Goal: Task Accomplishment & Management: Use online tool/utility

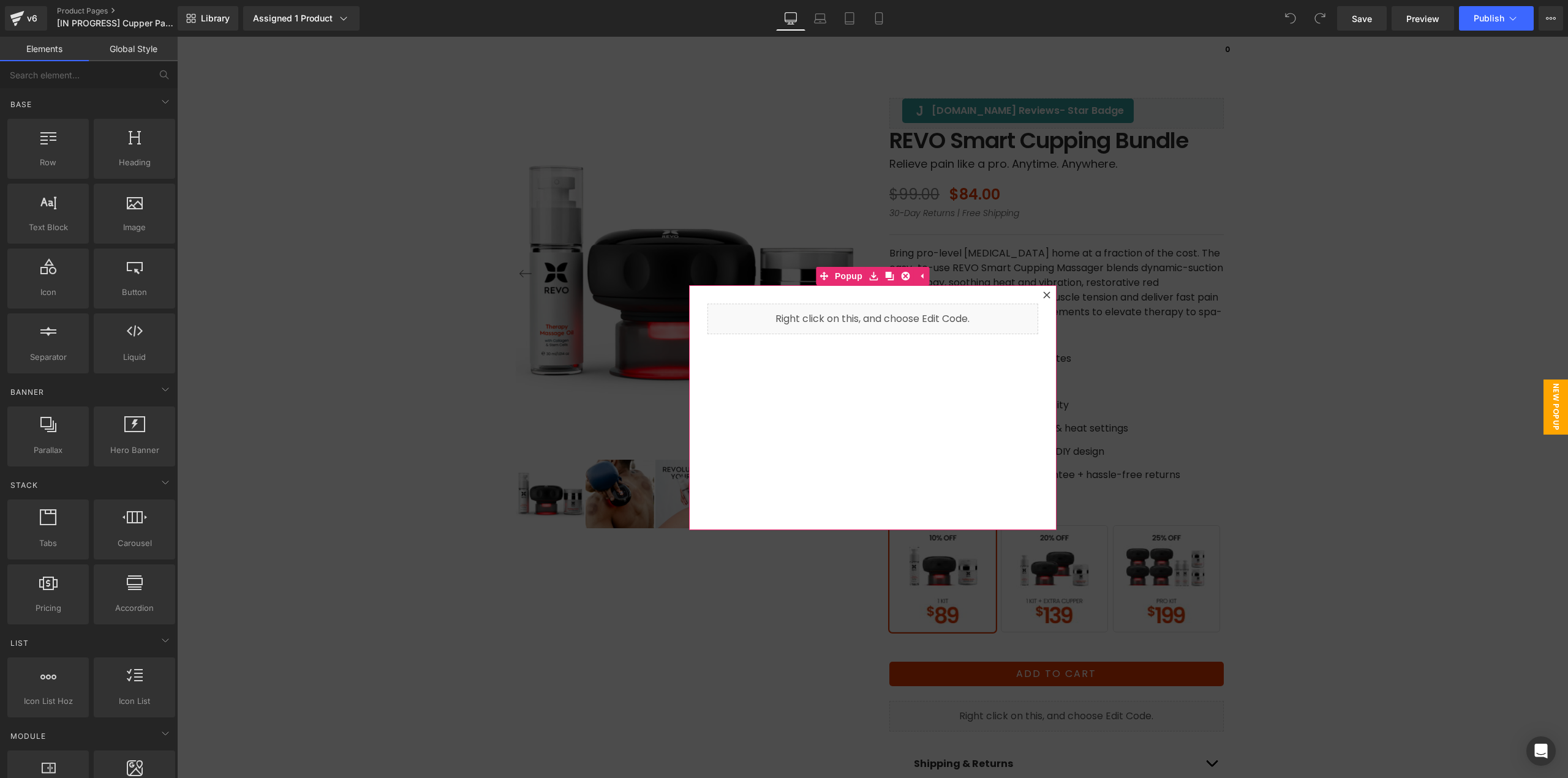
click at [1043, 295] on icon at bounding box center [1046, 295] width 6 height 6
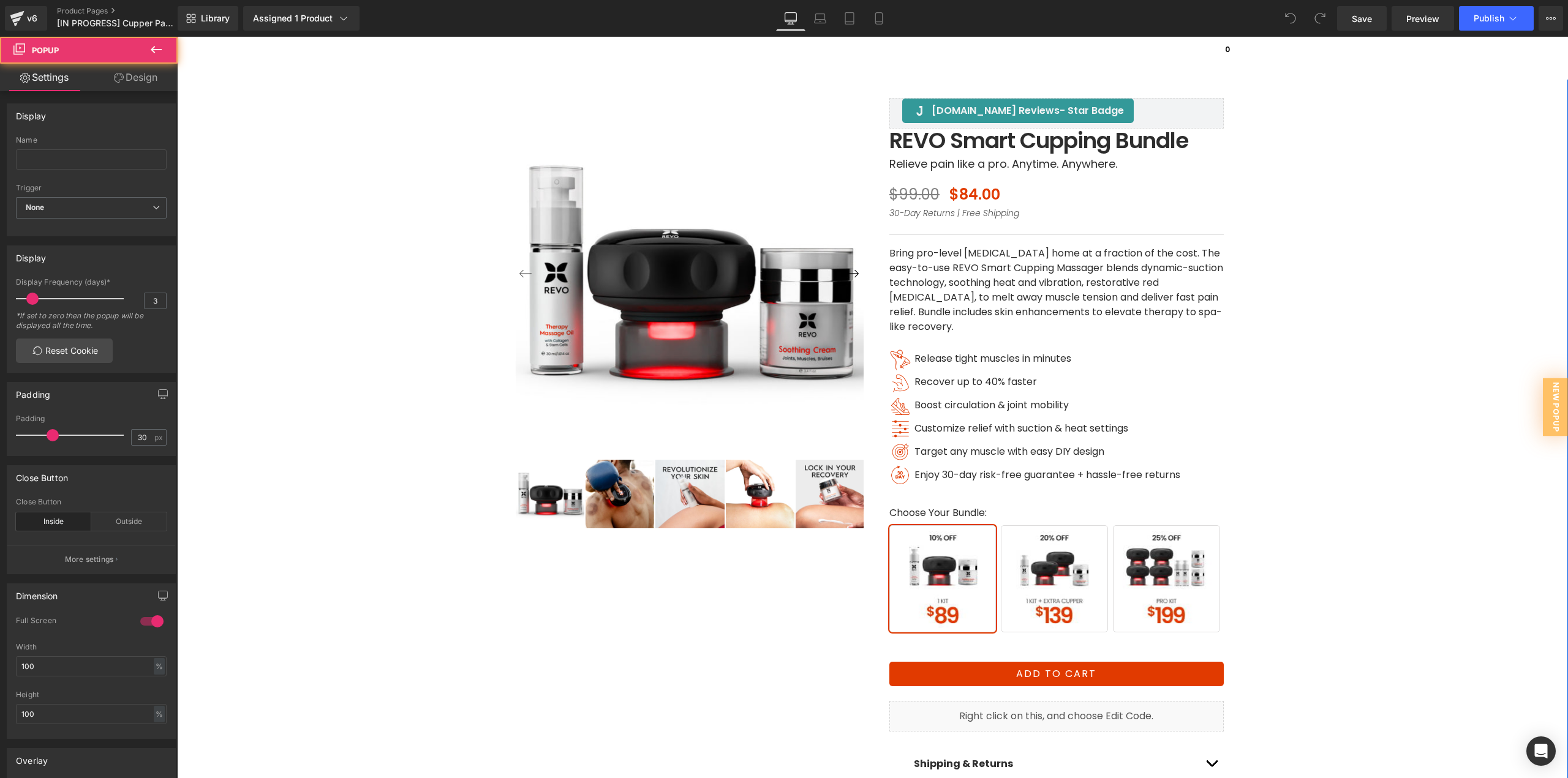
click at [1333, 437] on div "‹ ›" at bounding box center [873, 441] width 1379 height 810
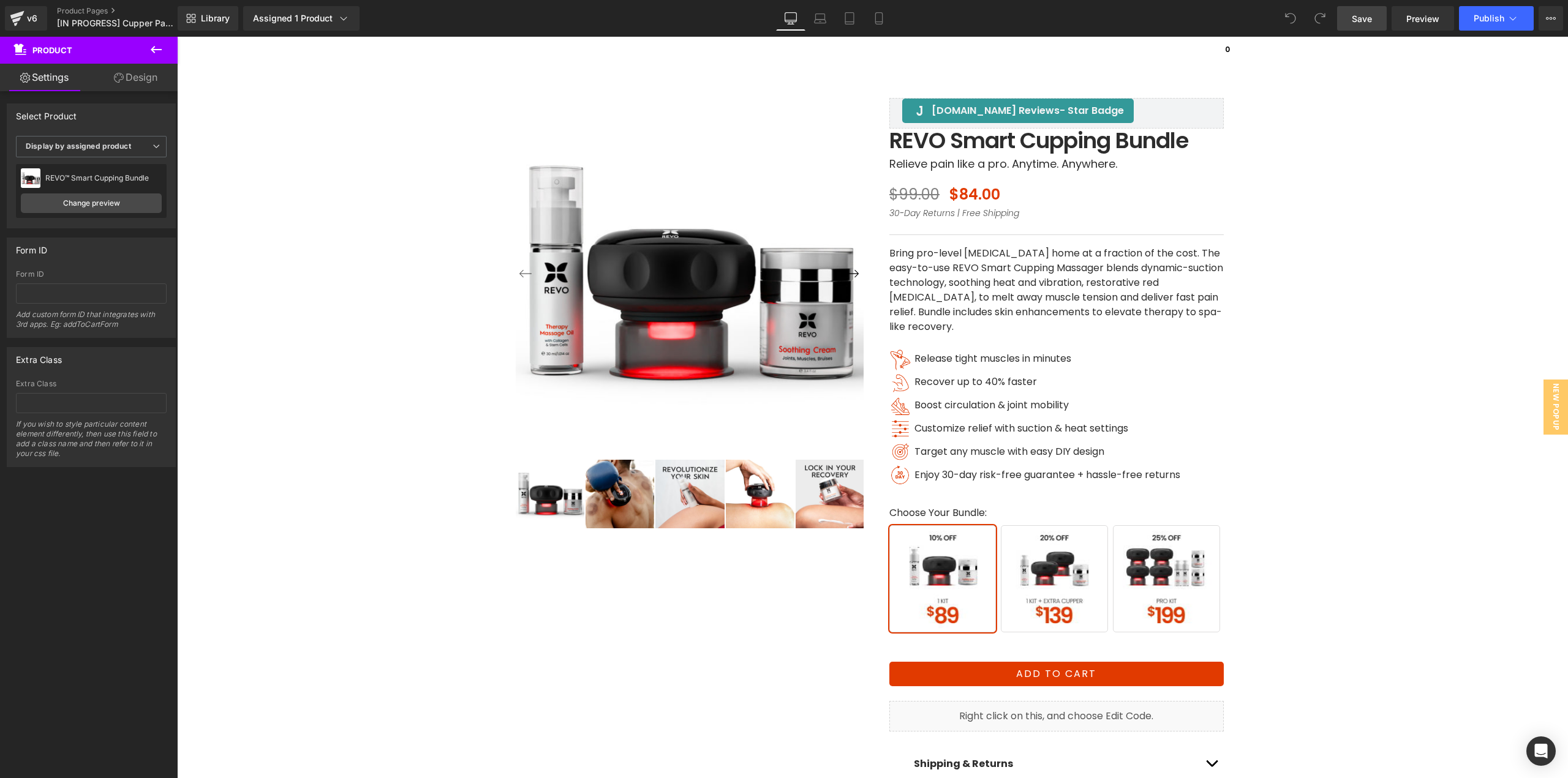
click at [1346, 18] on link "Save" at bounding box center [1361, 18] width 49 height 25
click at [1382, 510] on div "‹ ›" at bounding box center [873, 441] width 1379 height 810
click at [825, 18] on icon at bounding box center [820, 17] width 12 height 12
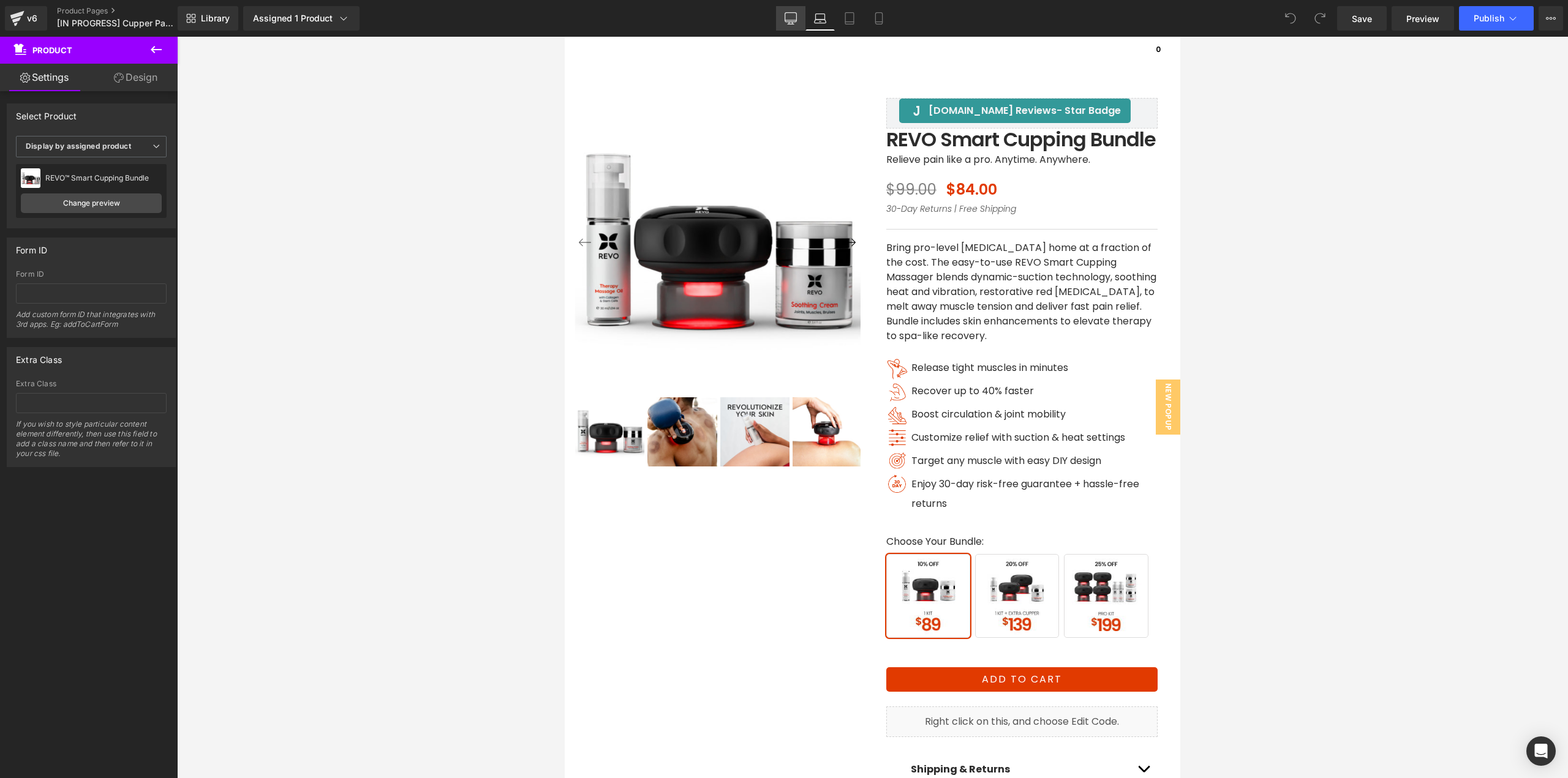
click at [793, 21] on icon at bounding box center [791, 17] width 12 height 10
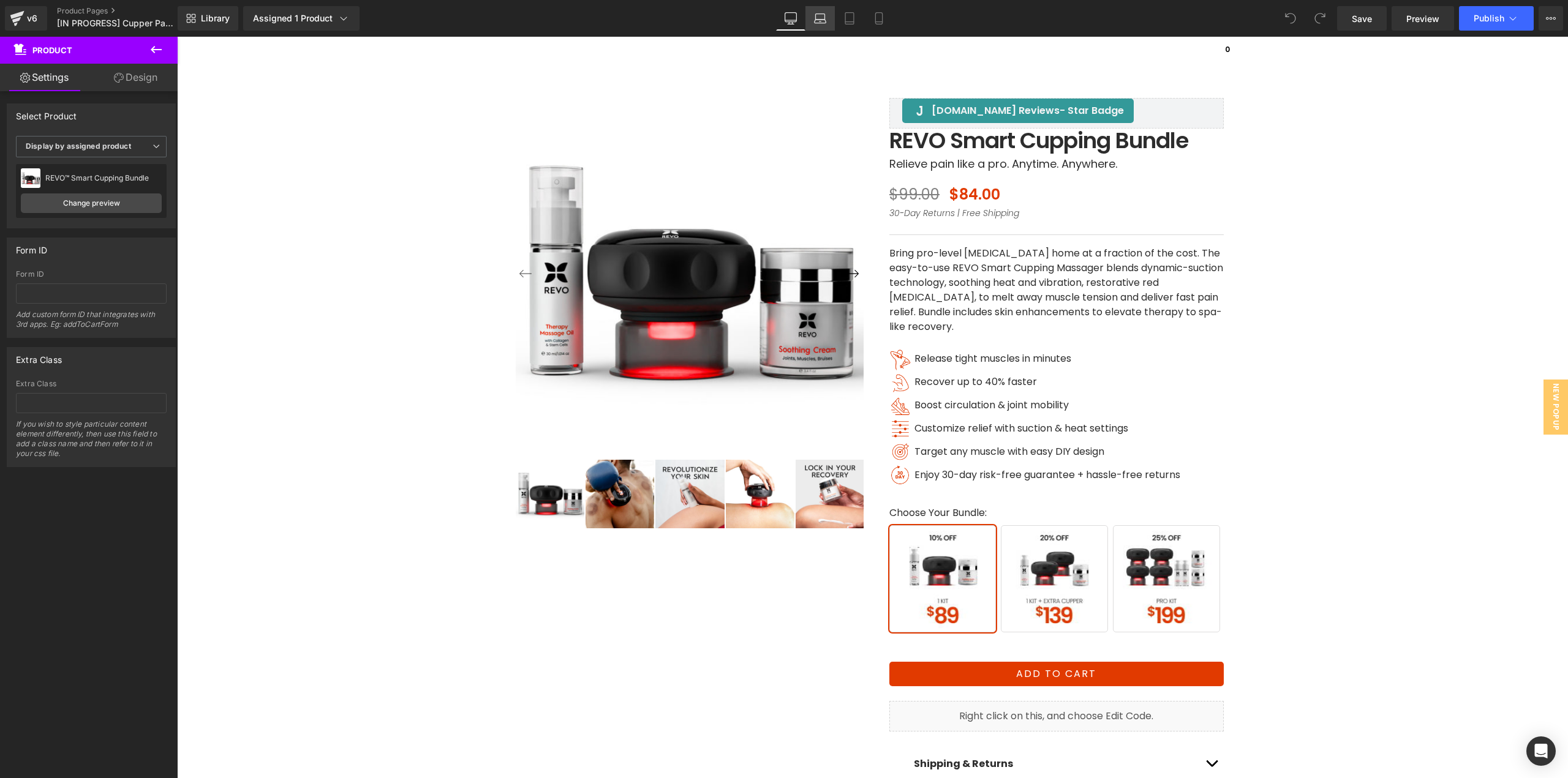
click at [817, 14] on icon at bounding box center [821, 17] width 10 height 6
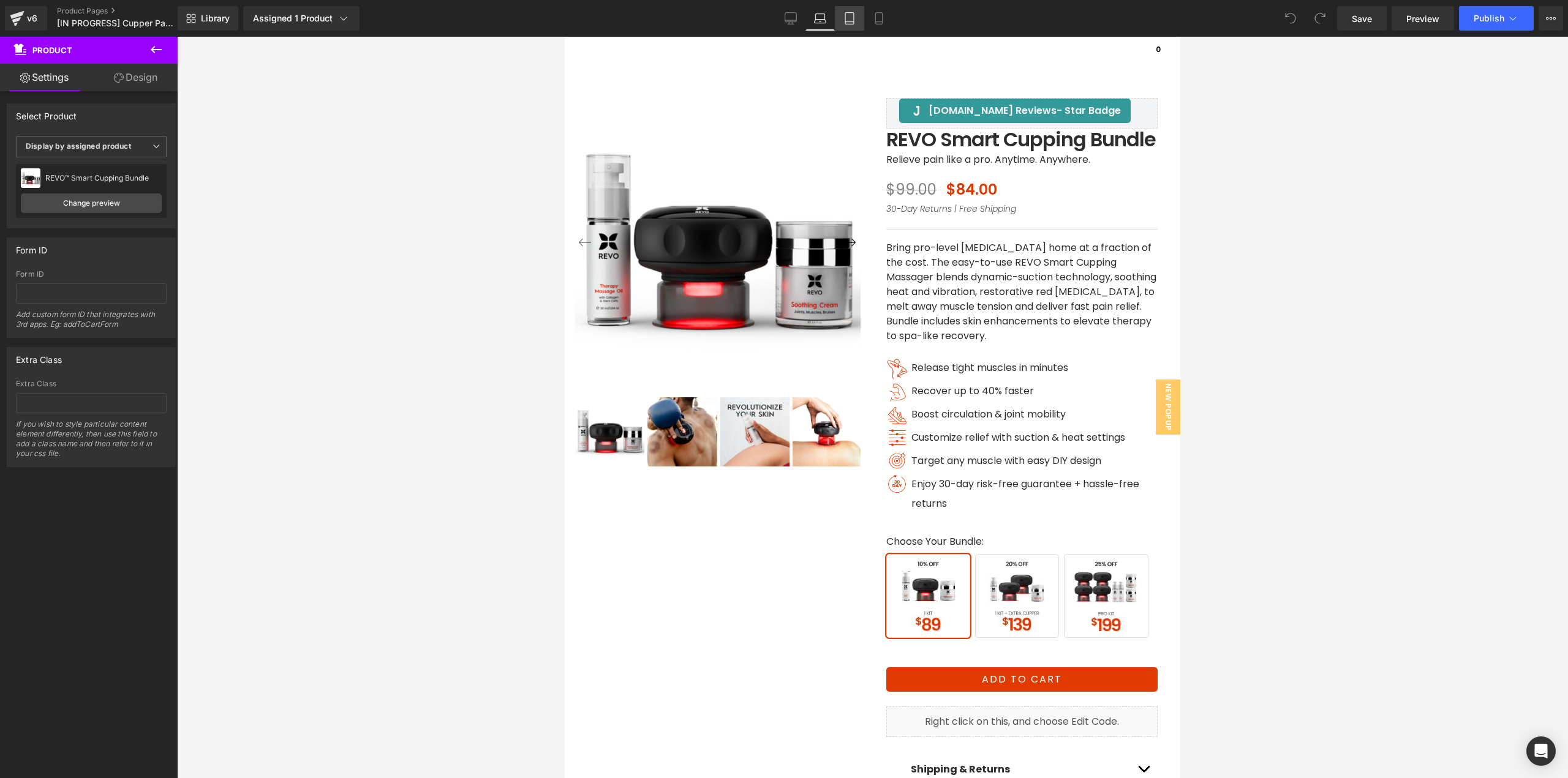
click at [852, 18] on icon at bounding box center [849, 17] width 12 height 12
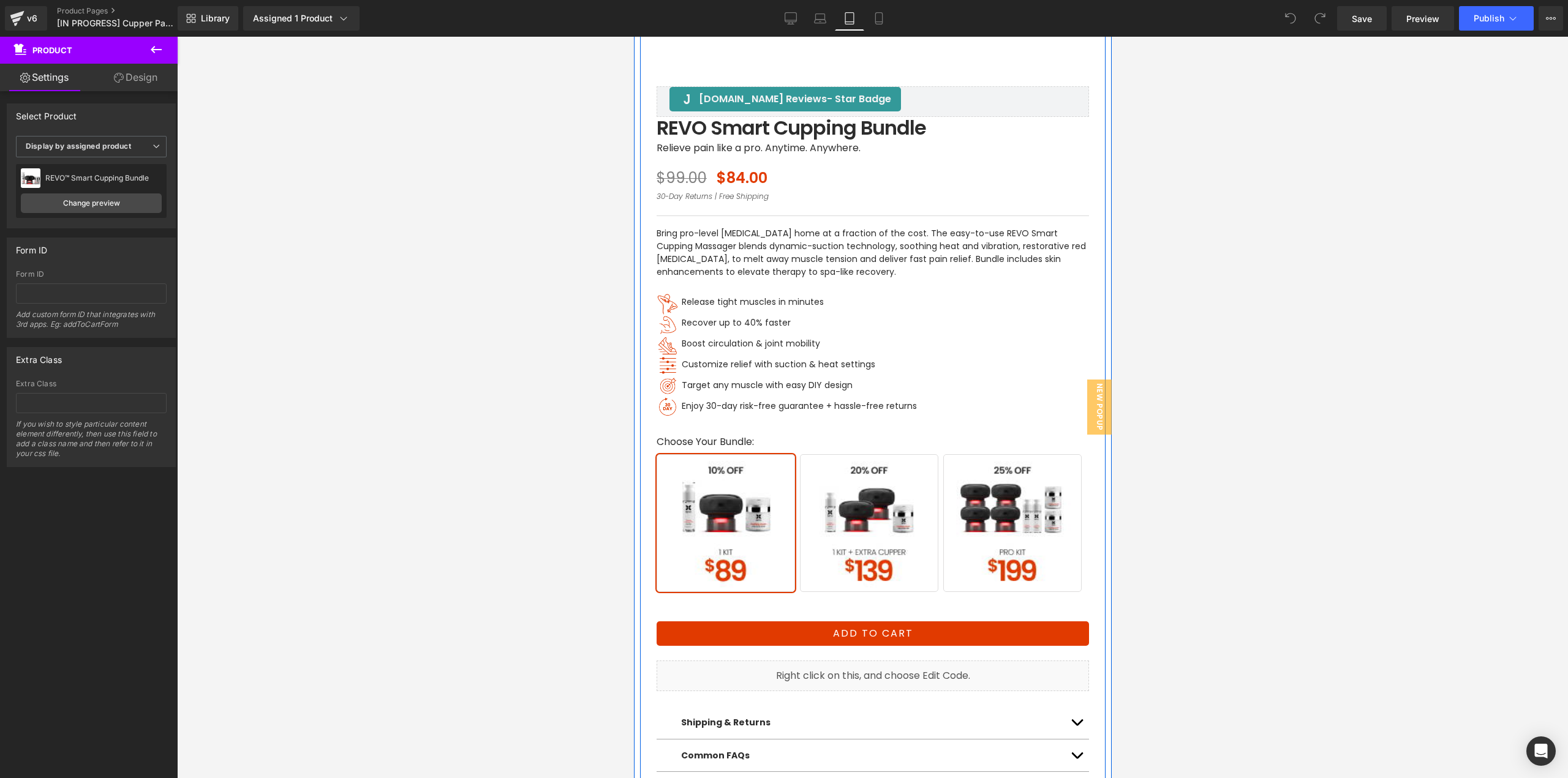
scroll to position [612, 0]
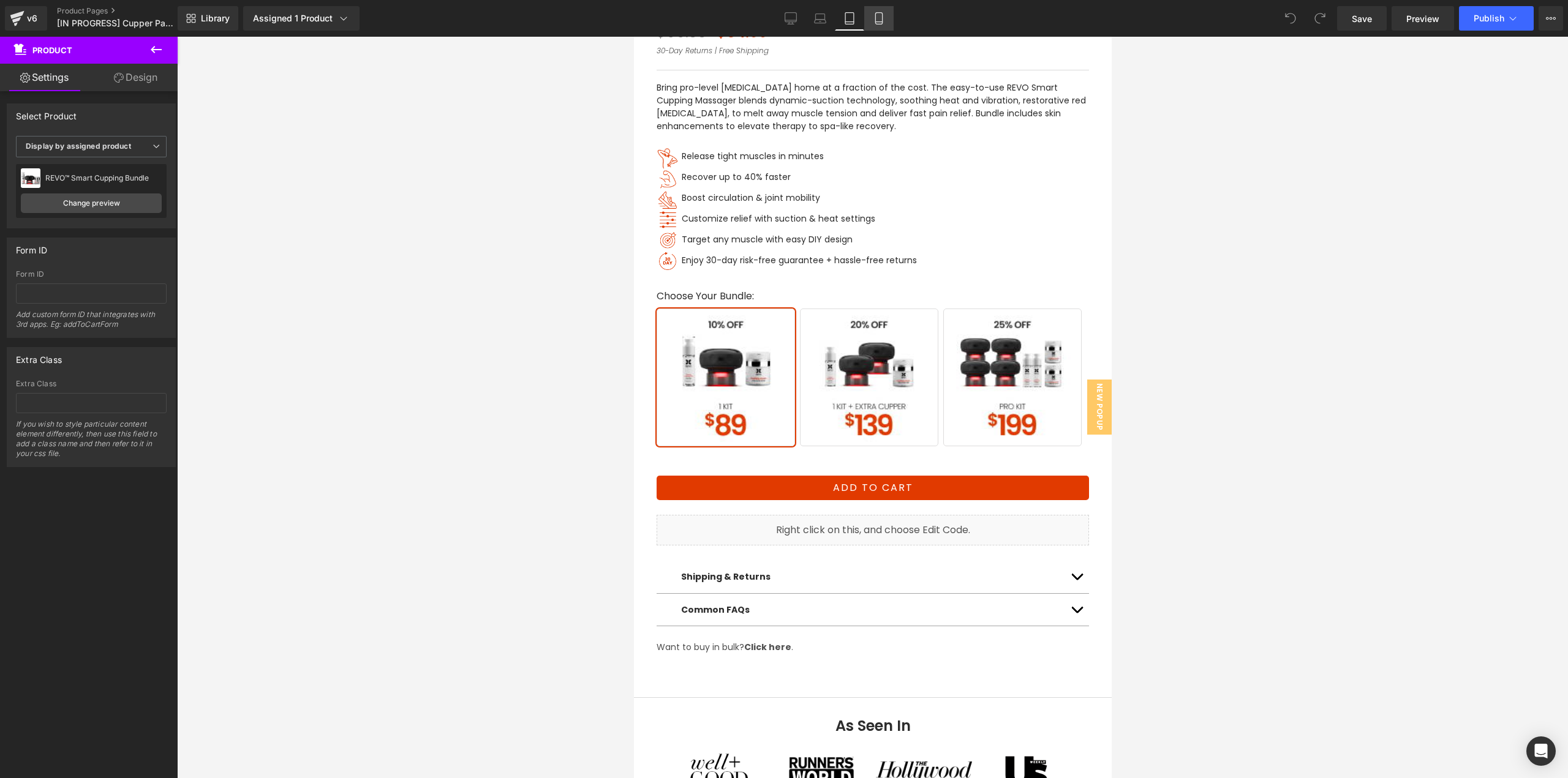
click at [878, 17] on icon at bounding box center [879, 17] width 12 height 12
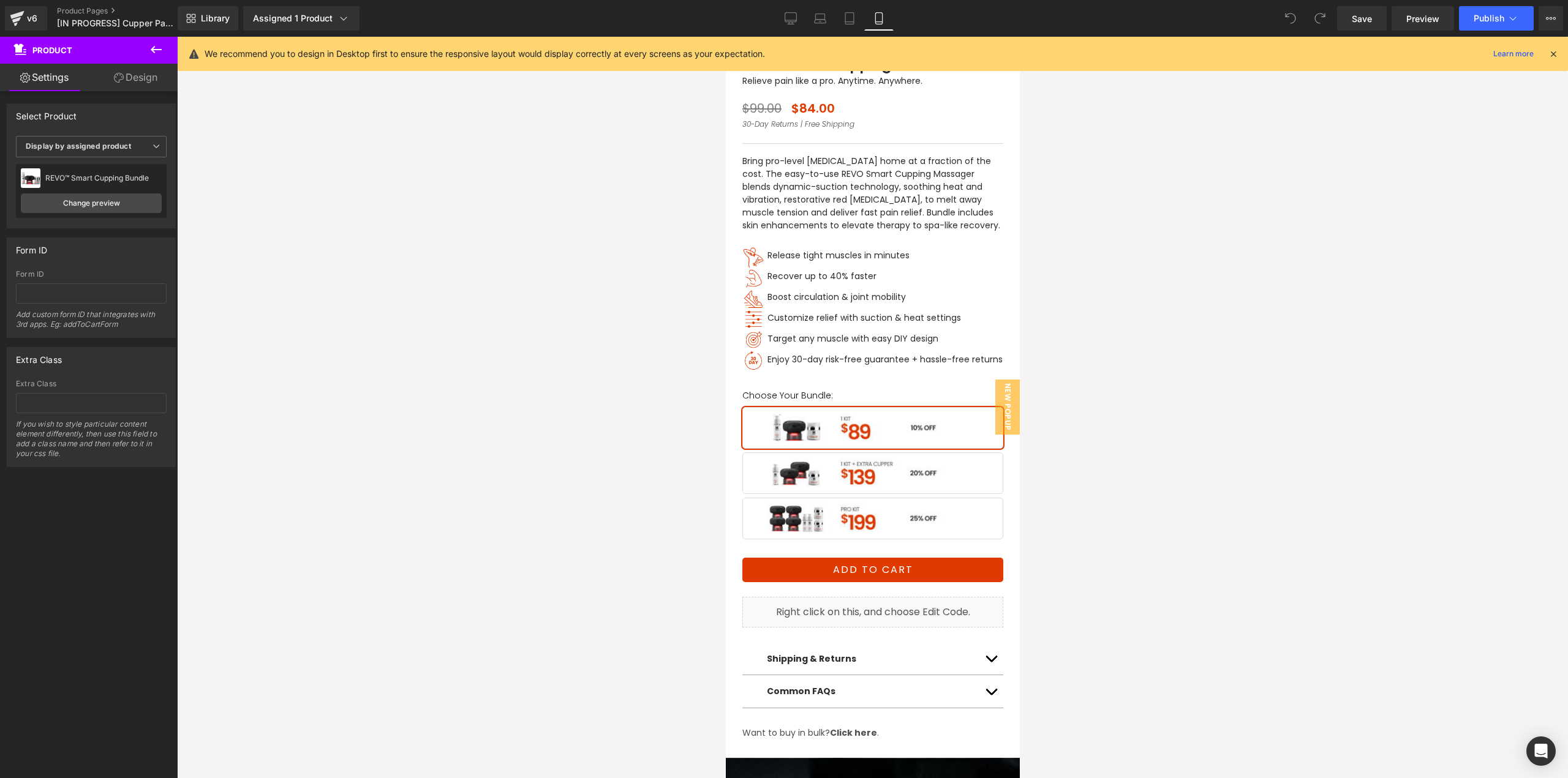
scroll to position [368, 0]
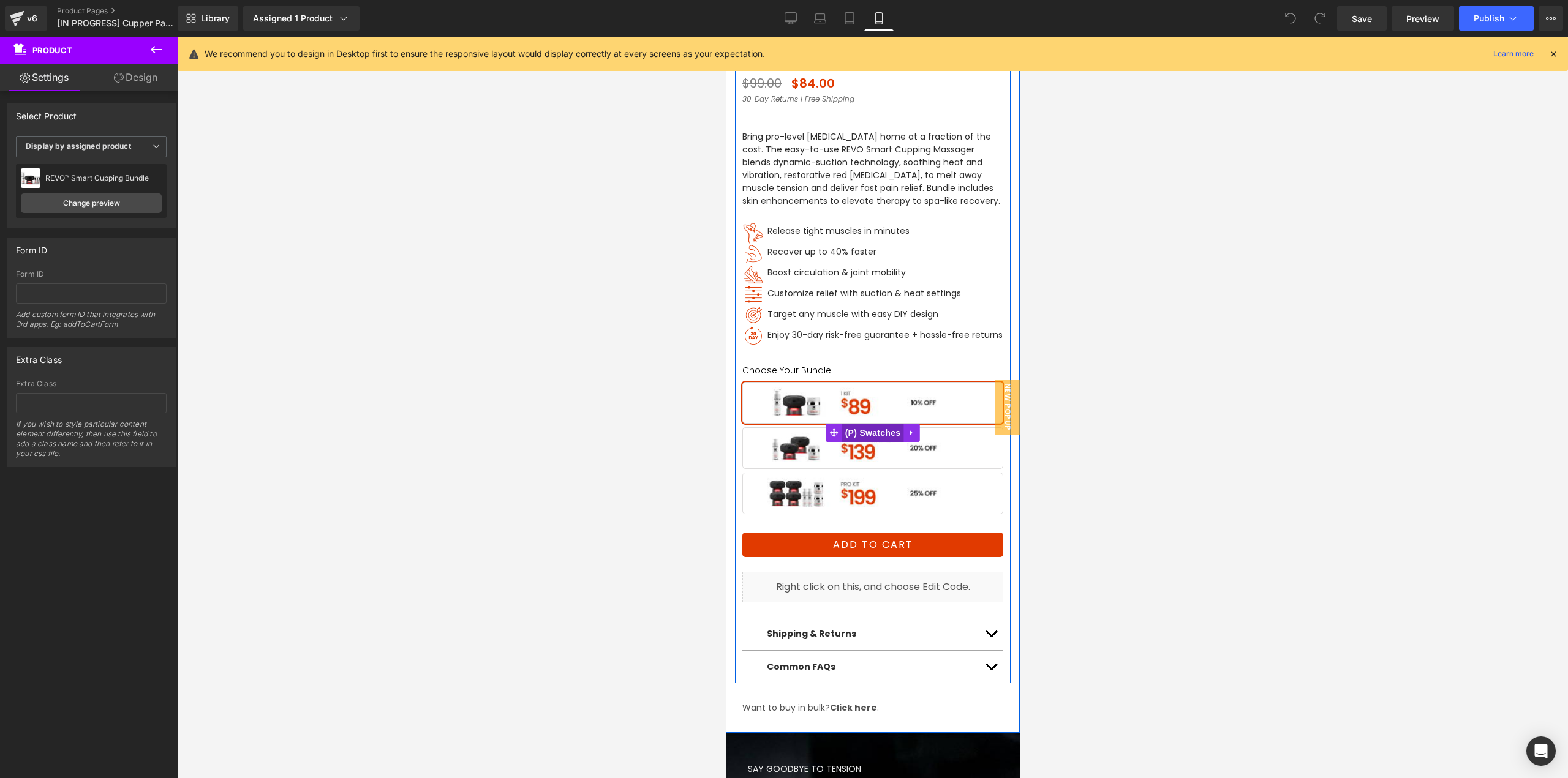
click at [869, 428] on span "(P) Swatches" at bounding box center [872, 433] width 62 height 18
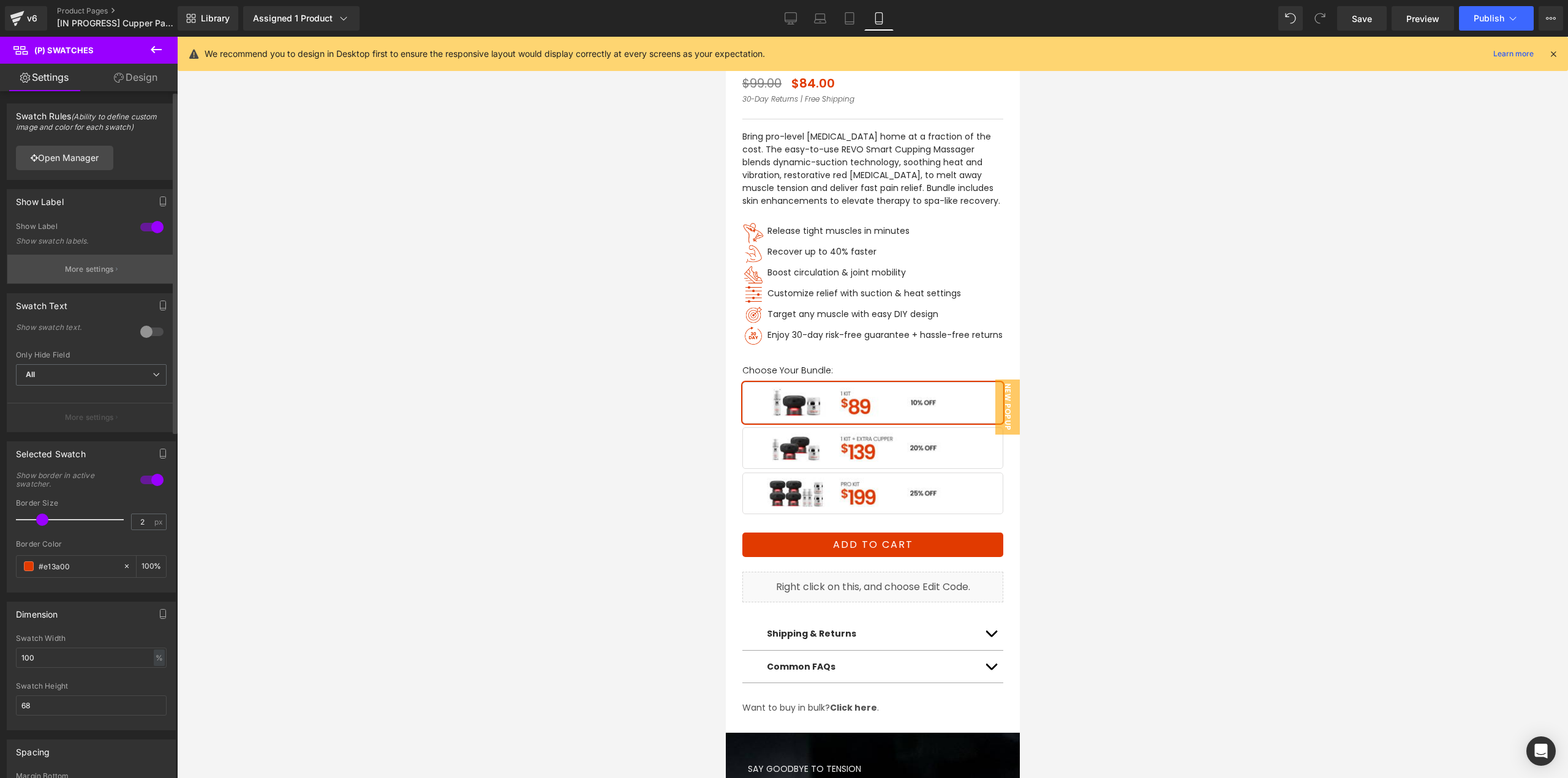
click at [96, 277] on button "More settings" at bounding box center [91, 269] width 168 height 29
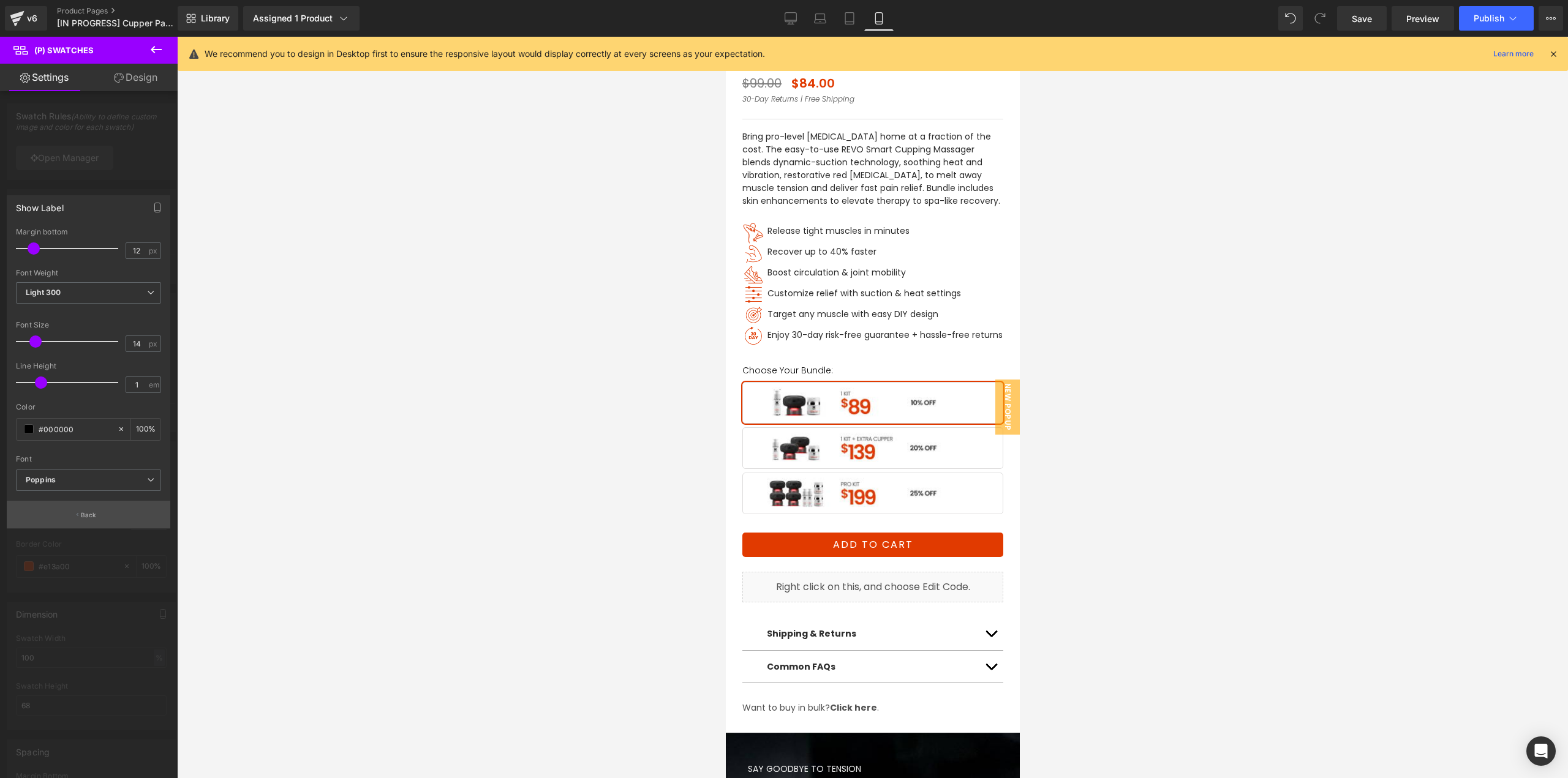
click at [103, 520] on button "Back" at bounding box center [88, 514] width 164 height 28
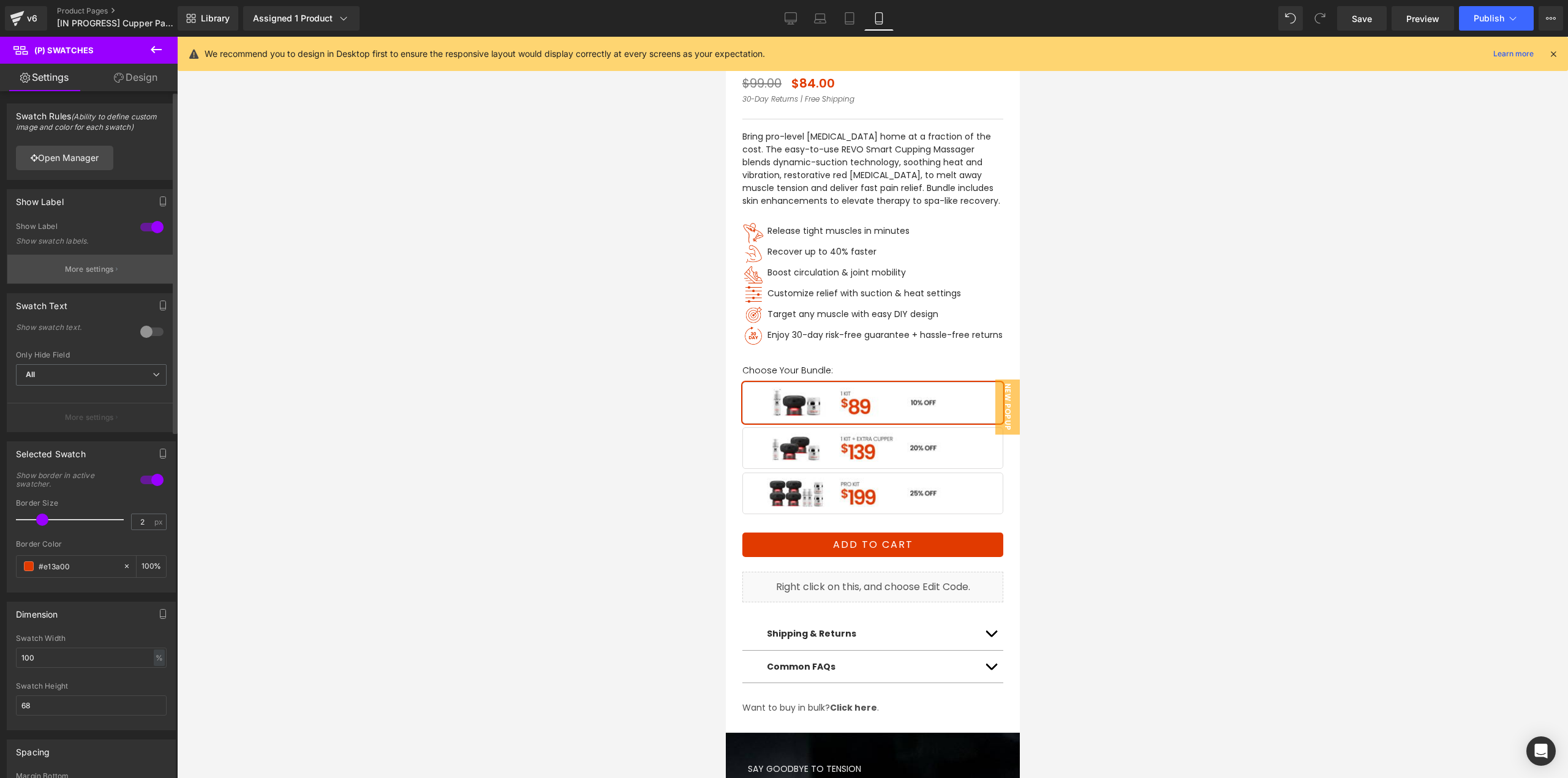
click at [81, 271] on p "More settings" at bounding box center [90, 269] width 49 height 11
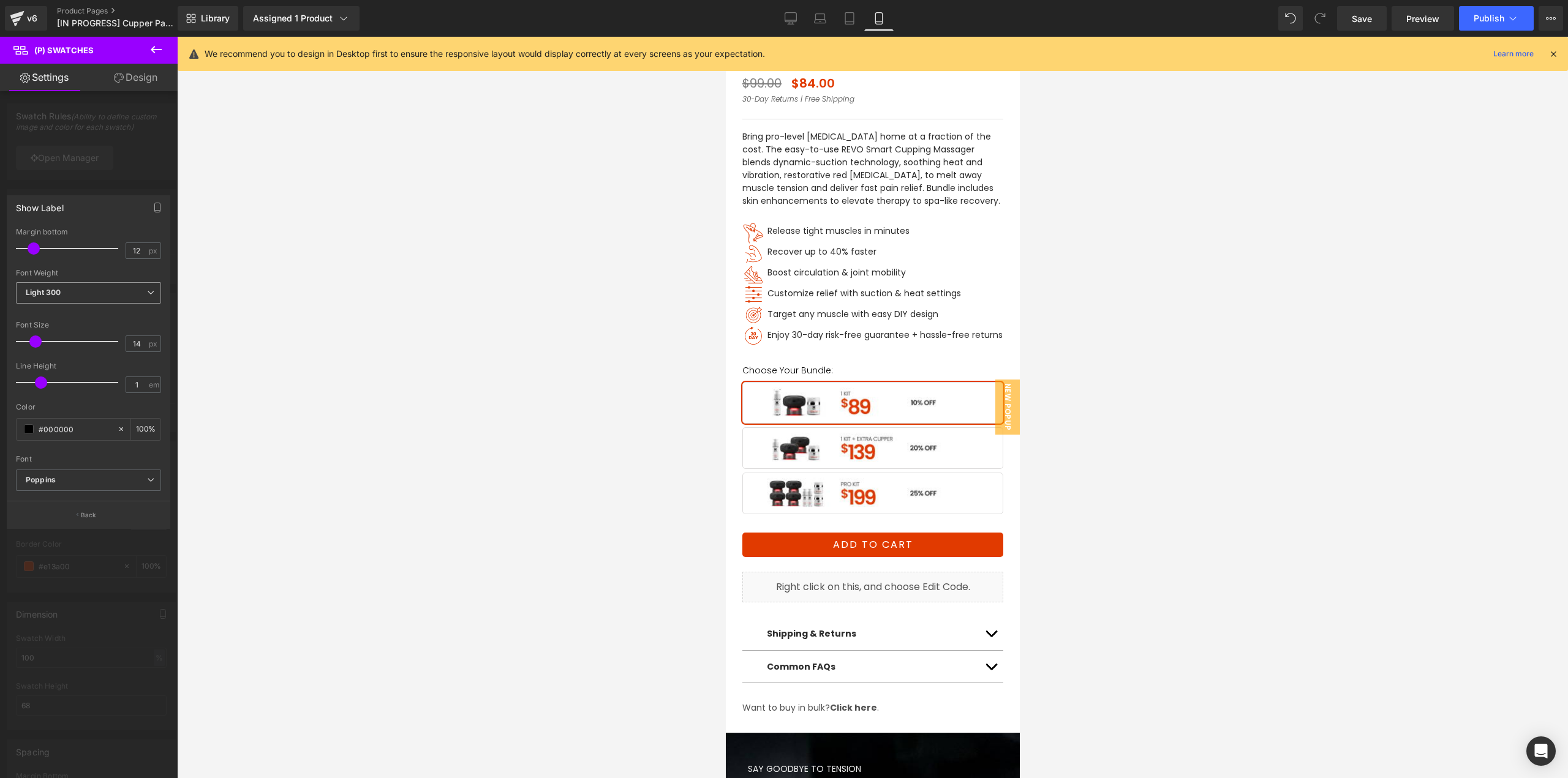
click at [79, 293] on span "Light 300" at bounding box center [88, 292] width 145 height 21
click at [63, 368] on div "Regular 400" at bounding box center [56, 369] width 44 height 9
drag, startPoint x: 1361, startPoint y: 21, endPoint x: 165, endPoint y: 382, distance: 1249.3
click at [1361, 21] on span "Save" at bounding box center [1361, 18] width 20 height 13
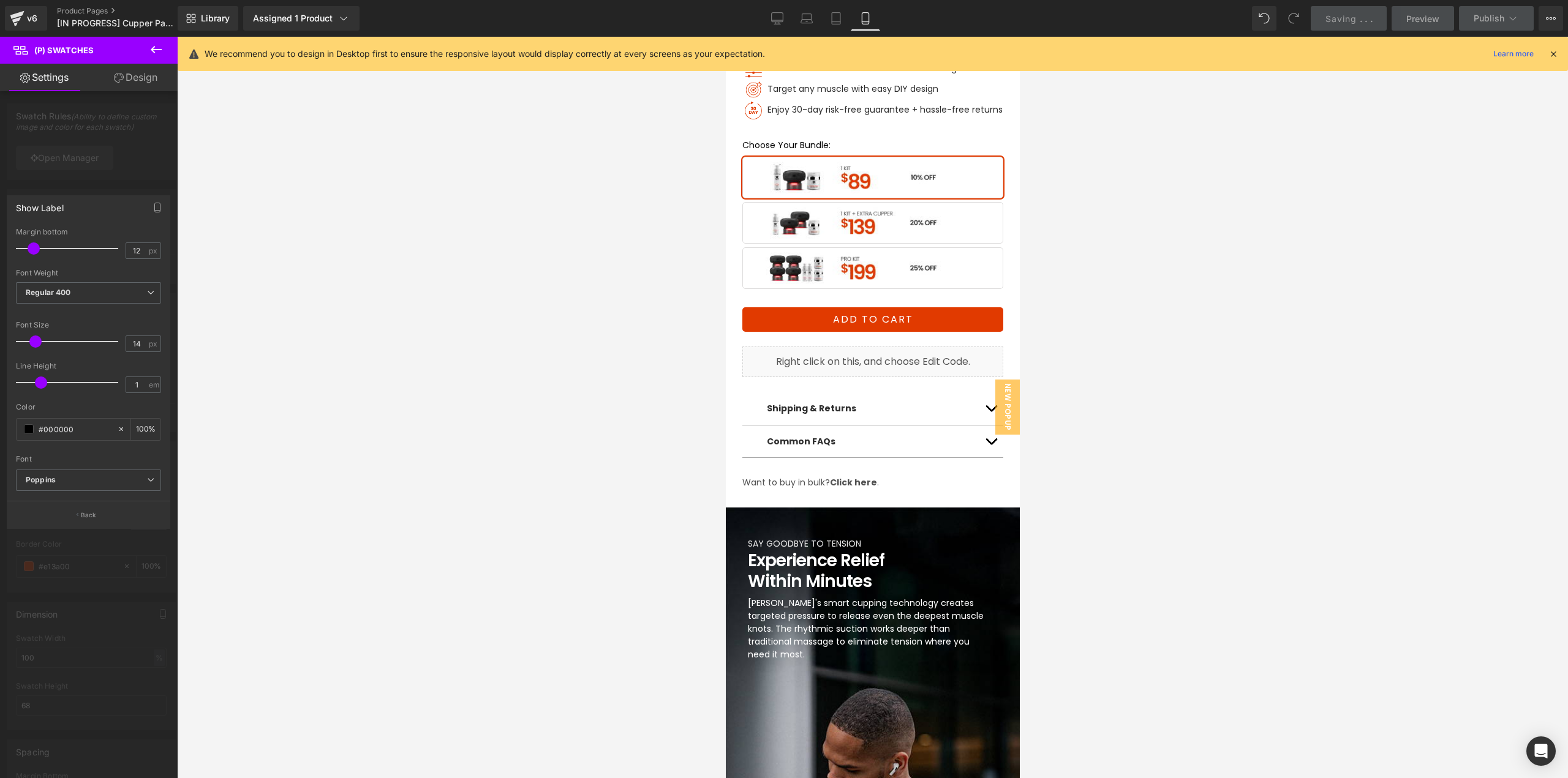
scroll to position [673, 0]
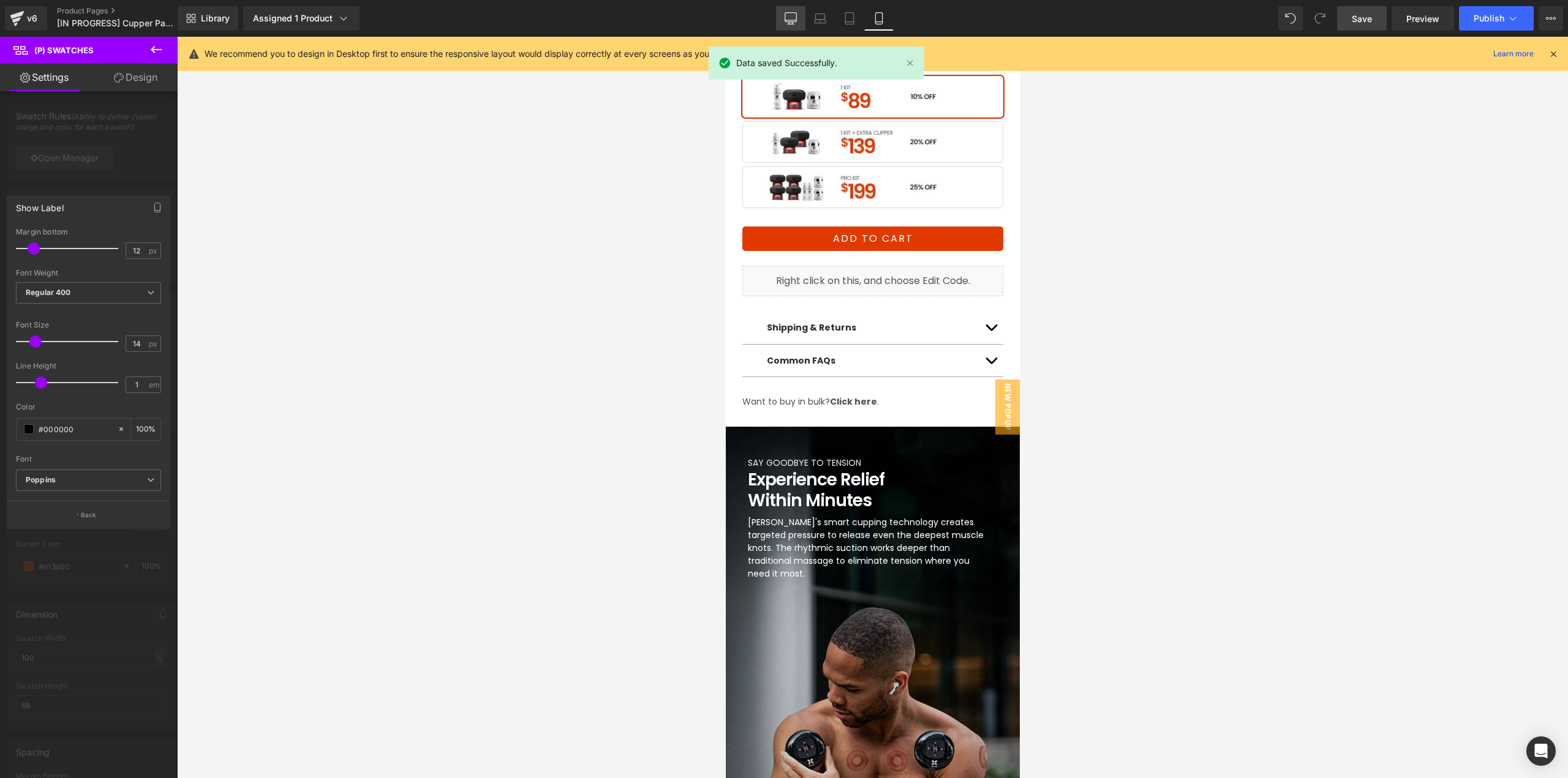
click at [790, 20] on icon at bounding box center [791, 20] width 12 height 0
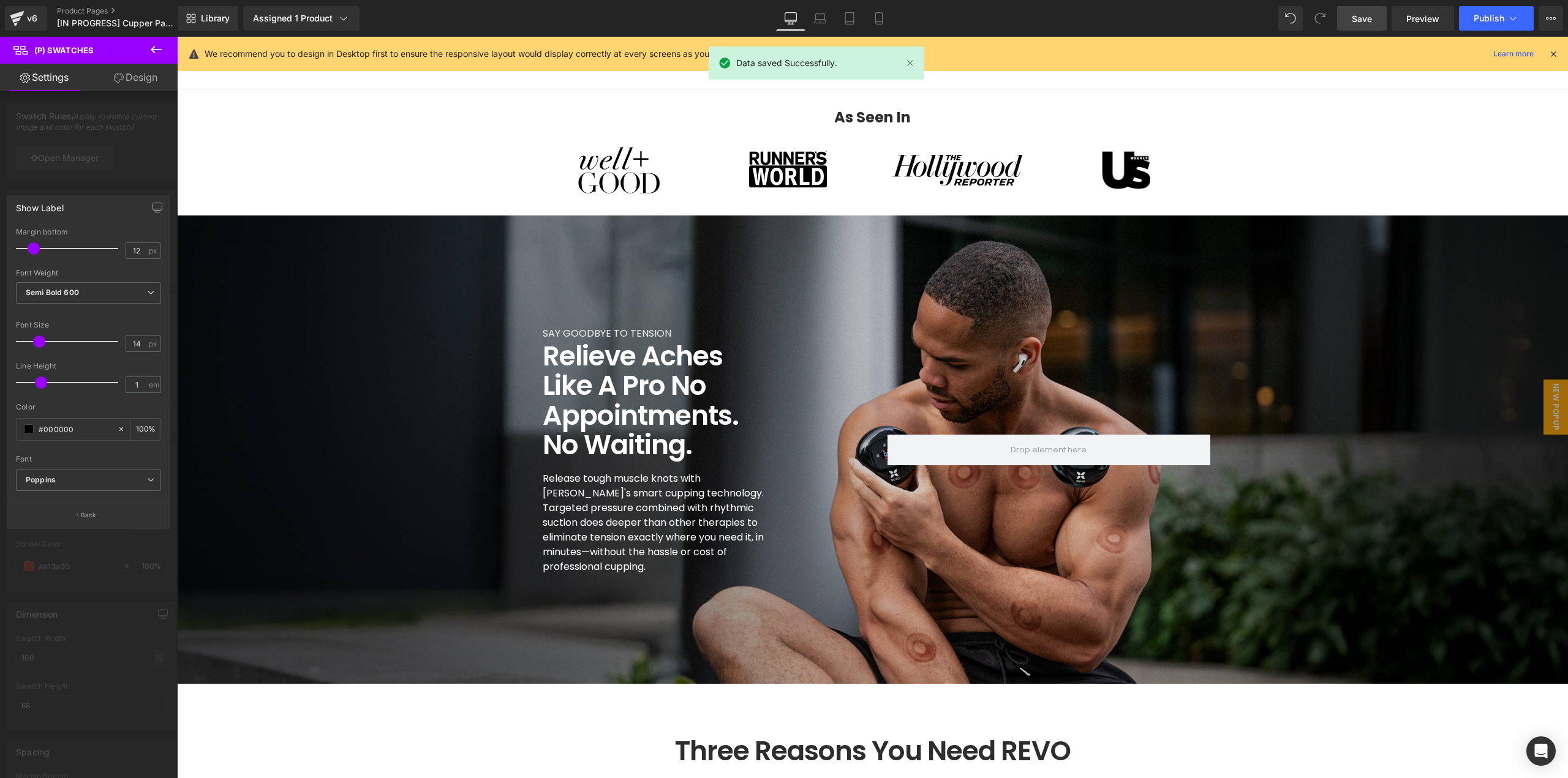
scroll to position [795, 0]
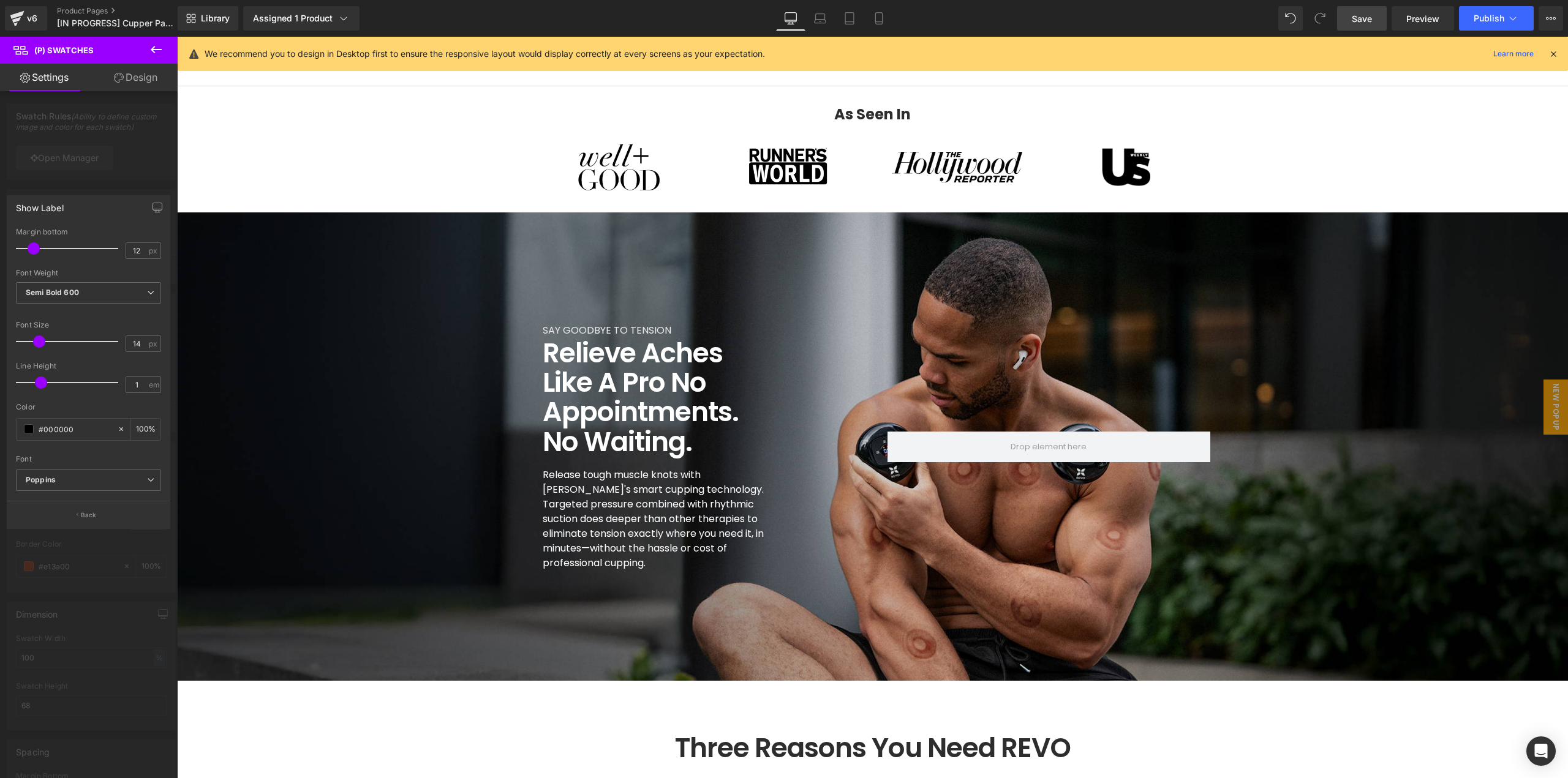
drag, startPoint x: 25, startPoint y: 20, endPoint x: 52, endPoint y: 14, distance: 27.7
click at [25, 20] on div "v6" at bounding box center [32, 18] width 15 height 16
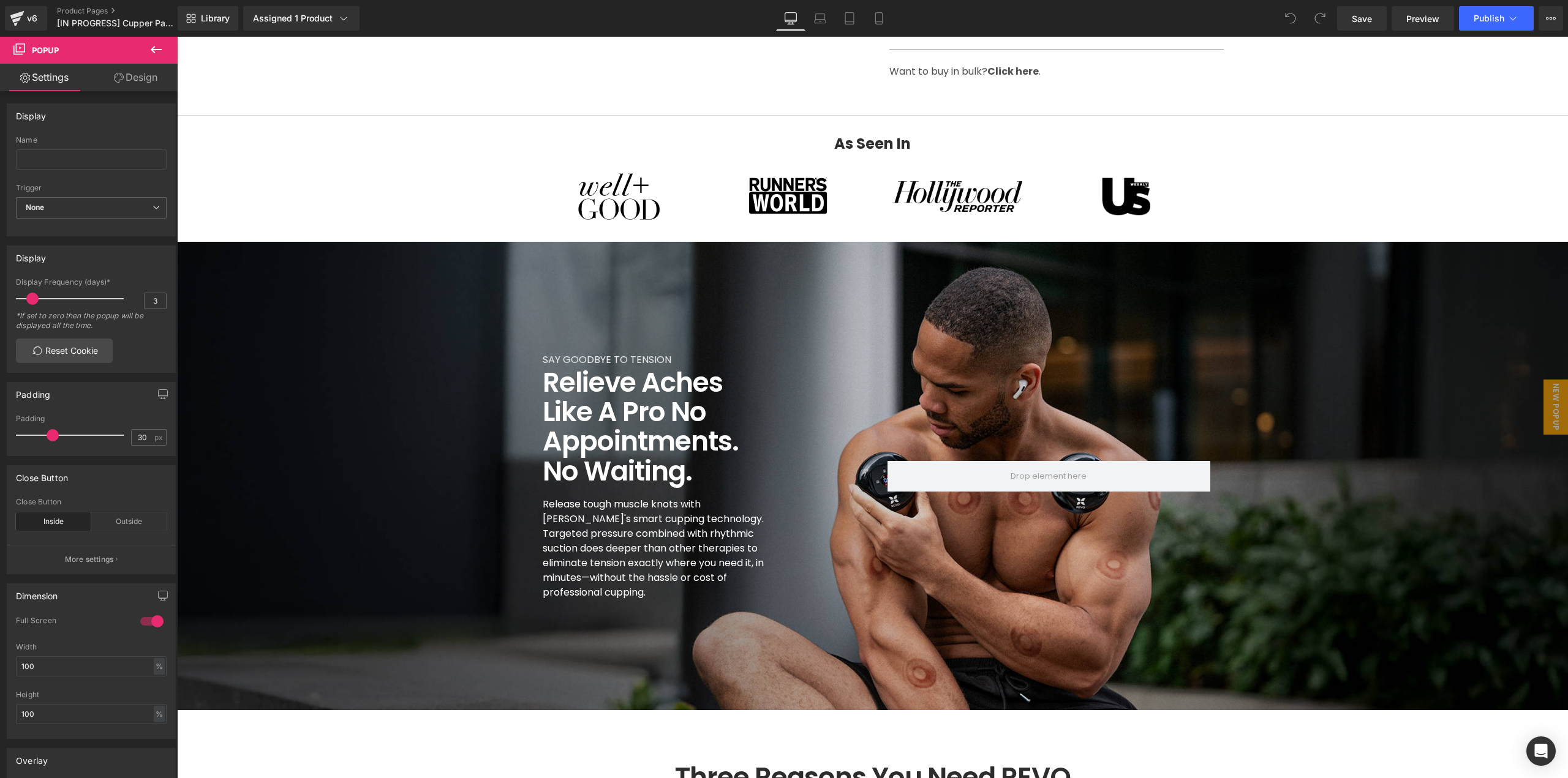
scroll to position [795, 0]
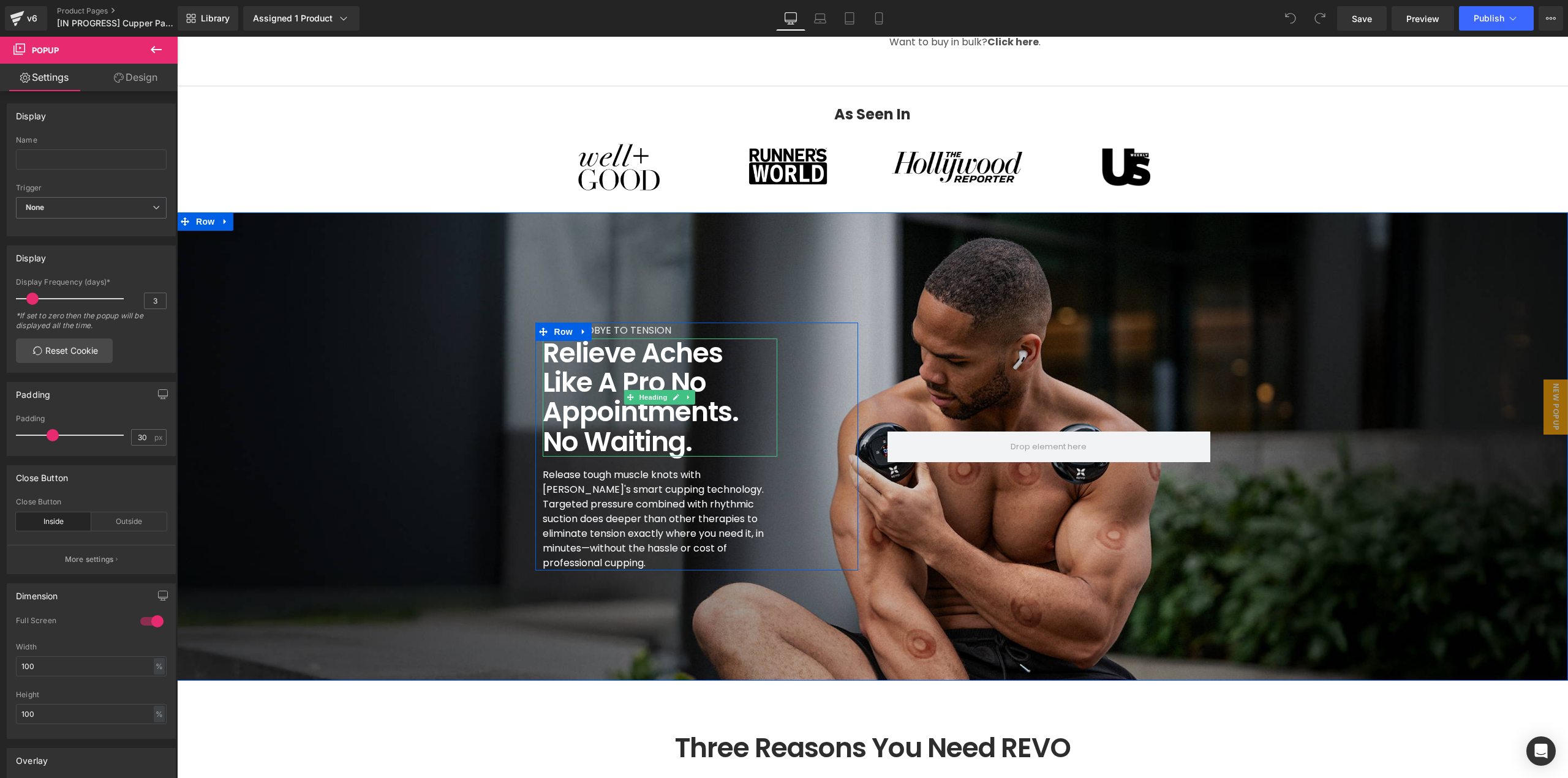
click at [580, 371] on h1 "Relieve Aches Like a Pro No Appointments. No Waiting." at bounding box center [659, 398] width 234 height 119
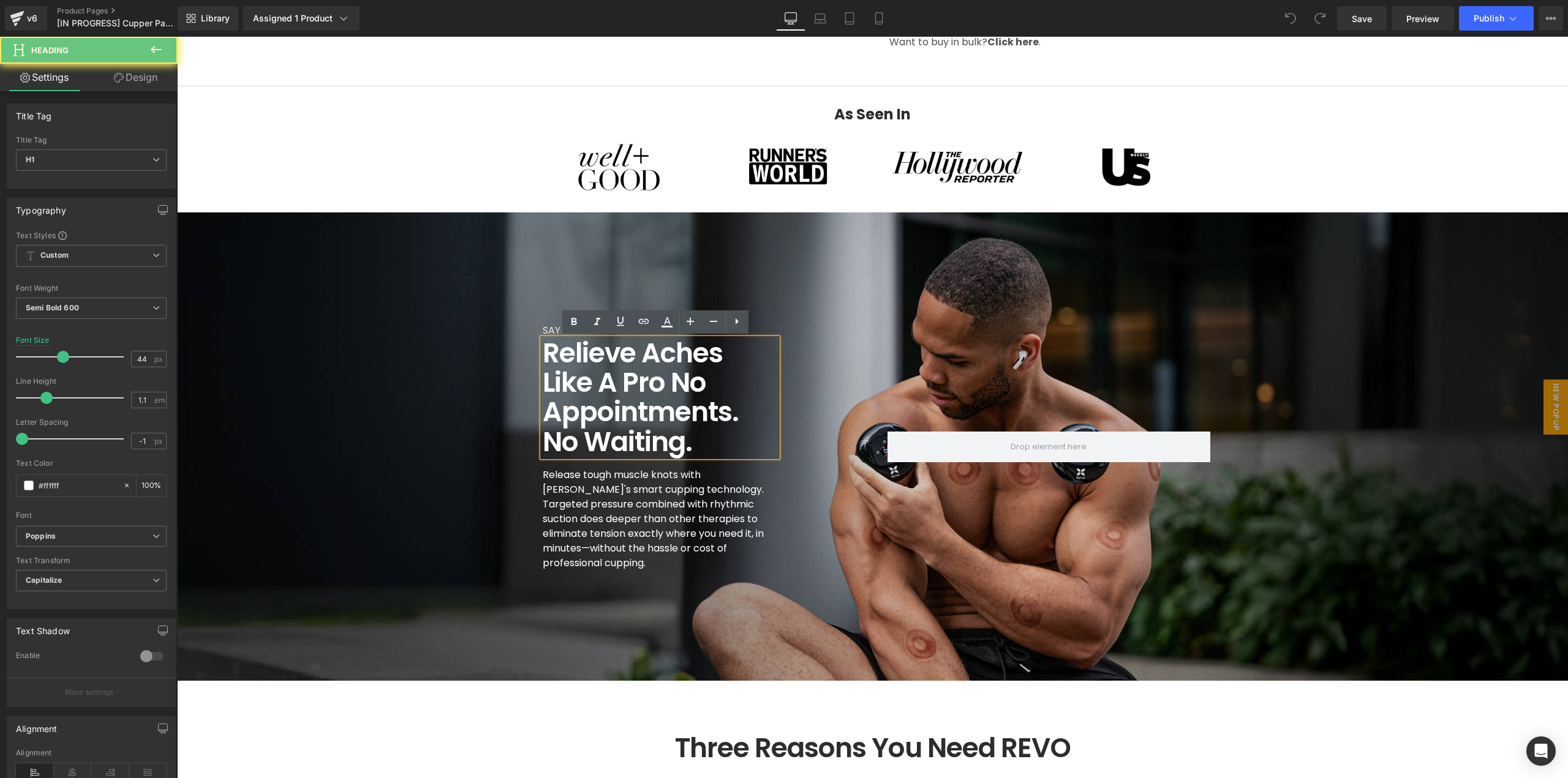
click at [580, 371] on h1 "Relieve Aches Like a Pro No Appointments. No Waiting." at bounding box center [659, 398] width 234 height 119
copy h1 "Relieve Aches Like a Pro No Appointments. No Waiting."
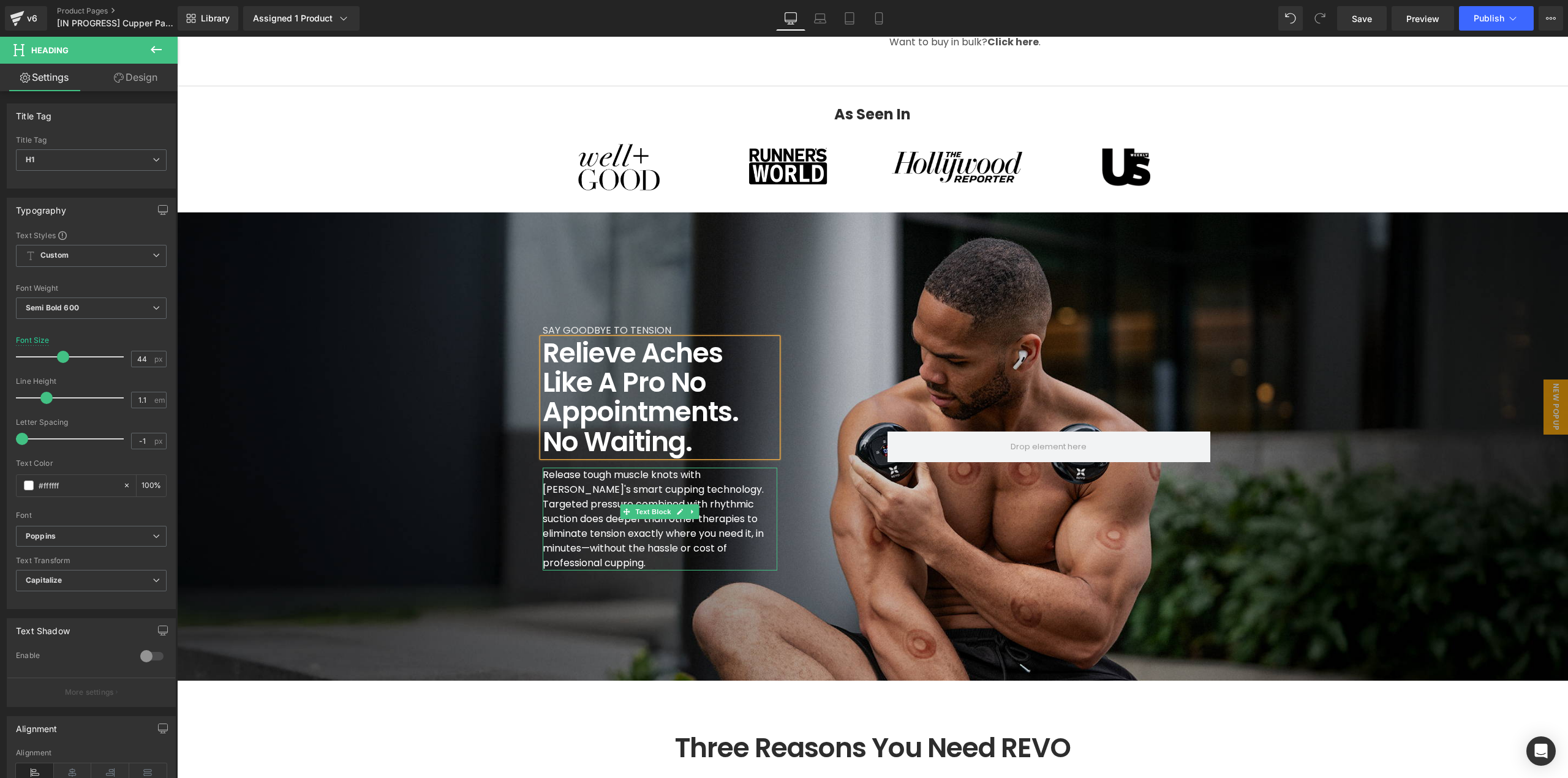
drag, startPoint x: 607, startPoint y: 500, endPoint x: 580, endPoint y: 494, distance: 27.7
click at [607, 500] on p "Release tough muscle knots with [PERSON_NAME]'s smart cupping technology. Targe…" at bounding box center [659, 519] width 234 height 103
click at [597, 497] on p "Release tough muscle knots with [PERSON_NAME]'s smart cupping technology. Targe…" at bounding box center [659, 519] width 234 height 103
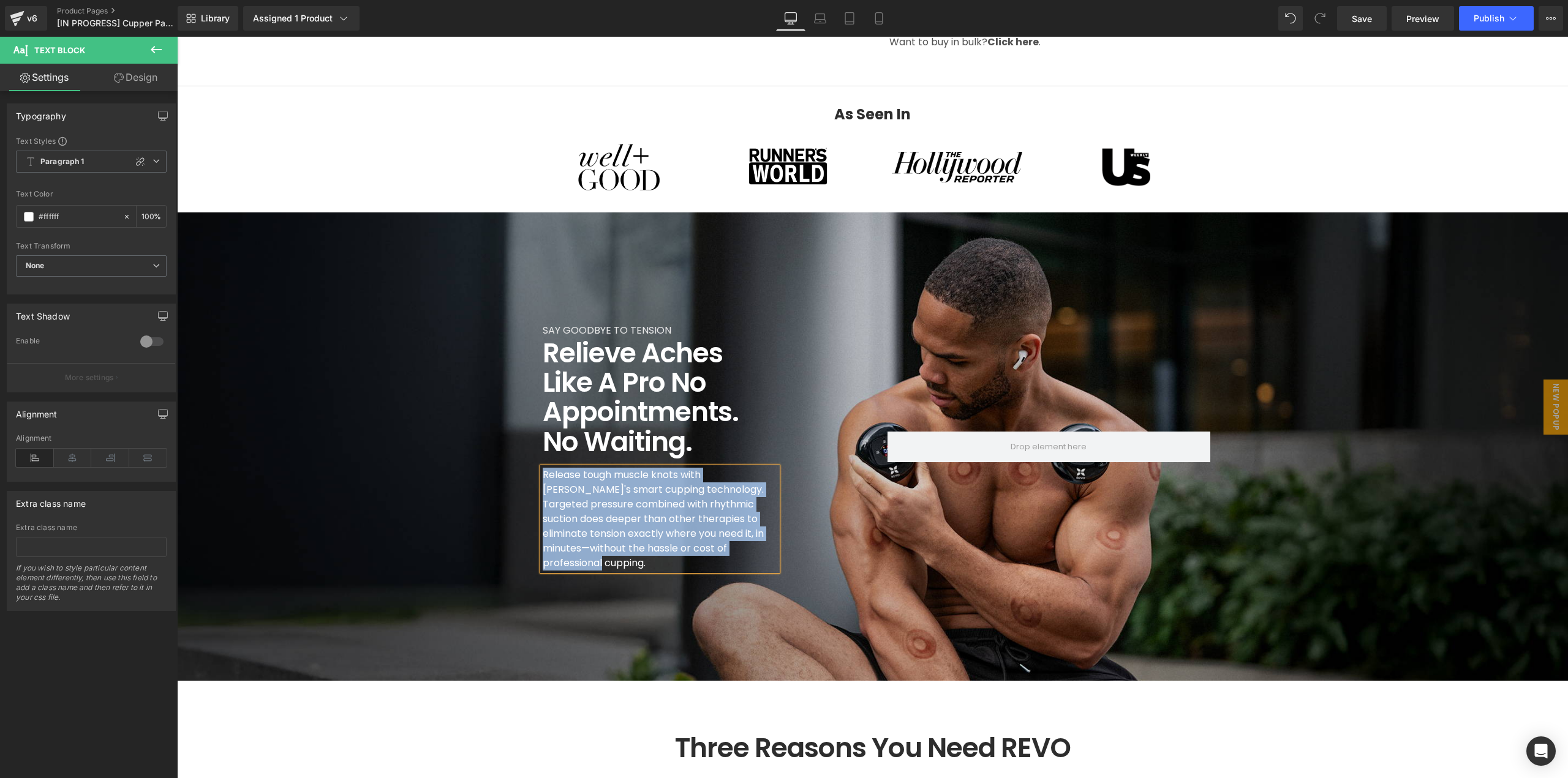
copy p "Release tough muscle knots with [PERSON_NAME]'s smart cupping technology. Targe…"
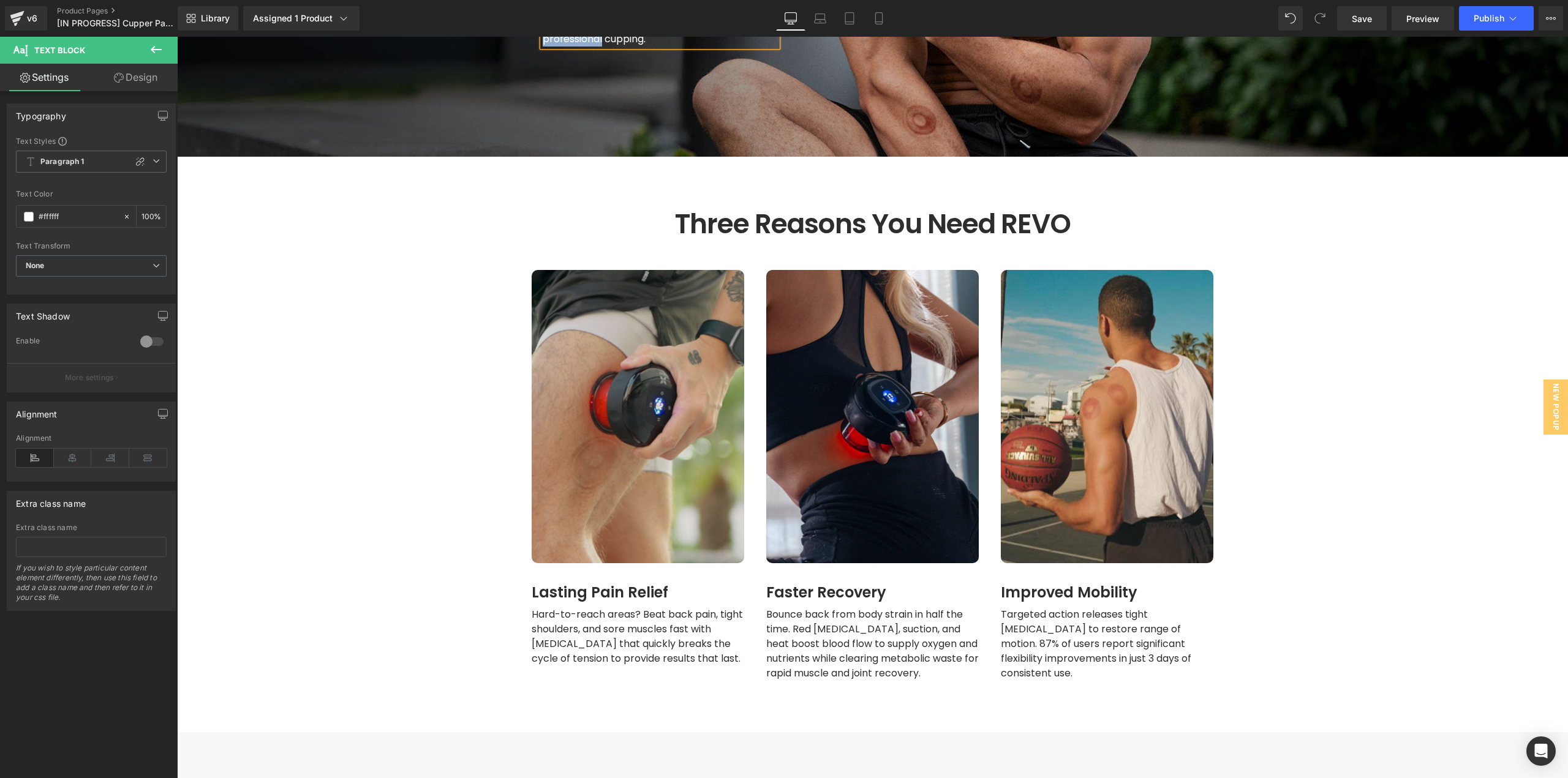
scroll to position [1346, 0]
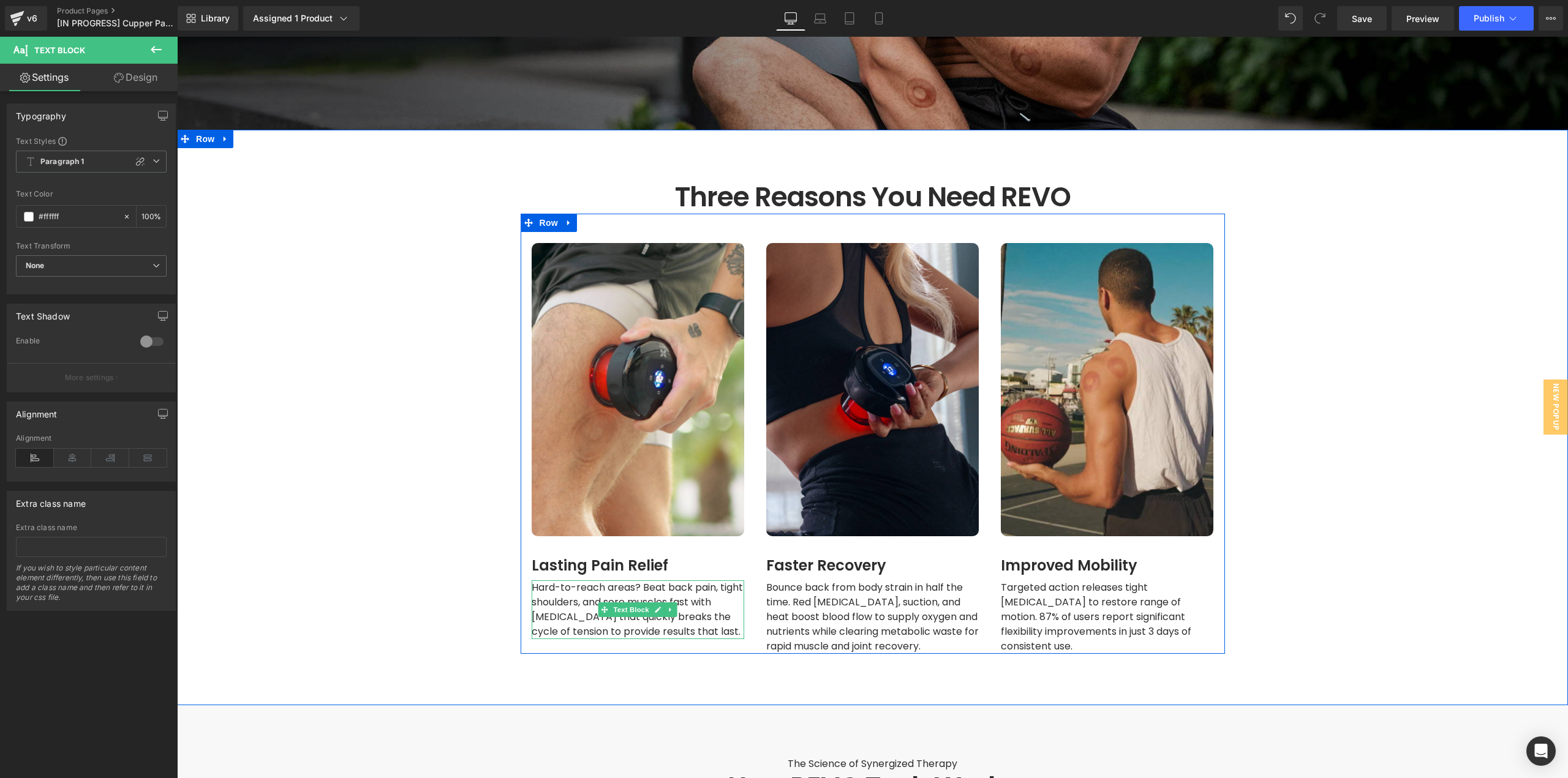
click at [588, 587] on span "Hard-to-reach areas? Beat back pain, tight shoulders, and sore muscles fast wit…" at bounding box center [638, 609] width 214 height 58
click at [574, 584] on span "Hard-to-reach areas? Beat back pain, tight shoulders, and sore muscles fast wit…" at bounding box center [638, 609] width 214 height 58
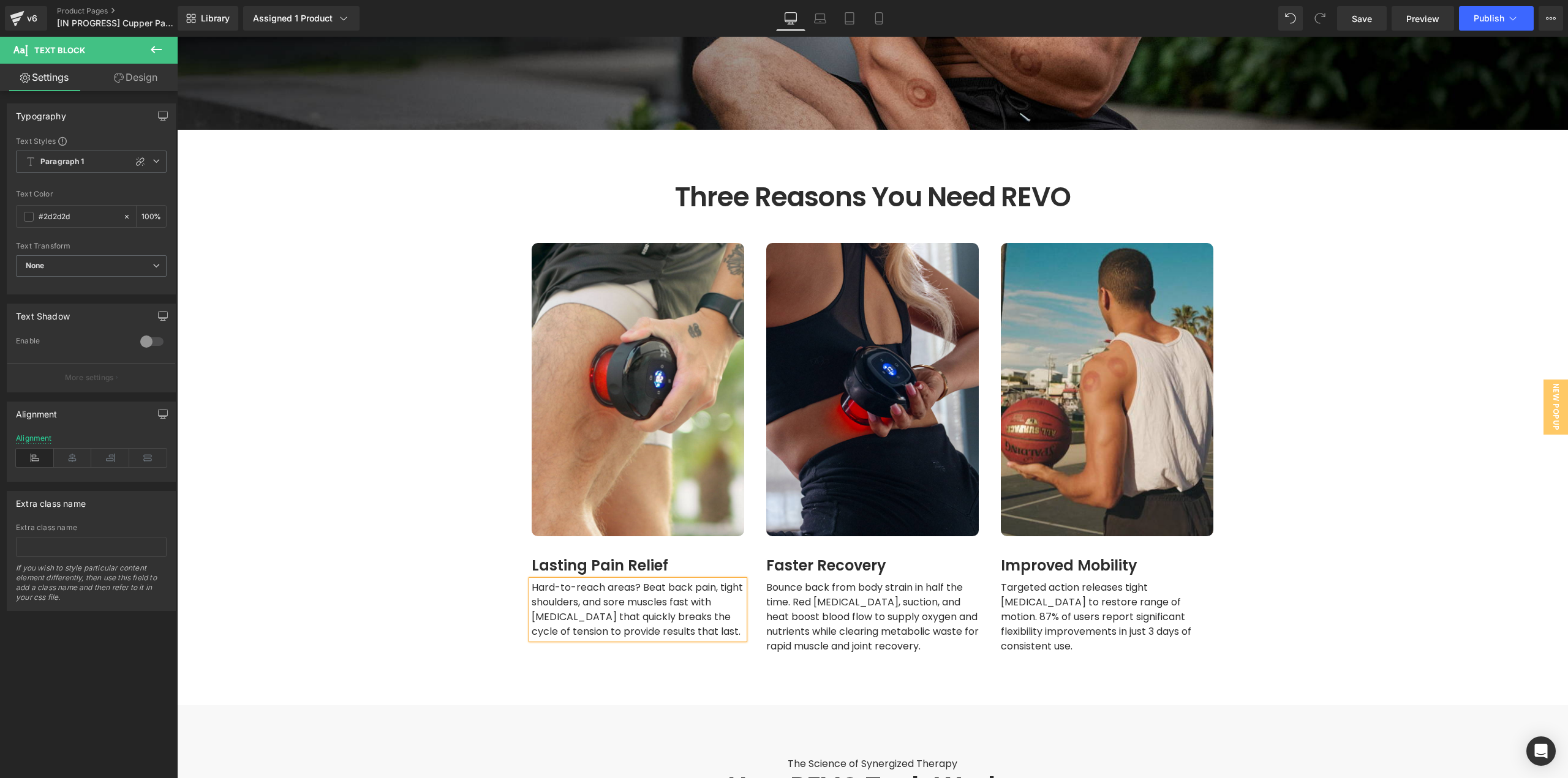
copy span "Hard-to-reach areas? Beat back pain, tight shoulders, and sore muscles fast wit…"
click at [794, 582] on span "Bounce back from body strain in half the time. Red [MEDICAL_DATA], suction, and…" at bounding box center [874, 617] width 215 height 73
click at [786, 580] on span "Bounce back from body strain in half the time. Red [MEDICAL_DATA], suction, and…" at bounding box center [874, 617] width 215 height 73
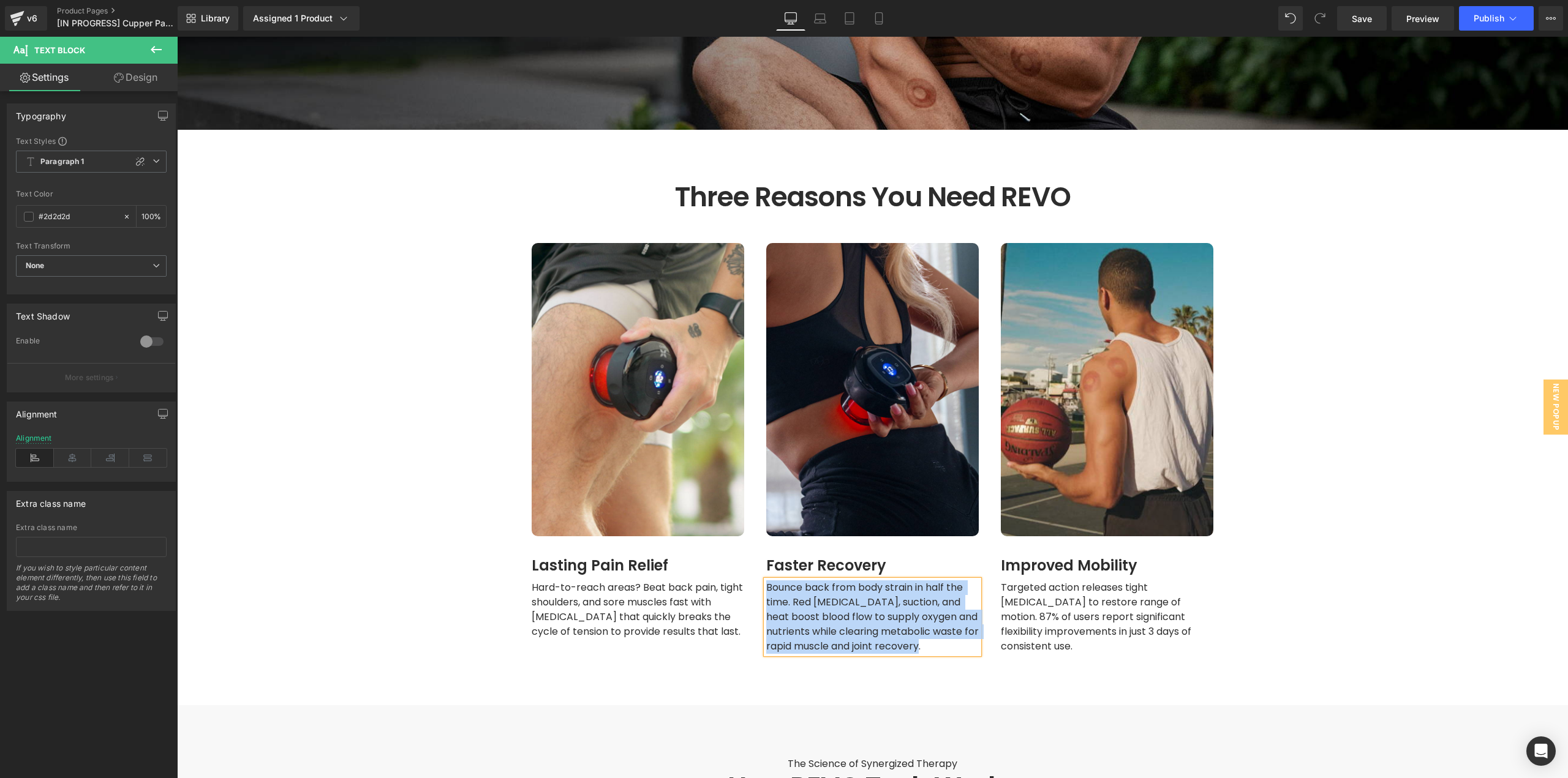
copy span "Bounce back from body strain in half the time. Red [MEDICAL_DATA], suction, and…"
click at [1029, 584] on span "Targeted action releases tight [MEDICAL_DATA] to restore range of motion. 87% o…" at bounding box center [1097, 617] width 193 height 73
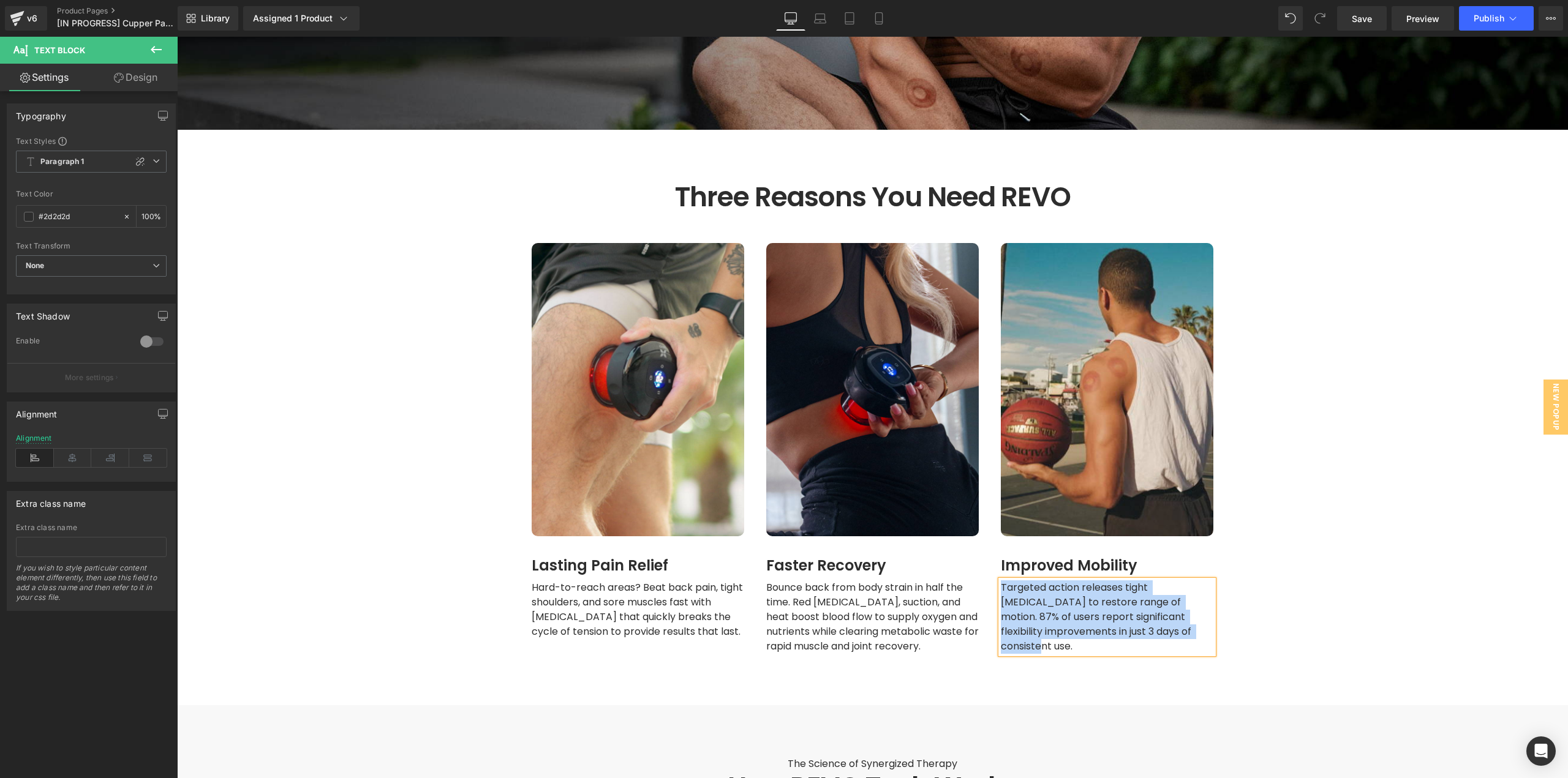
copy span "Targeted action releases tight [MEDICAL_DATA] to restore range of motion. 87% o…"
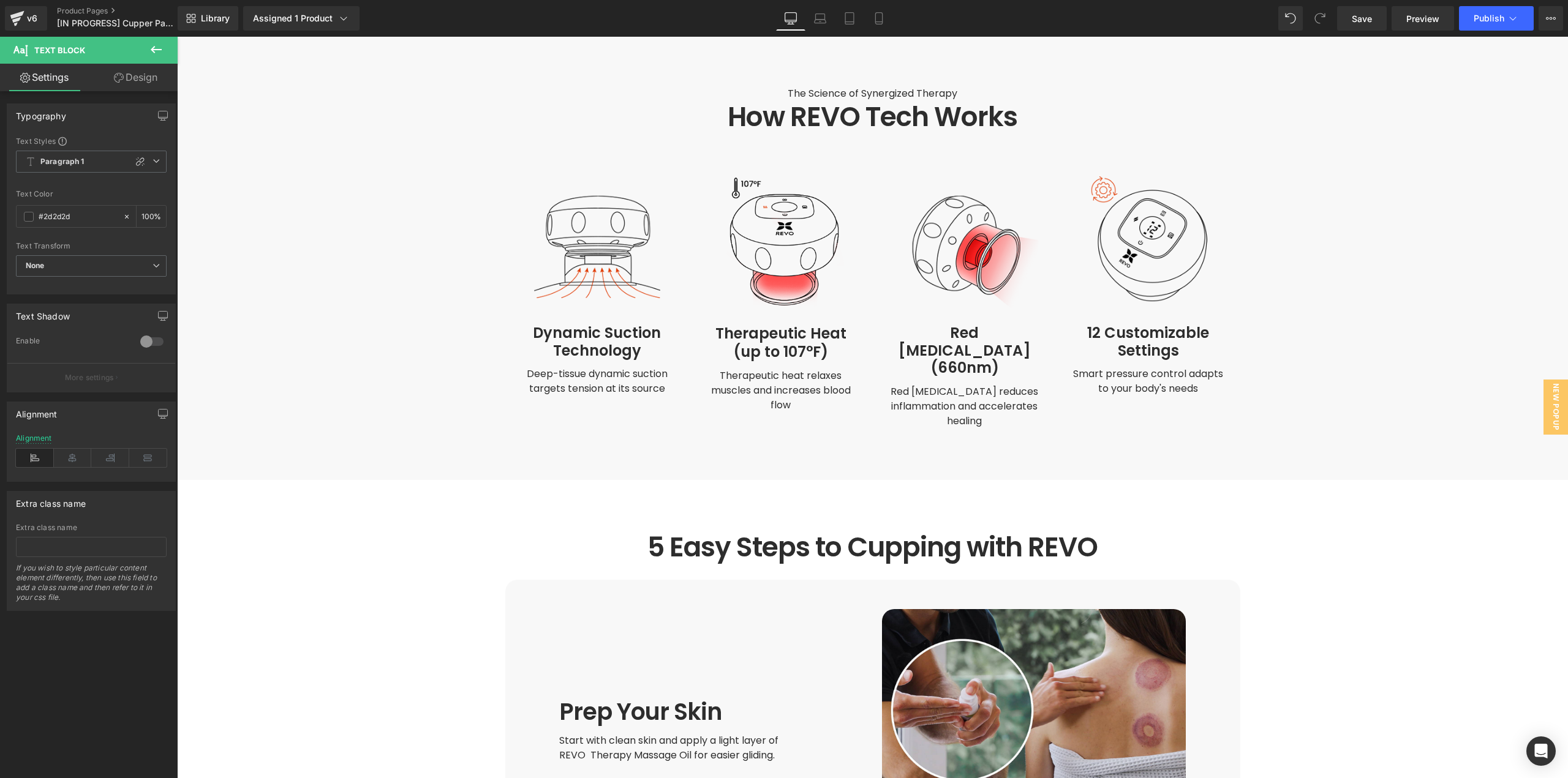
scroll to position [1836, 0]
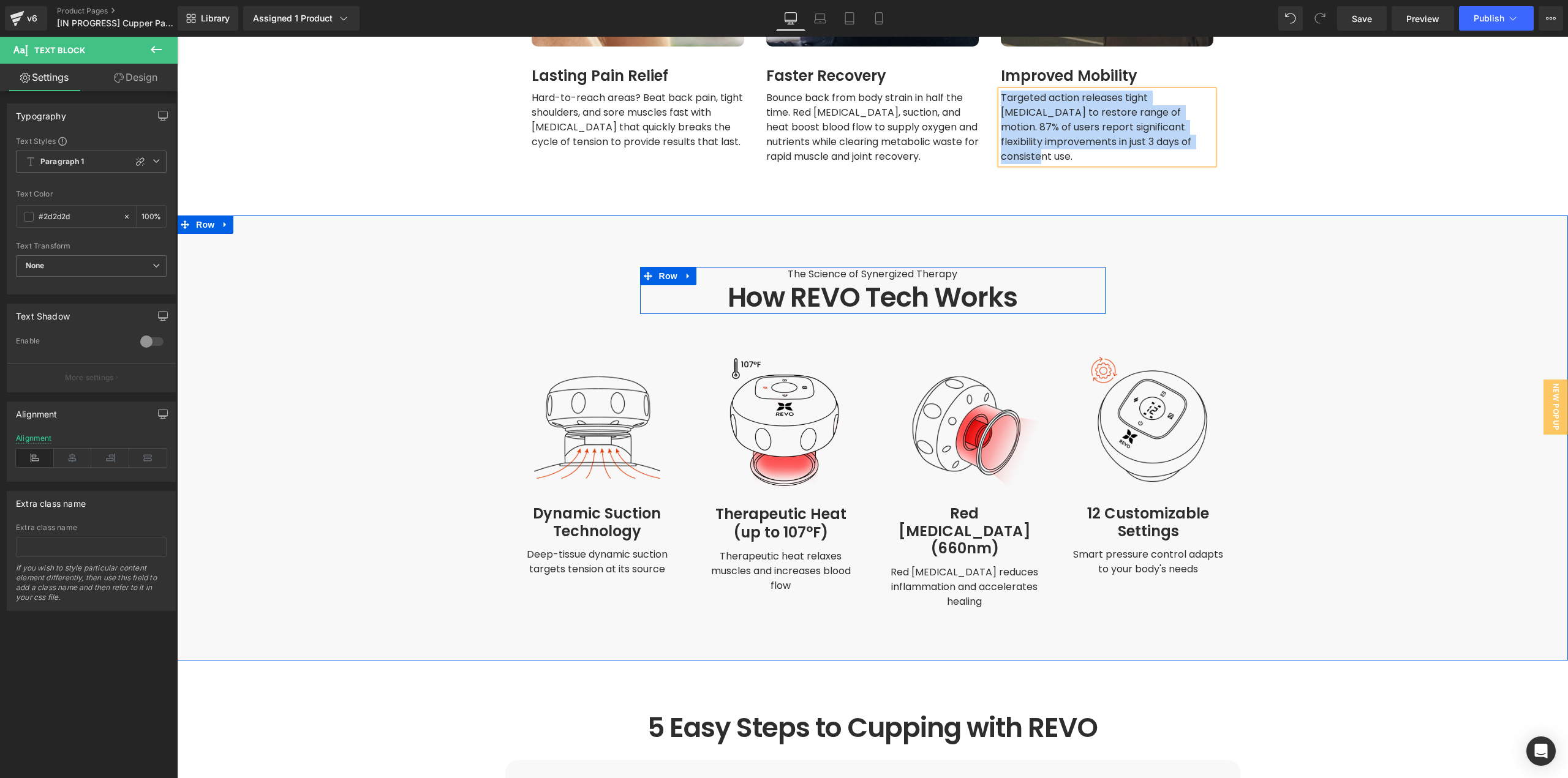
click at [846, 267] on span "Text Block" at bounding box center [866, 274] width 41 height 15
click at [886, 267] on link at bounding box center [893, 274] width 13 height 15
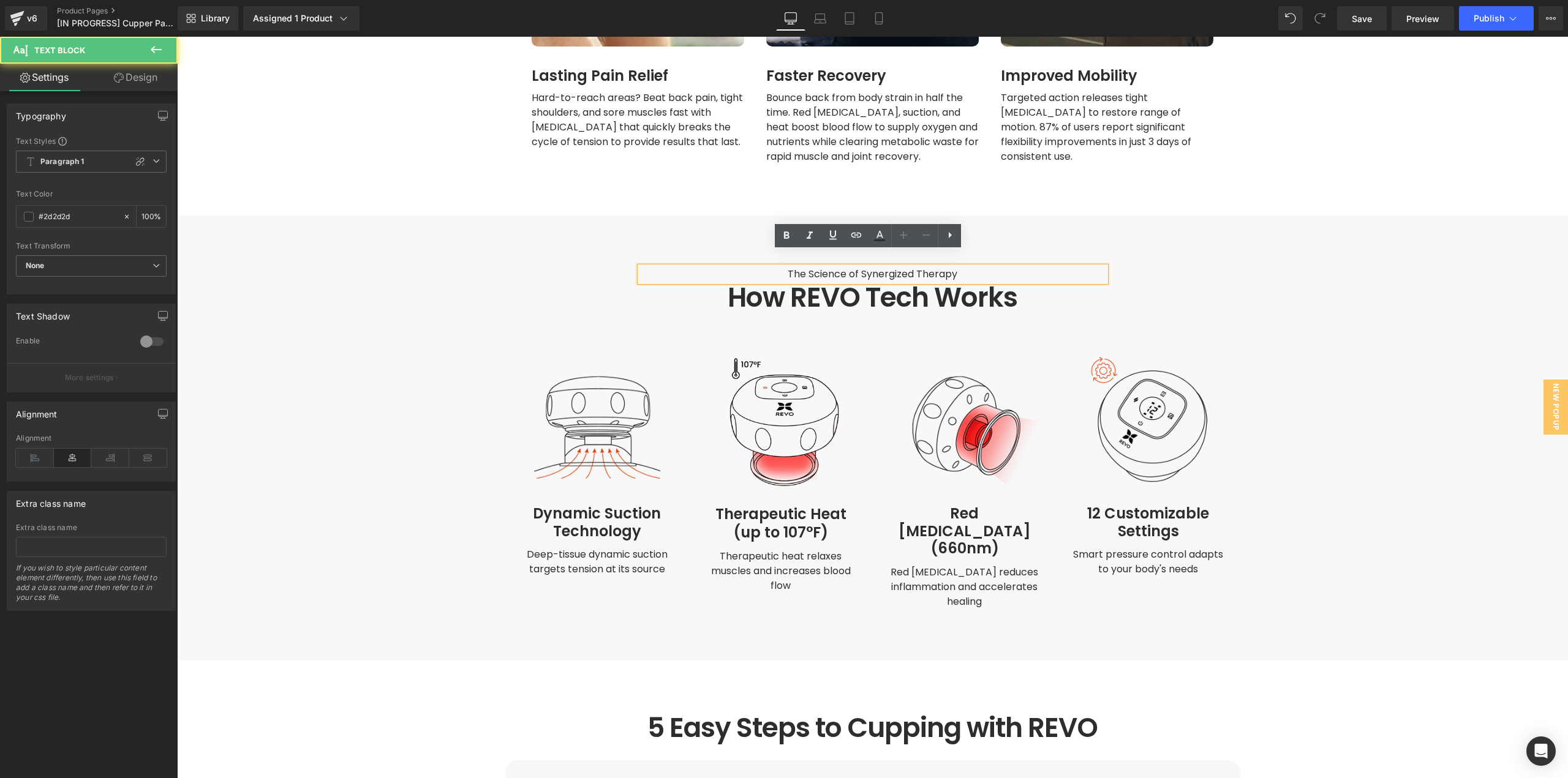
click at [913, 267] on span "The Science of Synergized Therapy" at bounding box center [873, 274] width 170 height 14
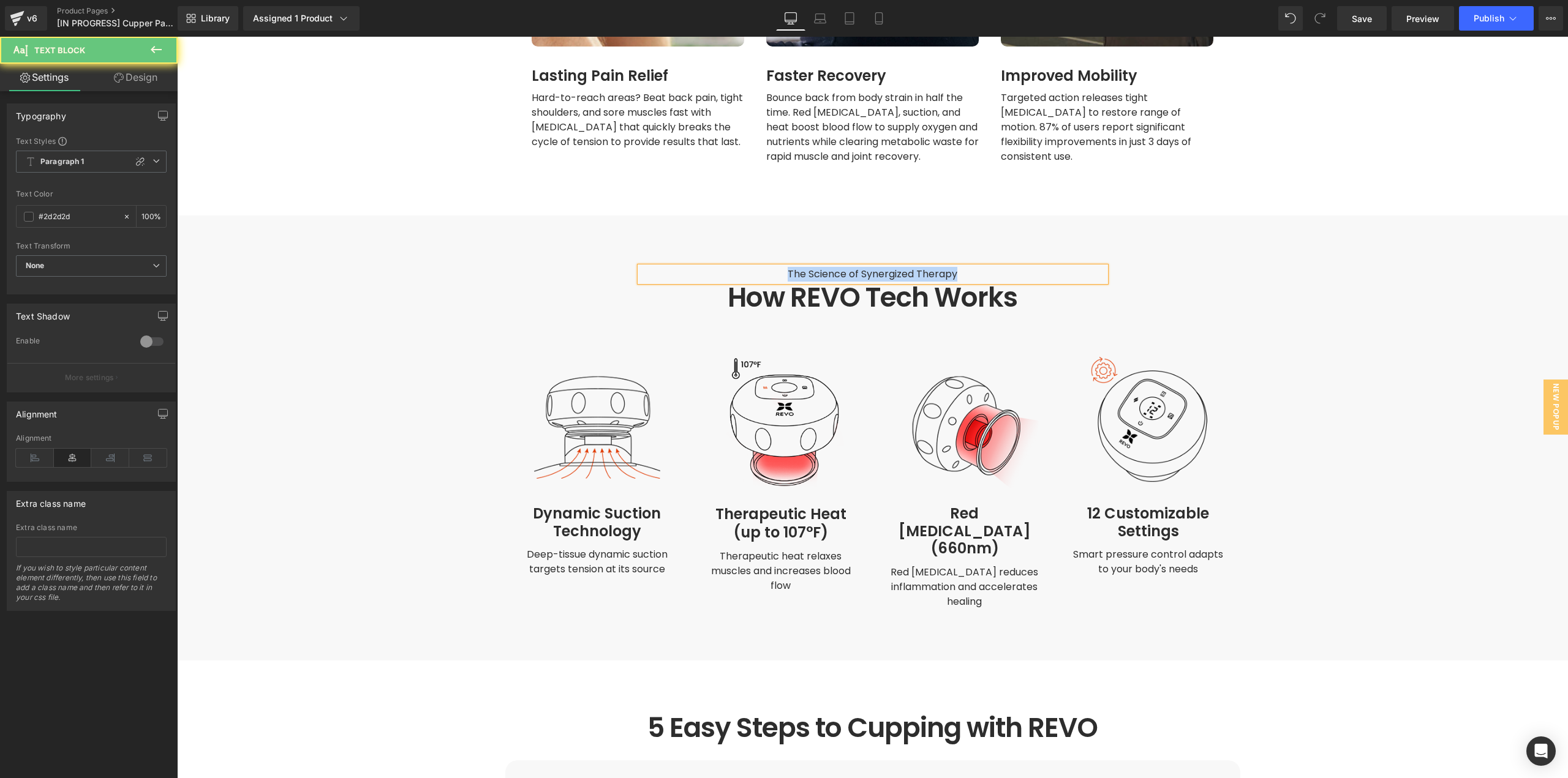
copy span "The Science of Synergized Therapy"
click at [758, 282] on h1 "How REVO Tech Works" at bounding box center [873, 298] width 465 height 33
click at [749, 282] on h1 "How REVO Tech Works" at bounding box center [873, 298] width 465 height 33
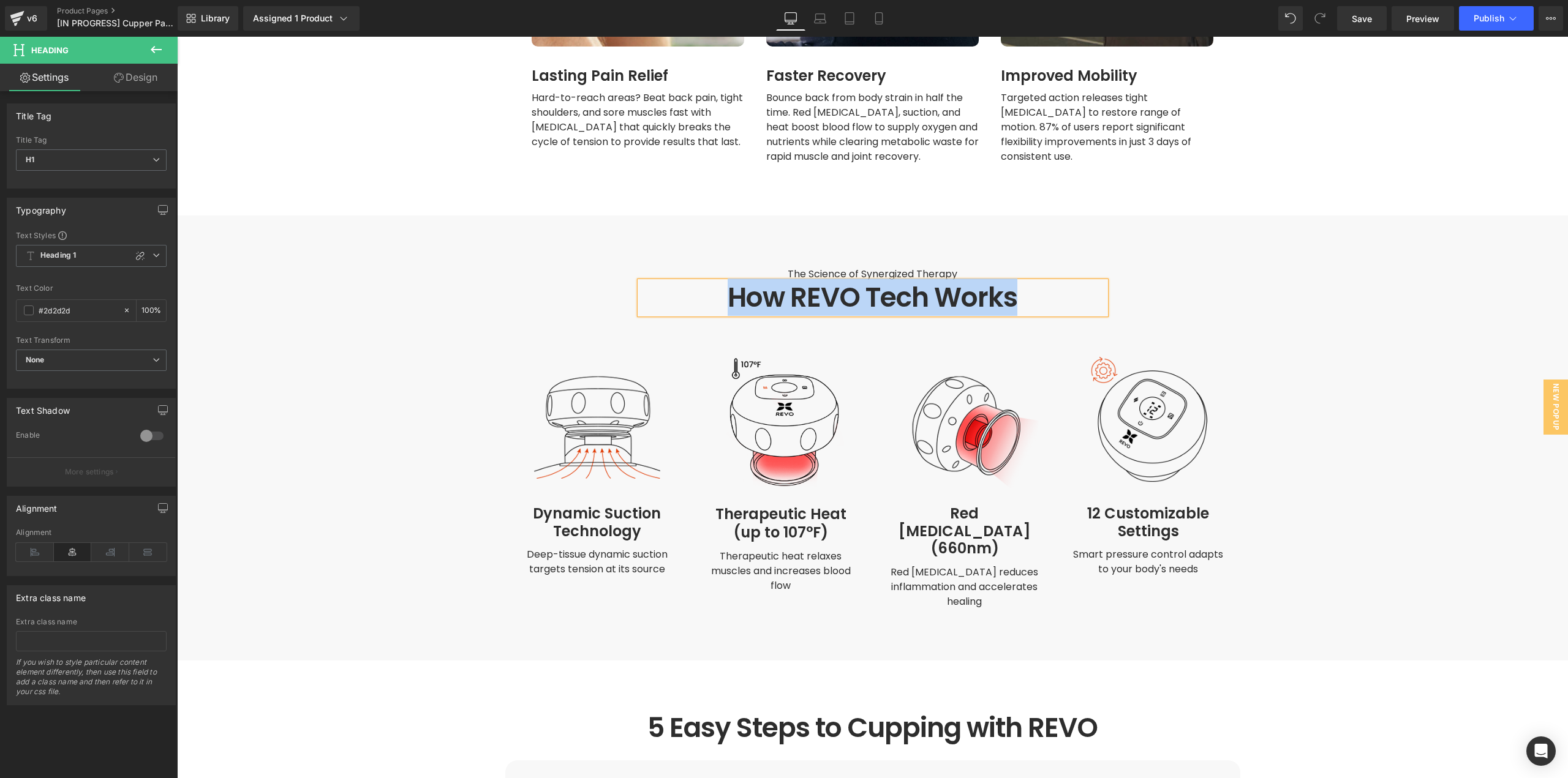
copy h1 "How REVO Tech Works"
click at [589, 555] on span "Text Block" at bounding box center [590, 562] width 41 height 15
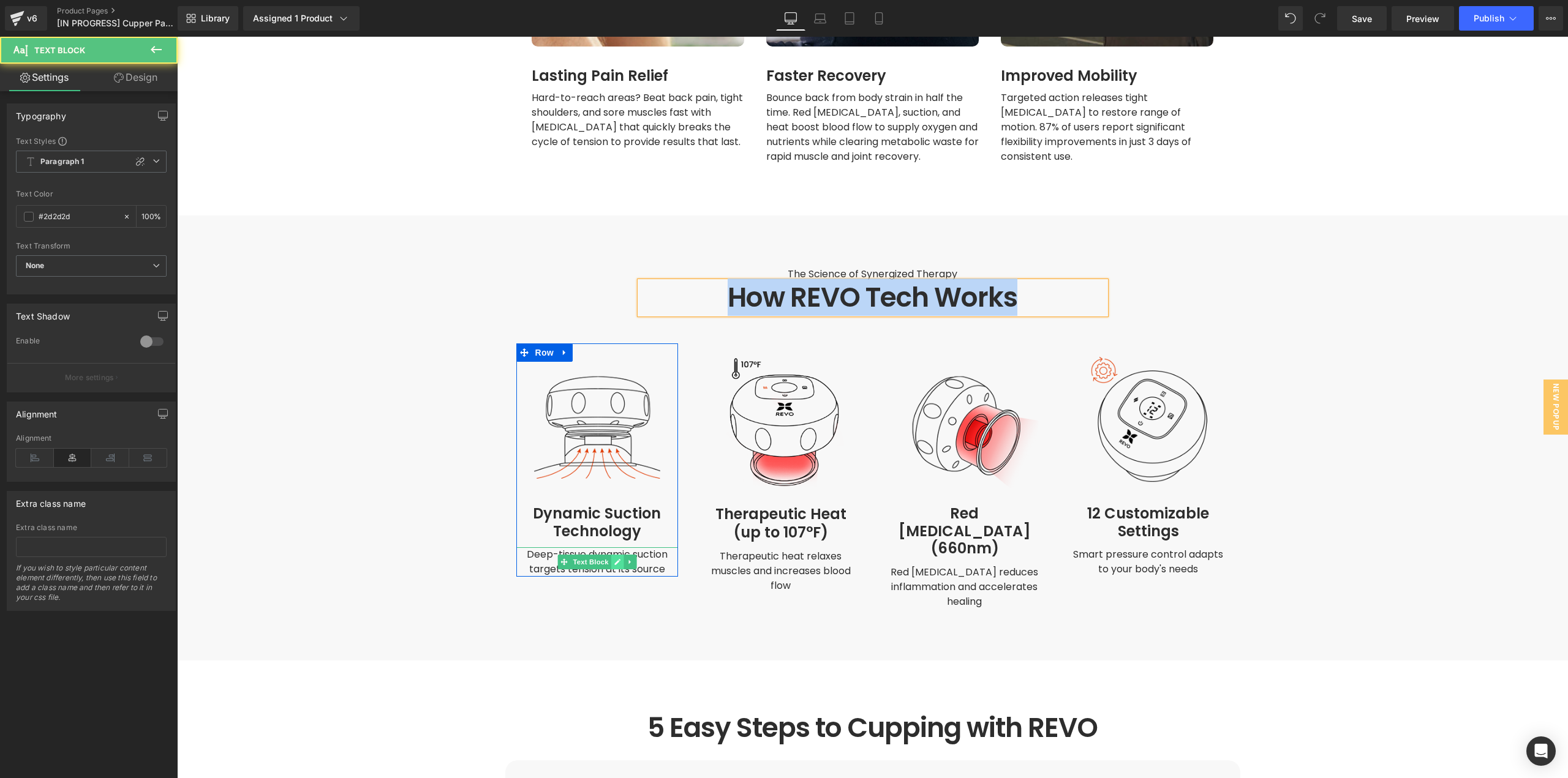
click at [614, 560] on icon at bounding box center [617, 563] width 6 height 6
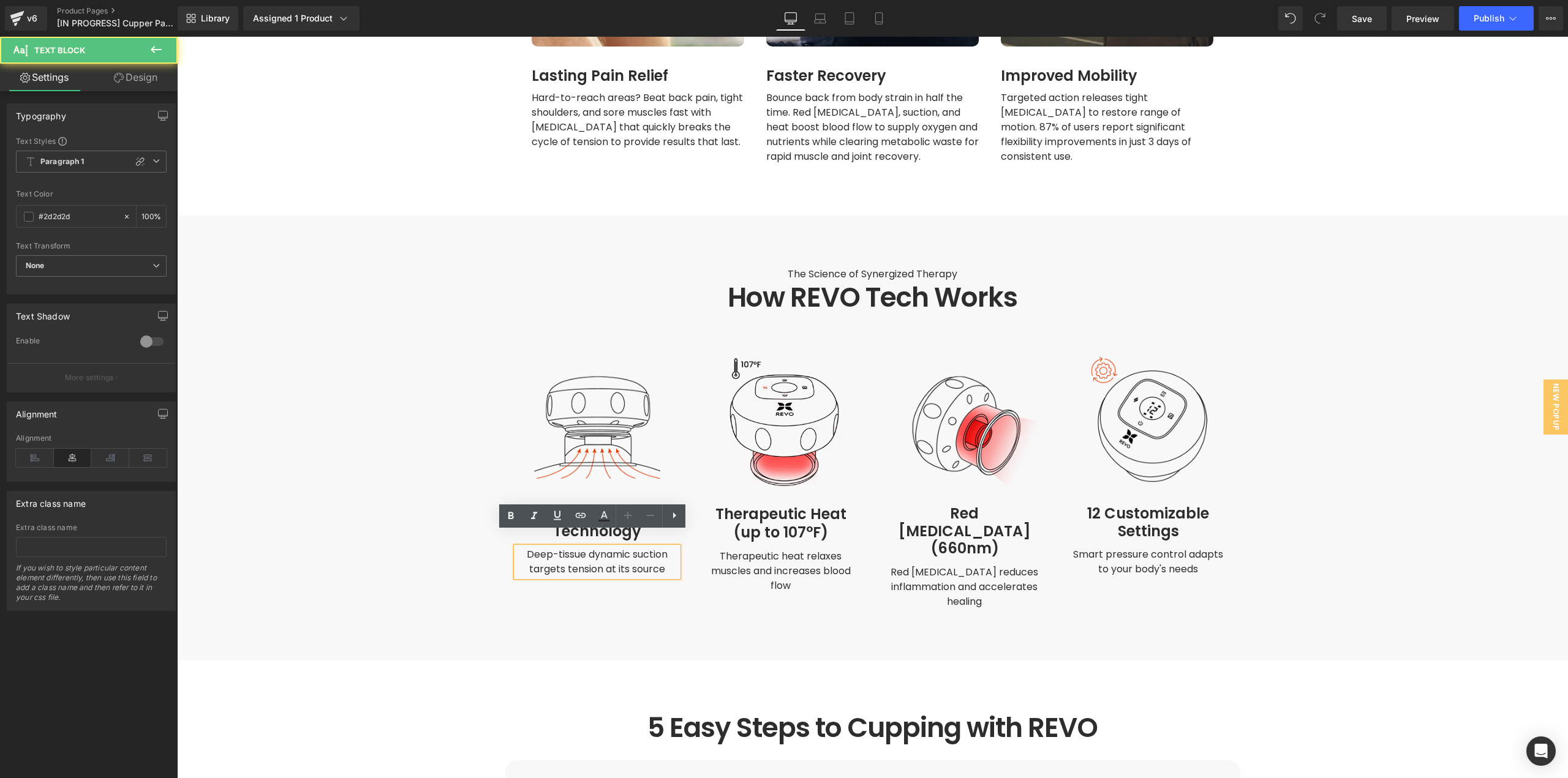
click at [614, 547] on span "Deep-tissue dynamic suction targets tension at its source" at bounding box center [598, 561] width 143 height 29
copy span "Deep-tissue dynamic suction targets tension at its source"
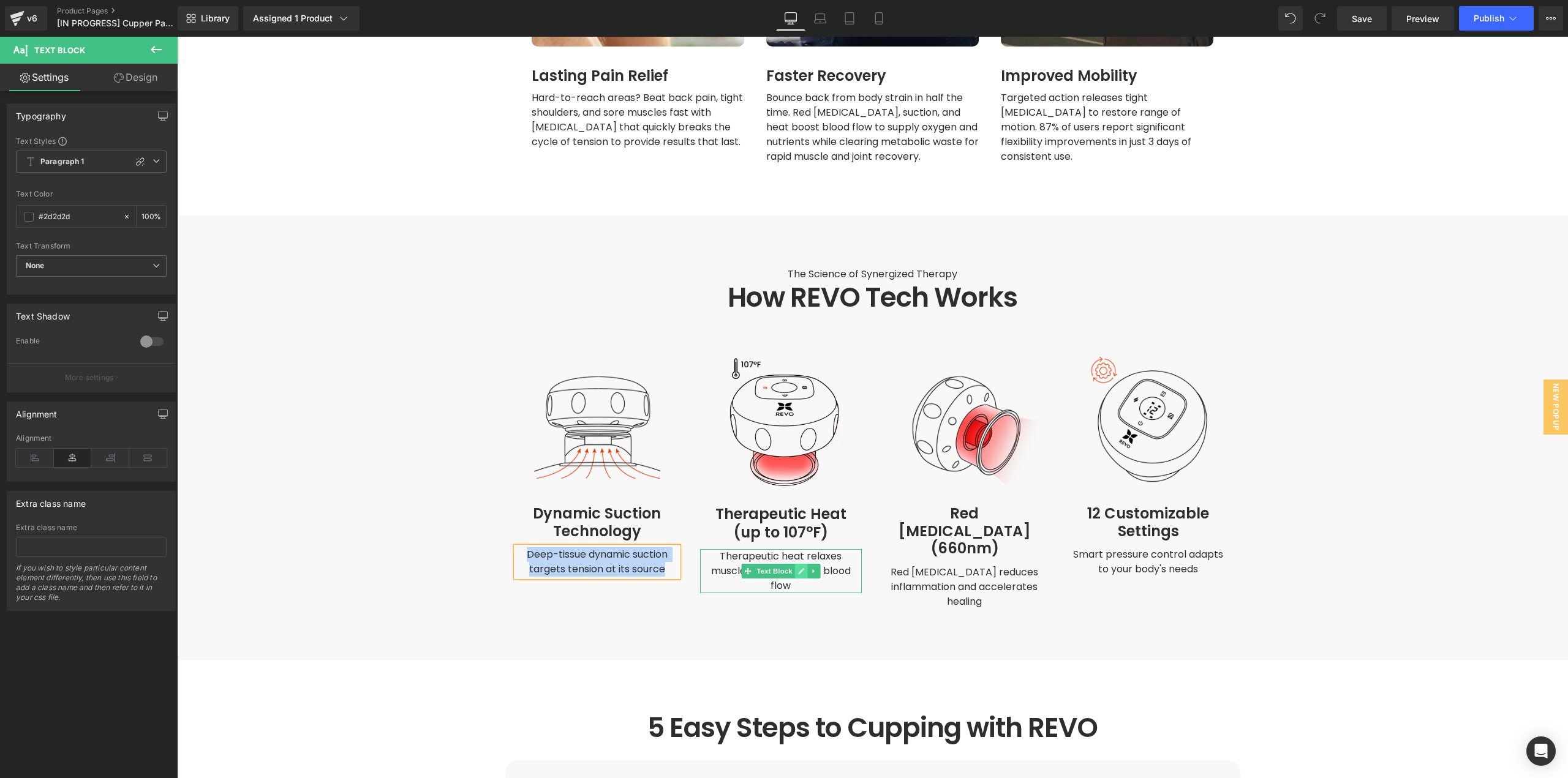
click at [798, 568] on icon at bounding box center [801, 571] width 6 height 7
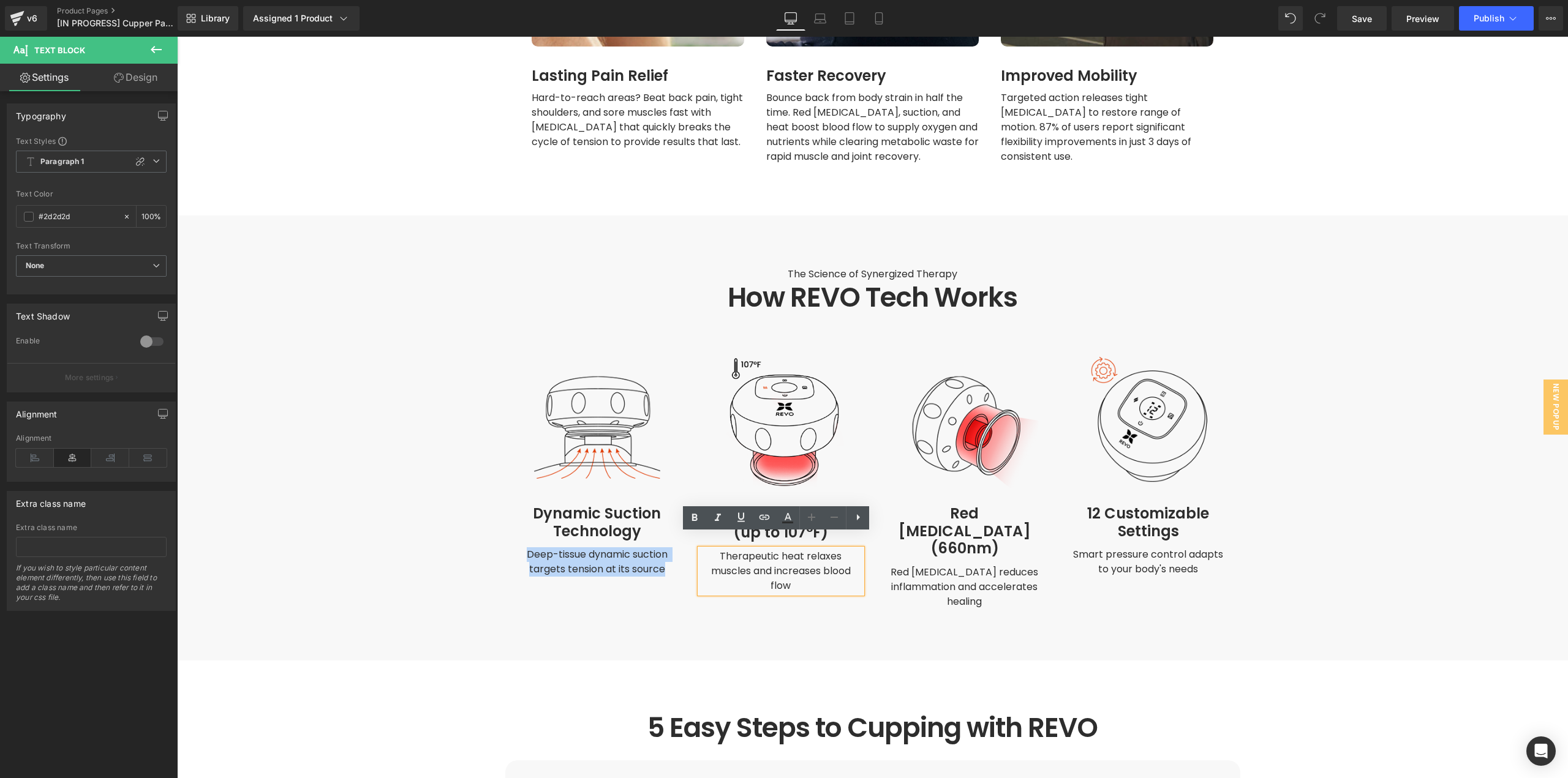
click at [799, 553] on span "Therapeutic heat relaxes muscles and increases blood flow" at bounding box center [782, 571] width 142 height 44
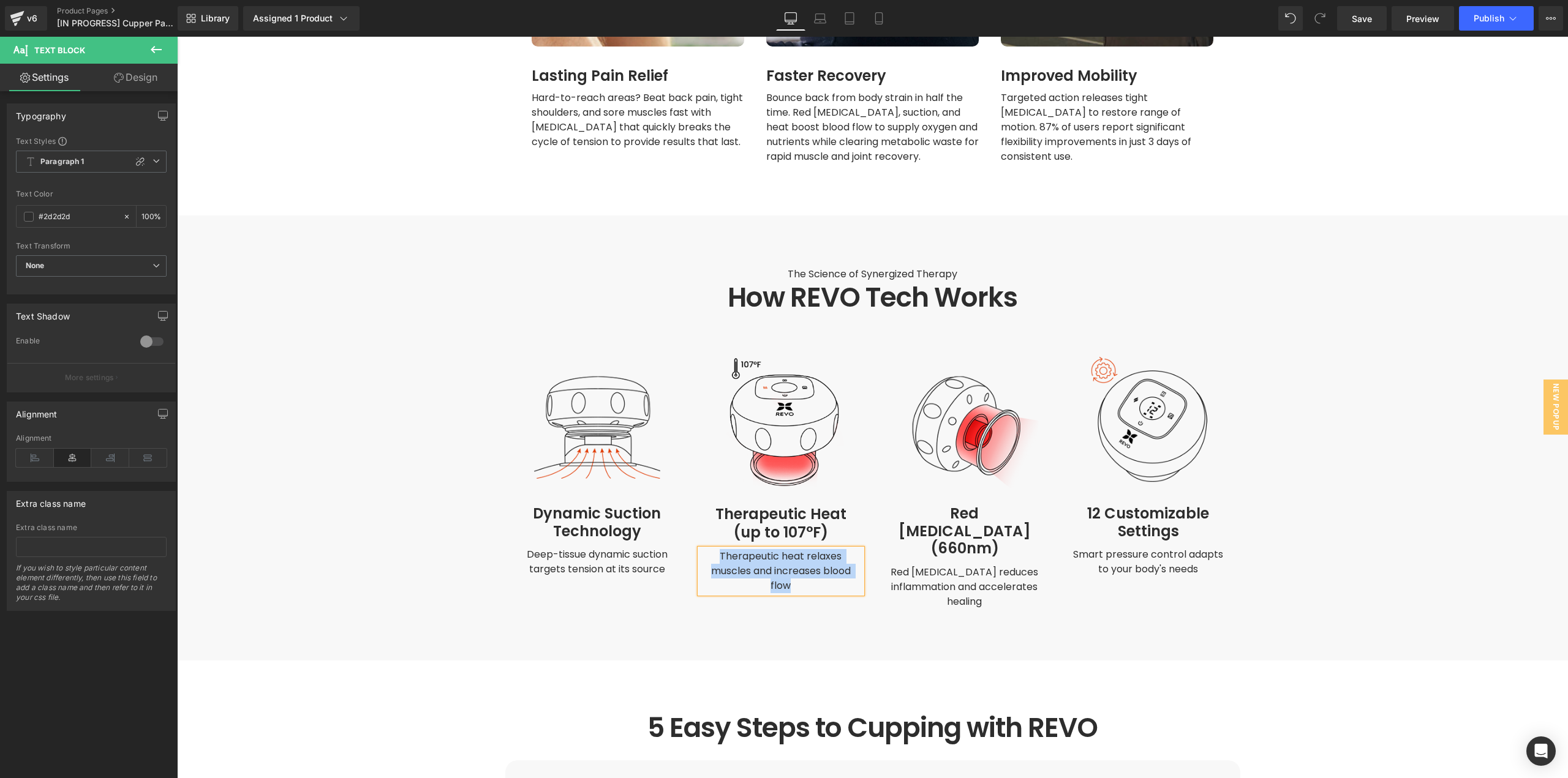
copy span "Therapeutic heat relaxes muscles and increases blood flow"
drag, startPoint x: 922, startPoint y: 553, endPoint x: 913, endPoint y: 552, distance: 9.1
click at [925, 580] on span at bounding box center [931, 587] width 13 height 15
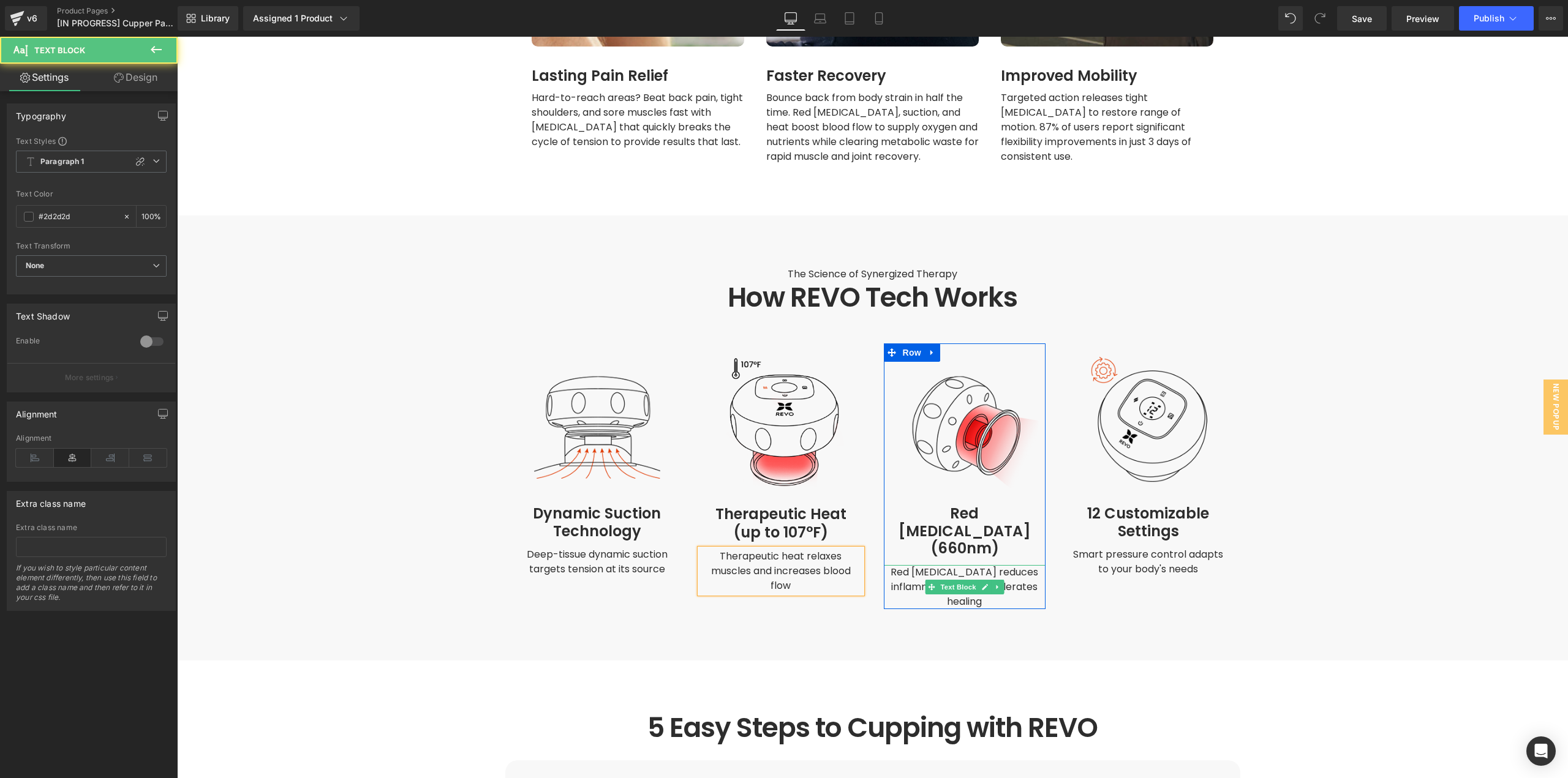
click at [908, 565] on span "Red [MEDICAL_DATA] reduces inflammation and accelerates healing" at bounding box center [965, 587] width 150 height 44
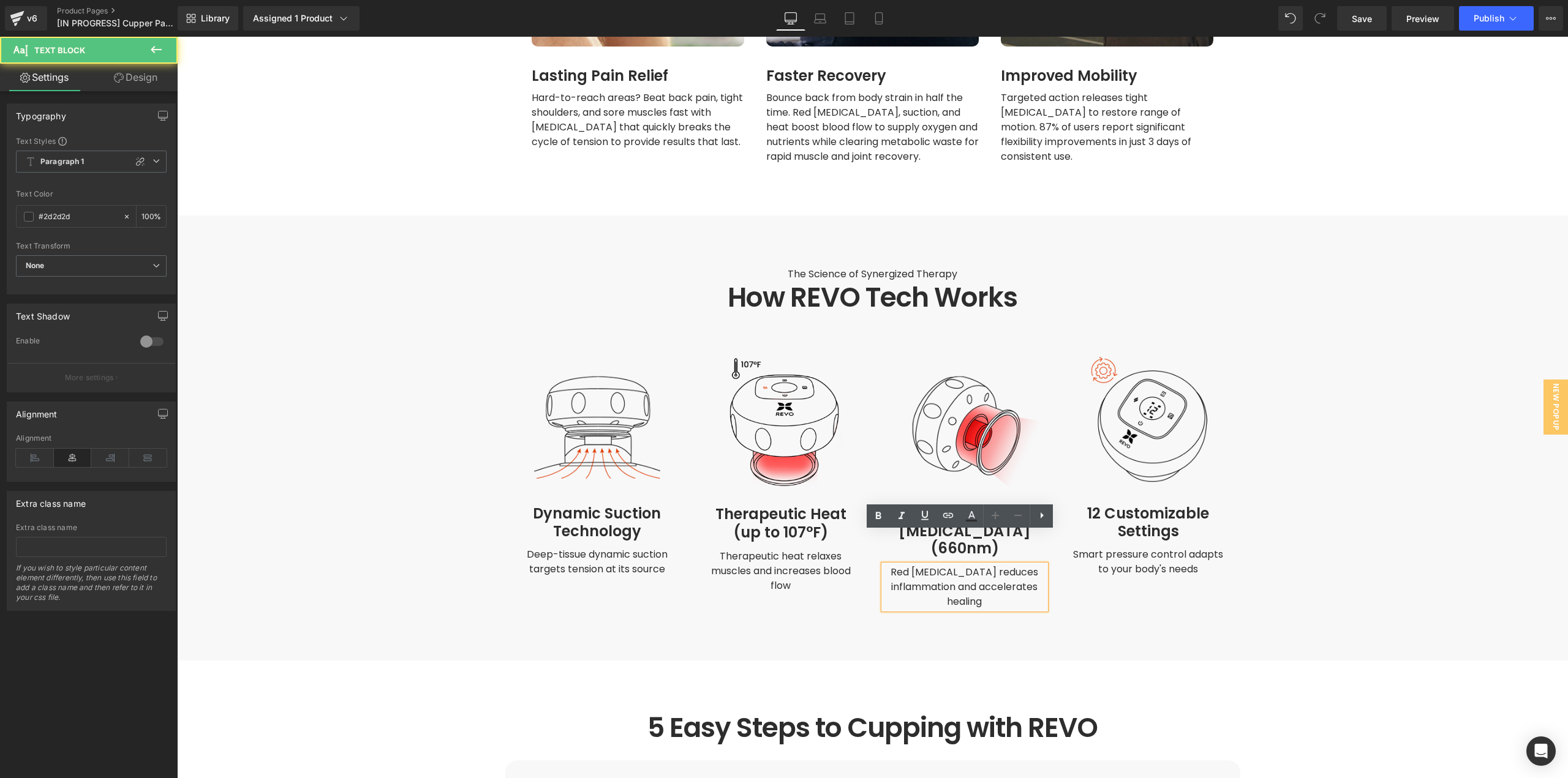
click at [910, 565] on span "Red [MEDICAL_DATA] reduces inflammation and accelerates healing" at bounding box center [965, 587] width 150 height 44
copy span "Red [MEDICAL_DATA] reduces inflammation and accelerates healing"
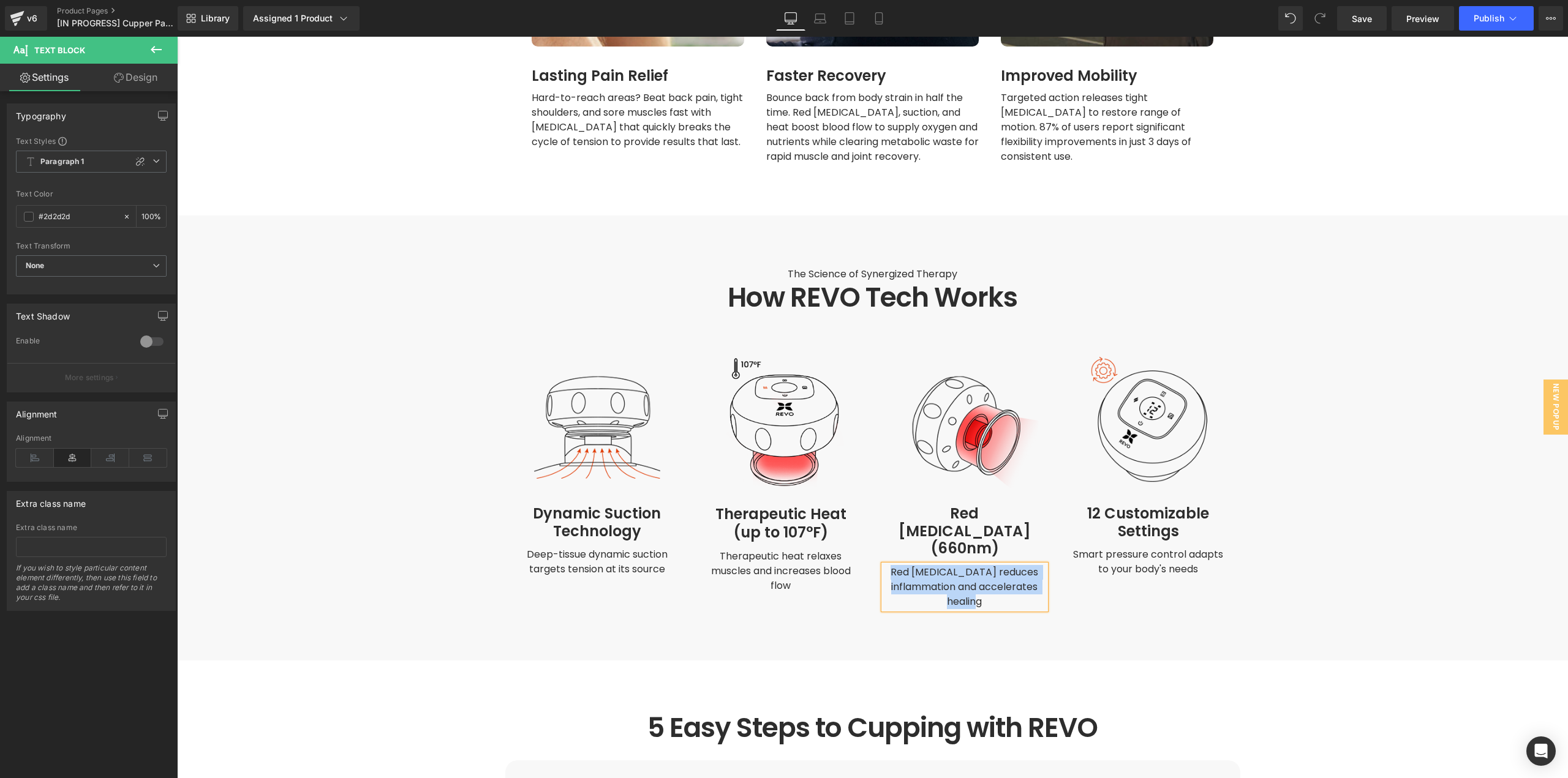
click at [1103, 554] on span "Smart pressure control adapts to your body's needs" at bounding box center [1149, 561] width 153 height 29
click at [1087, 550] on p "Smart pressure control adapts to your body's needs" at bounding box center [1149, 561] width 162 height 29
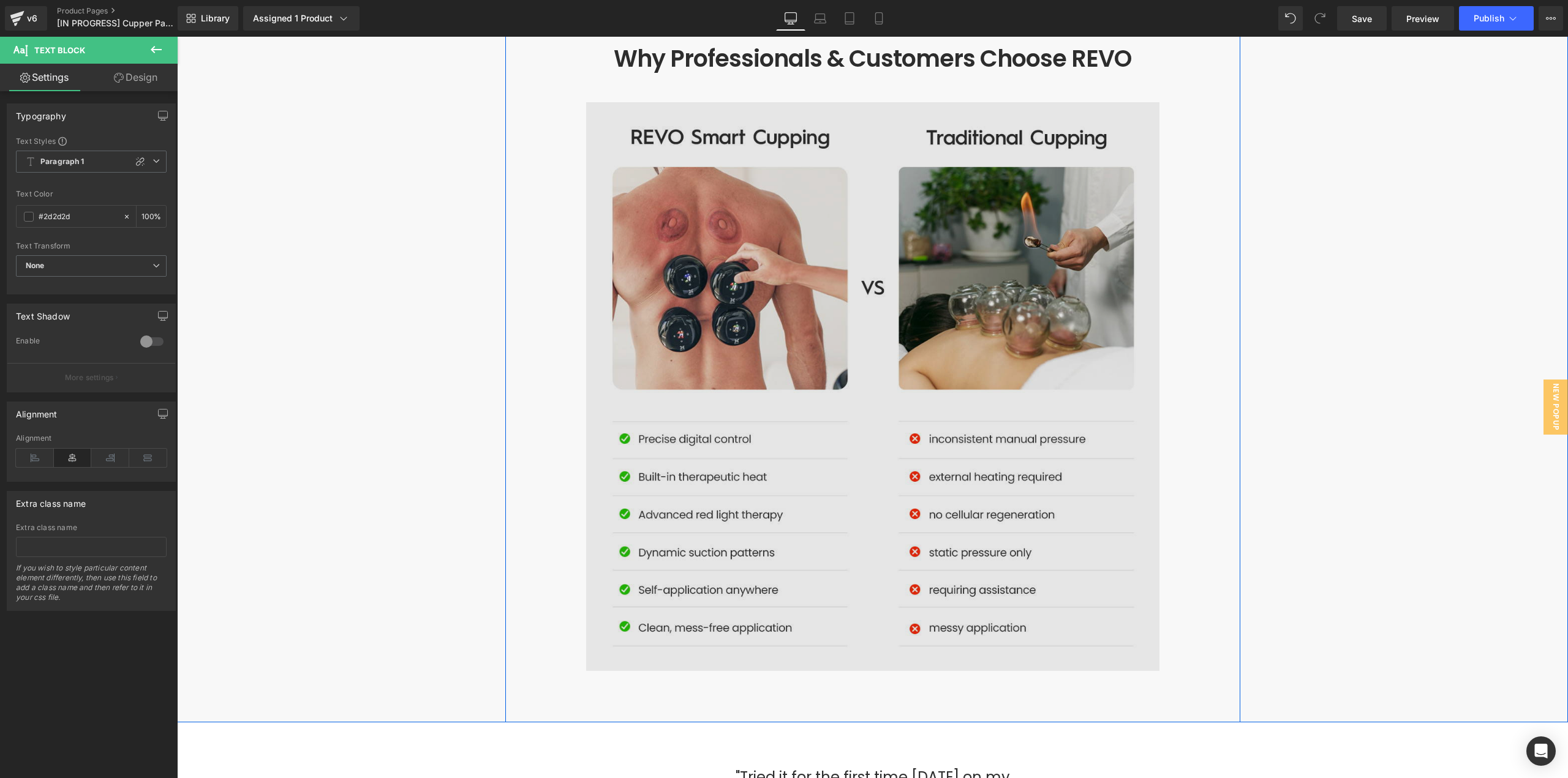
scroll to position [3857, 0]
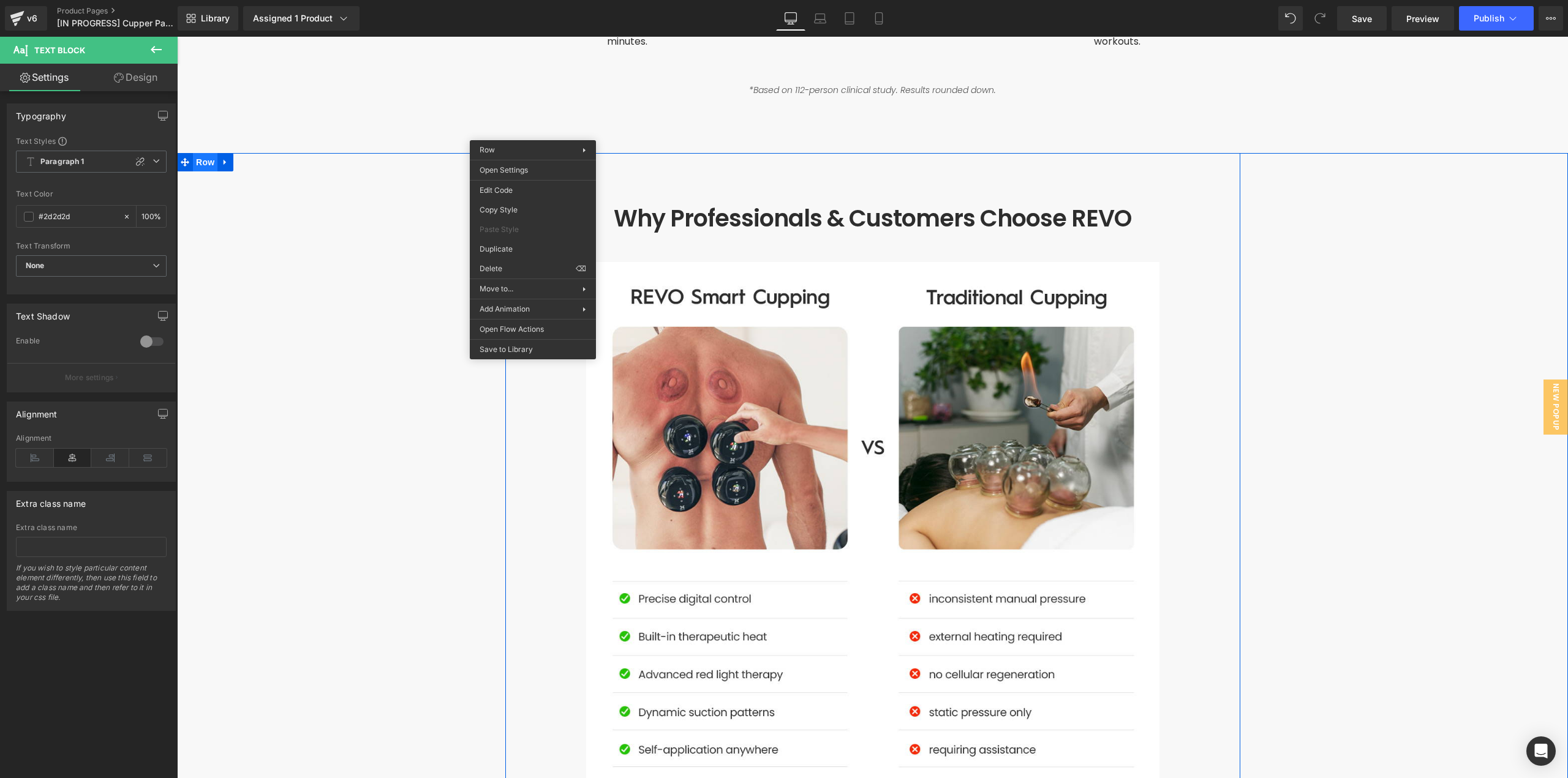
click at [203, 153] on span "Row" at bounding box center [205, 162] width 25 height 18
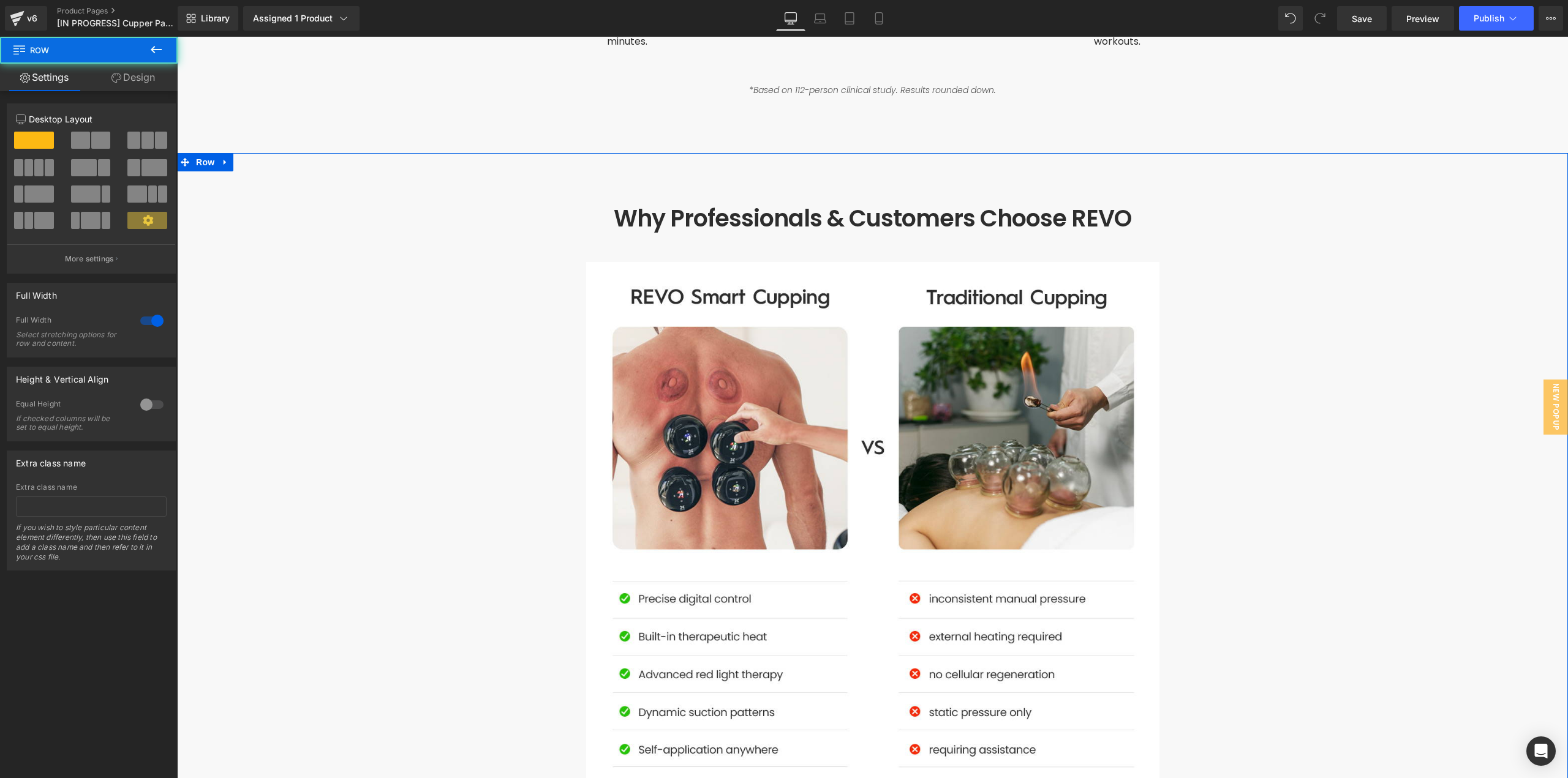
click at [134, 81] on link "Design" at bounding box center [133, 77] width 89 height 28
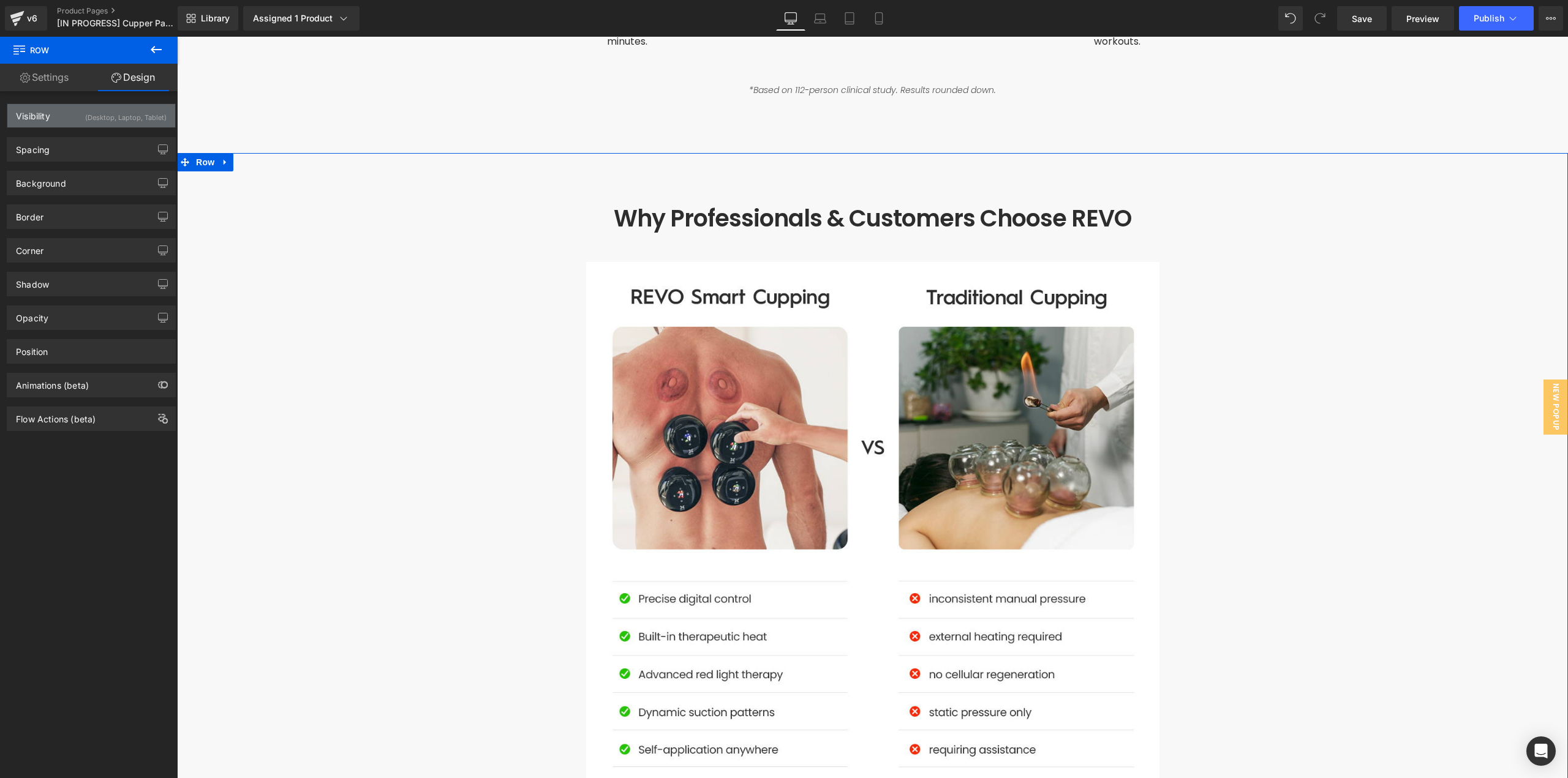
click at [133, 119] on div "(Desktop, Laptop, Tablet)" at bounding box center [126, 114] width 82 height 20
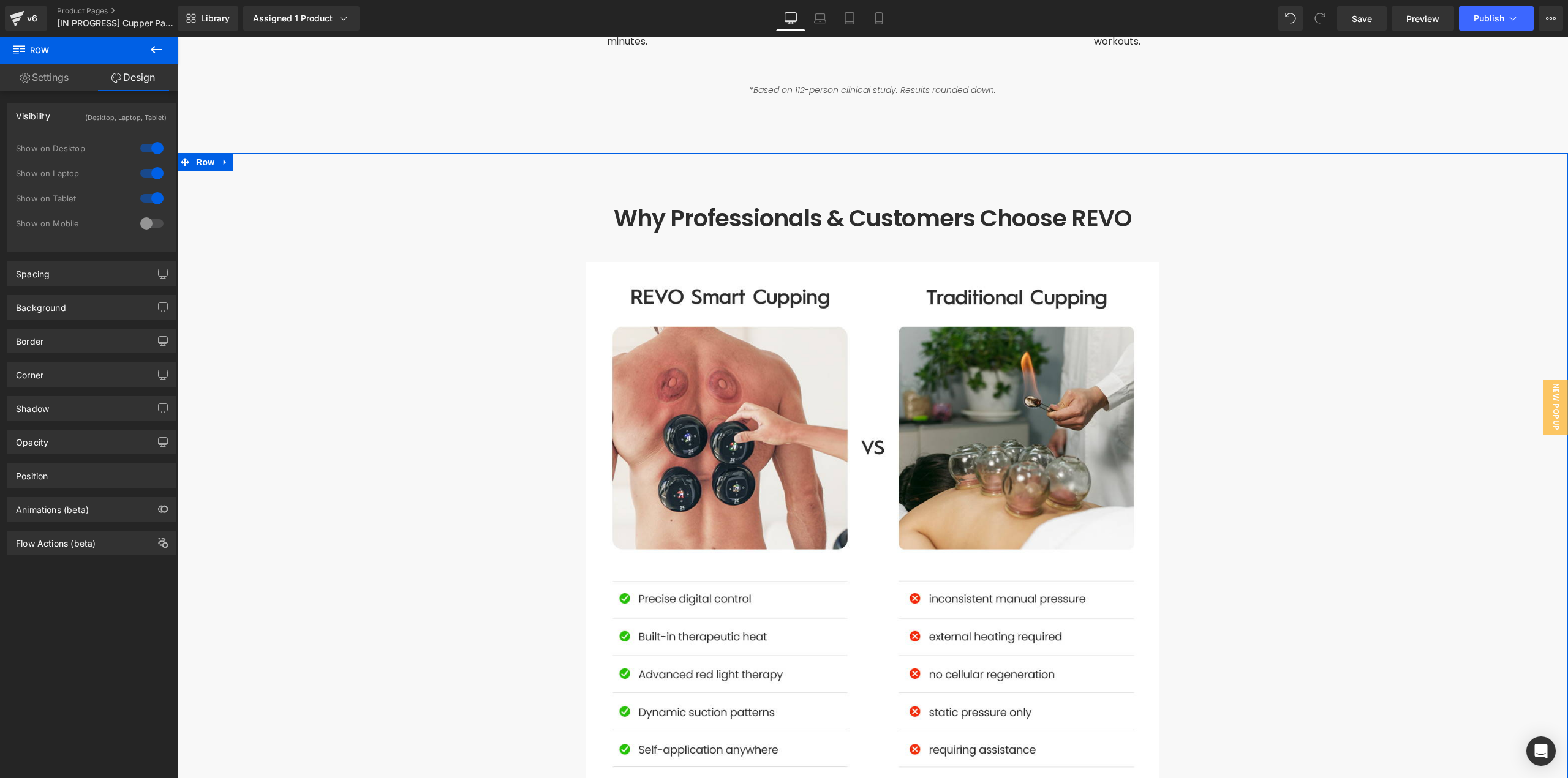
click at [149, 218] on div at bounding box center [152, 223] width 29 height 20
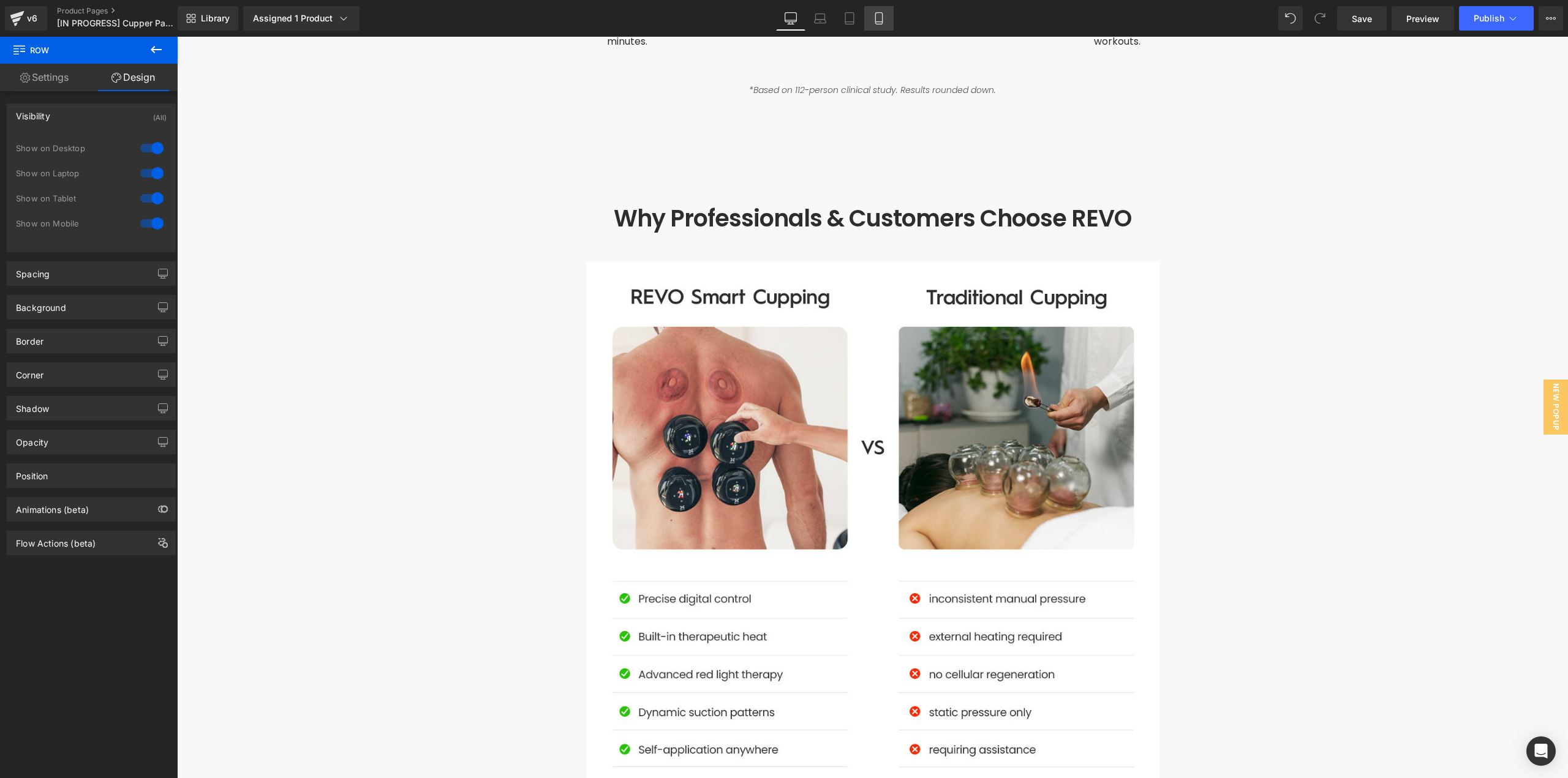
drag, startPoint x: 878, startPoint y: 15, endPoint x: 139, endPoint y: 49, distance: 739.8
click at [878, 15] on icon at bounding box center [879, 17] width 12 height 12
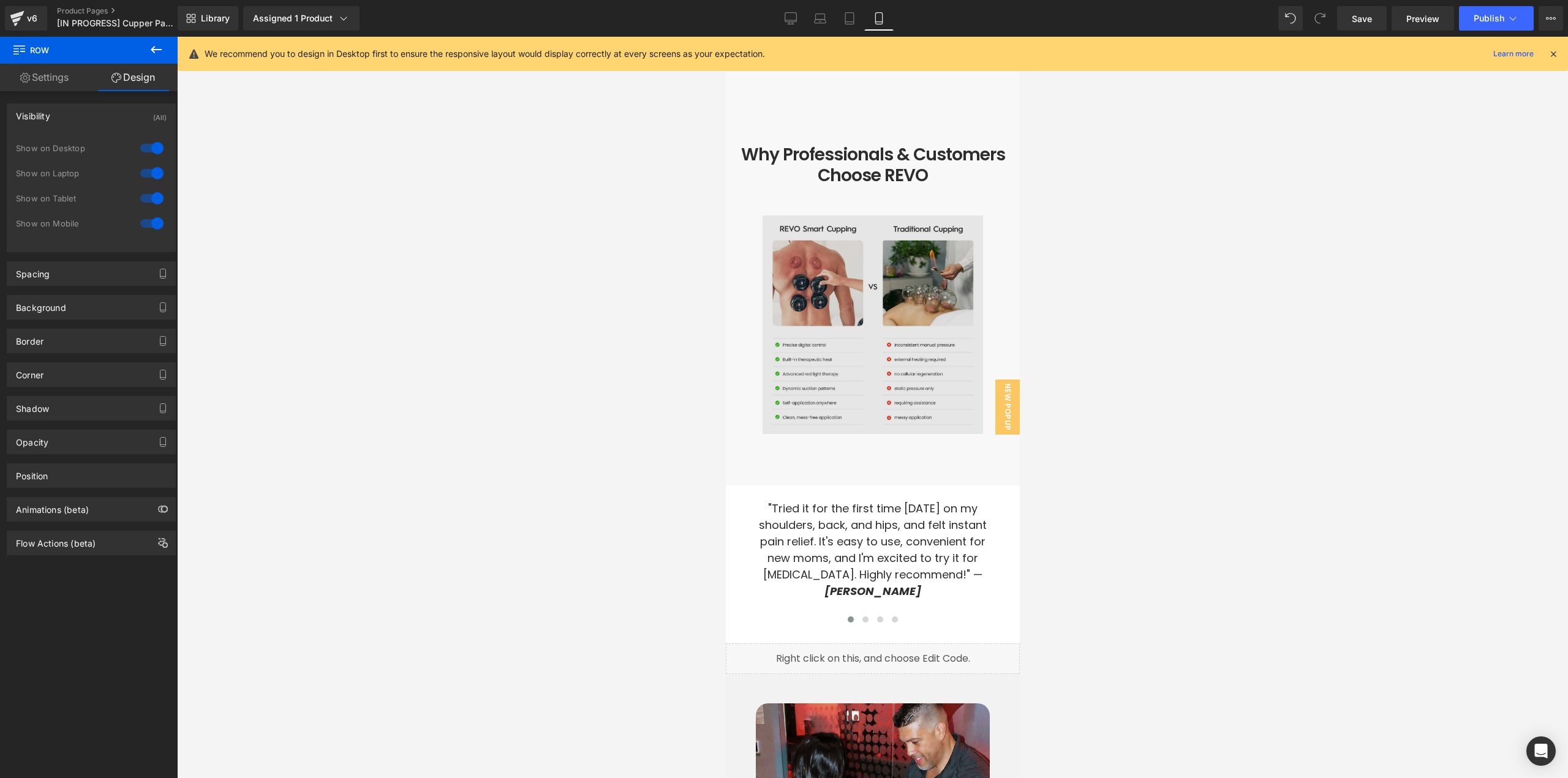
scroll to position [3666, 0]
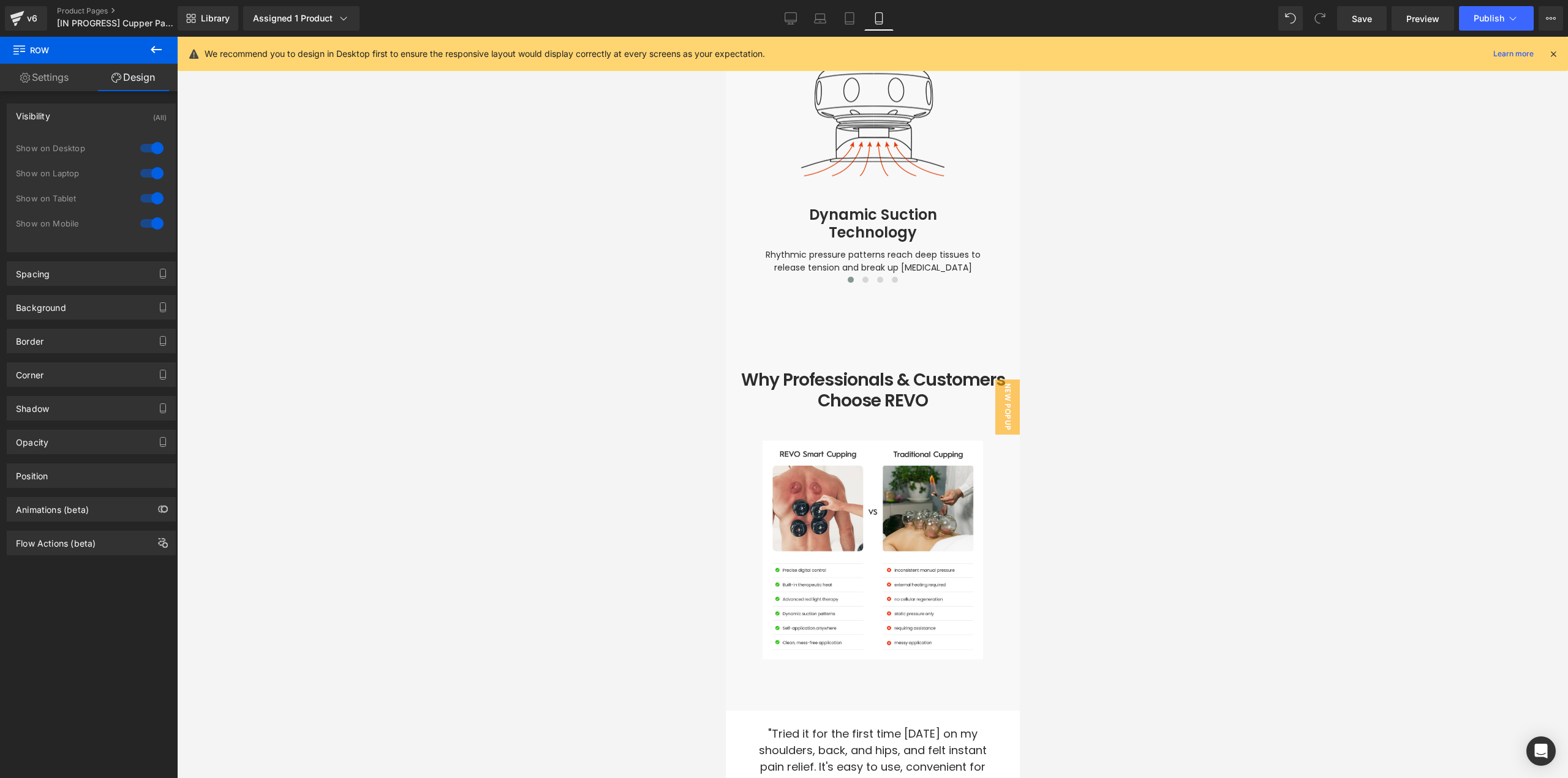
drag, startPoint x: 1356, startPoint y: 20, endPoint x: 1226, endPoint y: 5, distance: 130.9
click at [1356, 20] on span "Save" at bounding box center [1361, 18] width 20 height 13
click at [790, 19] on icon at bounding box center [790, 17] width 12 height 12
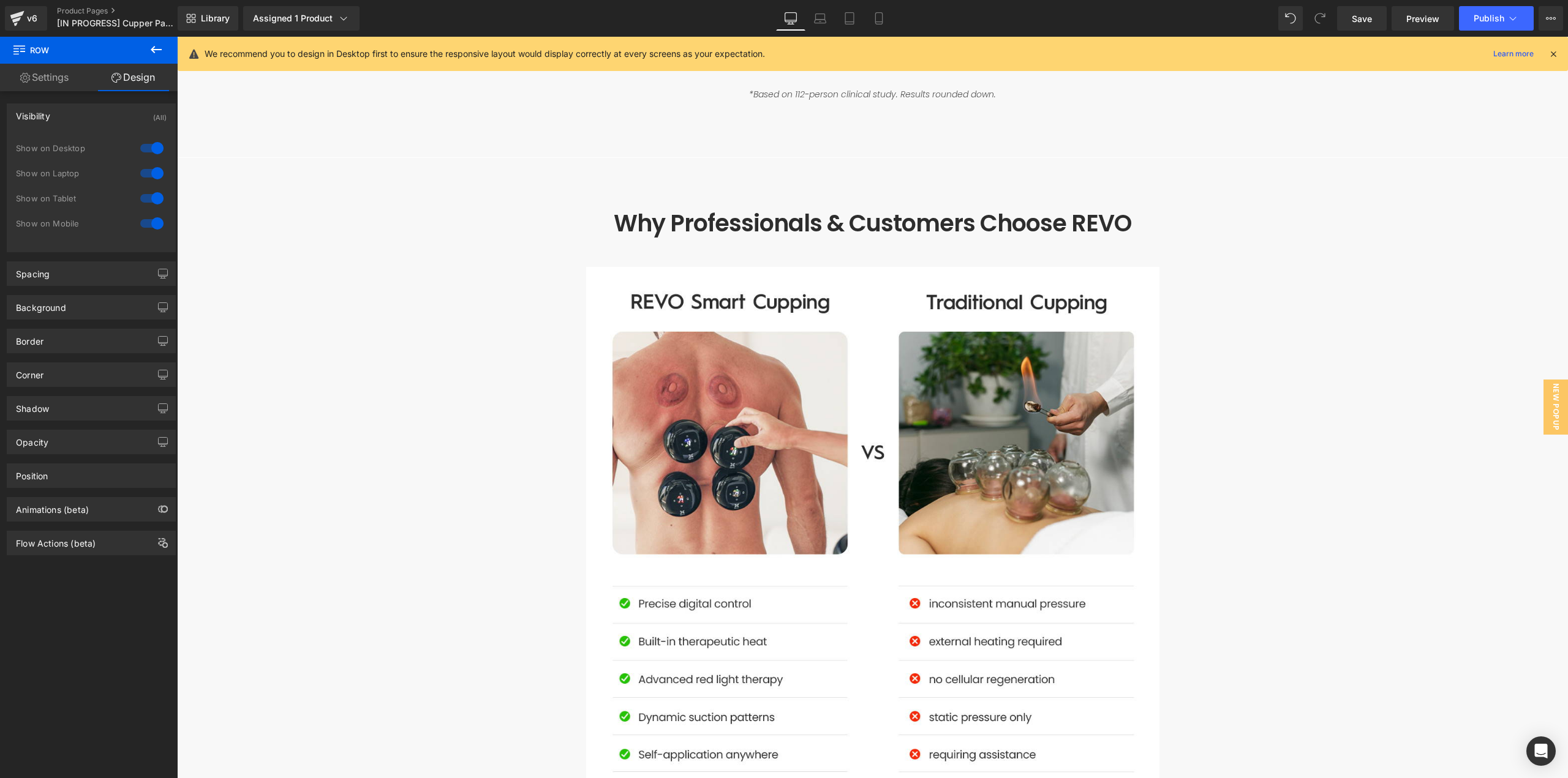
scroll to position [3694, 0]
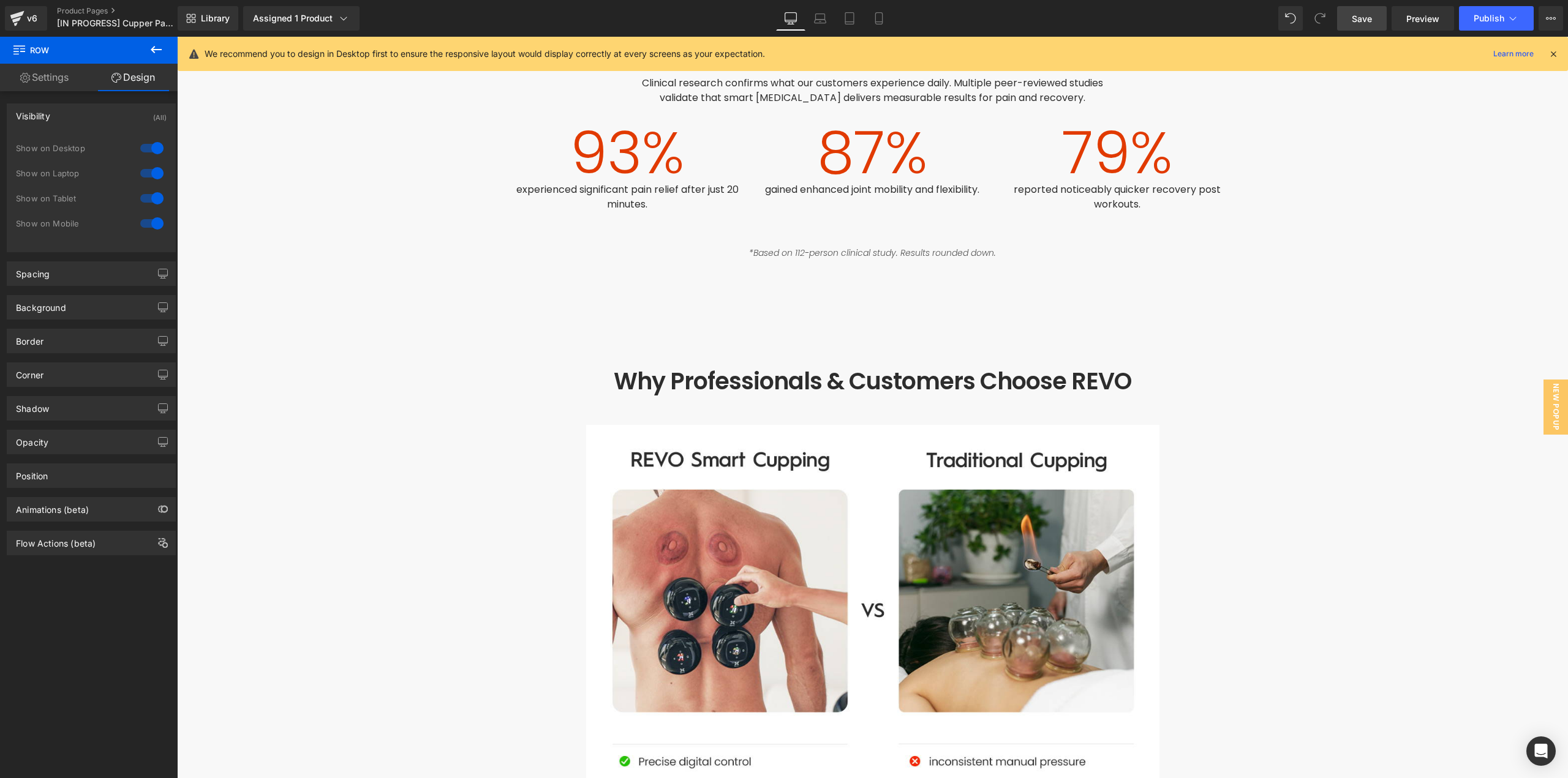
click at [1372, 21] on span "Save" at bounding box center [1361, 18] width 20 height 13
click at [17, 16] on icon at bounding box center [17, 15] width 14 height 8
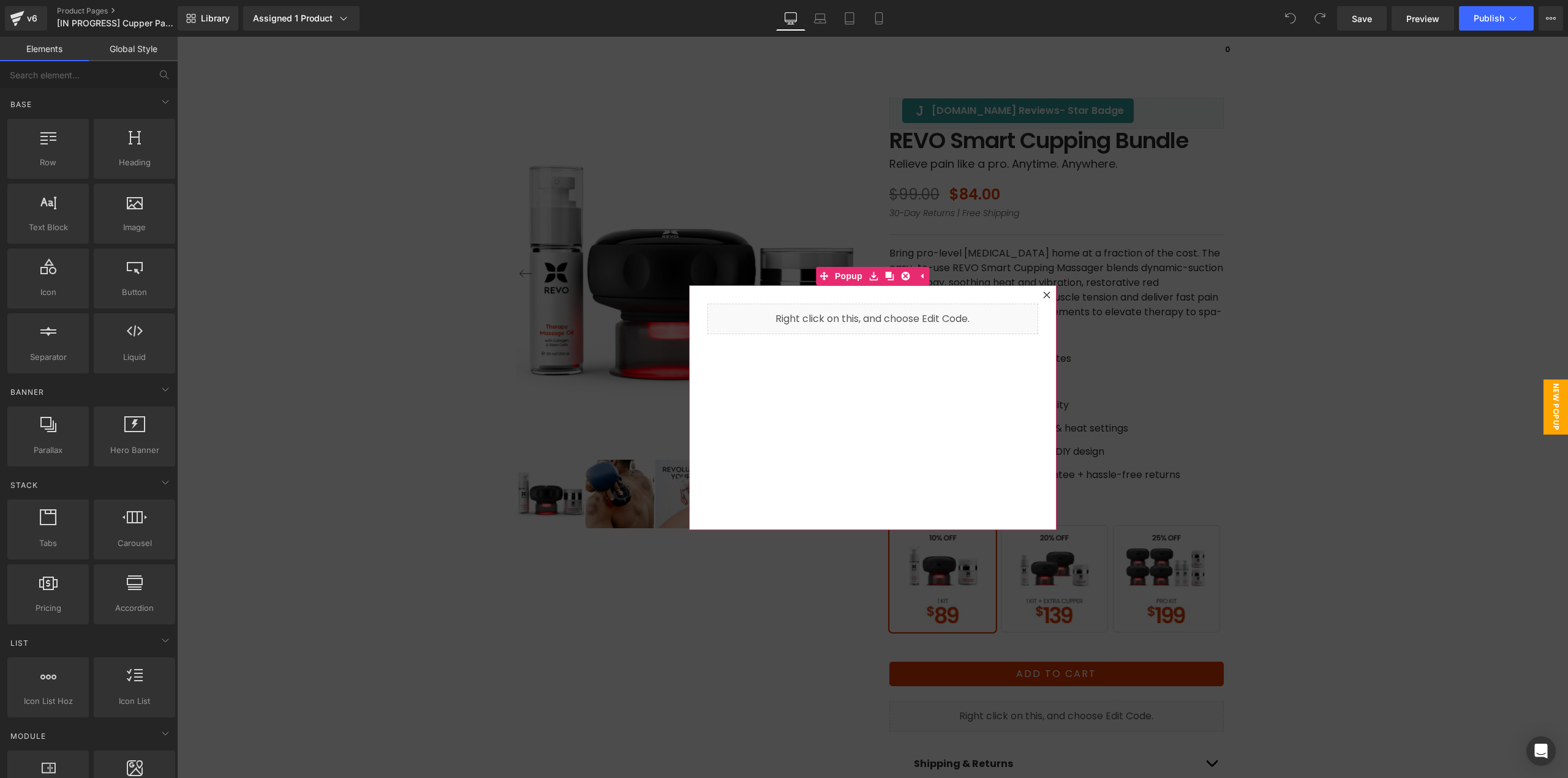
click at [1043, 293] on icon at bounding box center [1046, 295] width 6 height 6
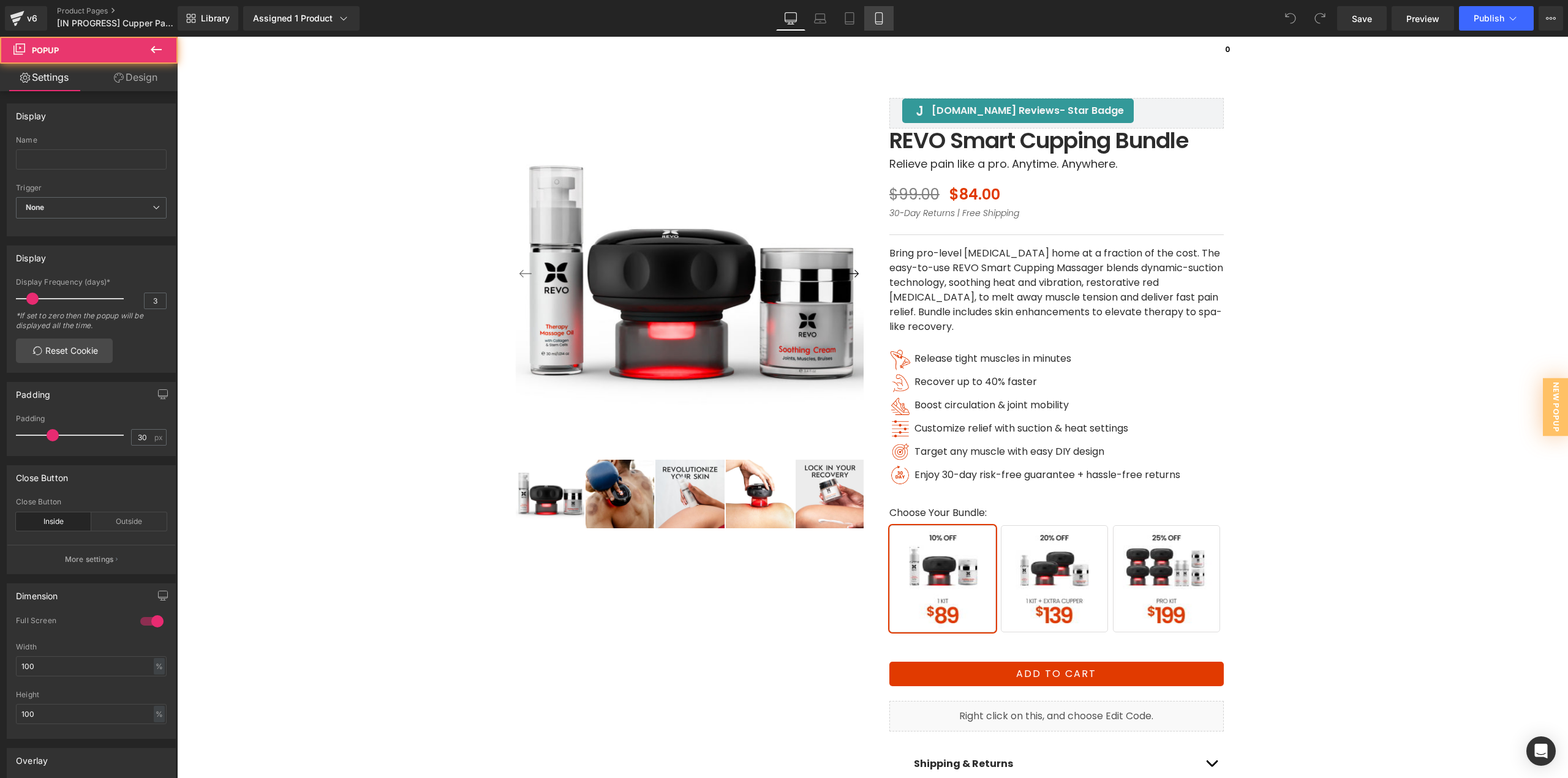
click at [886, 20] on link "Mobile" at bounding box center [879, 18] width 29 height 25
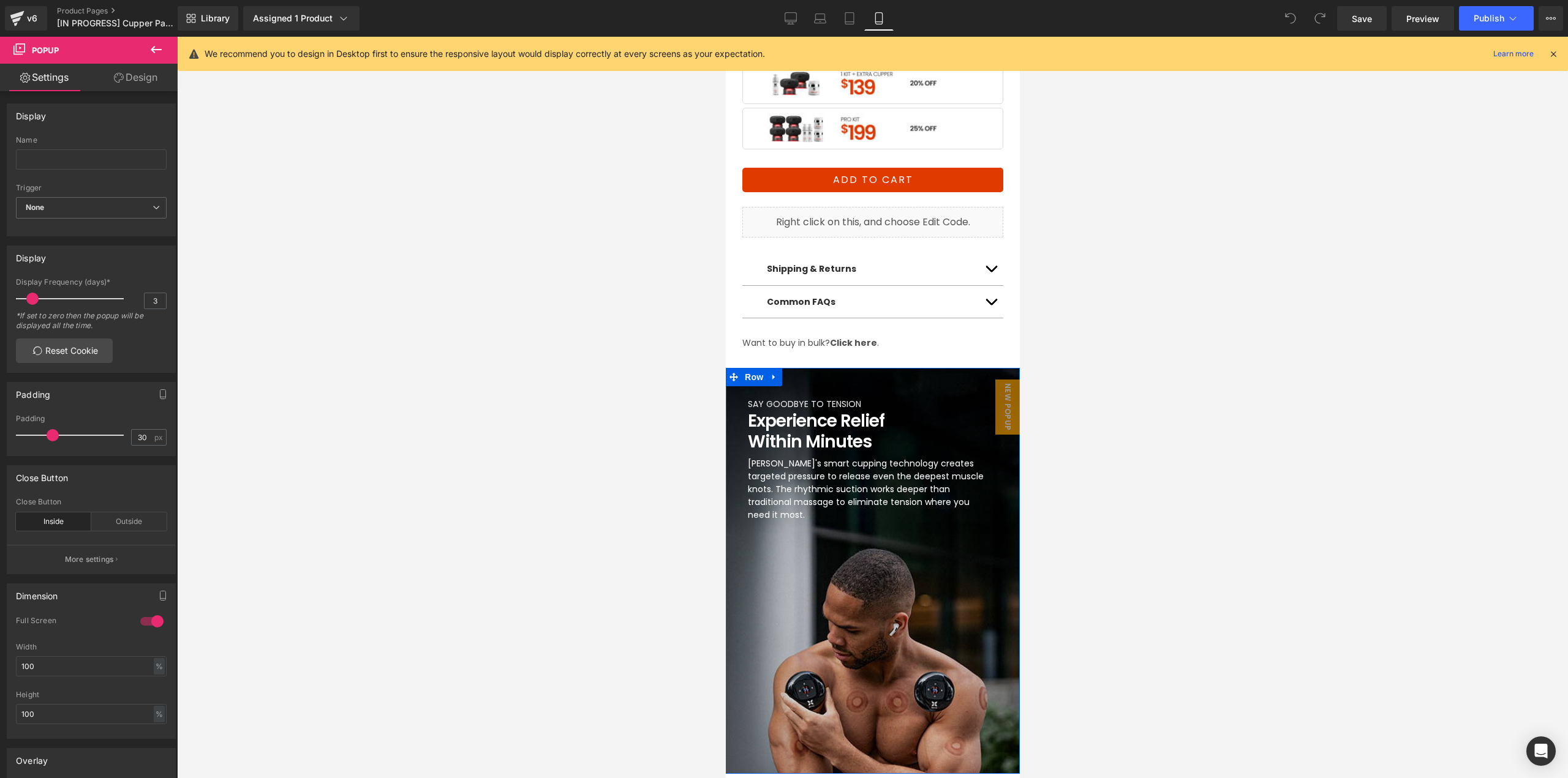
scroll to position [734, 0]
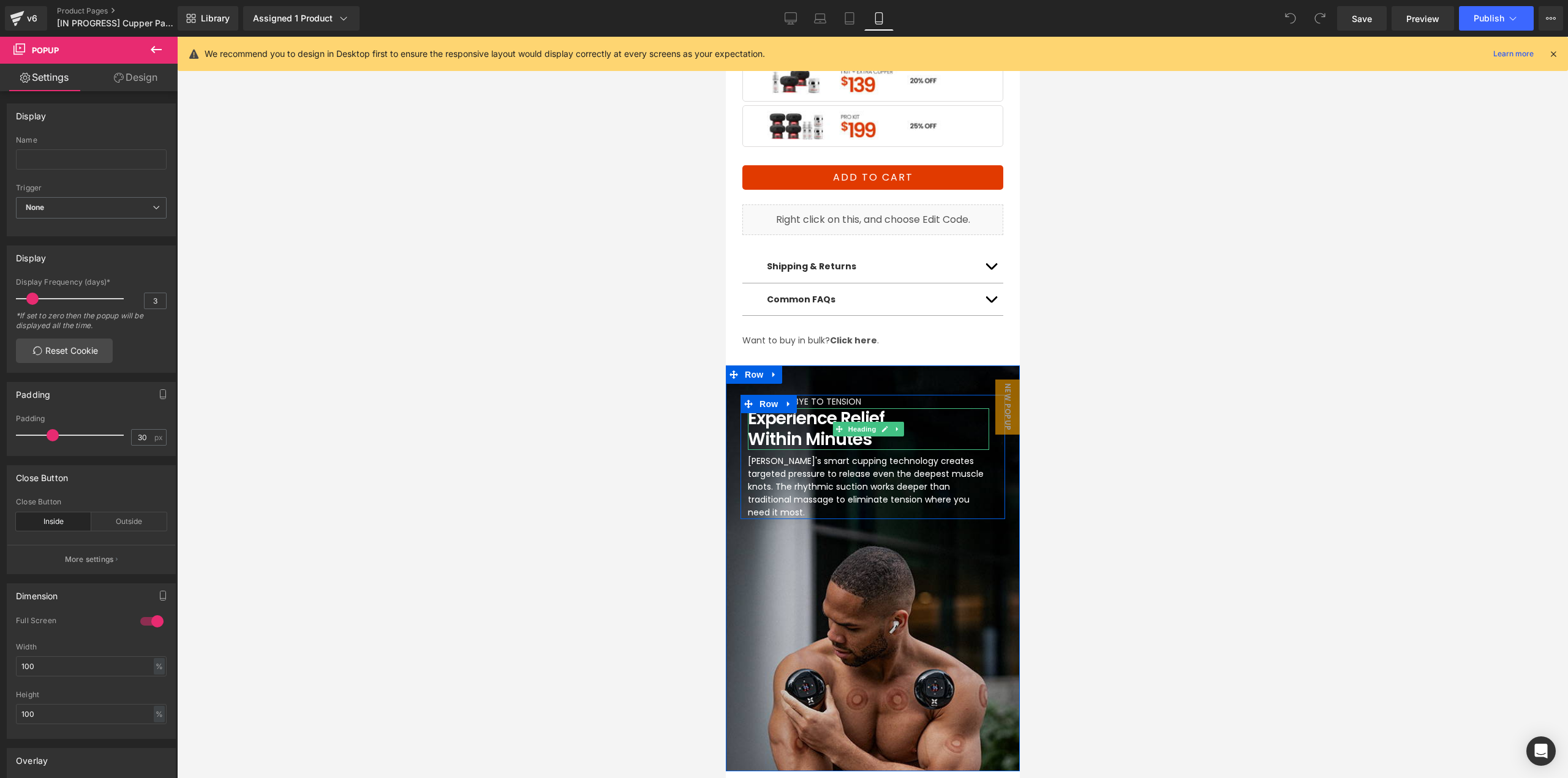
click at [821, 429] on h1 "within Minutes" at bounding box center [868, 440] width 241 height 21
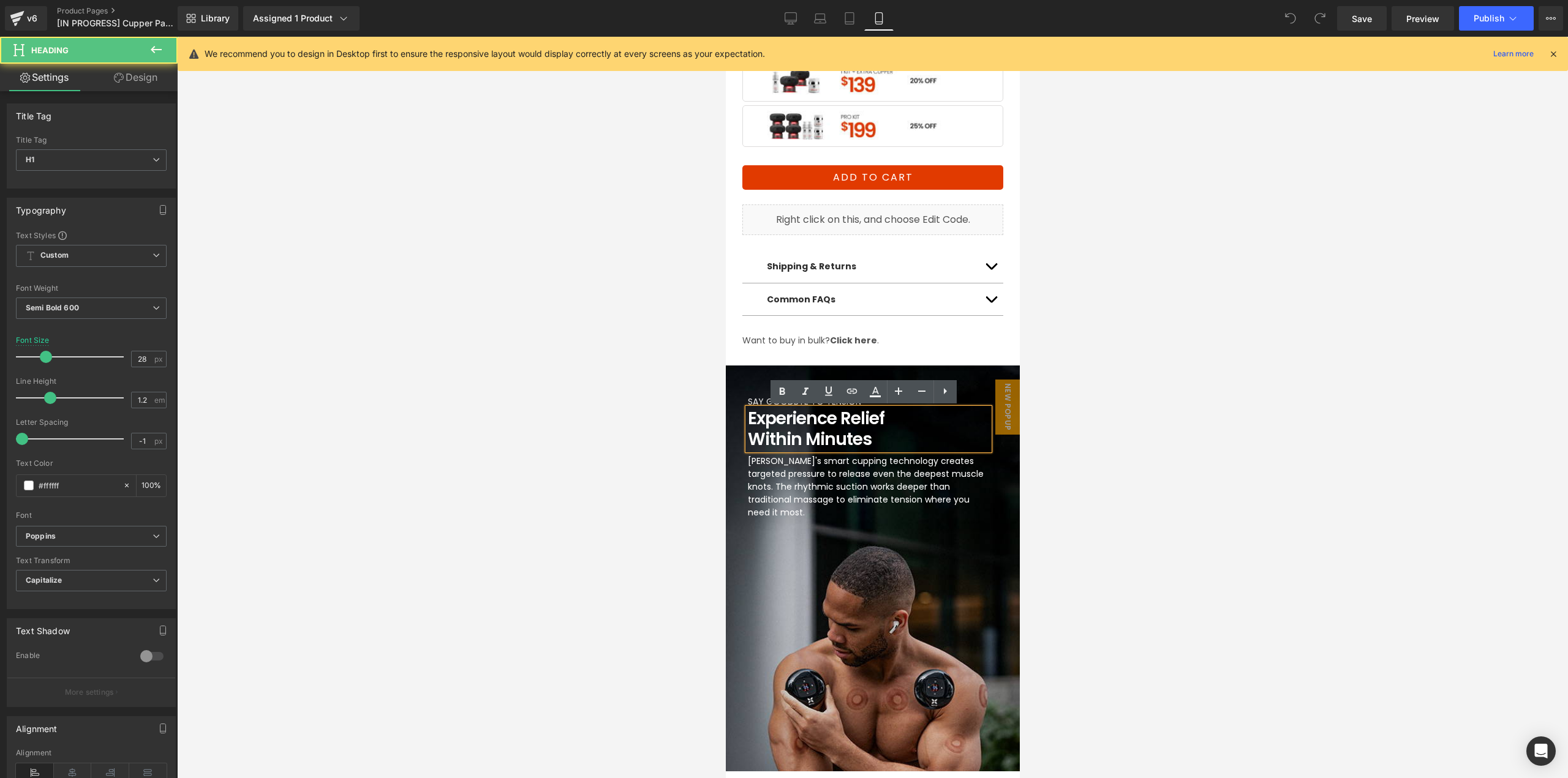
click at [815, 418] on h1 "Experience Relief" at bounding box center [868, 418] width 241 height 21
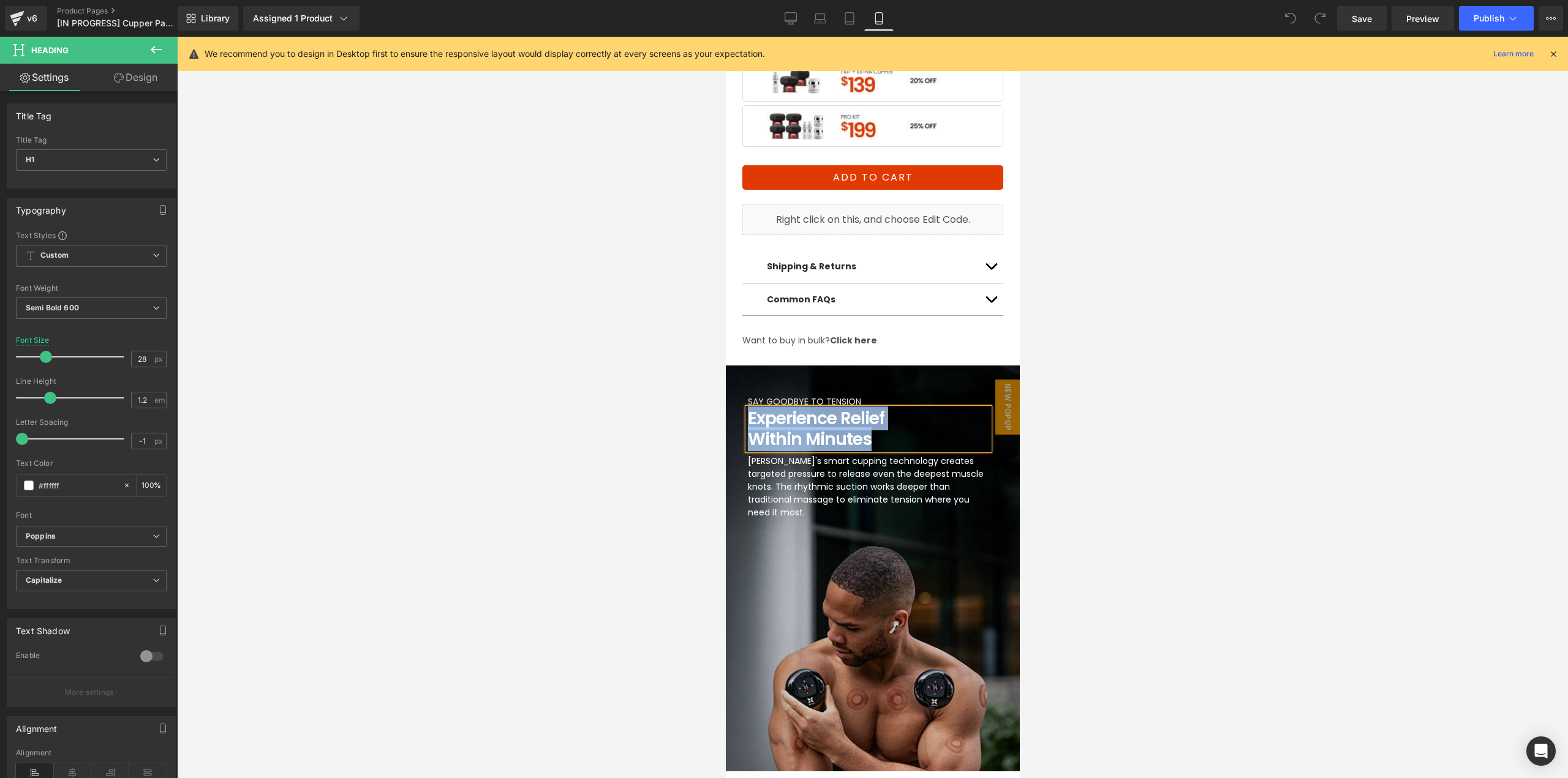
paste div
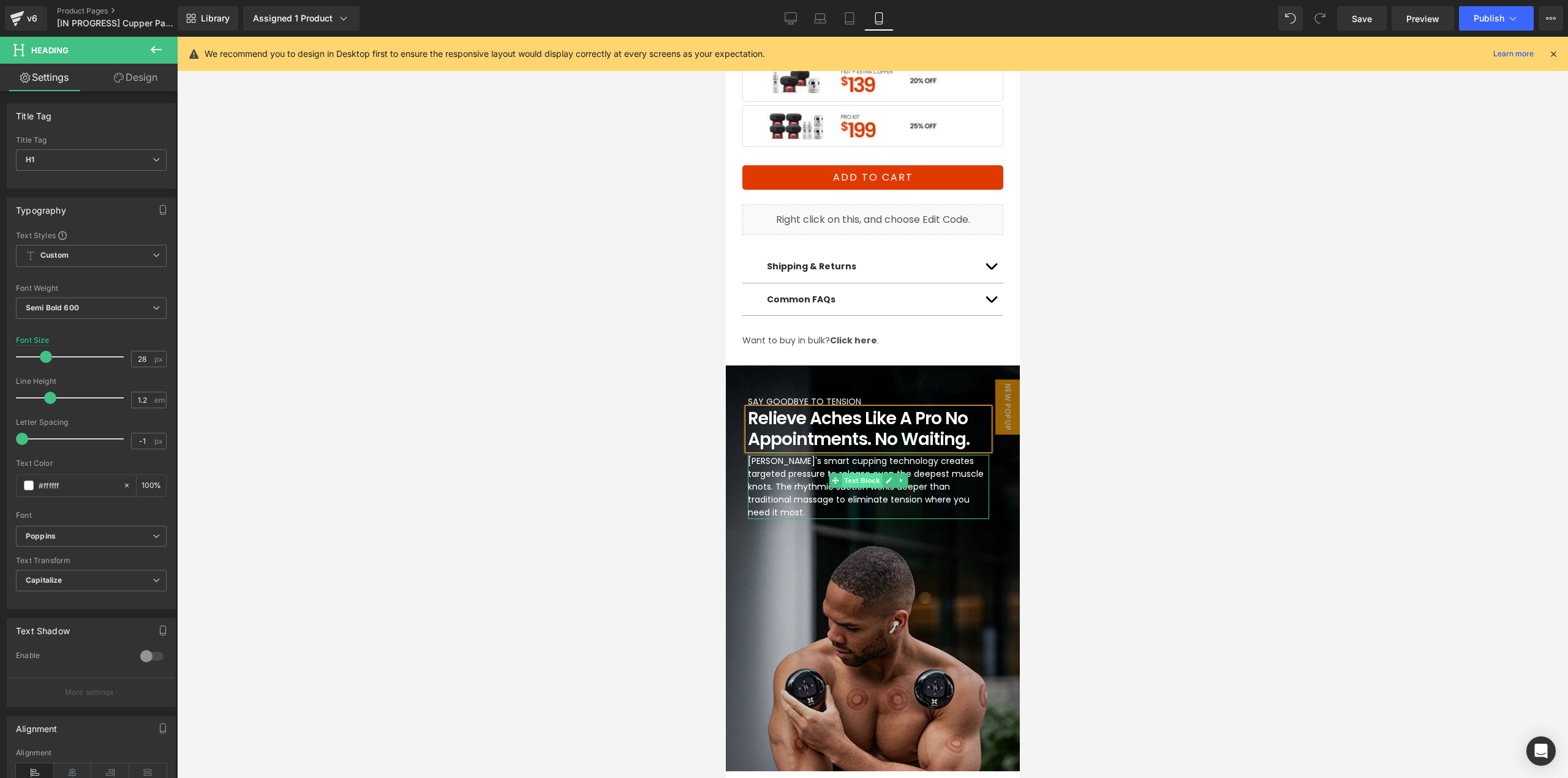
click at [873, 483] on span "Text Block" at bounding box center [861, 480] width 41 height 15
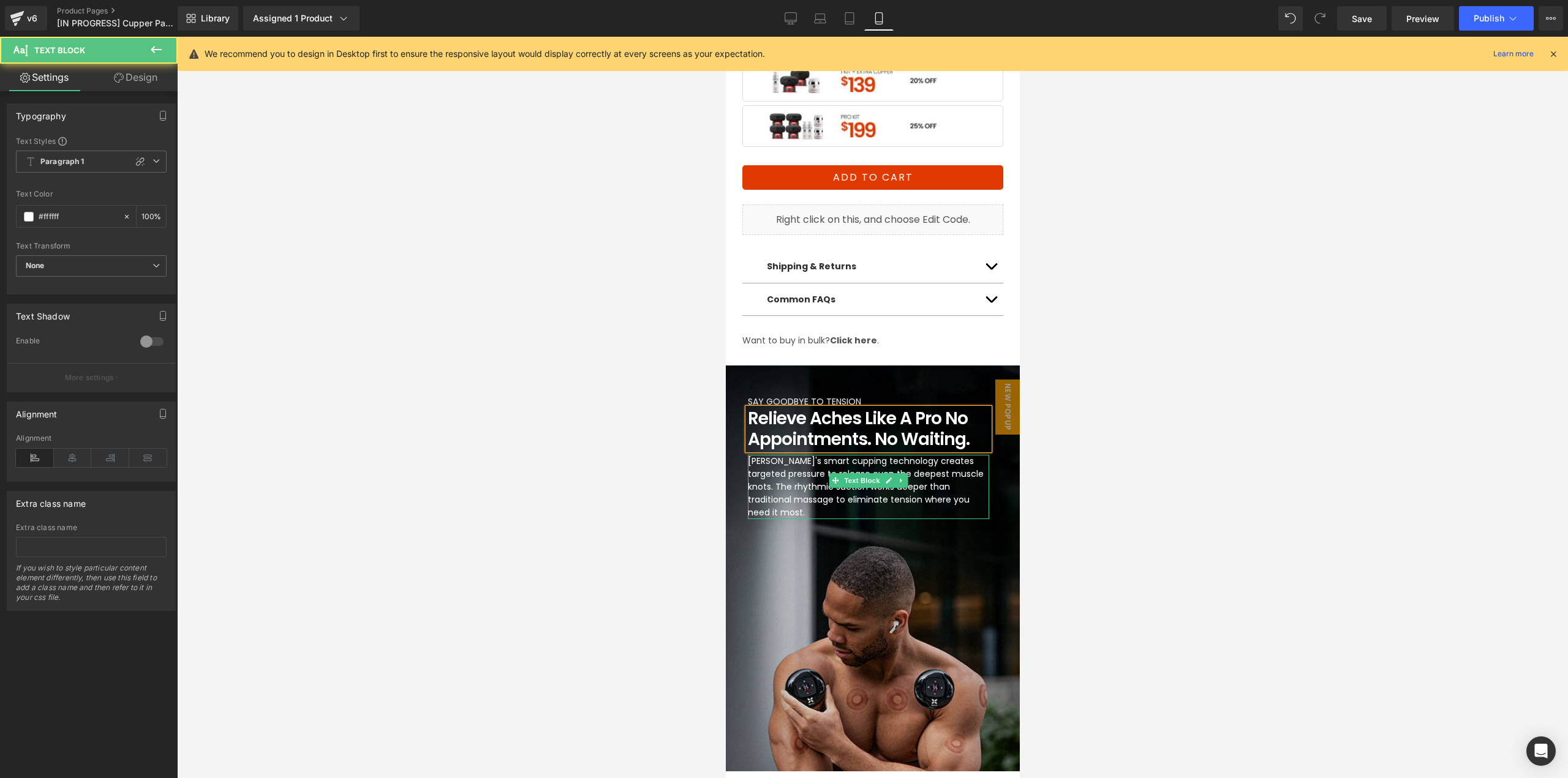
click at [885, 482] on icon at bounding box center [888, 480] width 6 height 7
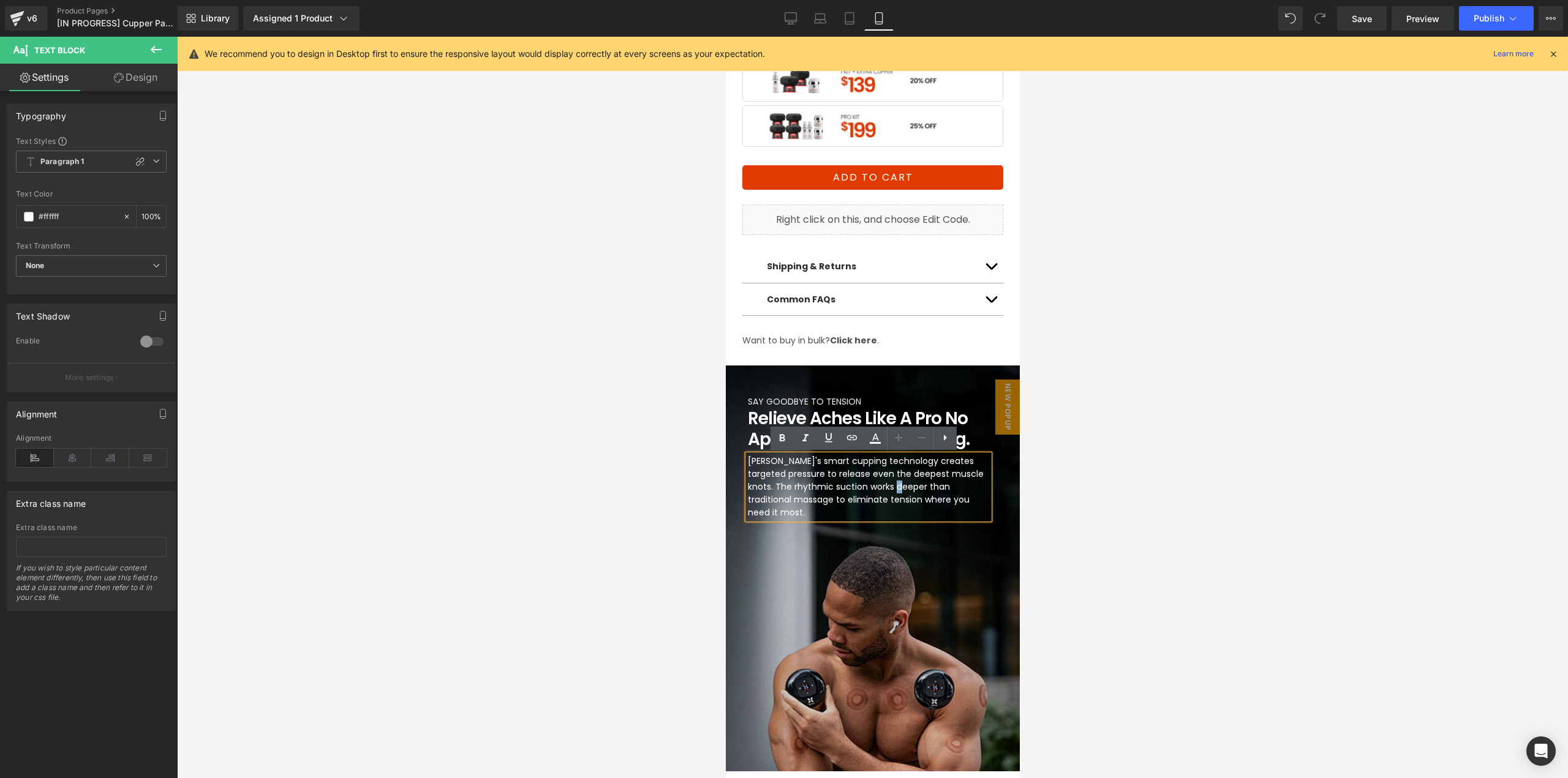
click at [888, 484] on p "[PERSON_NAME]'s smart cupping technology creates targeted pressure to release e…" at bounding box center [868, 487] width 241 height 64
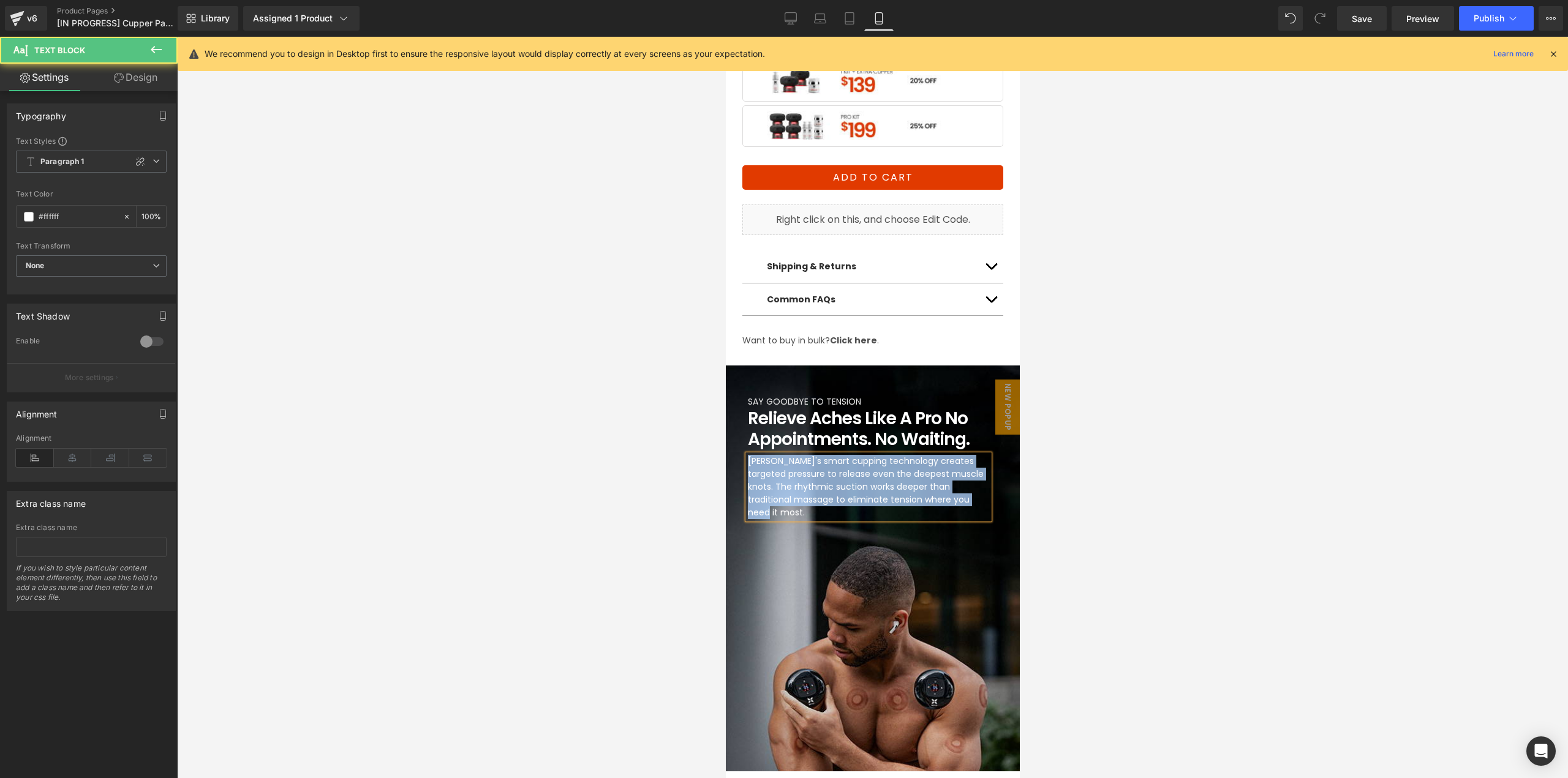
paste div
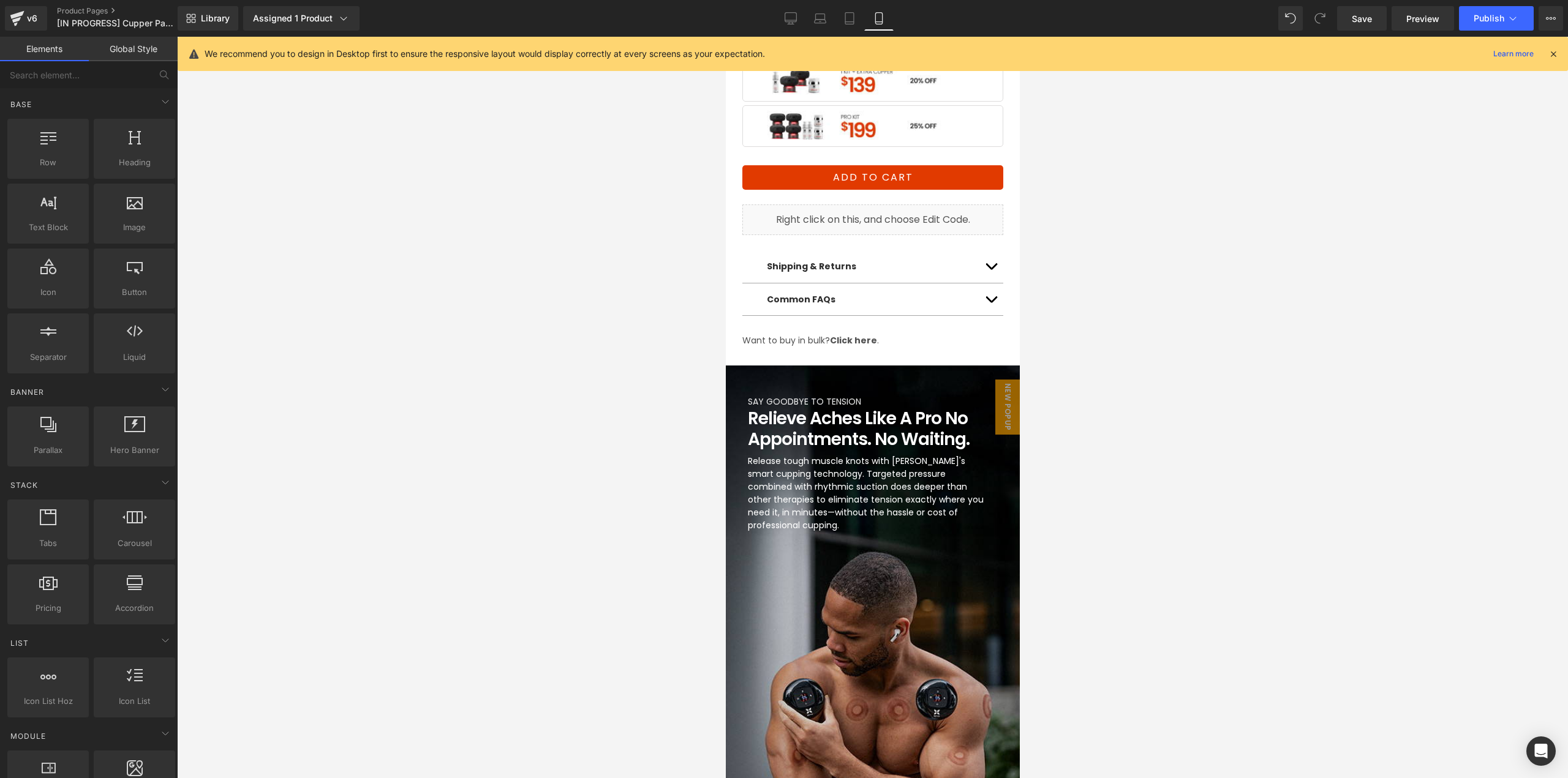
click at [1132, 502] on div at bounding box center [872, 407] width 1391 height 741
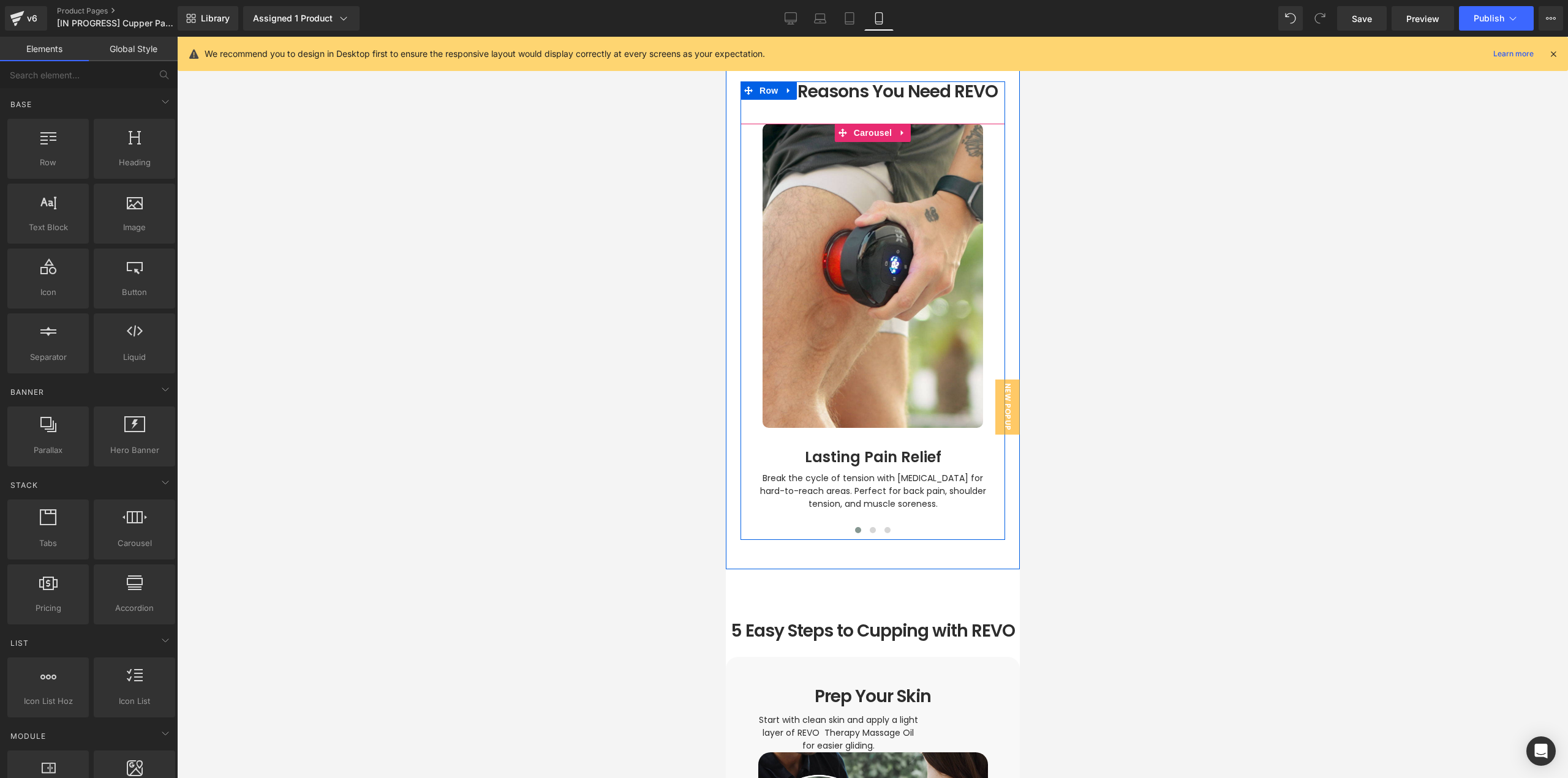
scroll to position [1469, 0]
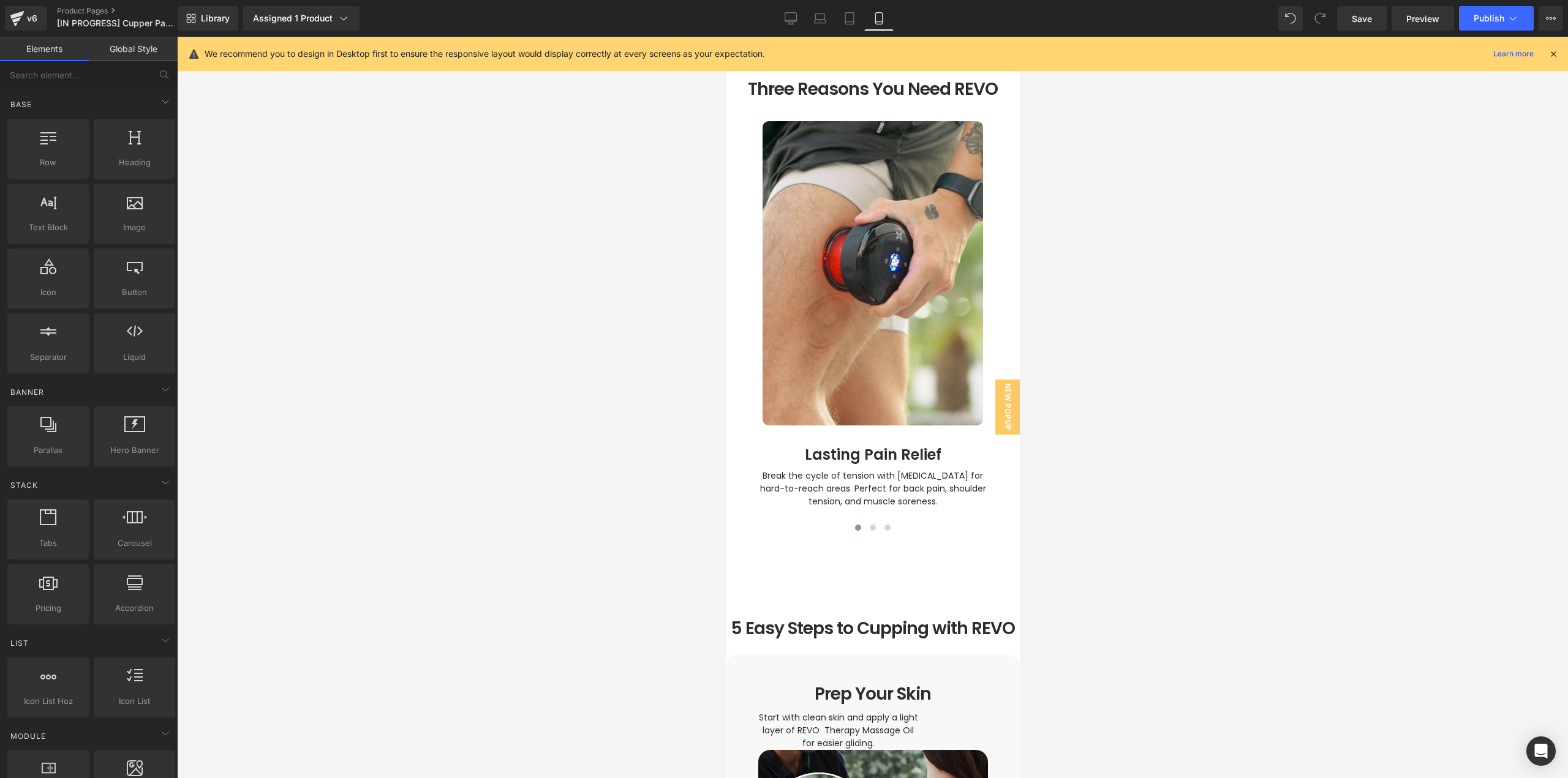
click at [1141, 472] on div at bounding box center [872, 407] width 1391 height 741
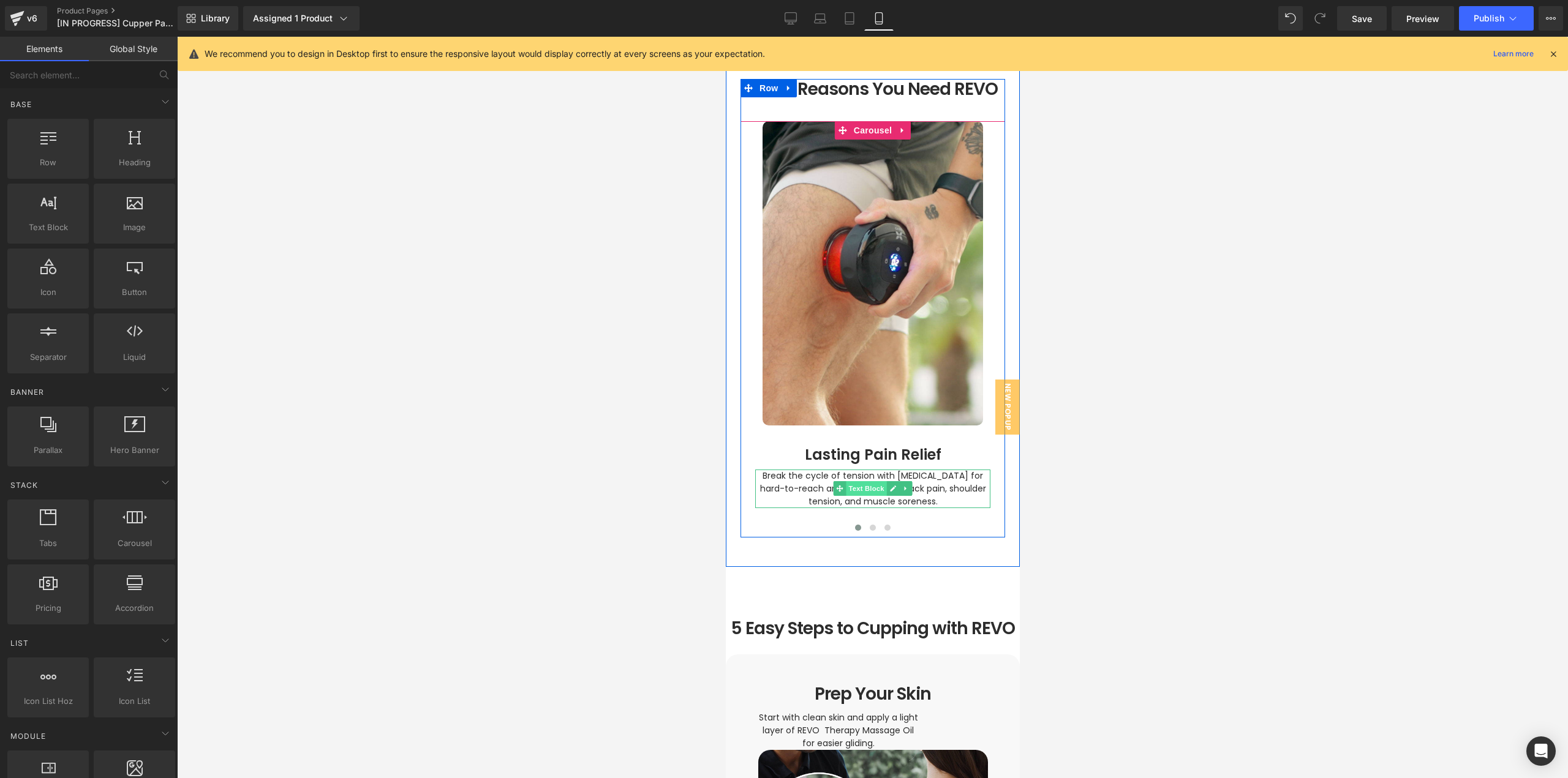
click at [851, 481] on span "Text Block" at bounding box center [865, 488] width 41 height 15
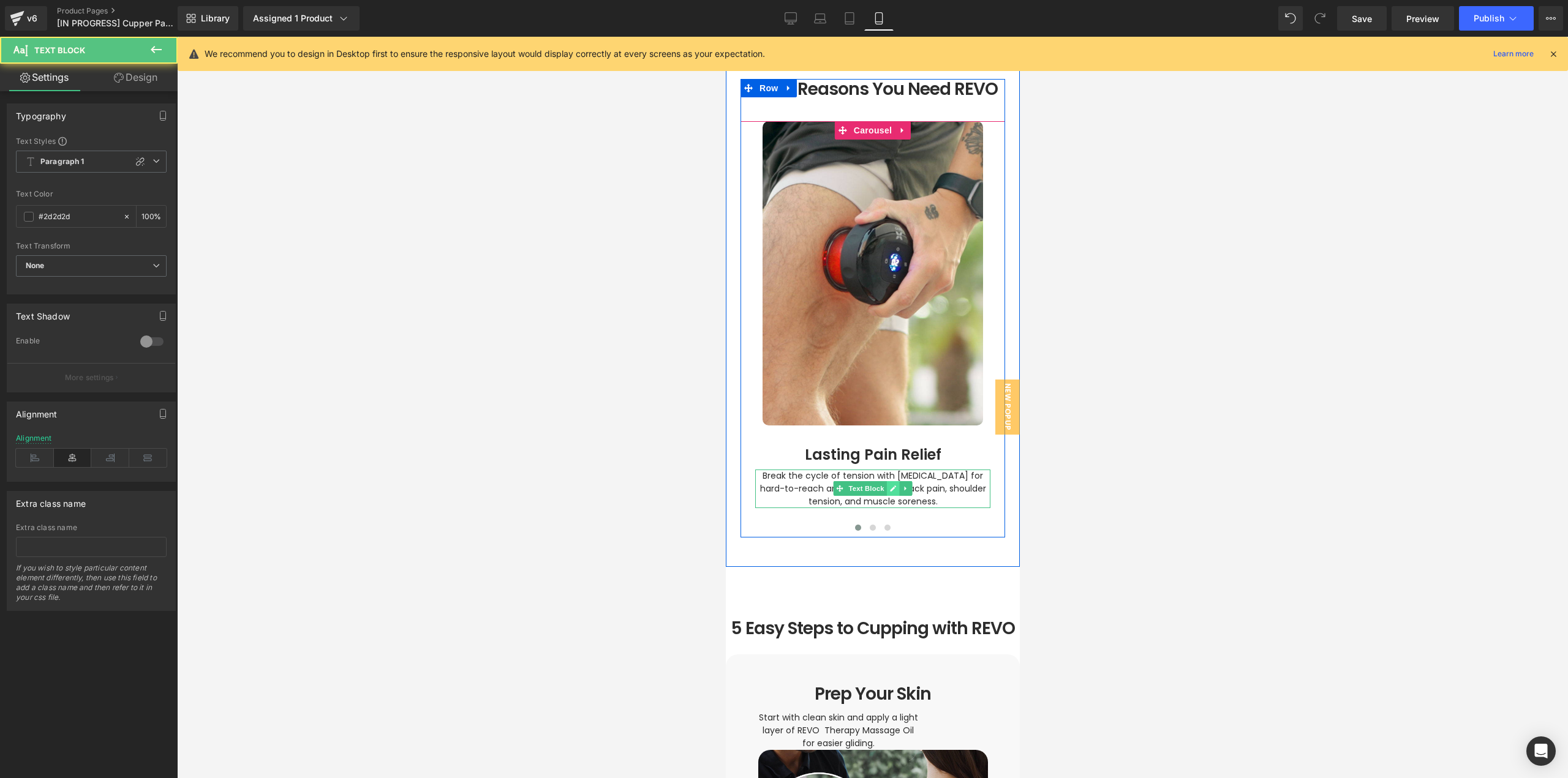
click at [890, 485] on icon at bounding box center [893, 488] width 6 height 6
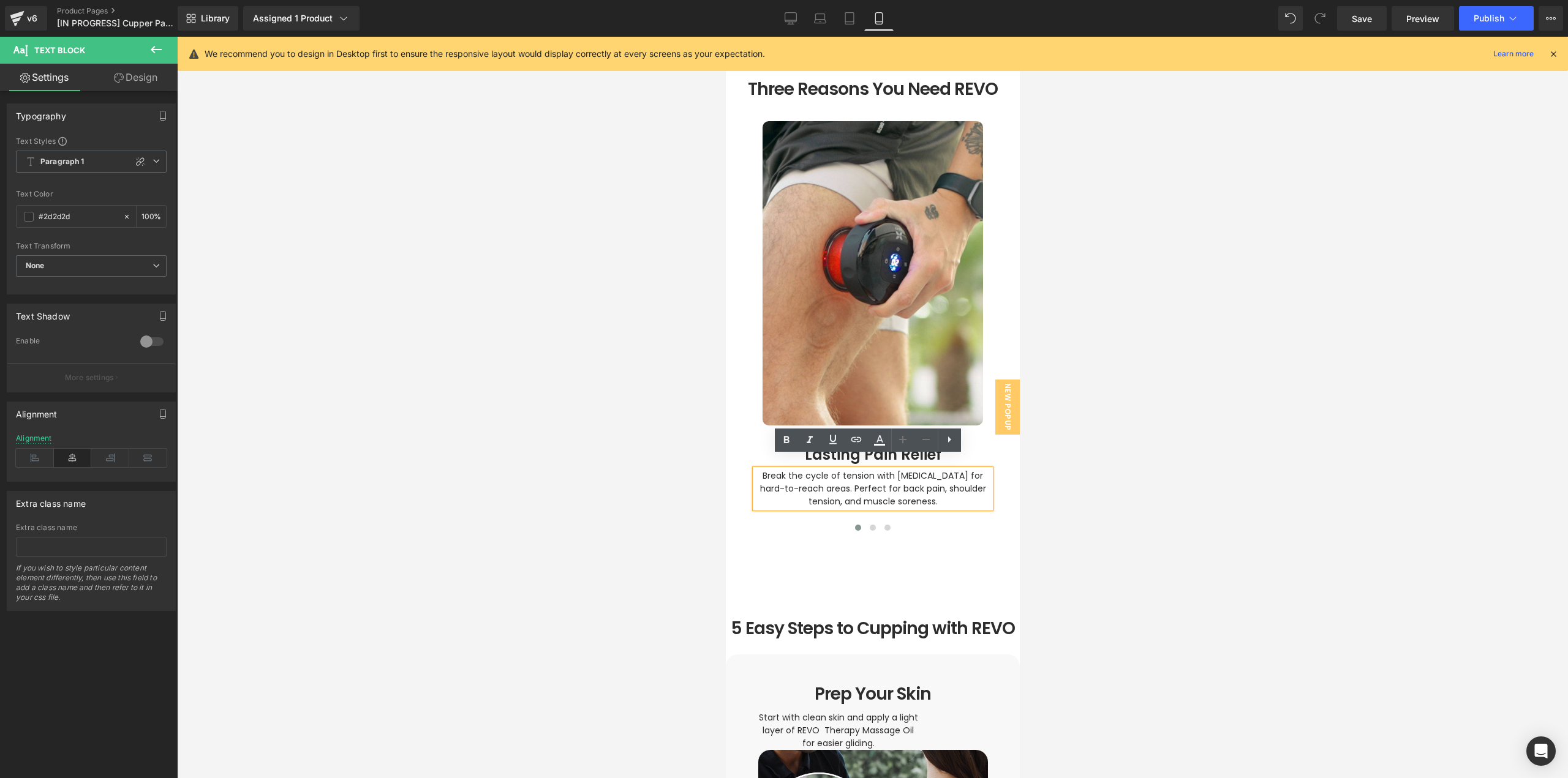
click at [894, 477] on span "Break the cycle of tension with [MEDICAL_DATA] for hard-to-reach areas. Perfect…" at bounding box center [874, 488] width 229 height 38
click at [906, 475] on span "Break the cycle of tension with [MEDICAL_DATA] for hard-to-reach areas. Perfect…" at bounding box center [874, 488] width 229 height 38
paste div
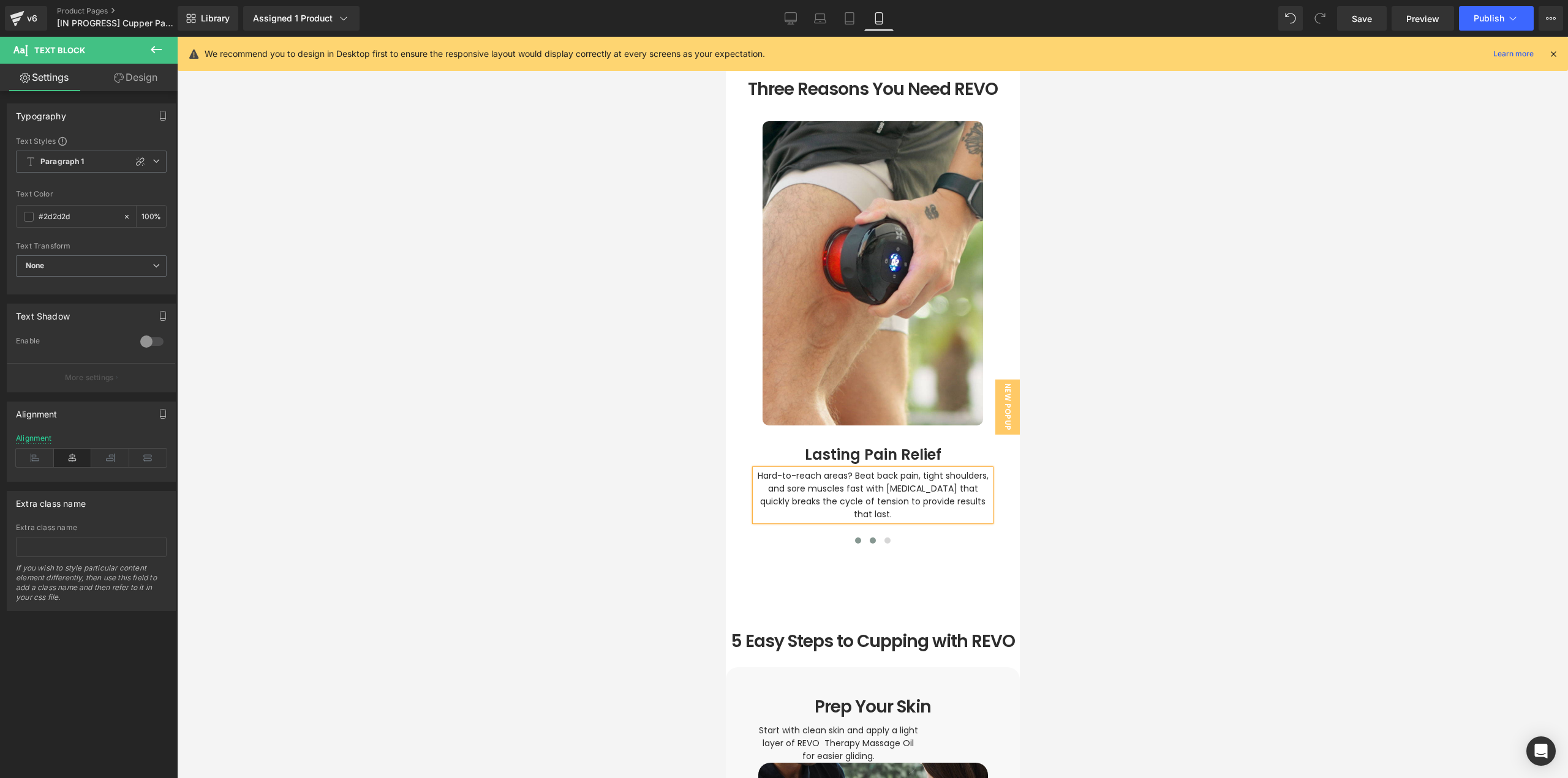
click at [869, 537] on span at bounding box center [872, 541] width 6 height 6
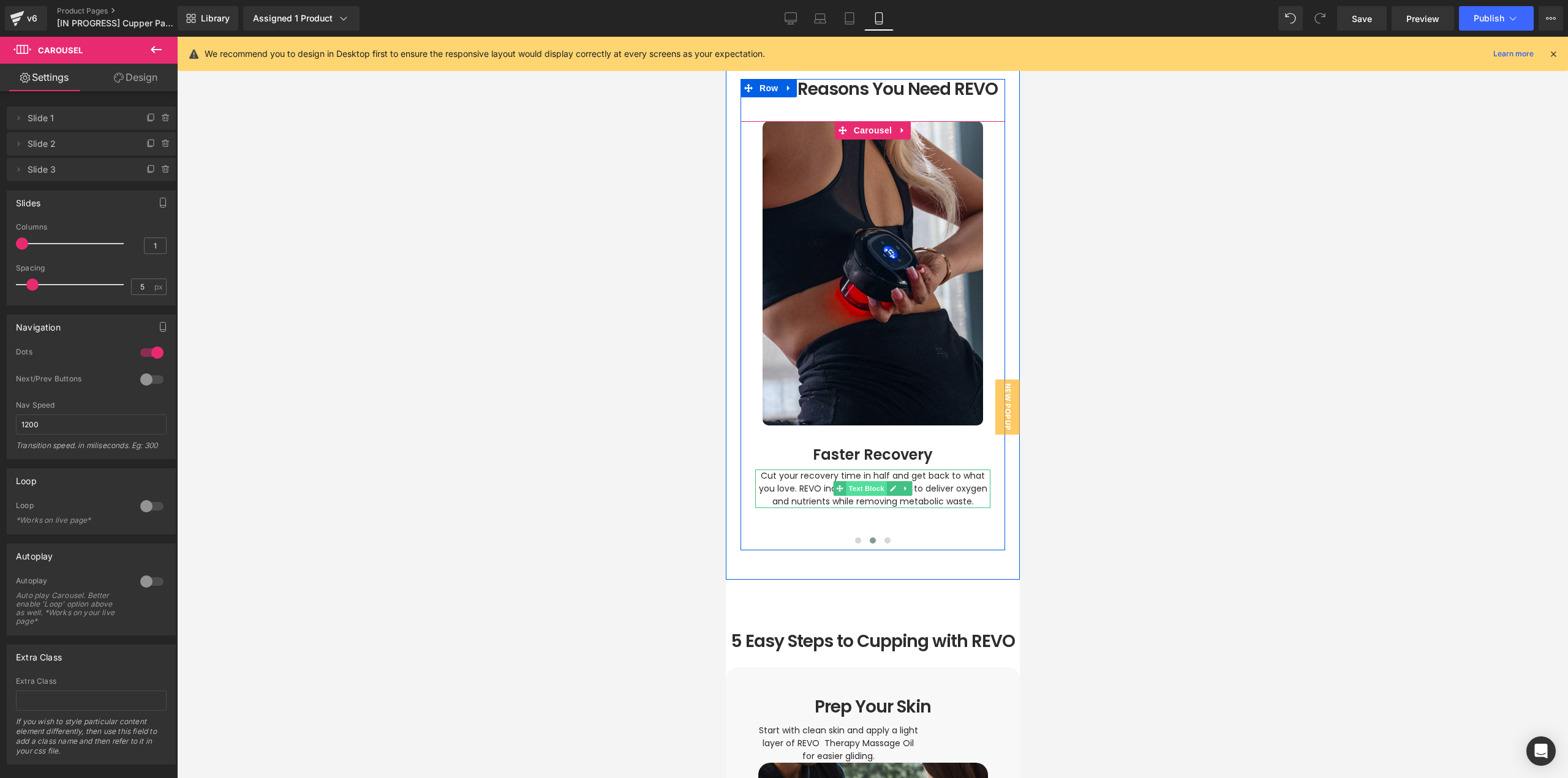
click at [848, 481] on span "Text Block" at bounding box center [865, 488] width 41 height 15
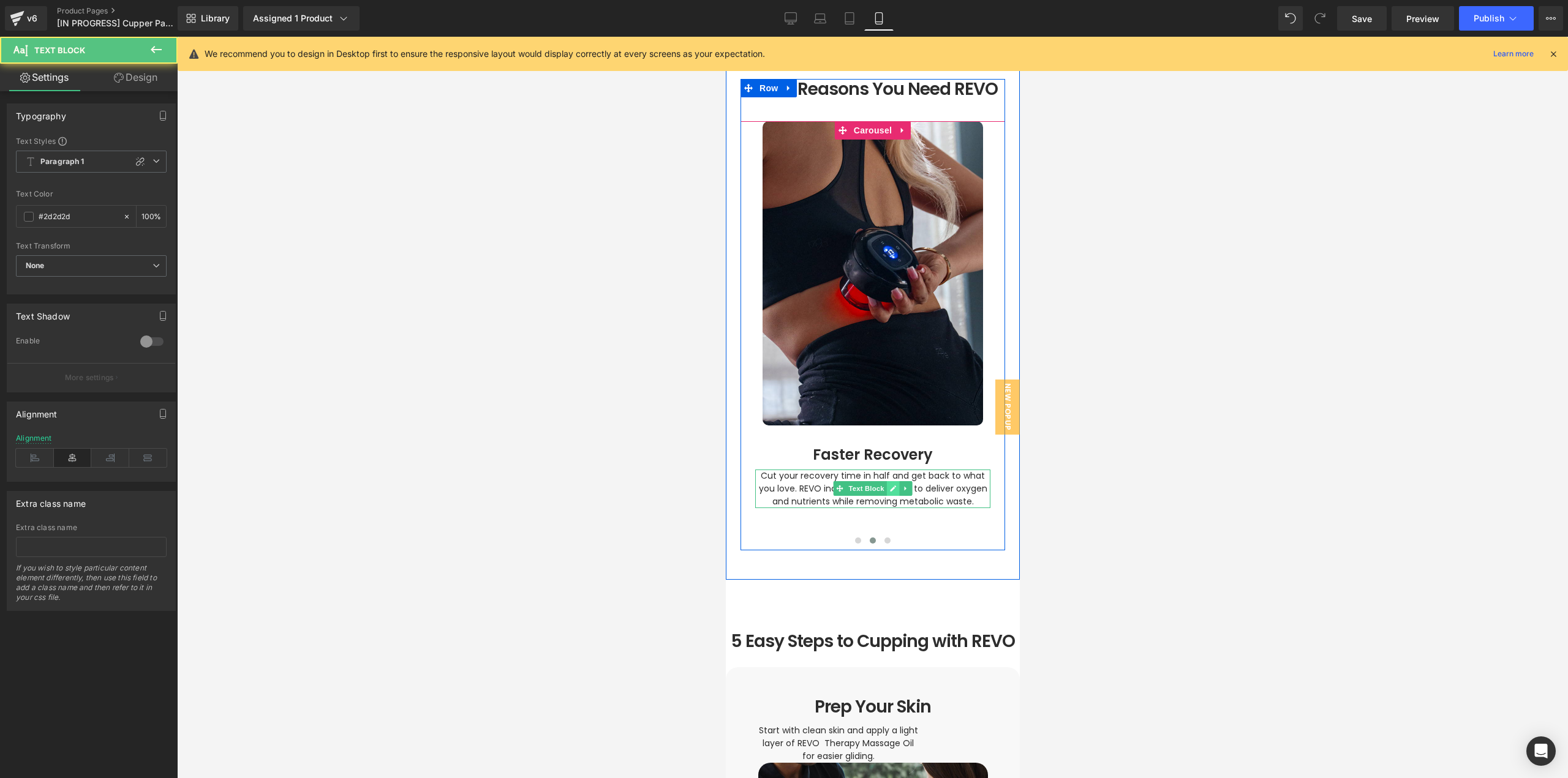
click at [890, 485] on icon at bounding box center [893, 488] width 6 height 6
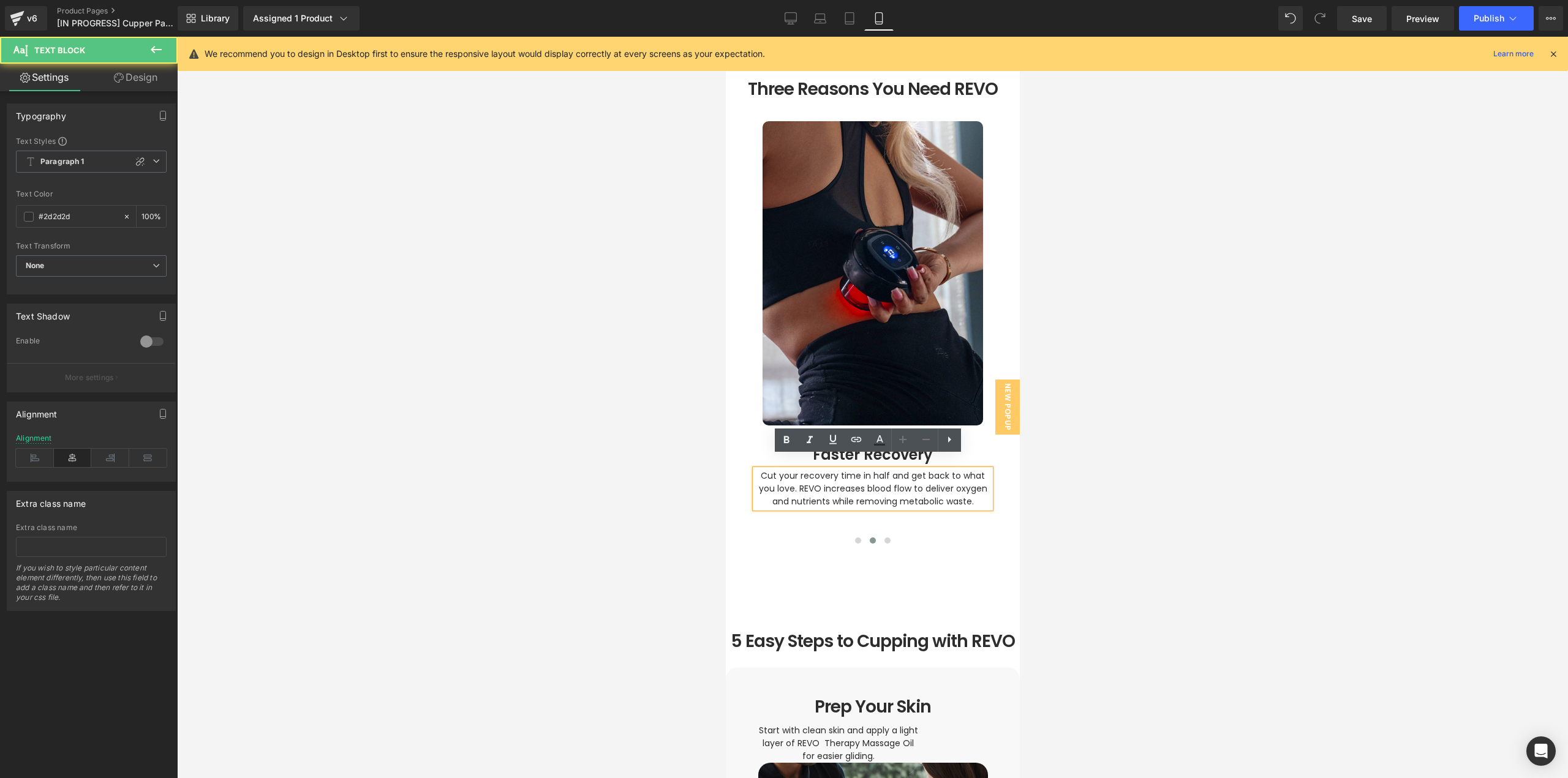
click at [887, 476] on span "Cut your recovery time in half and get back to what you love. REVO increases bl…" at bounding box center [874, 488] width 231 height 38
click at [894, 471] on span "Cut your recovery time in half and get back to what you love. REVO increases bl…" at bounding box center [874, 488] width 231 height 38
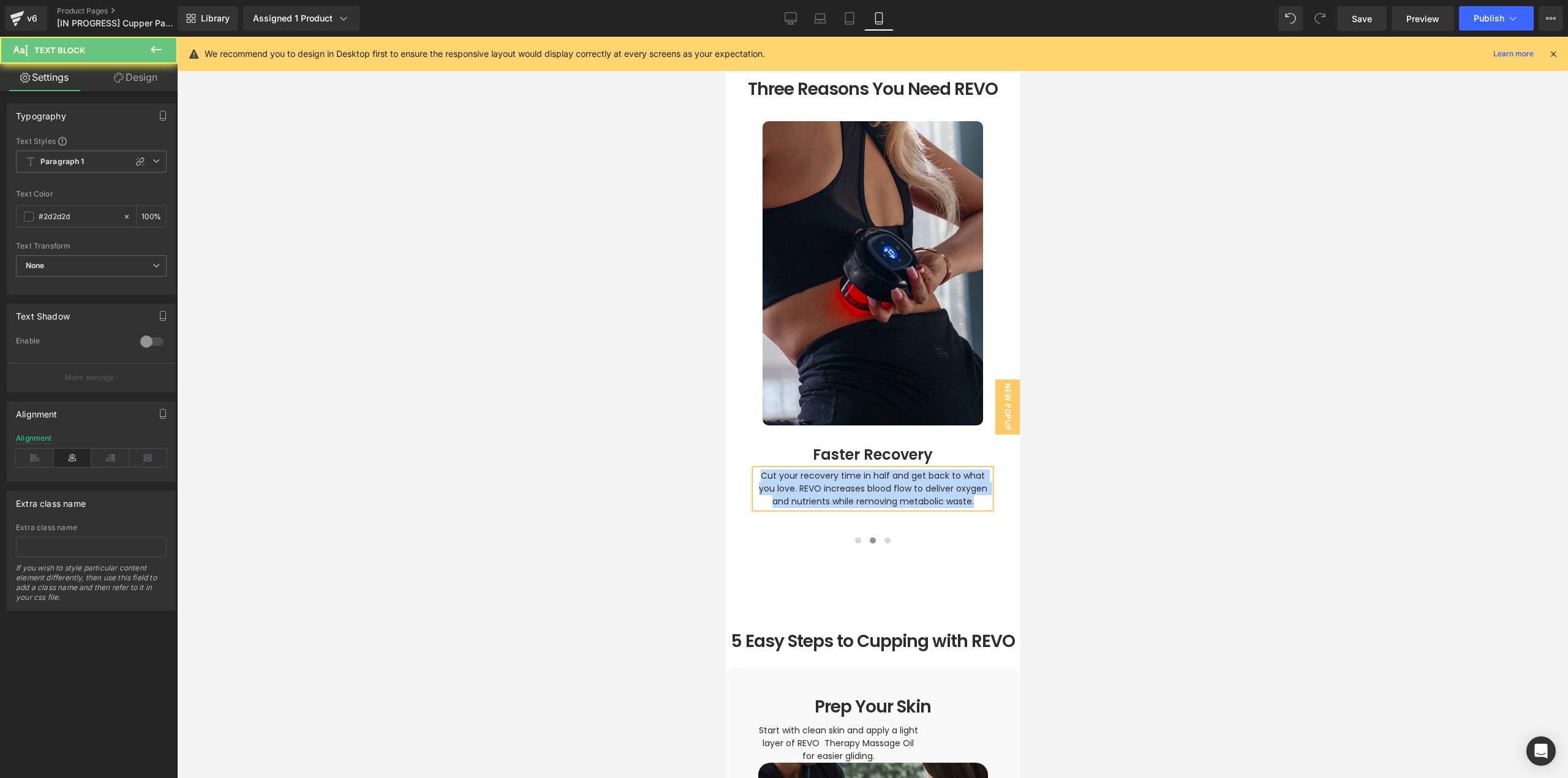
paste div
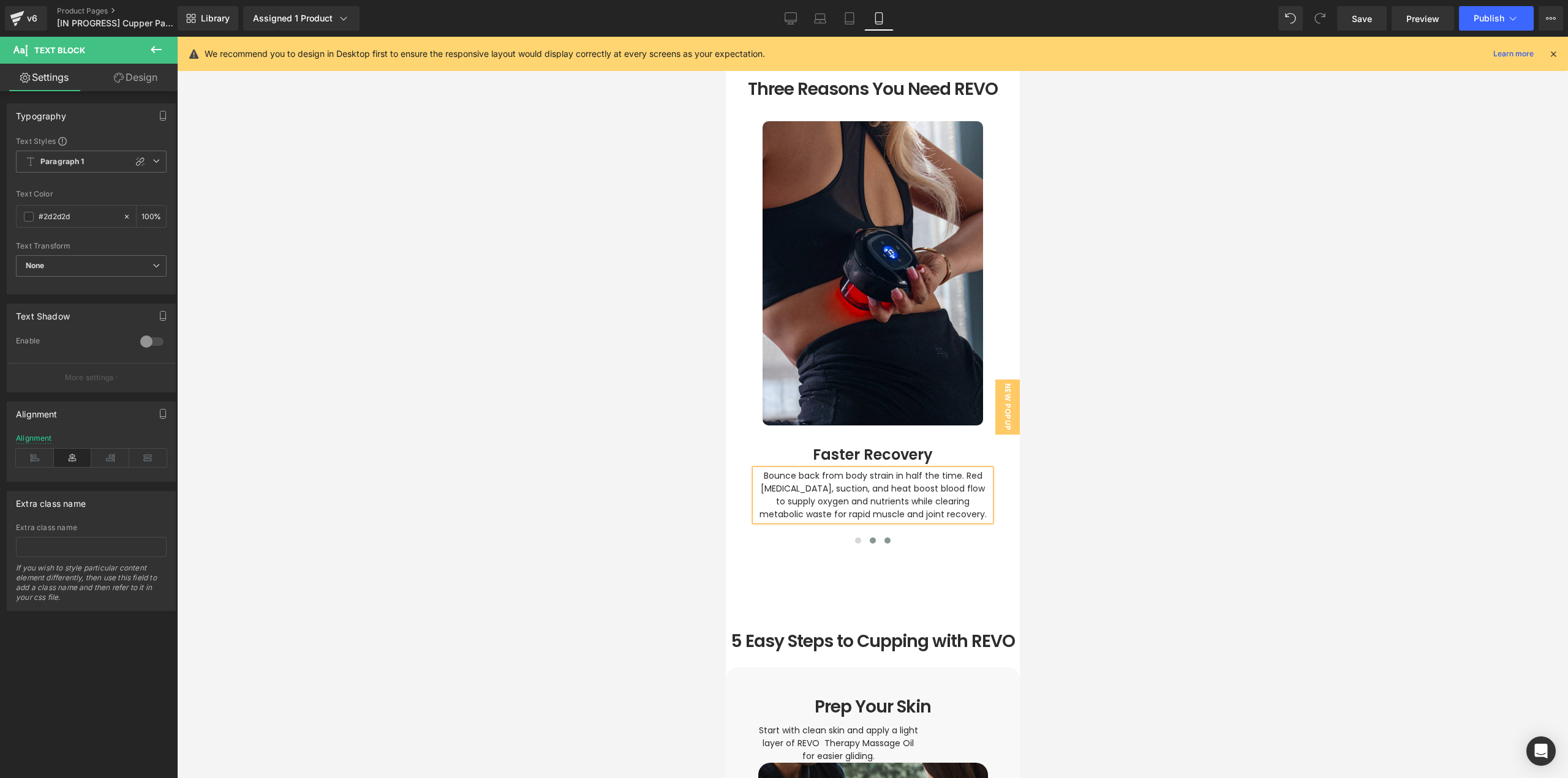
click at [879, 534] on button at bounding box center [886, 540] width 15 height 12
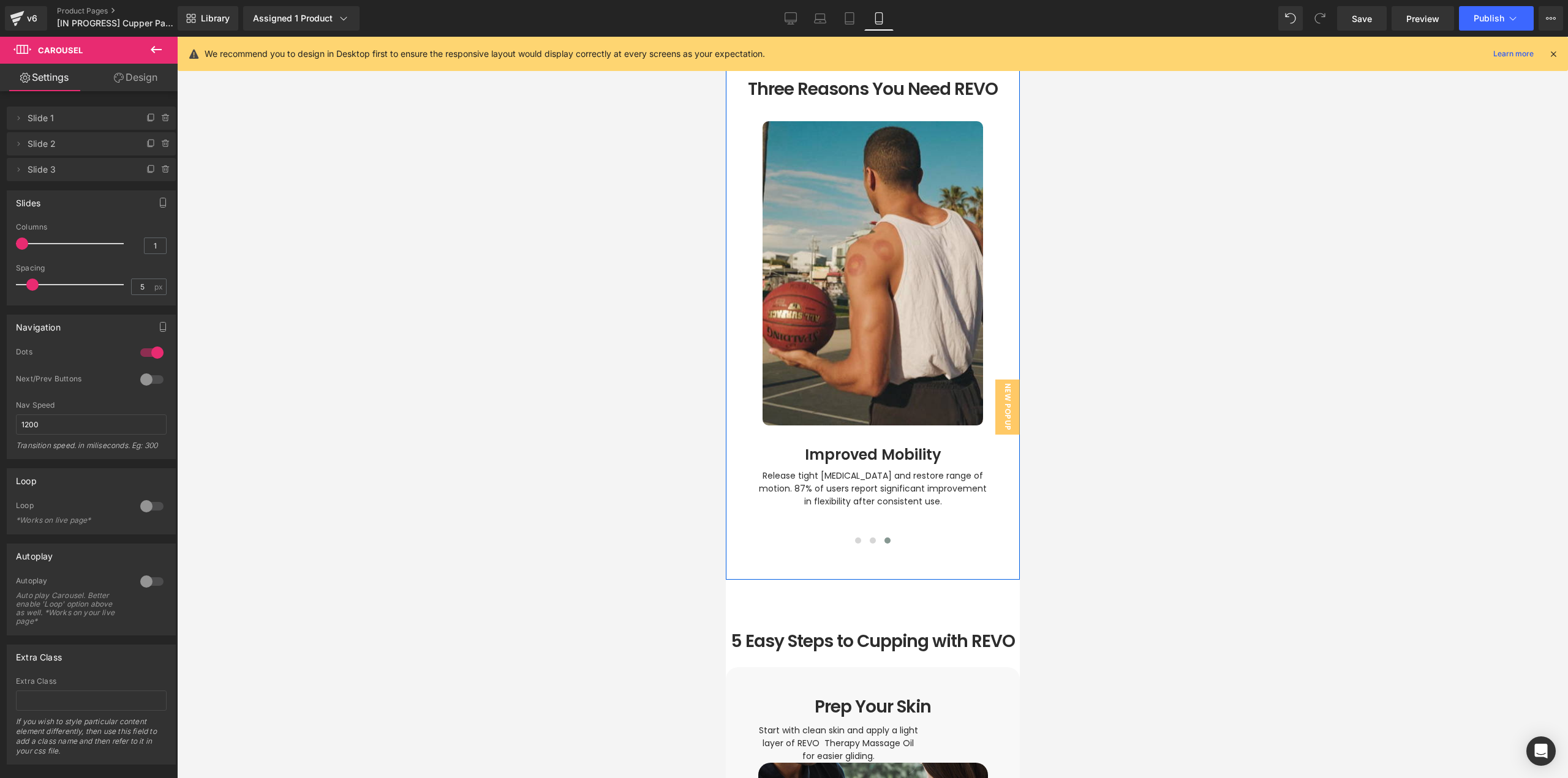
click at [858, 481] on span "Text Block" at bounding box center [865, 488] width 41 height 15
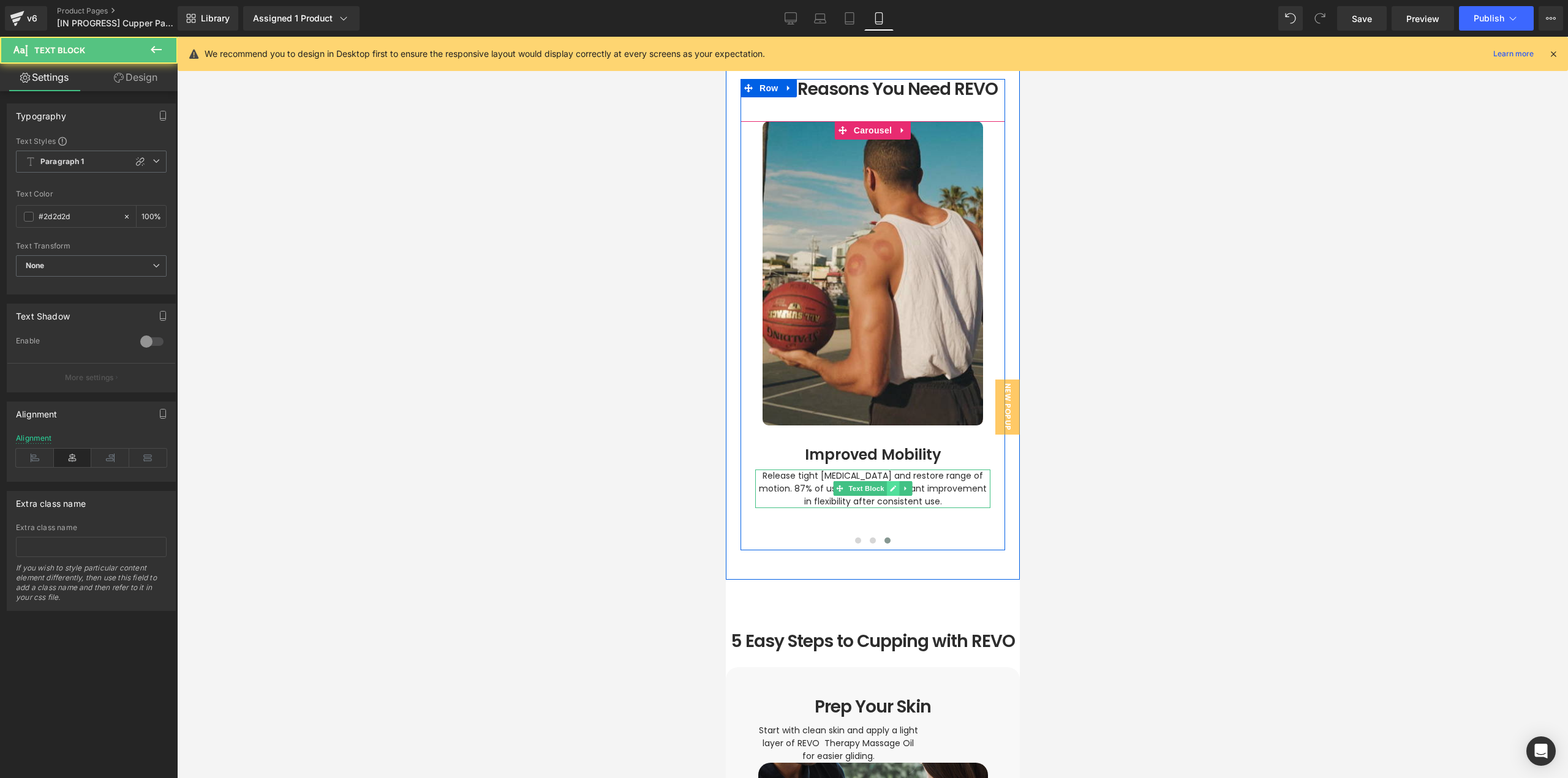
click at [890, 485] on icon at bounding box center [893, 488] width 6 height 7
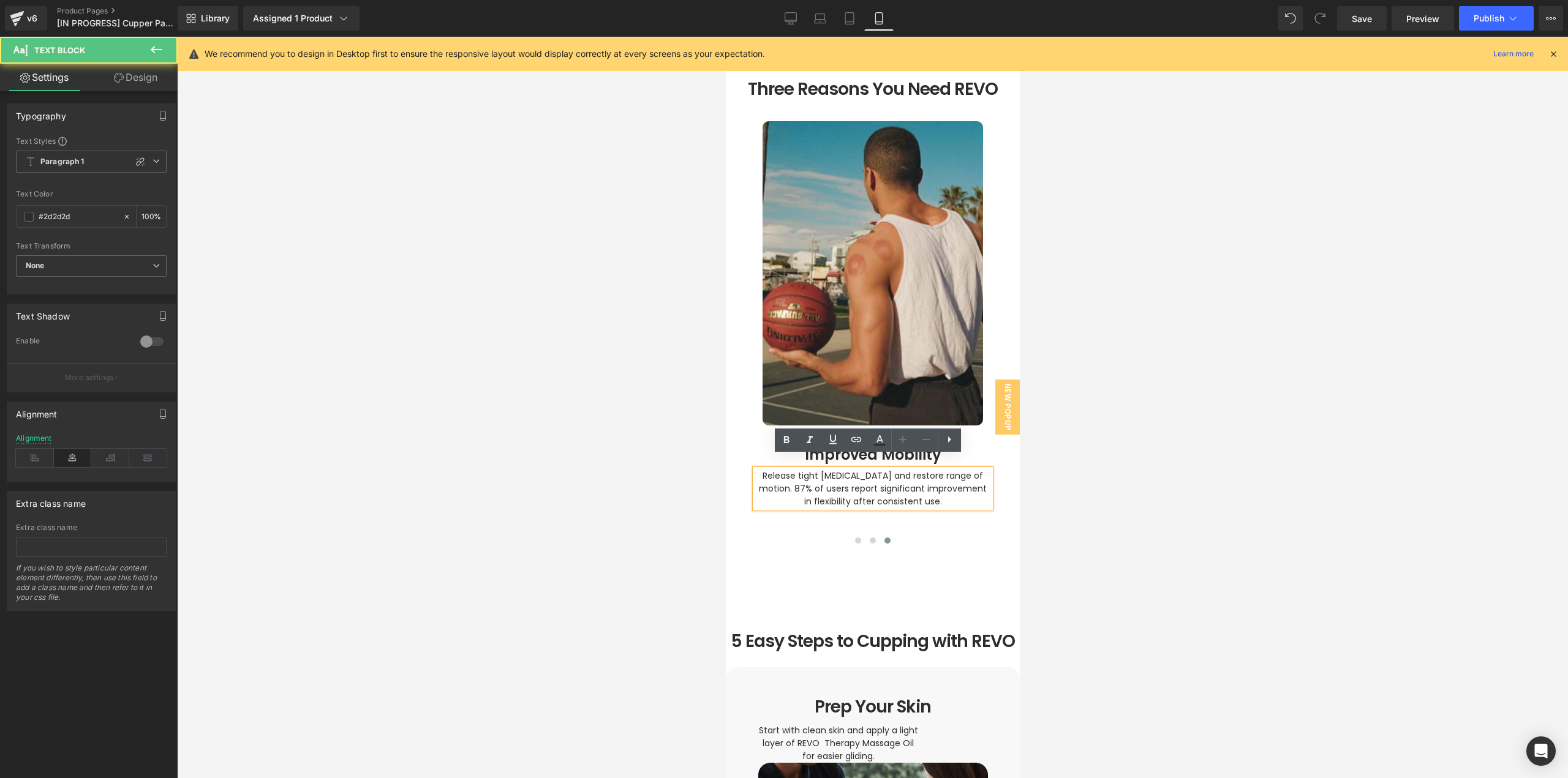
click at [889, 476] on span "Release tight [MEDICAL_DATA] and restore range of motion. 87% of users report s…" at bounding box center [874, 488] width 230 height 38
click at [890, 475] on span "Release tight [MEDICAL_DATA] and restore range of motion. 87% of users report s…" at bounding box center [874, 488] width 230 height 38
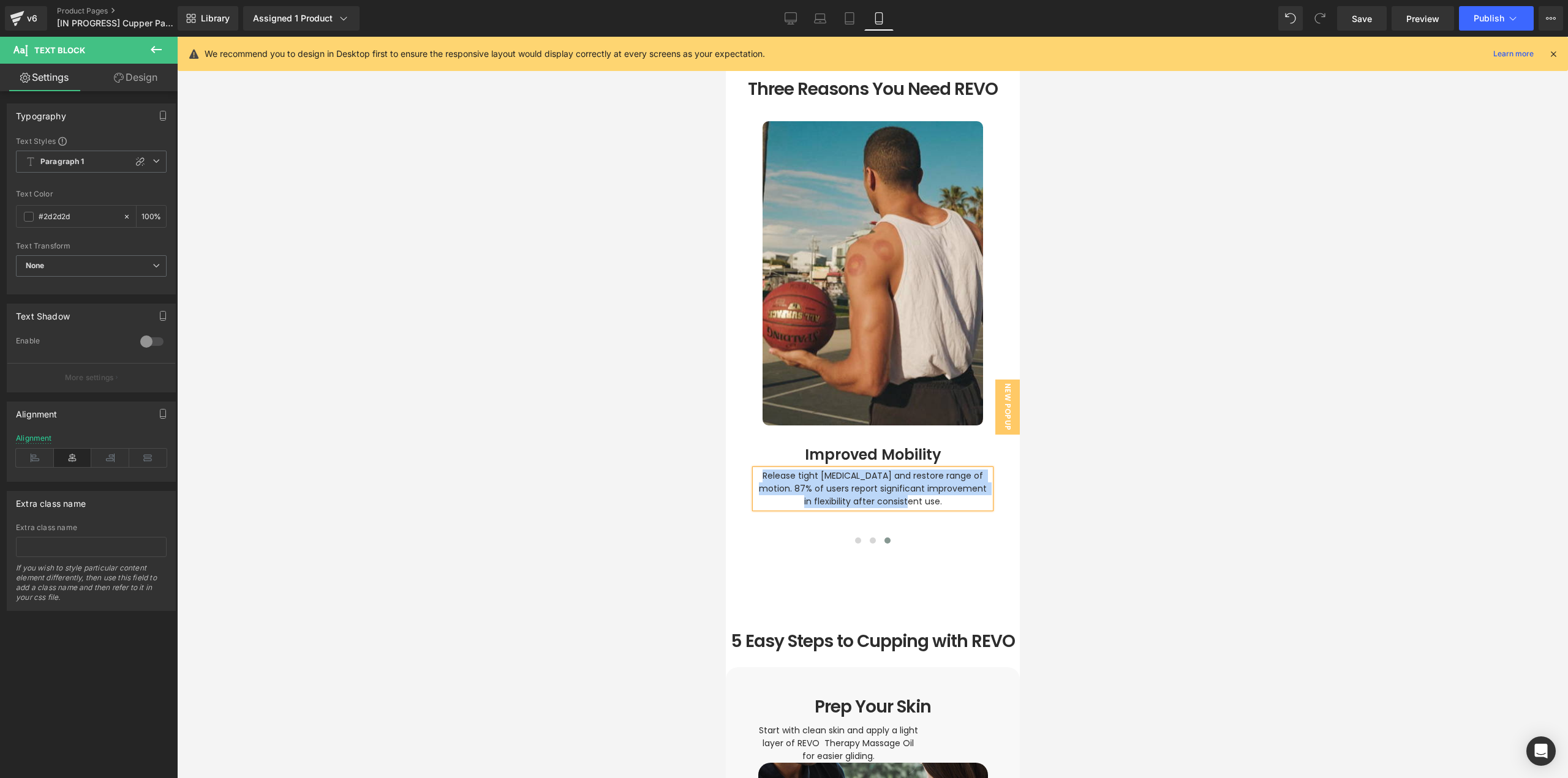
paste div
click at [1047, 491] on div at bounding box center [872, 407] width 1391 height 741
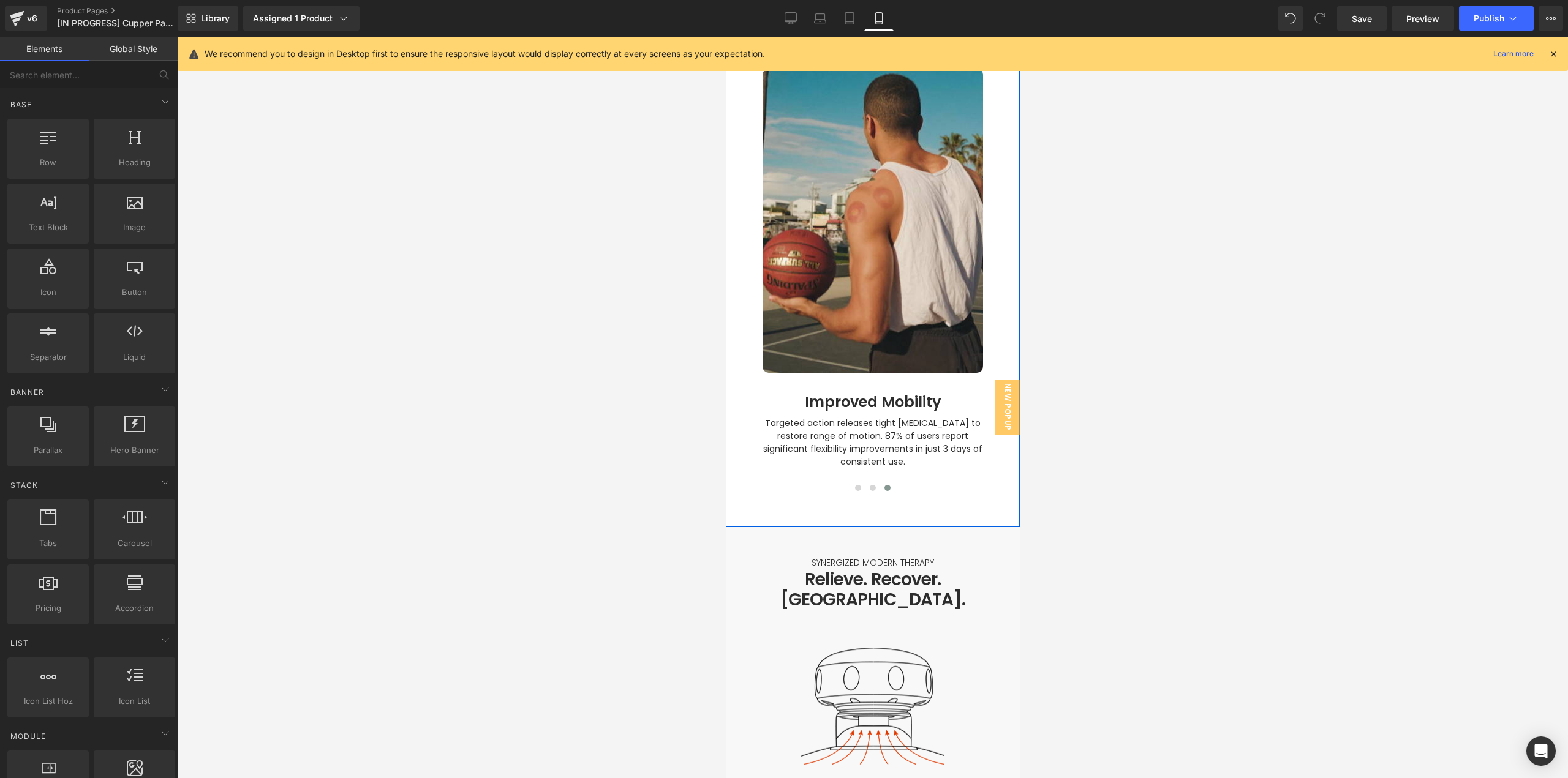
scroll to position [1583, 0]
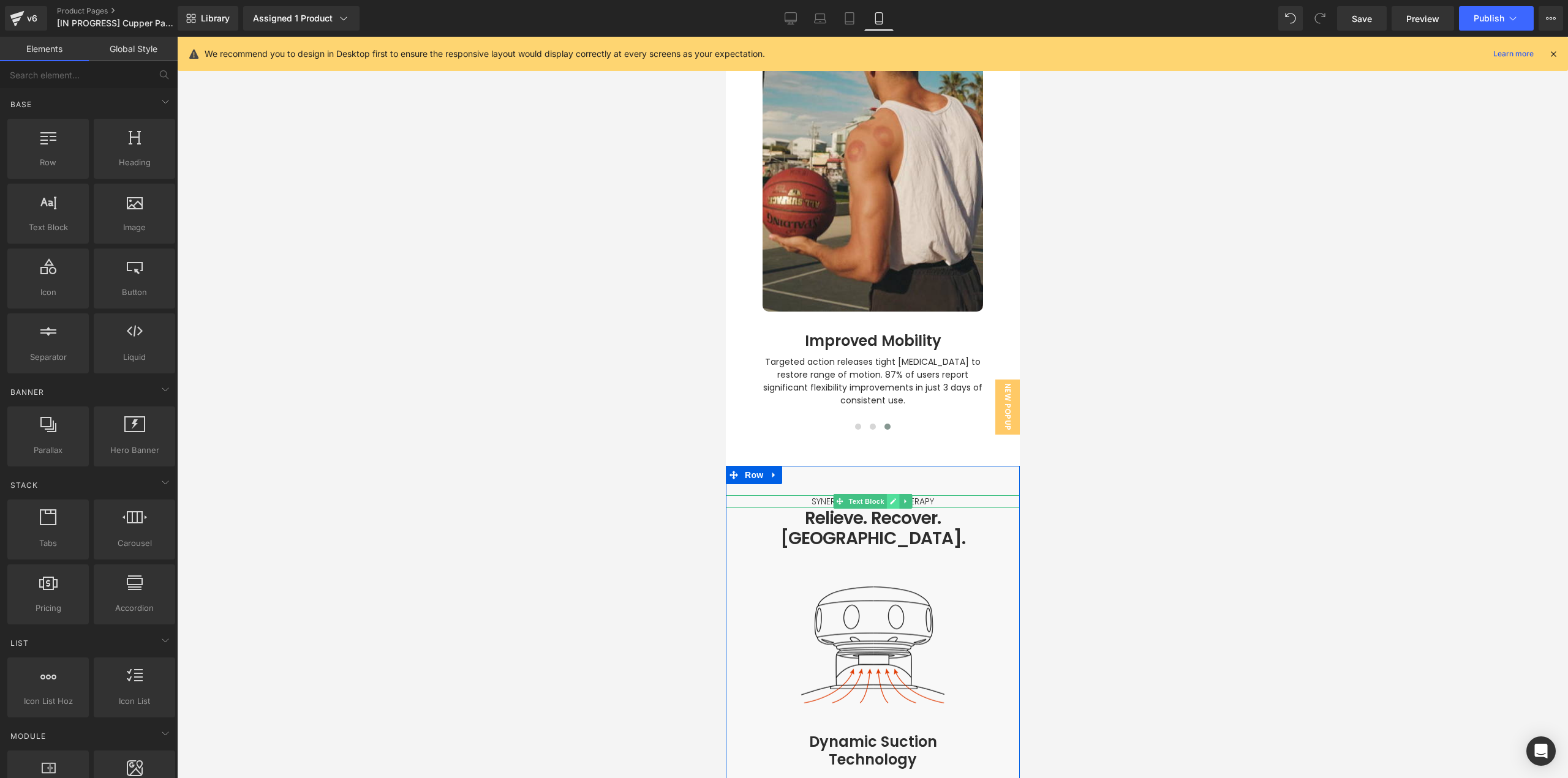
click at [891, 494] on link at bounding box center [893, 501] width 13 height 15
click at [907, 495] on p "SYNERGIZED MODERN THERAPY" at bounding box center [872, 502] width 294 height 13
click at [917, 495] on p "SYNERGIZED MODERN THERAPY" at bounding box center [872, 502] width 294 height 13
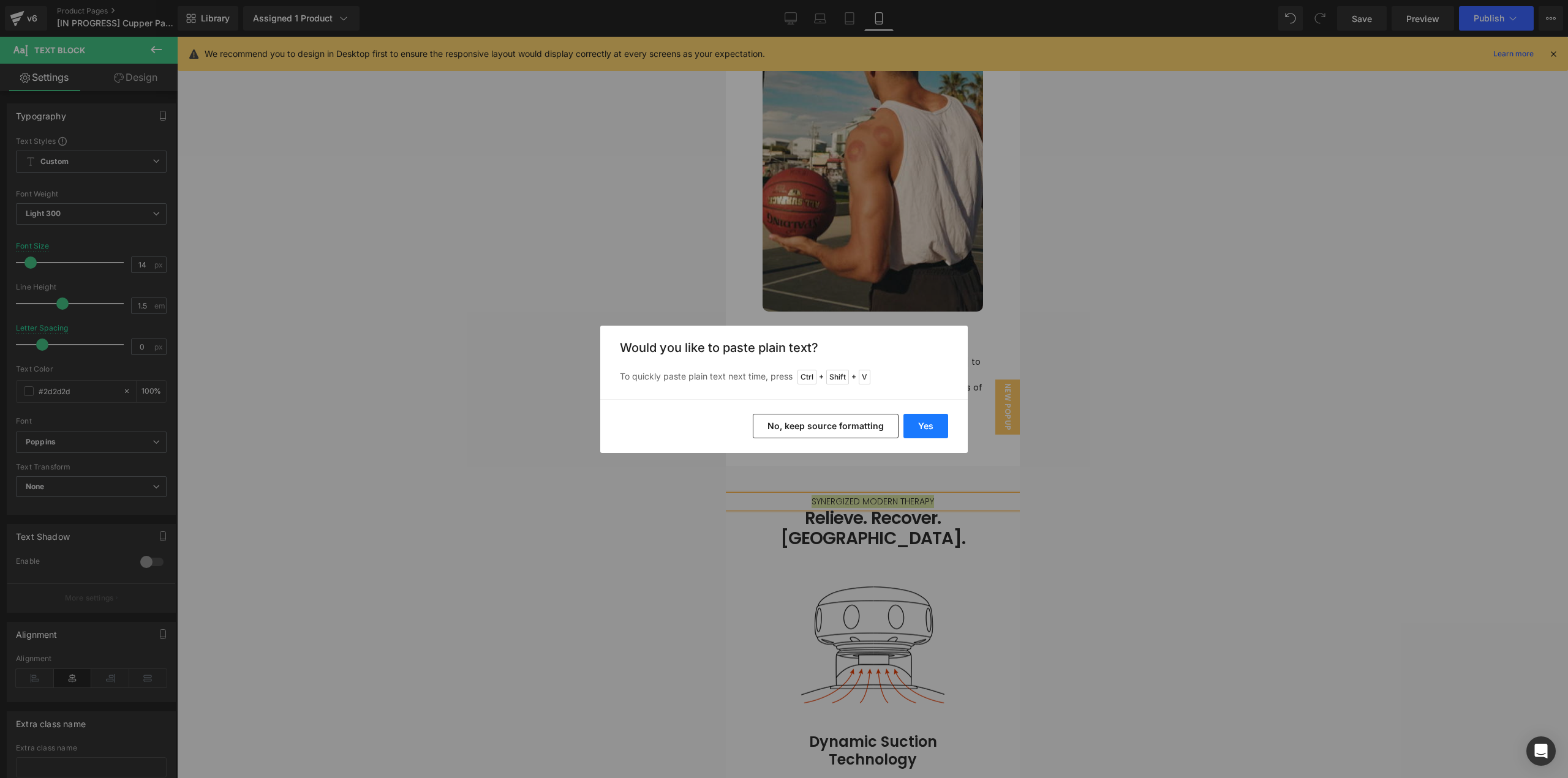
click at [914, 429] on button "Yes" at bounding box center [925, 426] width 44 height 25
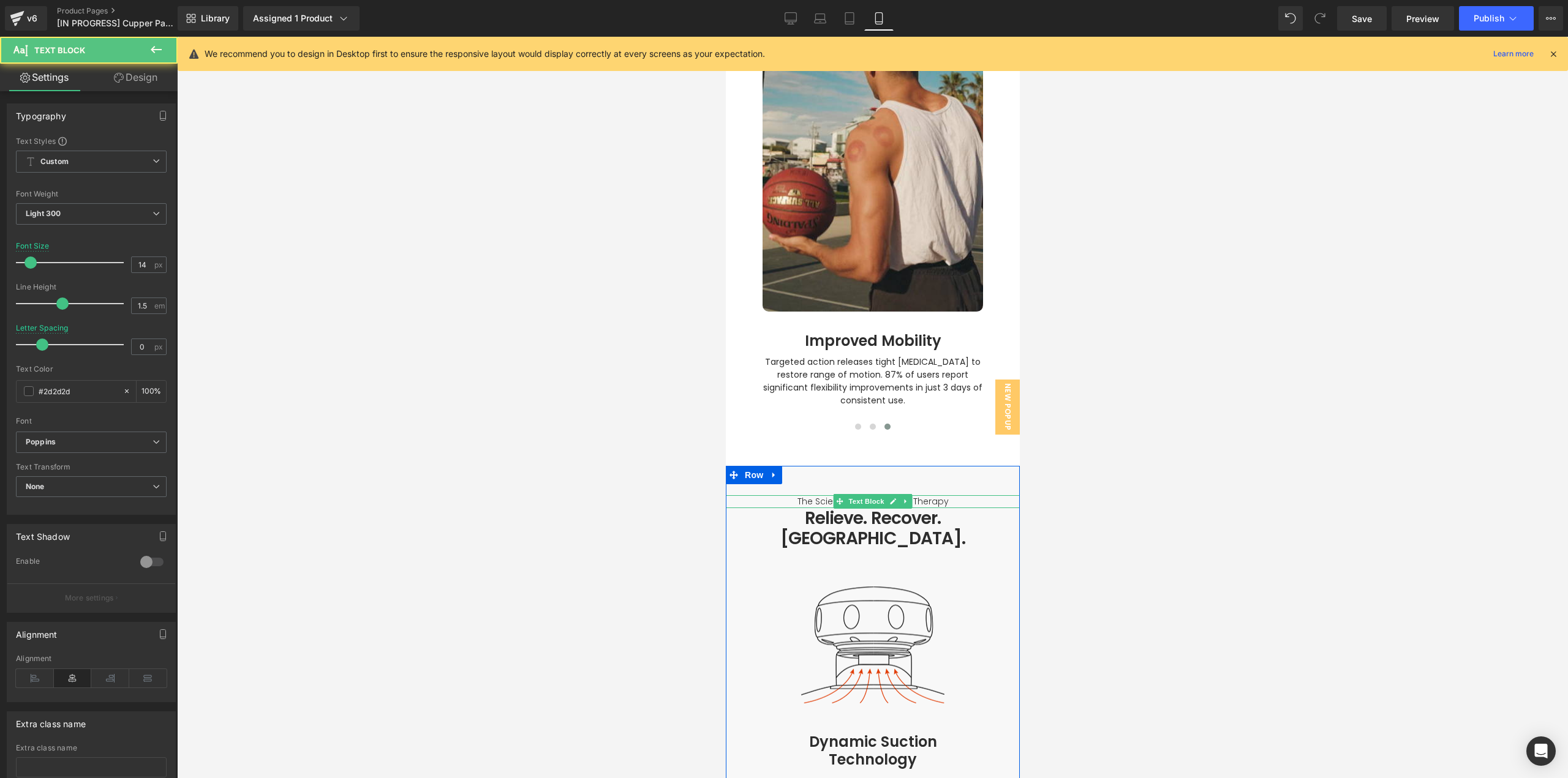
click at [925, 495] on p "The Science of Synergized Therapy" at bounding box center [872, 502] width 294 height 13
click at [935, 495] on p "The Science of Synergized Therapy" at bounding box center [872, 502] width 294 height 13
click at [57, 210] on b "Light 300" at bounding box center [43, 214] width 35 height 10
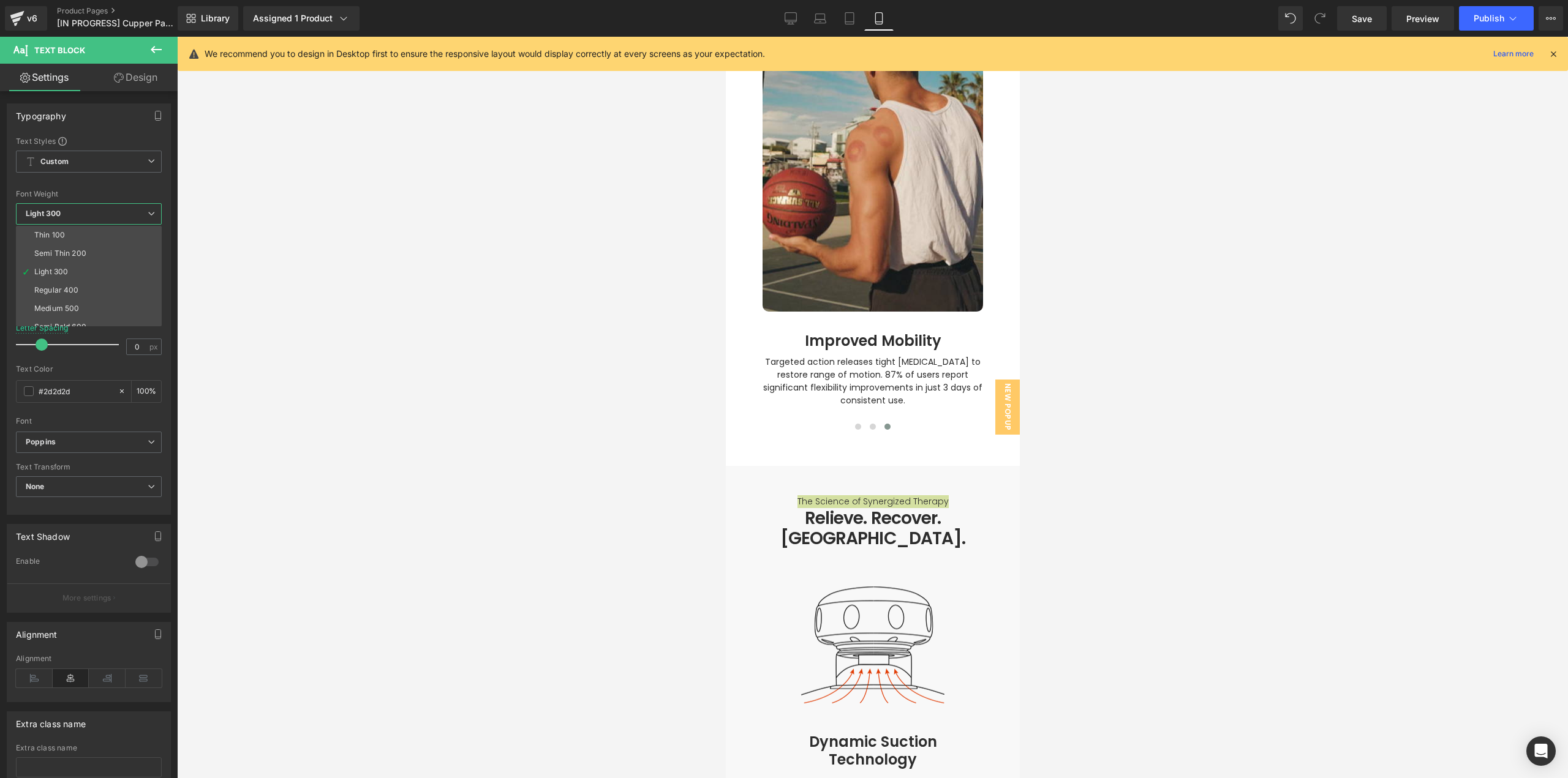
drag, startPoint x: 64, startPoint y: 289, endPoint x: 628, endPoint y: 426, distance: 580.4
click at [65, 290] on div "Regular 400" at bounding box center [56, 290] width 44 height 9
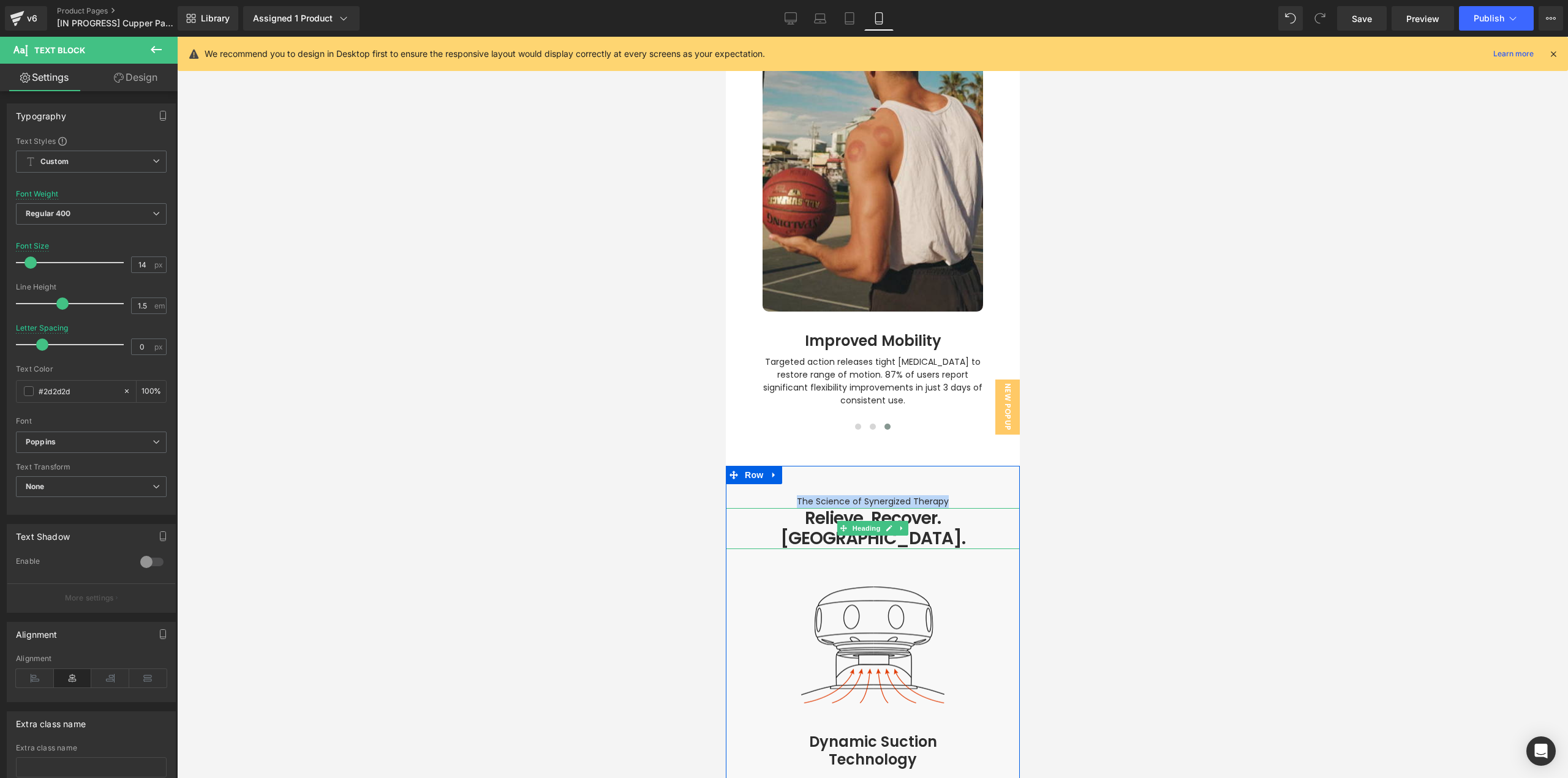
click at [944, 508] on h1 "Relieve. Recover. [GEOGRAPHIC_DATA]." at bounding box center [872, 529] width 294 height 41
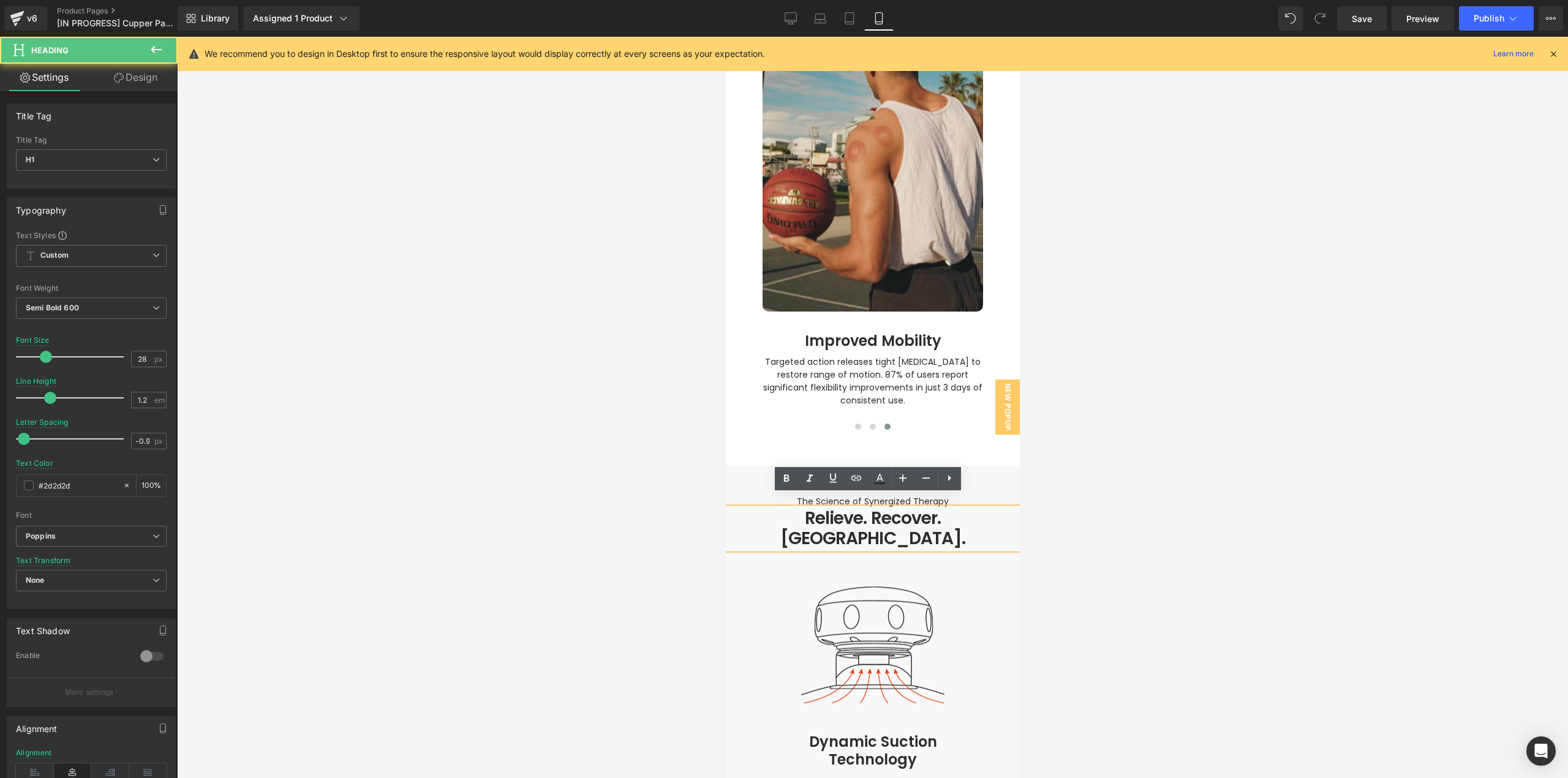
click at [955, 508] on h1 "Relieve. Recover. [GEOGRAPHIC_DATA]." at bounding box center [872, 529] width 294 height 41
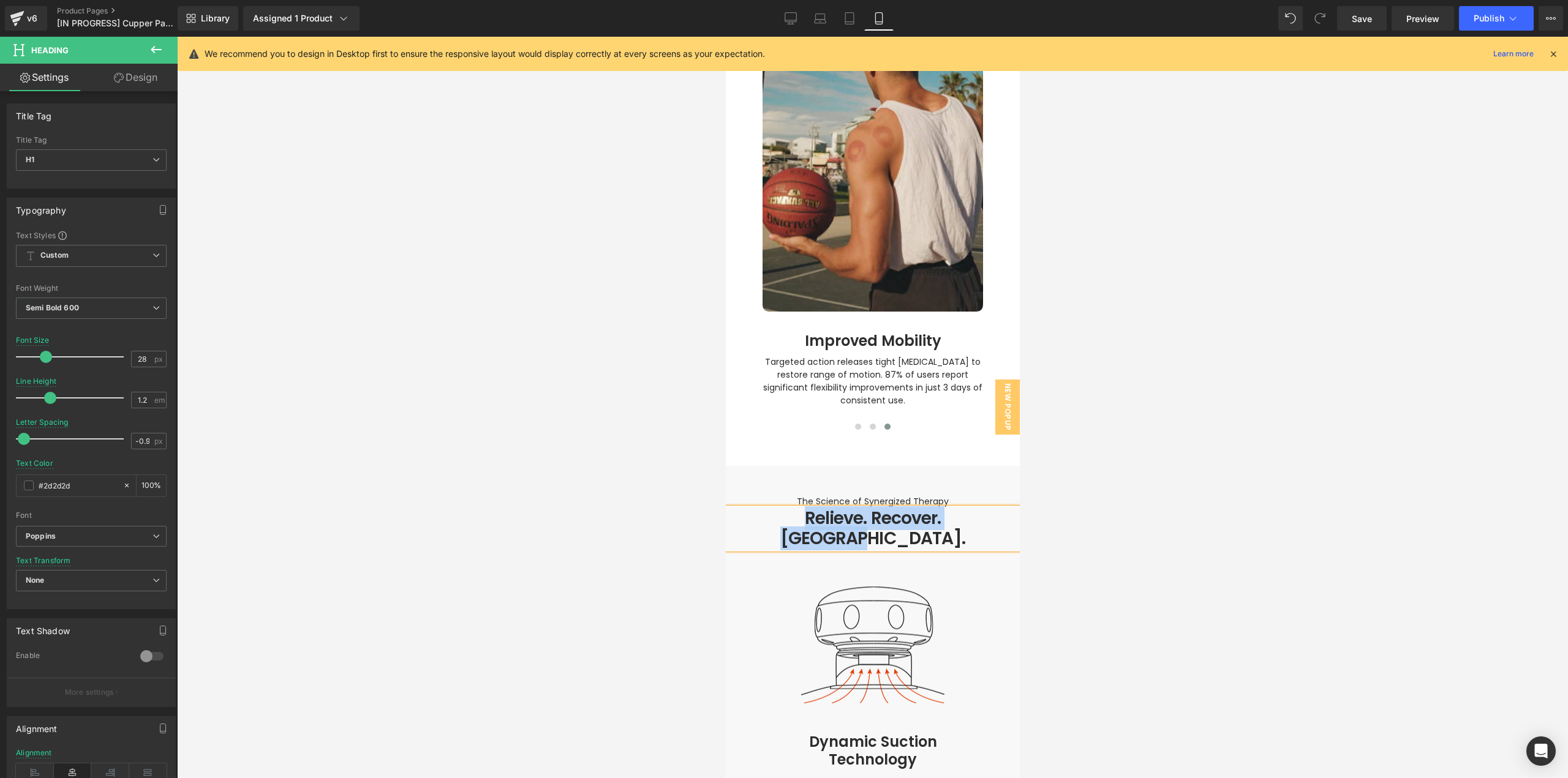
paste div
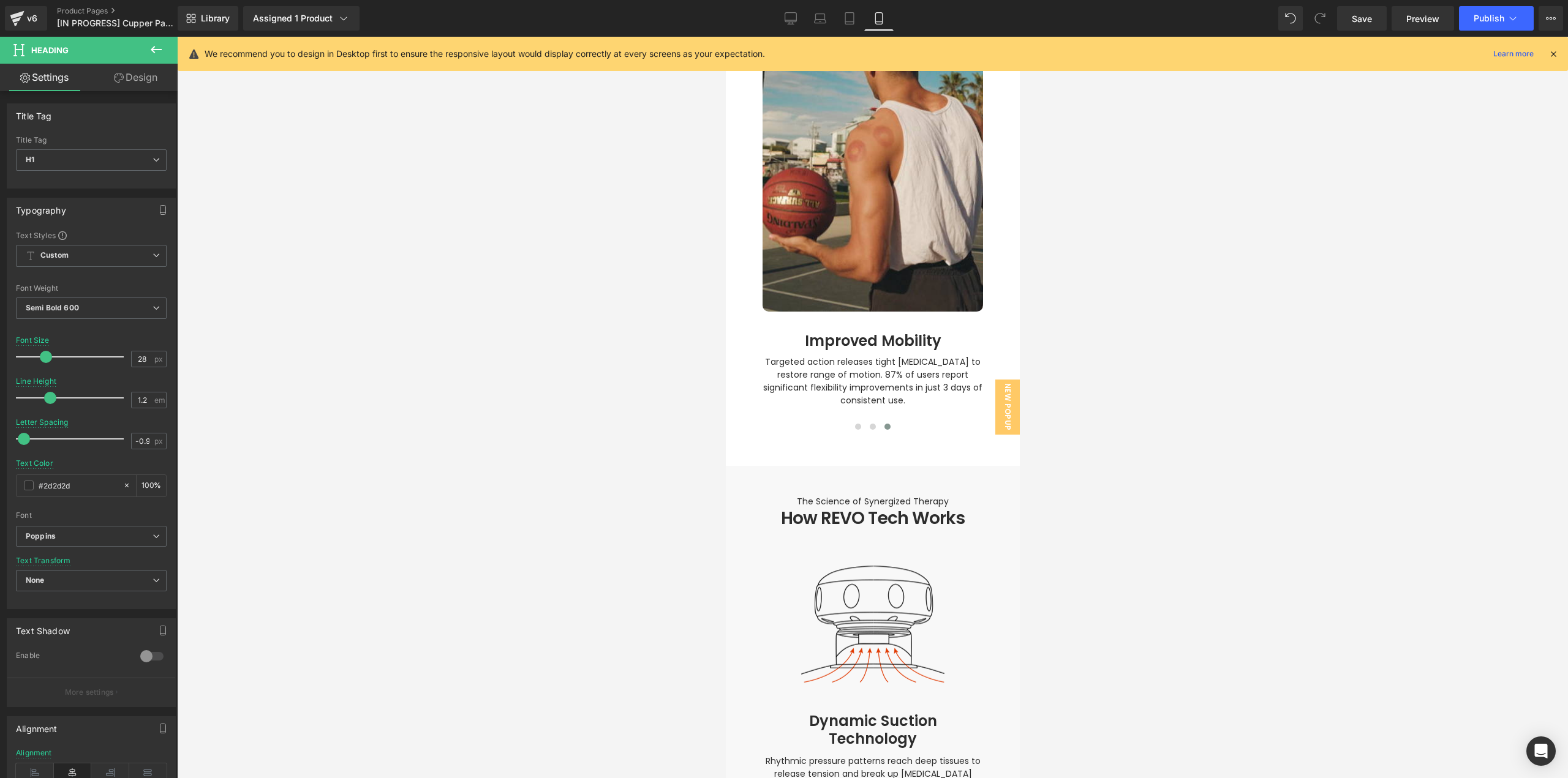
click at [1117, 514] on div at bounding box center [872, 407] width 1391 height 741
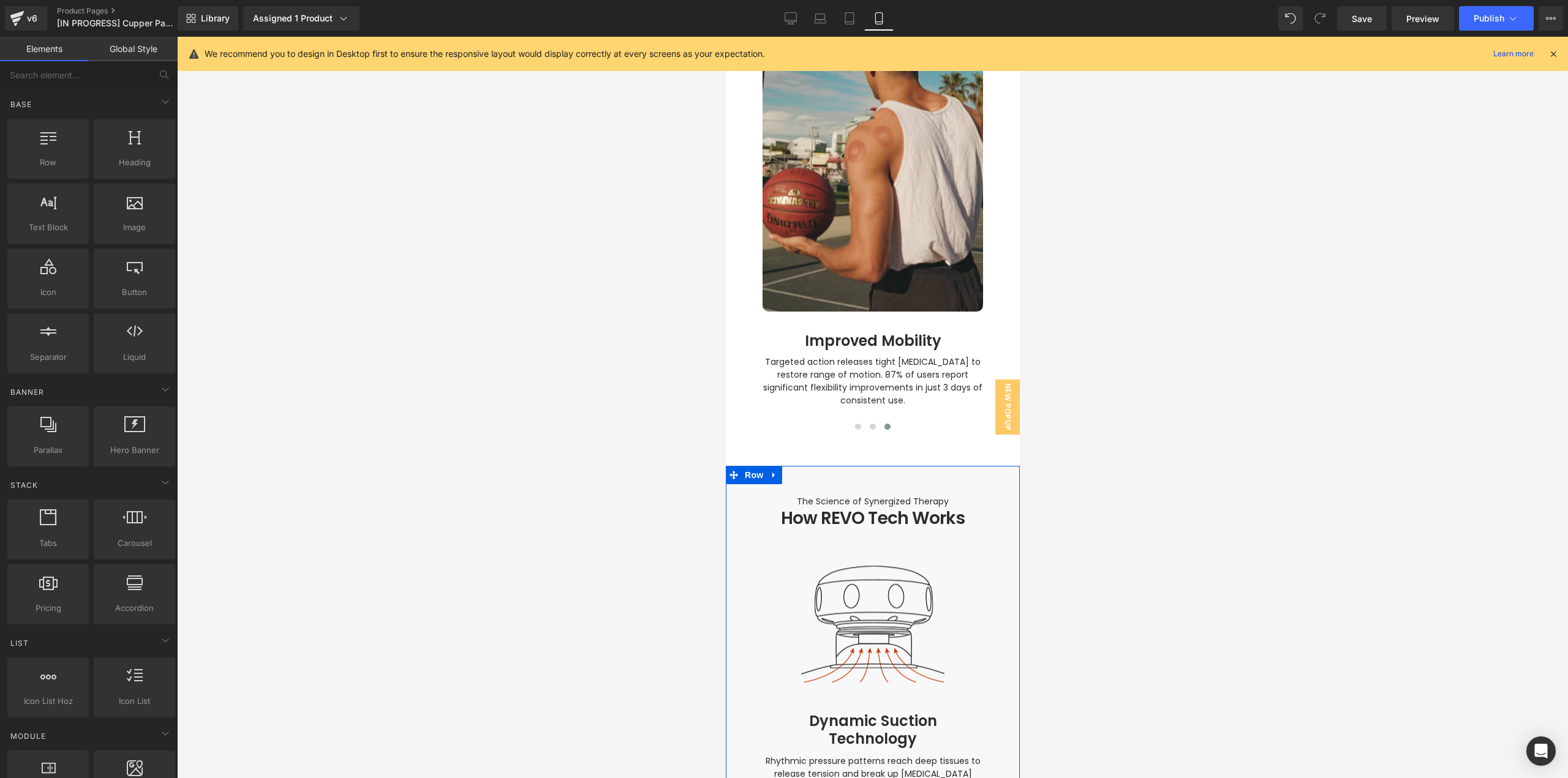
scroll to position [1705, 0]
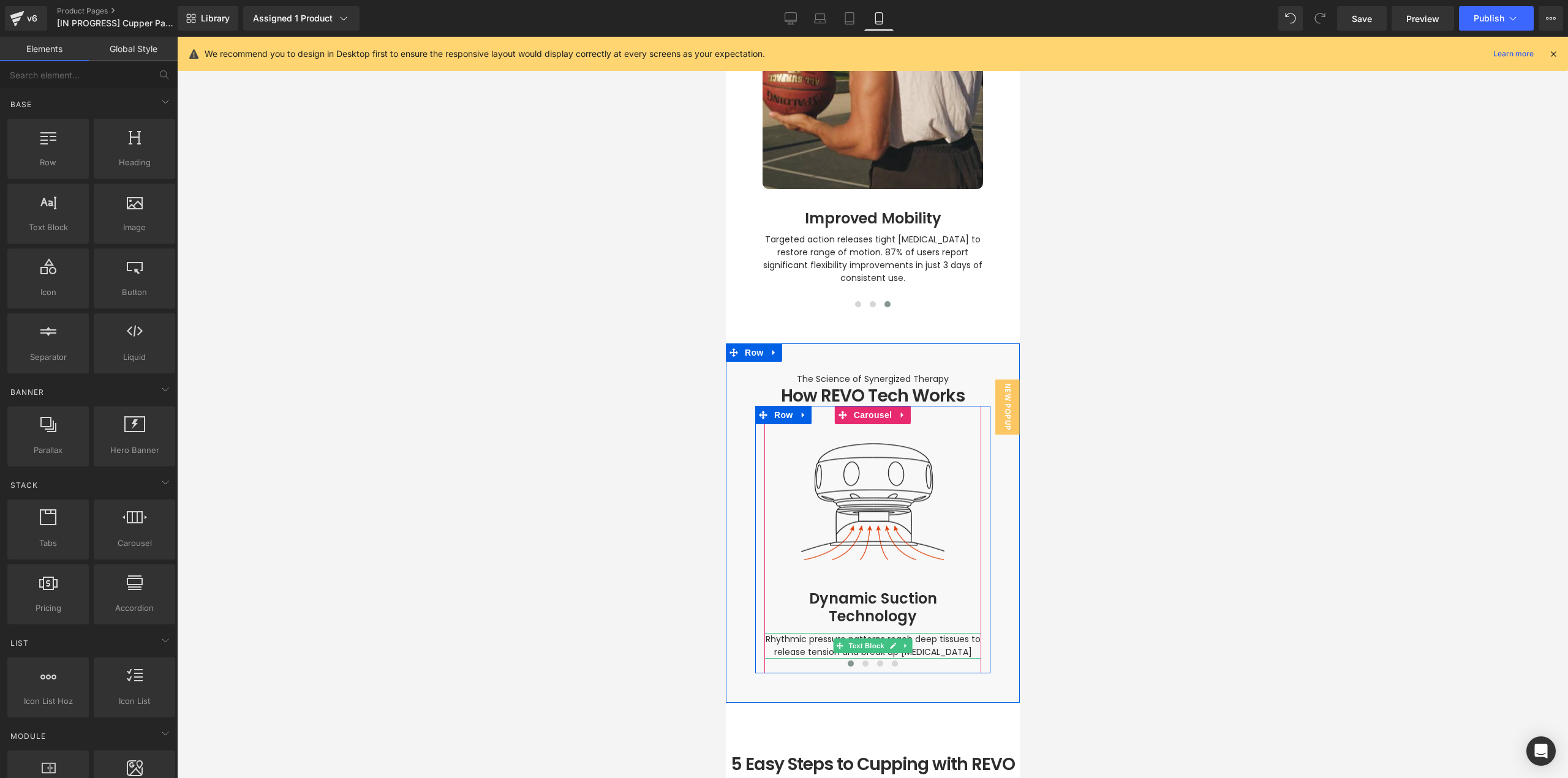
click at [933, 635] on span "Rhythmic pressure patterns reach deep tissues to release tension and break up […" at bounding box center [874, 645] width 218 height 25
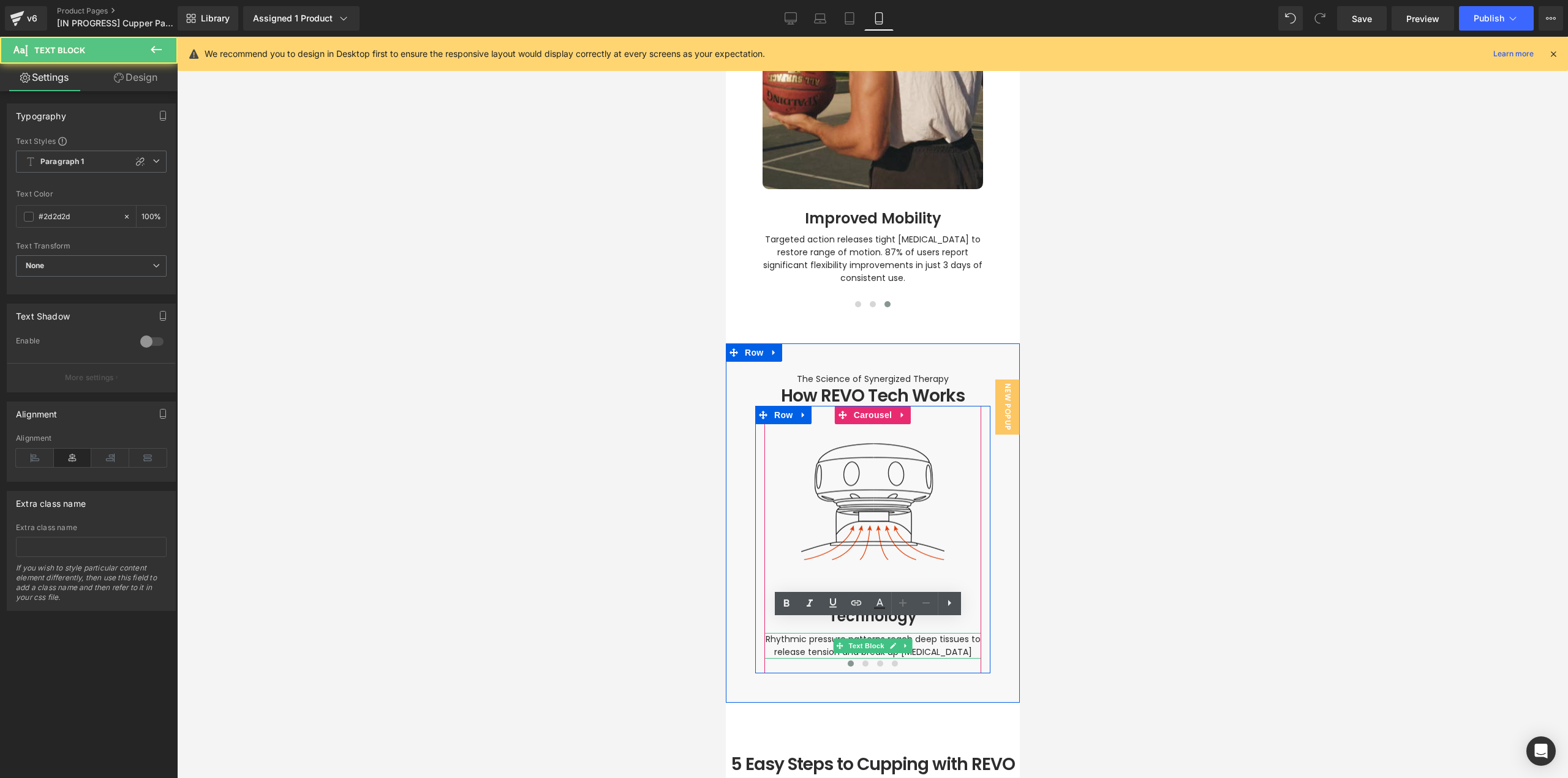
click at [937, 633] on span "Rhythmic pressure patterns reach deep tissues to release tension and break up […" at bounding box center [874, 645] width 218 height 25
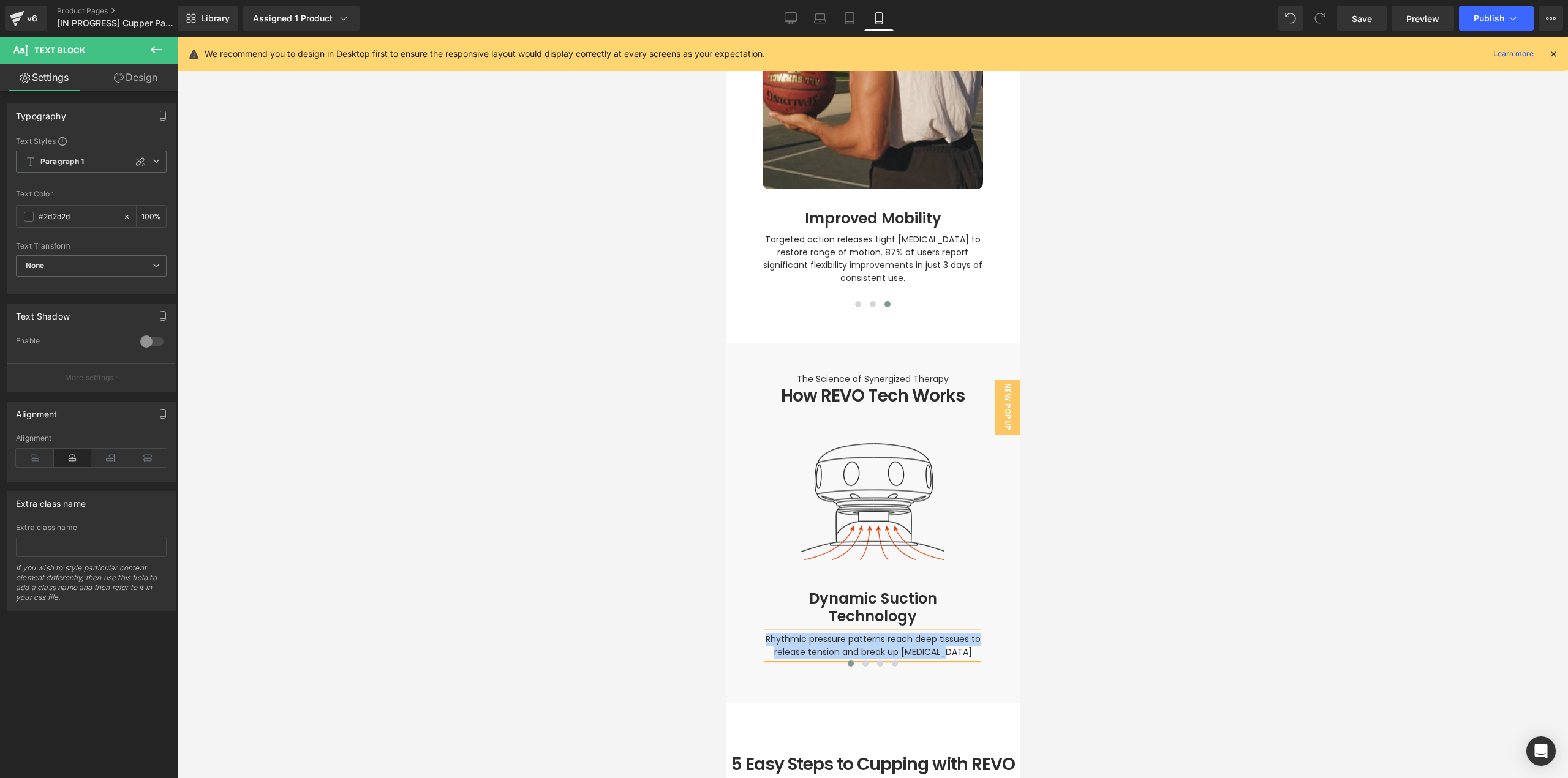
paste div
click at [862, 661] on span at bounding box center [865, 664] width 6 height 6
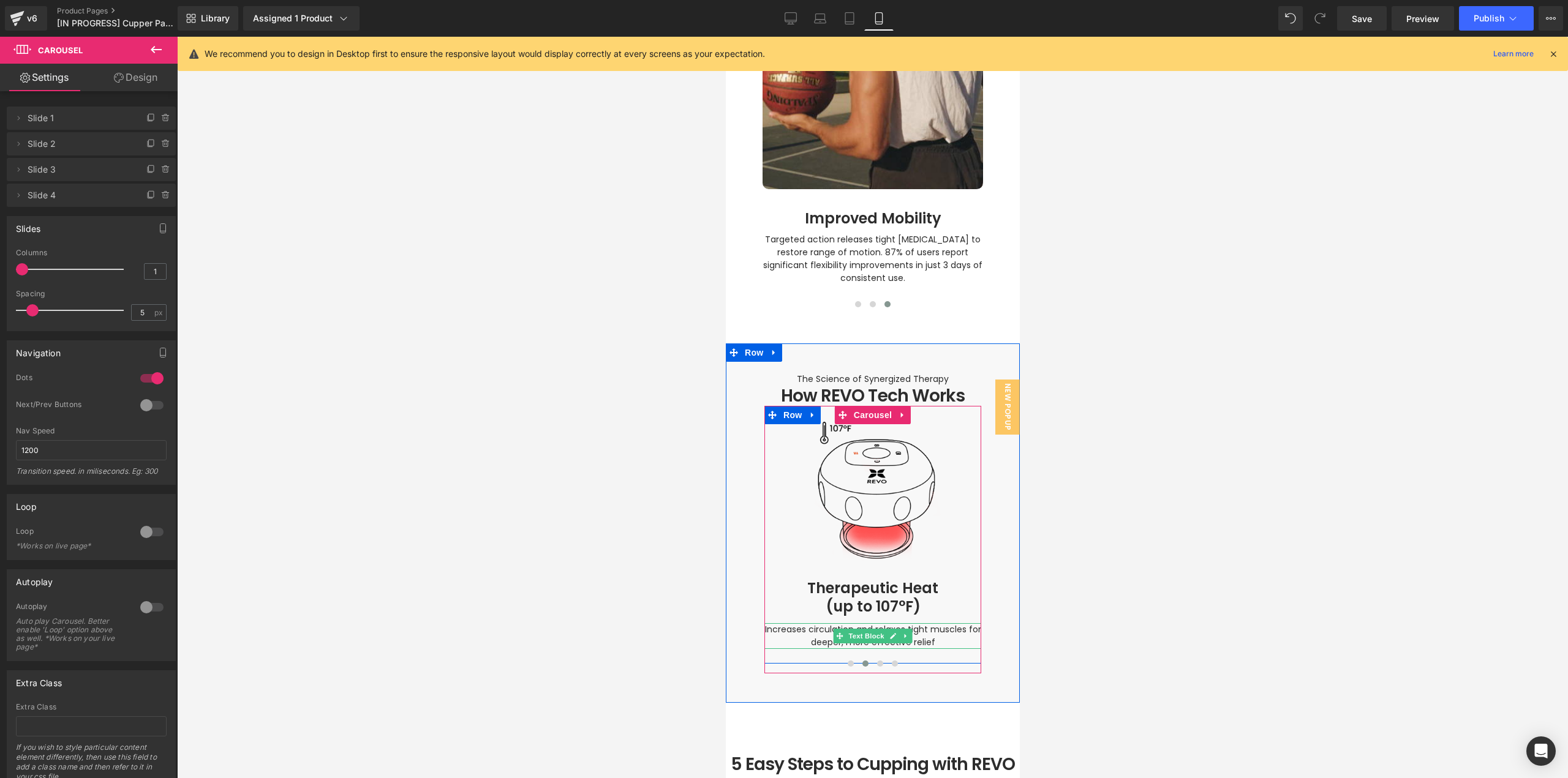
click at [922, 623] on span "Increases circulation and relaxes tight muscles for deeper, more effective reli…" at bounding box center [873, 636] width 218 height 25
click at [929, 623] on span "Increases circulation and relaxes tight muscles for deeper, more effective reli…" at bounding box center [873, 636] width 218 height 25
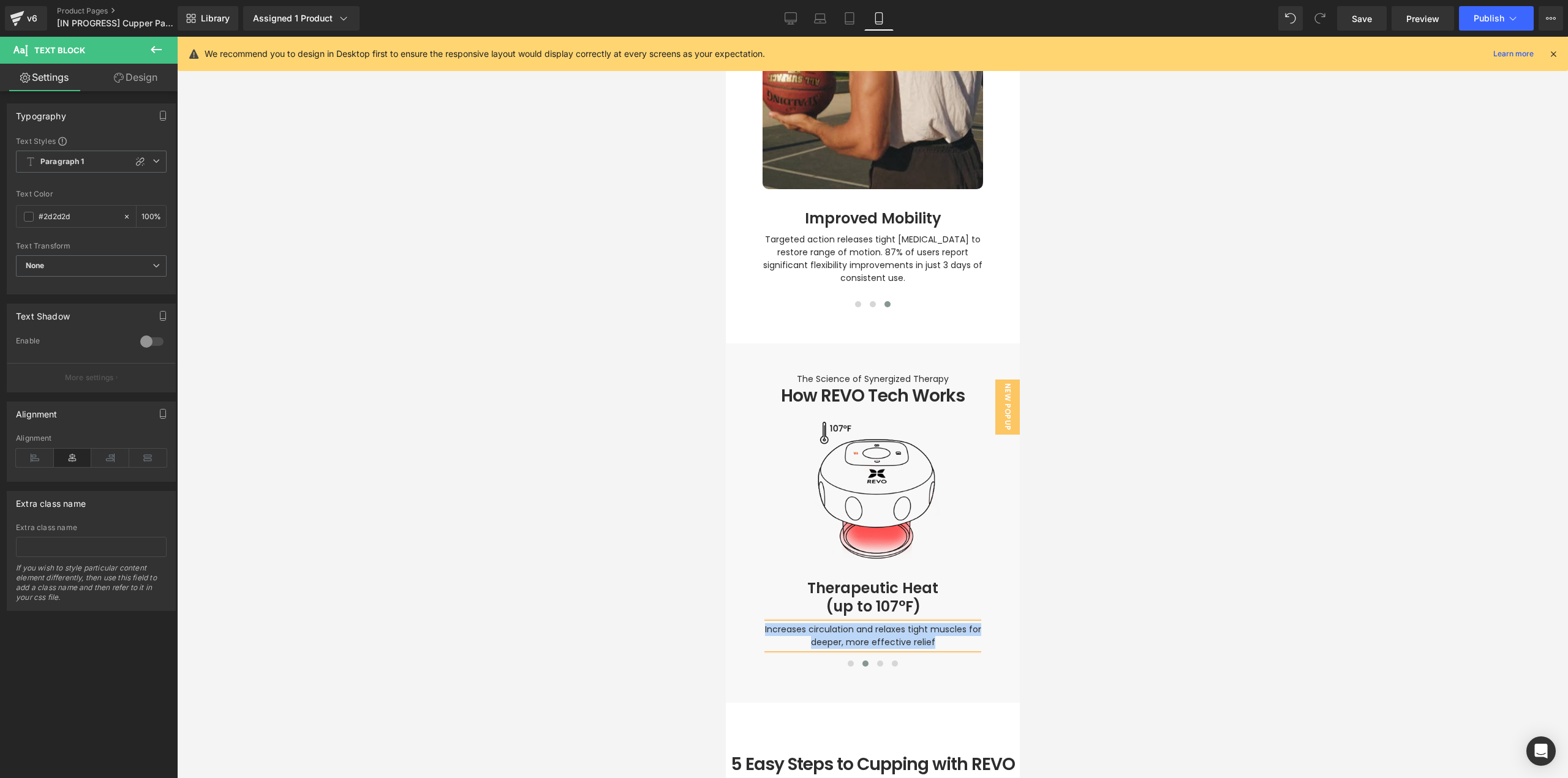
paste div
click at [876, 661] on span at bounding box center [879, 664] width 6 height 6
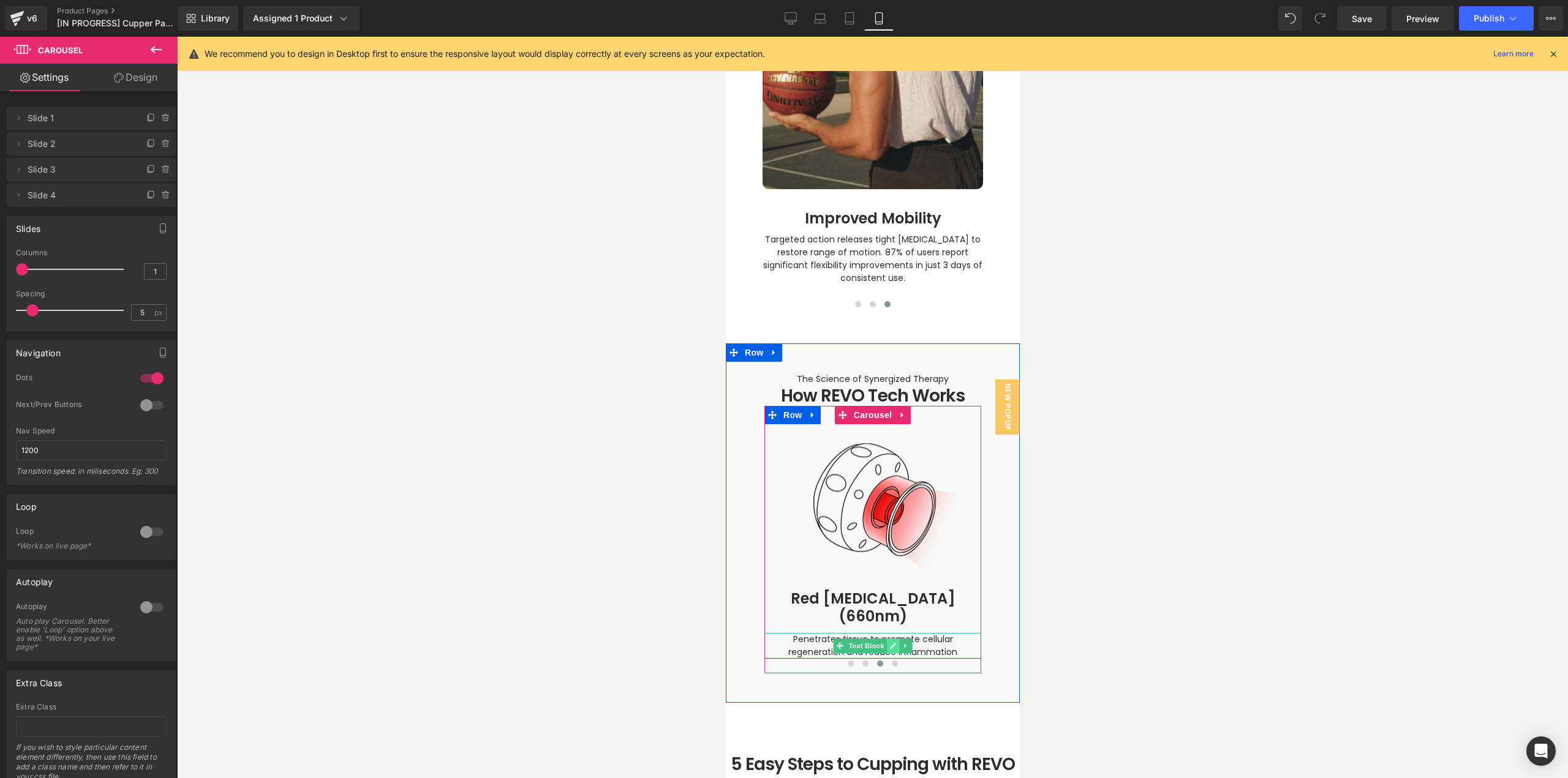
click at [890, 642] on icon at bounding box center [893, 645] width 6 height 7
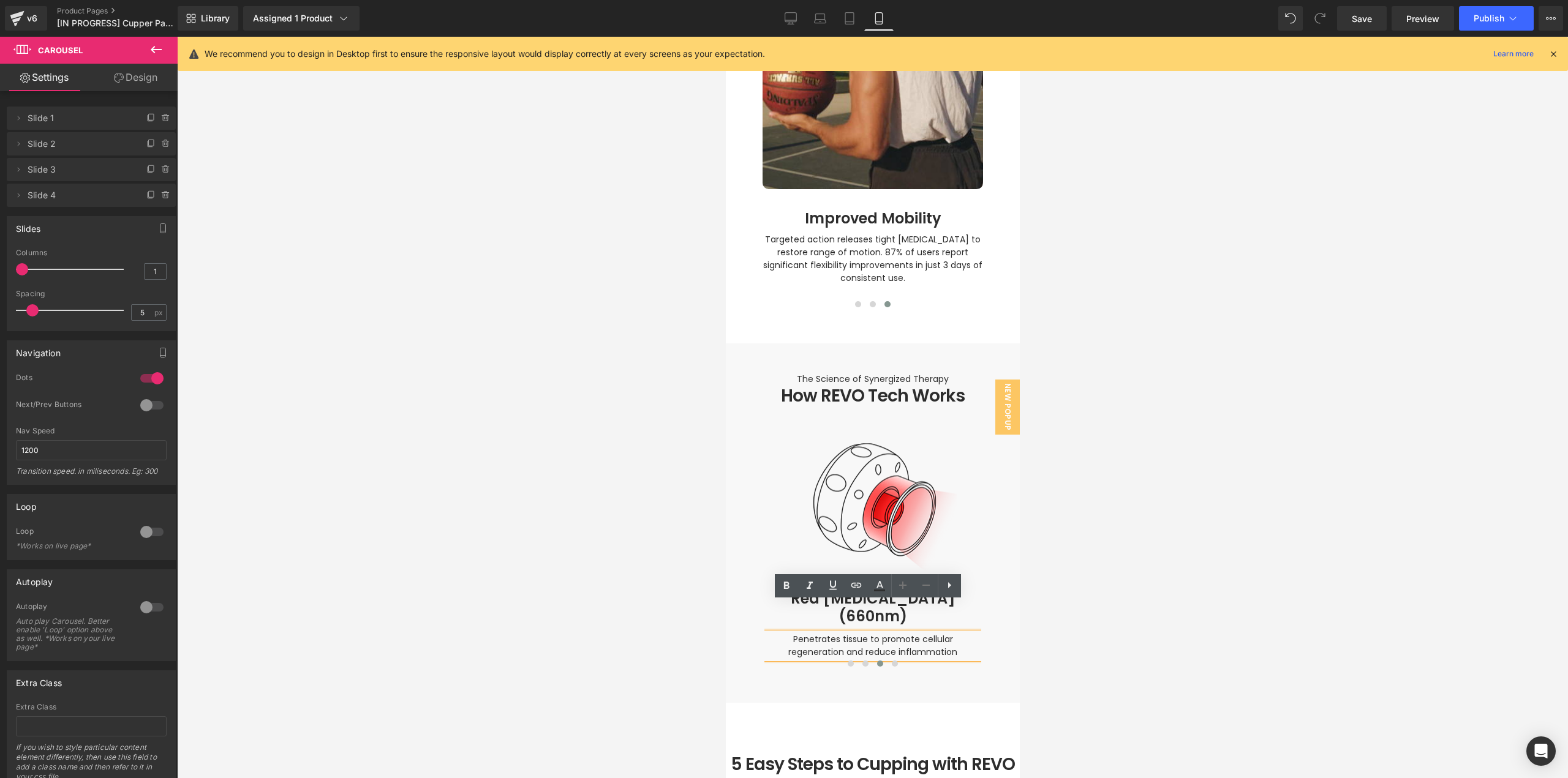
click at [904, 633] on span "Penetrates tissue to promote cellular regeneration and reduce inflammation" at bounding box center [872, 645] width 169 height 25
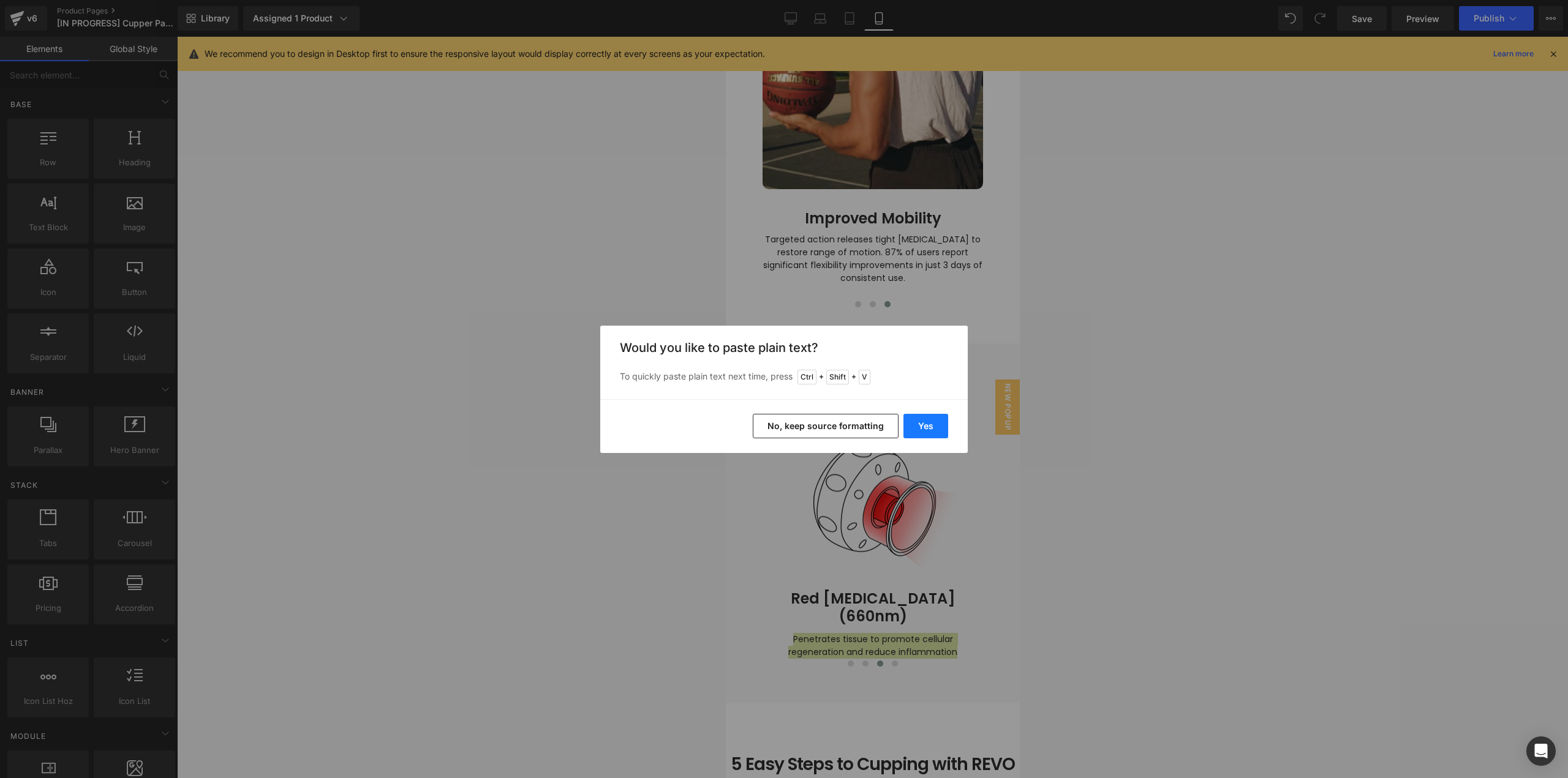
click at [921, 423] on button "Yes" at bounding box center [925, 426] width 44 height 25
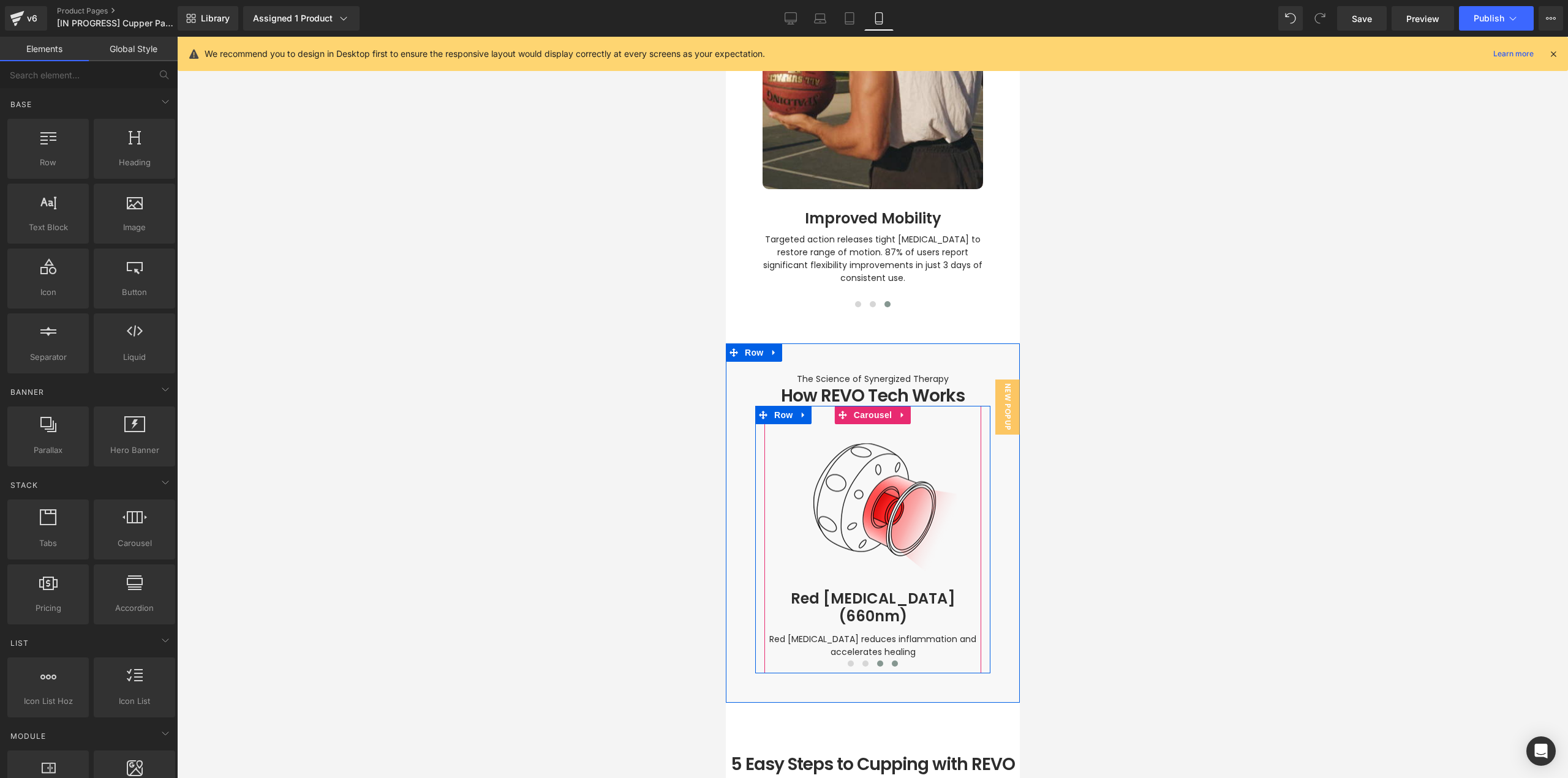
click at [891, 661] on span at bounding box center [894, 664] width 6 height 6
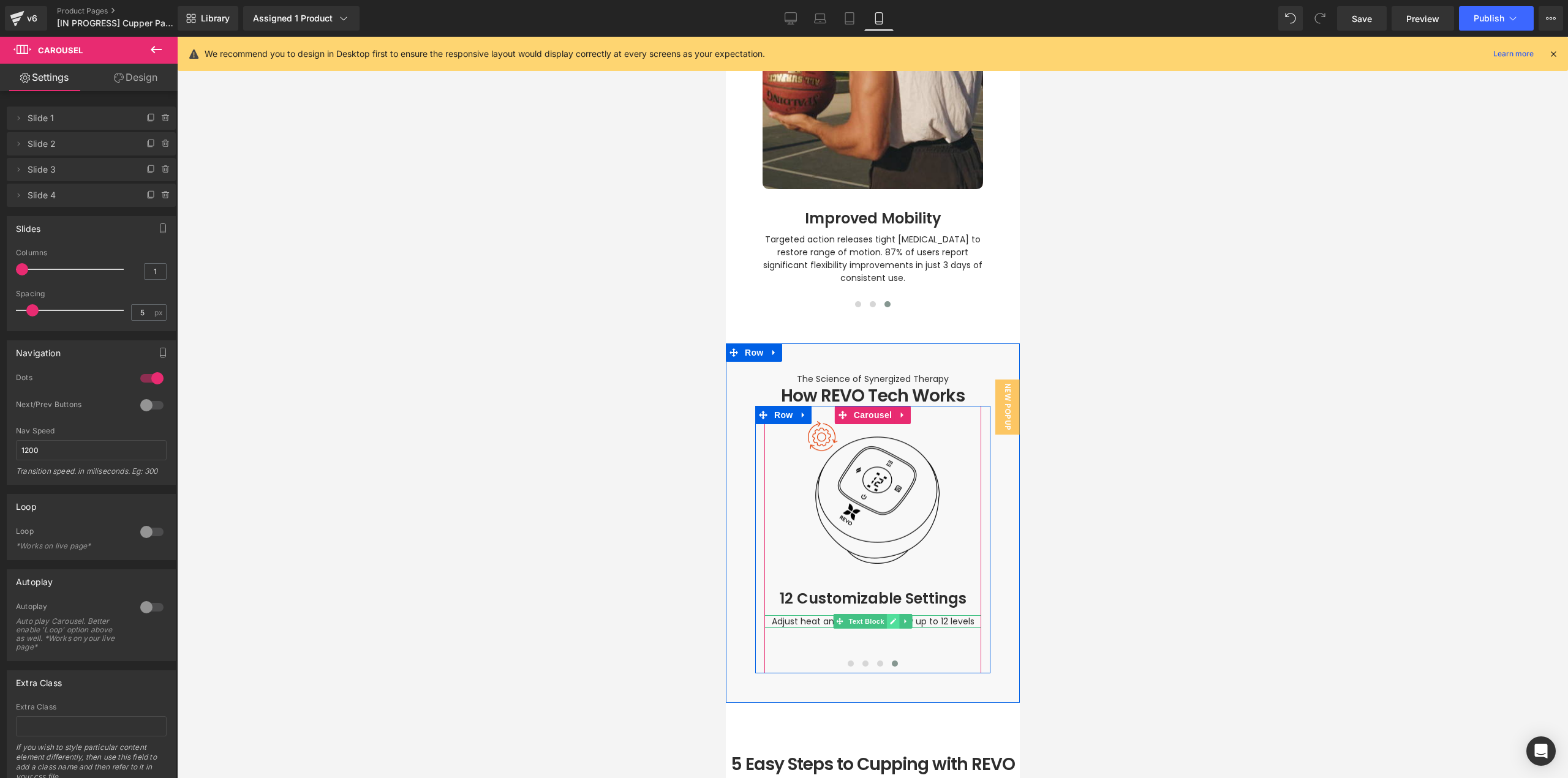
click at [891, 614] on link at bounding box center [893, 621] width 13 height 15
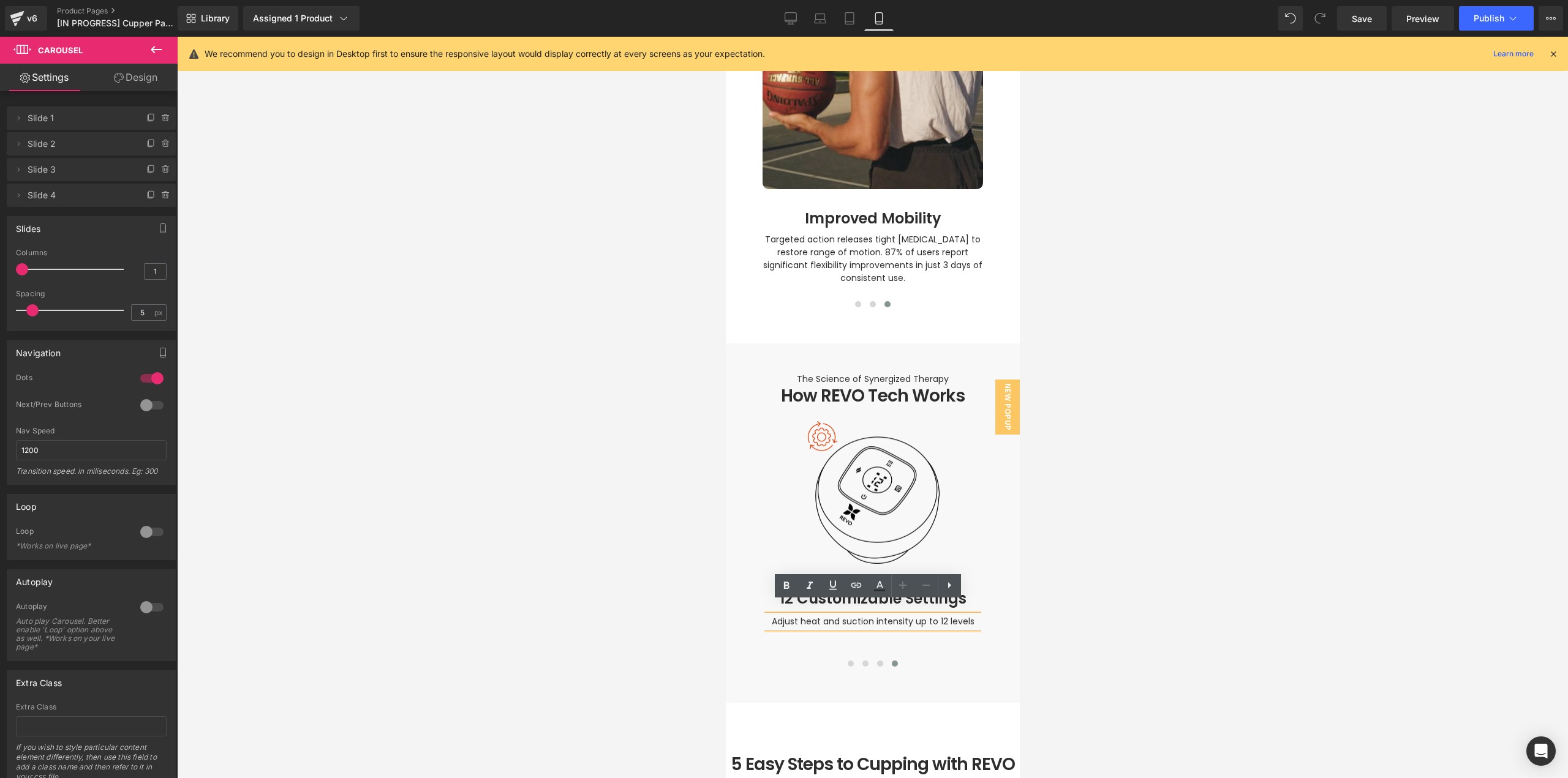
click at [930, 615] on div "Adjust heat and suction intensity up to 12 levels" at bounding box center [872, 622] width 217 height 13
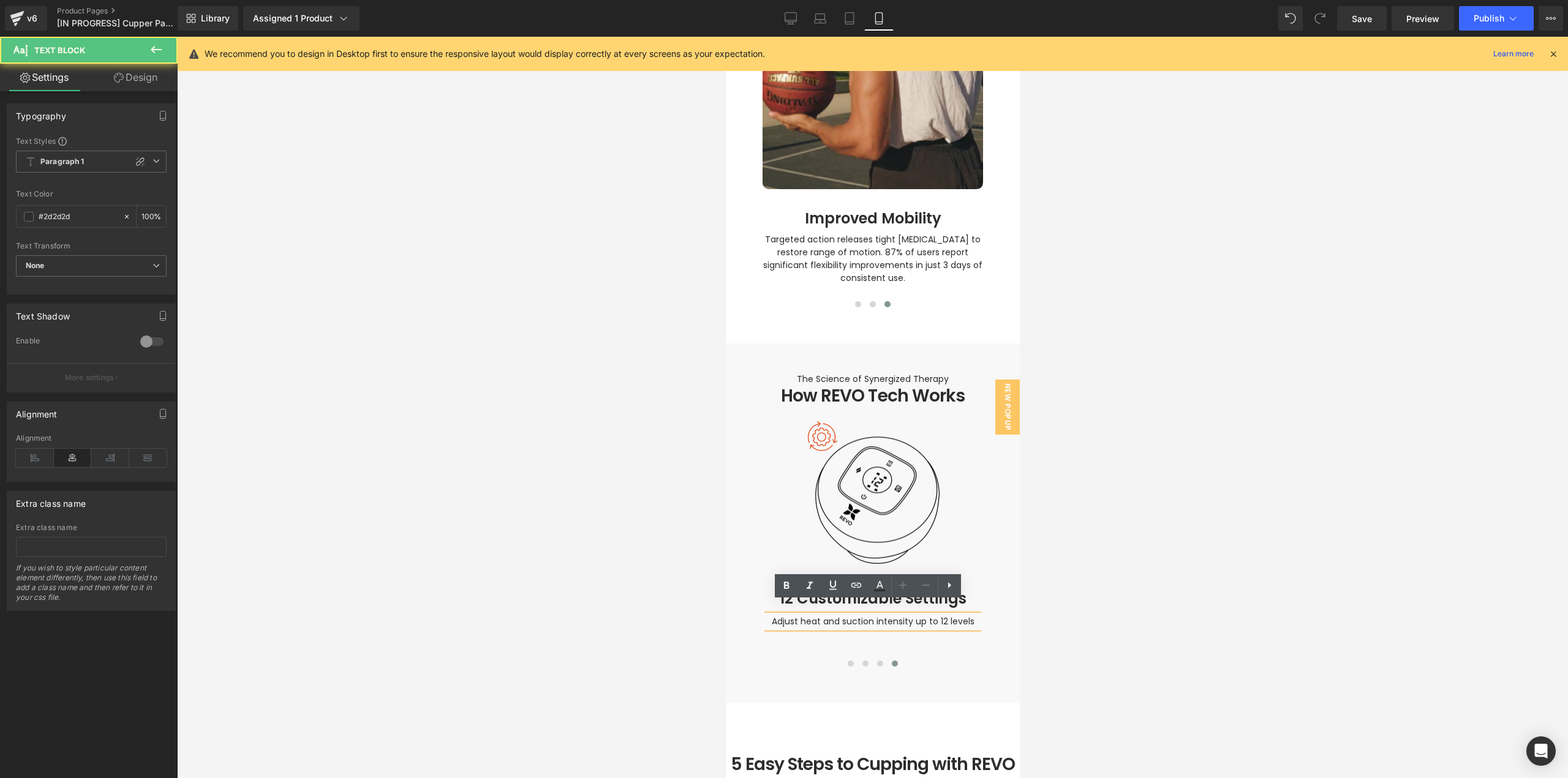
click at [936, 615] on span "Adjust heat and suction intensity up to 12 levels" at bounding box center [872, 621] width 203 height 12
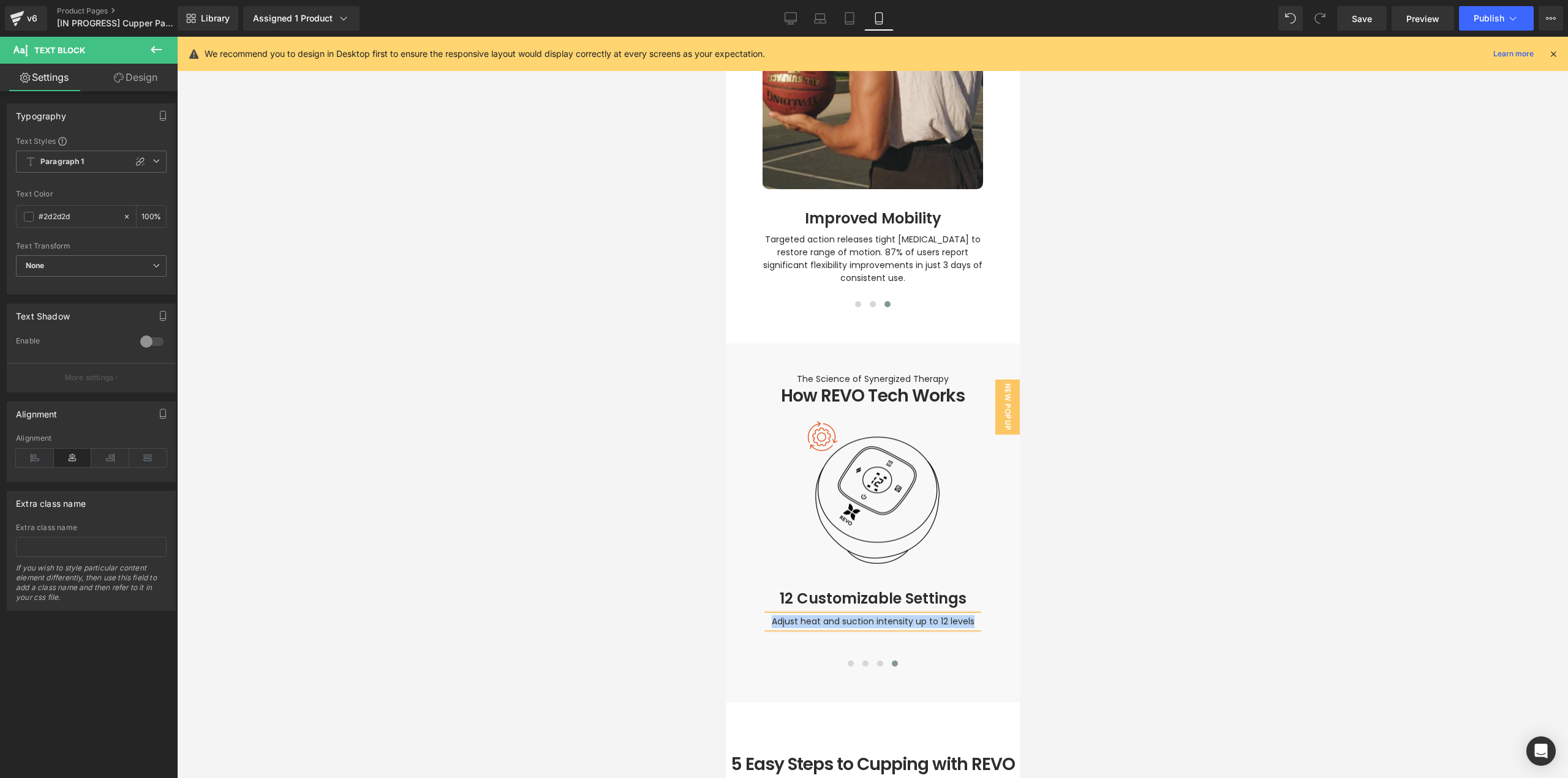
paste div
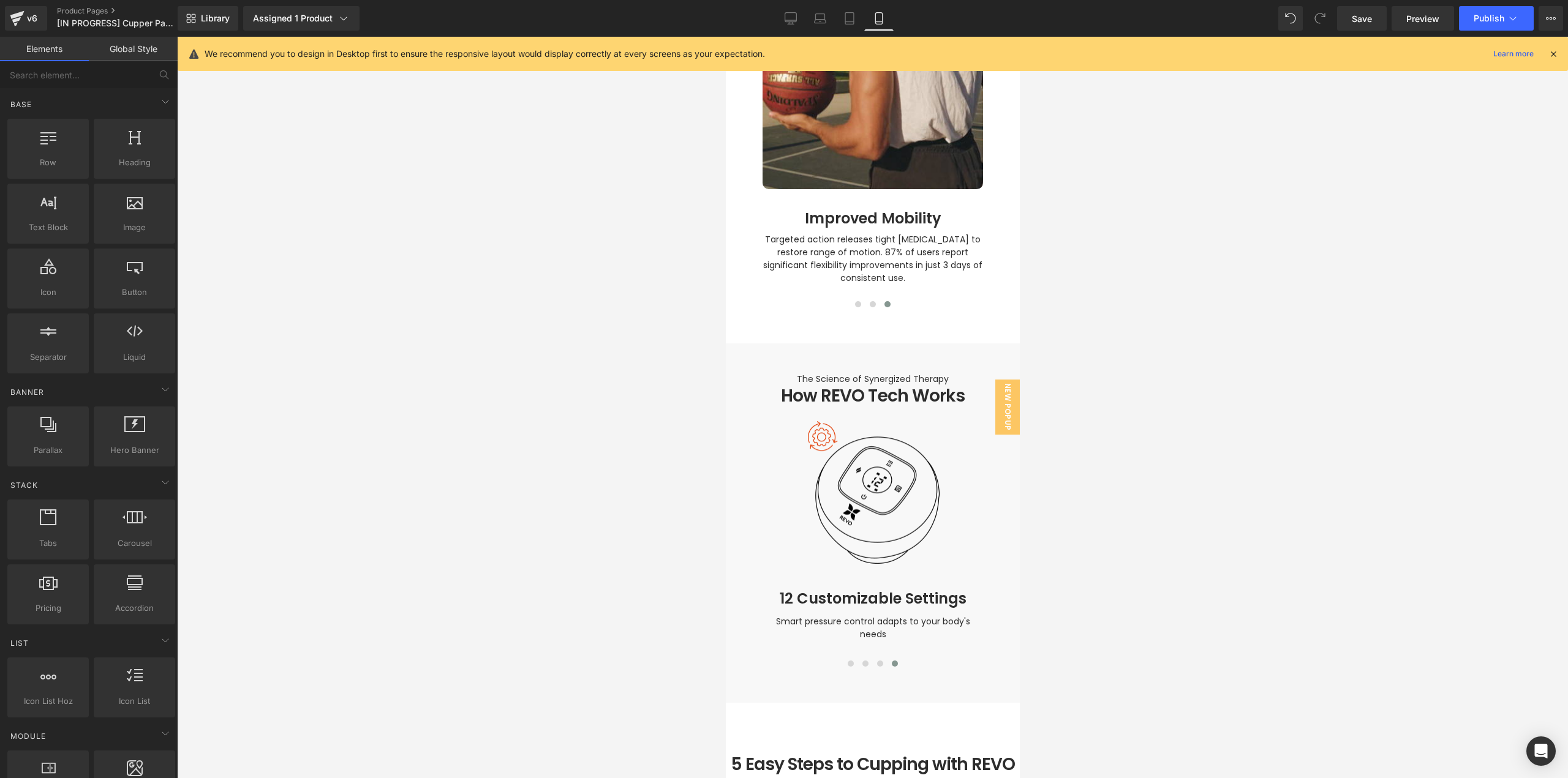
click at [1102, 621] on div at bounding box center [872, 407] width 1391 height 741
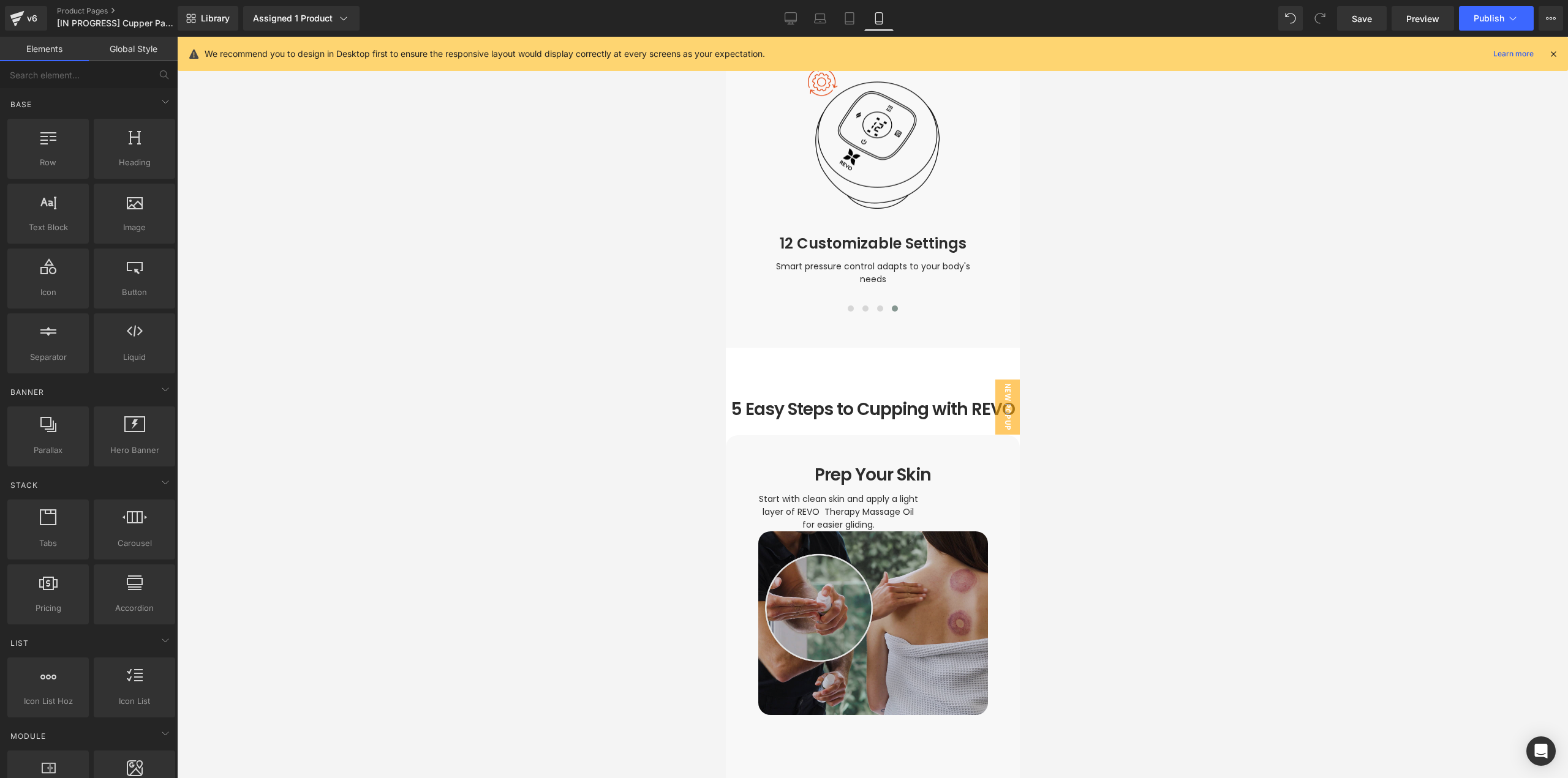
scroll to position [2073, 0]
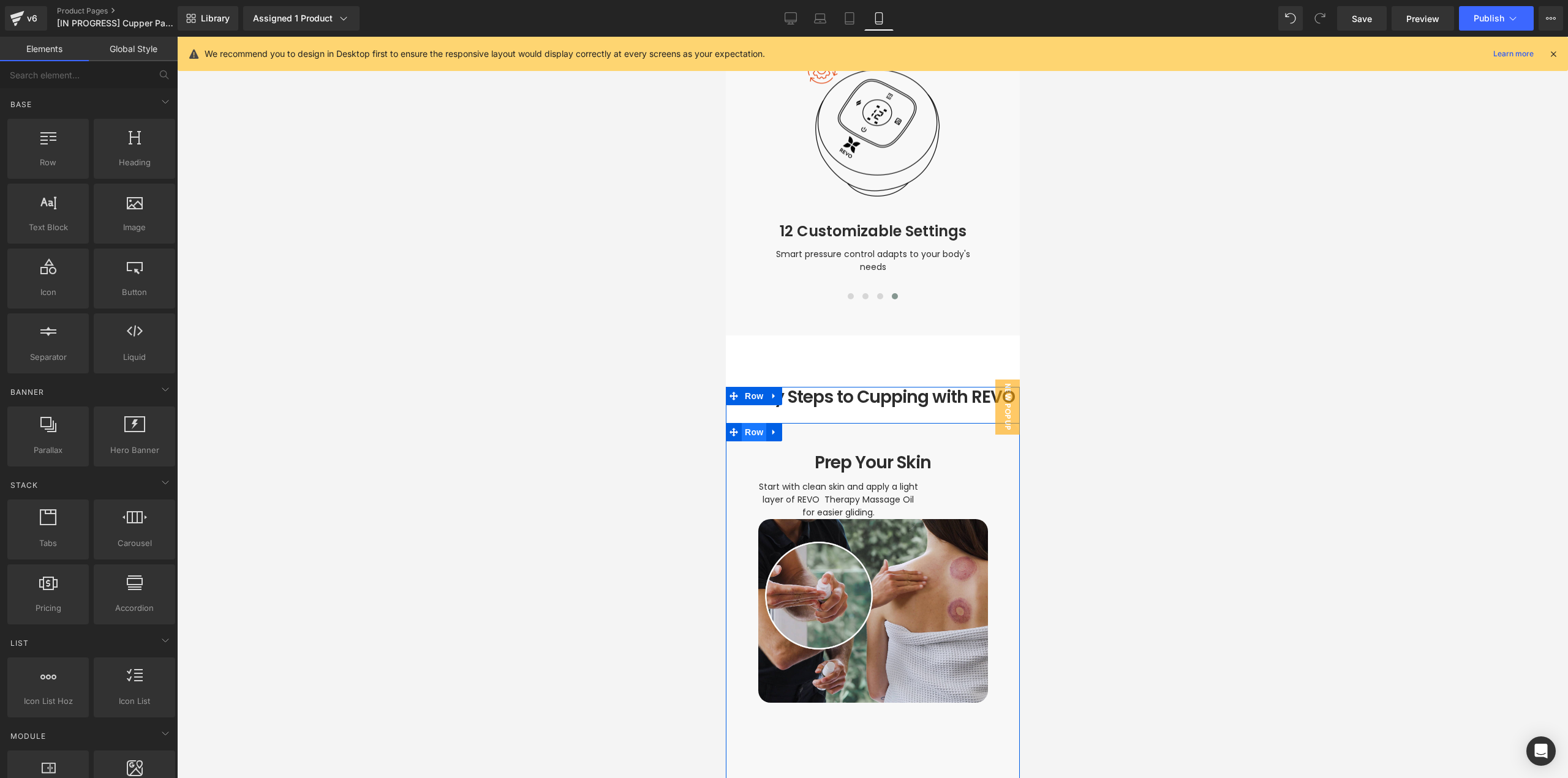
click at [741, 423] on span "Row" at bounding box center [753, 432] width 25 height 18
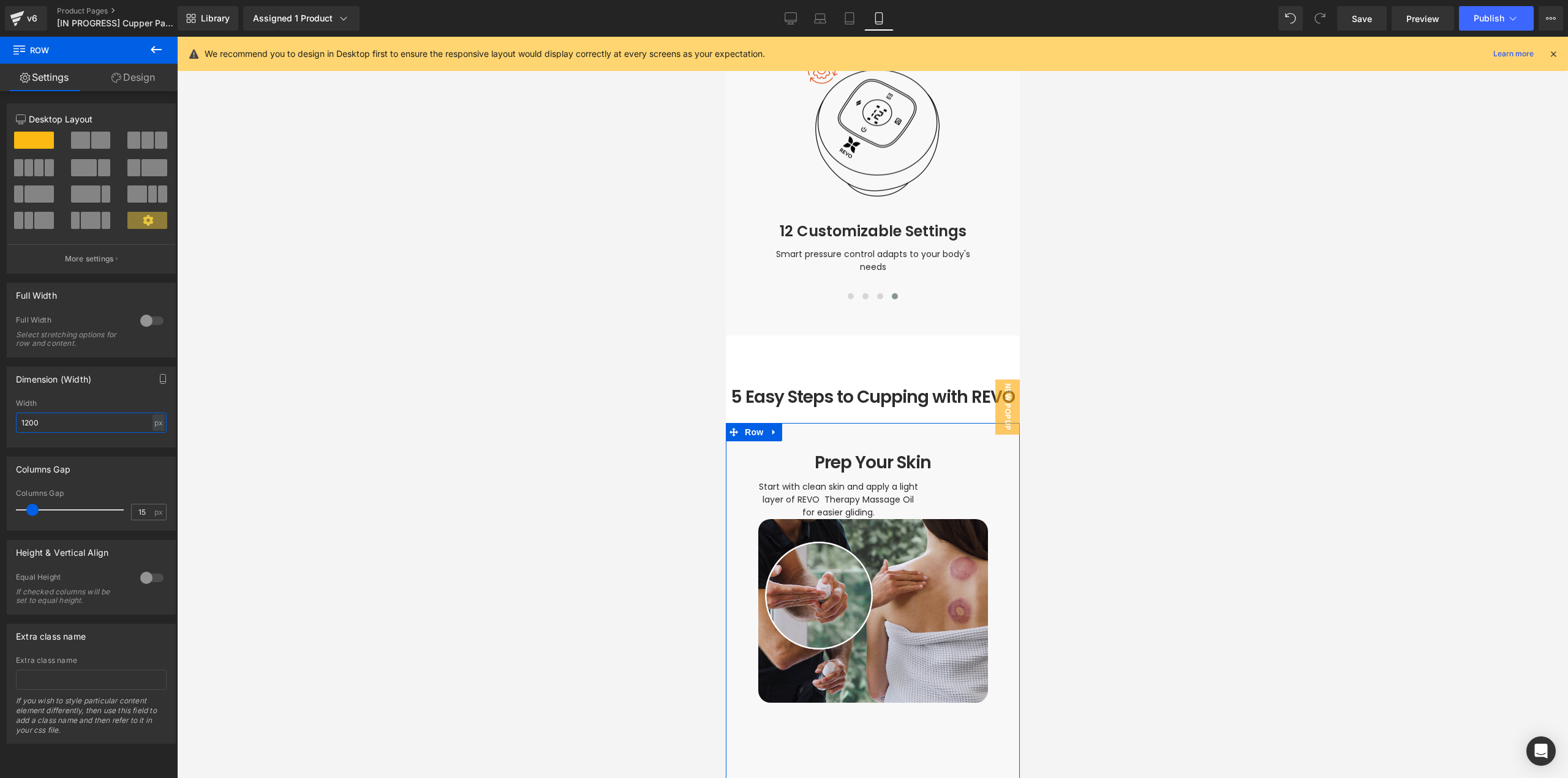
click at [0, 422] on div "Dimension (Width) 1200px Width 1200 px % px" at bounding box center [91, 402] width 183 height 90
click at [158, 421] on div "px" at bounding box center [158, 422] width 12 height 17
drag, startPoint x: 152, startPoint y: 439, endPoint x: 95, endPoint y: 410, distance: 64.0
click at [151, 438] on li "%" at bounding box center [158, 441] width 15 height 17
drag, startPoint x: 43, startPoint y: 419, endPoint x: 0, endPoint y: 420, distance: 43.0
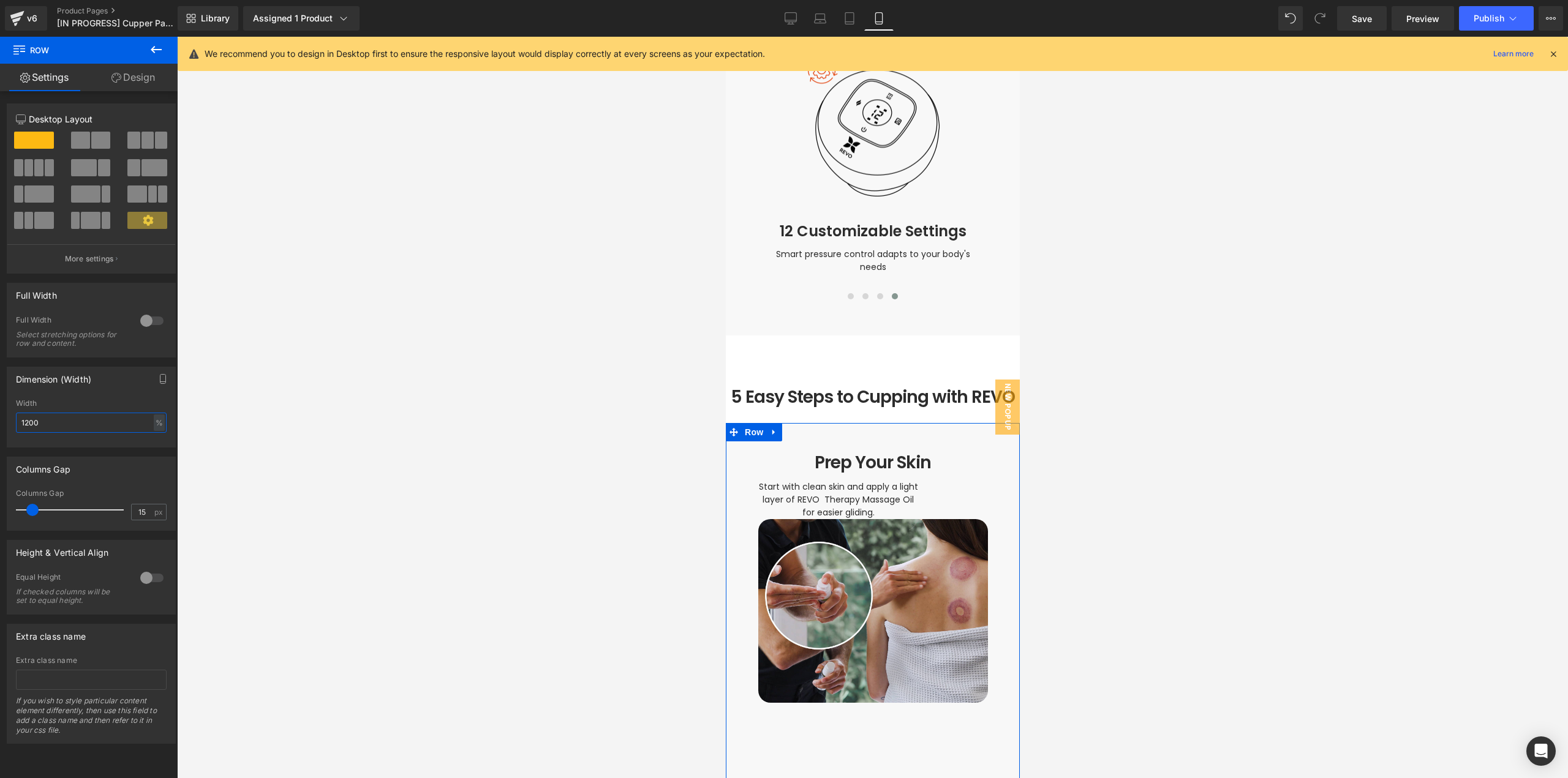
click at [0, 421] on div "Dimension (Width) 1200px Width 1200 % % px" at bounding box center [91, 402] width 183 height 90
type input "90"
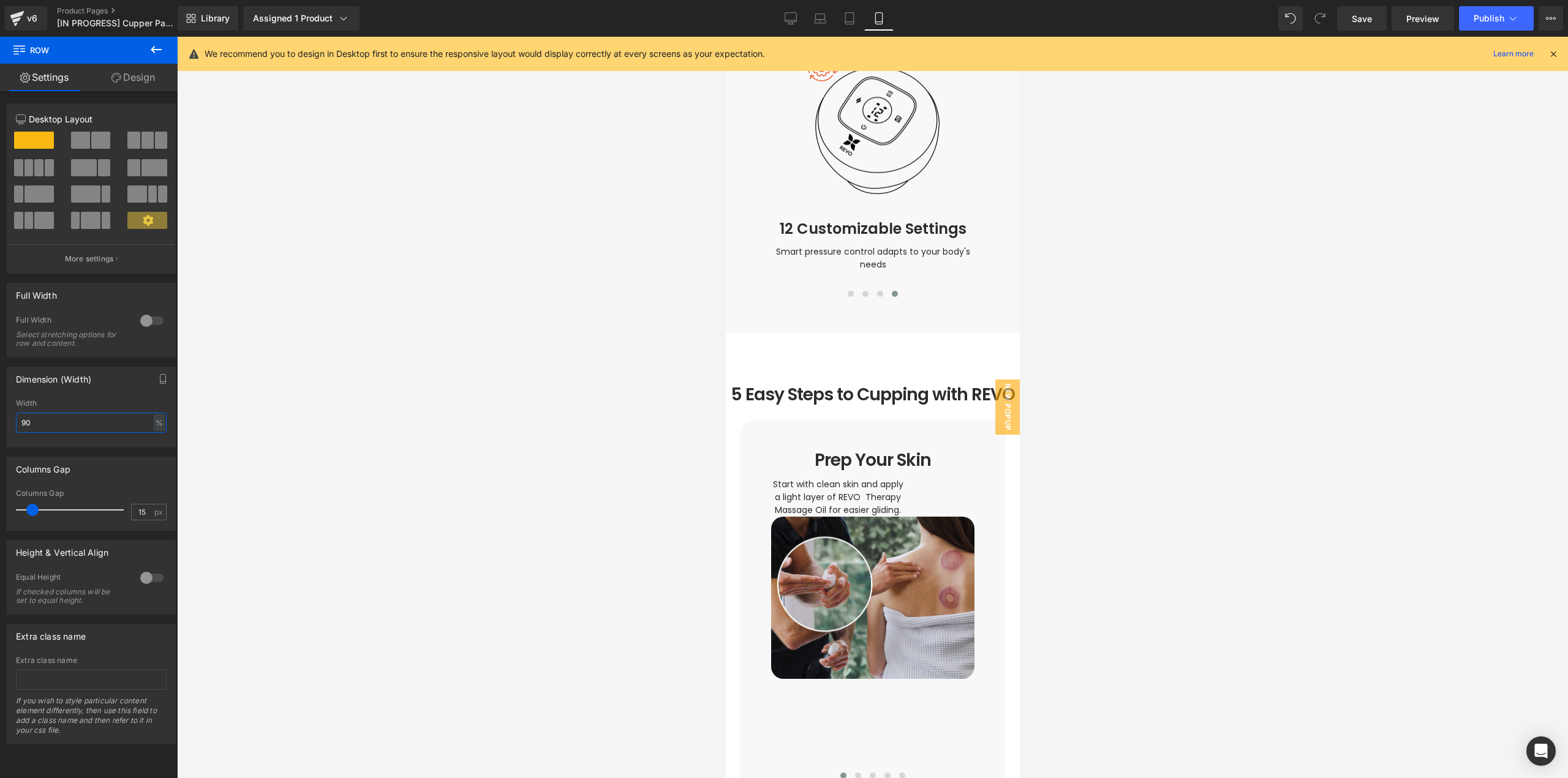
scroll to position [2134, 0]
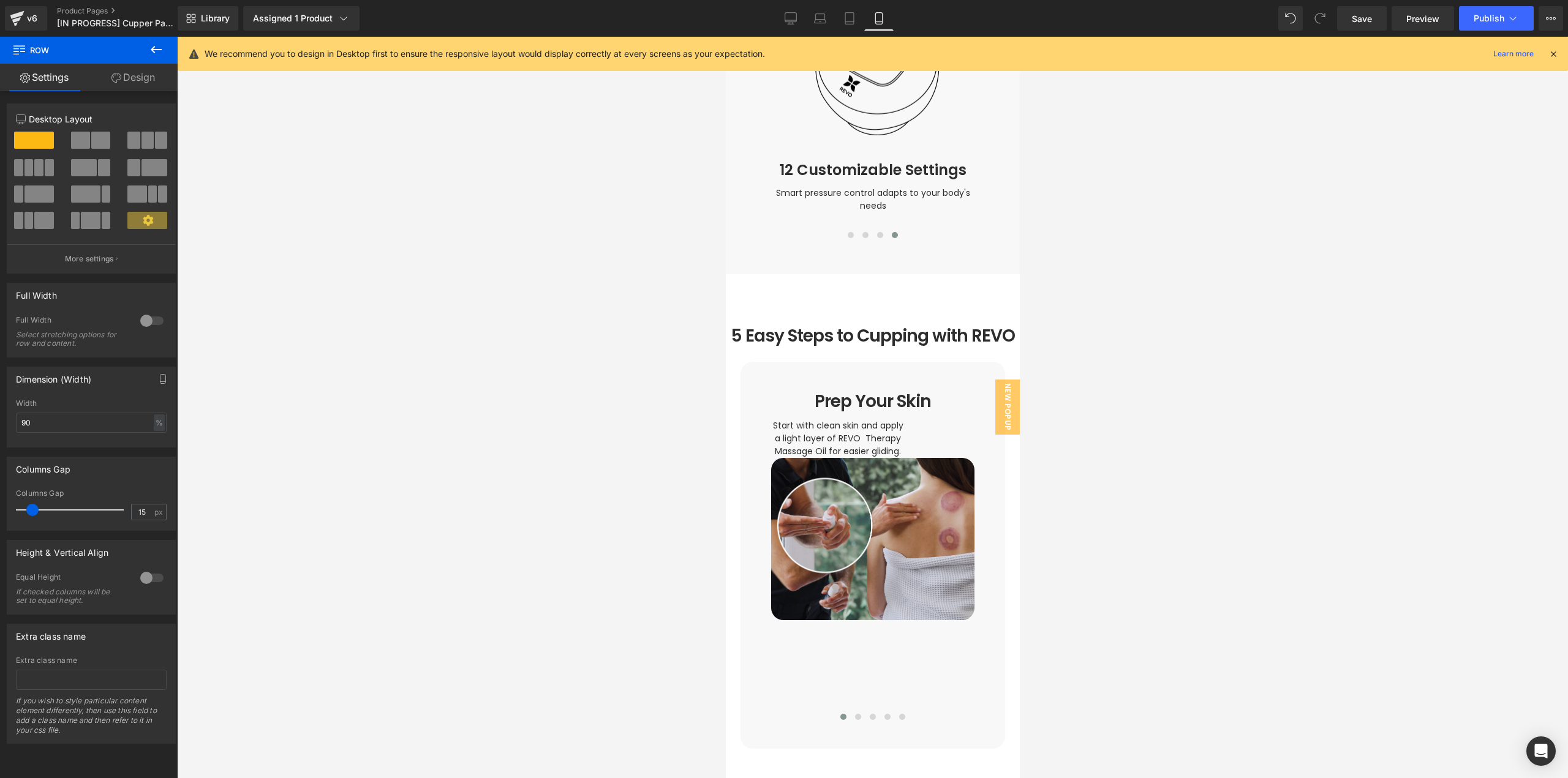
click at [1165, 536] on div at bounding box center [872, 407] width 1391 height 741
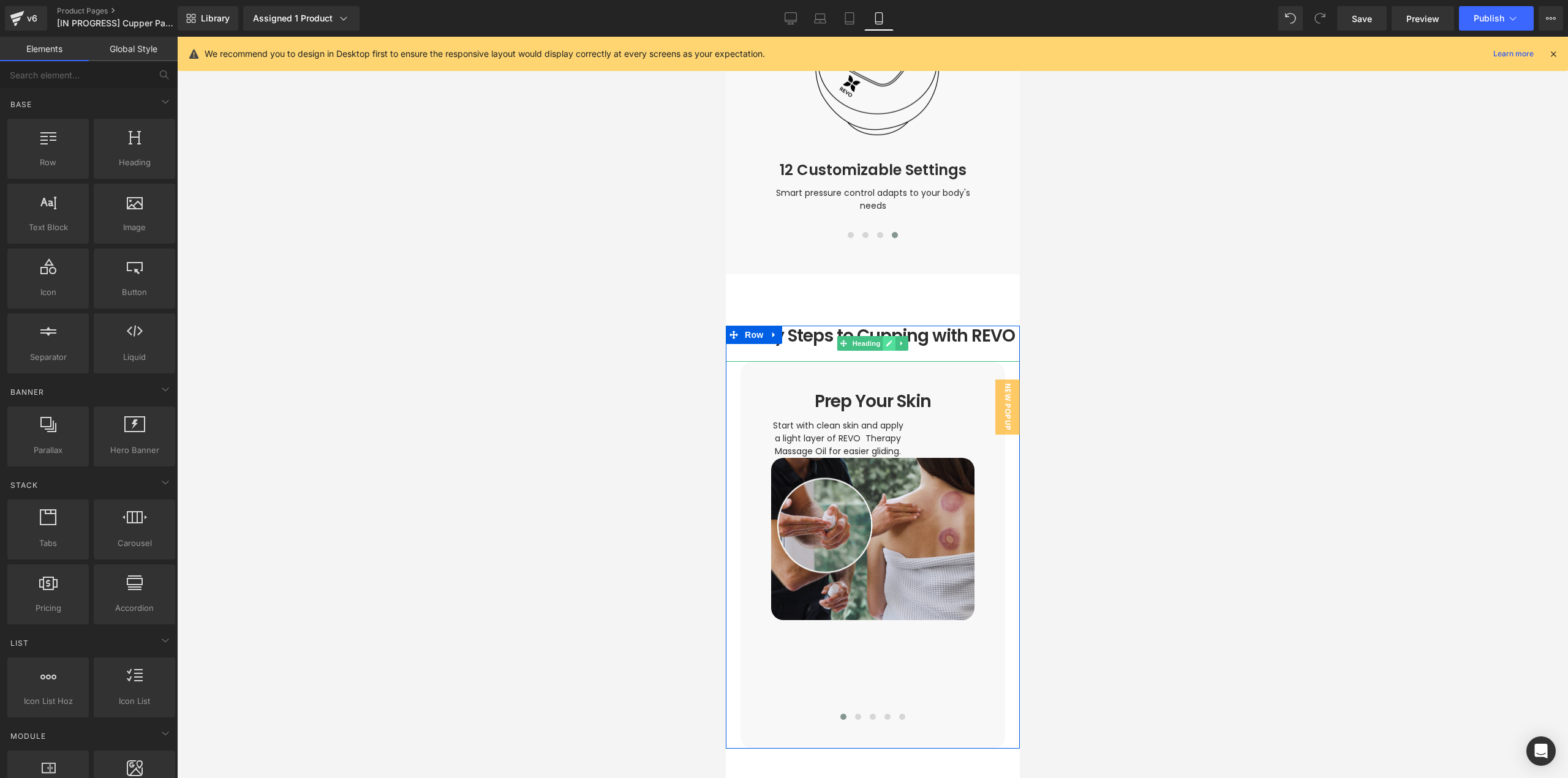
click at [885, 340] on icon at bounding box center [888, 343] width 6 height 7
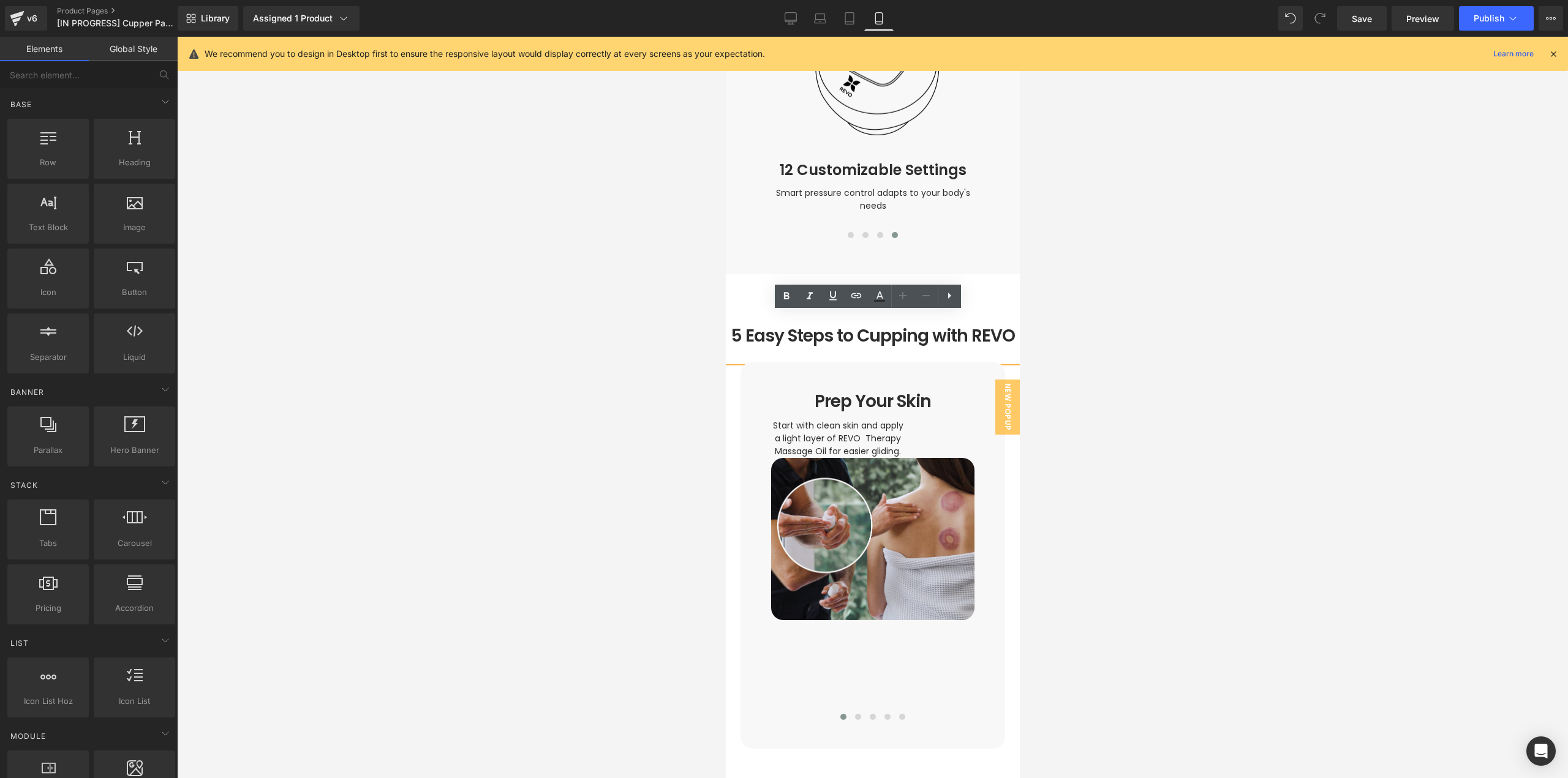
click at [972, 325] on h1 "5 Easy Steps to Cupping with REVO" at bounding box center [872, 336] width 294 height 21
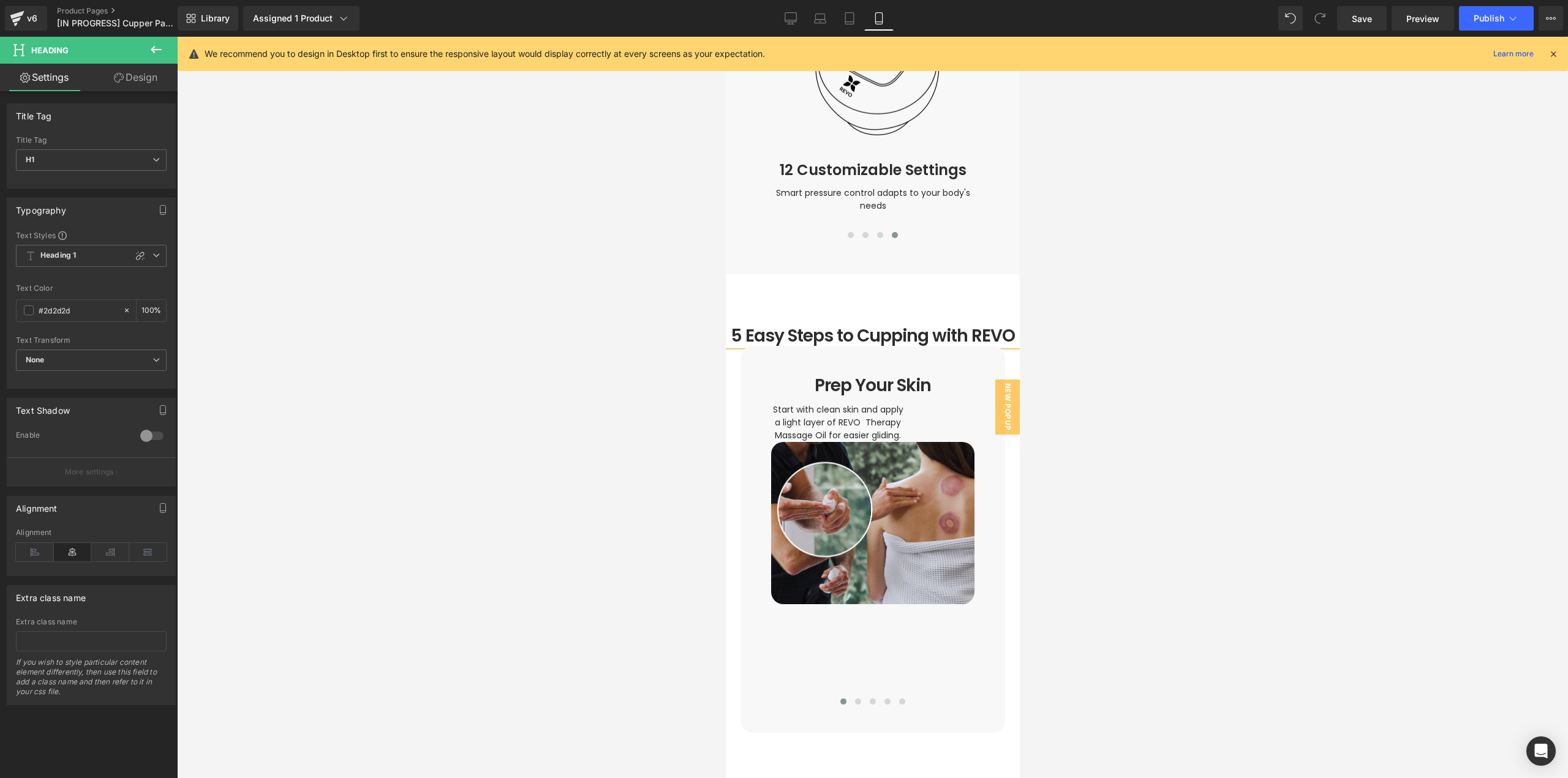
click at [1200, 376] on div at bounding box center [872, 407] width 1391 height 741
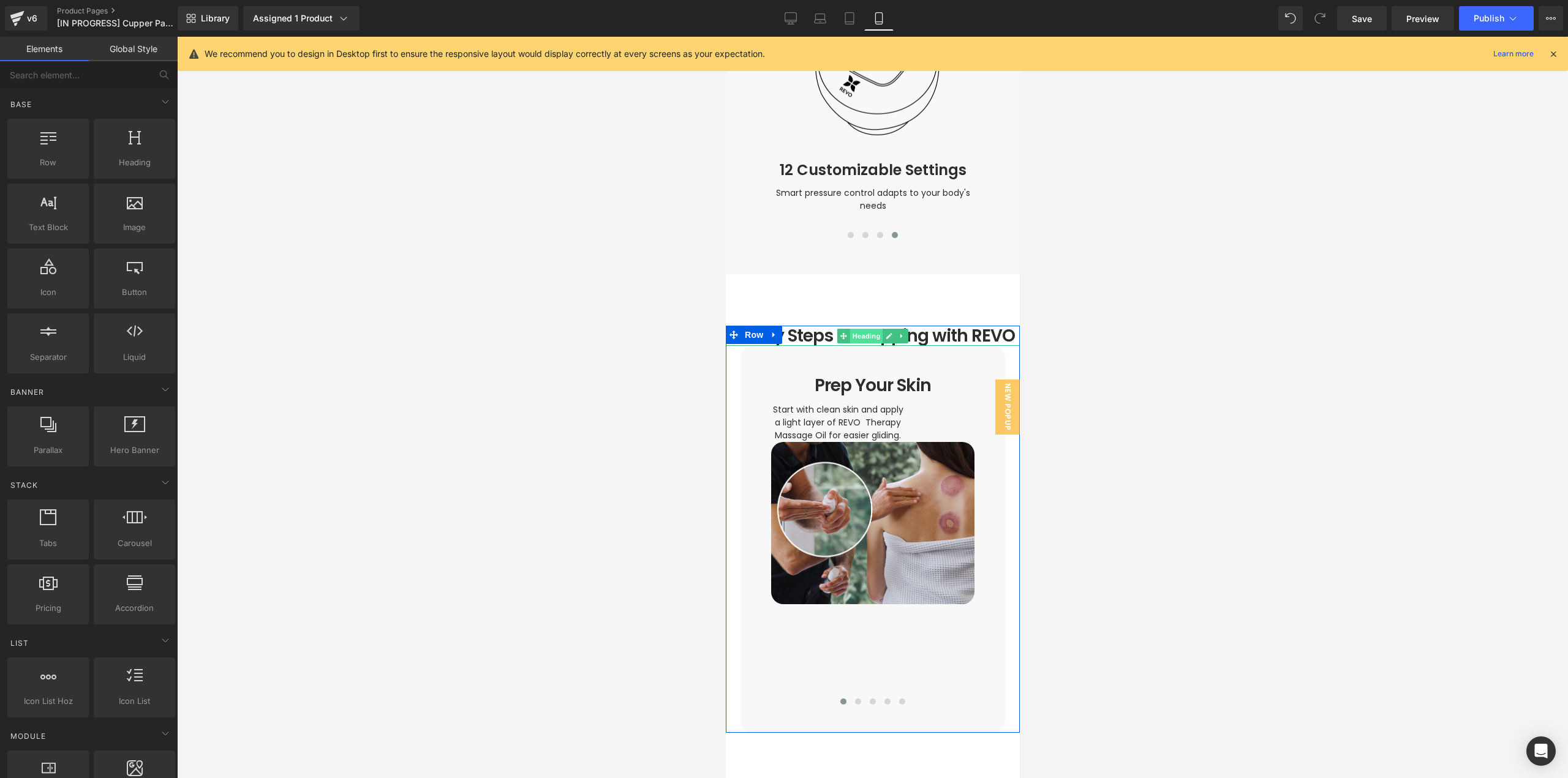
click at [858, 329] on span "Heading" at bounding box center [867, 336] width 33 height 15
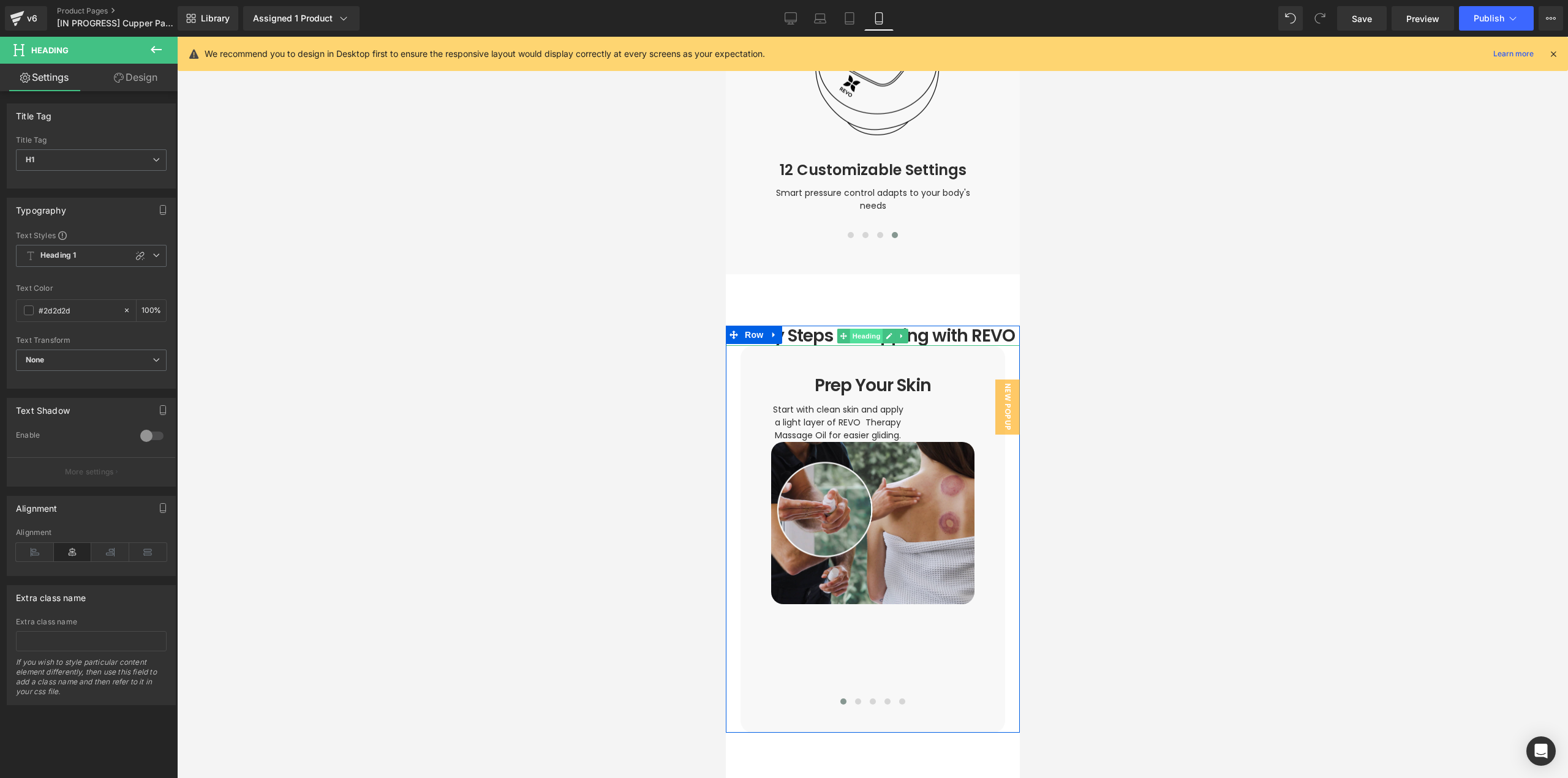
click at [866, 329] on span "Heading" at bounding box center [867, 336] width 33 height 15
click at [741, 325] on span "Row" at bounding box center [753, 334] width 25 height 18
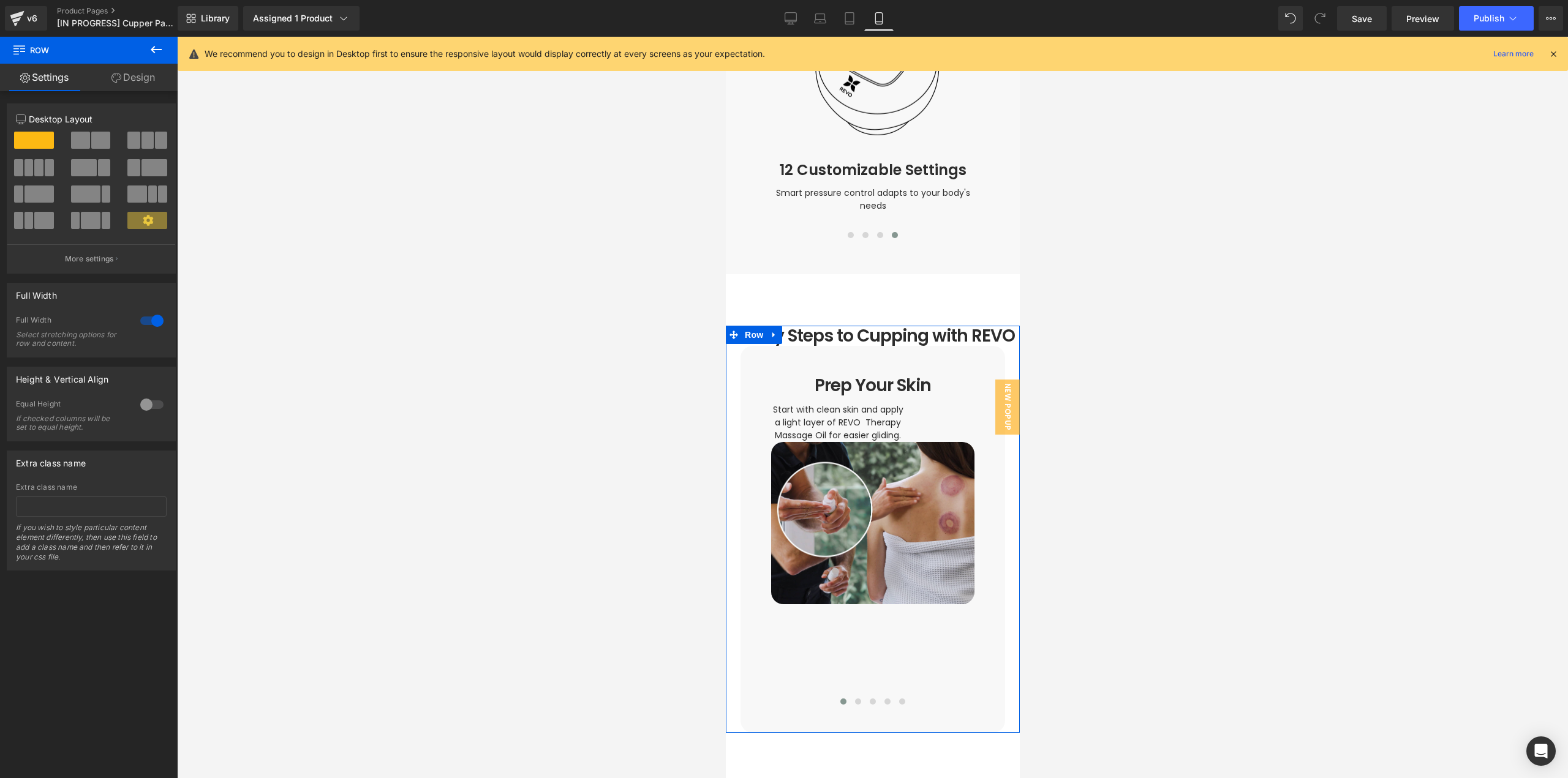
click at [141, 82] on link "Design" at bounding box center [133, 77] width 89 height 28
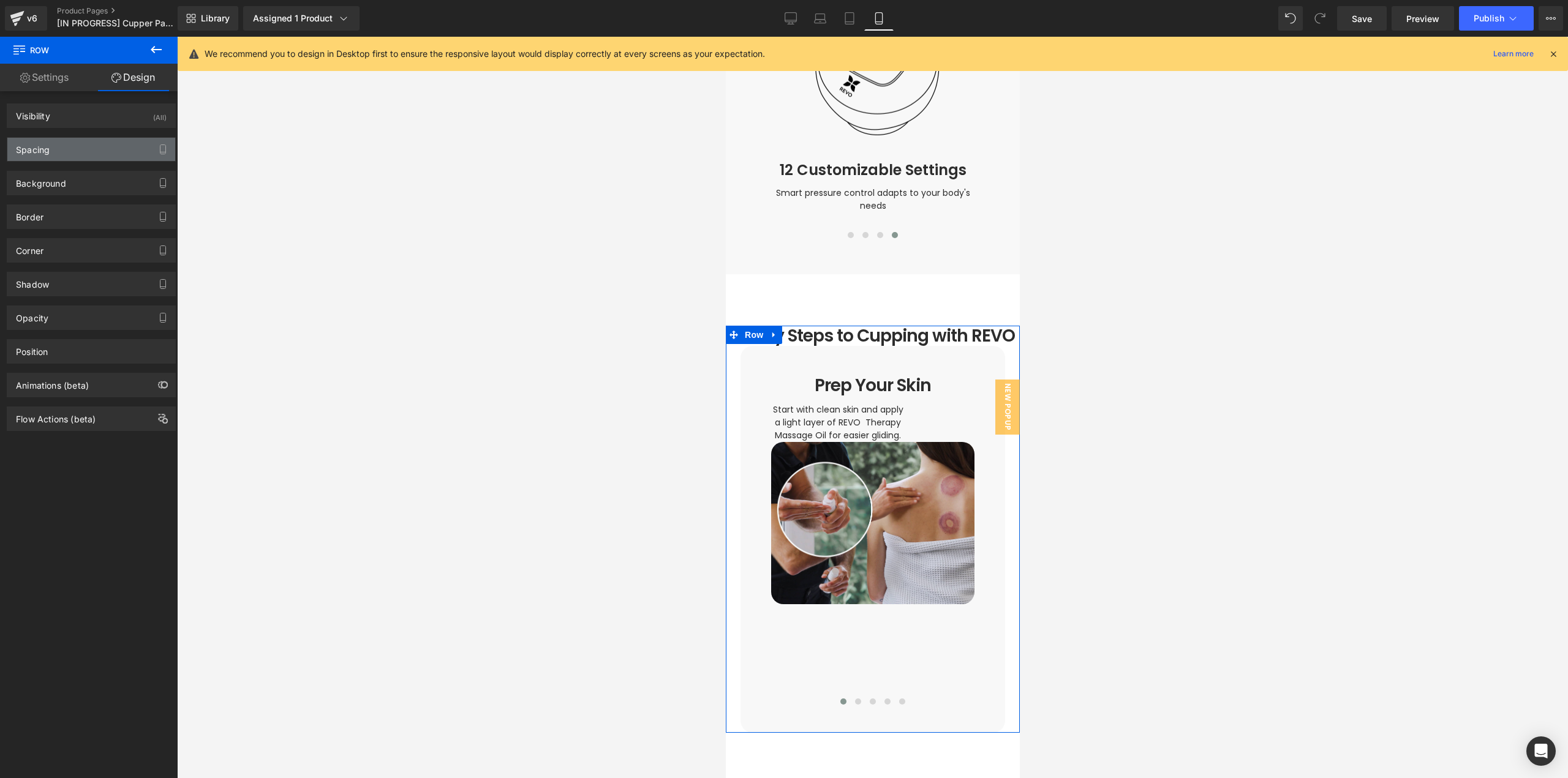
click at [64, 150] on div "Spacing" at bounding box center [91, 148] width 168 height 23
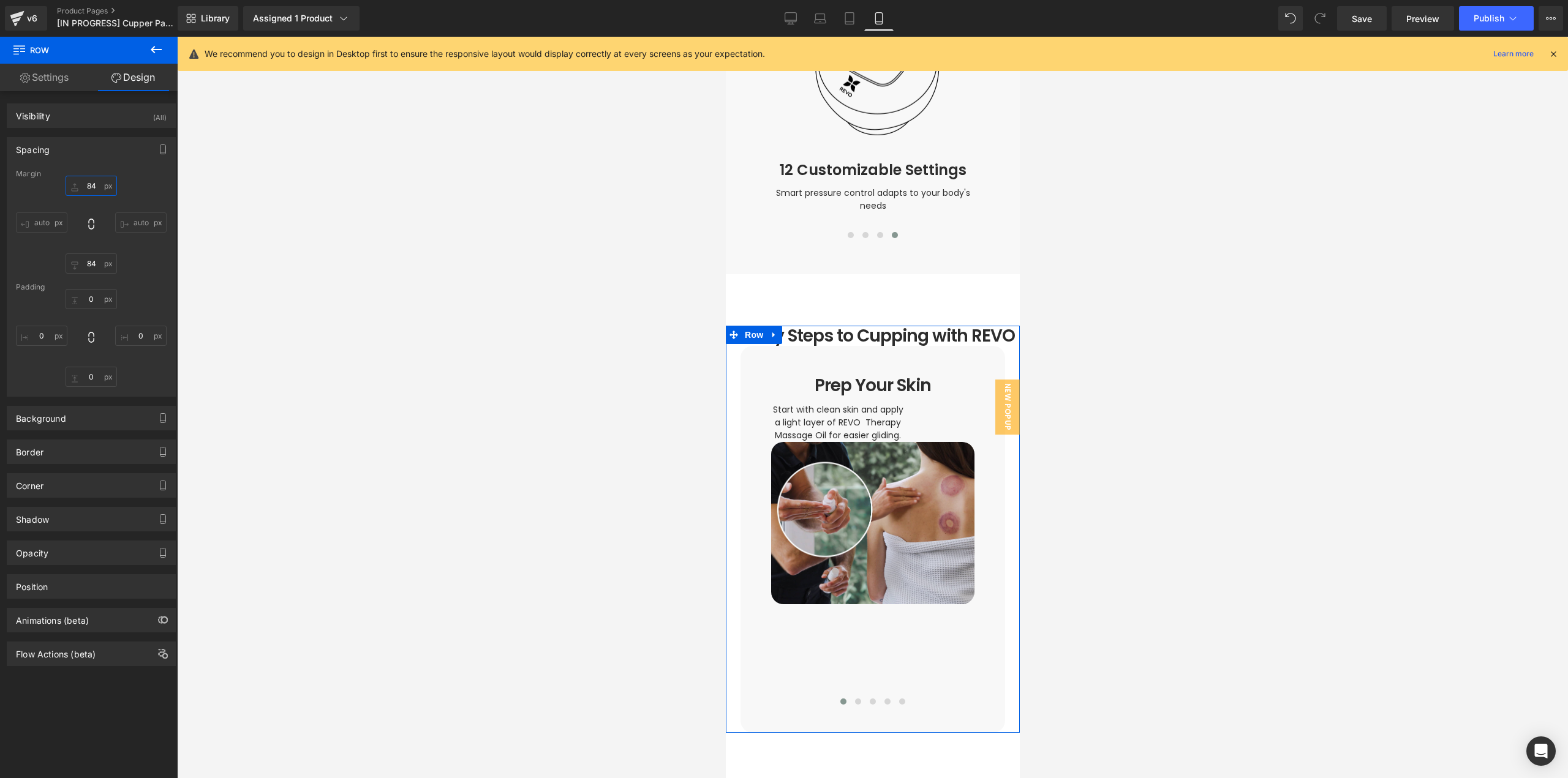
click at [92, 188] on input "84" at bounding box center [91, 185] width 52 height 20
type input "60"
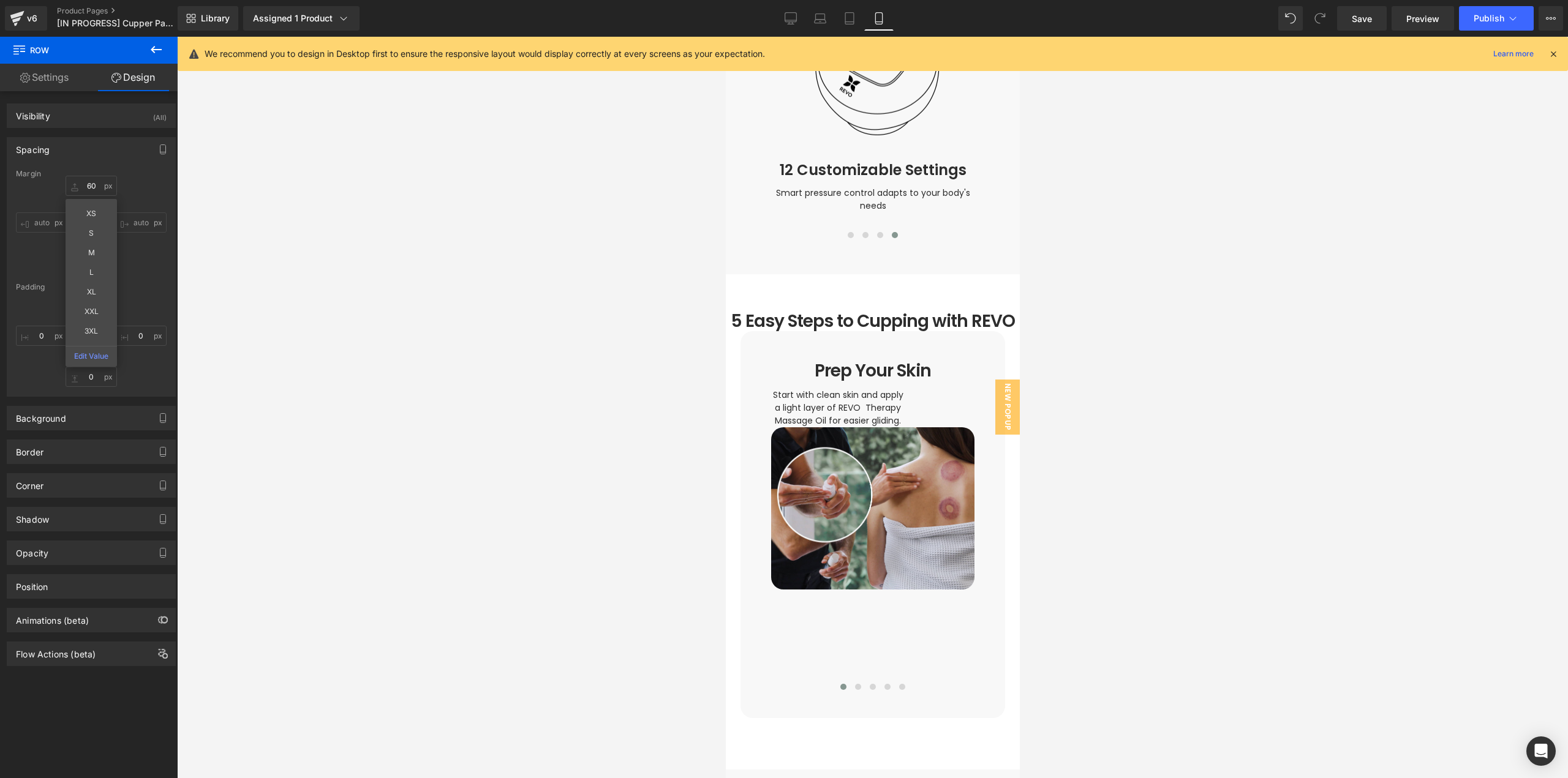
click at [1103, 536] on div at bounding box center [872, 407] width 1391 height 741
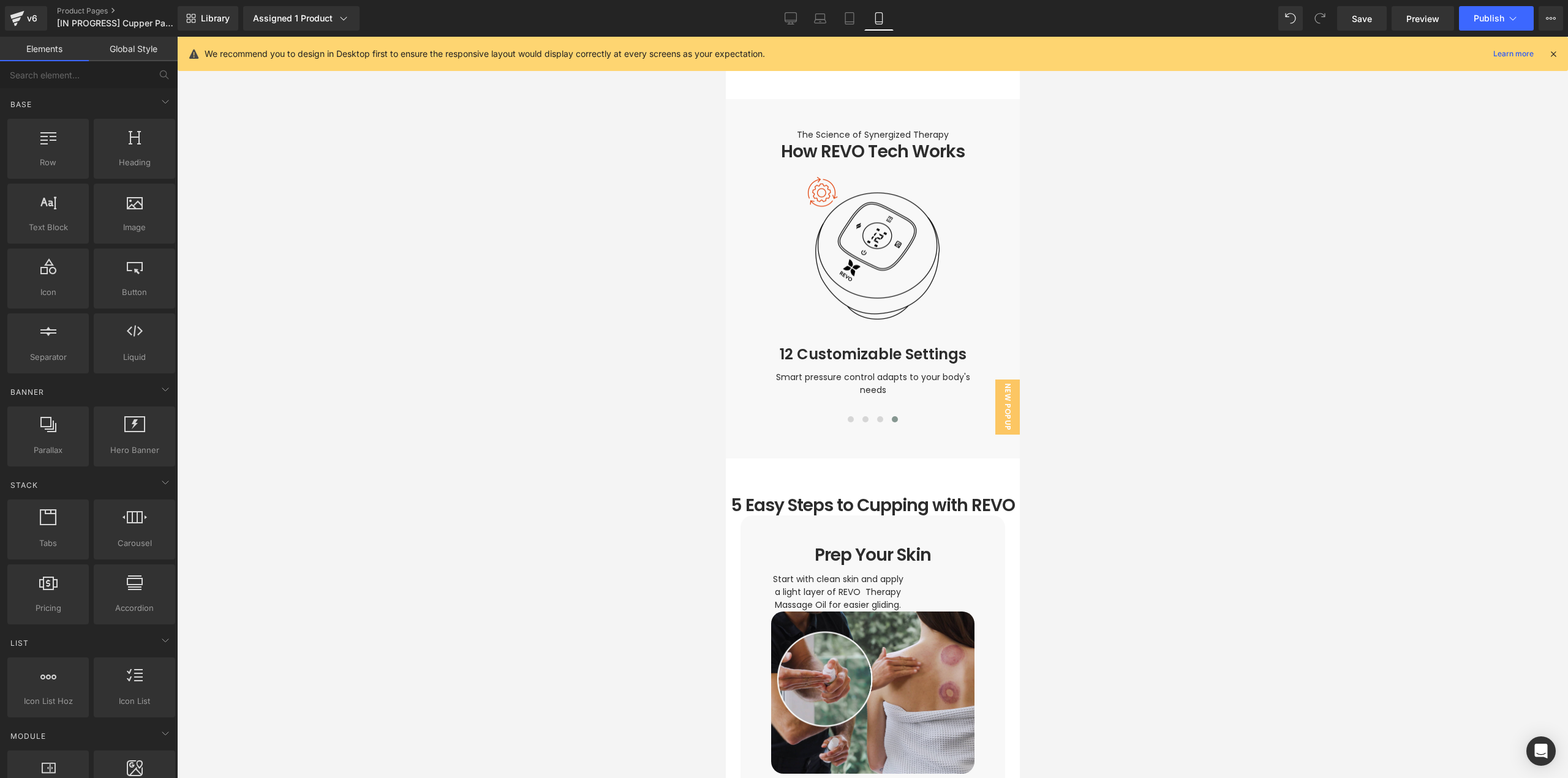
scroll to position [1951, 0]
click at [886, 502] on icon at bounding box center [889, 505] width 6 height 6
click at [852, 495] on h1 "5 Easy Steps to Cupping with REVO" at bounding box center [872, 505] width 294 height 21
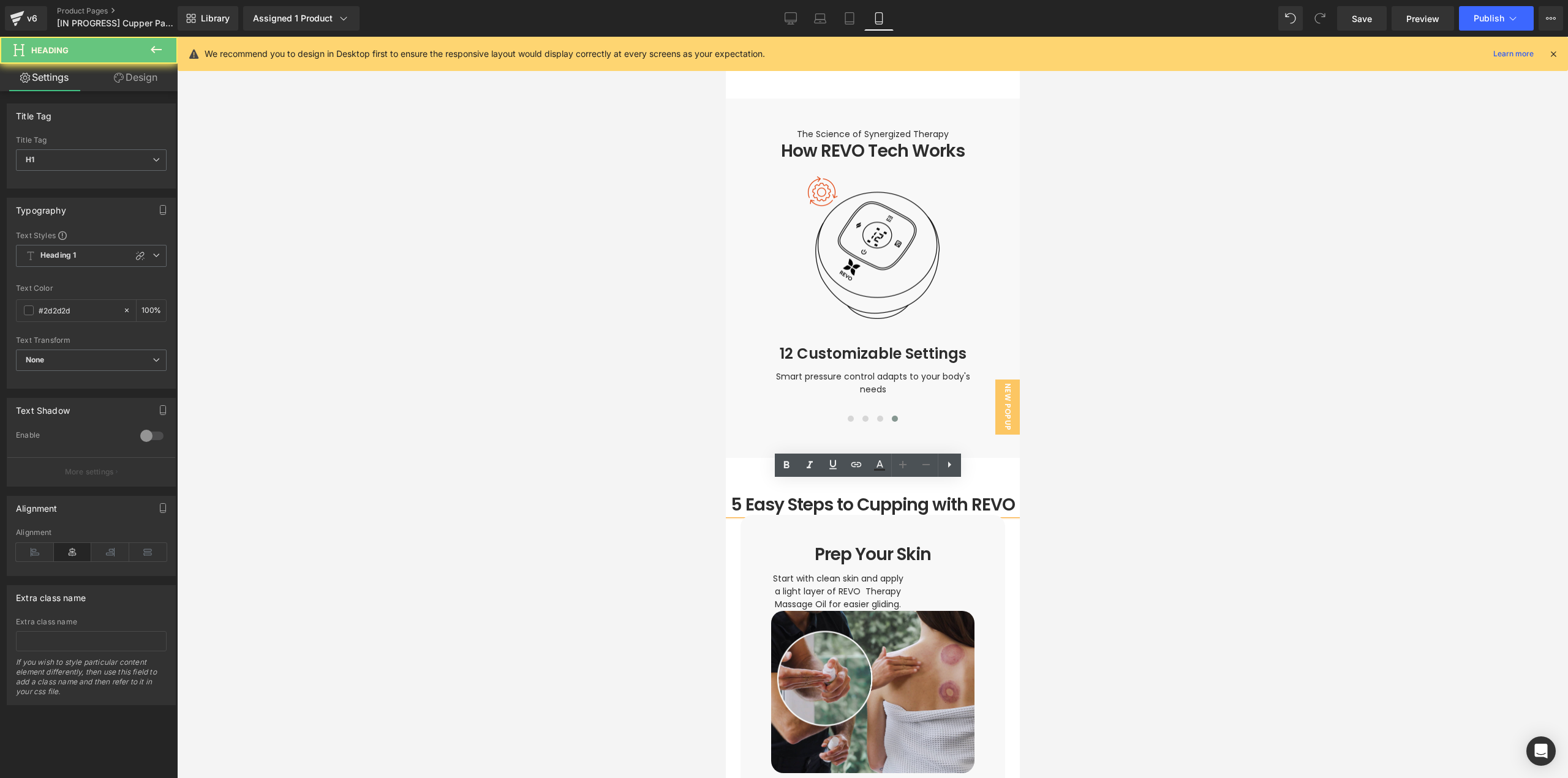
click at [852, 495] on h1 "5 Easy Steps to Cupping with REVO" at bounding box center [872, 505] width 294 height 21
click at [840, 495] on h1 "5 Easy Steps to Cupping with REVO" at bounding box center [872, 505] width 294 height 21
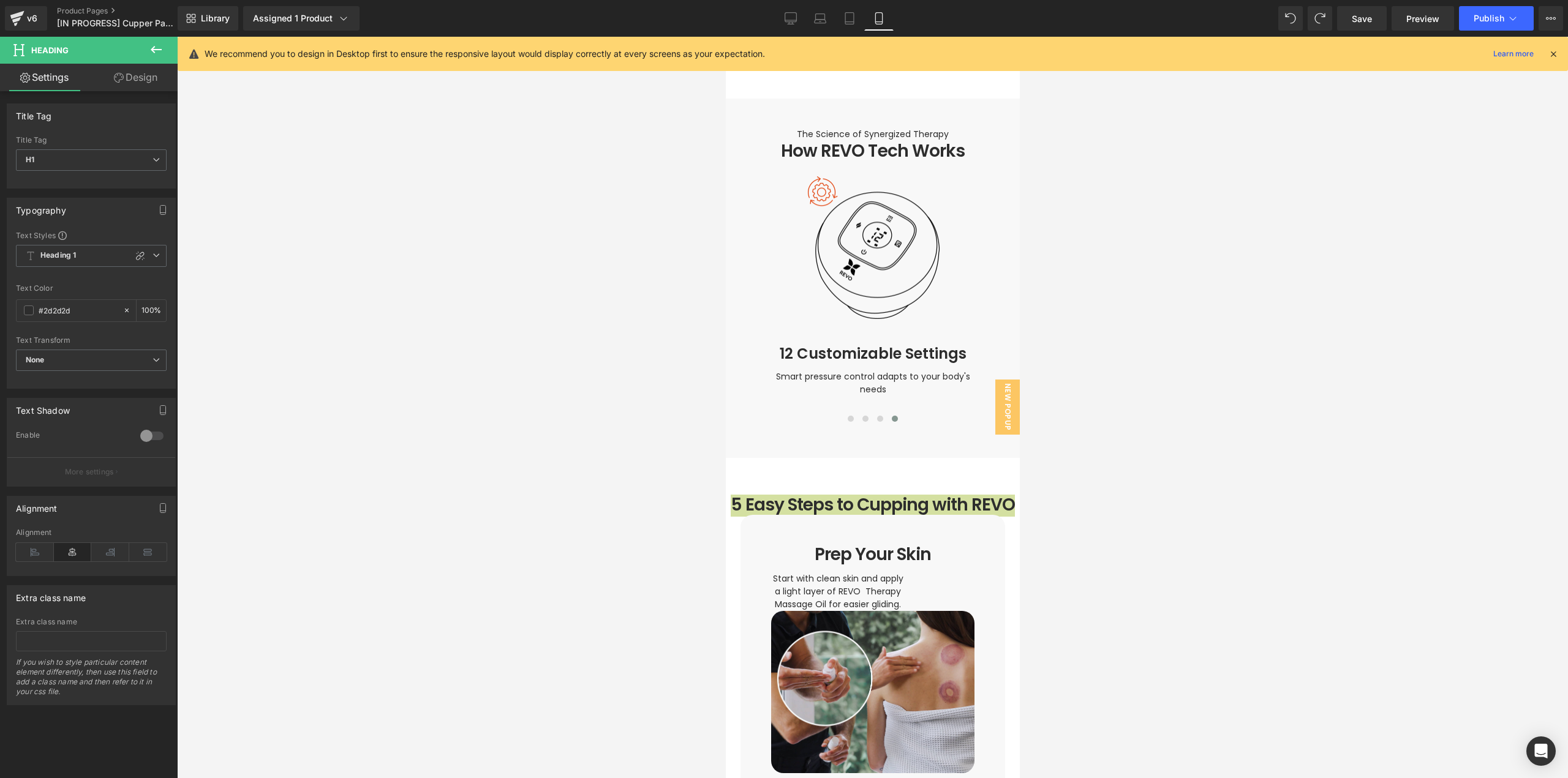
click at [585, 519] on div at bounding box center [872, 407] width 1391 height 741
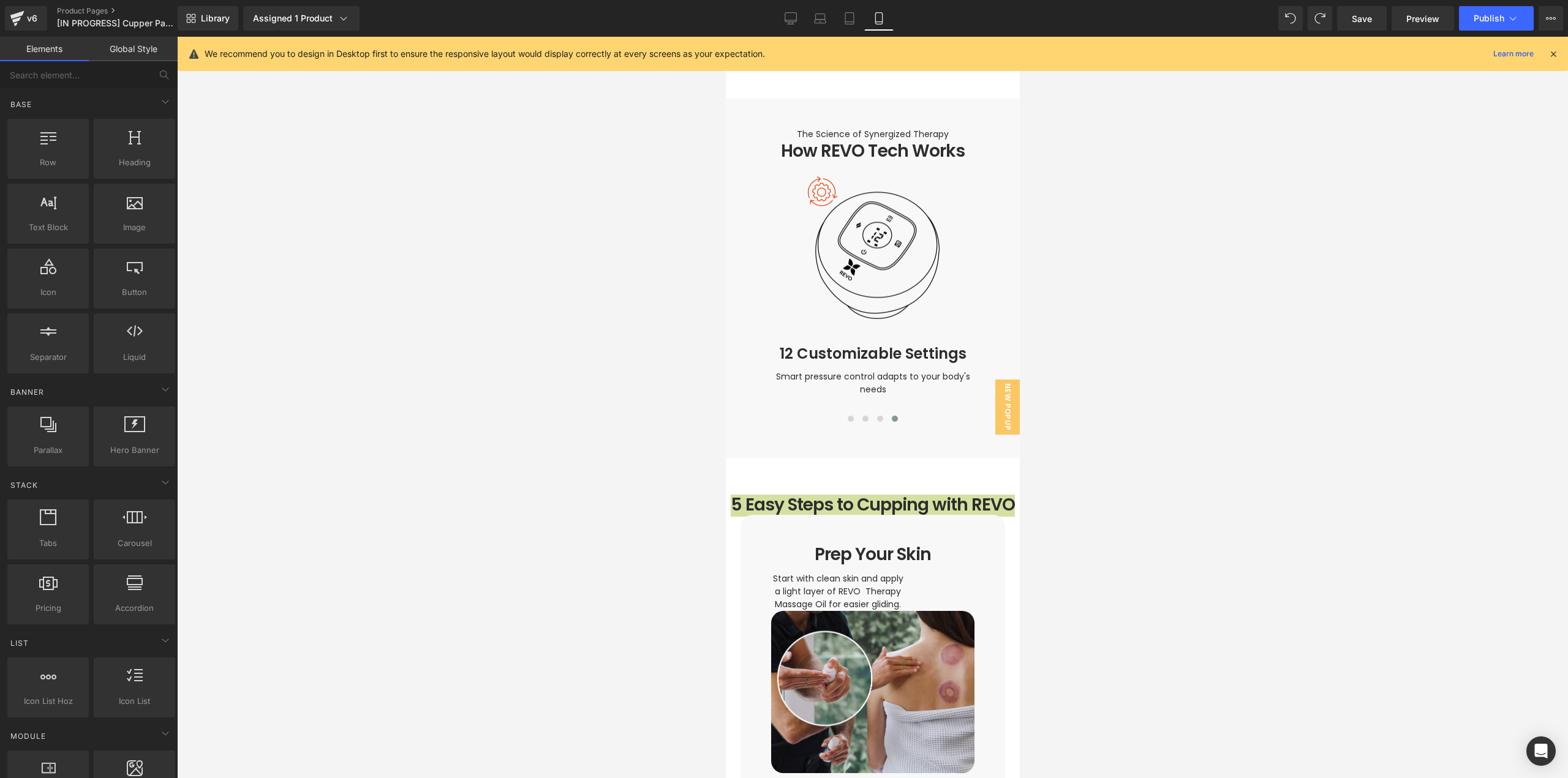
drag, startPoint x: 1244, startPoint y: 617, endPoint x: 1060, endPoint y: 487, distance: 225.3
click at [1235, 608] on div at bounding box center [872, 407] width 1391 height 741
click at [1104, 517] on div at bounding box center [872, 407] width 1391 height 741
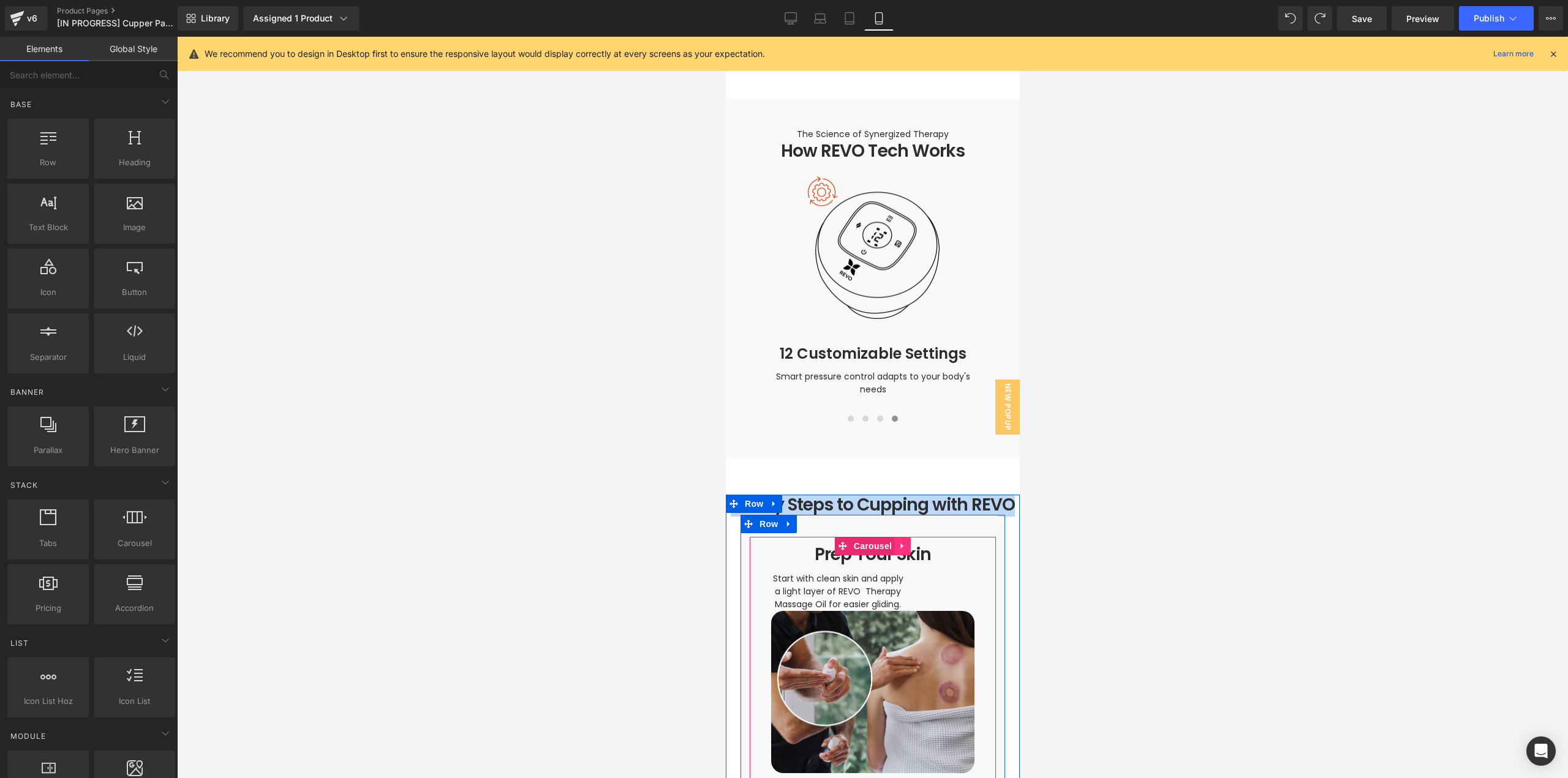
click at [894, 541] on link at bounding box center [902, 545] width 16 height 18
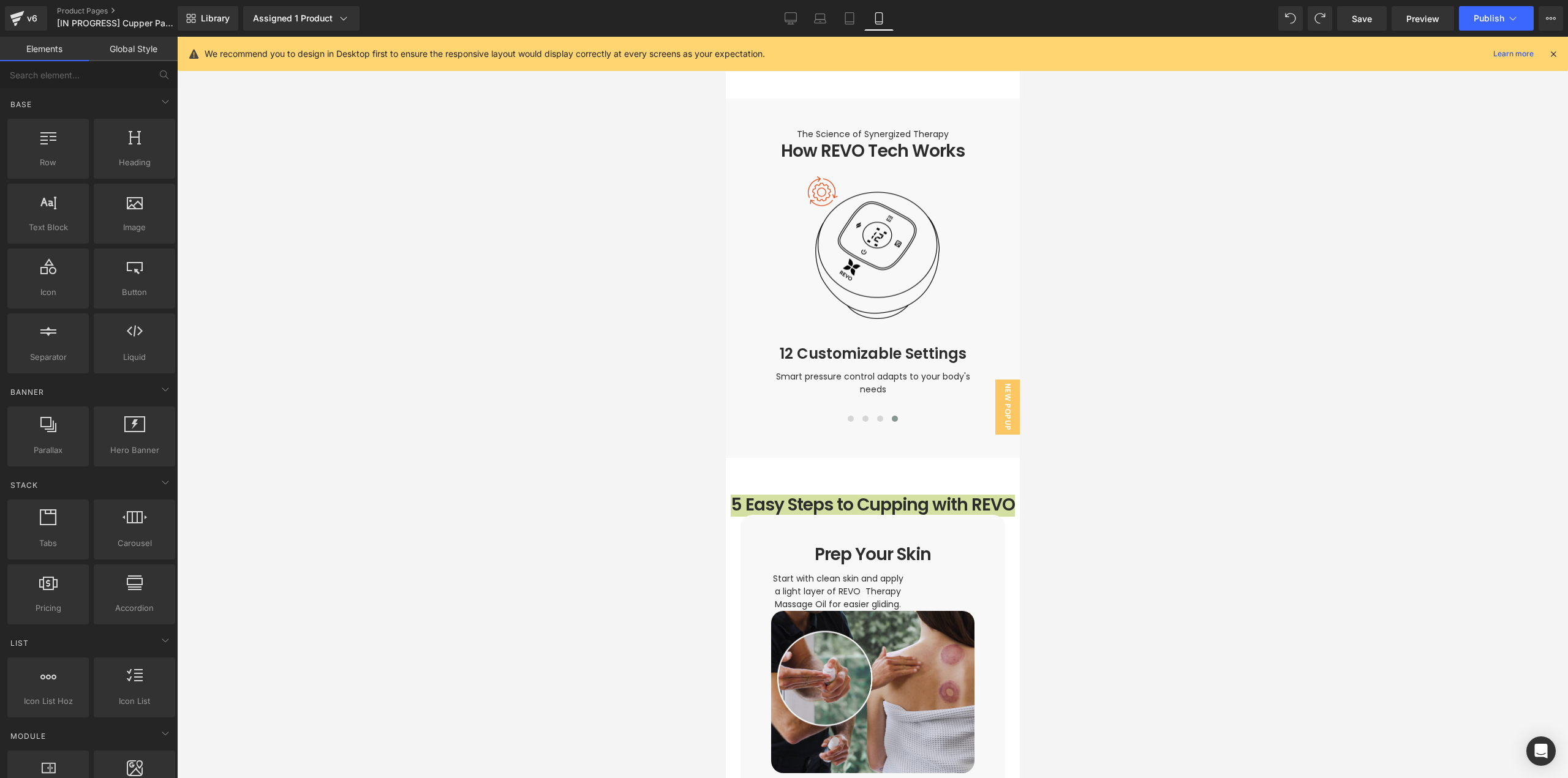
click at [1114, 564] on div at bounding box center [872, 407] width 1391 height 741
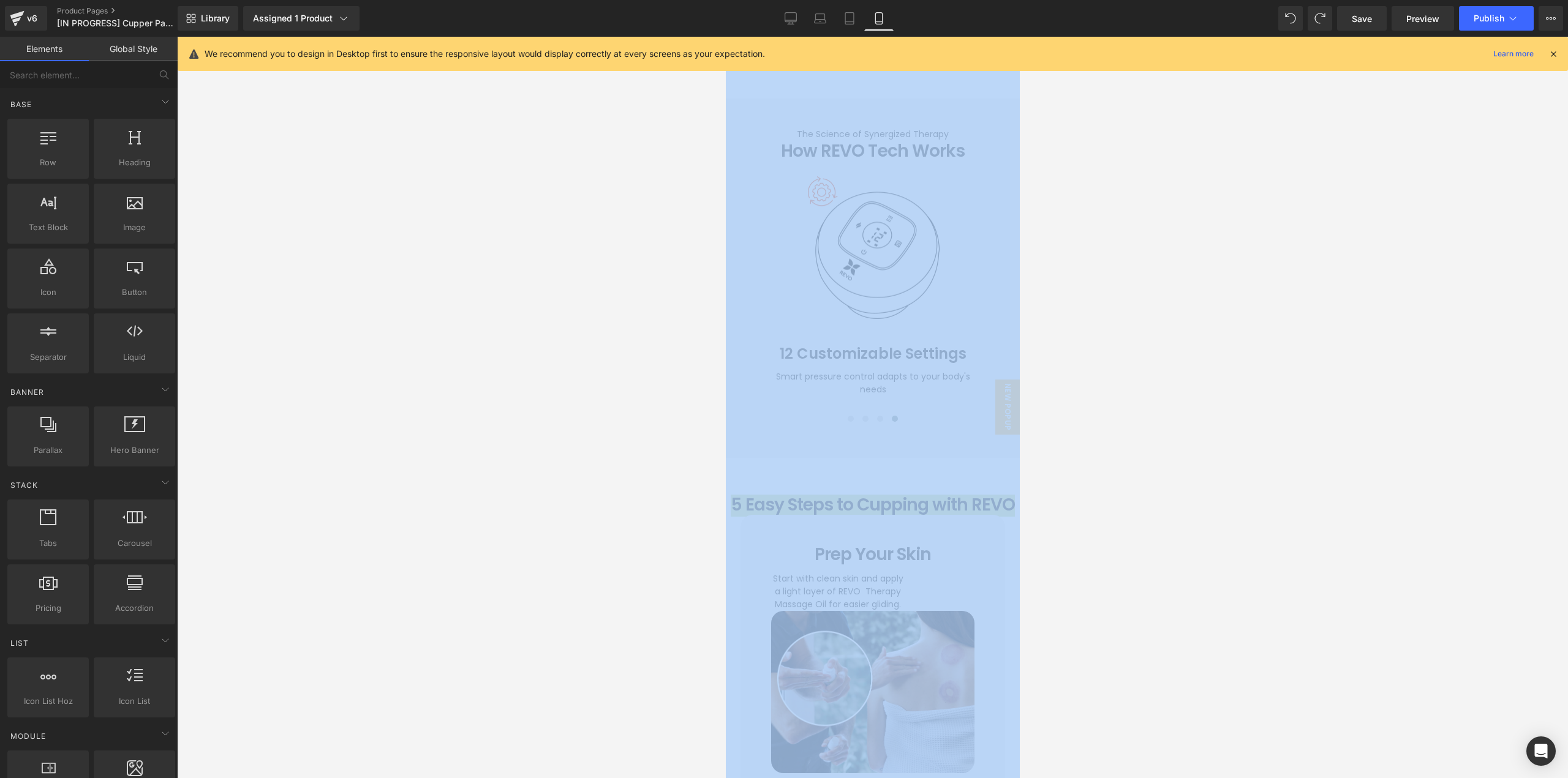
click at [1112, 562] on div at bounding box center [872, 407] width 1391 height 741
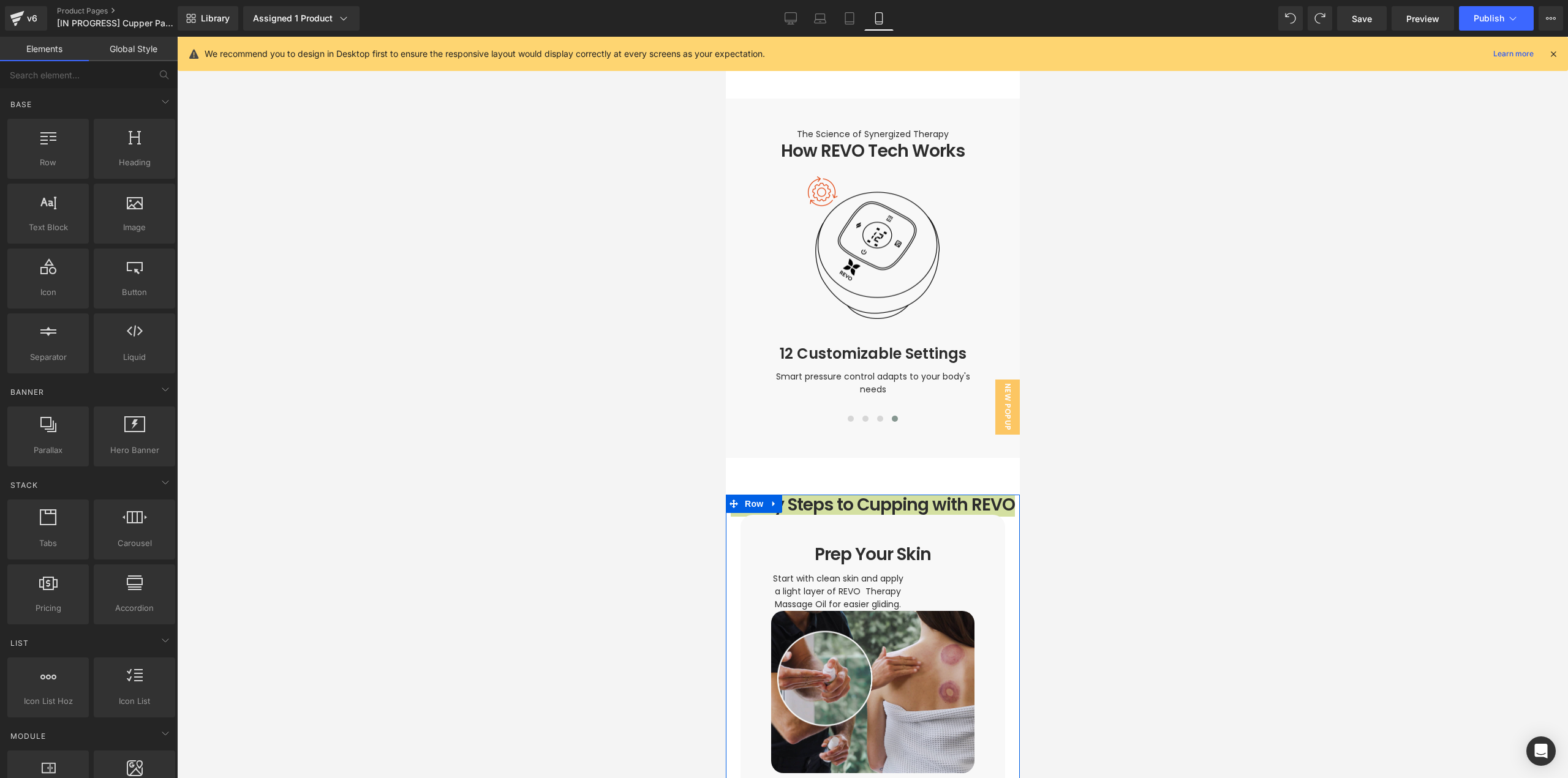
click at [885, 495] on div at bounding box center [872, 496] width 294 height 3
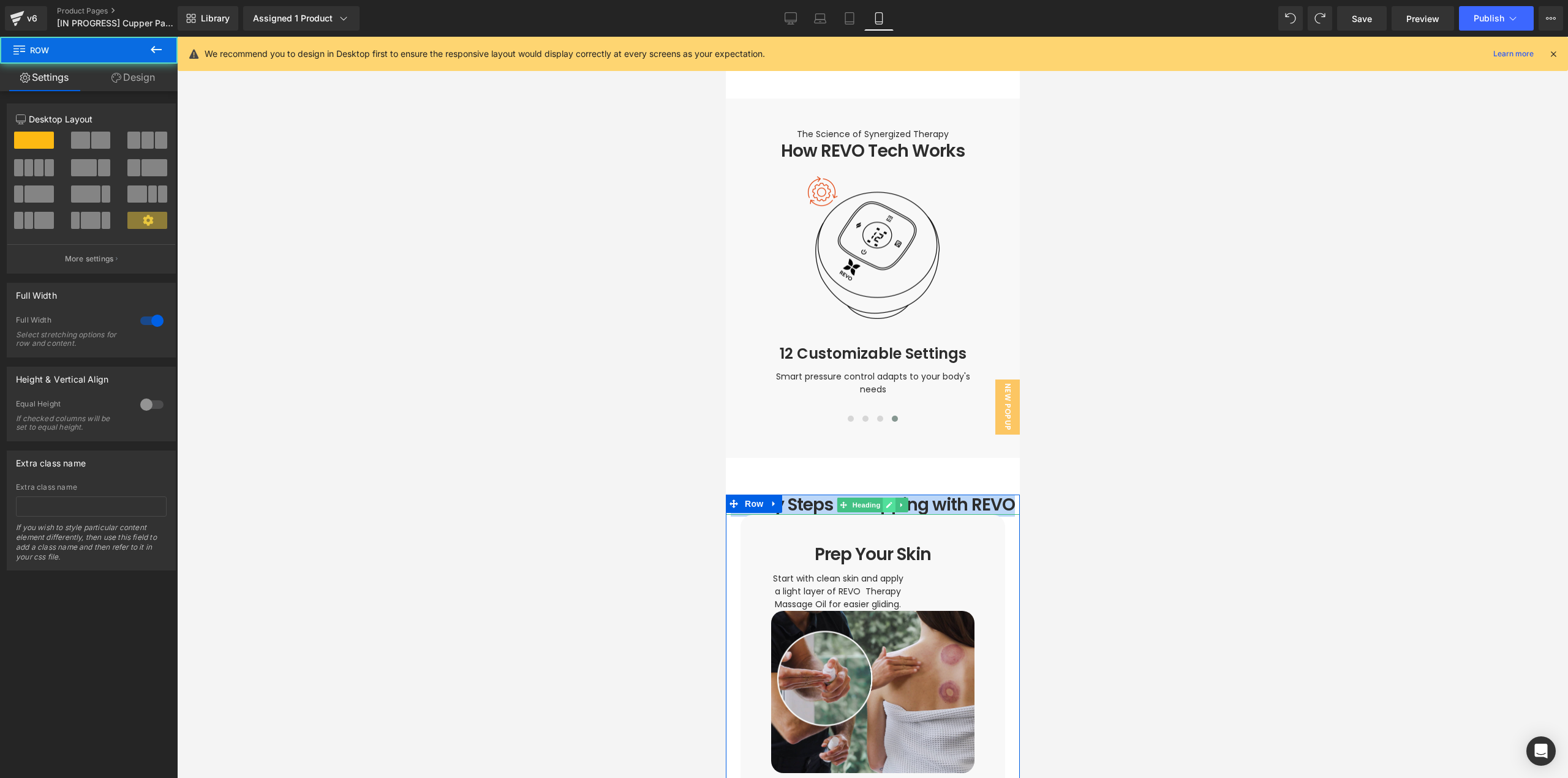
click at [885, 502] on icon at bounding box center [888, 505] width 6 height 7
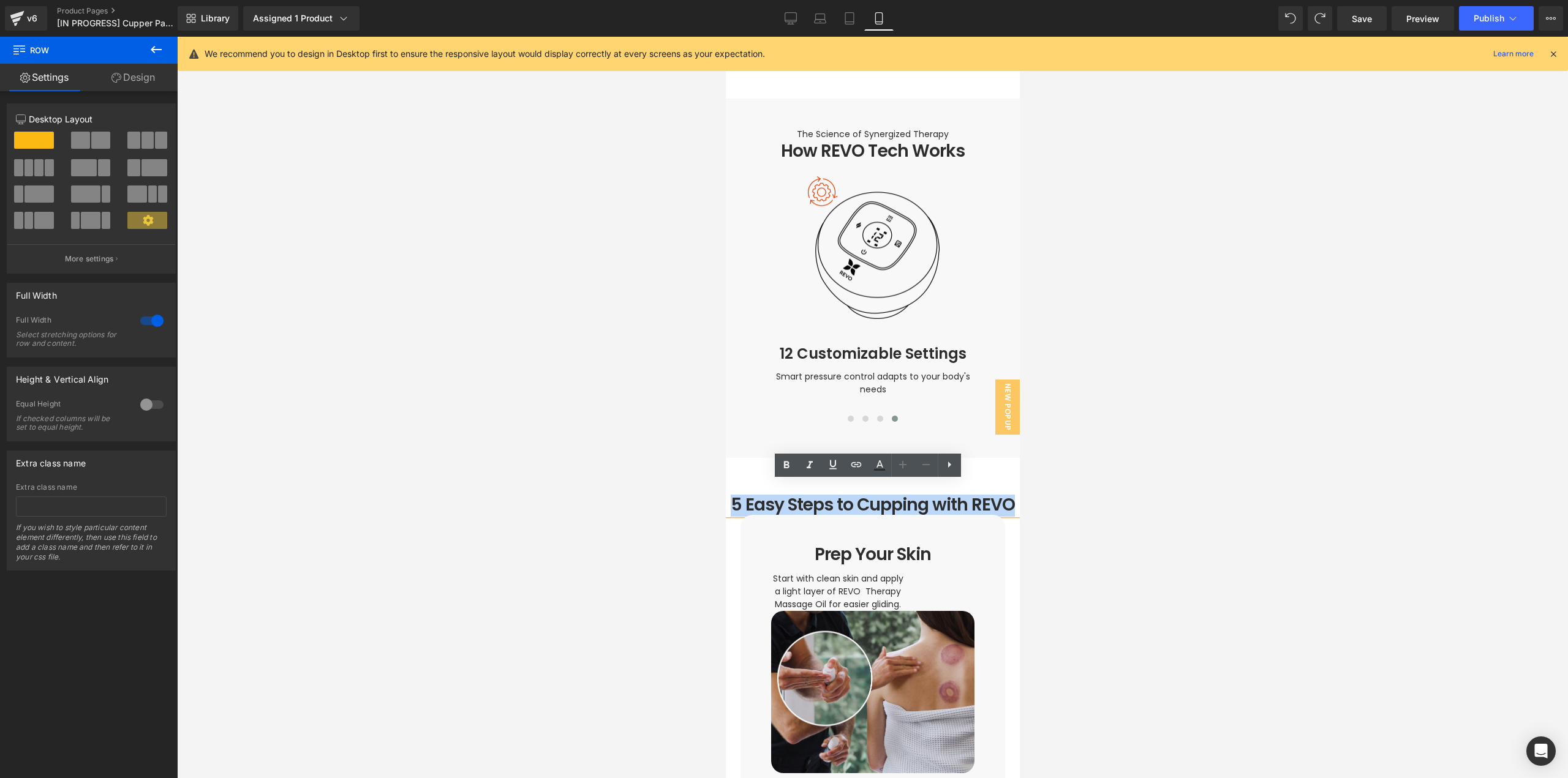
click at [885, 495] on h1 "5 Easy Steps to Cupping with REVO" at bounding box center [872, 505] width 294 height 21
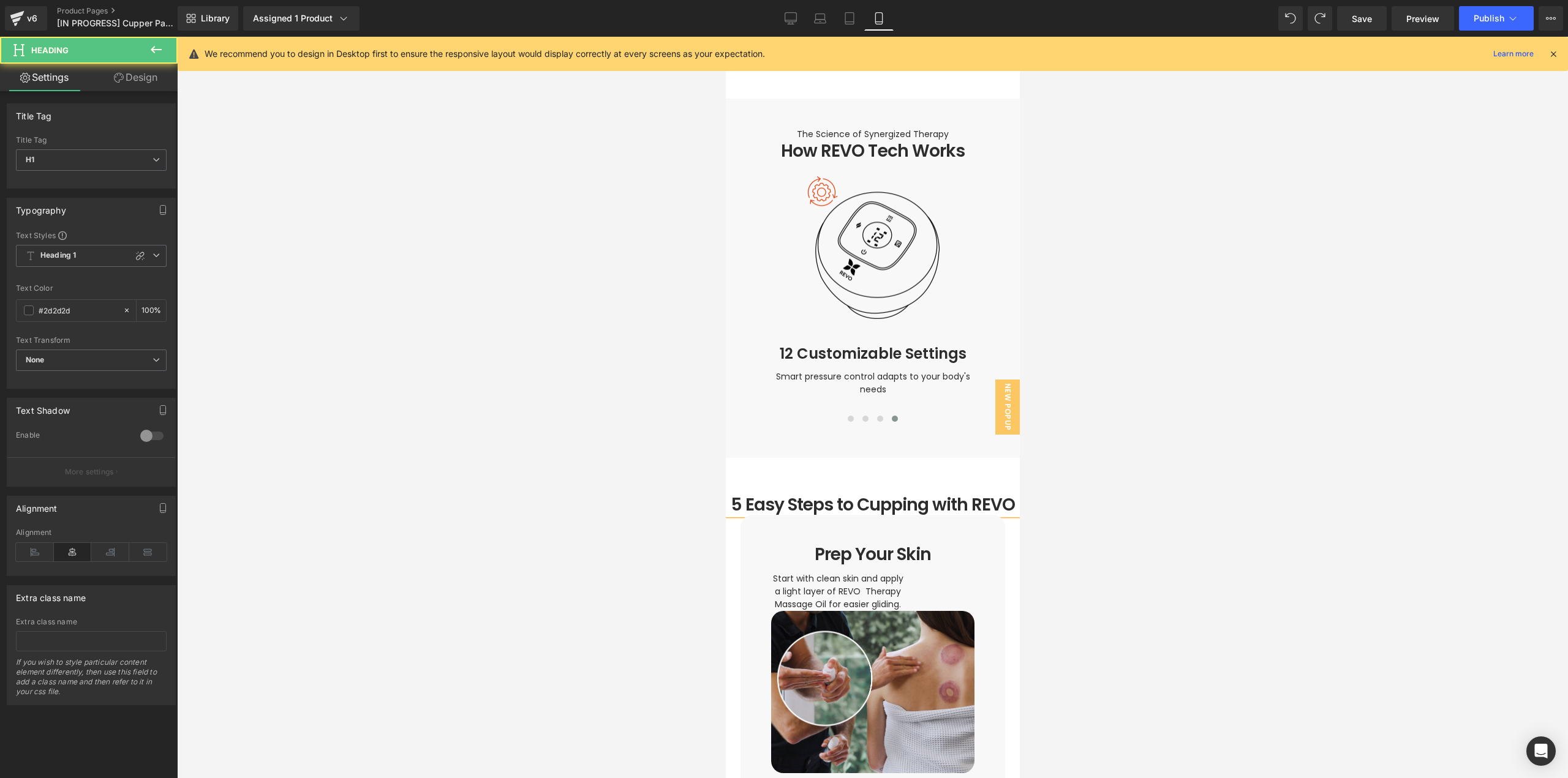
click at [1099, 505] on div at bounding box center [872, 407] width 1391 height 741
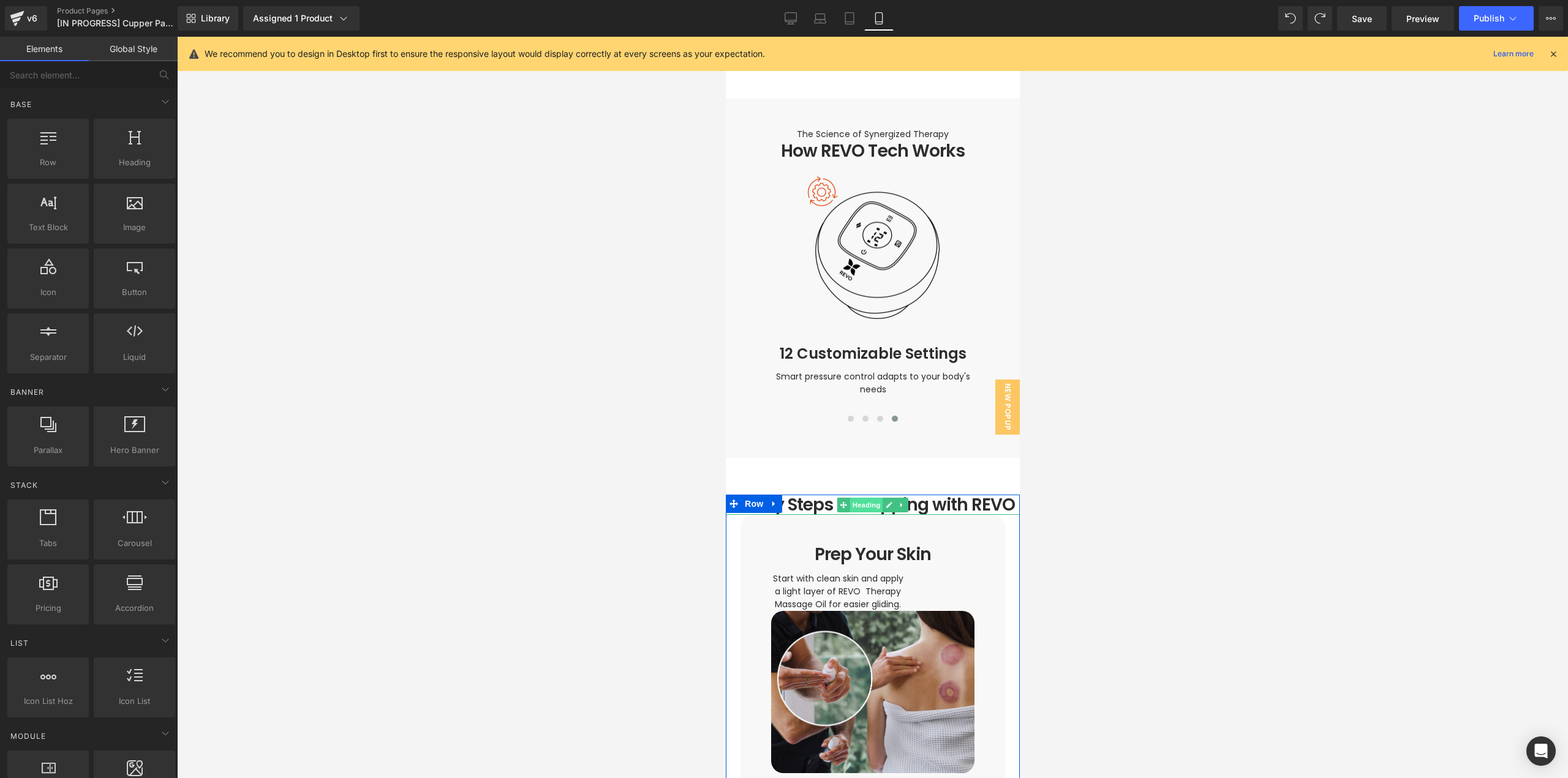
click at [866, 498] on span "Heading" at bounding box center [867, 505] width 33 height 15
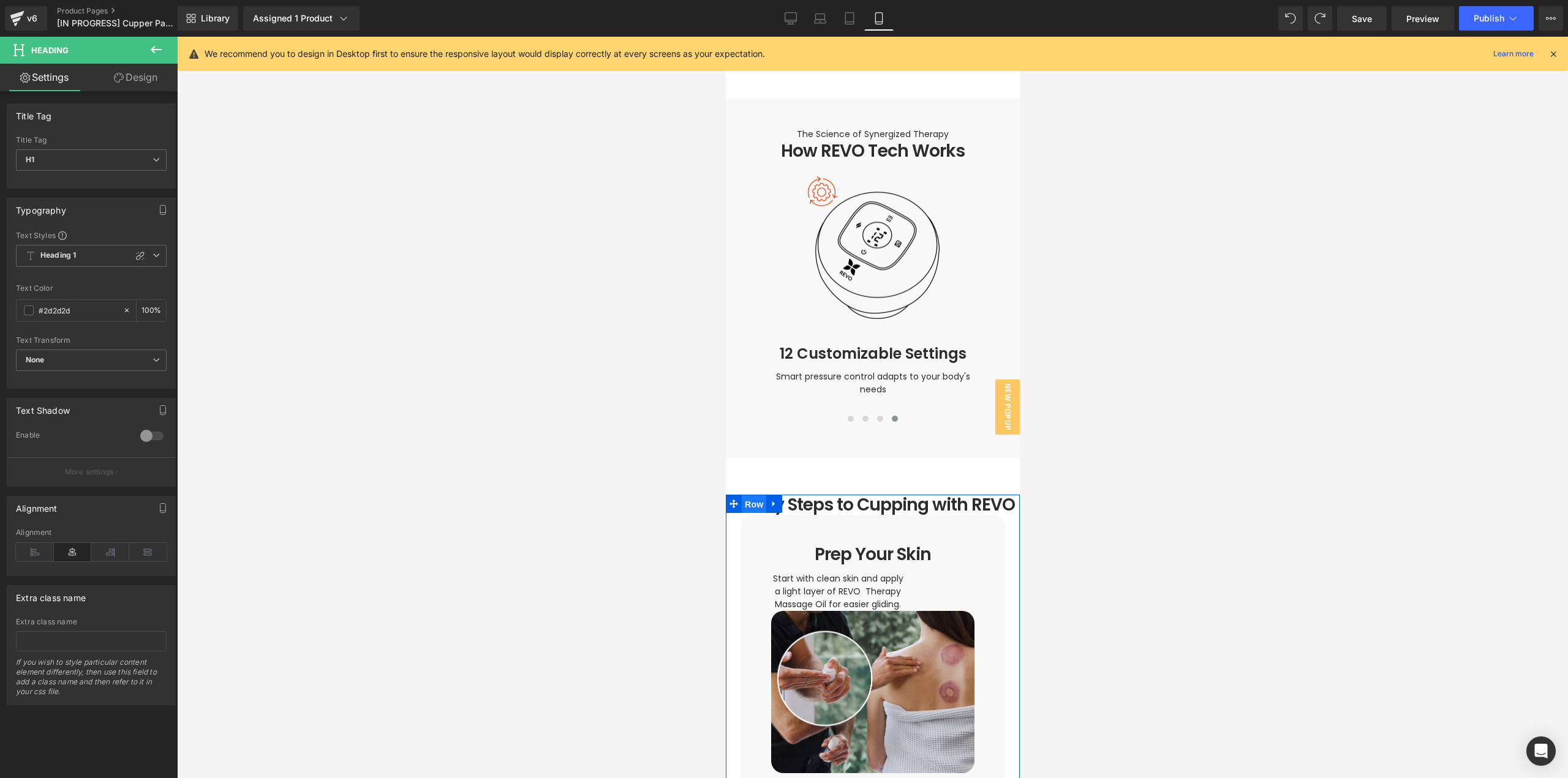
click at [741, 495] on span "Row" at bounding box center [753, 504] width 25 height 18
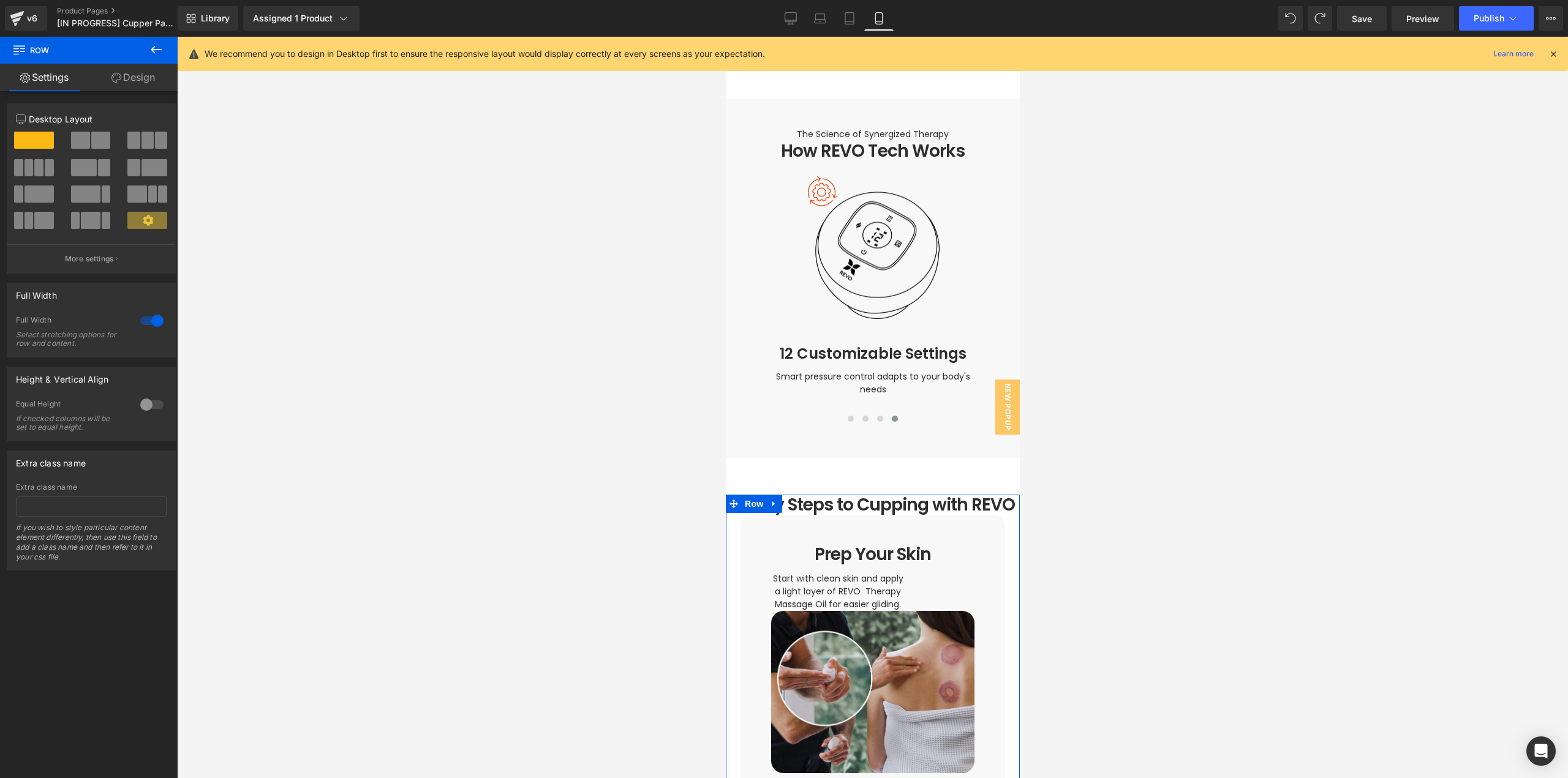
click at [149, 320] on div at bounding box center [152, 321] width 29 height 20
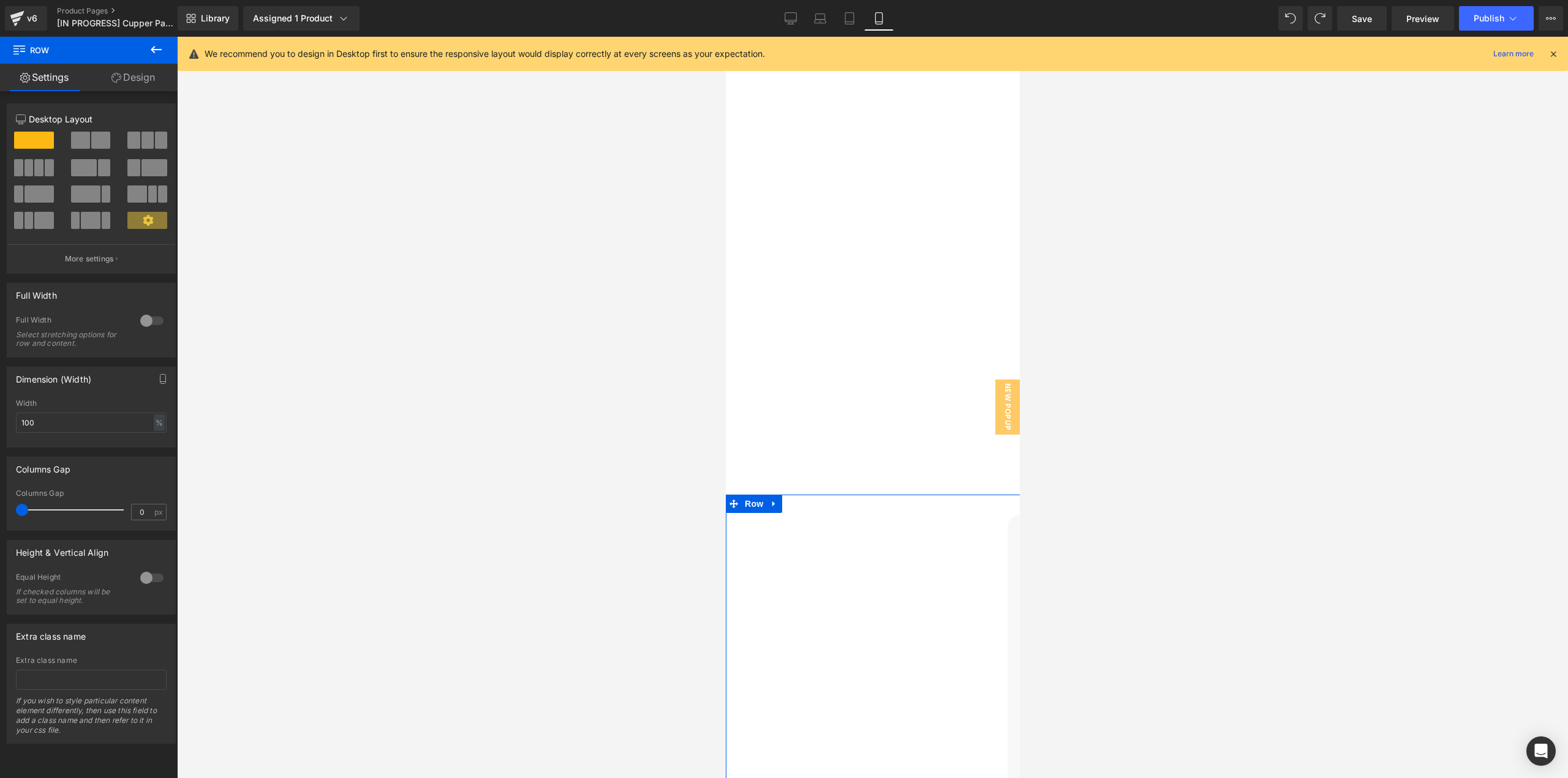
click at [149, 321] on div at bounding box center [152, 321] width 29 height 20
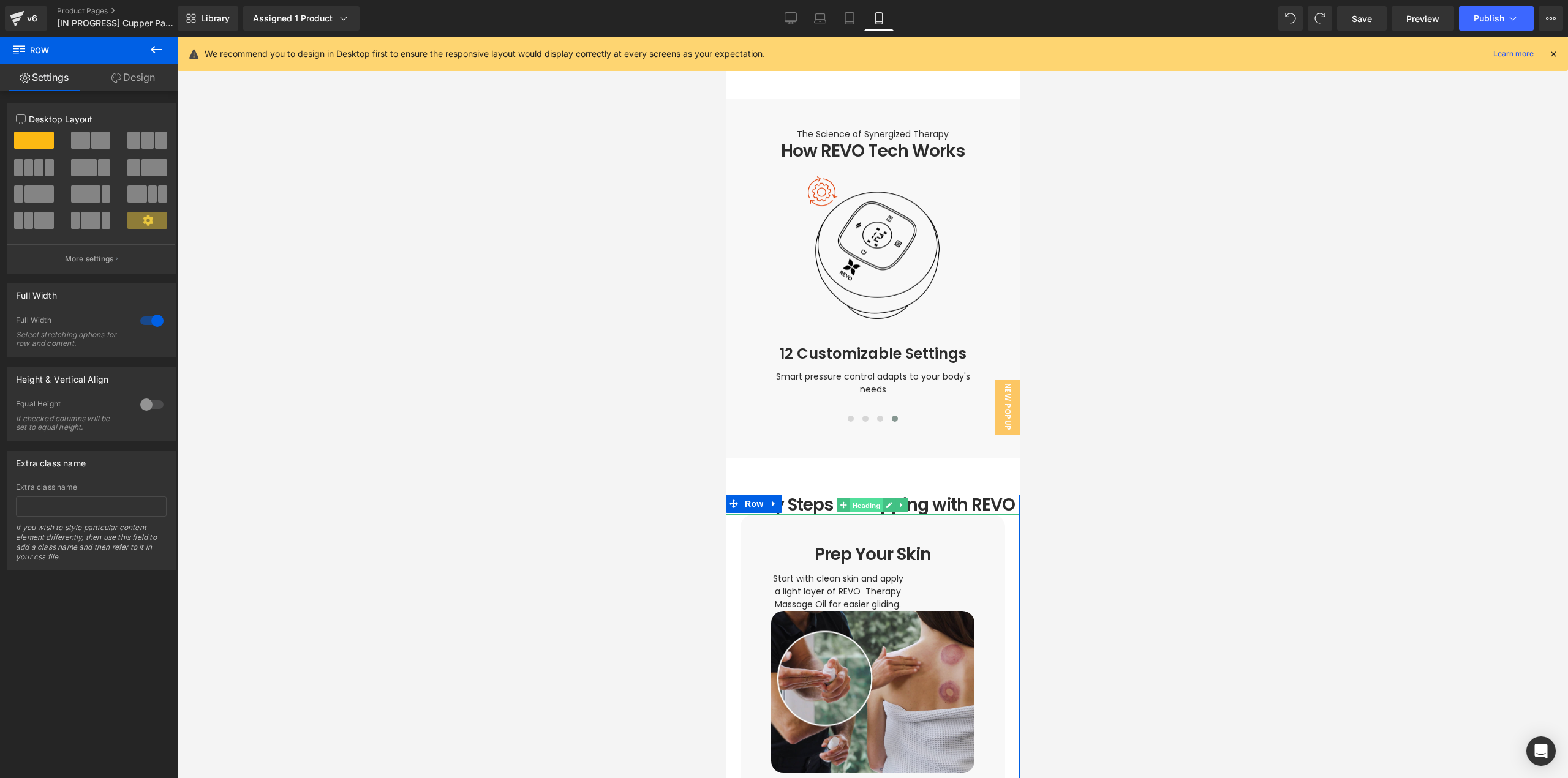
click at [855, 498] on span "Heading" at bounding box center [867, 505] width 33 height 15
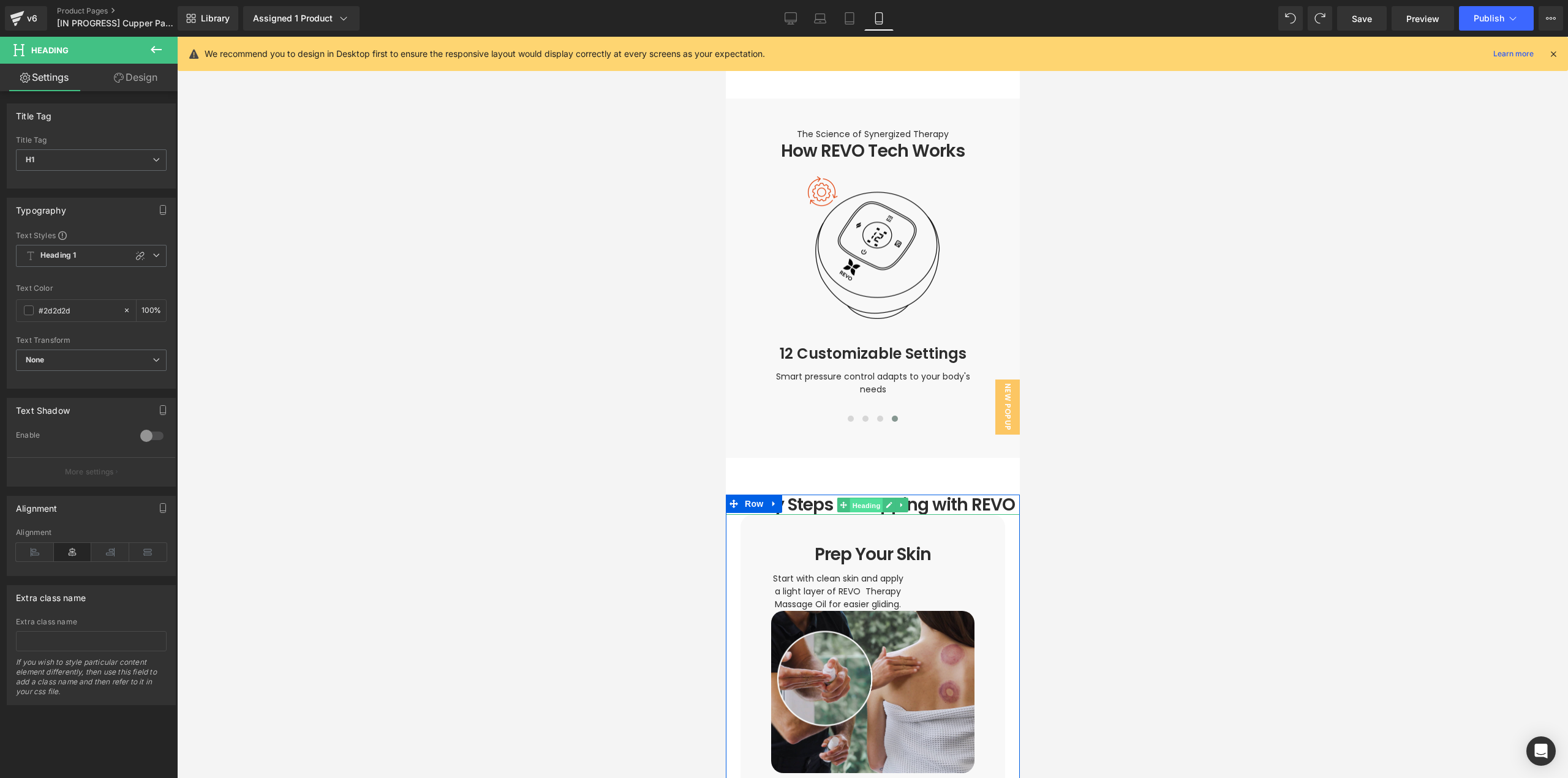
click at [859, 498] on span "Heading" at bounding box center [867, 505] width 33 height 15
click at [898, 502] on icon at bounding box center [901, 505] width 6 height 7
click at [892, 502] on icon at bounding box center [895, 505] width 6 height 6
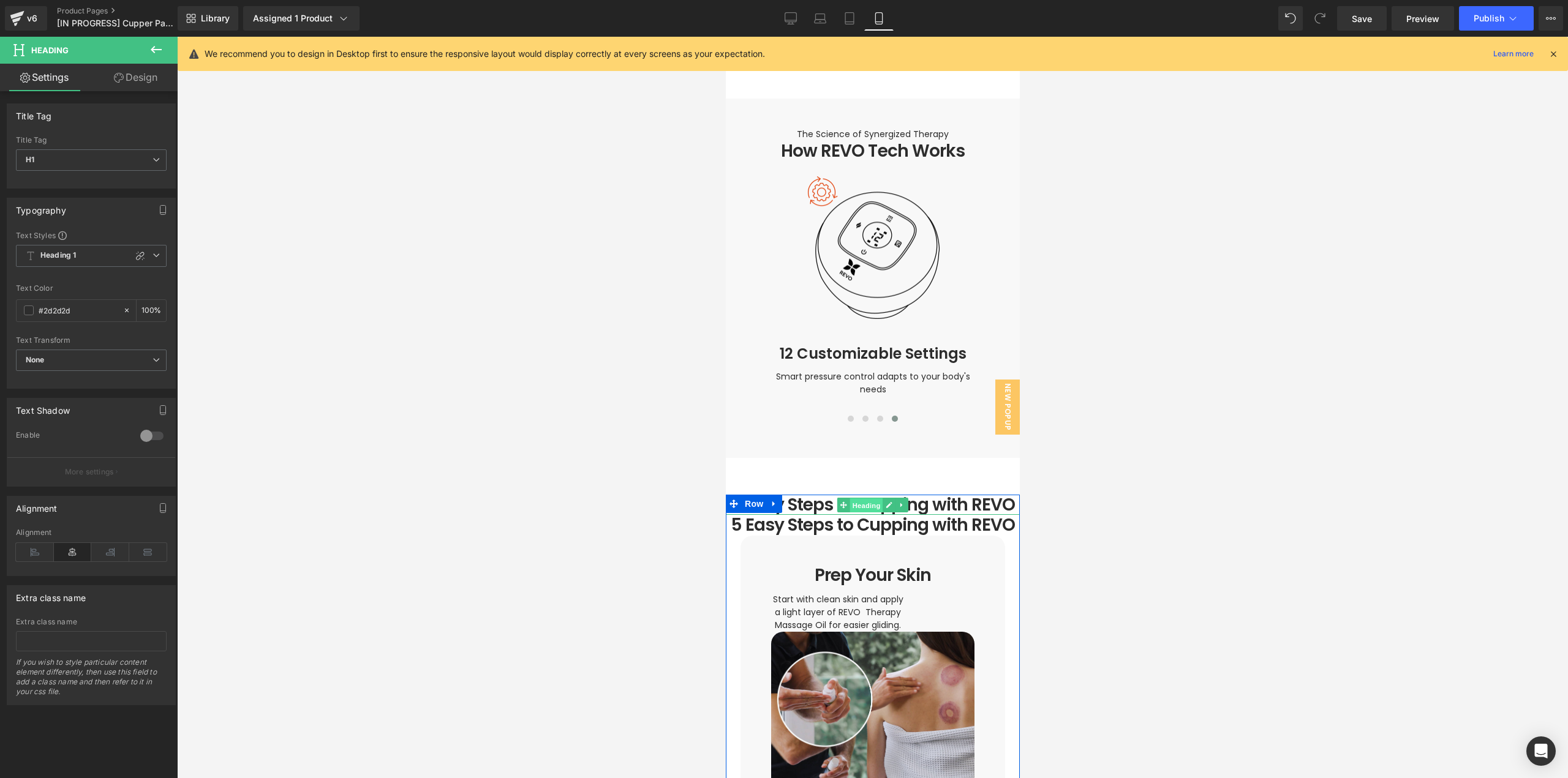
click at [844, 498] on link "Heading" at bounding box center [859, 505] width 46 height 15
click at [143, 72] on link "Design" at bounding box center [136, 77] width 89 height 28
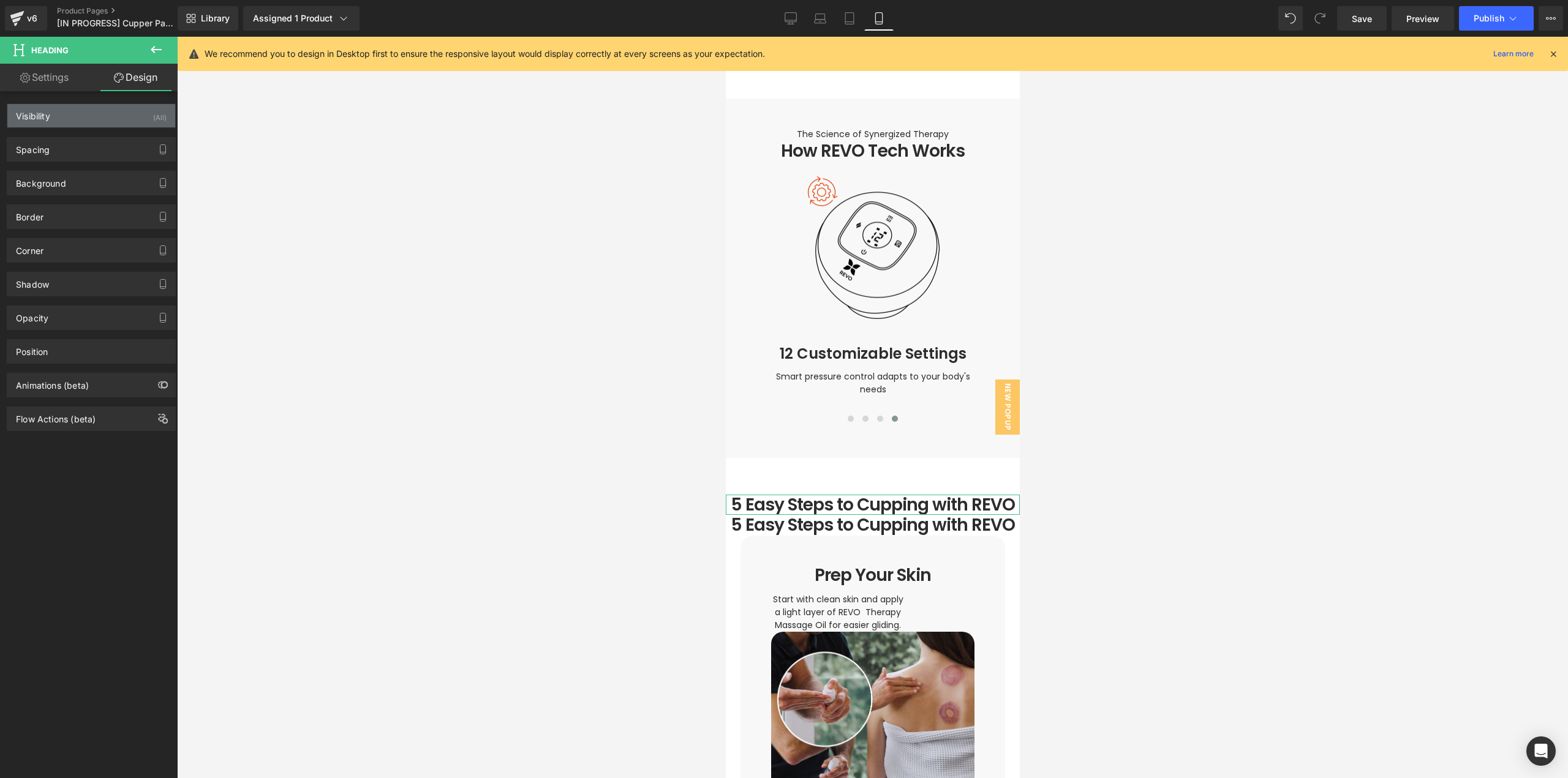
click at [125, 122] on div "Visibility (All)" at bounding box center [91, 115] width 168 height 23
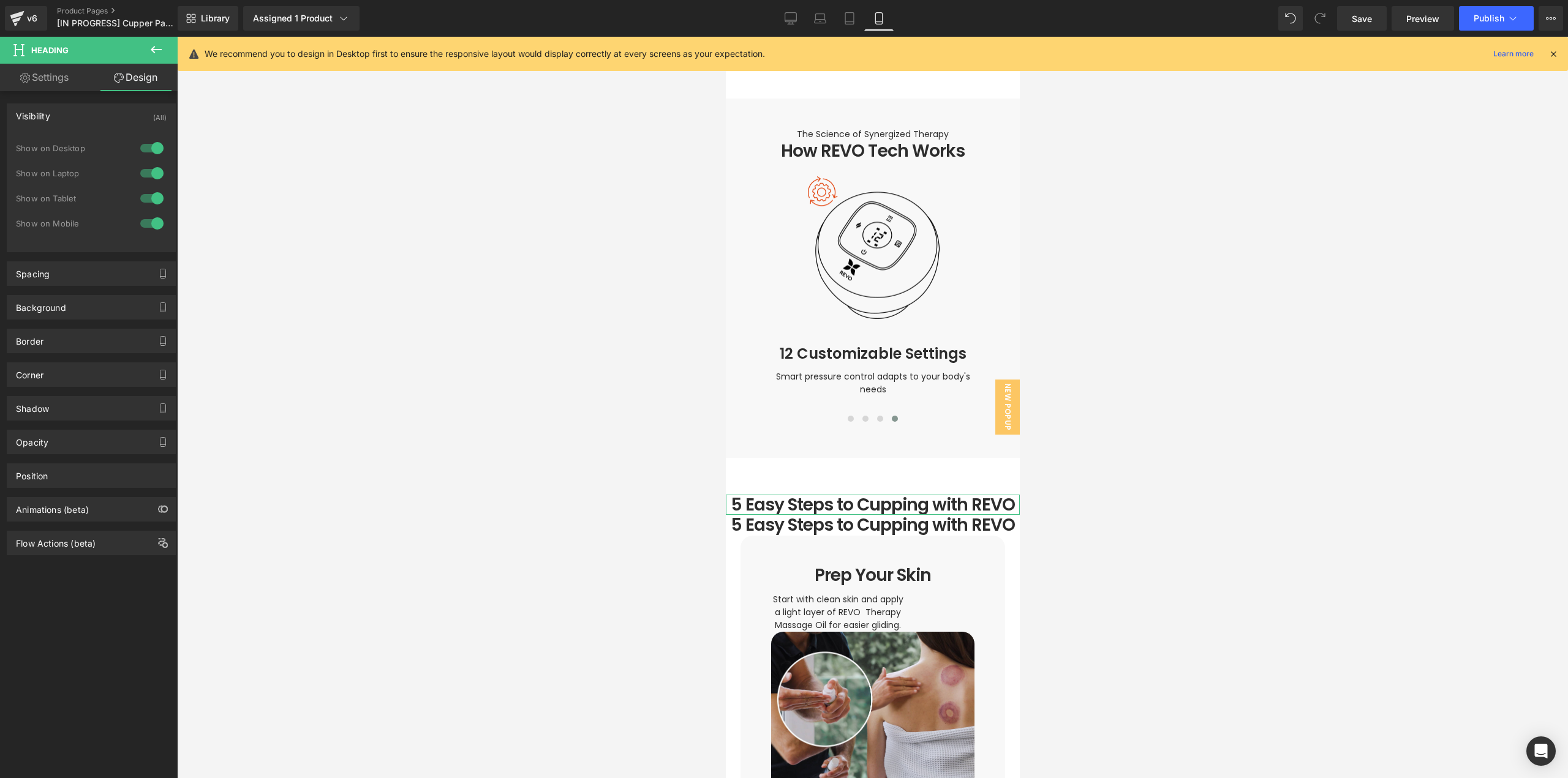
drag, startPoint x: 153, startPoint y: 224, endPoint x: 377, endPoint y: 264, distance: 227.5
click at [156, 226] on div at bounding box center [152, 223] width 29 height 20
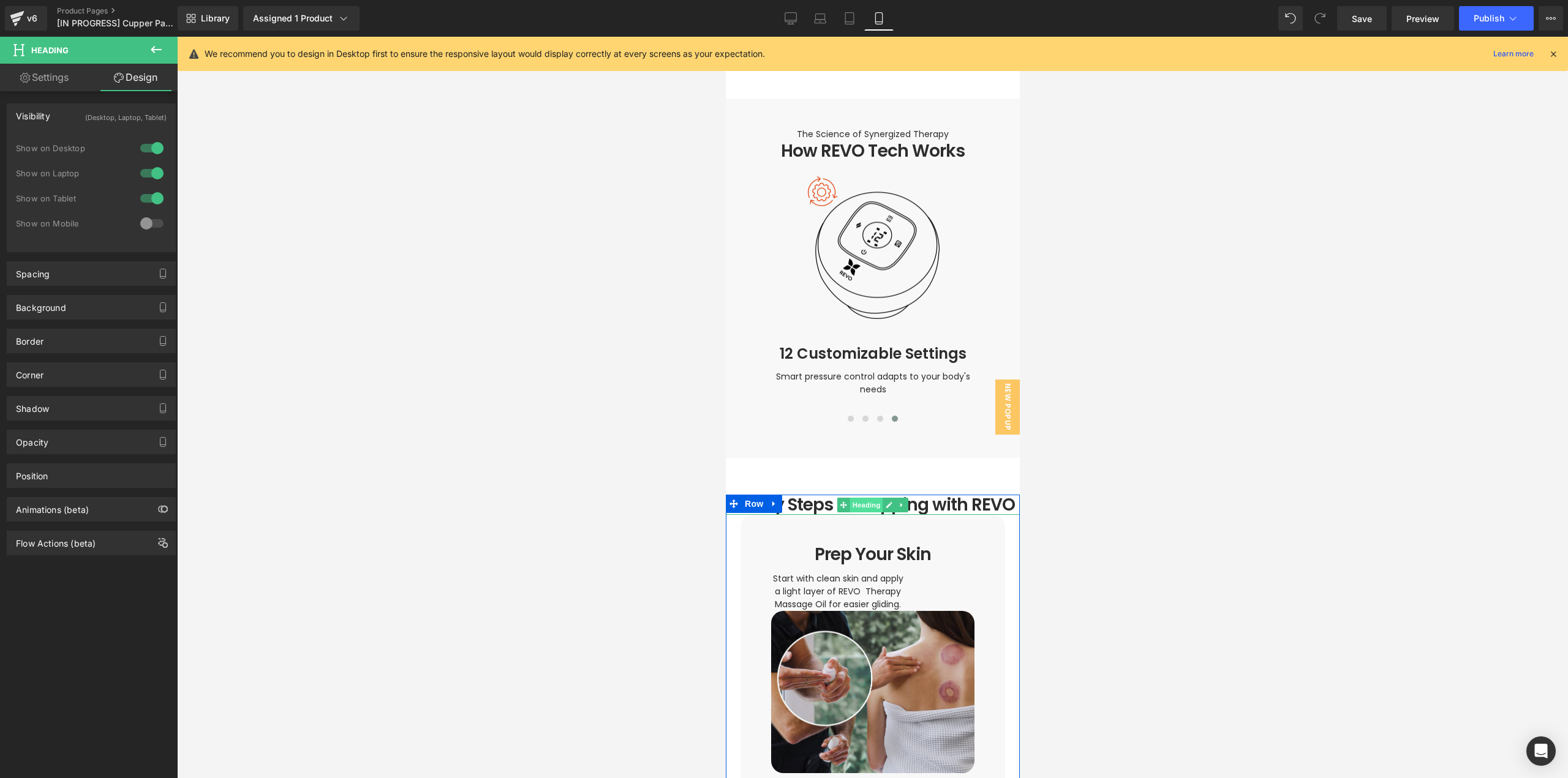
drag, startPoint x: 860, startPoint y: 493, endPoint x: 1185, endPoint y: 434, distance: 330.3
click at [860, 498] on span "Heading" at bounding box center [867, 505] width 33 height 15
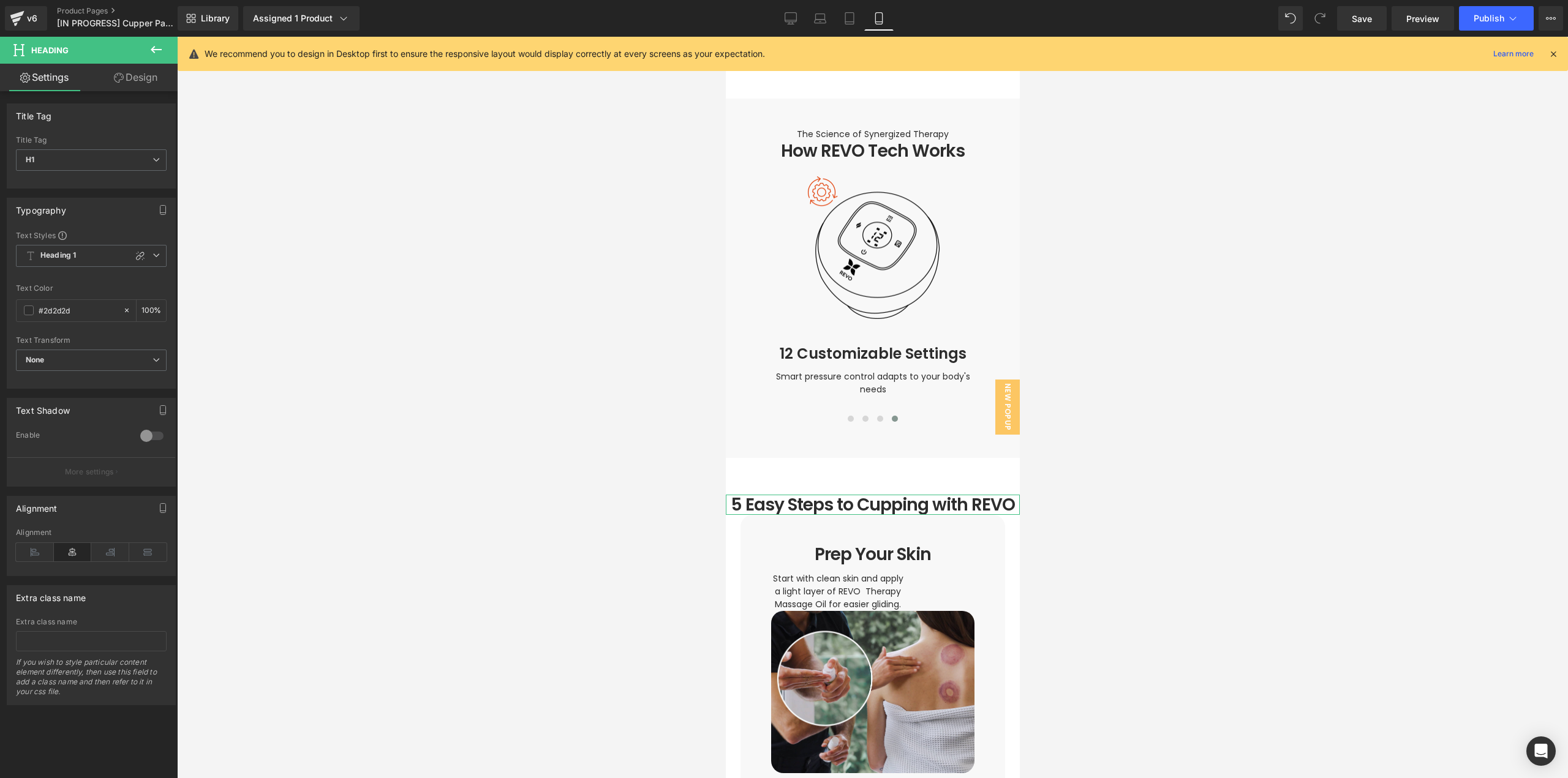
click at [152, 79] on link "Design" at bounding box center [136, 77] width 89 height 28
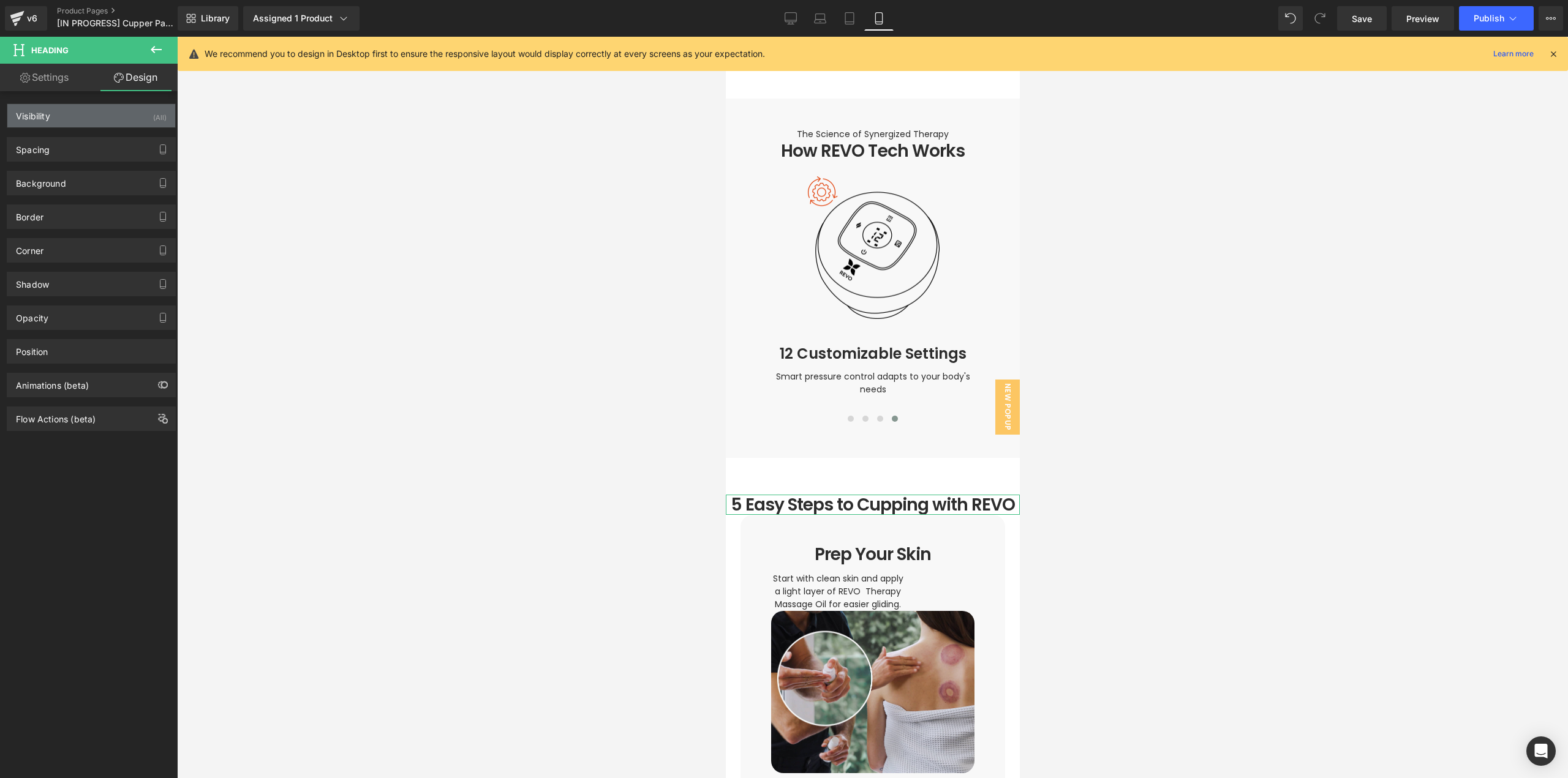
click at [125, 121] on div "Visibility (All)" at bounding box center [91, 115] width 168 height 23
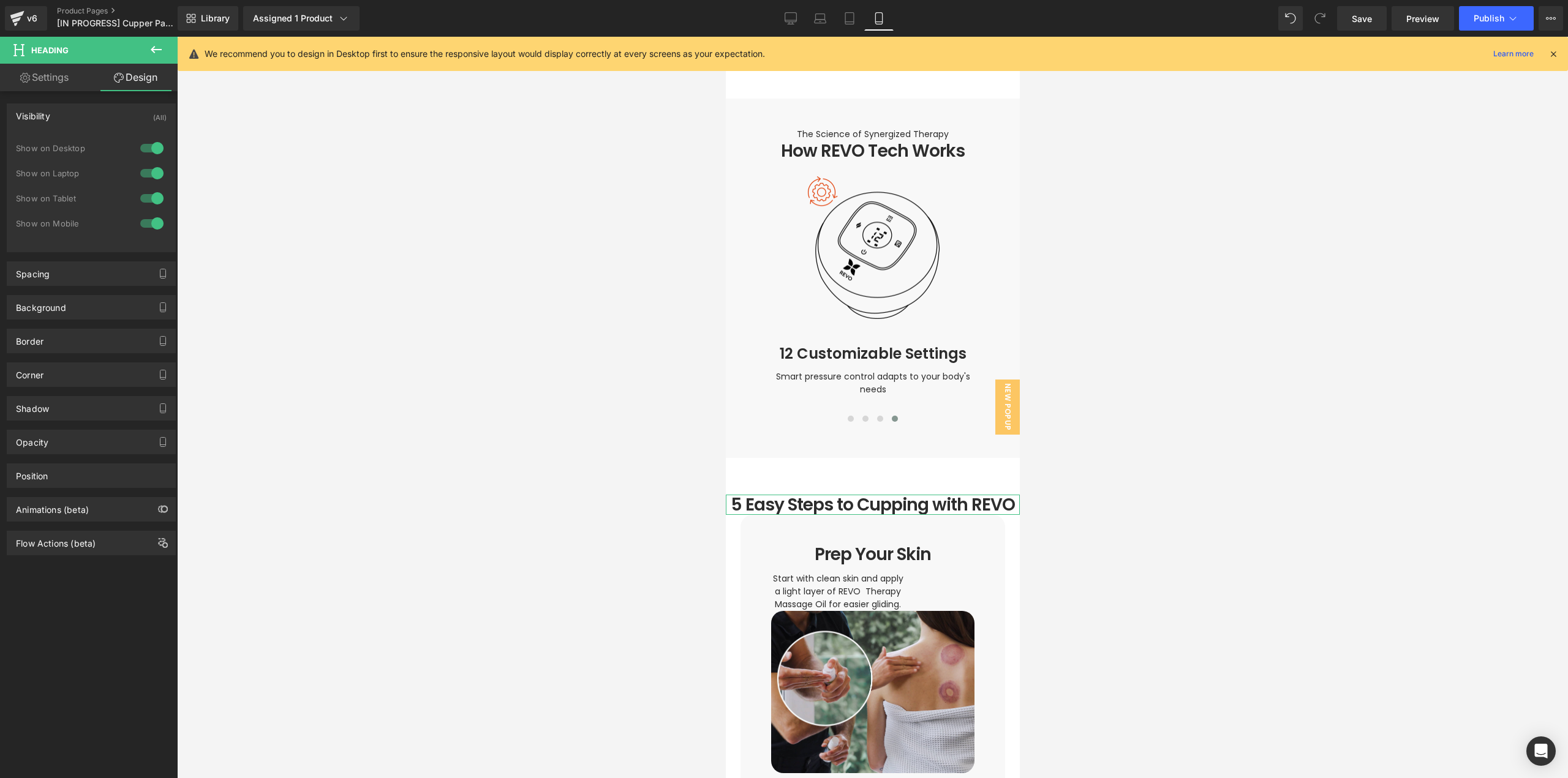
click at [153, 151] on div at bounding box center [152, 148] width 29 height 20
click at [149, 174] on div at bounding box center [152, 173] width 29 height 20
drag, startPoint x: 149, startPoint y: 197, endPoint x: 372, endPoint y: 271, distance: 235.0
click at [149, 198] on div at bounding box center [152, 198] width 29 height 20
click at [885, 502] on icon at bounding box center [888, 505] width 6 height 7
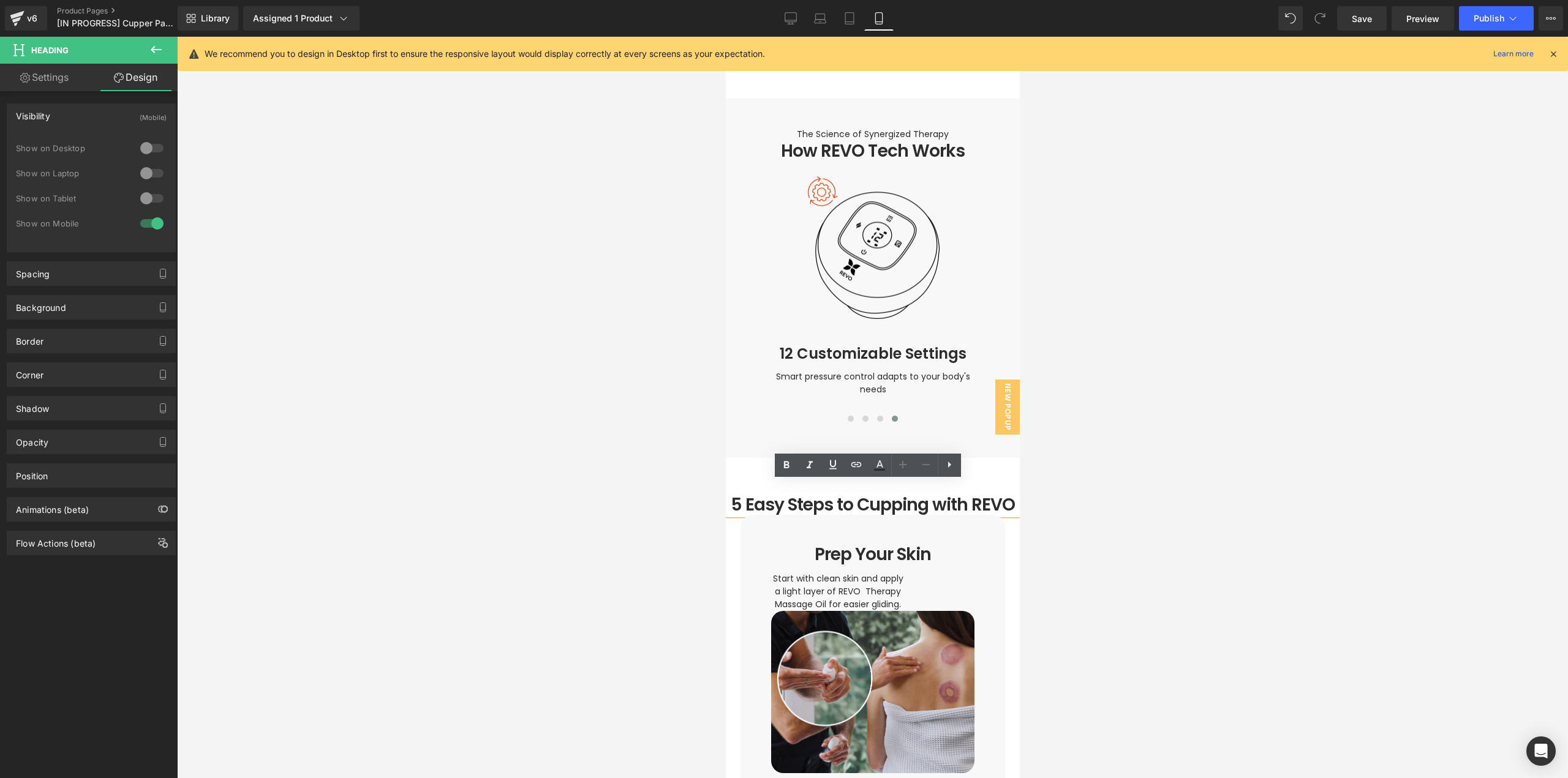
click at [862, 495] on h1 "5 Easy Steps to Cupping with REVO" at bounding box center [872, 505] width 294 height 21
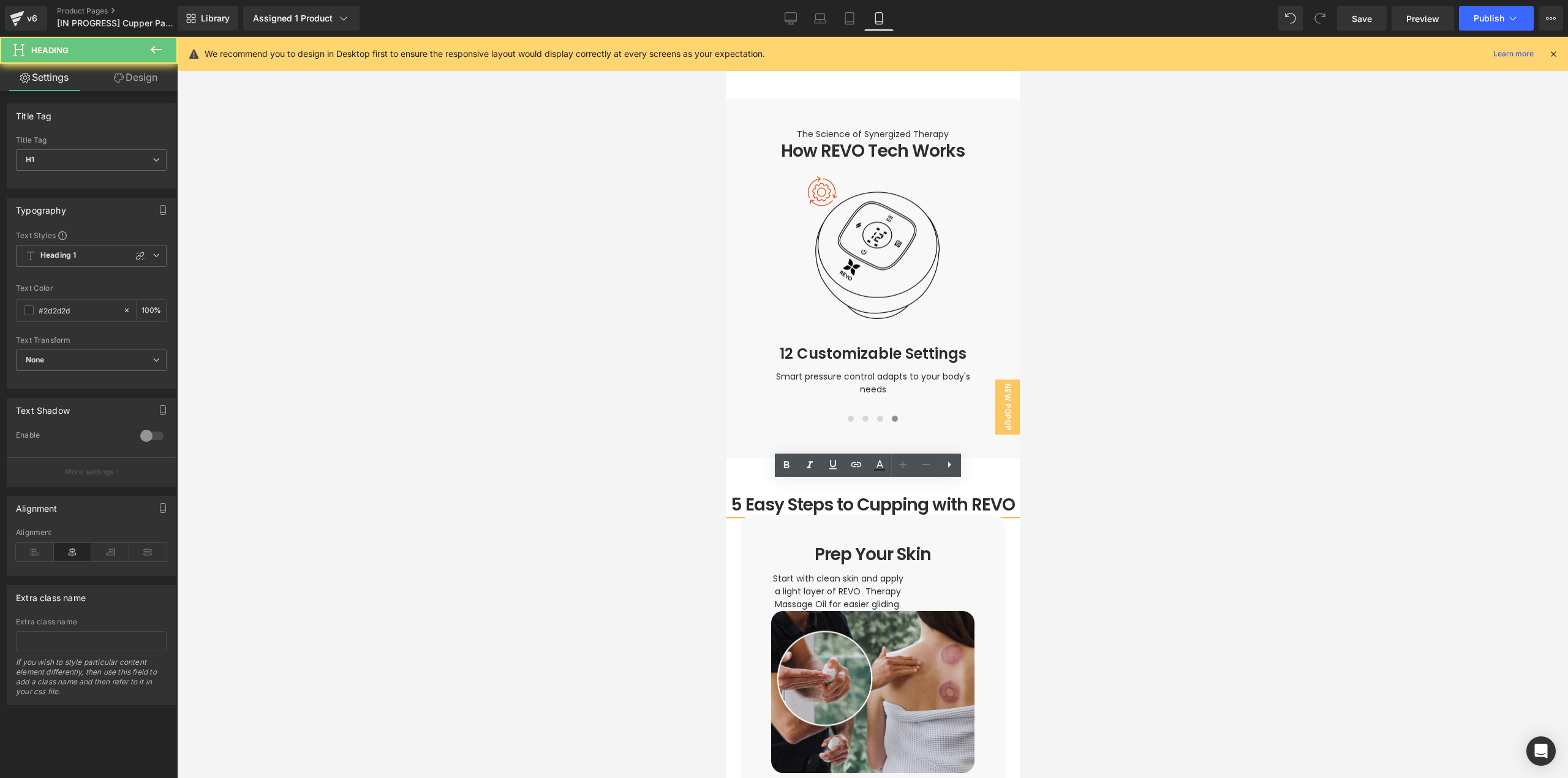
click at [853, 495] on h1 "5 Easy Steps to Cupping with REVO" at bounding box center [872, 505] width 294 height 21
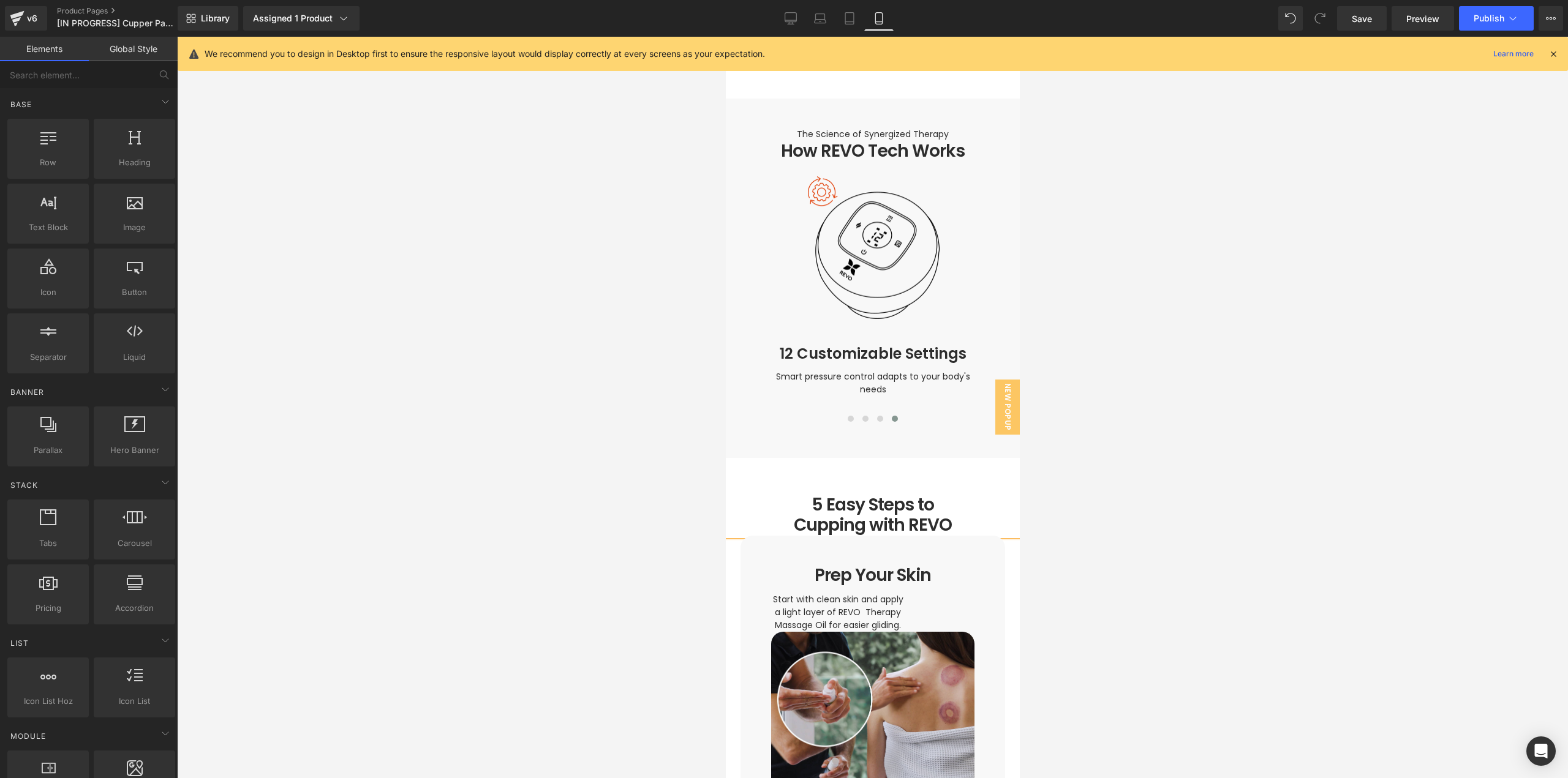
drag, startPoint x: 1134, startPoint y: 584, endPoint x: 1028, endPoint y: 568, distance: 107.2
click at [1134, 584] on div at bounding box center [872, 407] width 1391 height 741
click at [761, 536] on span "Row" at bounding box center [768, 545] width 25 height 18
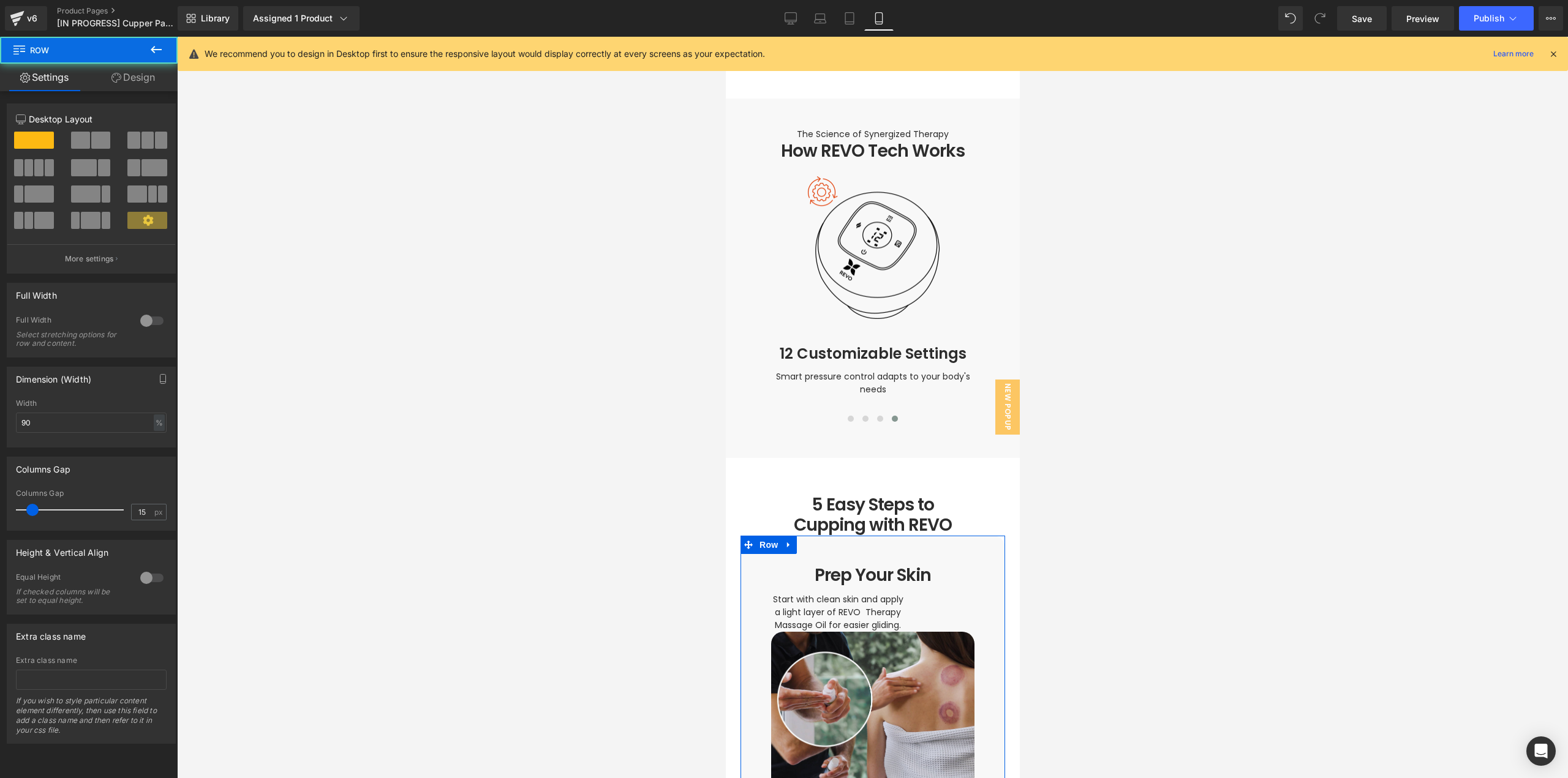
click at [129, 84] on link "Design" at bounding box center [133, 77] width 89 height 28
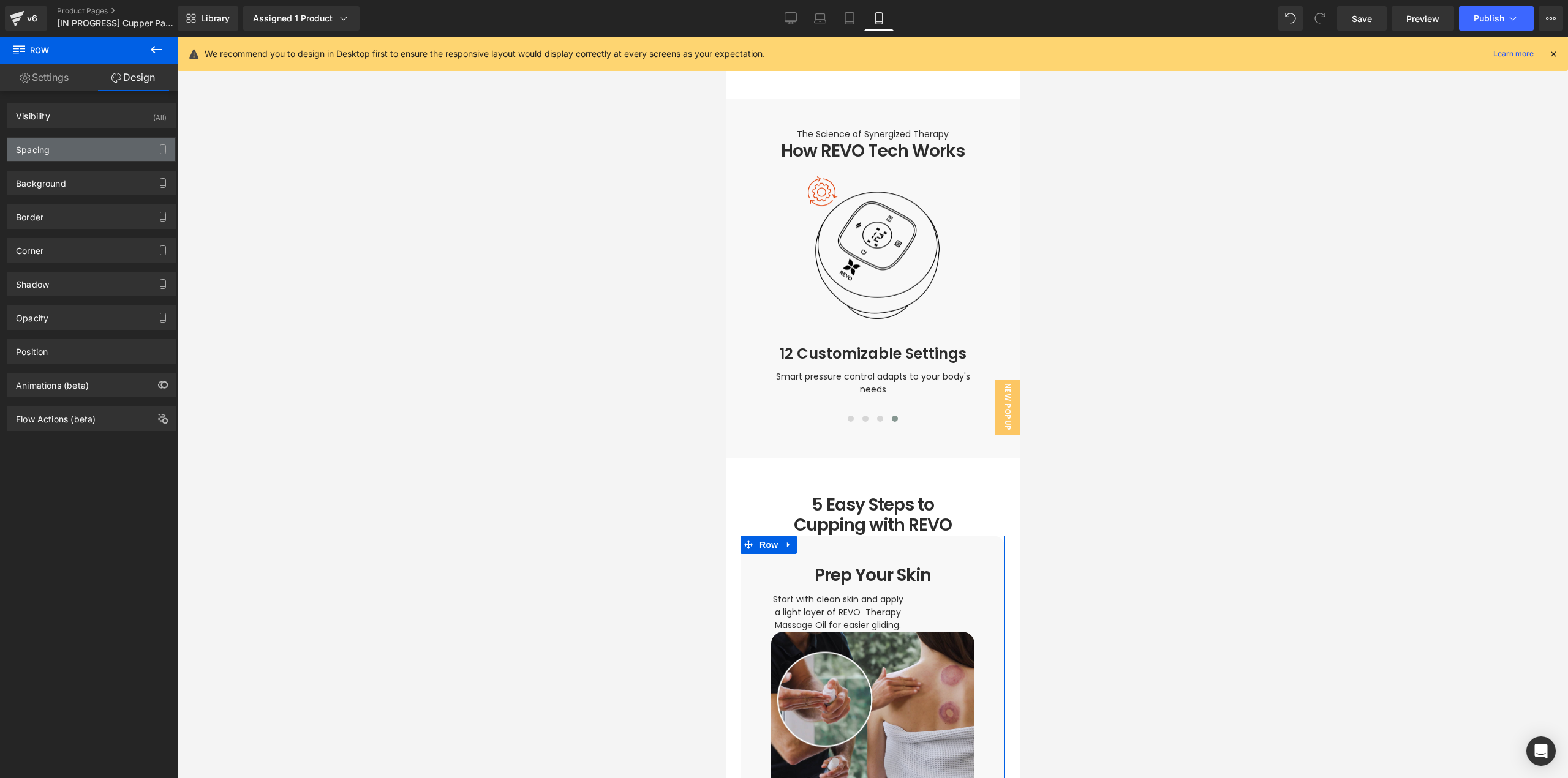
drag, startPoint x: 79, startPoint y: 152, endPoint x: 71, endPoint y: 151, distance: 8.1
click at [79, 152] on div "Spacing" at bounding box center [91, 148] width 168 height 23
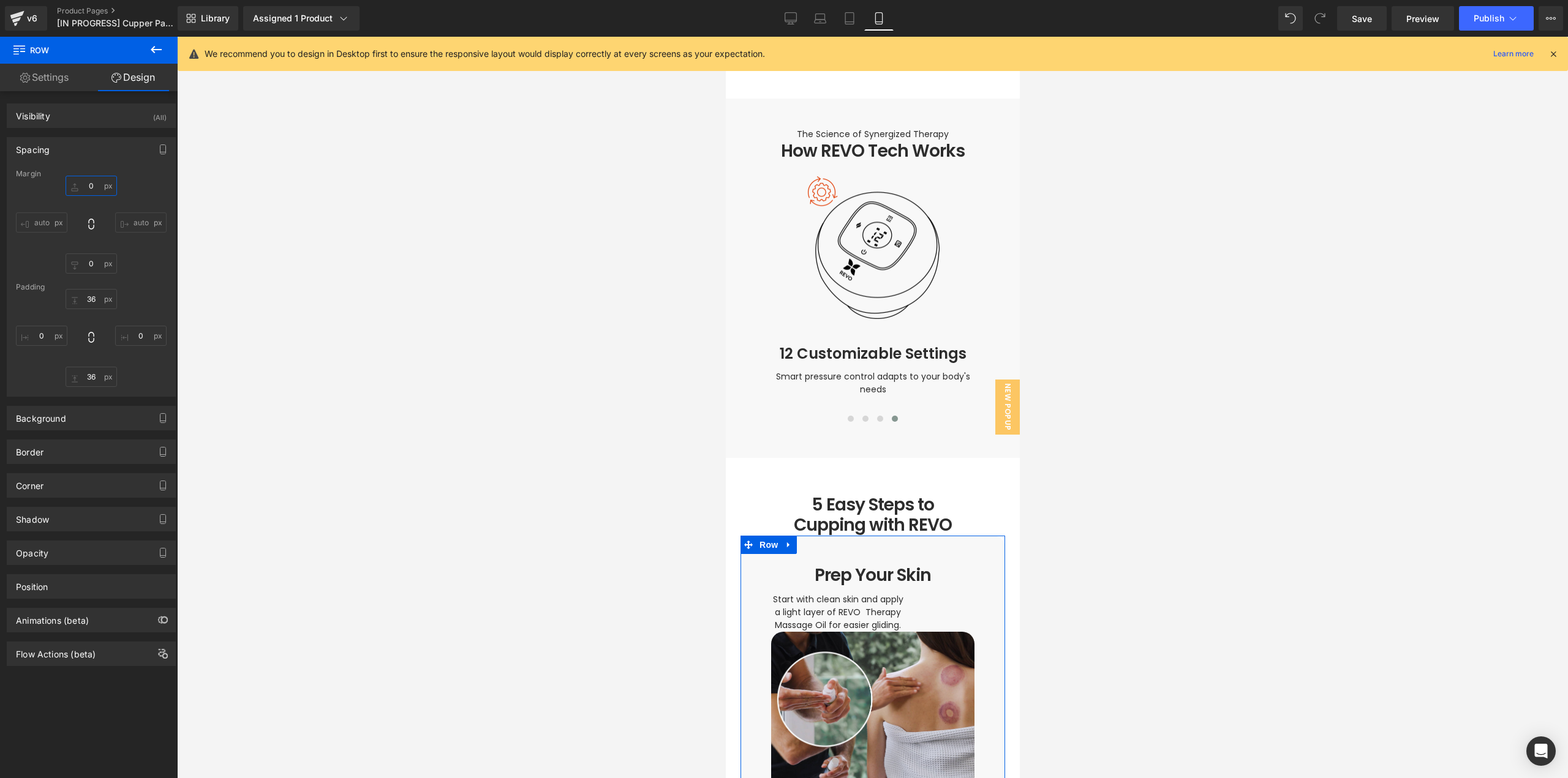
click at [92, 184] on input "text" at bounding box center [91, 185] width 52 height 20
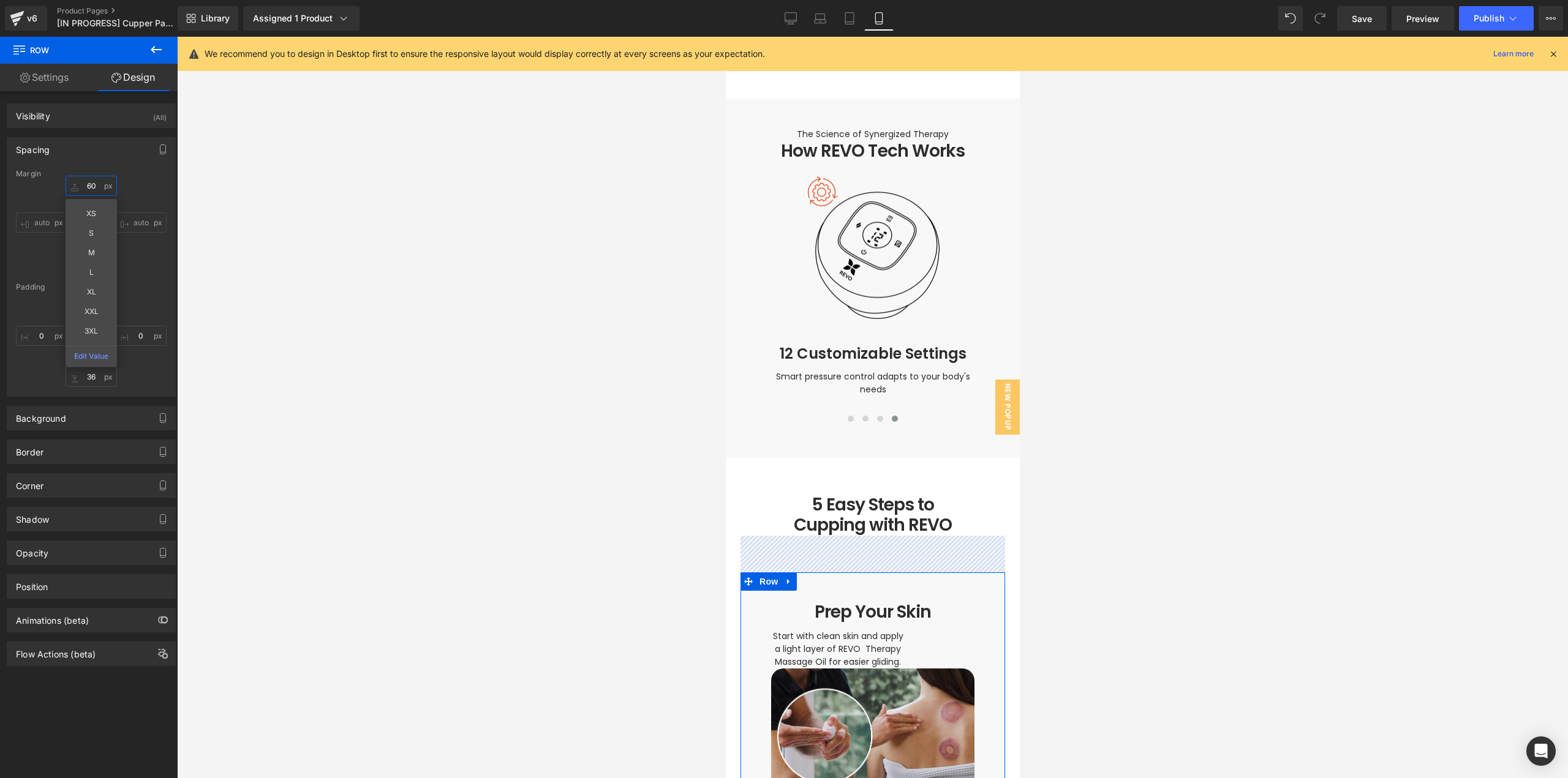
drag, startPoint x: 92, startPoint y: 187, endPoint x: 60, endPoint y: 186, distance: 32.0
click at [60, 186] on div "60 XS S M L XL XXL 3XL Edit Value auto auto" at bounding box center [91, 224] width 151 height 98
click at [95, 188] on input "60" at bounding box center [91, 185] width 52 height 20
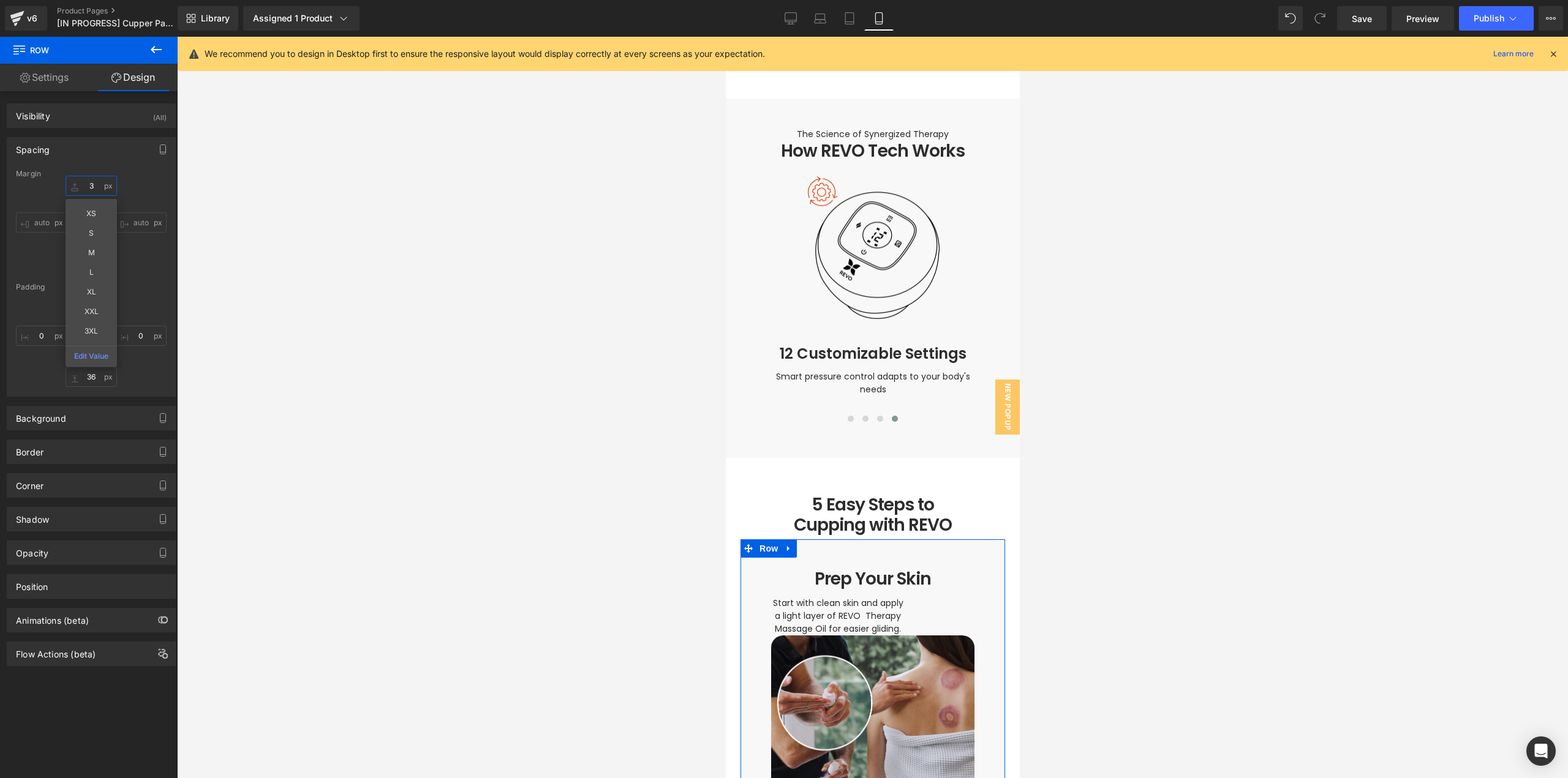
type input "36"
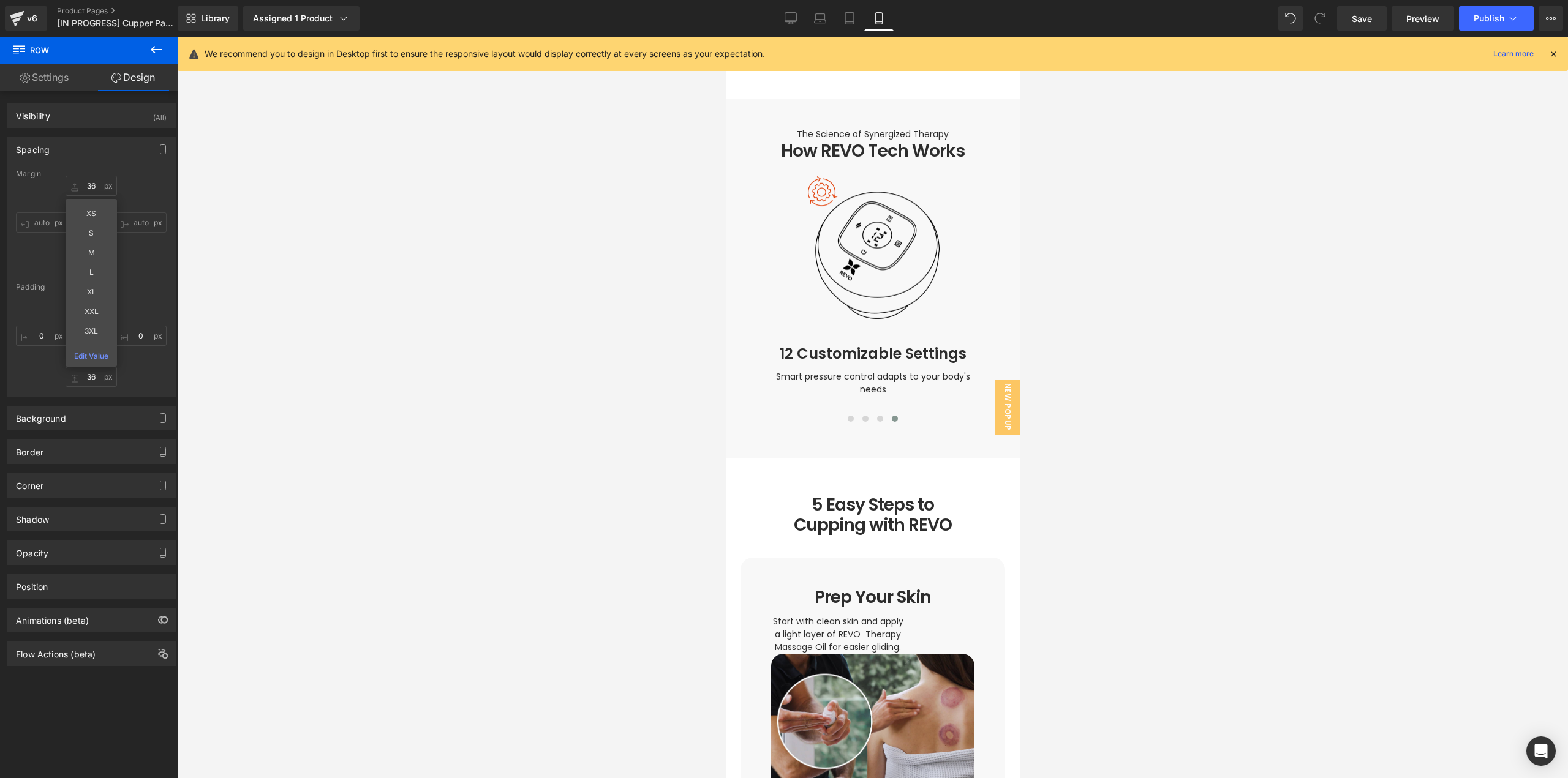
click at [1085, 492] on div at bounding box center [872, 407] width 1391 height 741
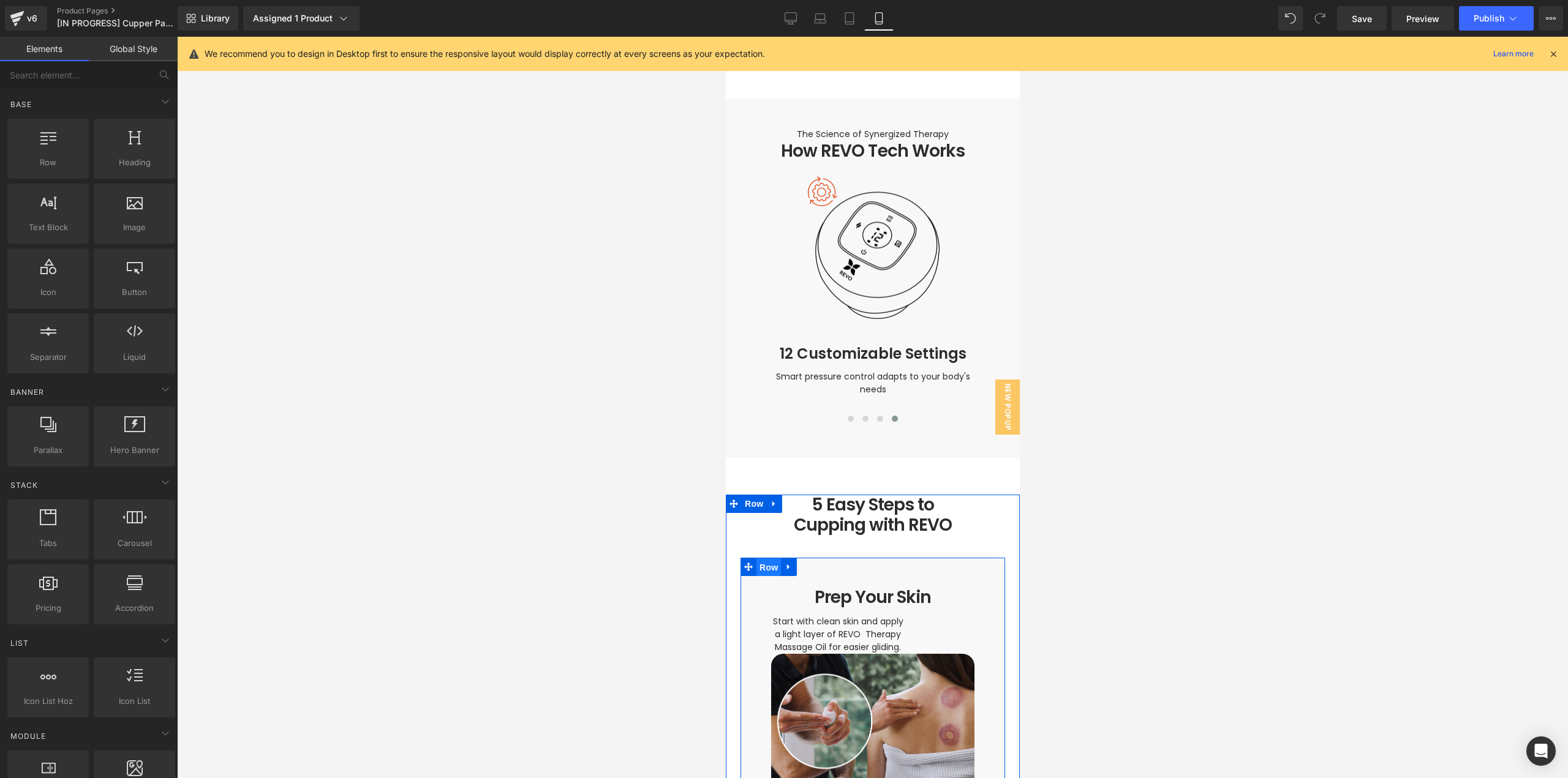
drag, startPoint x: 761, startPoint y: 559, endPoint x: 1439, endPoint y: 584, distance: 678.5
click at [761, 559] on span "Row" at bounding box center [768, 567] width 25 height 18
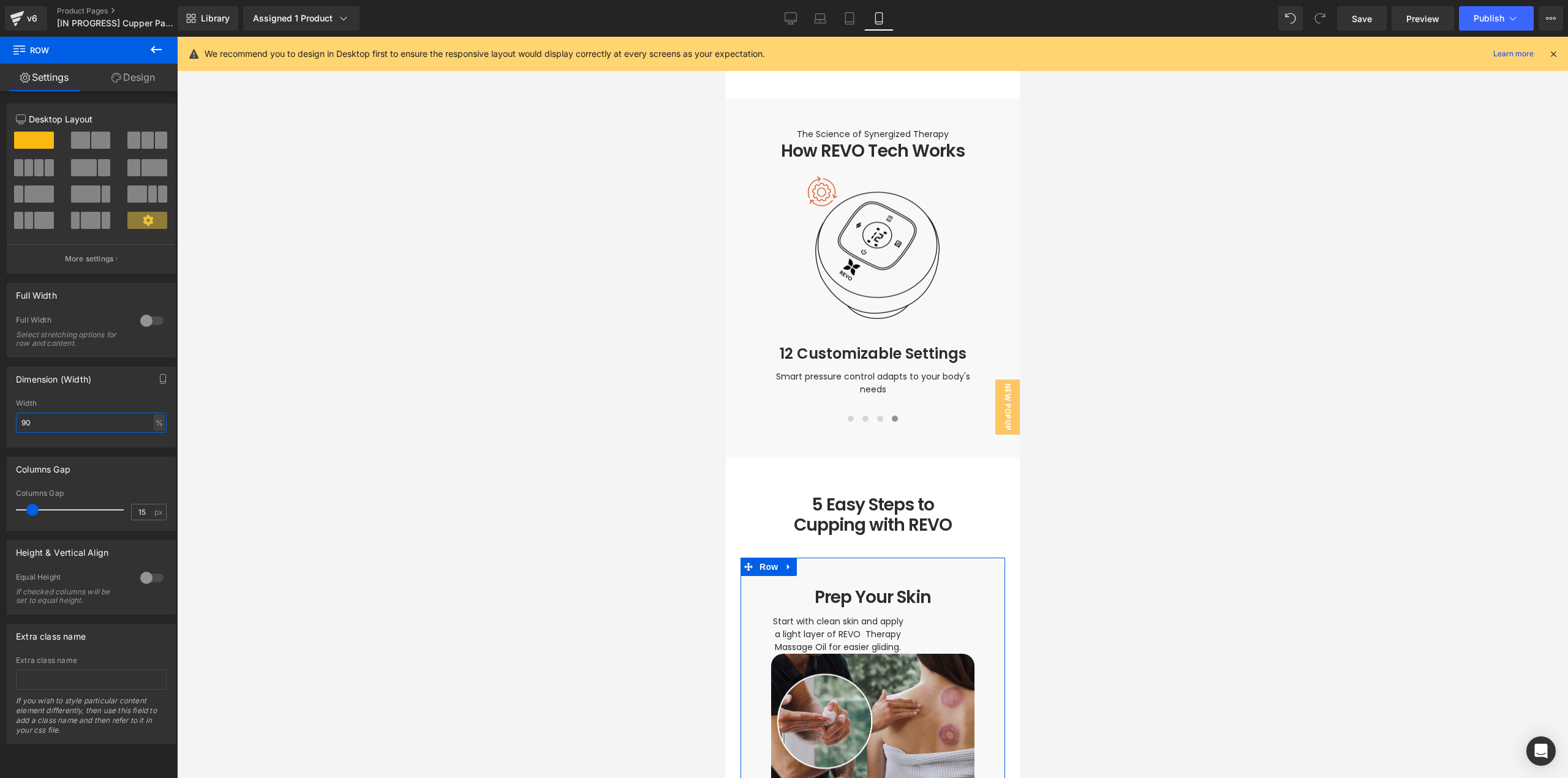
drag, startPoint x: 49, startPoint y: 416, endPoint x: 0, endPoint y: 420, distance: 49.2
click at [0, 420] on div "Dimension (Width) 90% Width 90 % % px" at bounding box center [91, 402] width 183 height 90
type input "85"
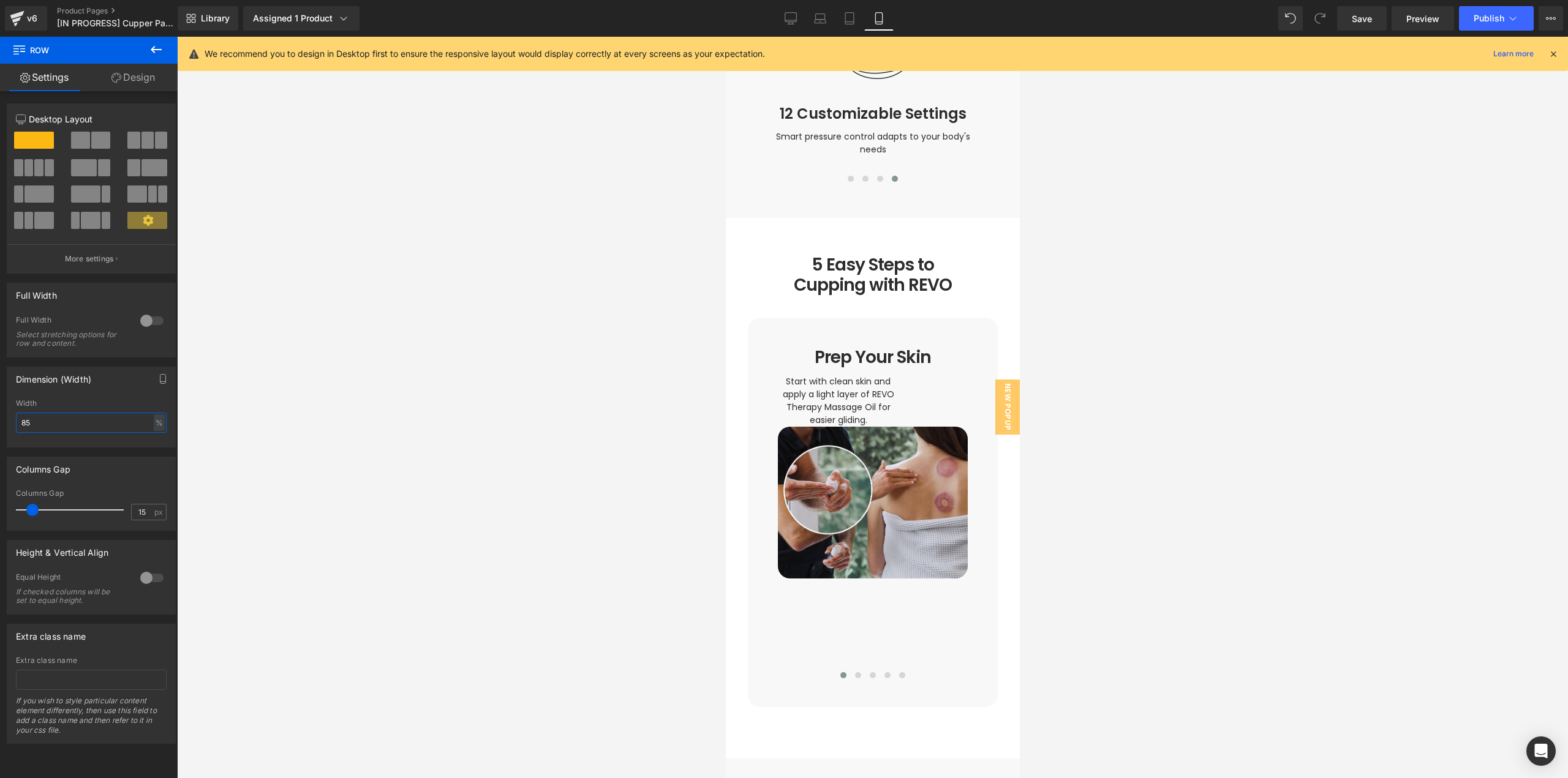
scroll to position [2195, 0]
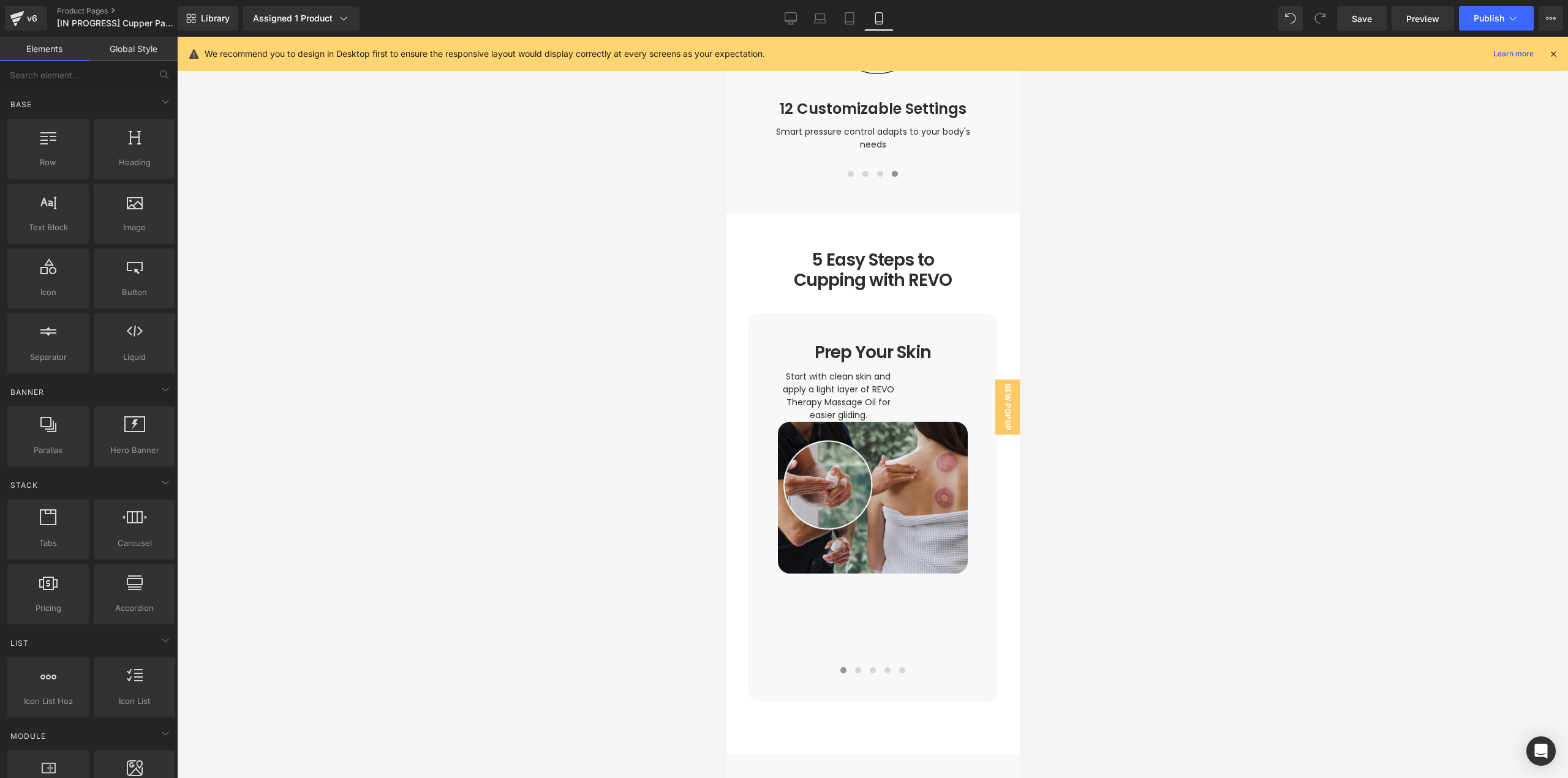
click at [1114, 525] on div at bounding box center [872, 407] width 1391 height 741
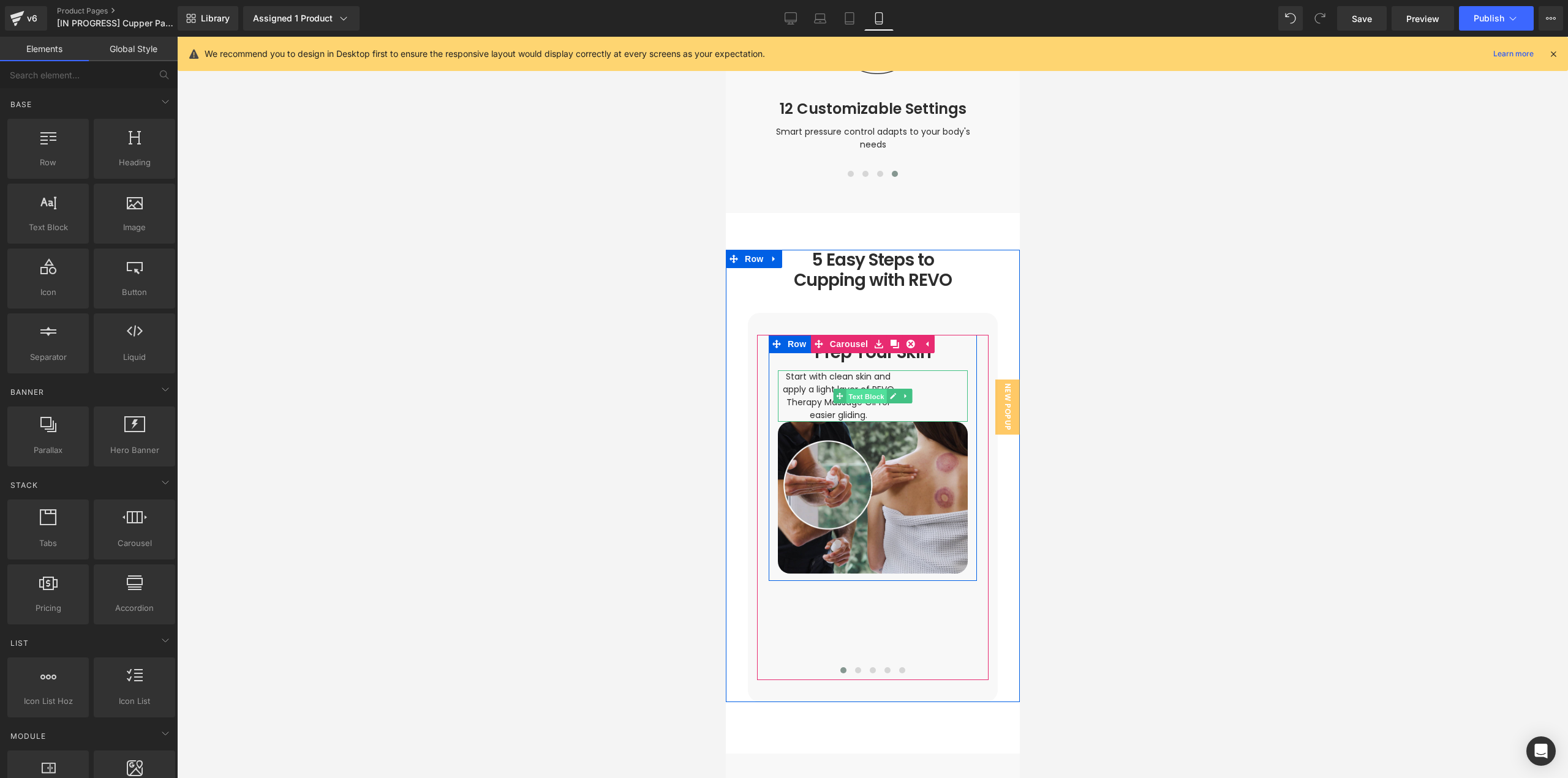
click at [872, 389] on span "Text Block" at bounding box center [865, 396] width 41 height 15
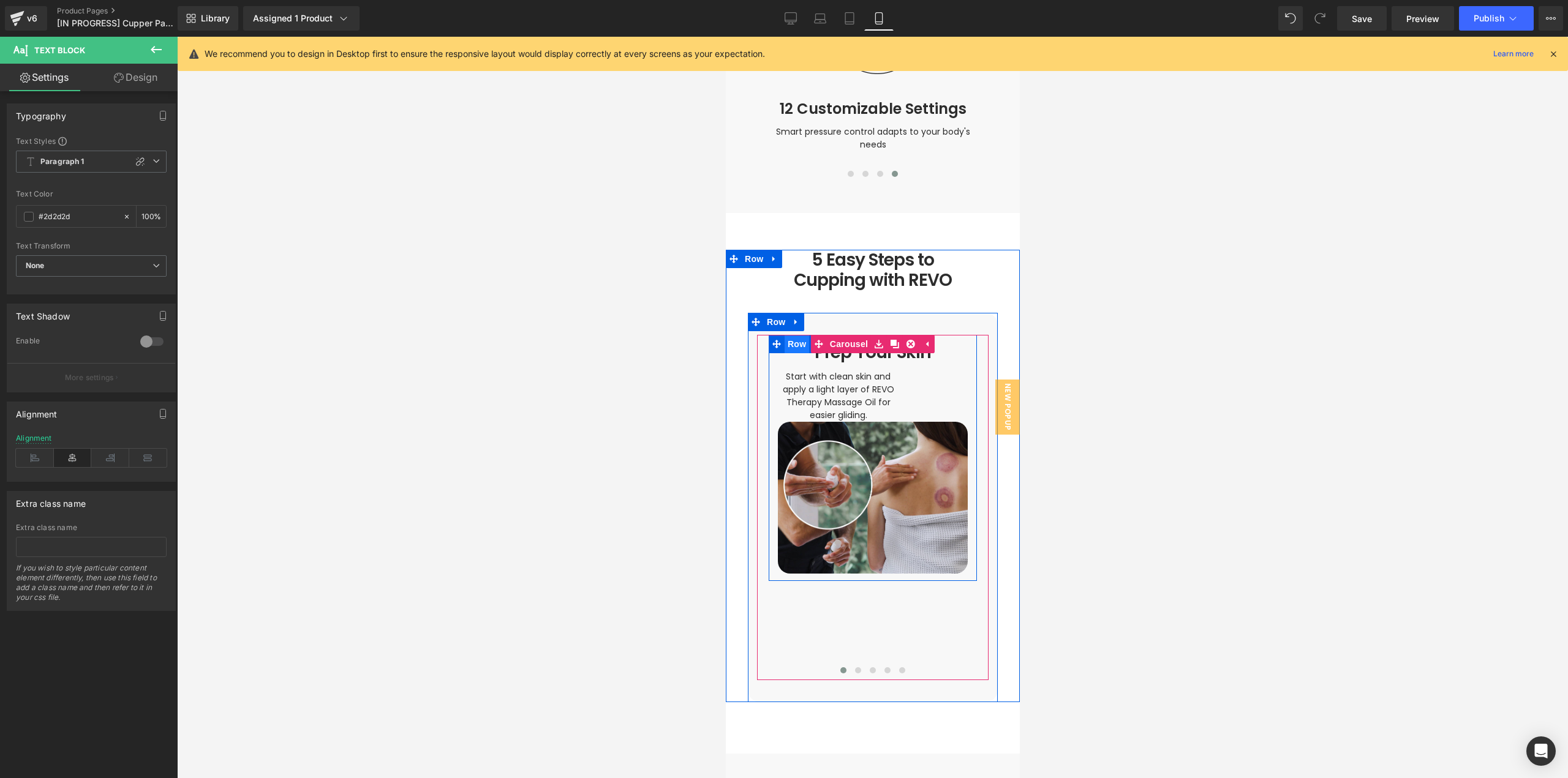
click at [784, 335] on span "Row" at bounding box center [796, 344] width 25 height 18
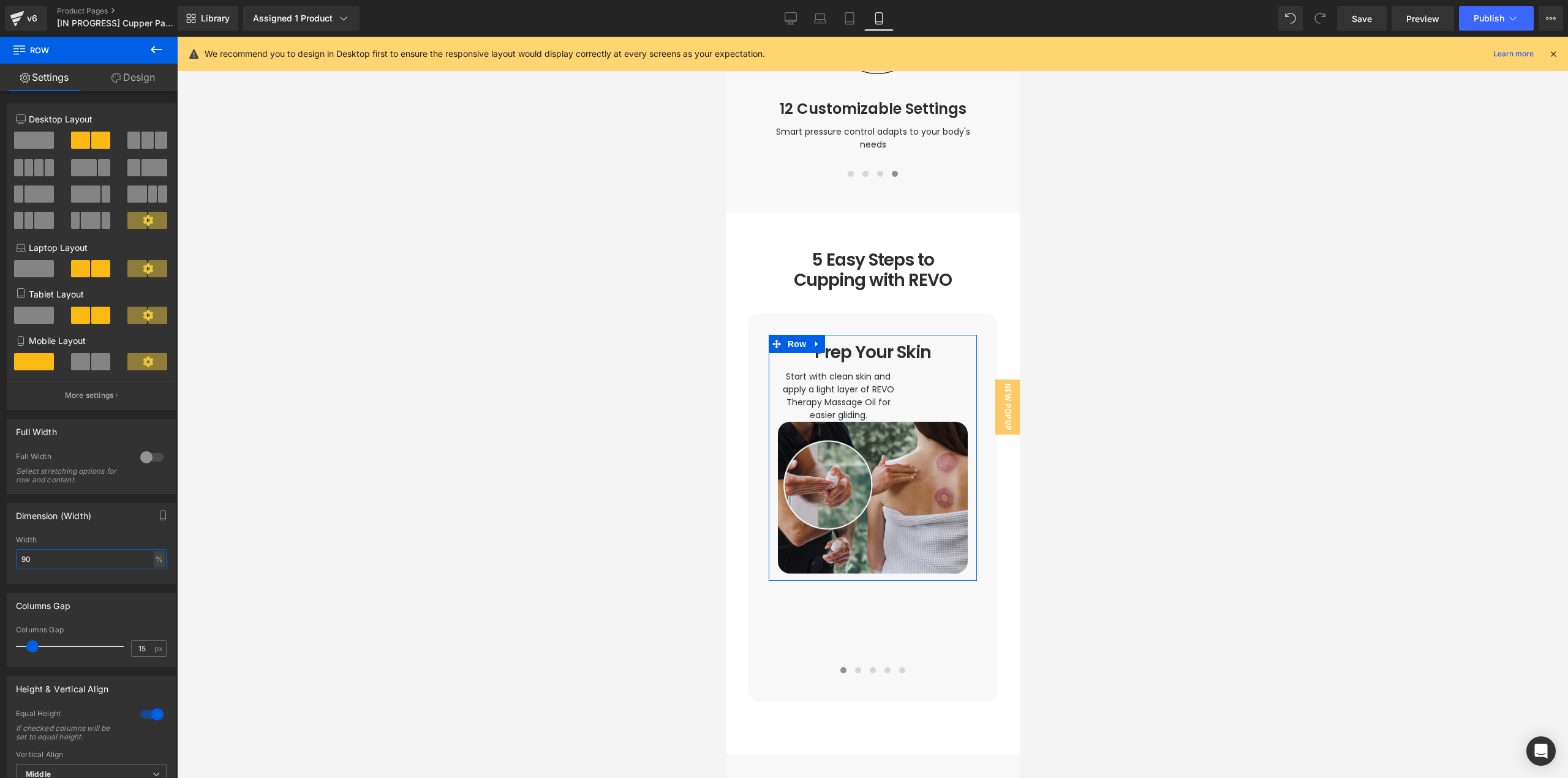
drag, startPoint x: 48, startPoint y: 564, endPoint x: 6, endPoint y: 564, distance: 42.0
click at [6, 564] on div "Dimension (Width) 90% Width 90 % % px" at bounding box center [91, 538] width 183 height 90
type input "100"
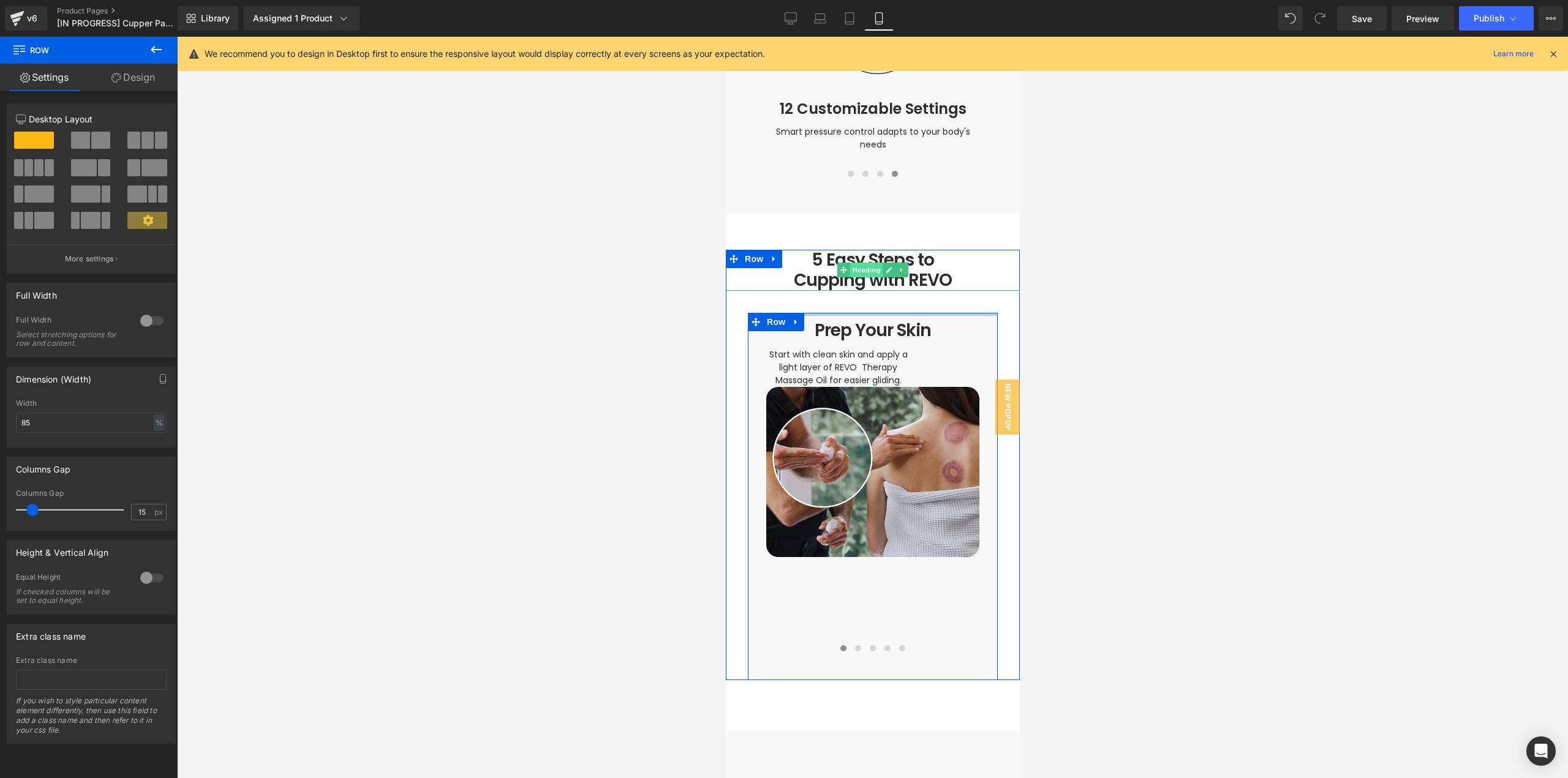
drag, startPoint x: 833, startPoint y: 314, endPoint x: 846, endPoint y: 252, distance: 63.3
click at [846, 252] on div "5 Easy Steps to Cupping with REVO Heading 5 Easy Steps to Cupping with REVO Hea…" at bounding box center [872, 465] width 294 height 430
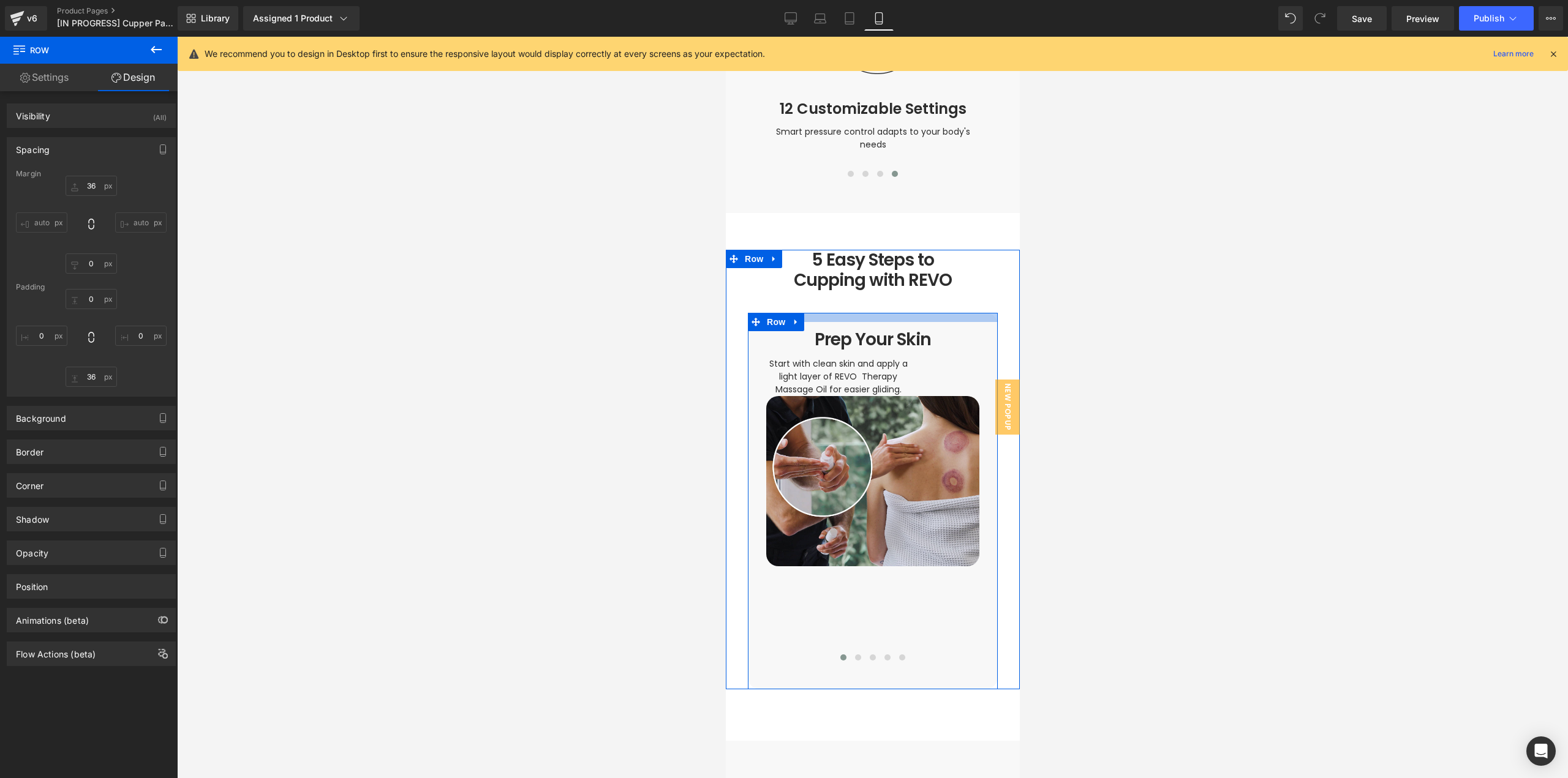
drag, startPoint x: 802, startPoint y: 301, endPoint x: 802, endPoint y: 310, distance: 9.0
click at [802, 313] on div "Prep Your Skin Heading Start with clean skin and apply a light layer of REVO Th…" at bounding box center [872, 501] width 250 height 376
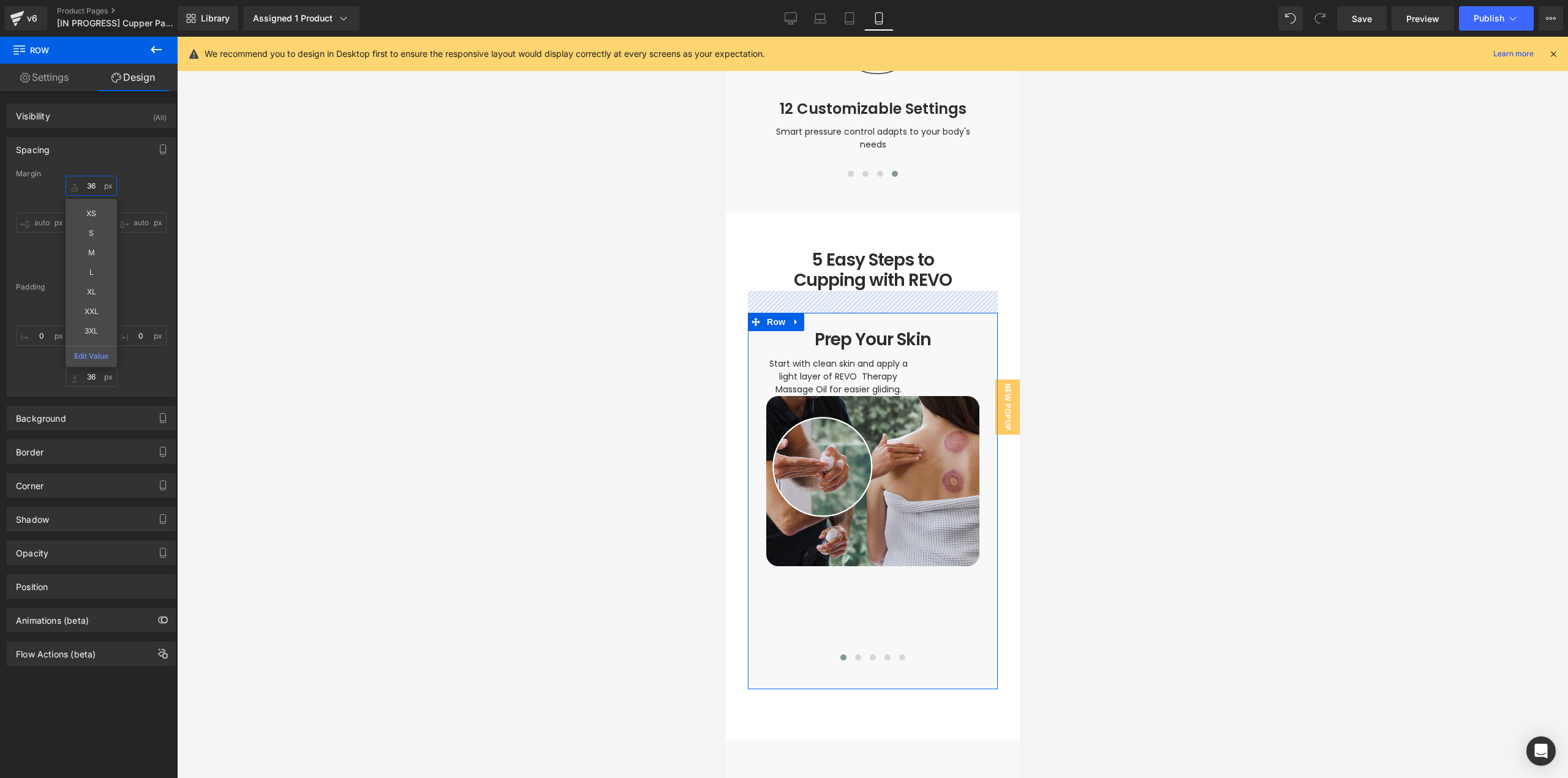
click at [91, 187] on input "text" at bounding box center [91, 185] width 52 height 20
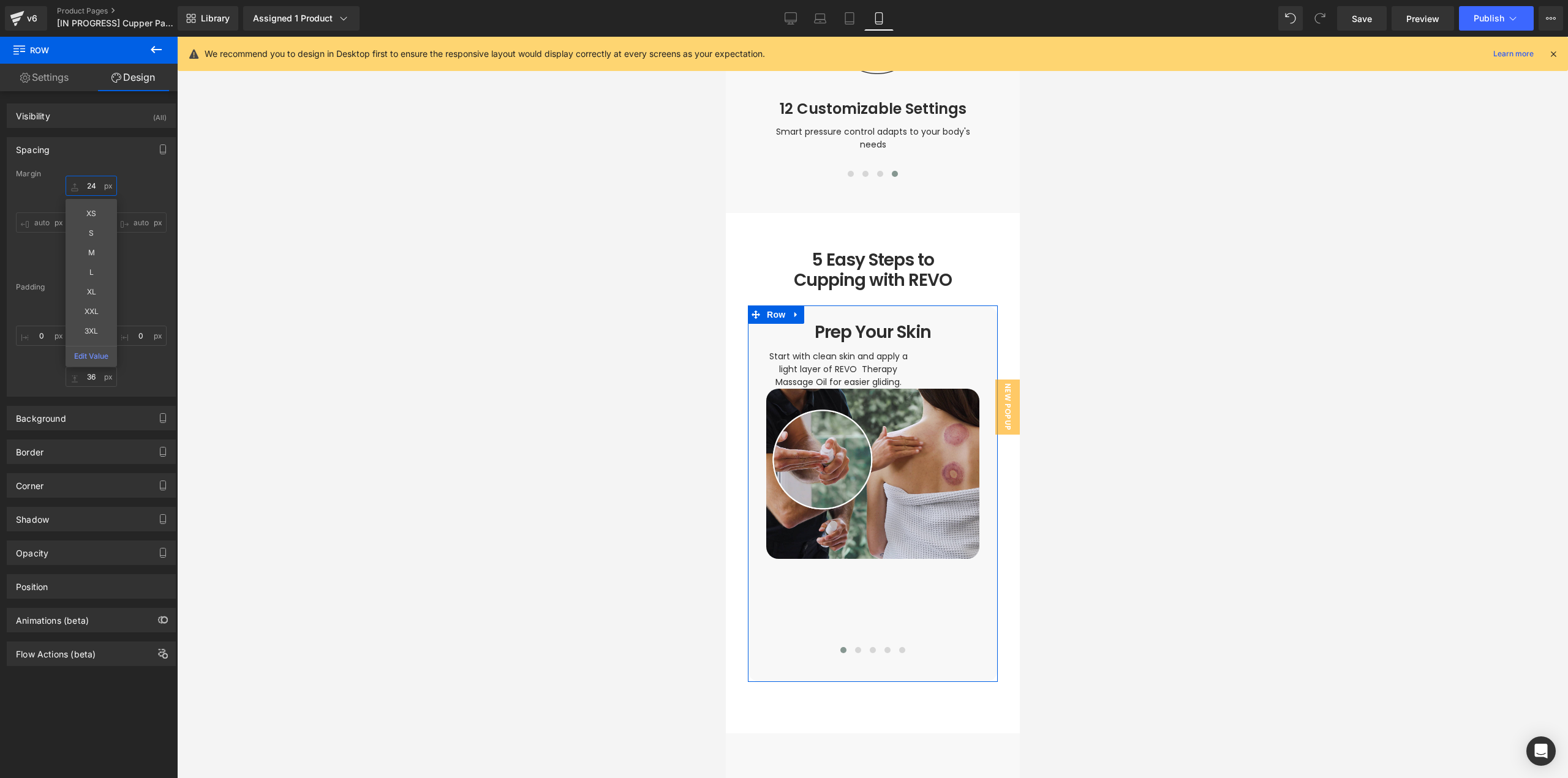
type input "24"
click at [145, 276] on div "Margin 24 auto auto auto auto [GEOGRAPHIC_DATA]" at bounding box center [91, 283] width 168 height 226
click at [91, 295] on input "text" at bounding box center [91, 298] width 52 height 20
type input "15px"
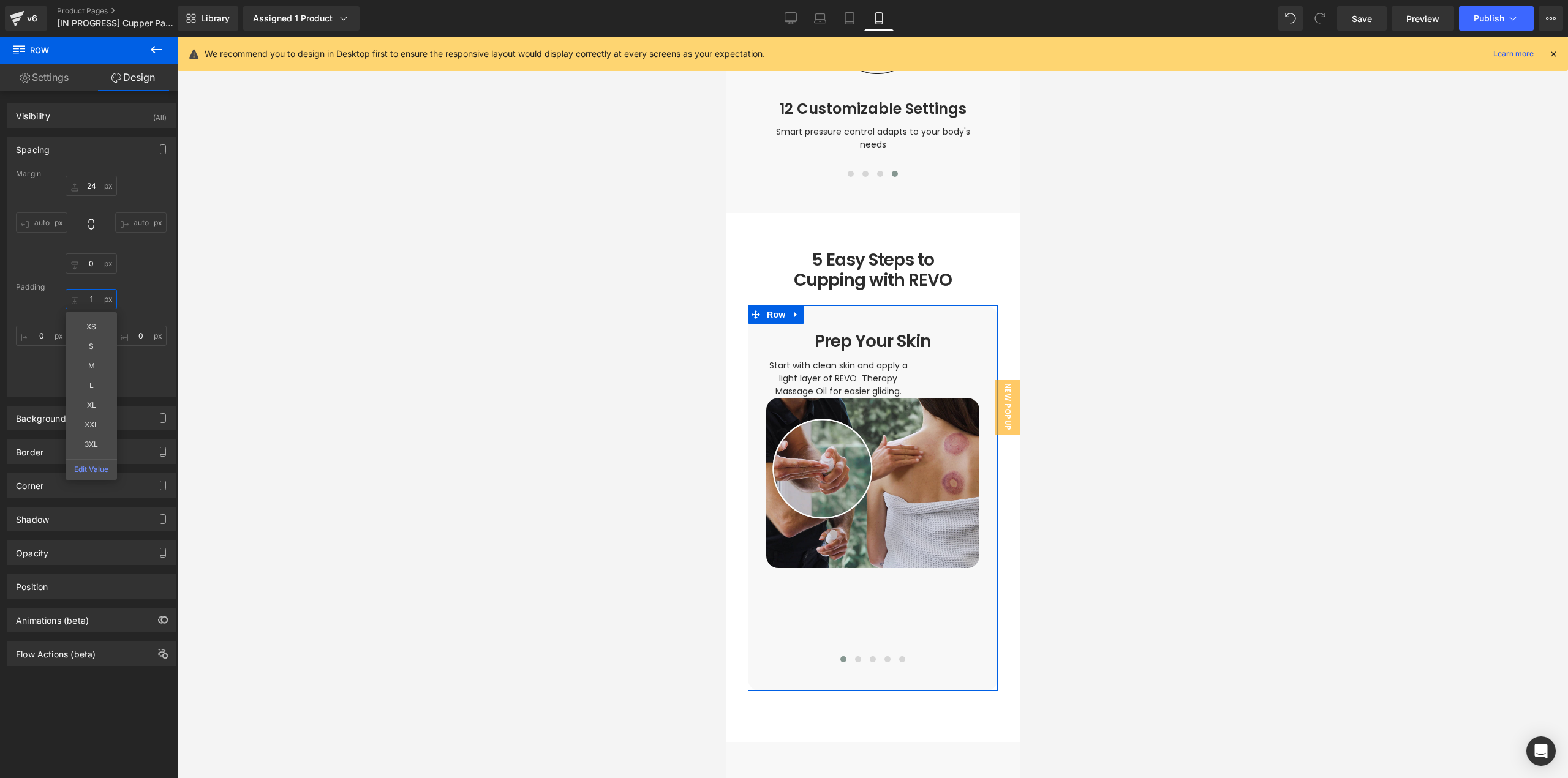
type input "18"
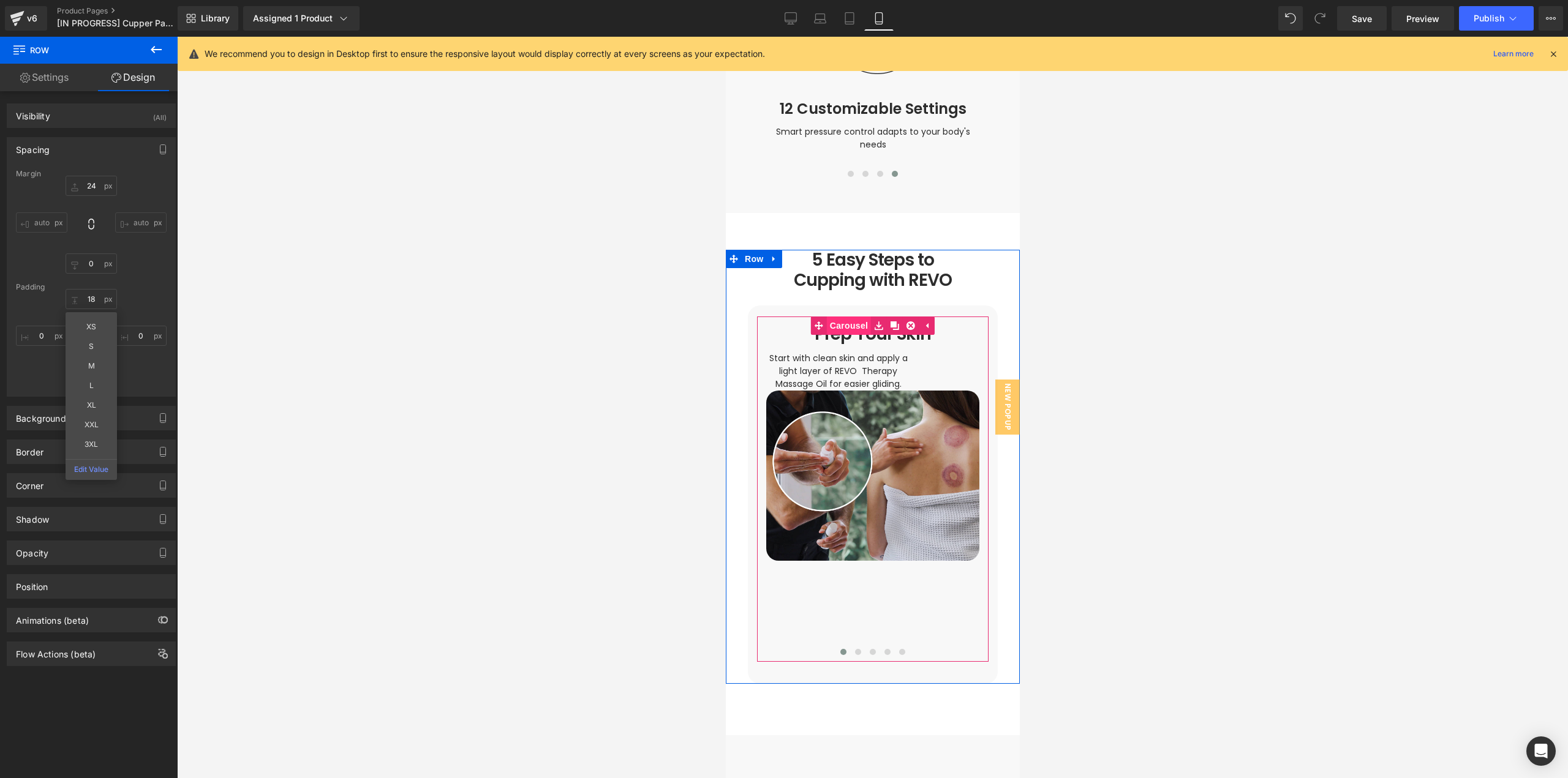
click at [844, 317] on link "Carousel" at bounding box center [840, 325] width 60 height 18
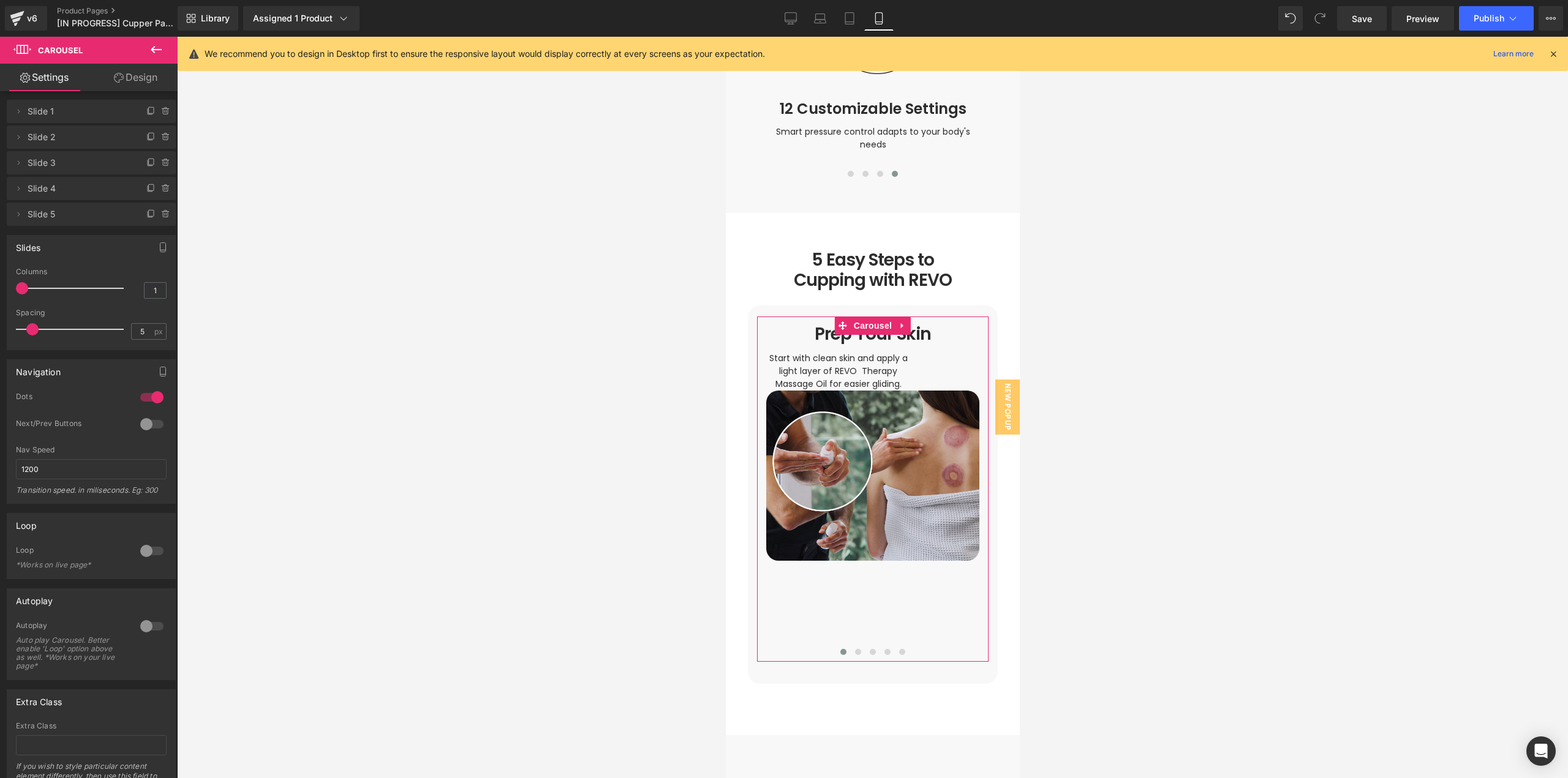
scroll to position [0, 0]
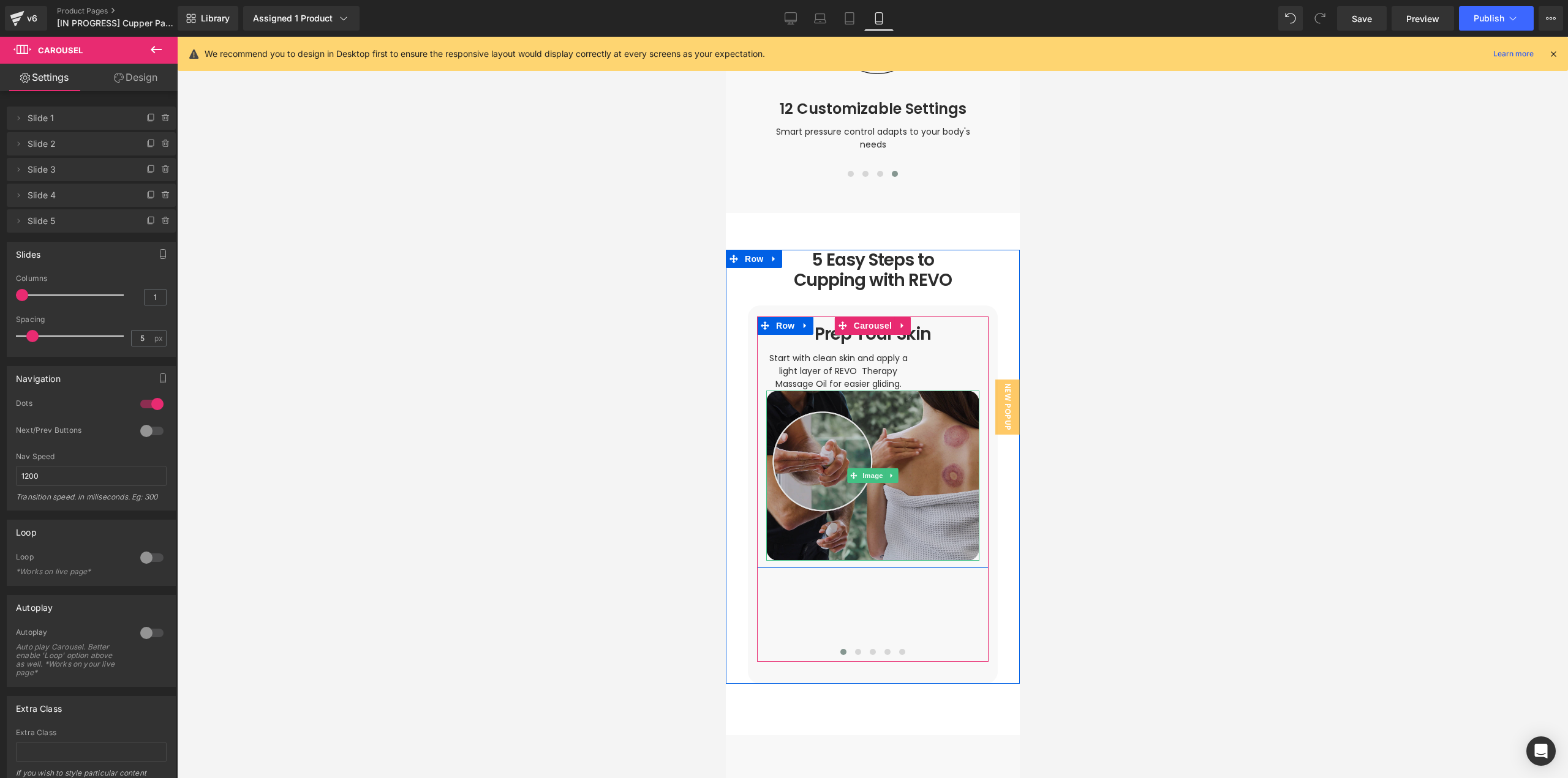
click at [868, 517] on img at bounding box center [872, 476] width 213 height 170
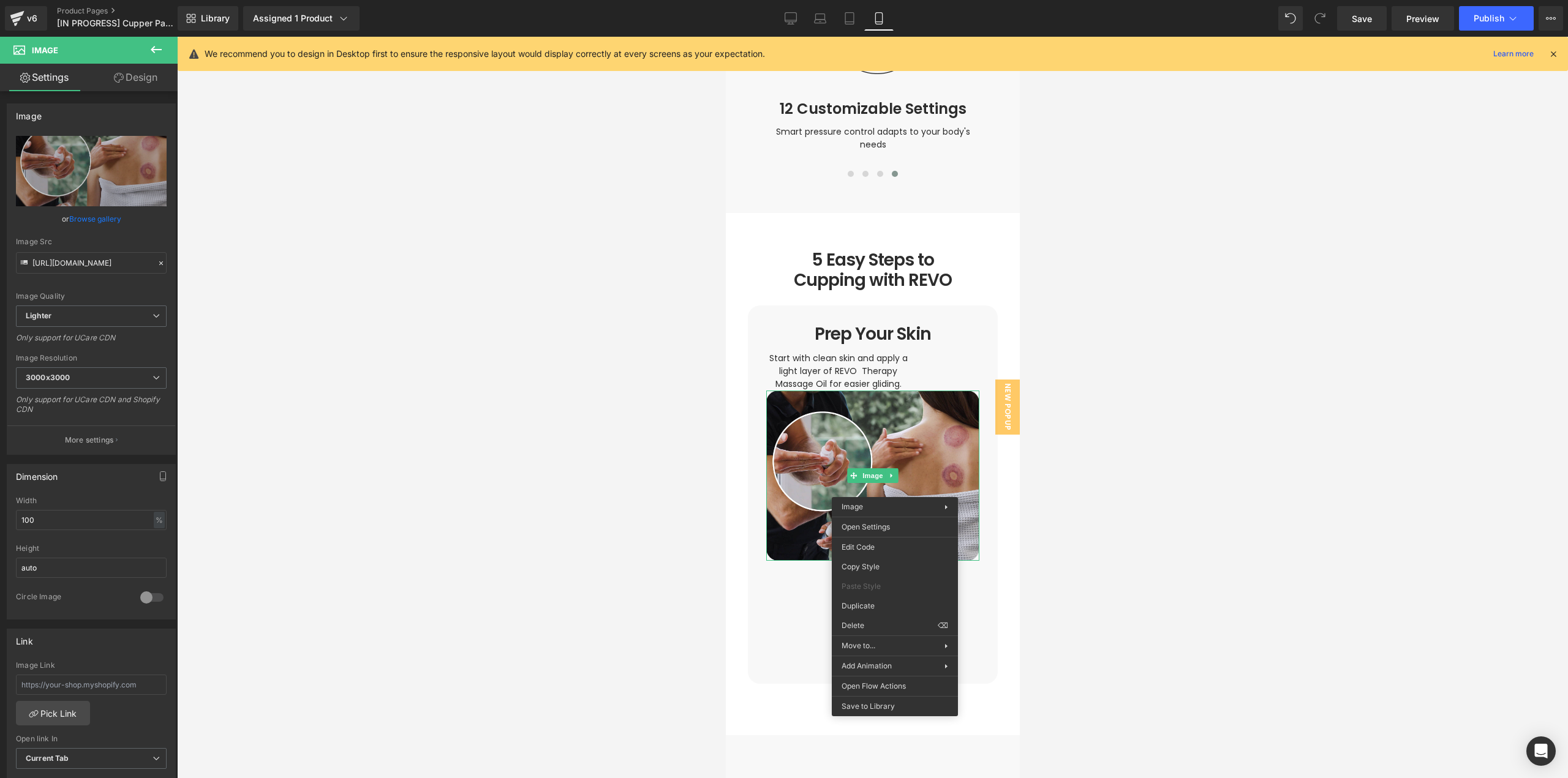
drag, startPoint x: 1134, startPoint y: 389, endPoint x: 1001, endPoint y: 565, distance: 220.6
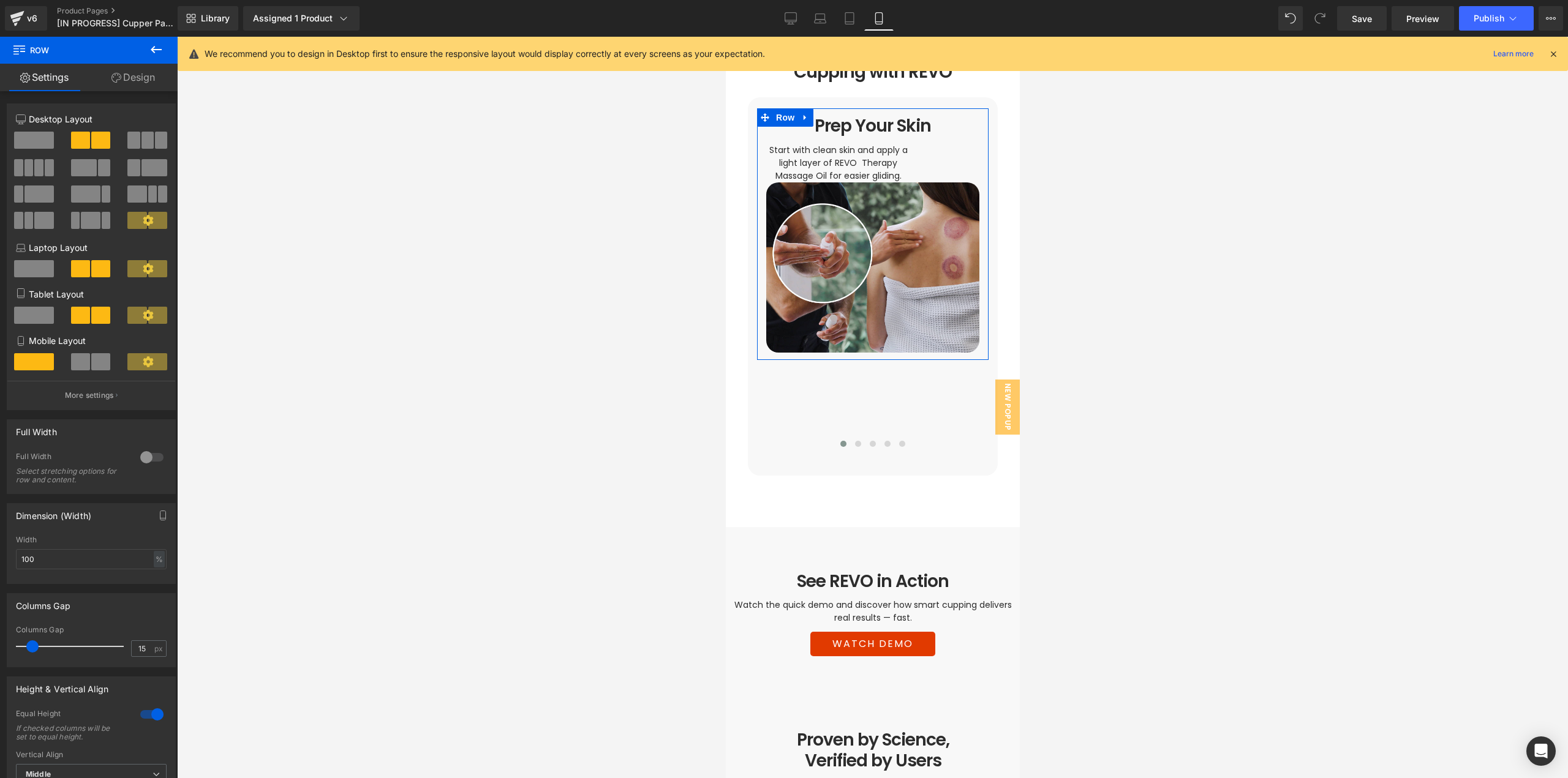
click at [130, 71] on link "Design" at bounding box center [133, 77] width 89 height 28
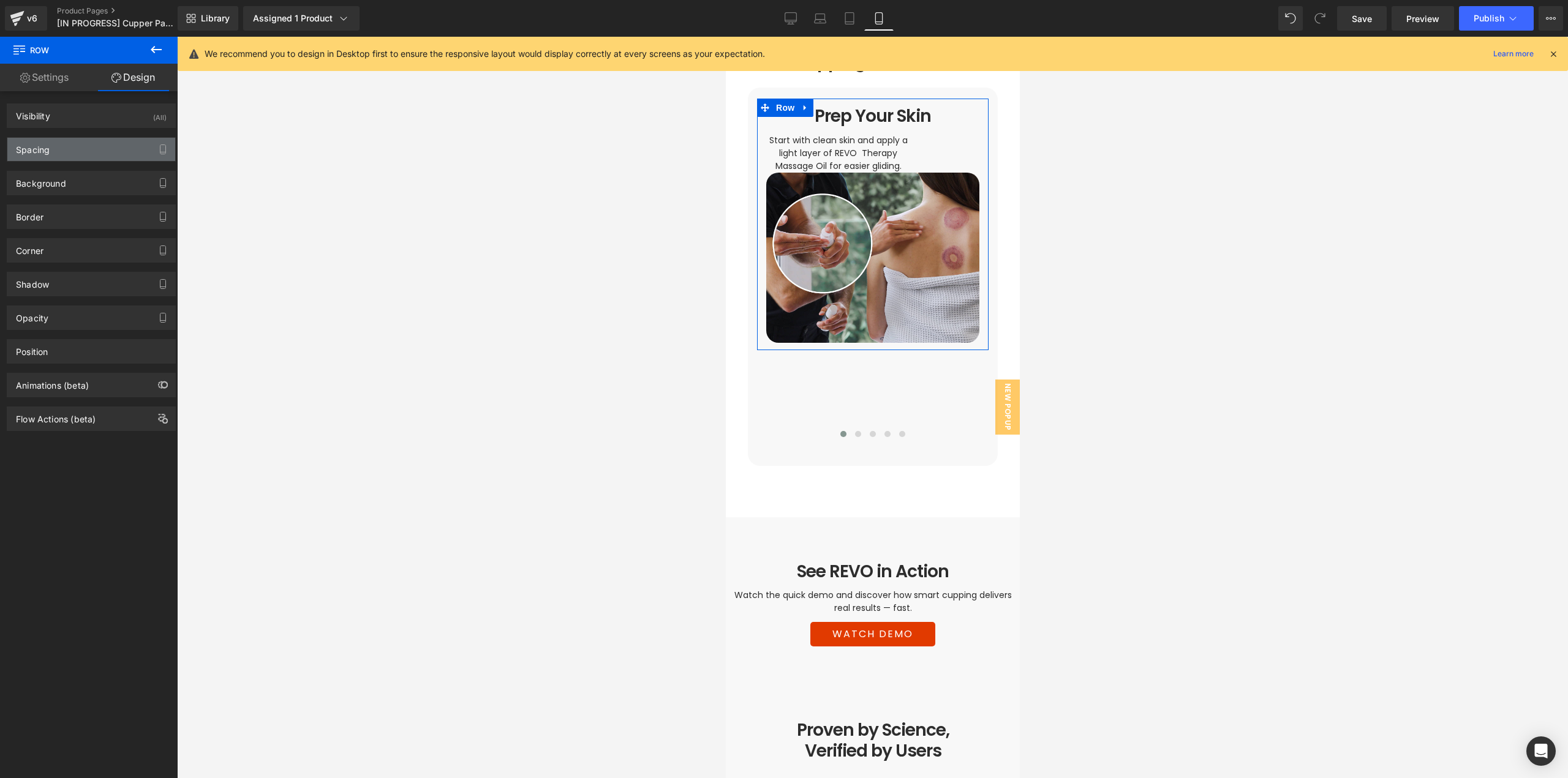
click at [68, 150] on div "Spacing" at bounding box center [91, 148] width 168 height 23
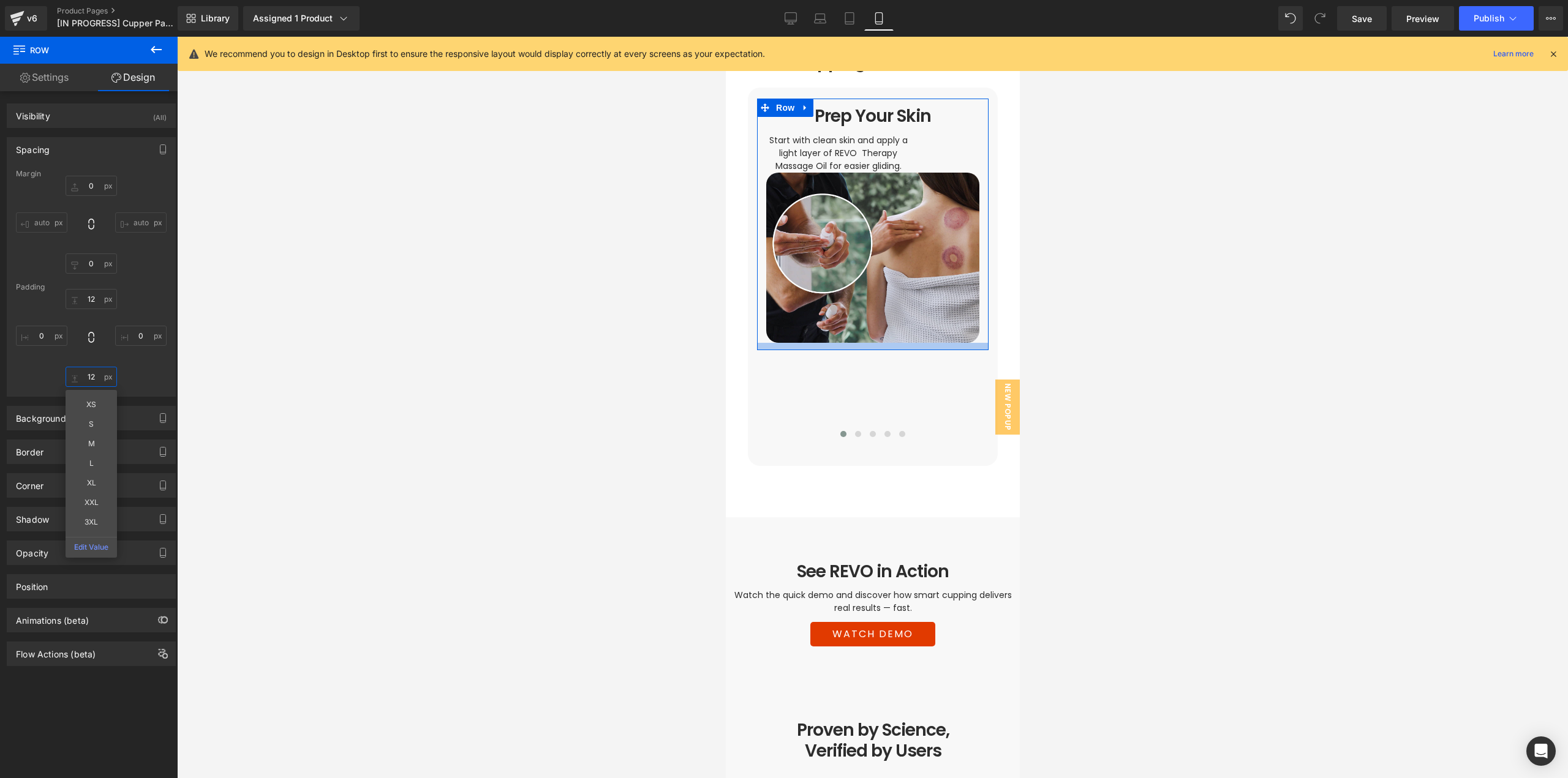
click at [91, 378] on input "12" at bounding box center [91, 376] width 52 height 20
type input "0"
click at [91, 298] on input "12" at bounding box center [91, 298] width 52 height 20
type input "0"
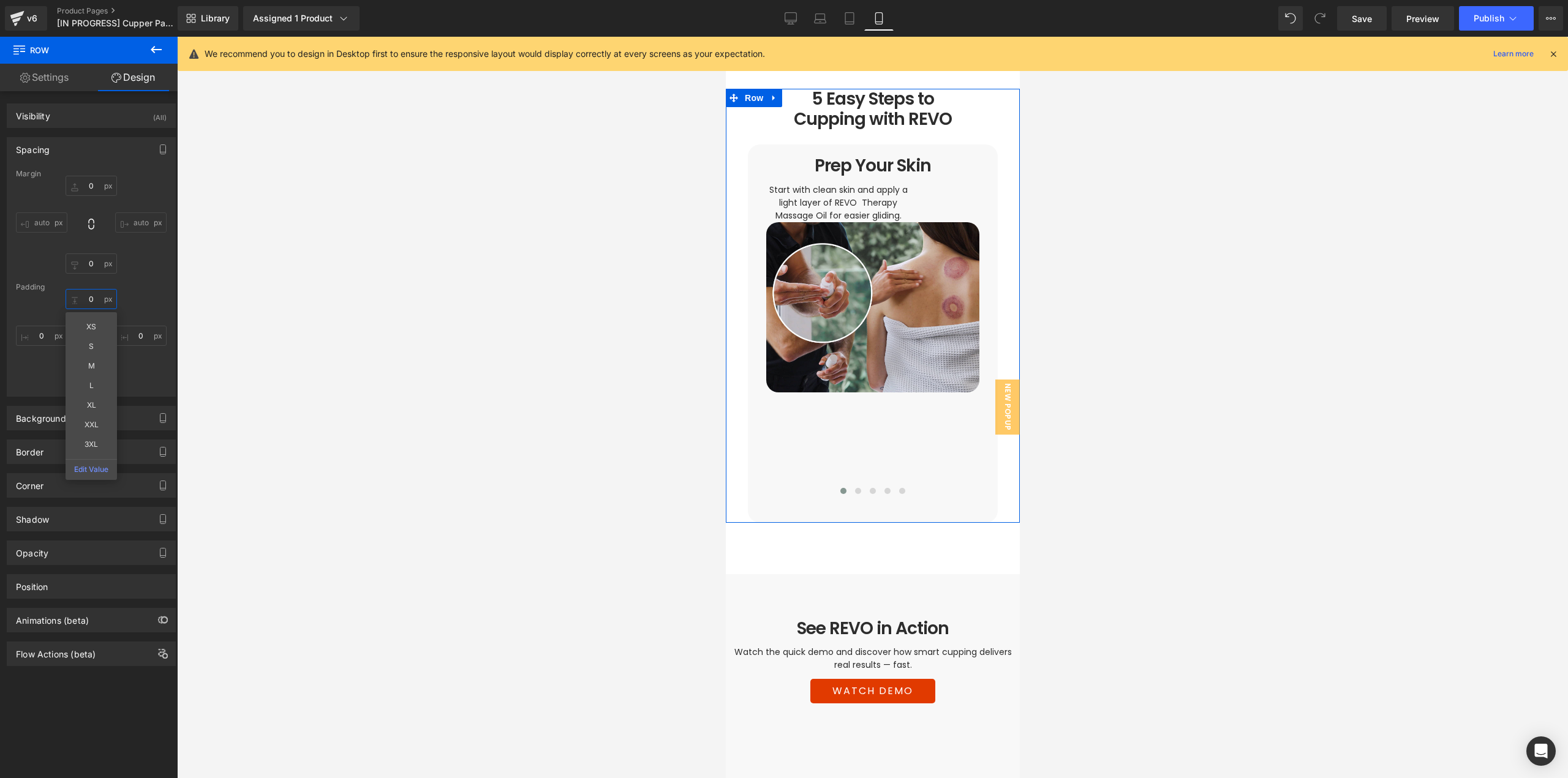
scroll to position [2290, 0]
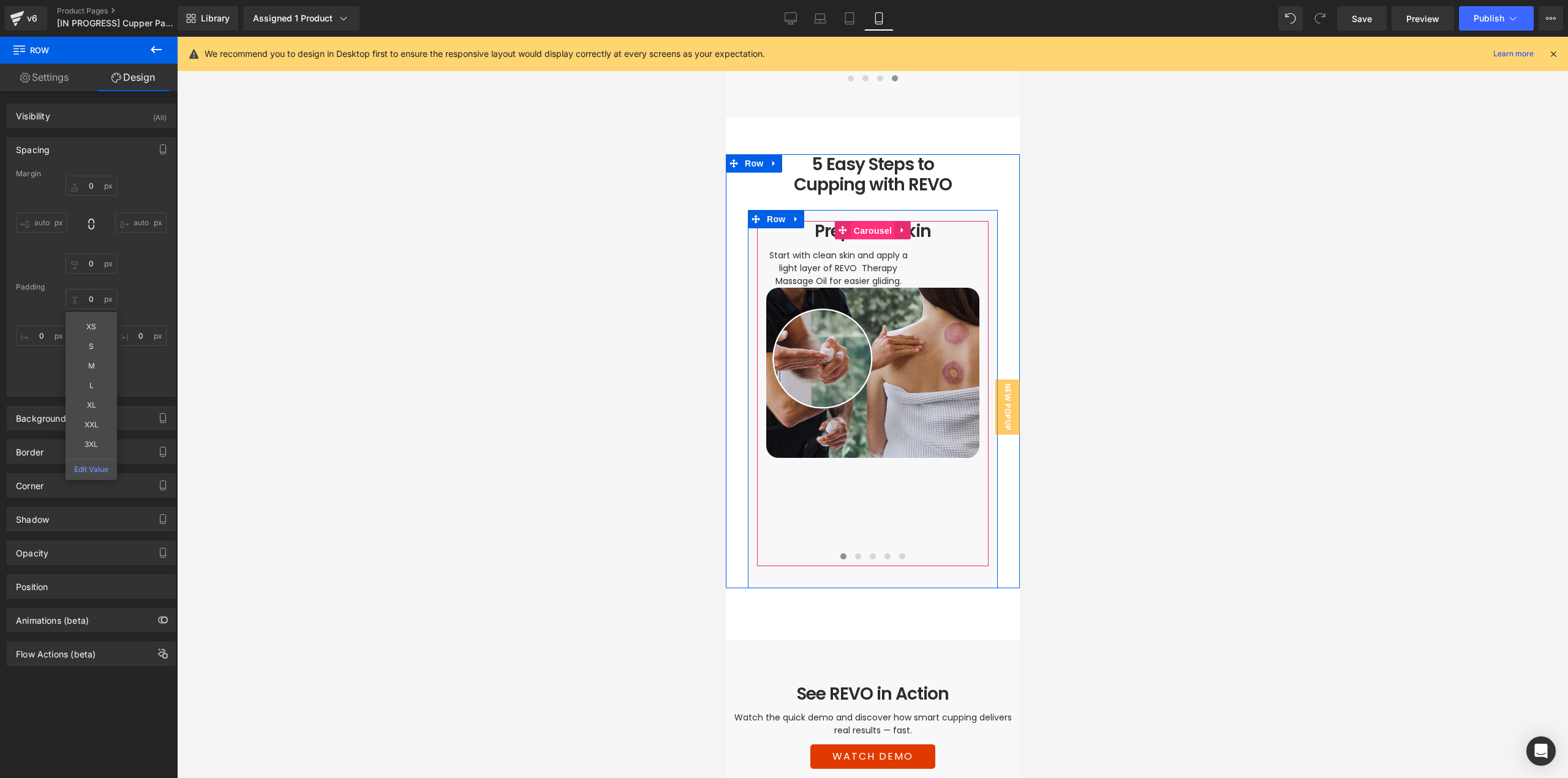
click at [875, 221] on span "Carousel" at bounding box center [872, 230] width 44 height 18
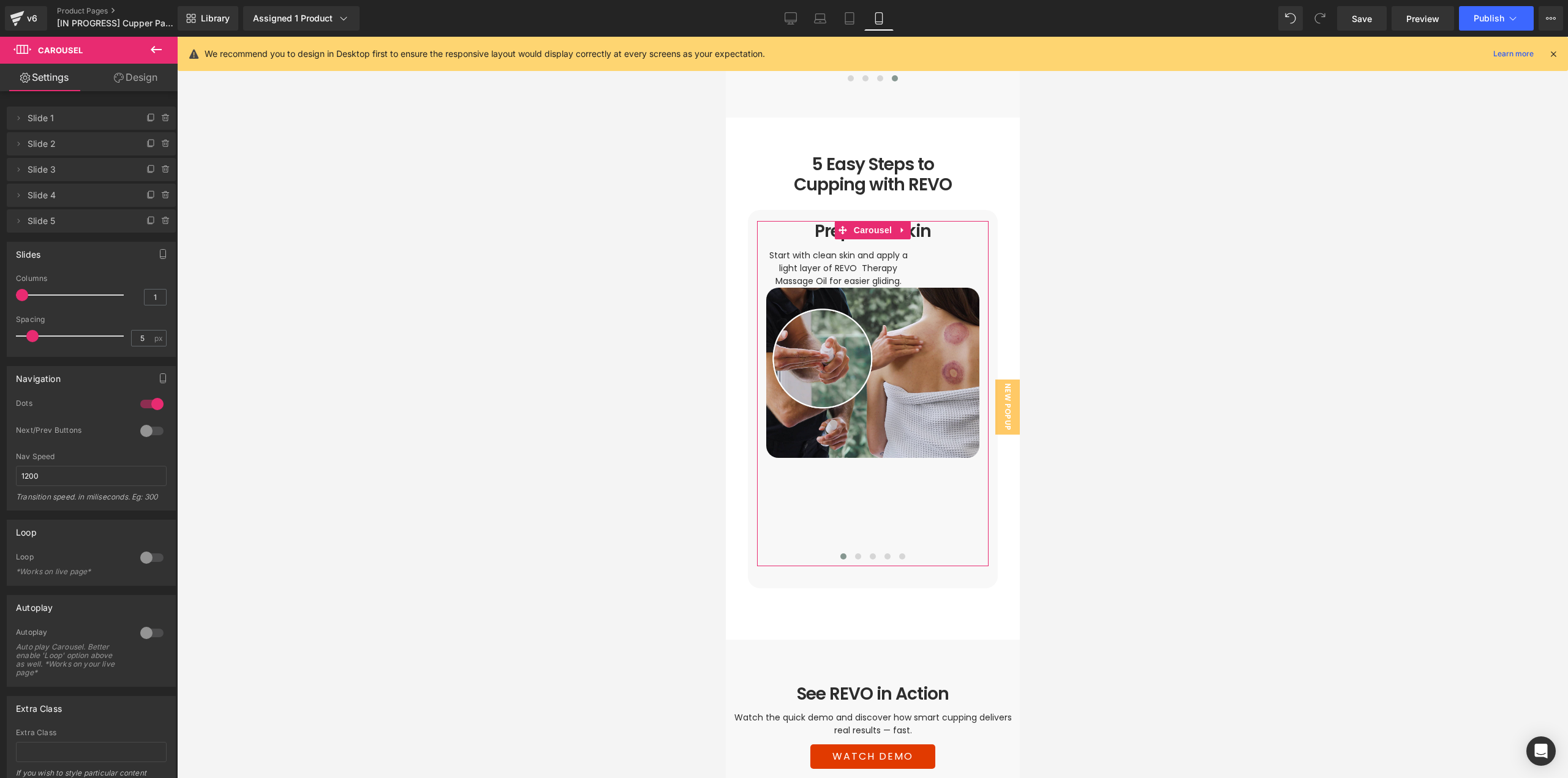
drag, startPoint x: 141, startPoint y: 83, endPoint x: 57, endPoint y: 188, distance: 134.5
click at [141, 83] on link "Design" at bounding box center [136, 77] width 89 height 28
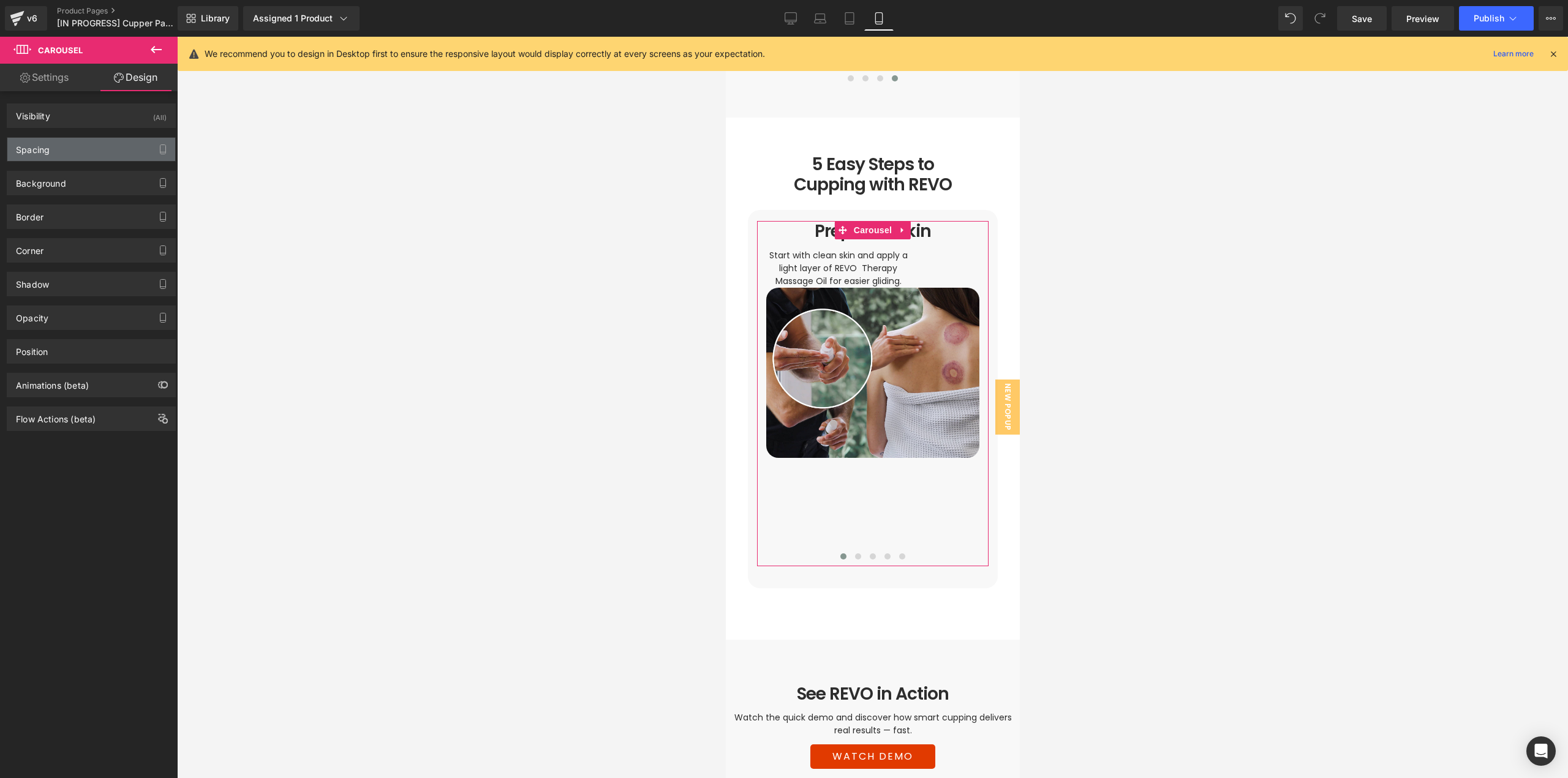
click at [57, 147] on div "Spacing" at bounding box center [91, 148] width 168 height 23
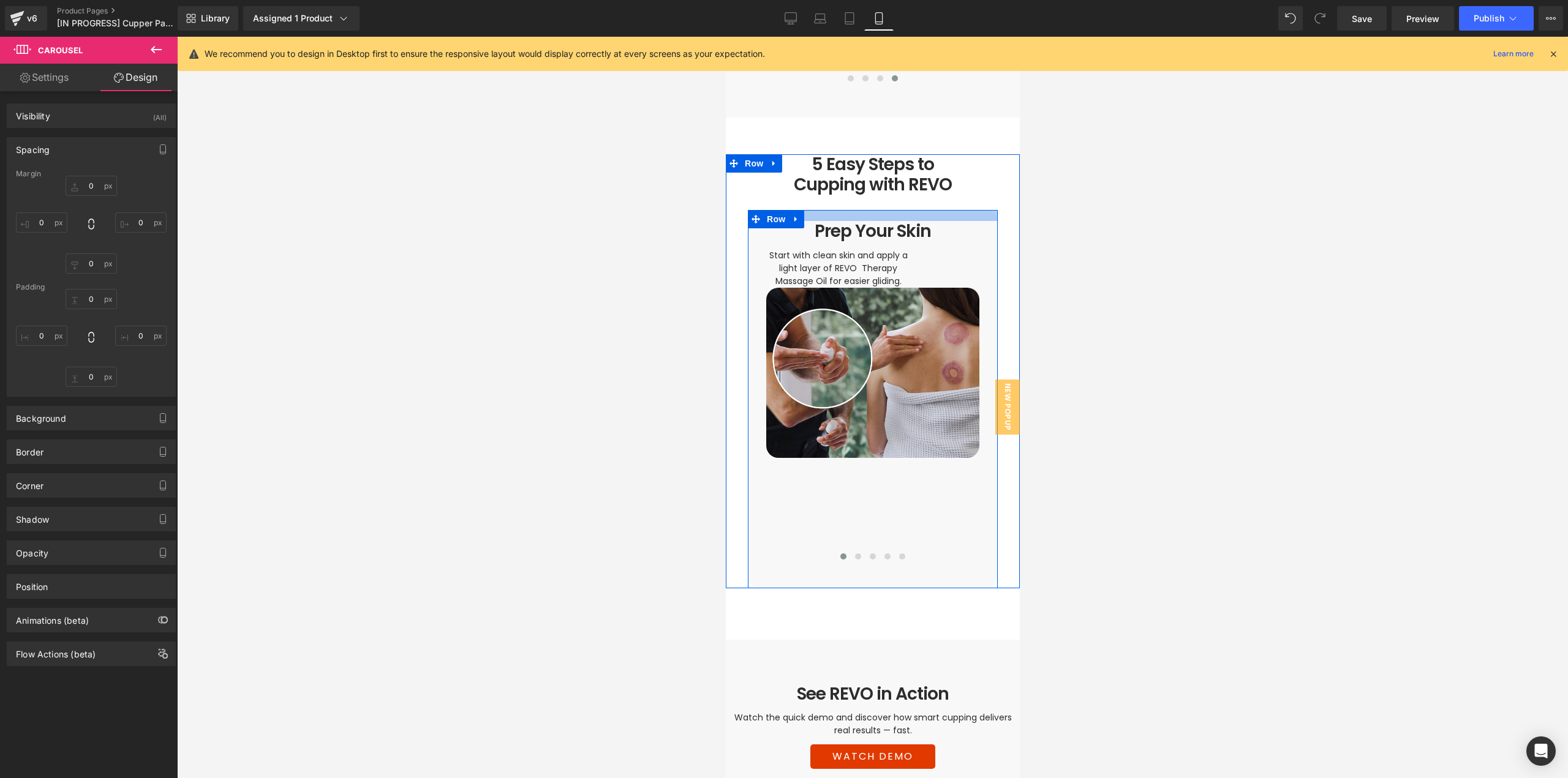
click at [903, 210] on div at bounding box center [872, 215] width 250 height 11
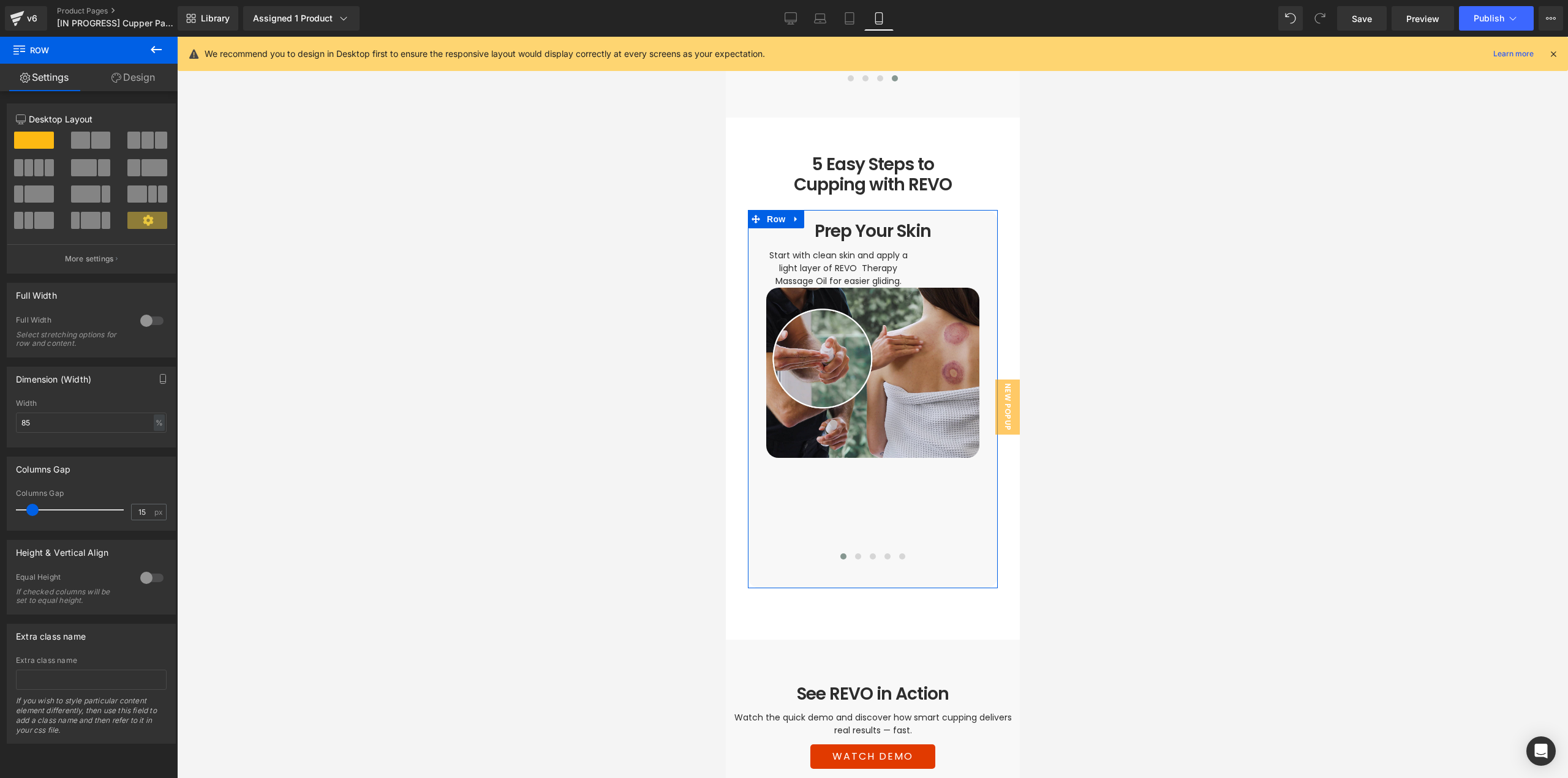
click at [147, 72] on link "Design" at bounding box center [133, 77] width 89 height 28
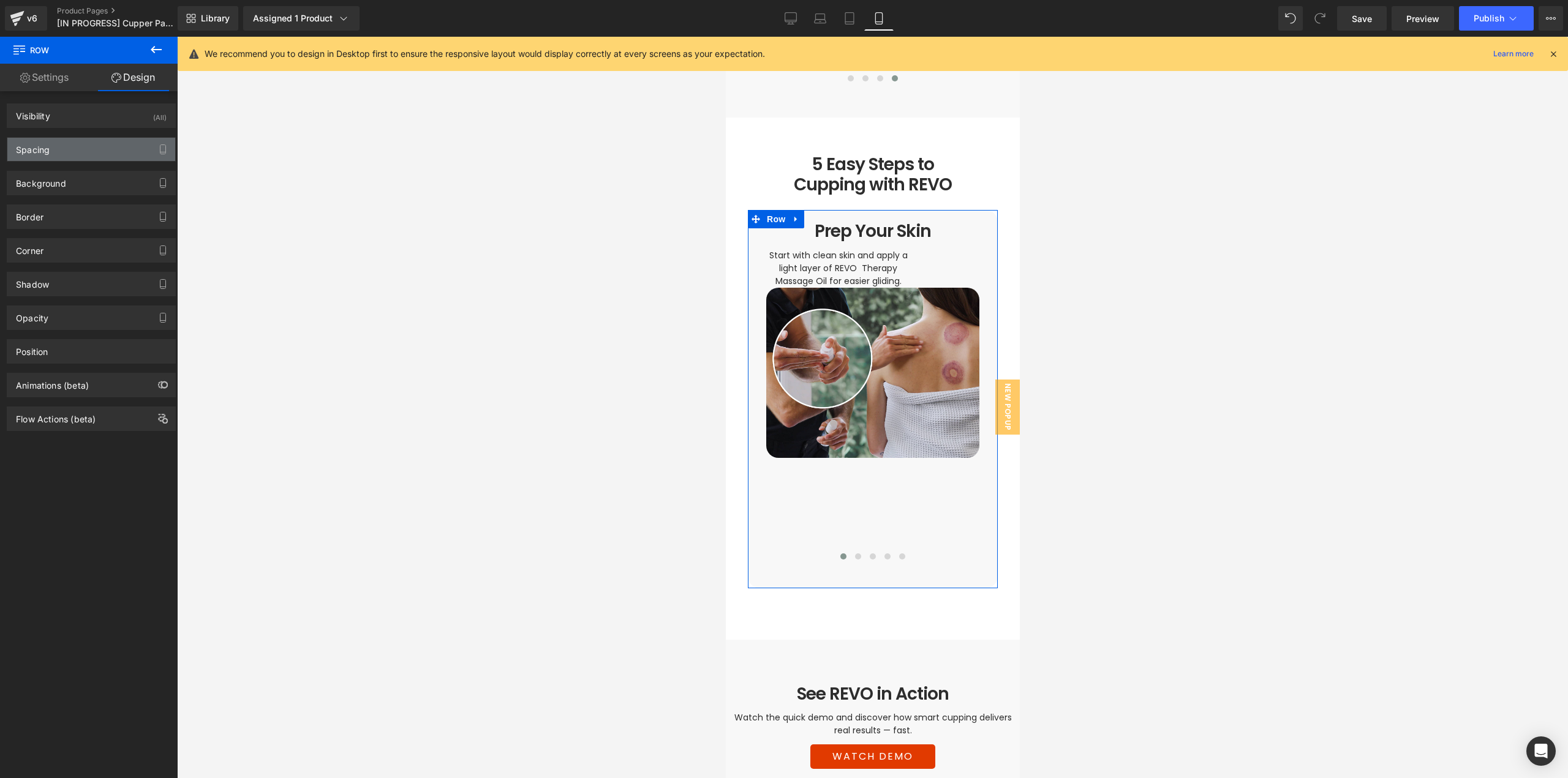
click at [58, 152] on div "Spacing" at bounding box center [91, 148] width 168 height 23
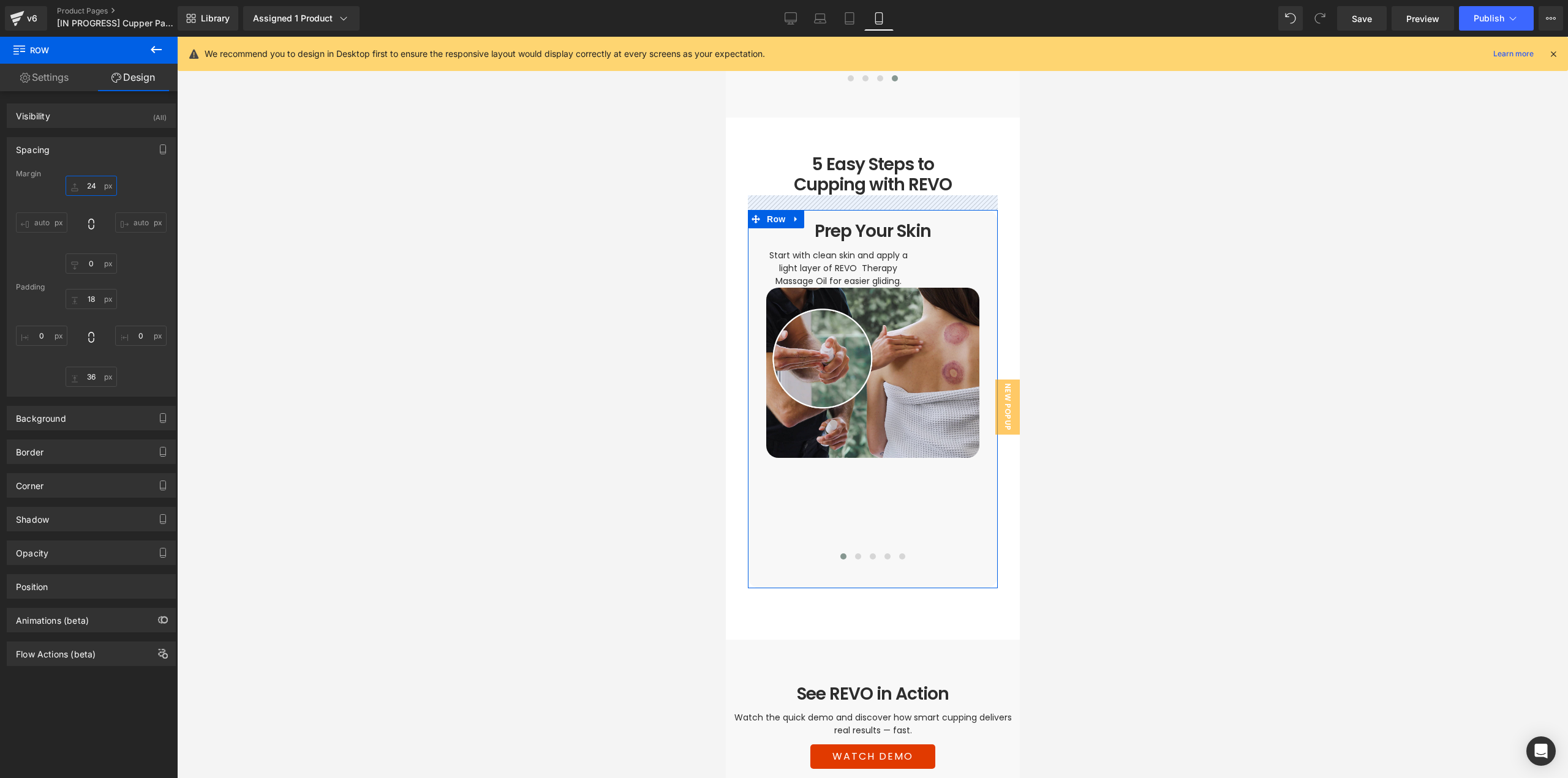
click at [97, 186] on input "24" at bounding box center [91, 185] width 52 height 20
click at [153, 305] on div "18 0 36 0" at bounding box center [91, 337] width 151 height 98
click at [92, 304] on input "18" at bounding box center [91, 298] width 52 height 20
type input "36"
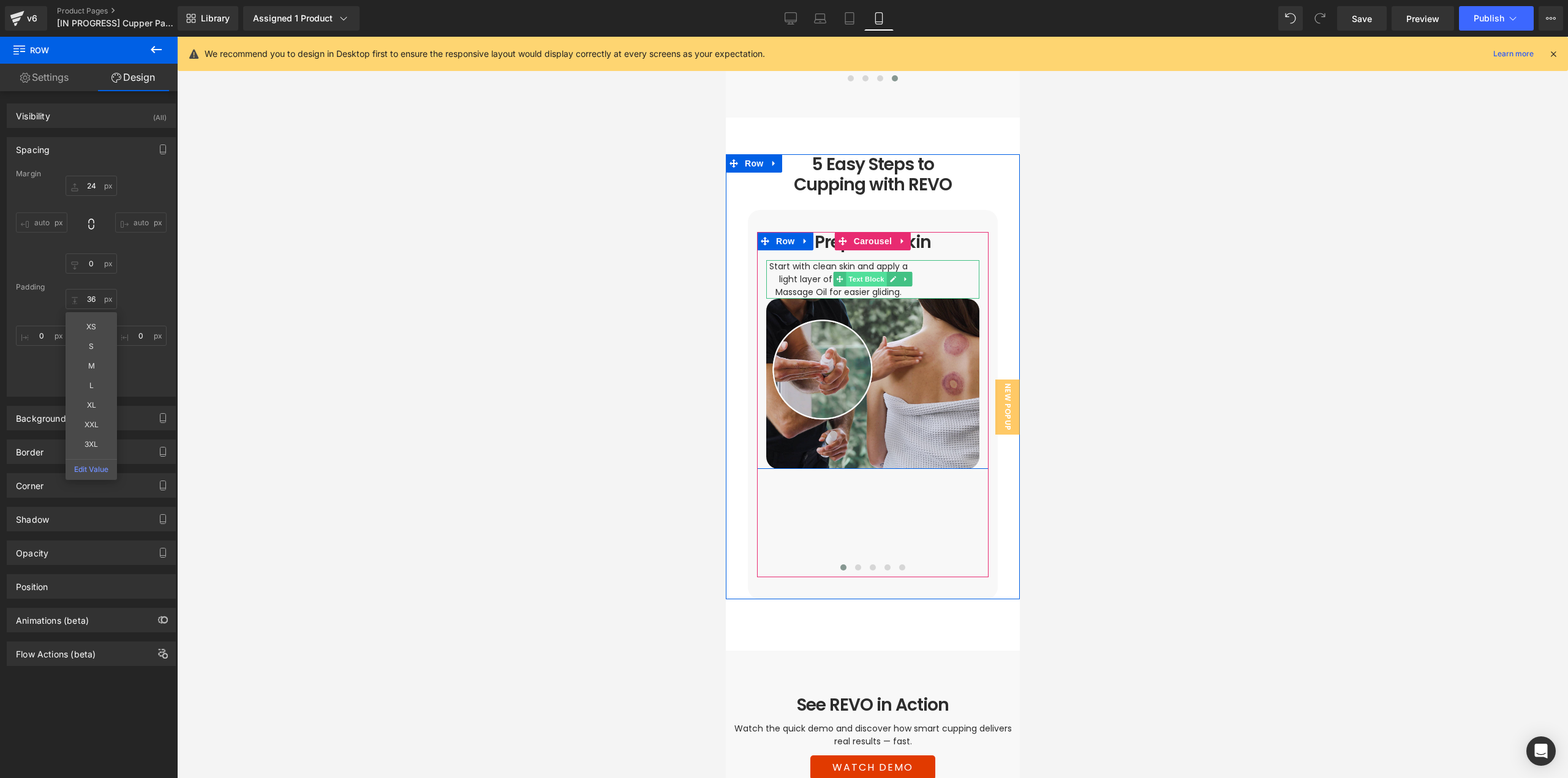
click at [855, 272] on span "Text Block" at bounding box center [865, 279] width 41 height 15
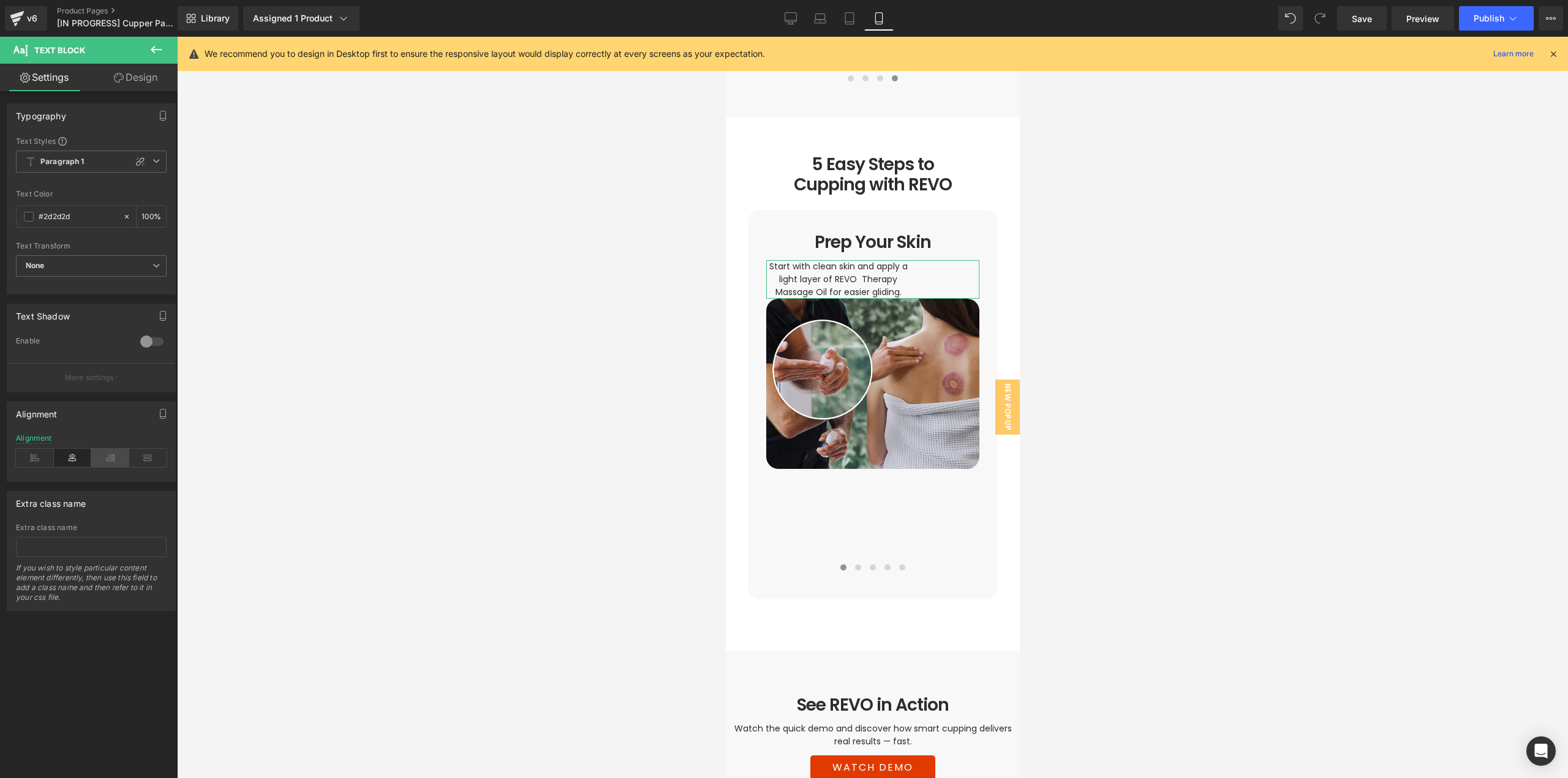
click at [114, 460] on icon at bounding box center [110, 457] width 38 height 18
click at [62, 457] on icon at bounding box center [73, 457] width 38 height 18
click at [134, 83] on link "Design" at bounding box center [136, 77] width 89 height 28
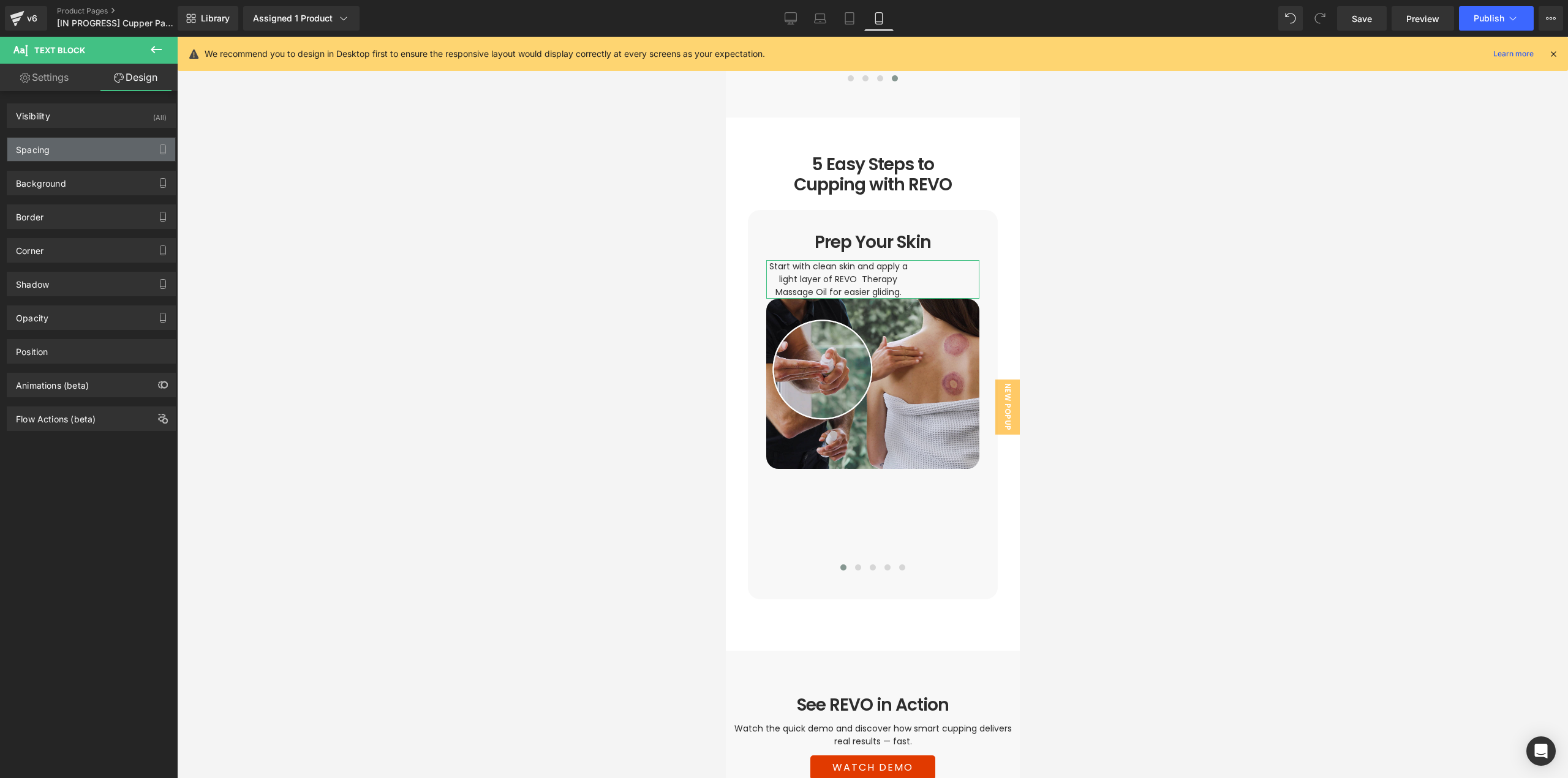
click at [63, 152] on div "Spacing" at bounding box center [91, 148] width 168 height 23
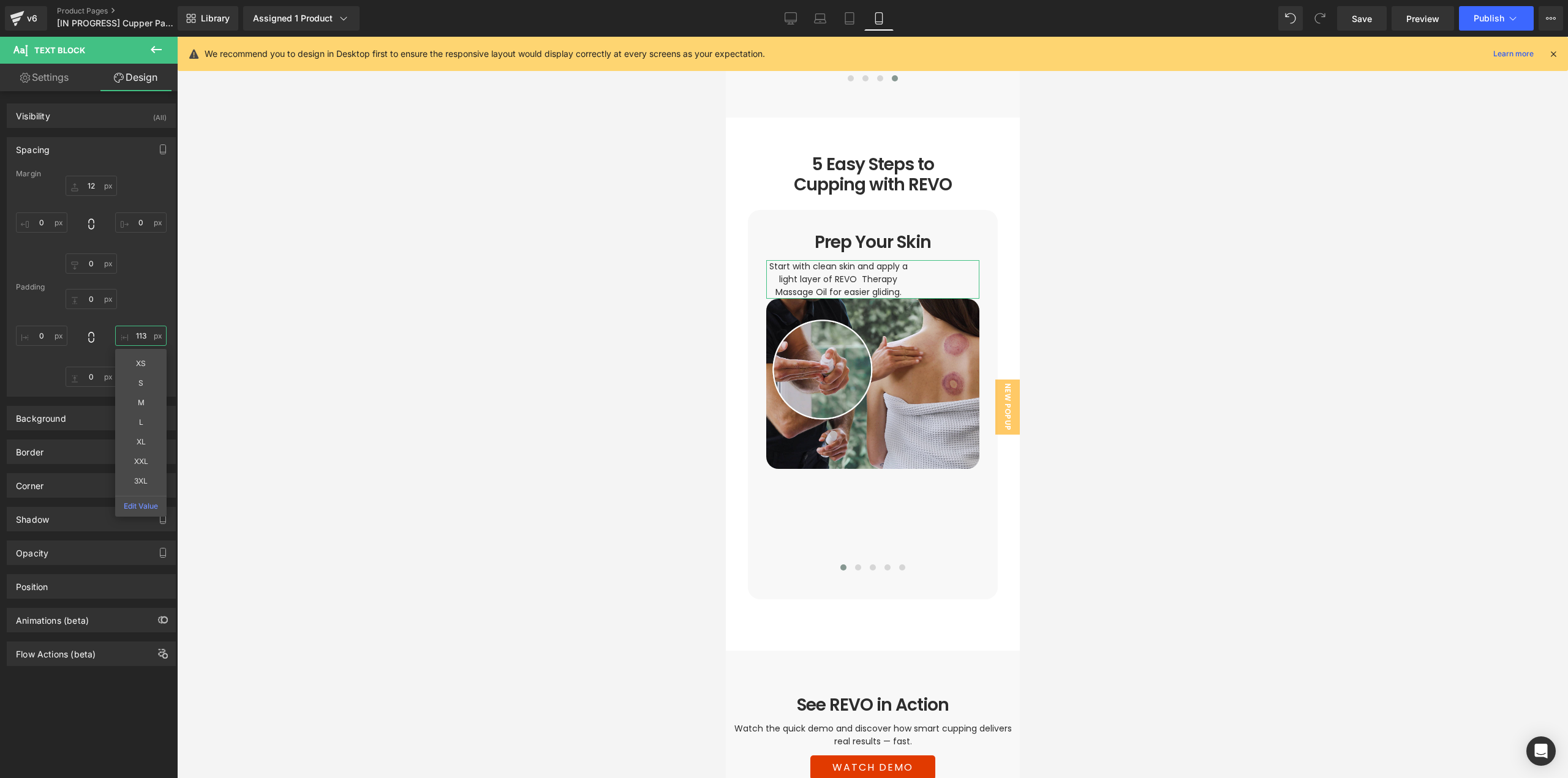
click at [142, 331] on input "text" at bounding box center [141, 335] width 52 height 20
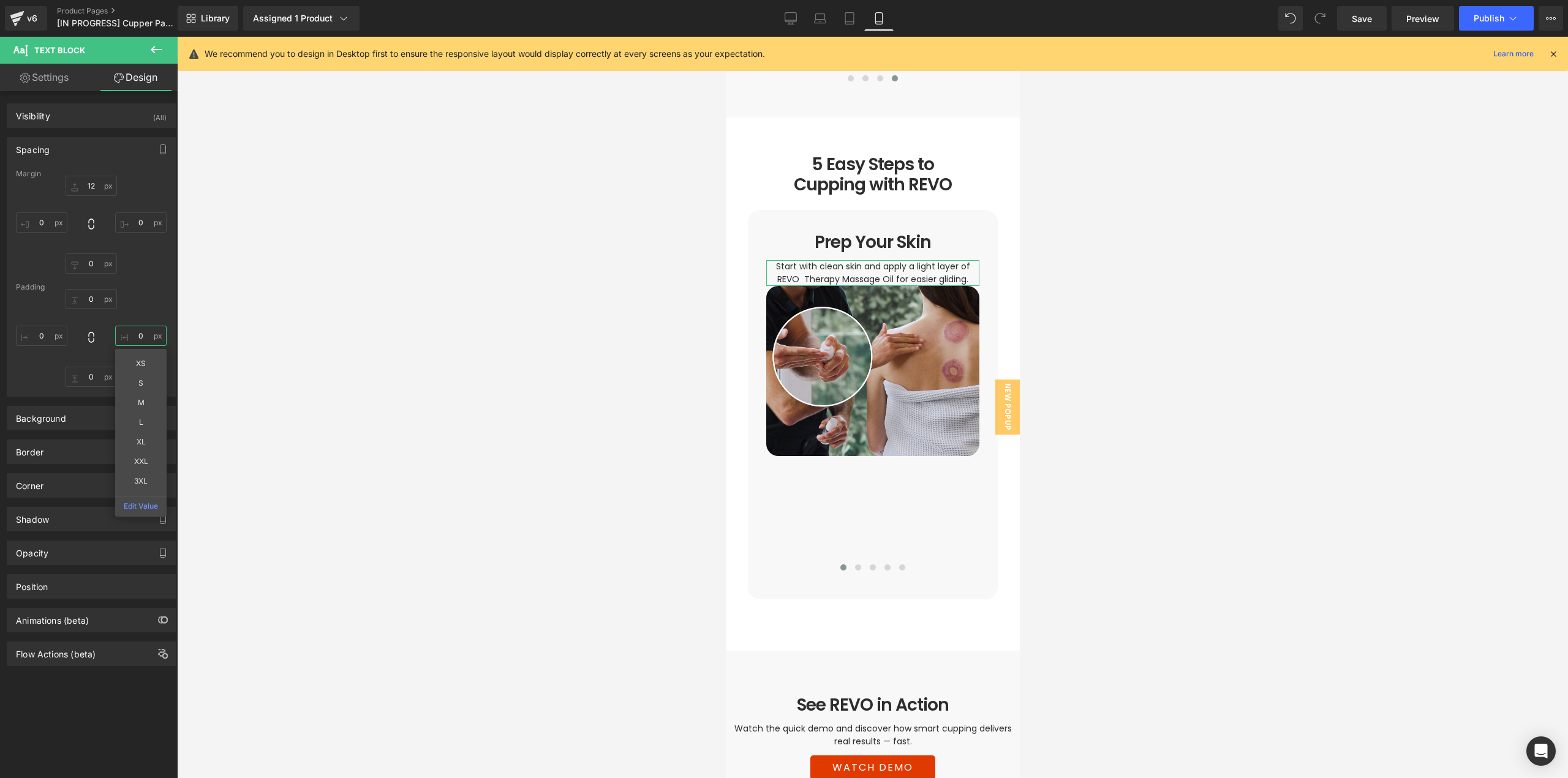
type input "0"
drag, startPoint x: 1373, startPoint y: 17, endPoint x: 784, endPoint y: 21, distance: 589.0
click at [1372, 17] on span "Save" at bounding box center [1361, 18] width 20 height 13
click at [786, 21] on icon at bounding box center [791, 17] width 12 height 10
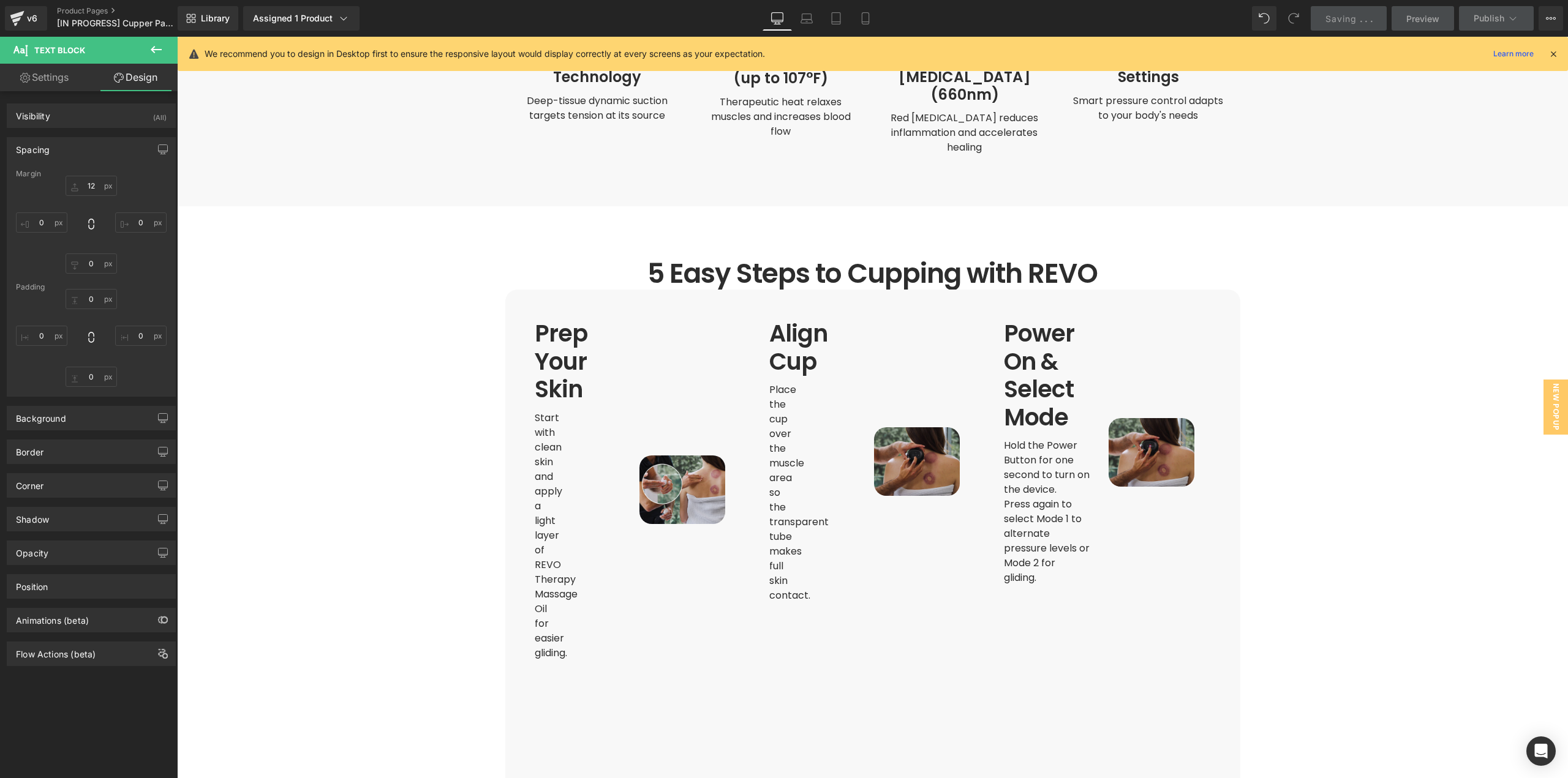
scroll to position [2424, 0]
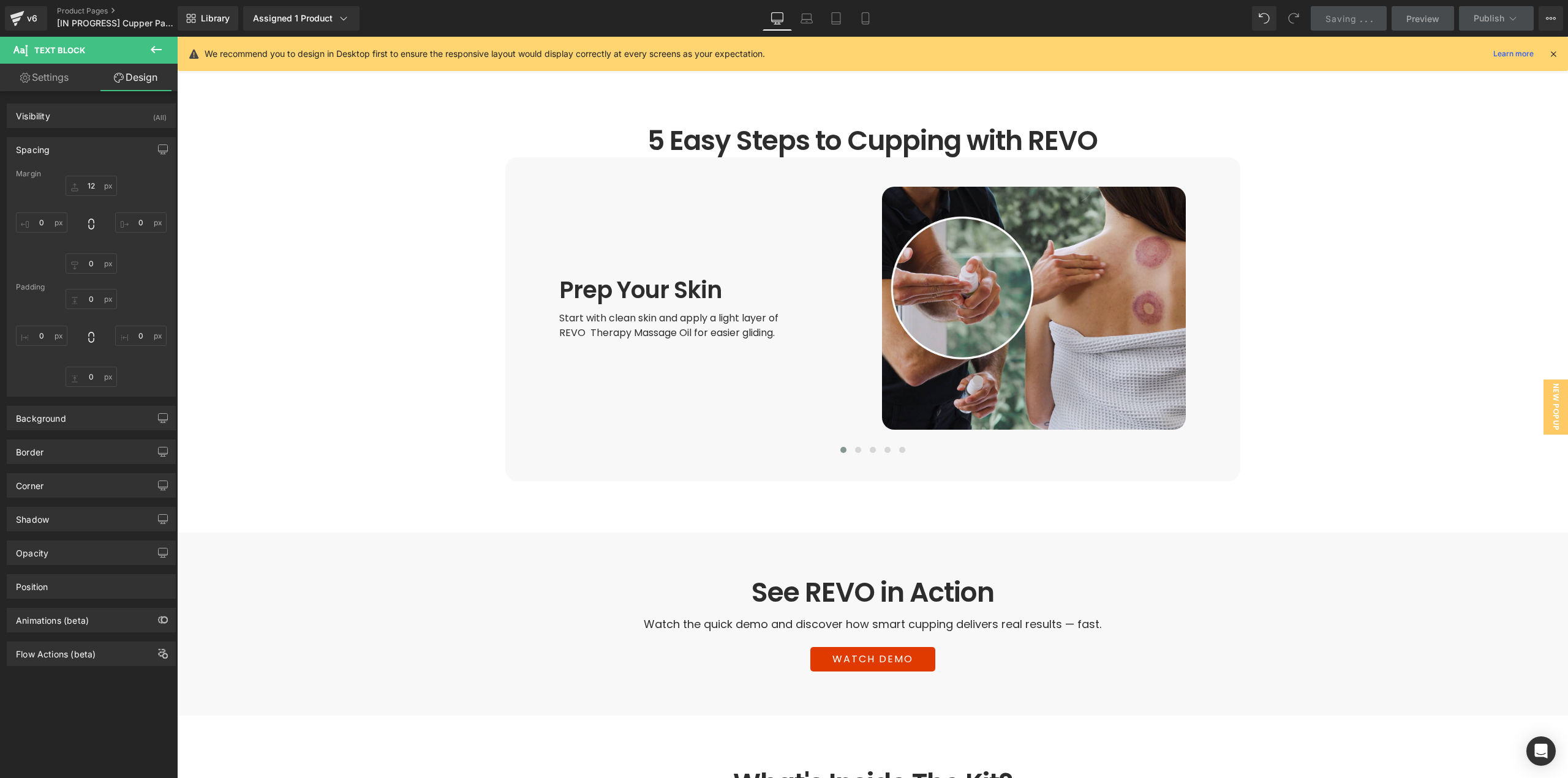
click at [783, 21] on icon at bounding box center [778, 17] width 12 height 10
click at [857, 13] on link "Mobile" at bounding box center [865, 18] width 29 height 25
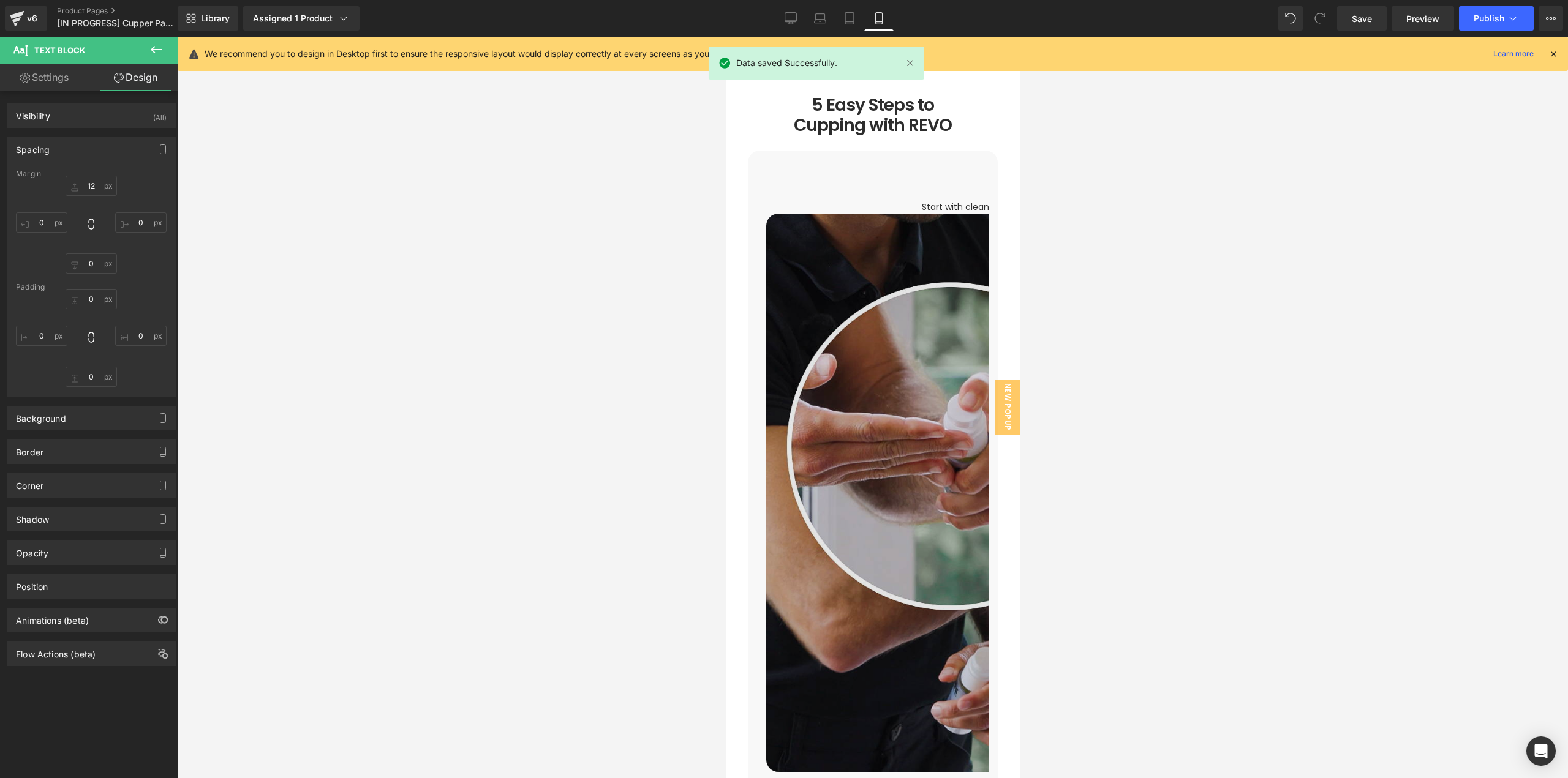
scroll to position [2258, 0]
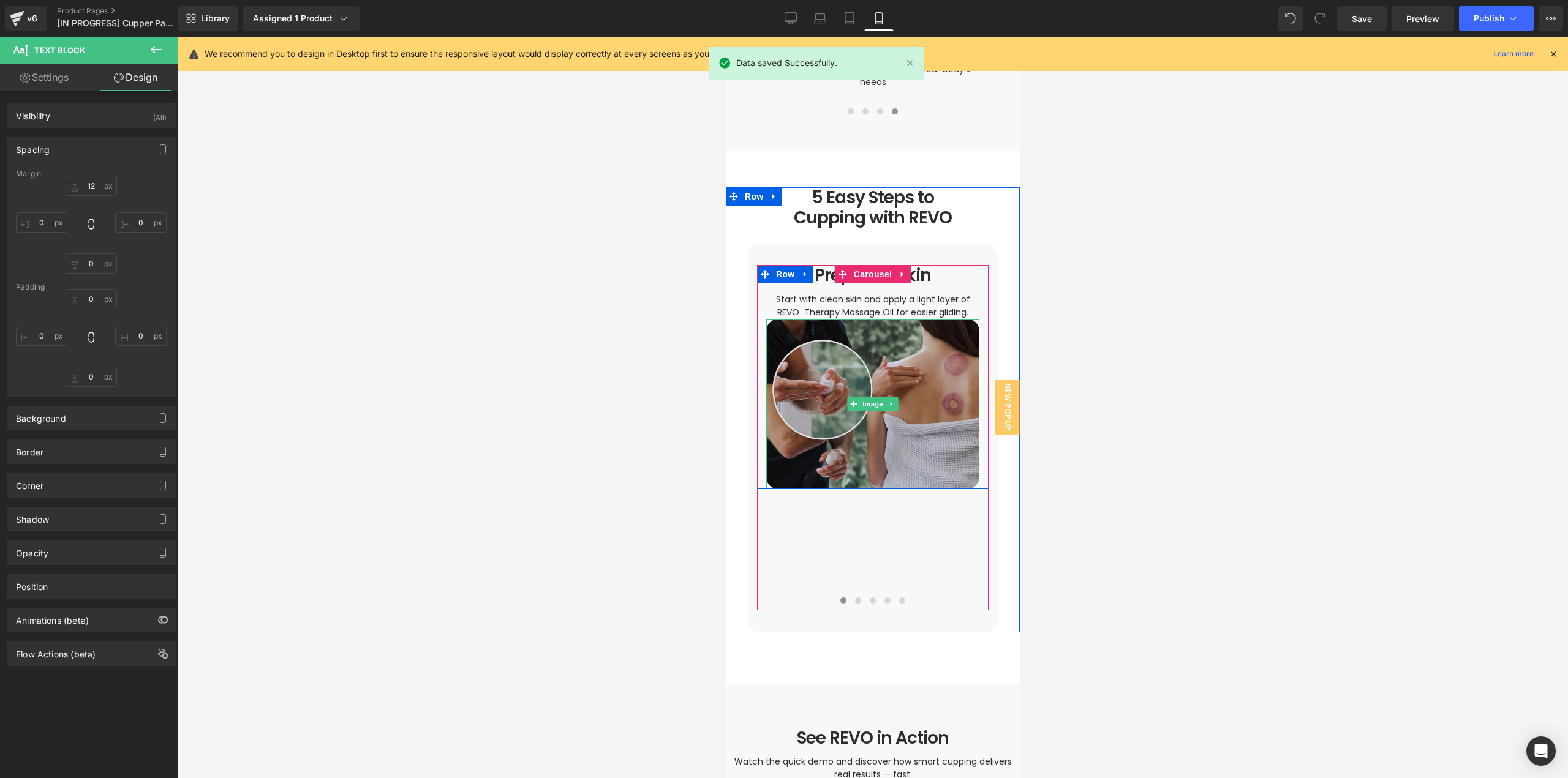
click at [866, 331] on img at bounding box center [872, 404] width 213 height 170
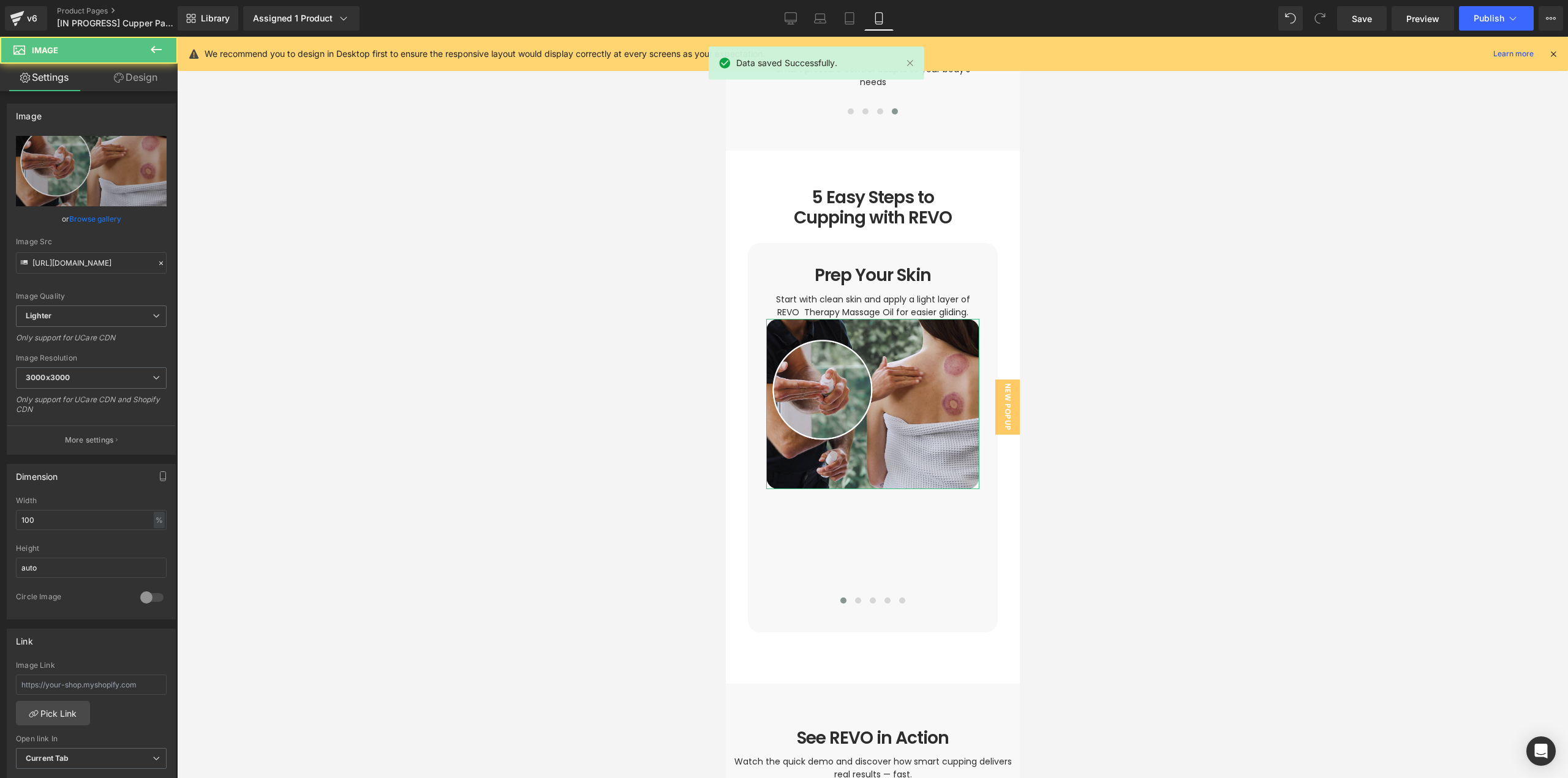
click at [145, 79] on link "Design" at bounding box center [136, 77] width 89 height 28
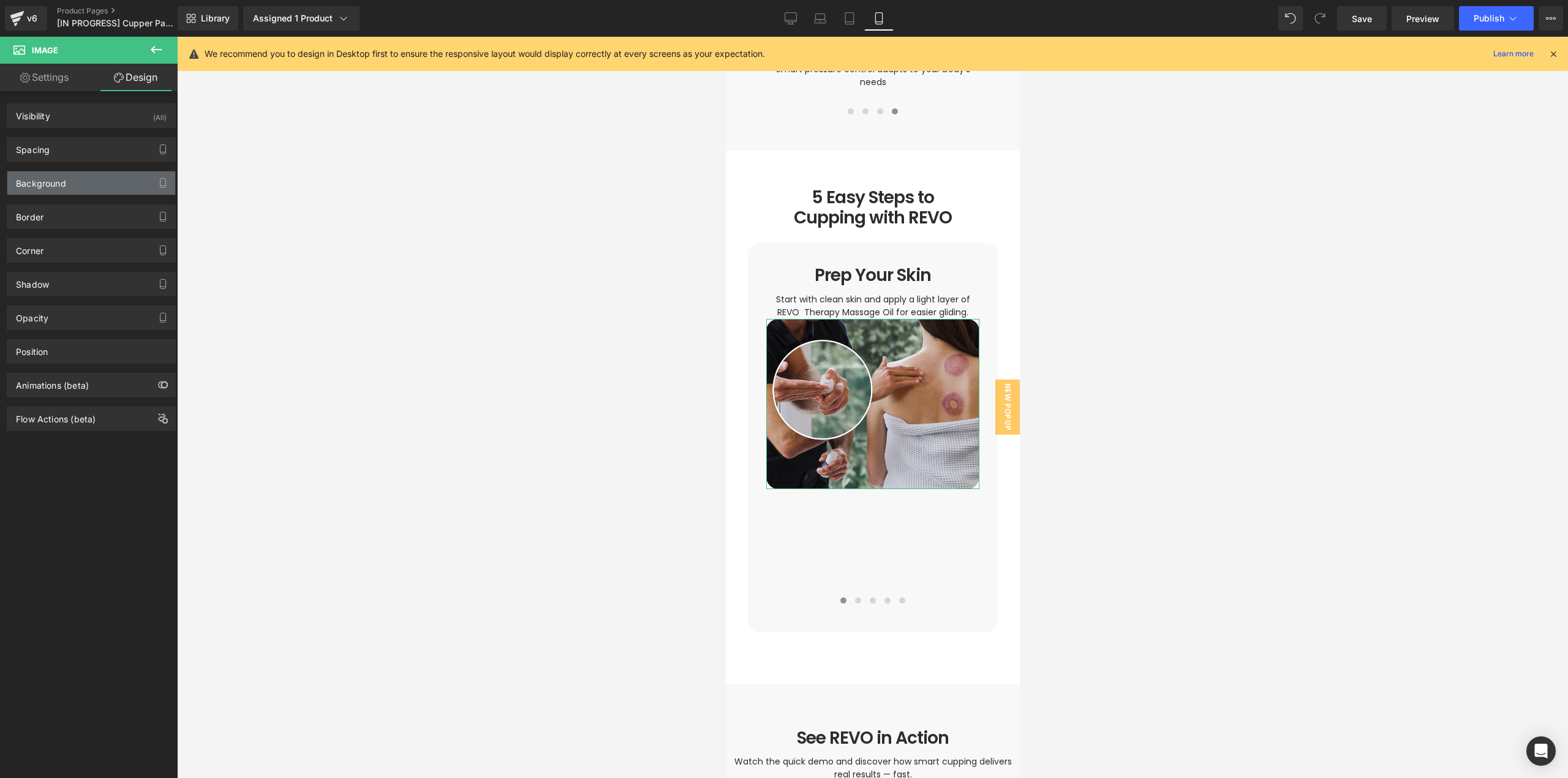
click at [74, 183] on div "Background" at bounding box center [91, 183] width 168 height 23
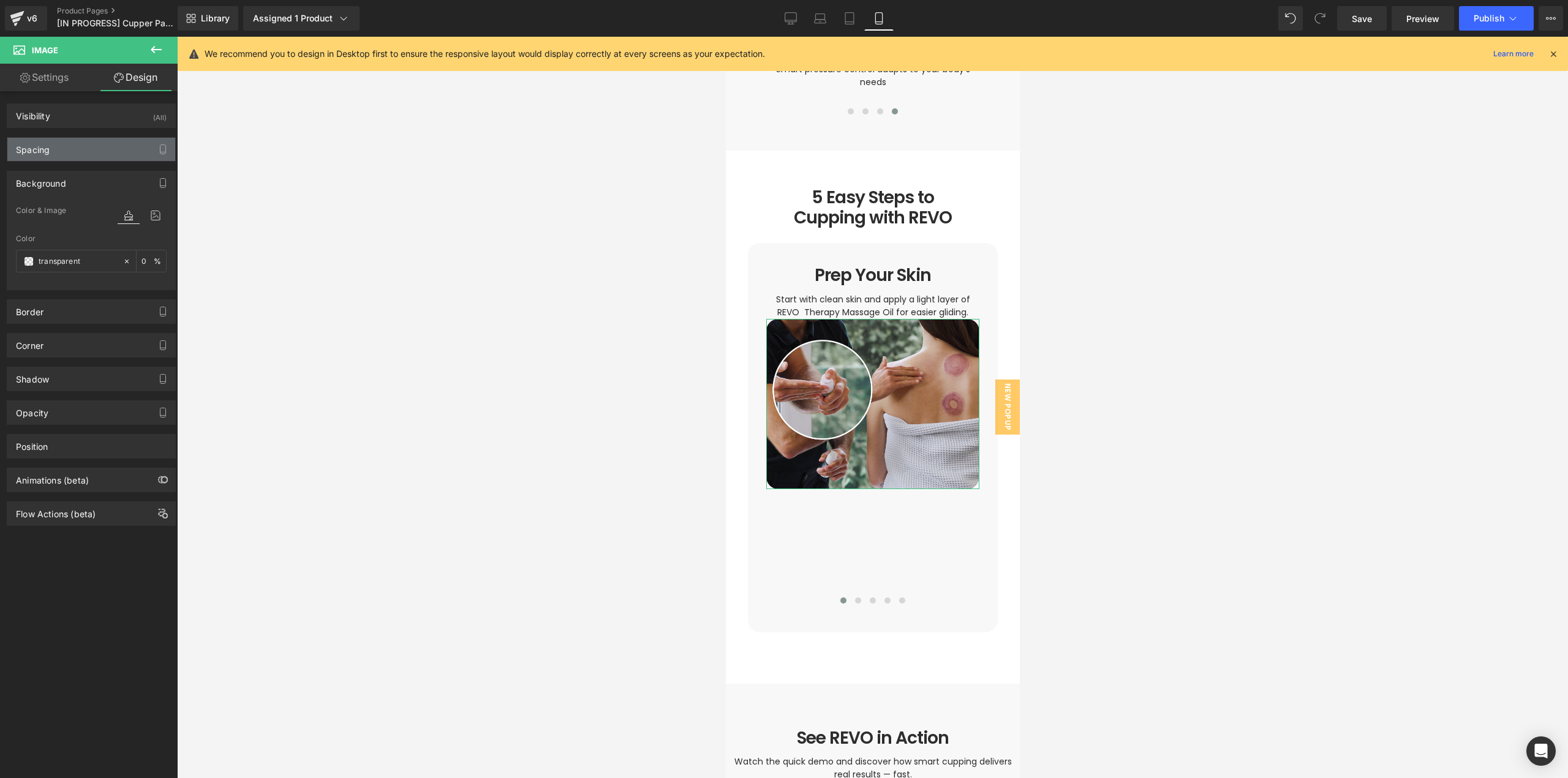
click at [69, 149] on div "Spacing" at bounding box center [91, 148] width 168 height 23
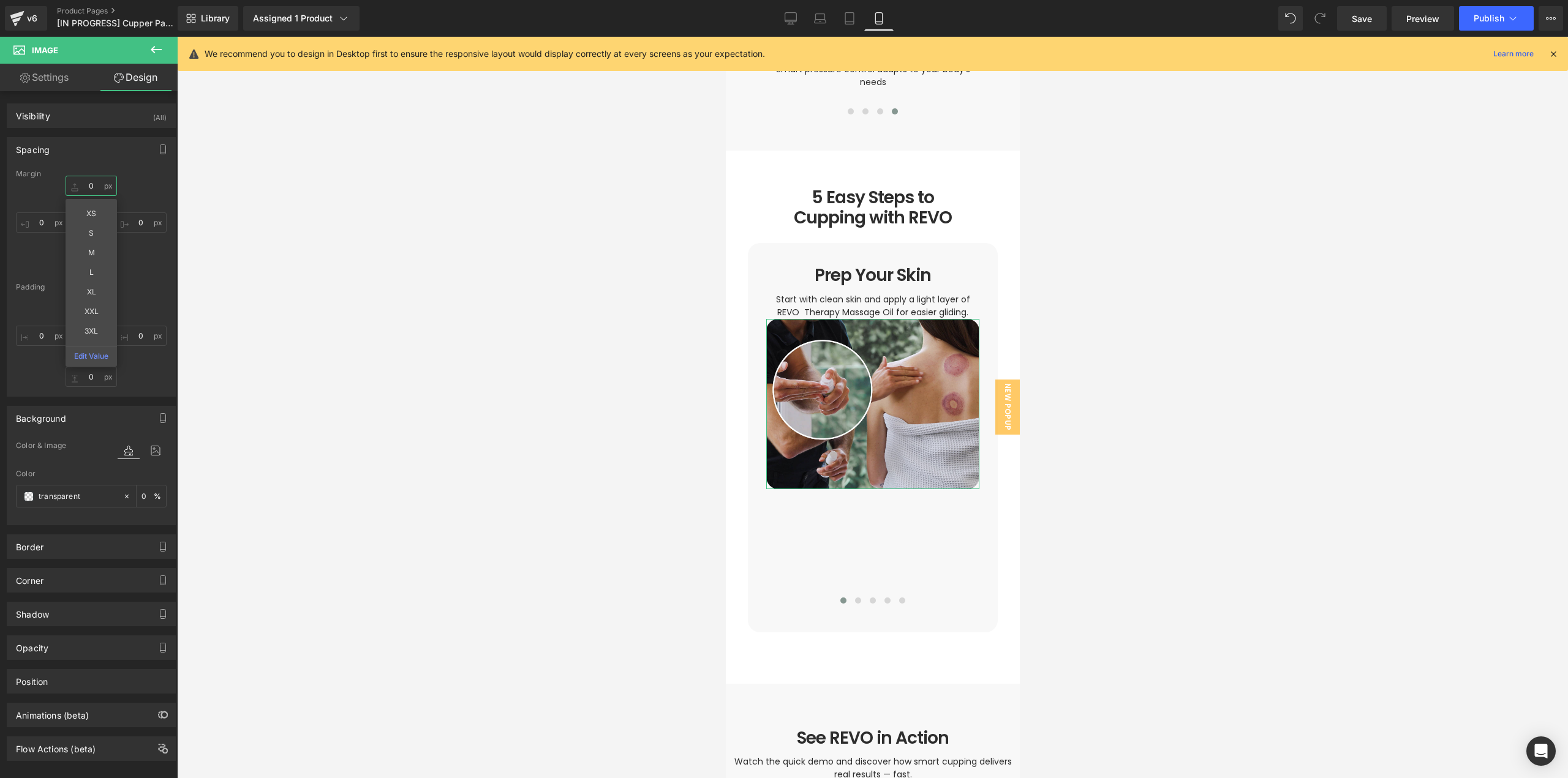
click at [90, 185] on input "text" at bounding box center [91, 185] width 52 height 20
type input "36"
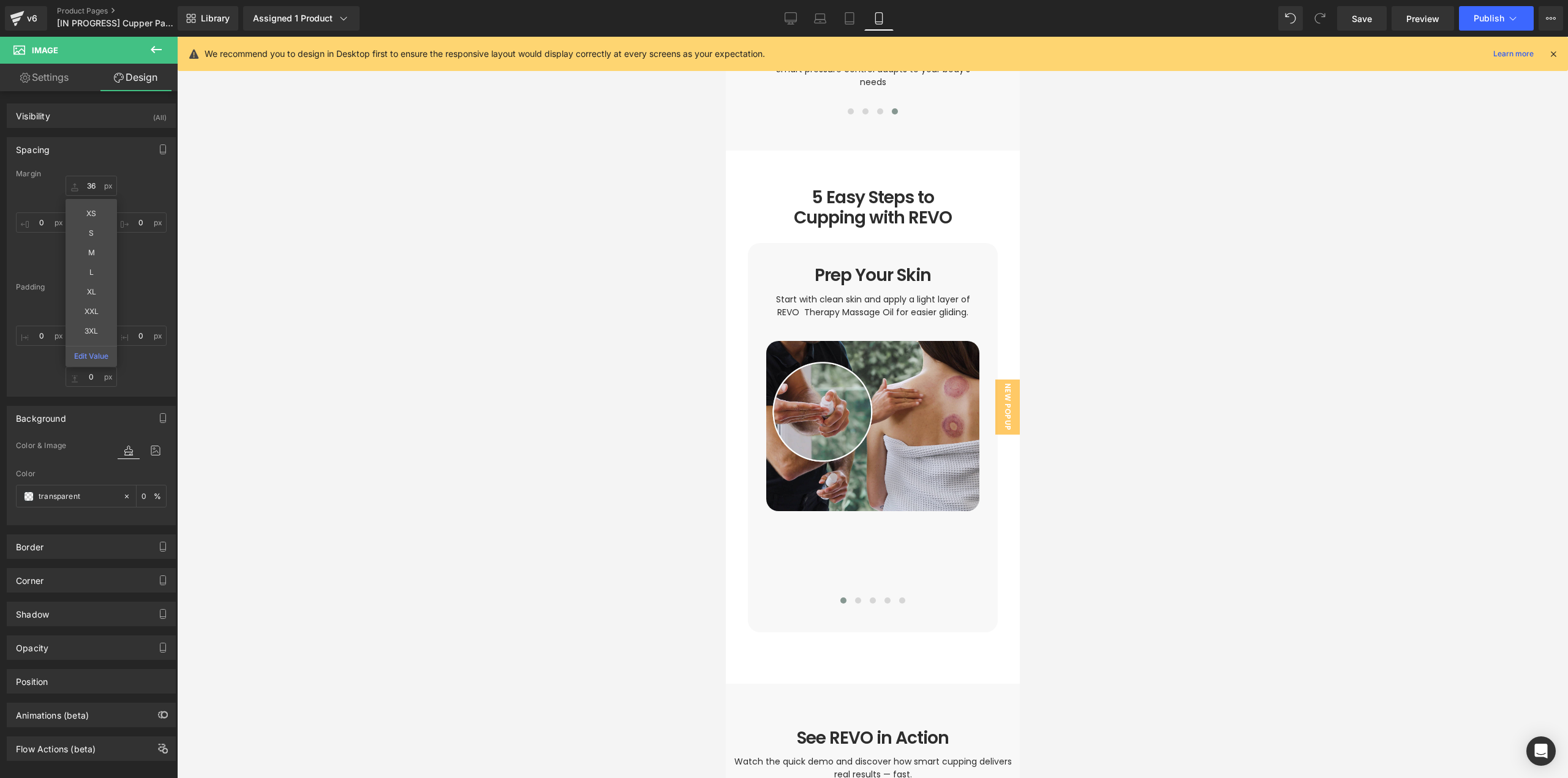
click at [1219, 503] on div at bounding box center [872, 407] width 1391 height 741
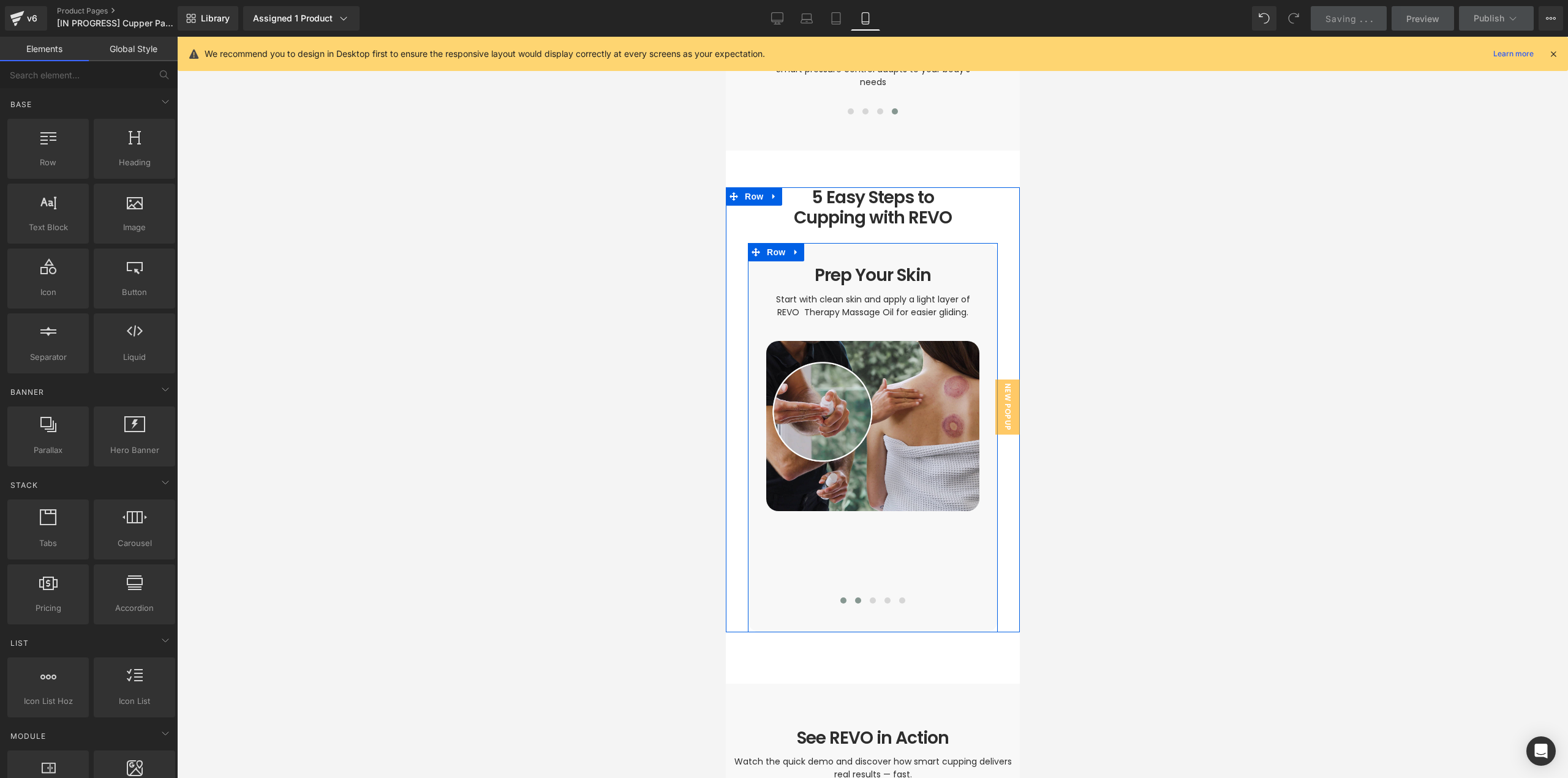
click at [855, 598] on span at bounding box center [858, 601] width 6 height 6
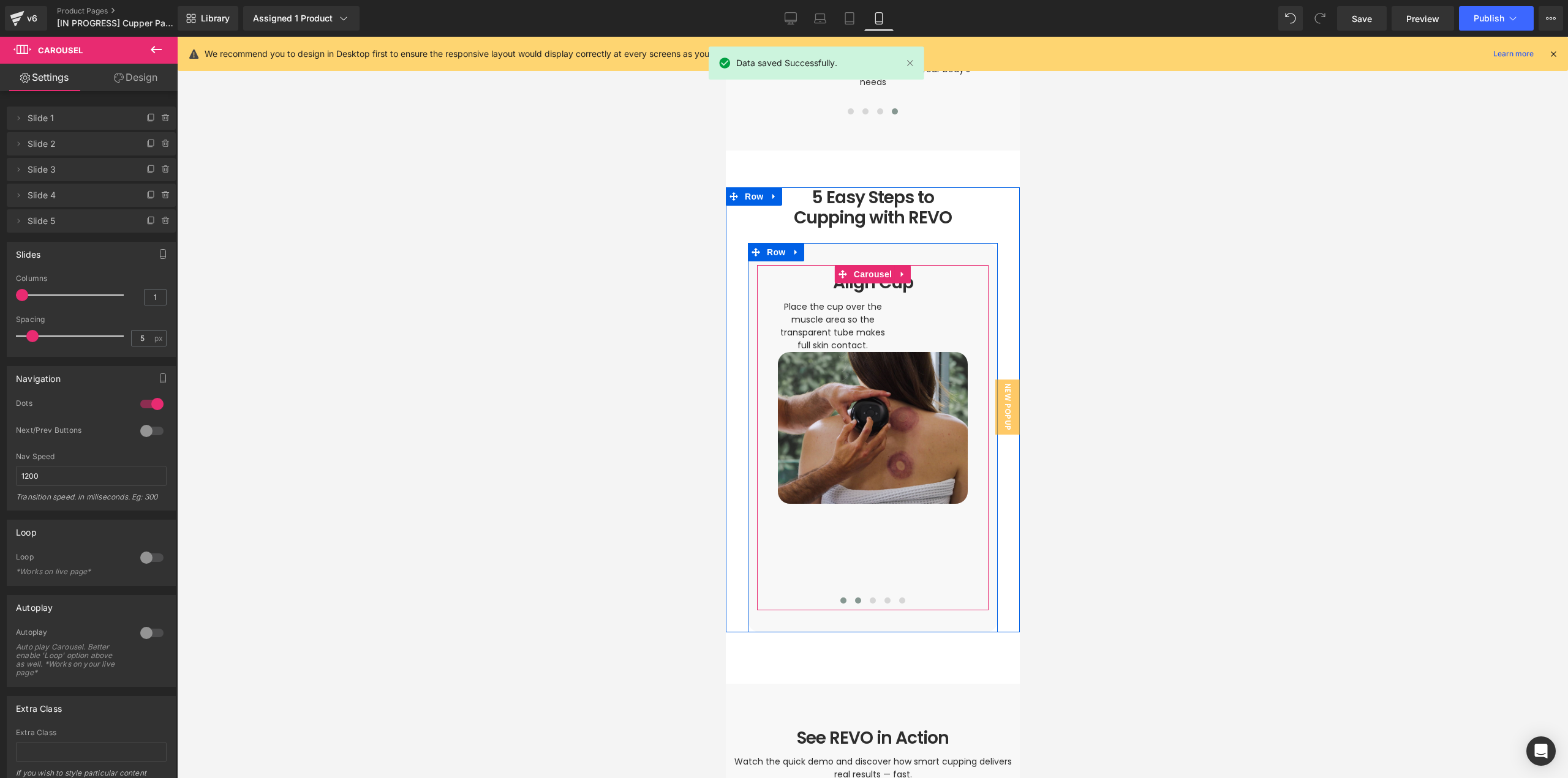
click at [840, 598] on span at bounding box center [843, 601] width 6 height 6
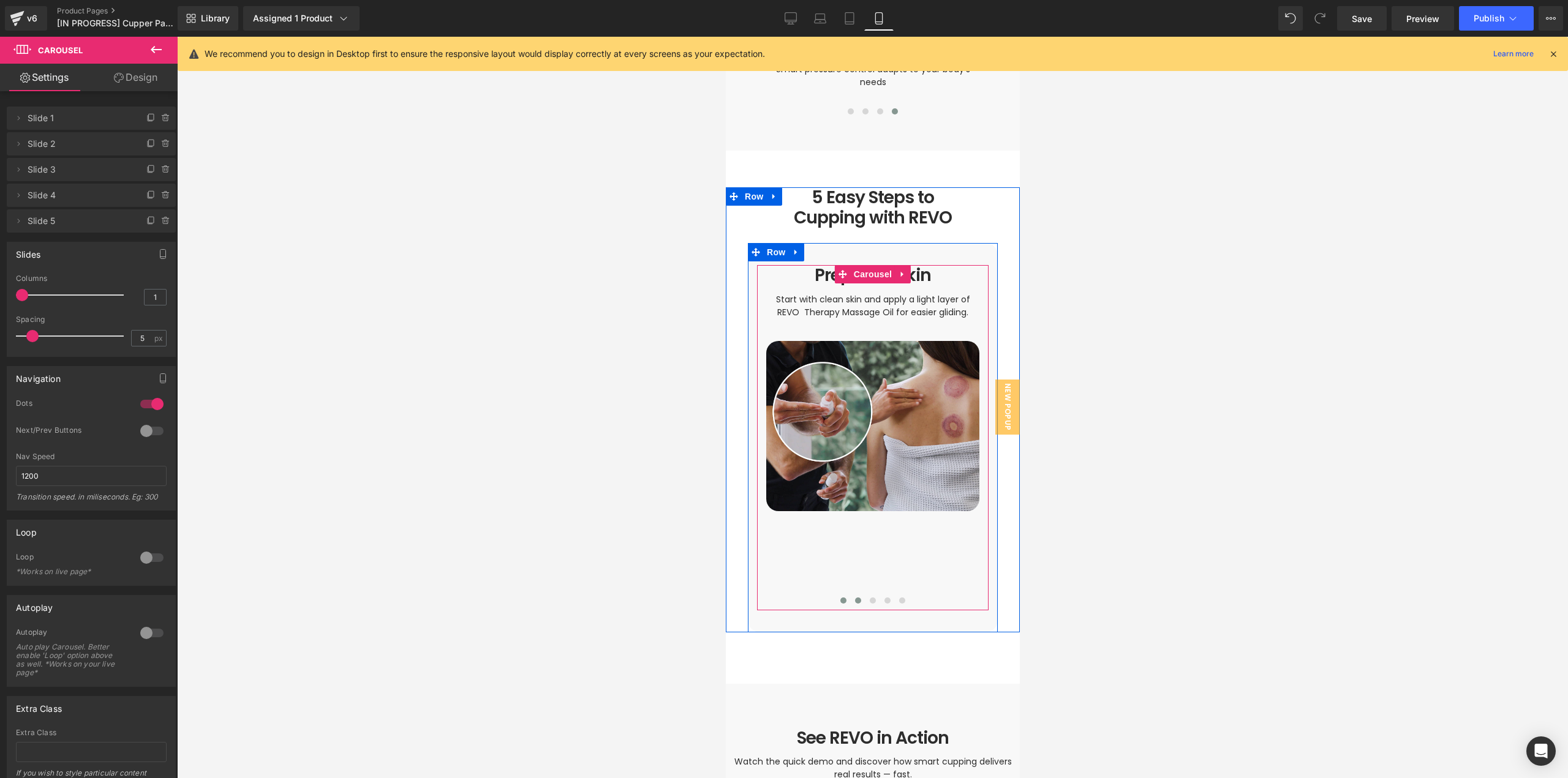
click at [855, 595] on button at bounding box center [857, 600] width 15 height 12
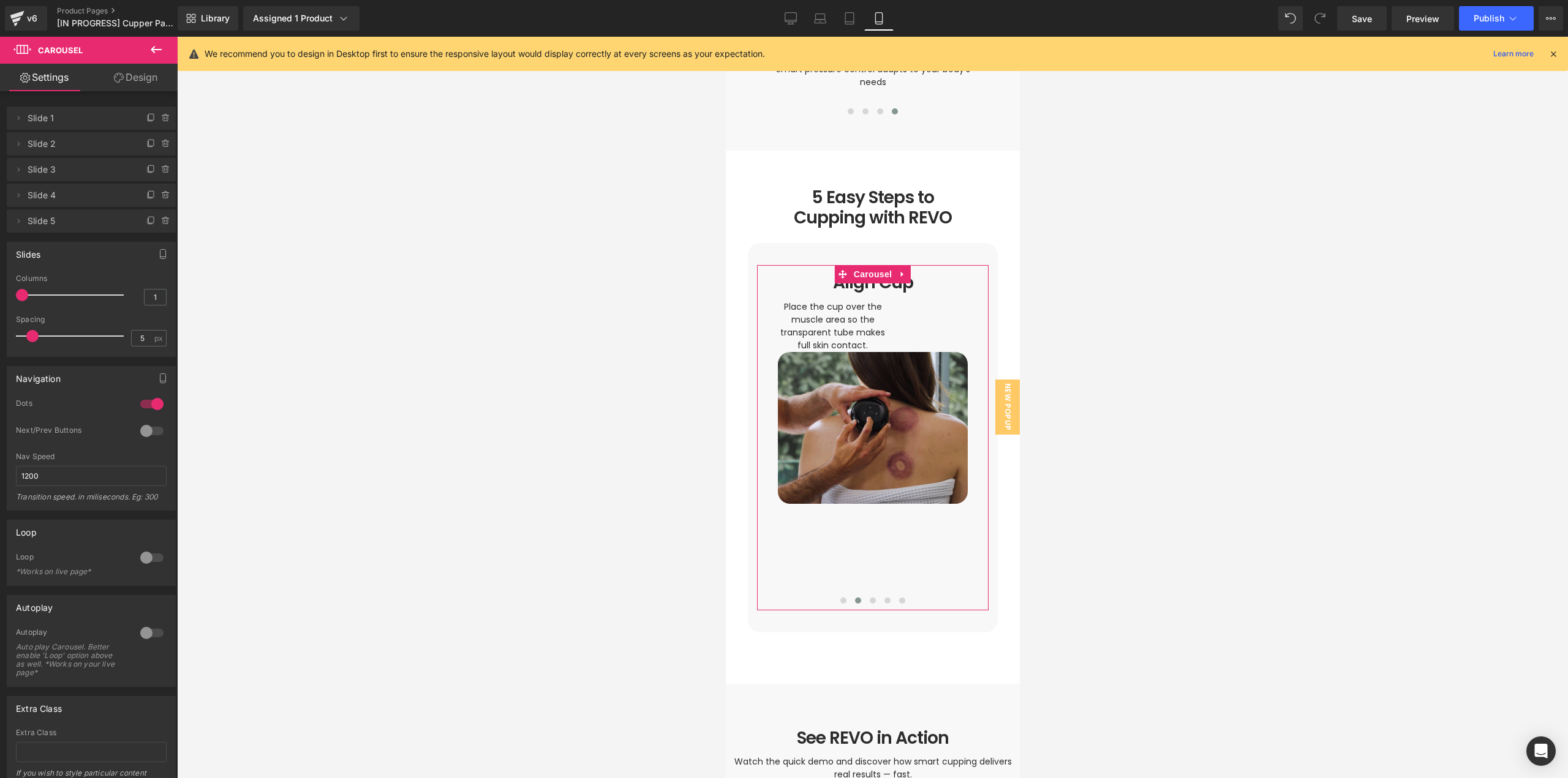
click at [154, 80] on link "Design" at bounding box center [136, 77] width 89 height 28
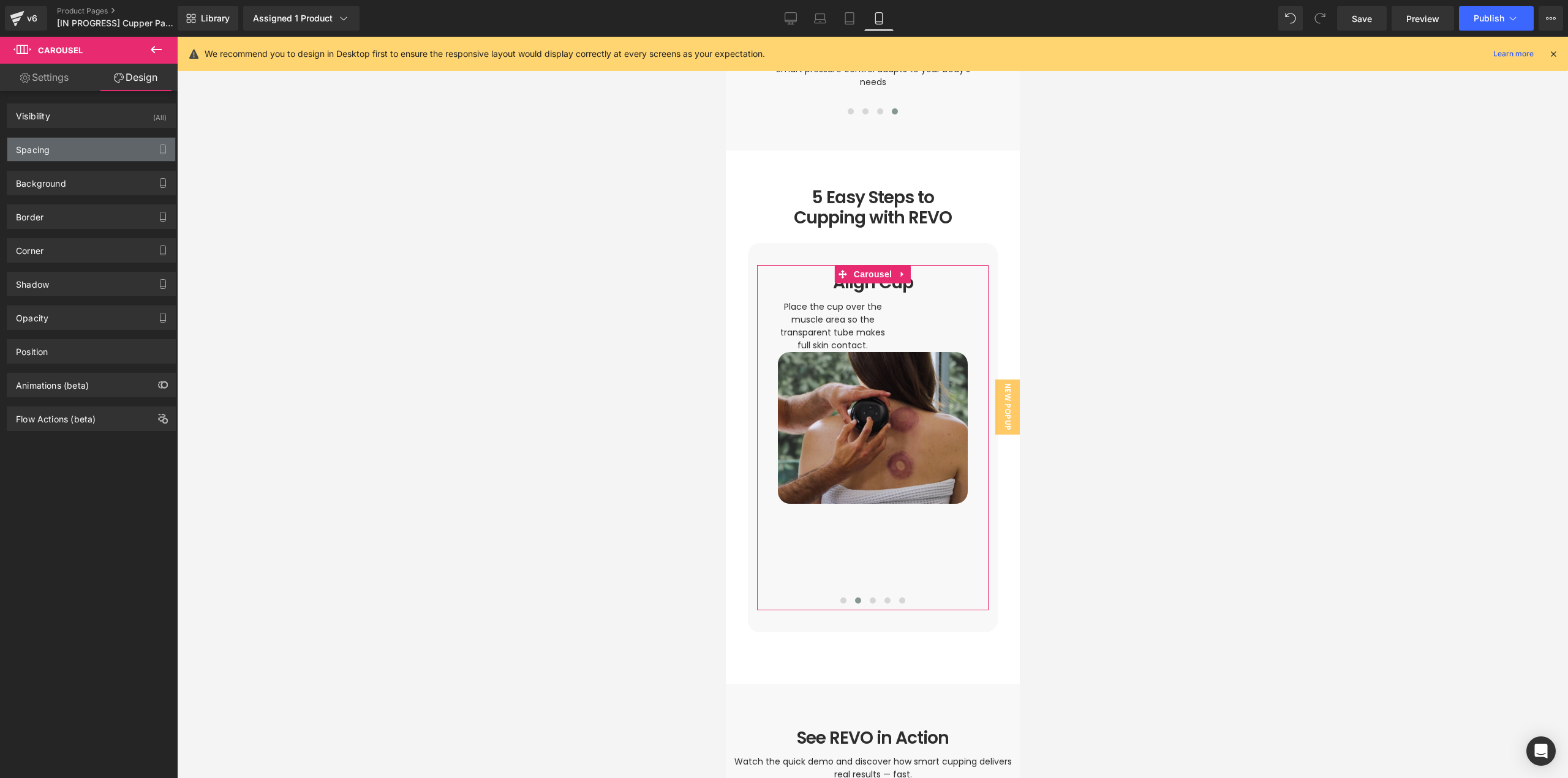
click at [62, 148] on div "Spacing" at bounding box center [91, 148] width 168 height 23
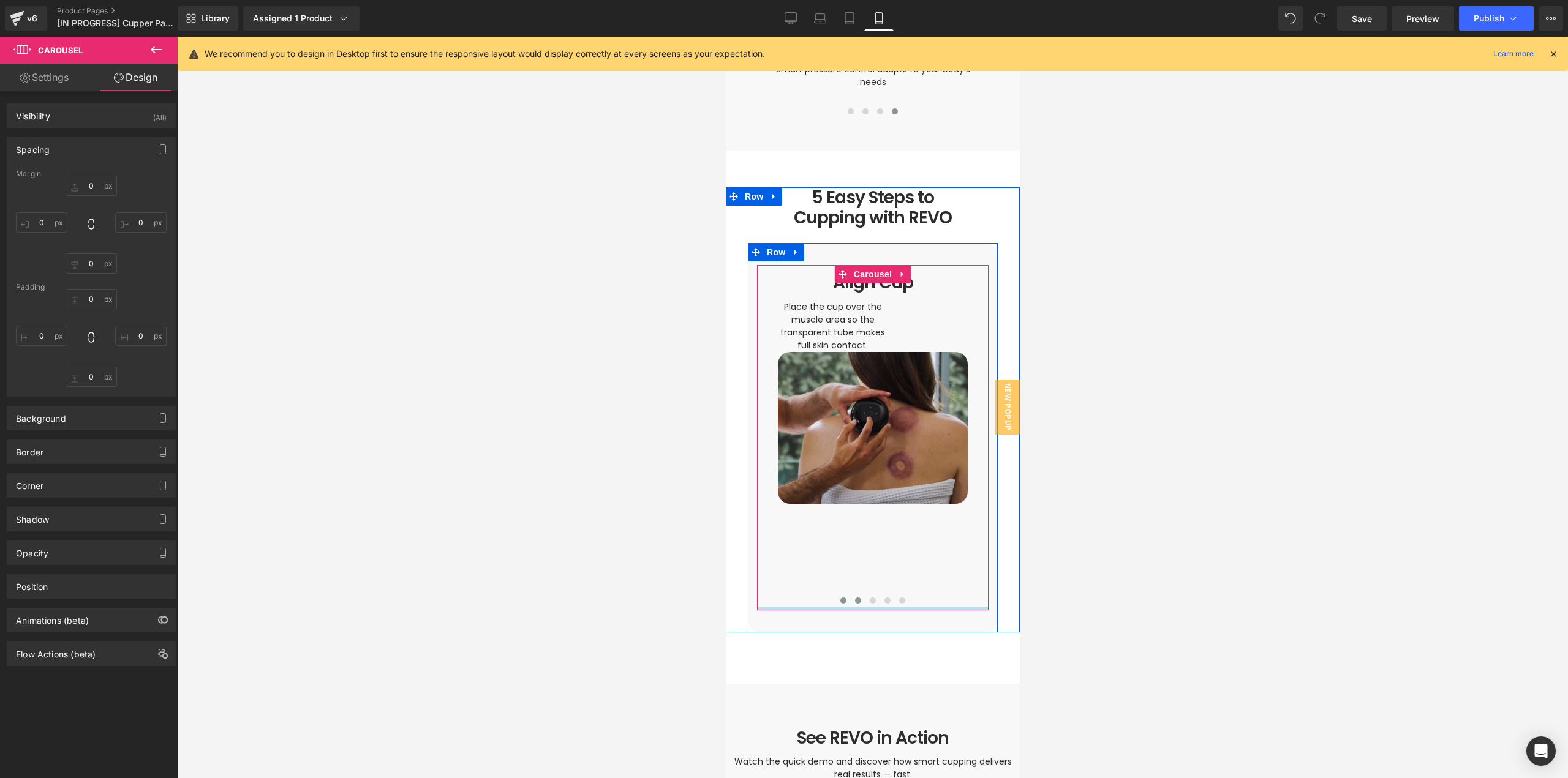
click at [836, 595] on button at bounding box center [843, 600] width 15 height 12
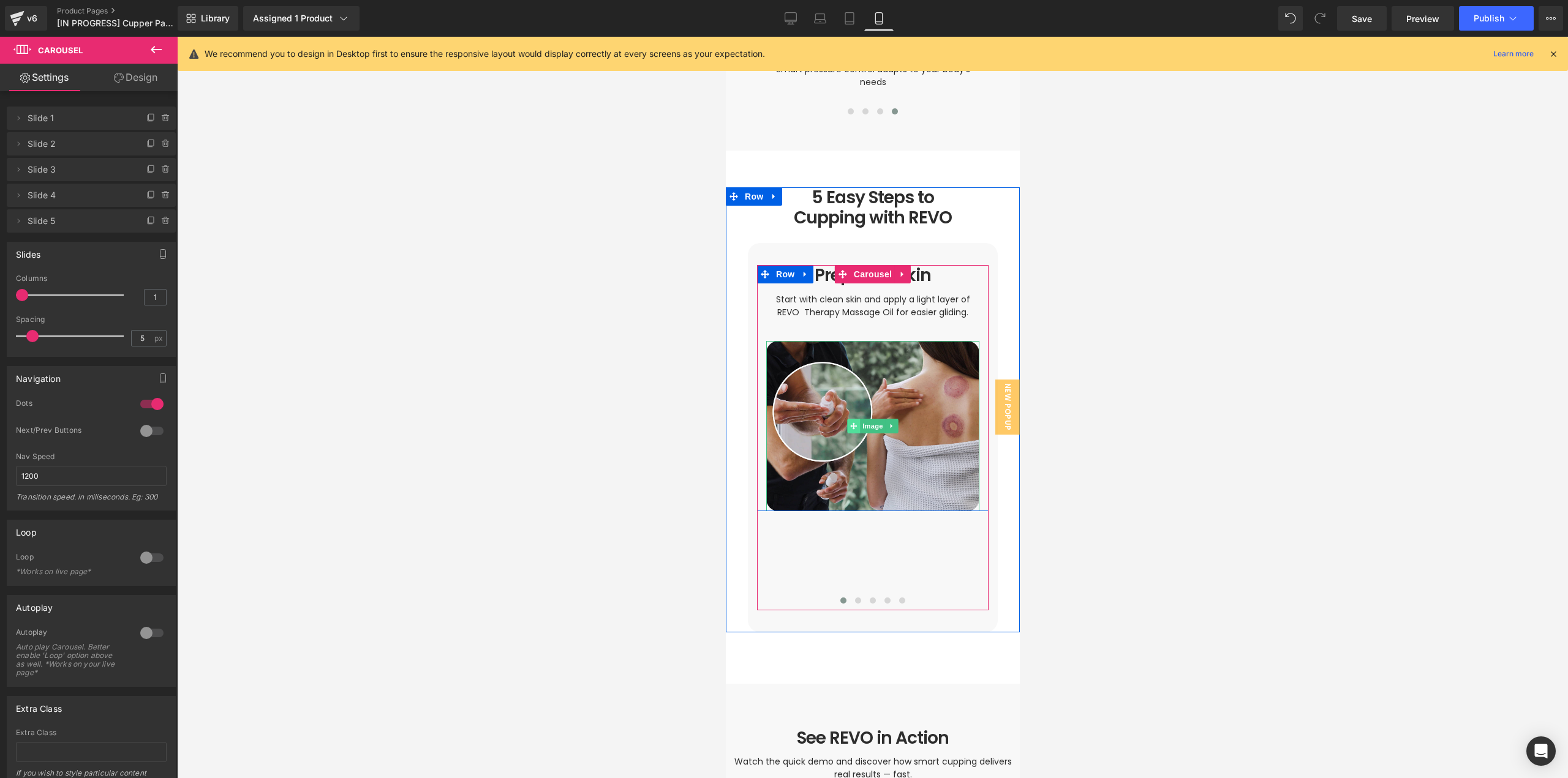
click at [847, 418] on span at bounding box center [853, 426] width 13 height 15
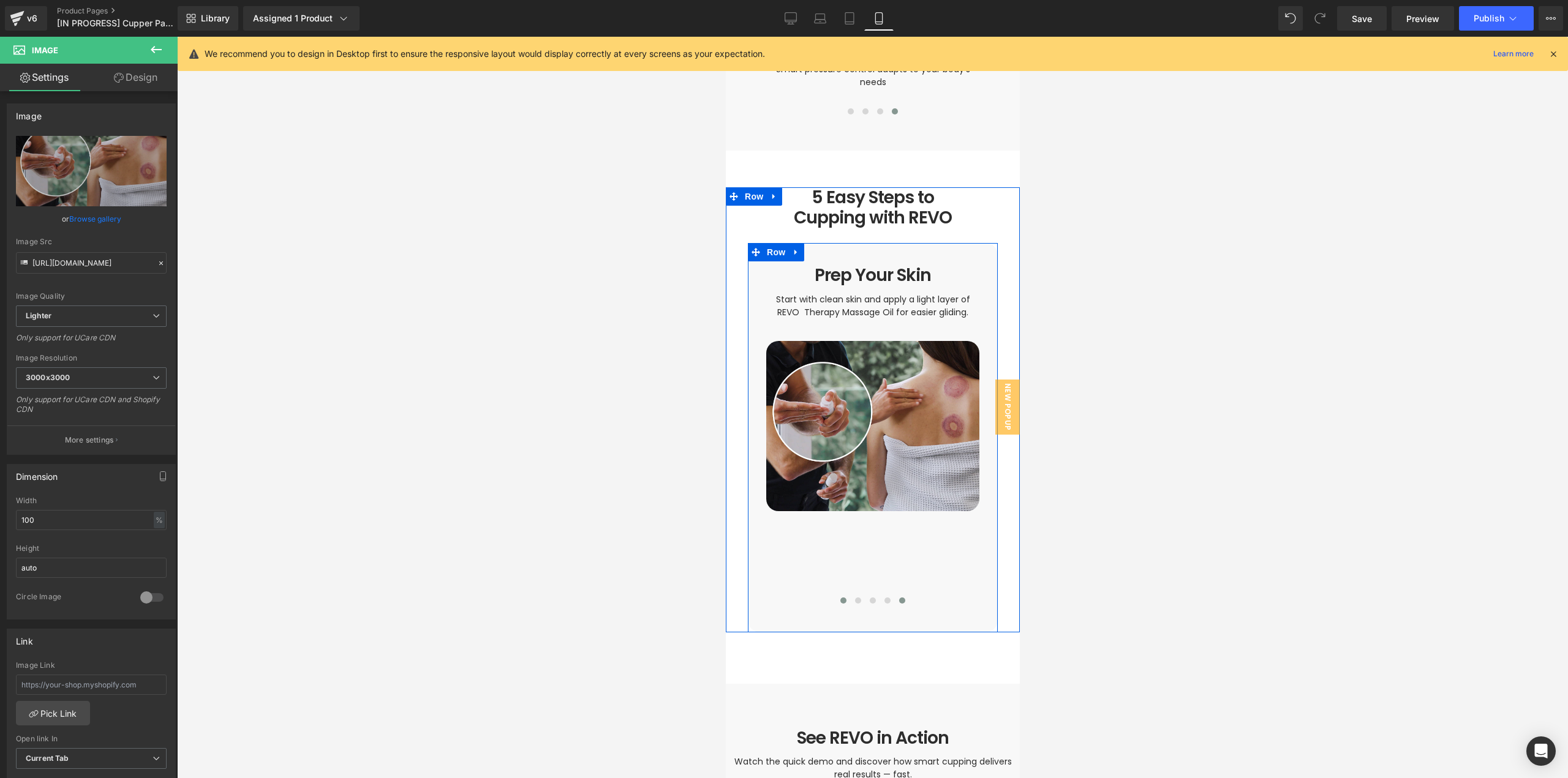
click at [898, 598] on span at bounding box center [902, 601] width 6 height 6
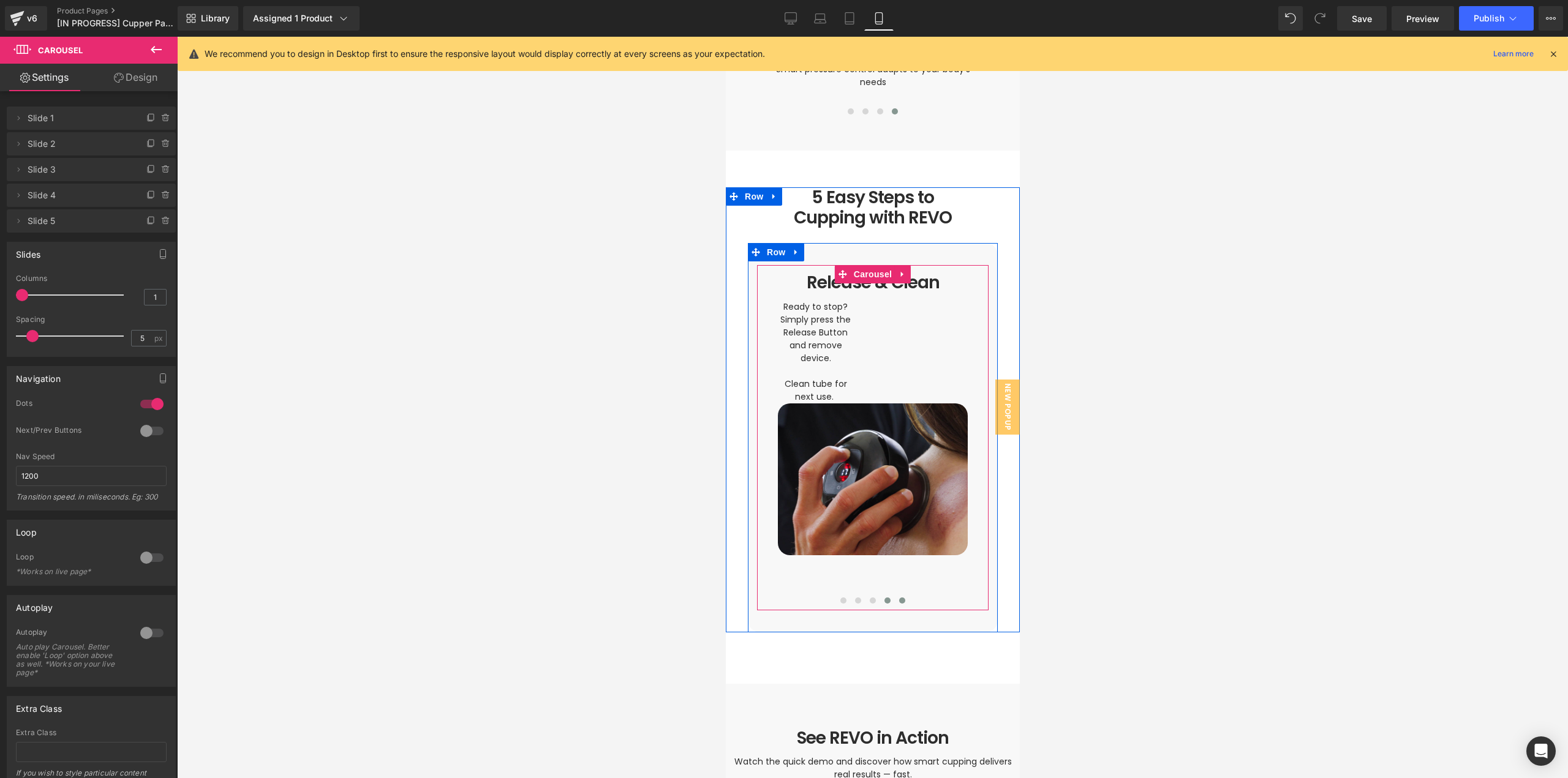
click at [884, 598] on span at bounding box center [887, 601] width 6 height 6
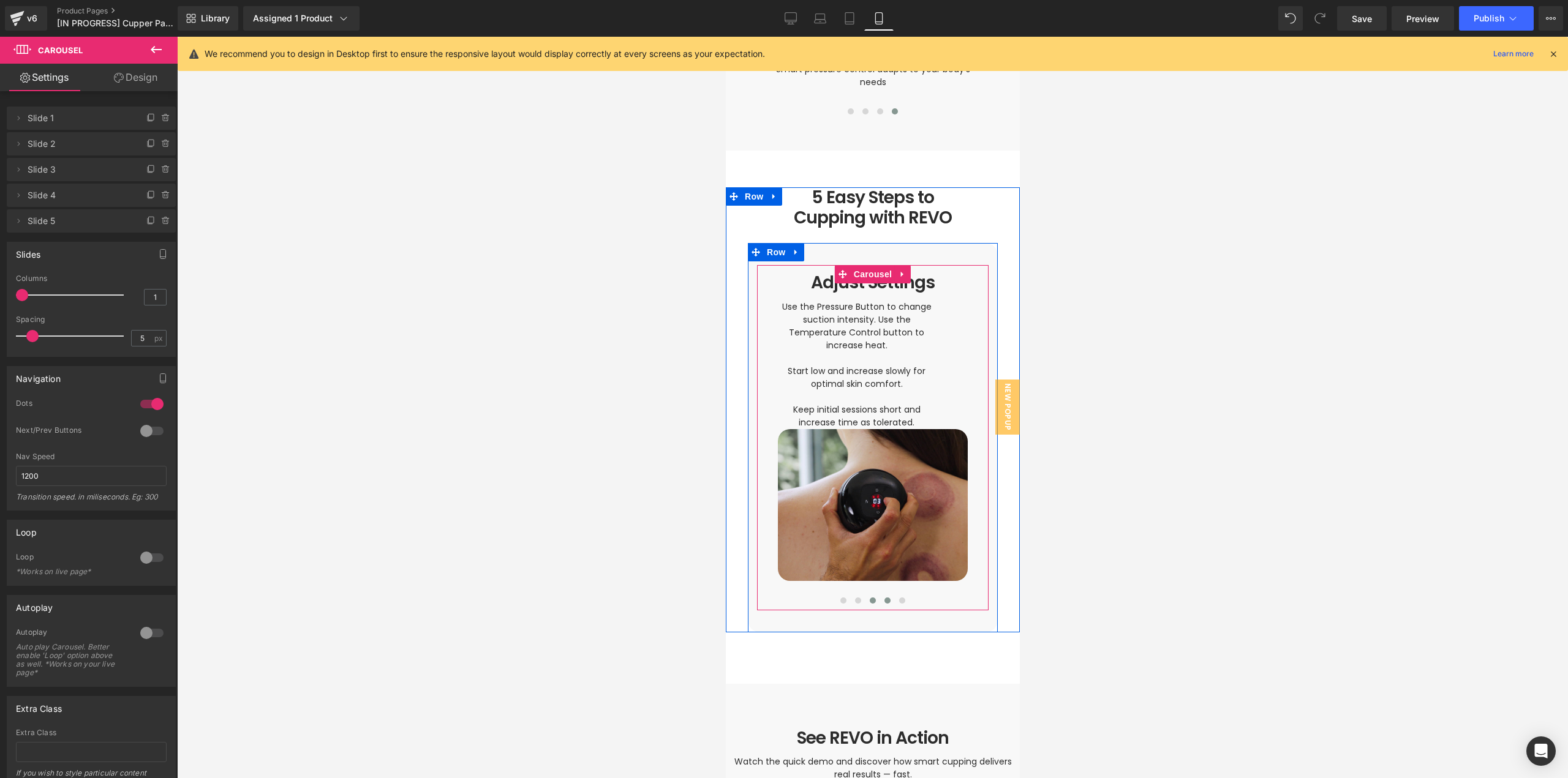
click at [870, 598] on span at bounding box center [872, 601] width 6 height 6
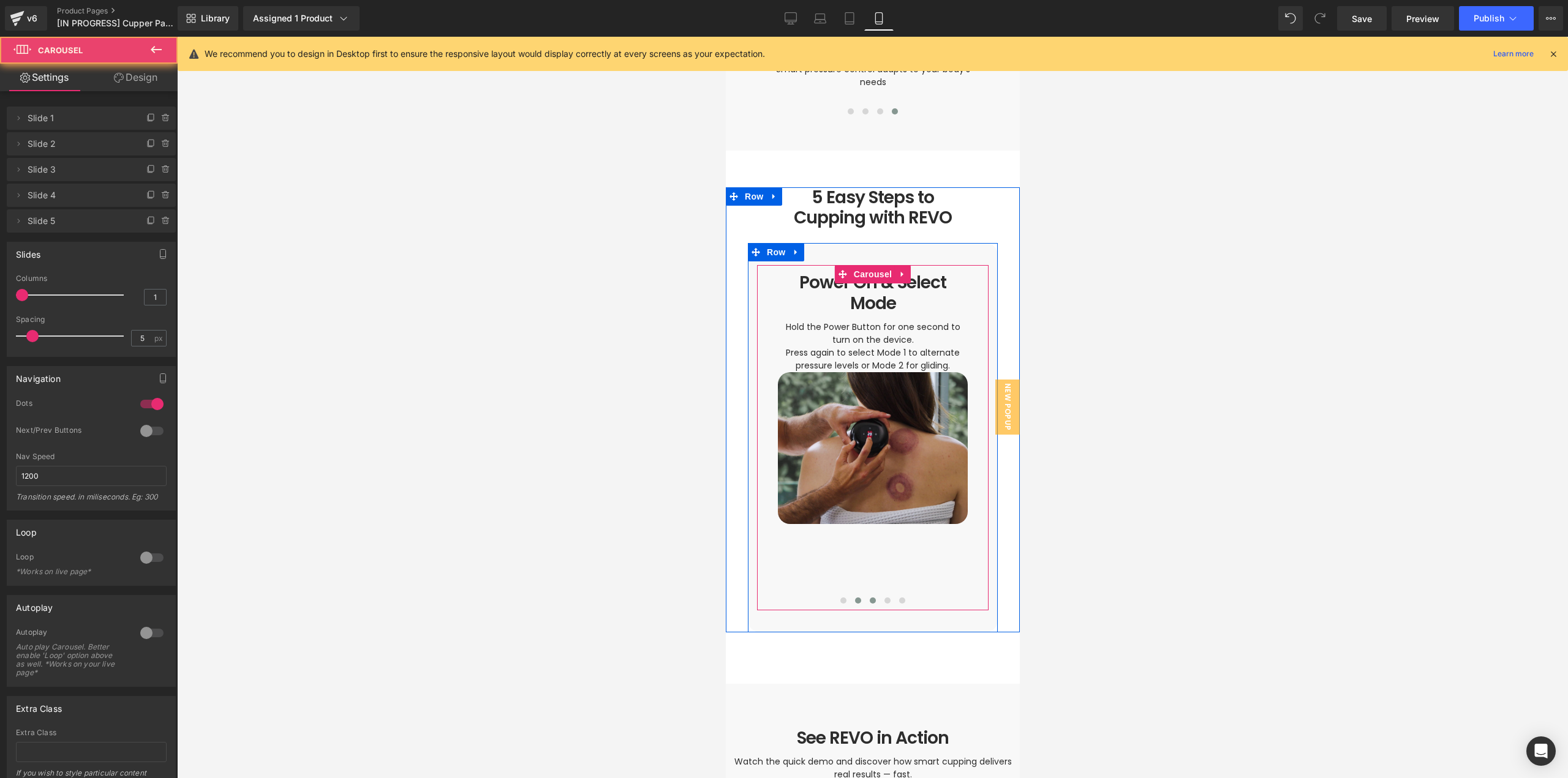
click at [858, 595] on button at bounding box center [857, 600] width 15 height 12
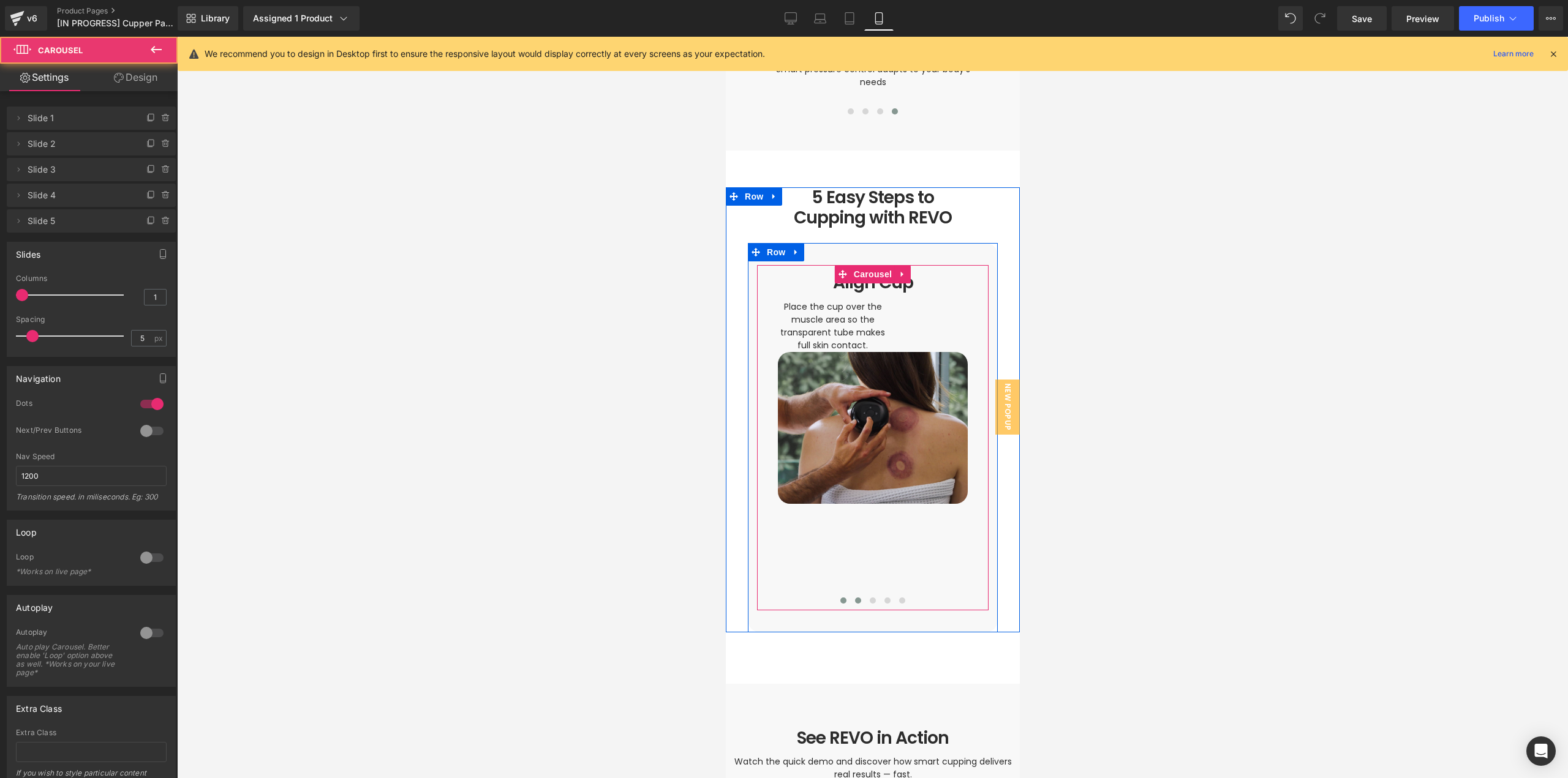
click at [840, 598] on span at bounding box center [843, 601] width 6 height 6
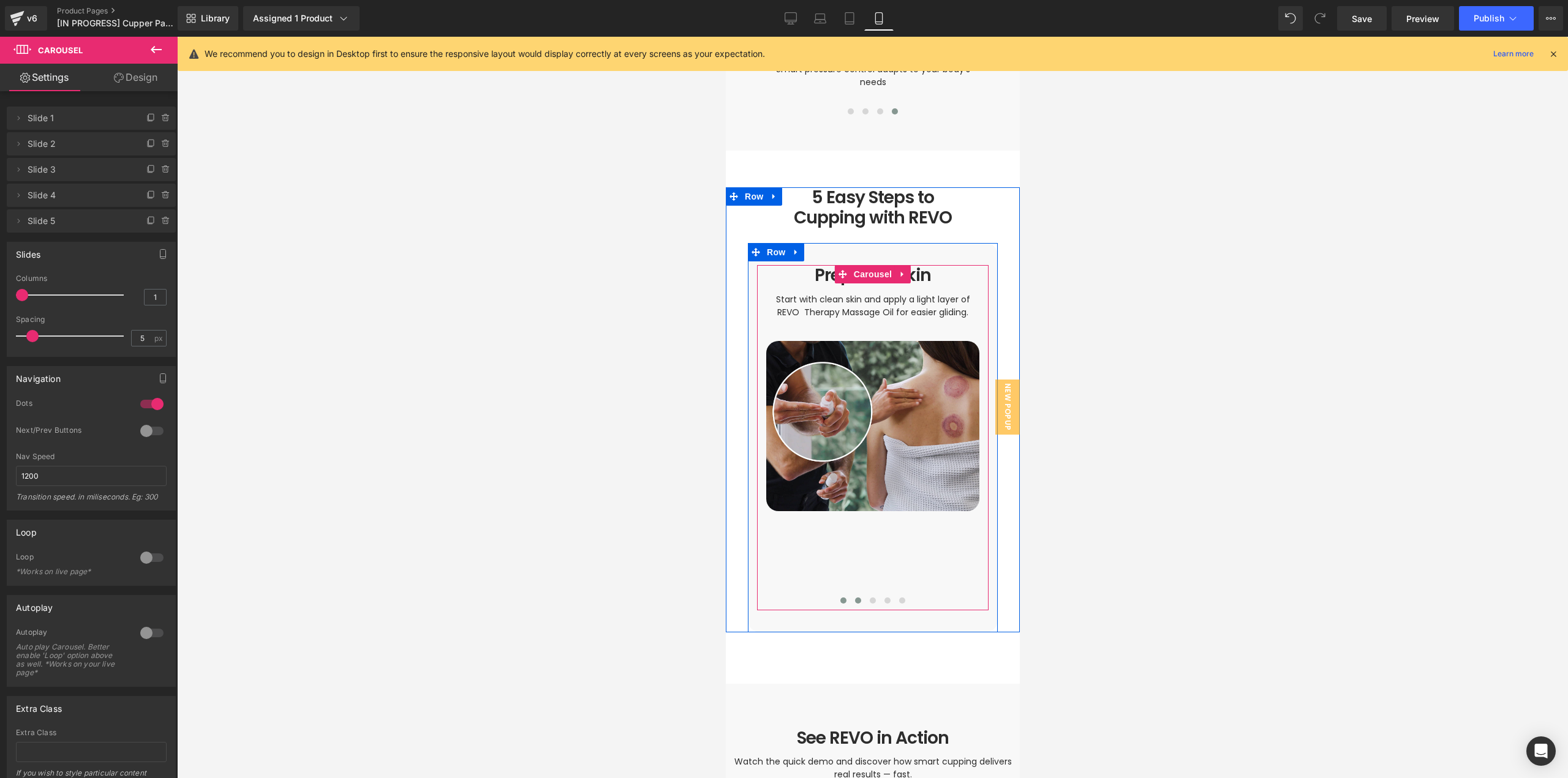
click at [850, 595] on button at bounding box center [857, 600] width 15 height 12
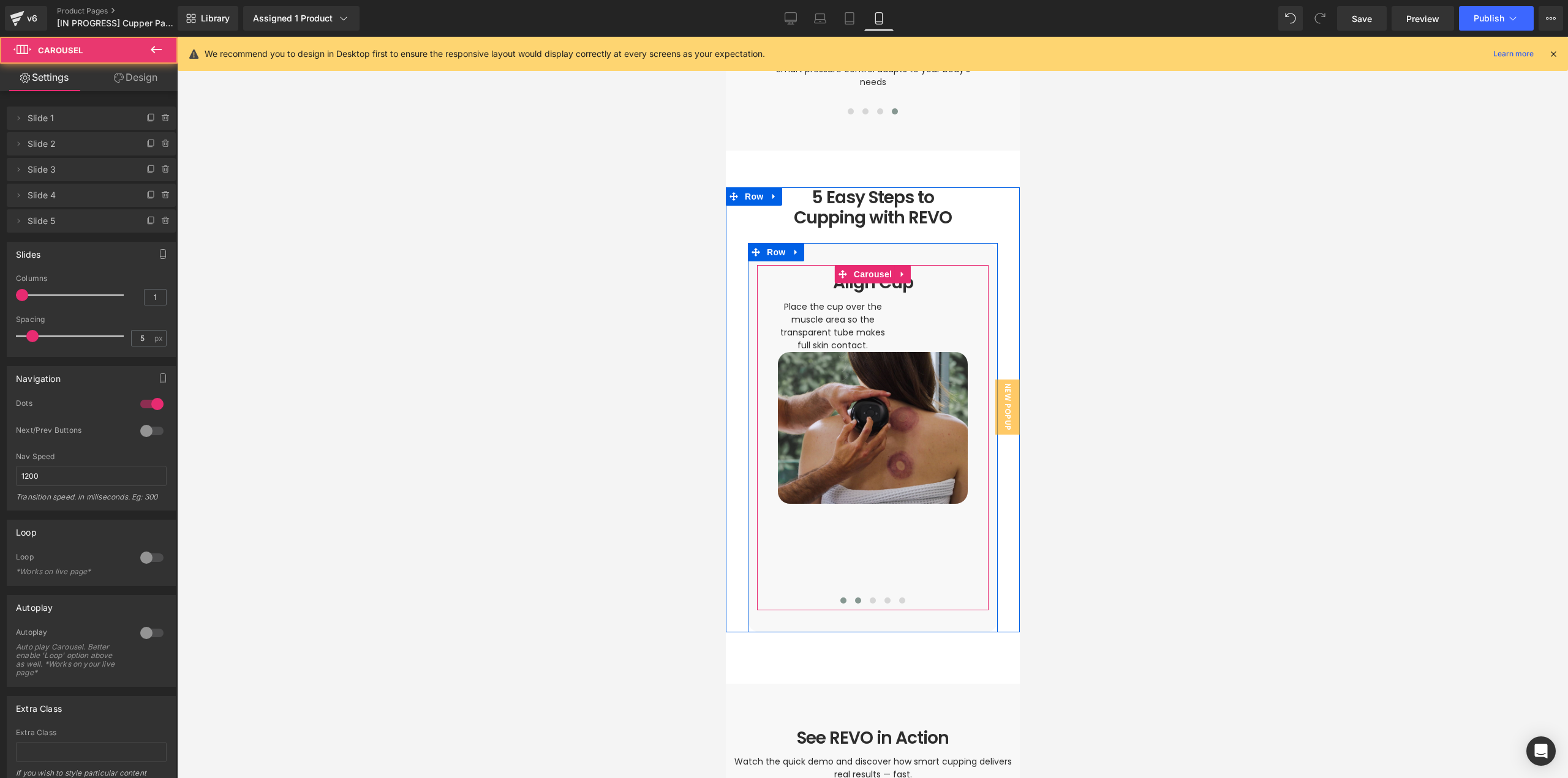
click at [840, 598] on span at bounding box center [843, 601] width 6 height 6
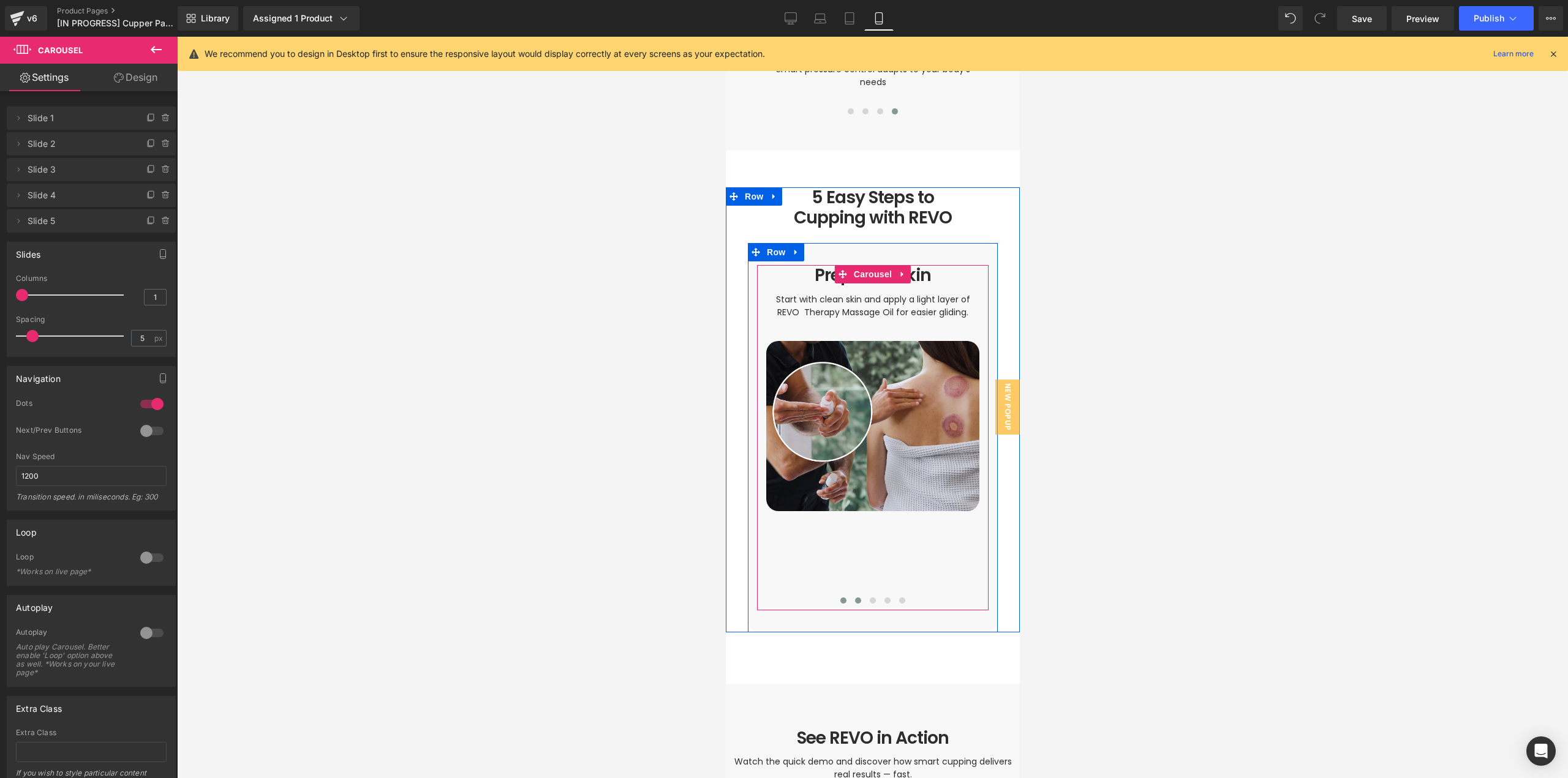
click at [855, 595] on button at bounding box center [857, 600] width 15 height 12
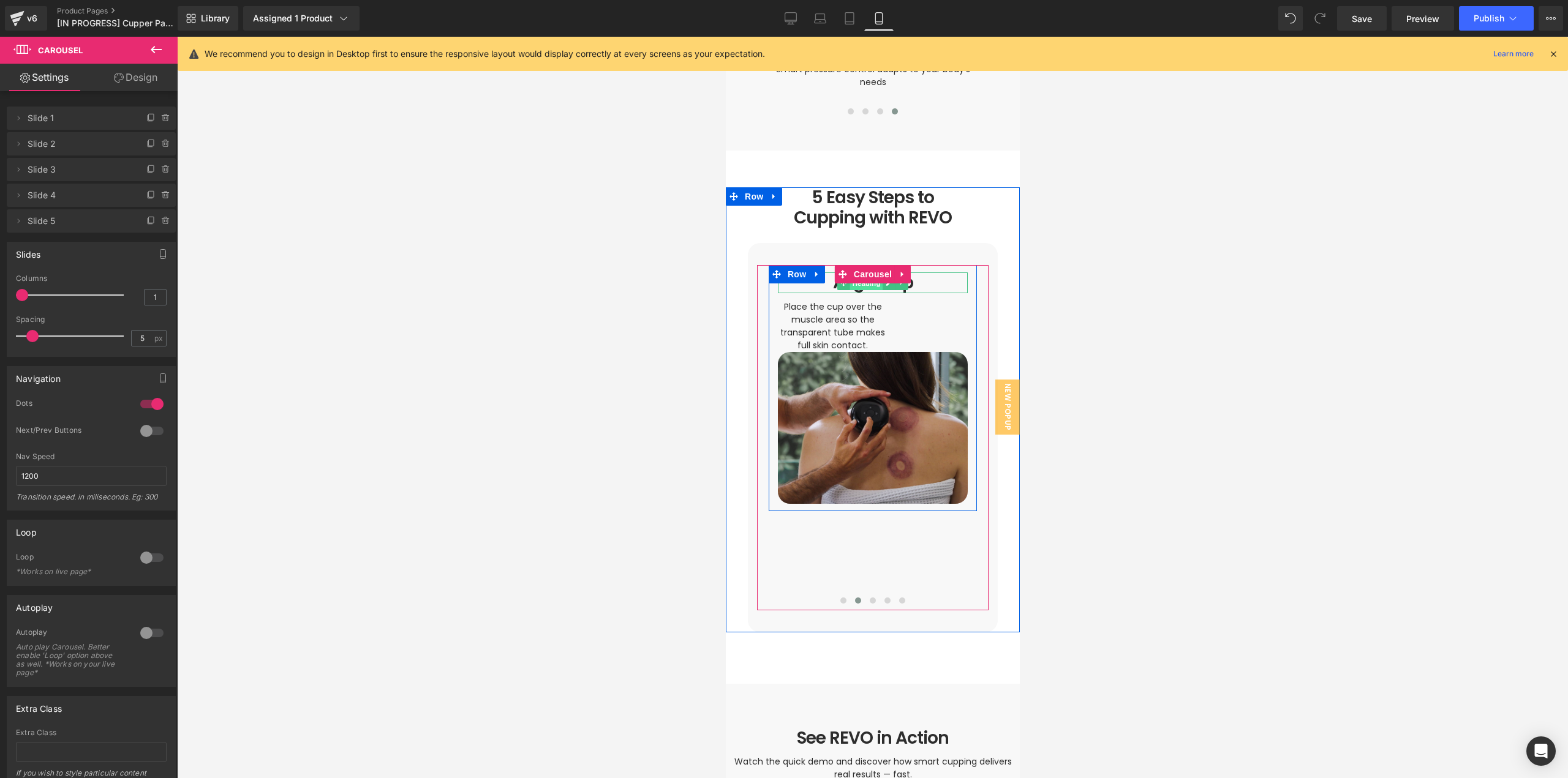
drag, startPoint x: 863, startPoint y: 271, endPoint x: 1008, endPoint y: 140, distance: 195.4
click at [863, 276] on span "Heading" at bounding box center [867, 283] width 33 height 15
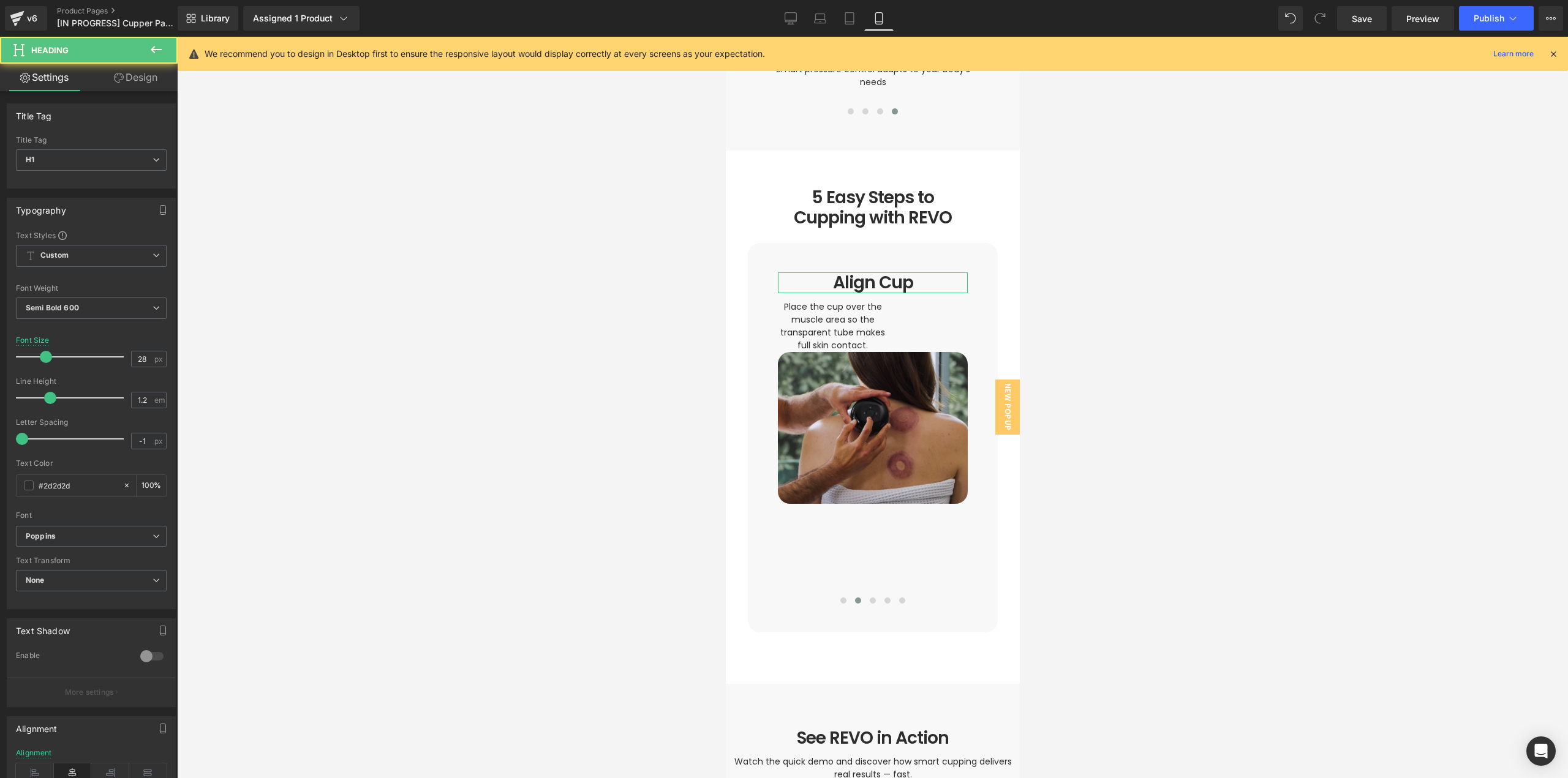
click at [154, 75] on link "Design" at bounding box center [136, 77] width 89 height 28
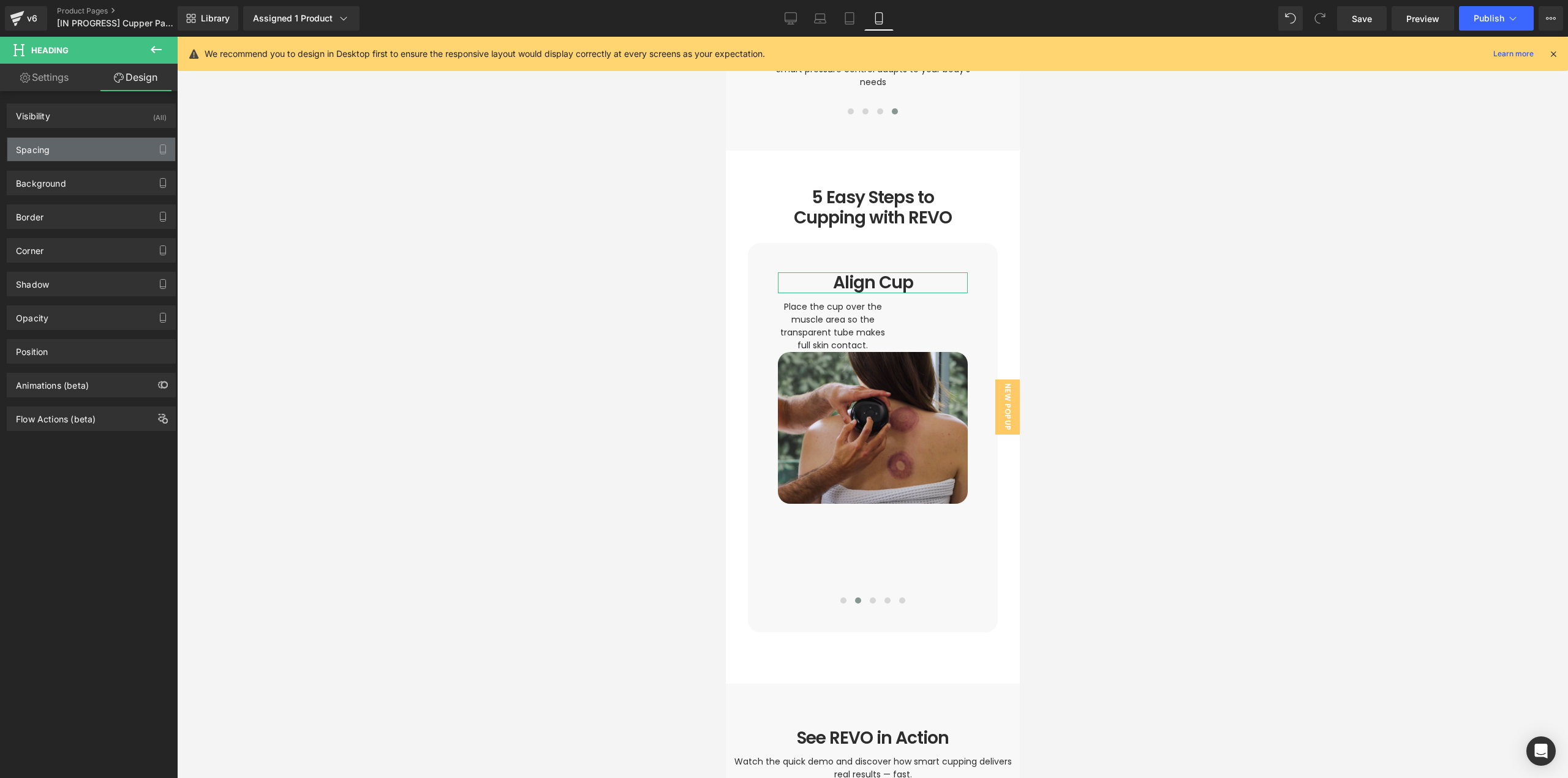
click at [50, 144] on div "Spacing" at bounding box center [91, 148] width 168 height 23
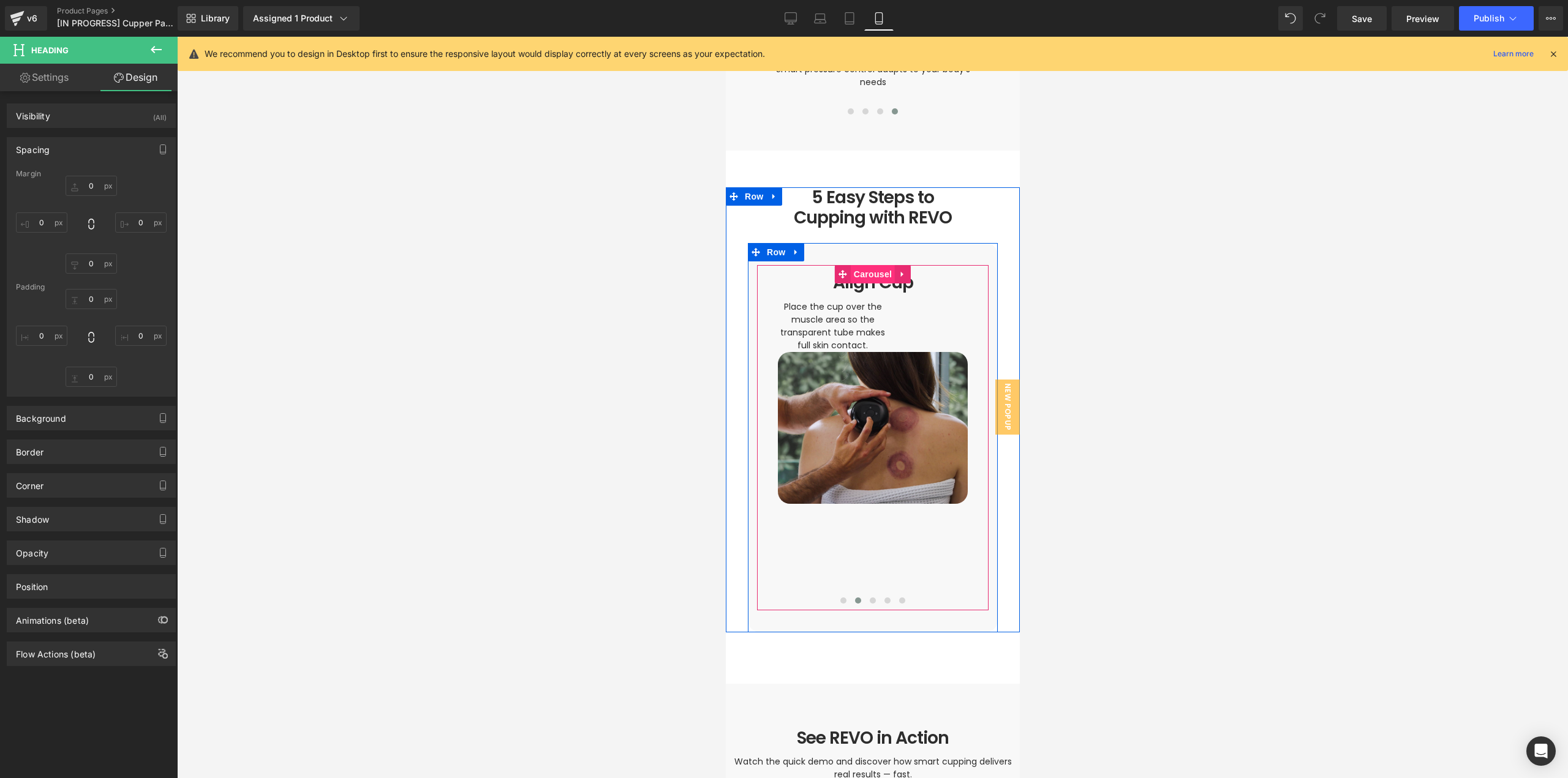
click at [869, 265] on span "Carousel" at bounding box center [872, 274] width 44 height 18
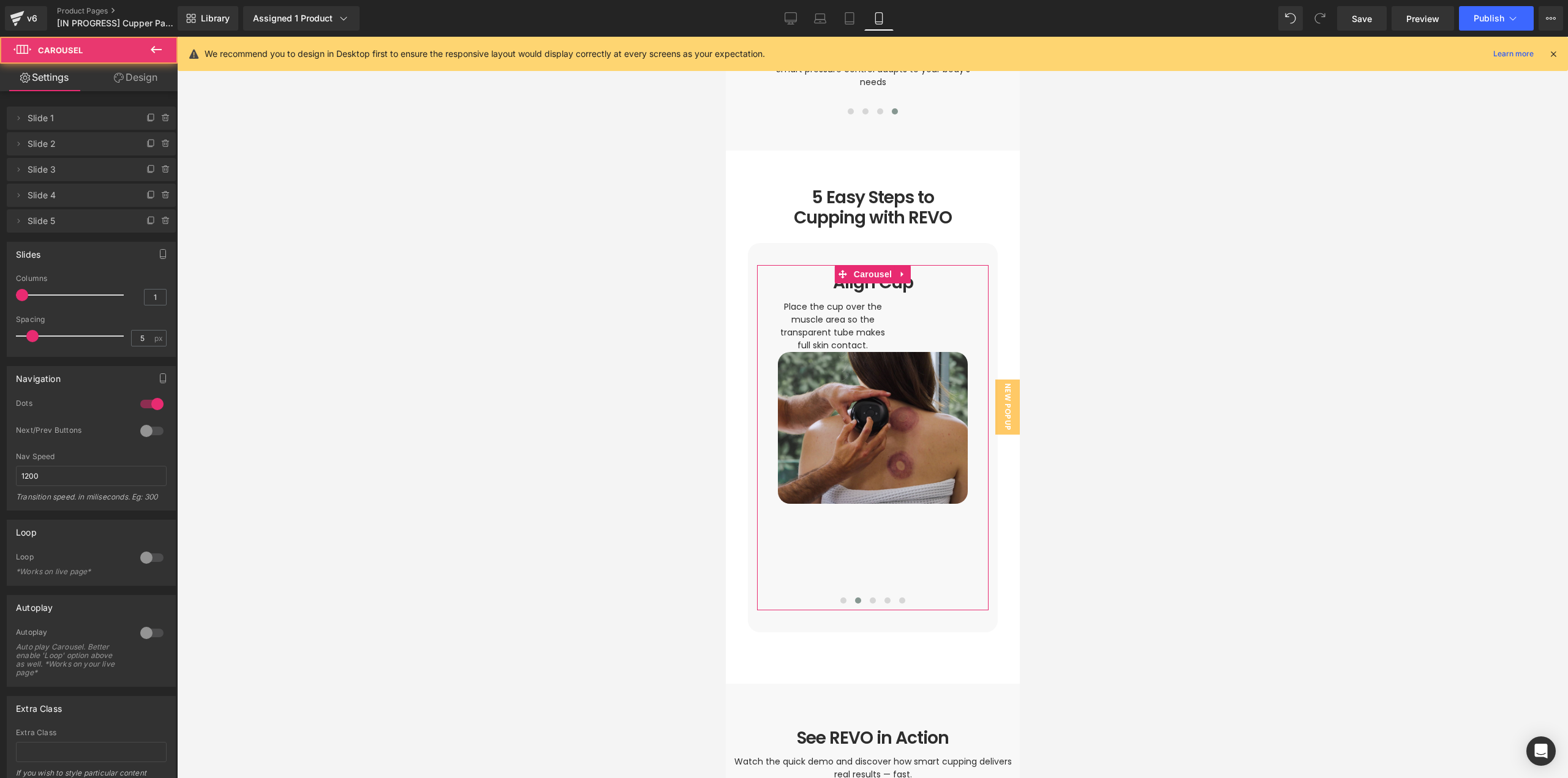
click at [141, 74] on link "Design" at bounding box center [136, 77] width 89 height 28
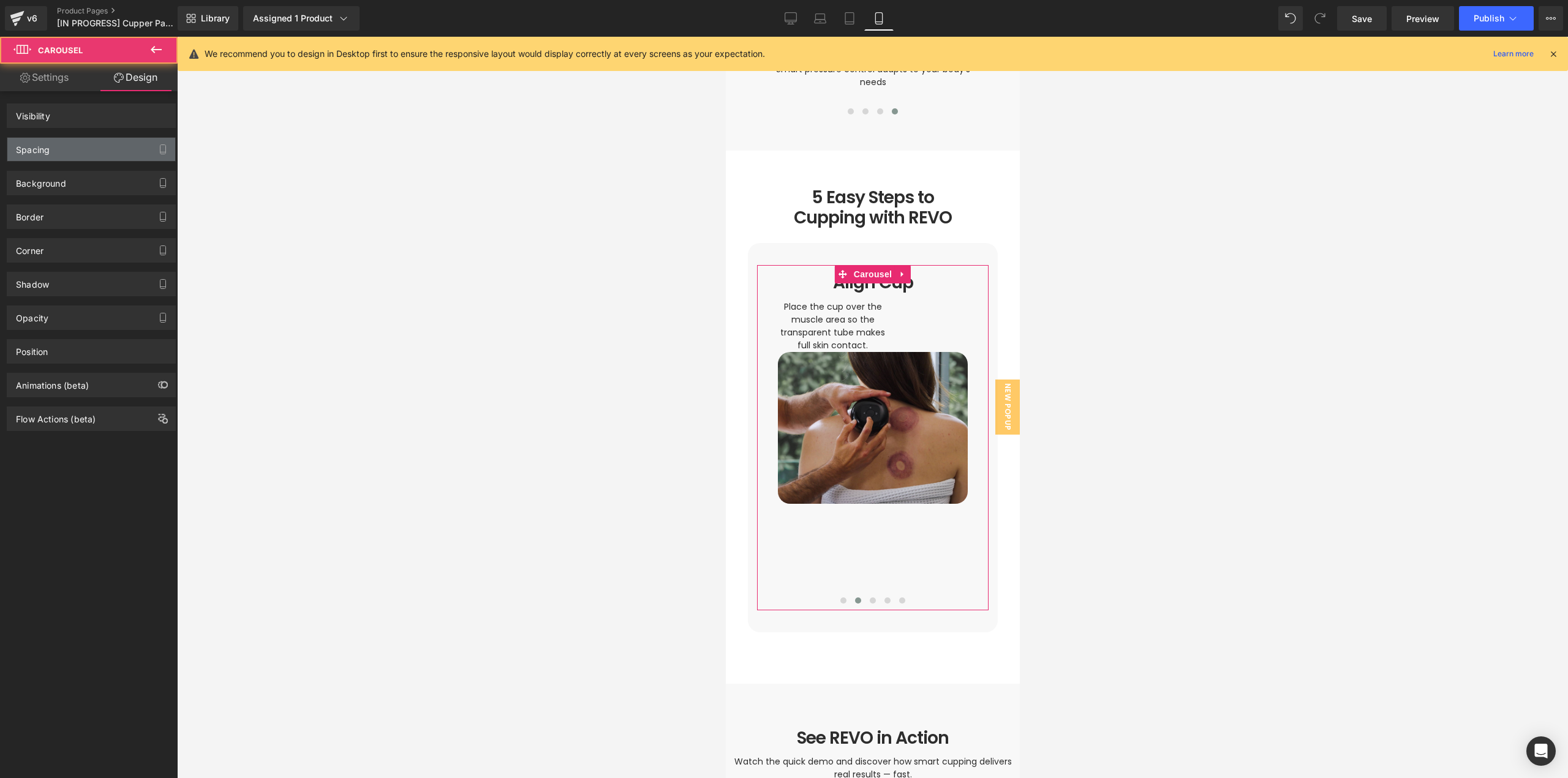
click at [83, 146] on div "Spacing" at bounding box center [91, 148] width 168 height 23
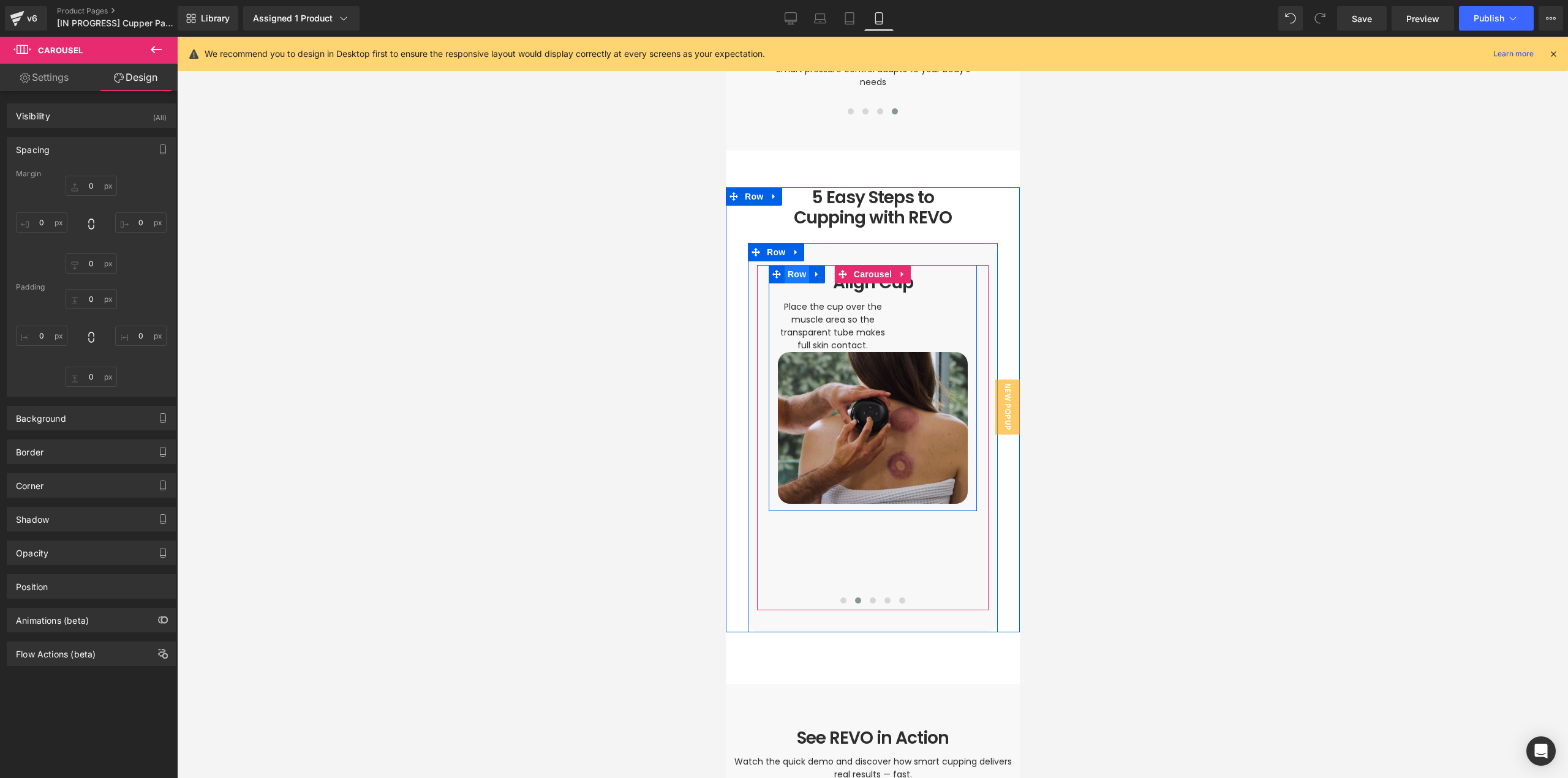
drag, startPoint x: 783, startPoint y: 263, endPoint x: 1435, endPoint y: 291, distance: 652.6
click at [784, 265] on span "Row" at bounding box center [796, 274] width 25 height 18
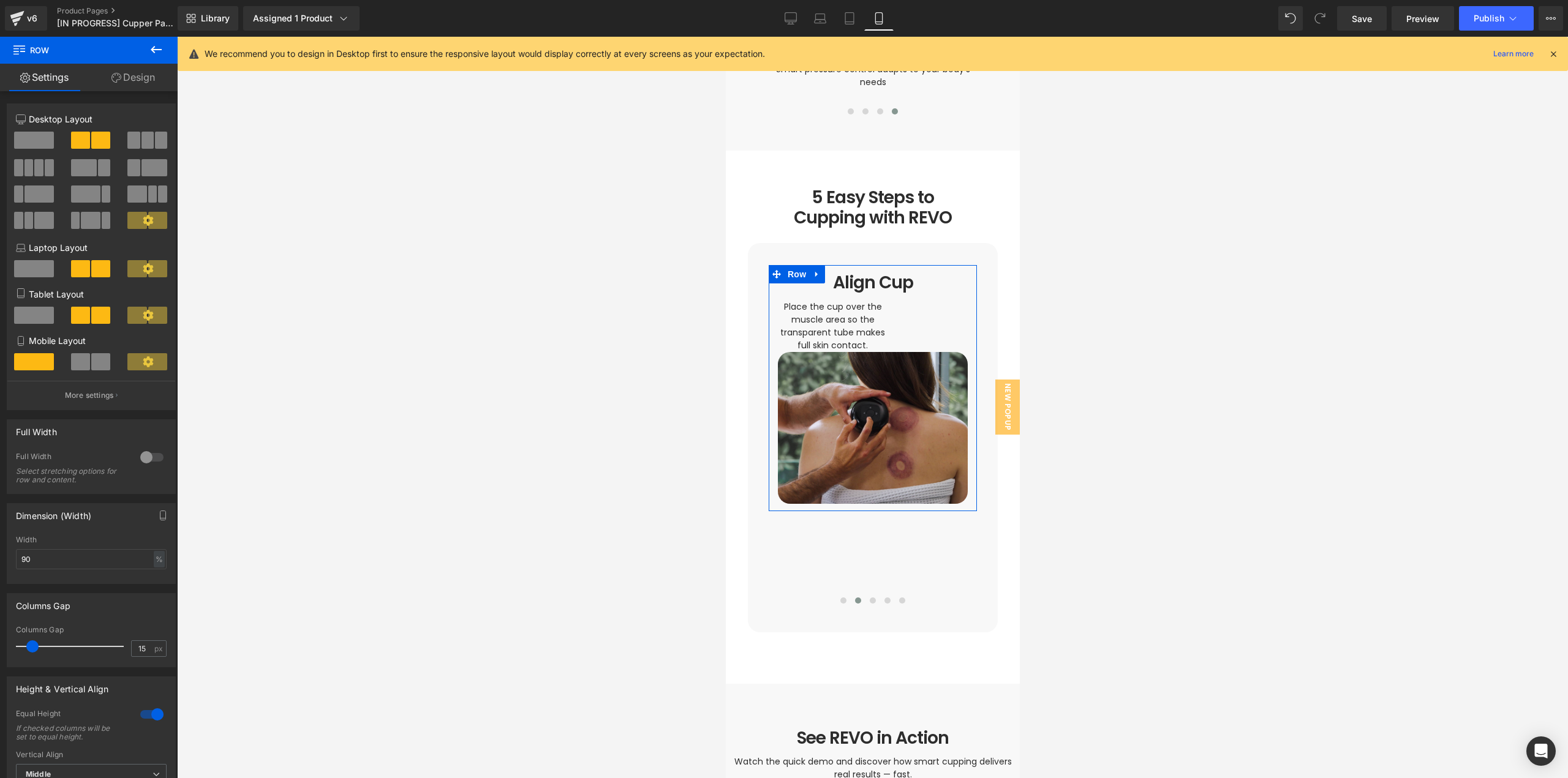
click at [125, 72] on link "Design" at bounding box center [133, 77] width 89 height 28
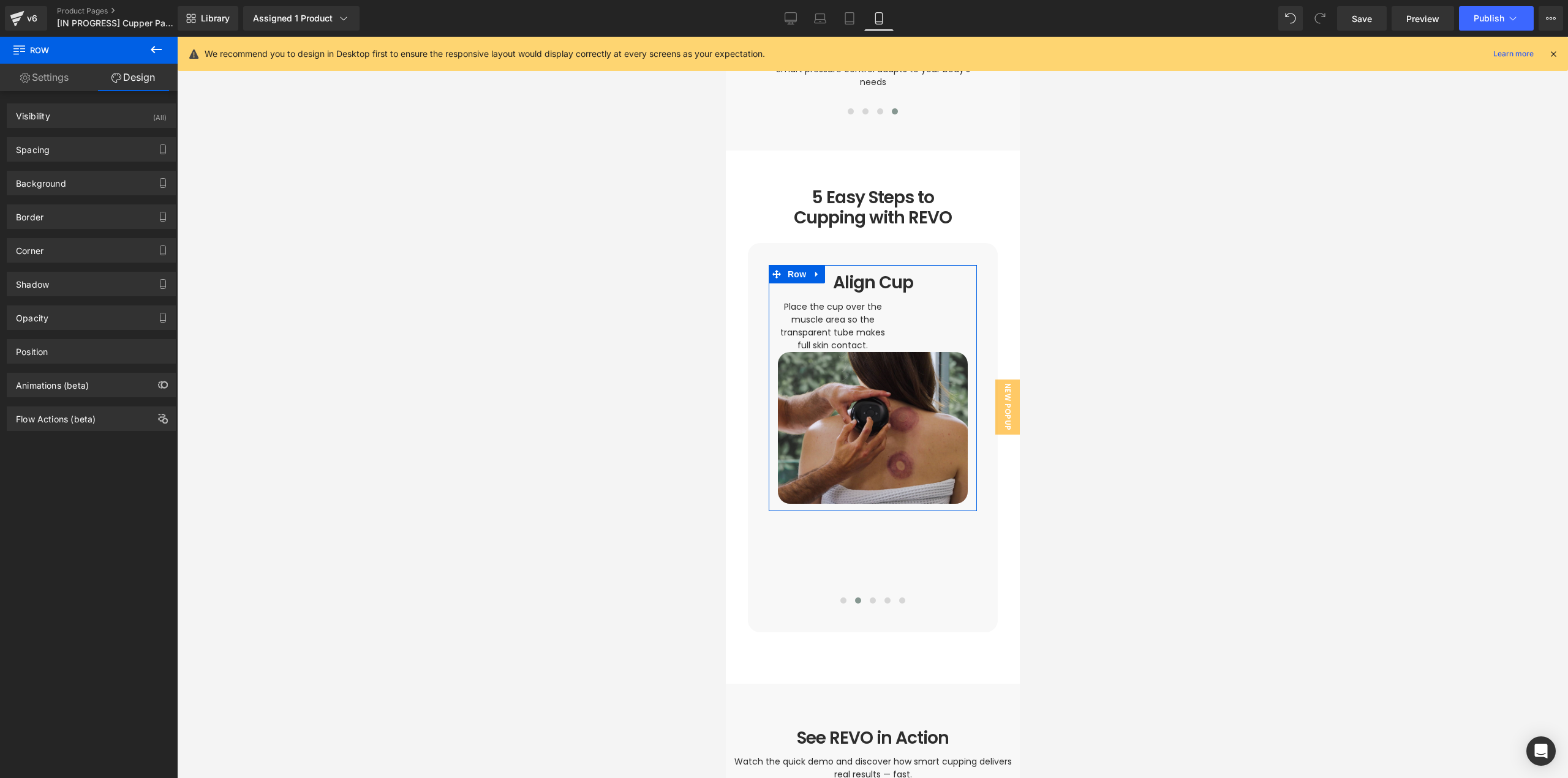
click at [74, 86] on link "Settings" at bounding box center [44, 77] width 89 height 28
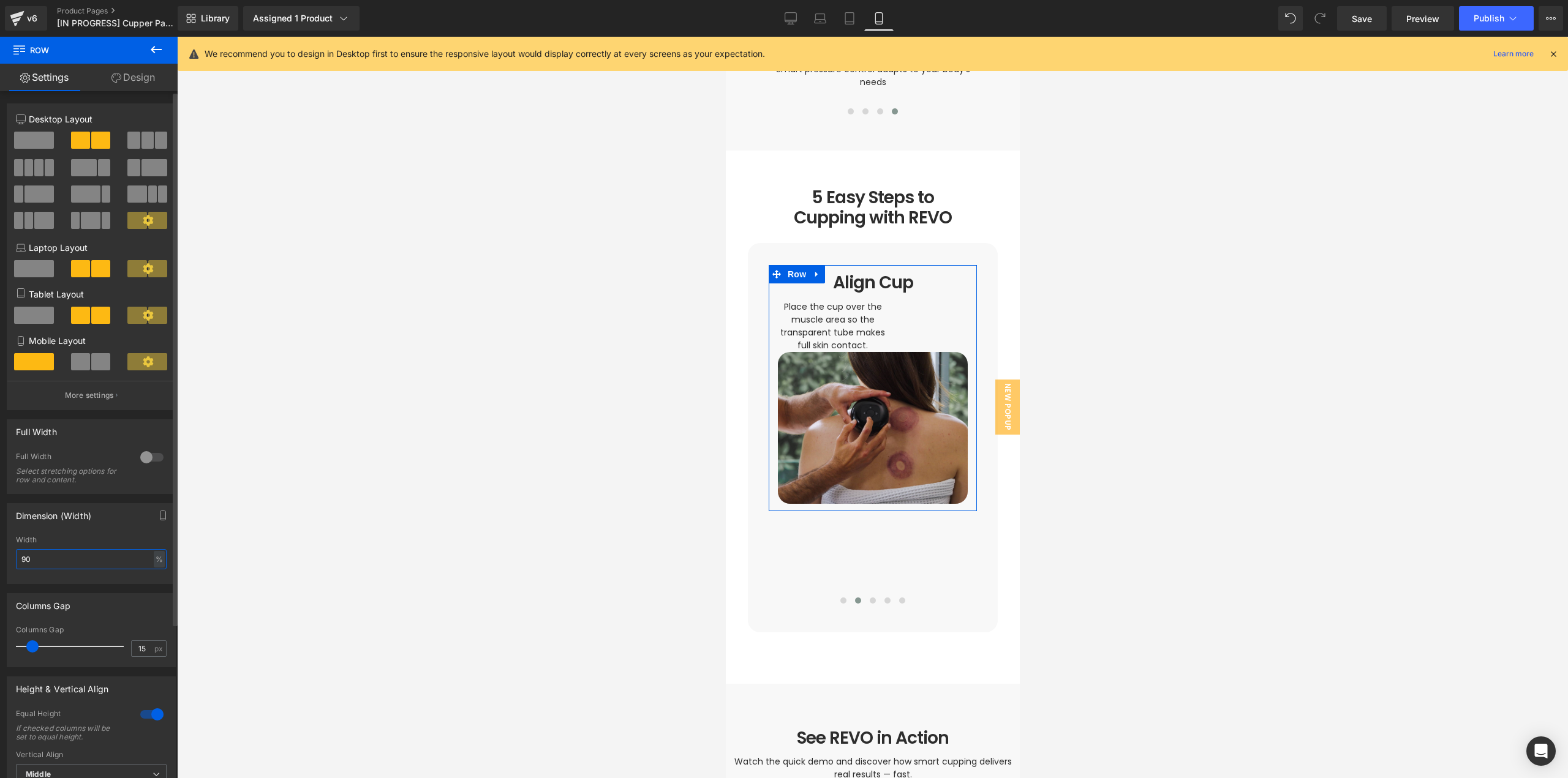
drag, startPoint x: 43, startPoint y: 554, endPoint x: 0, endPoint y: 559, distance: 43.3
click at [0, 559] on div "Dimension (Width) 90% Width 90 % % px" at bounding box center [91, 538] width 183 height 90
type input "100"
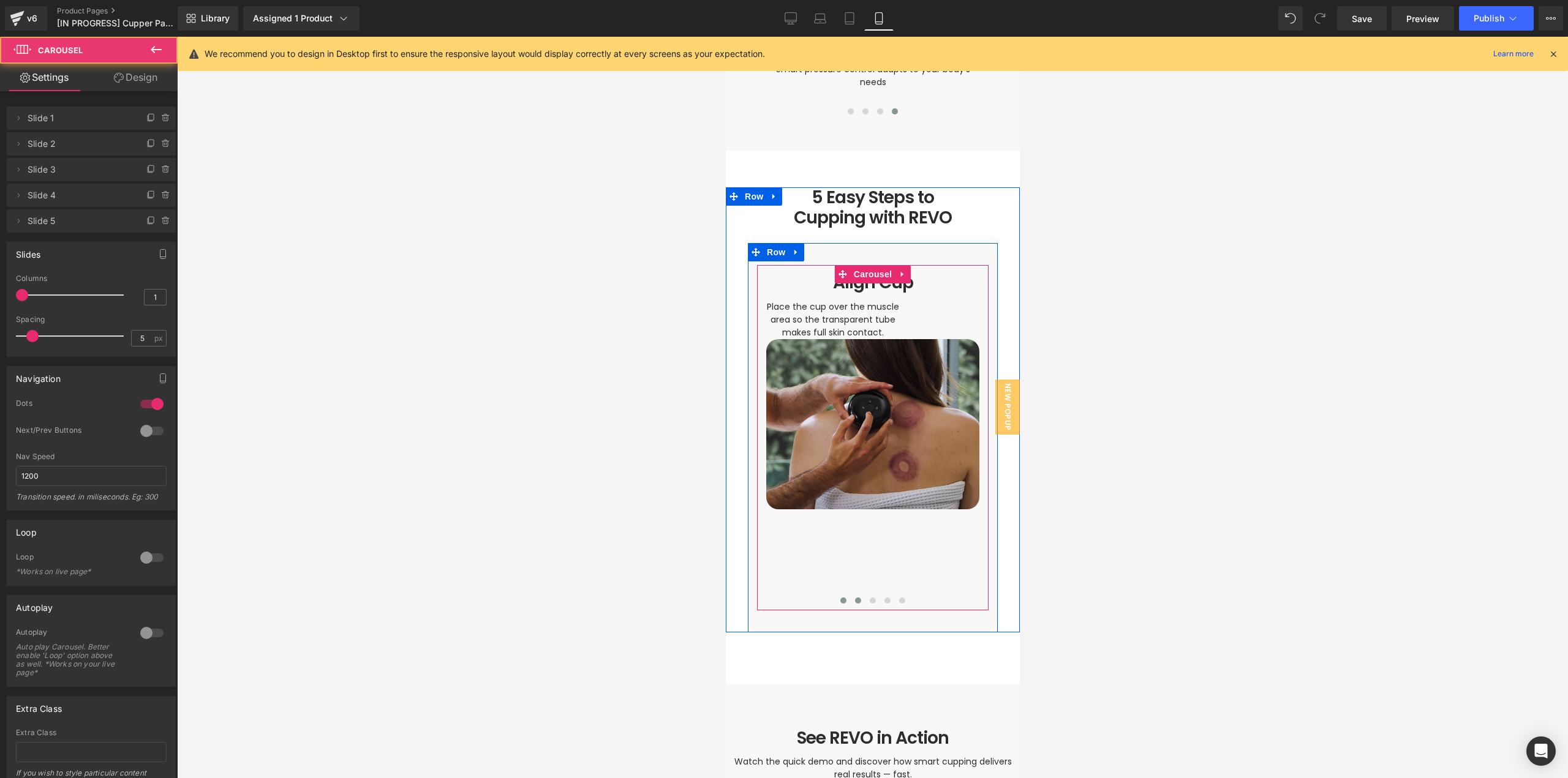
click at [840, 598] on span at bounding box center [843, 601] width 6 height 6
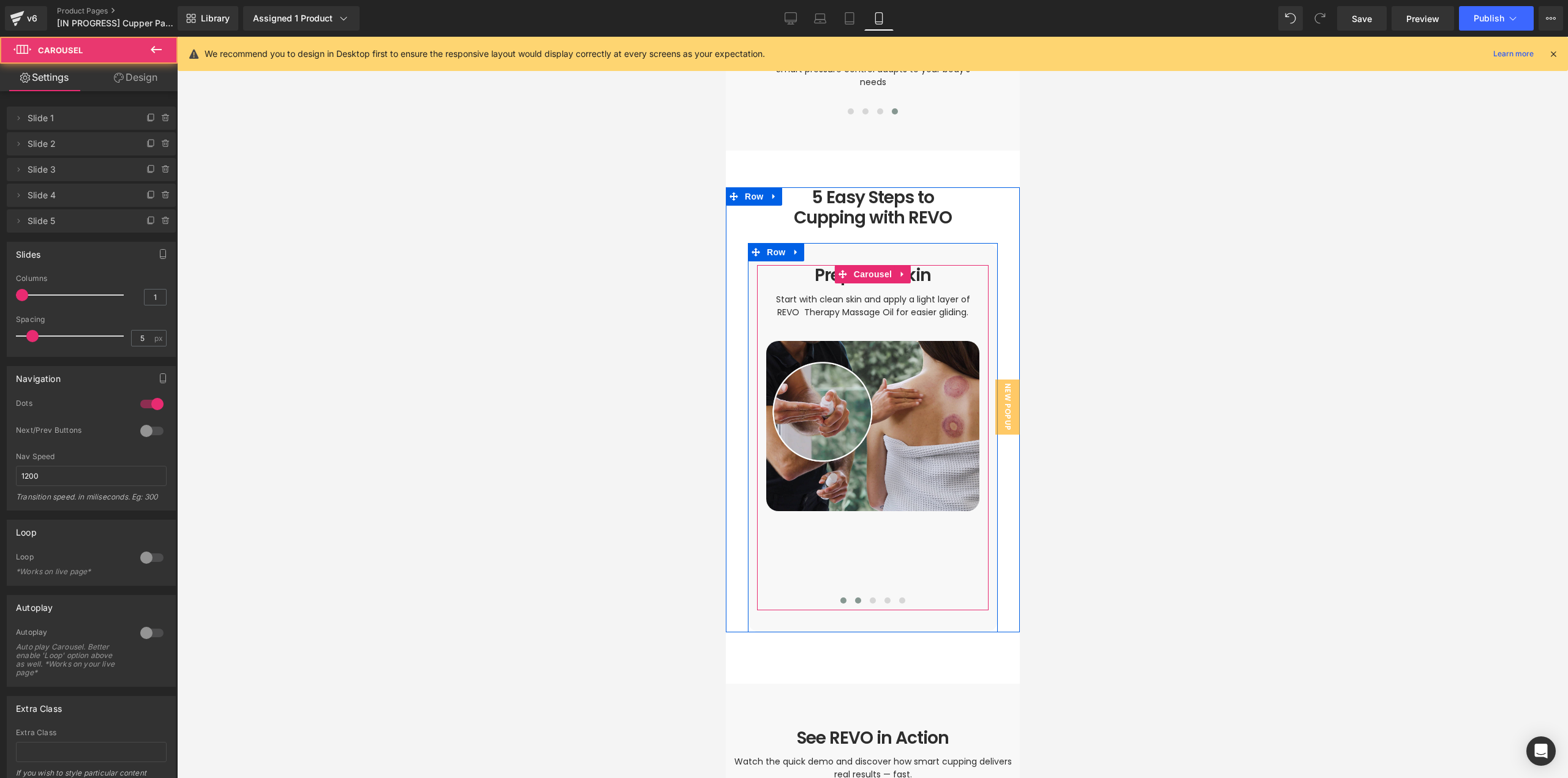
click at [850, 595] on button at bounding box center [857, 600] width 15 height 12
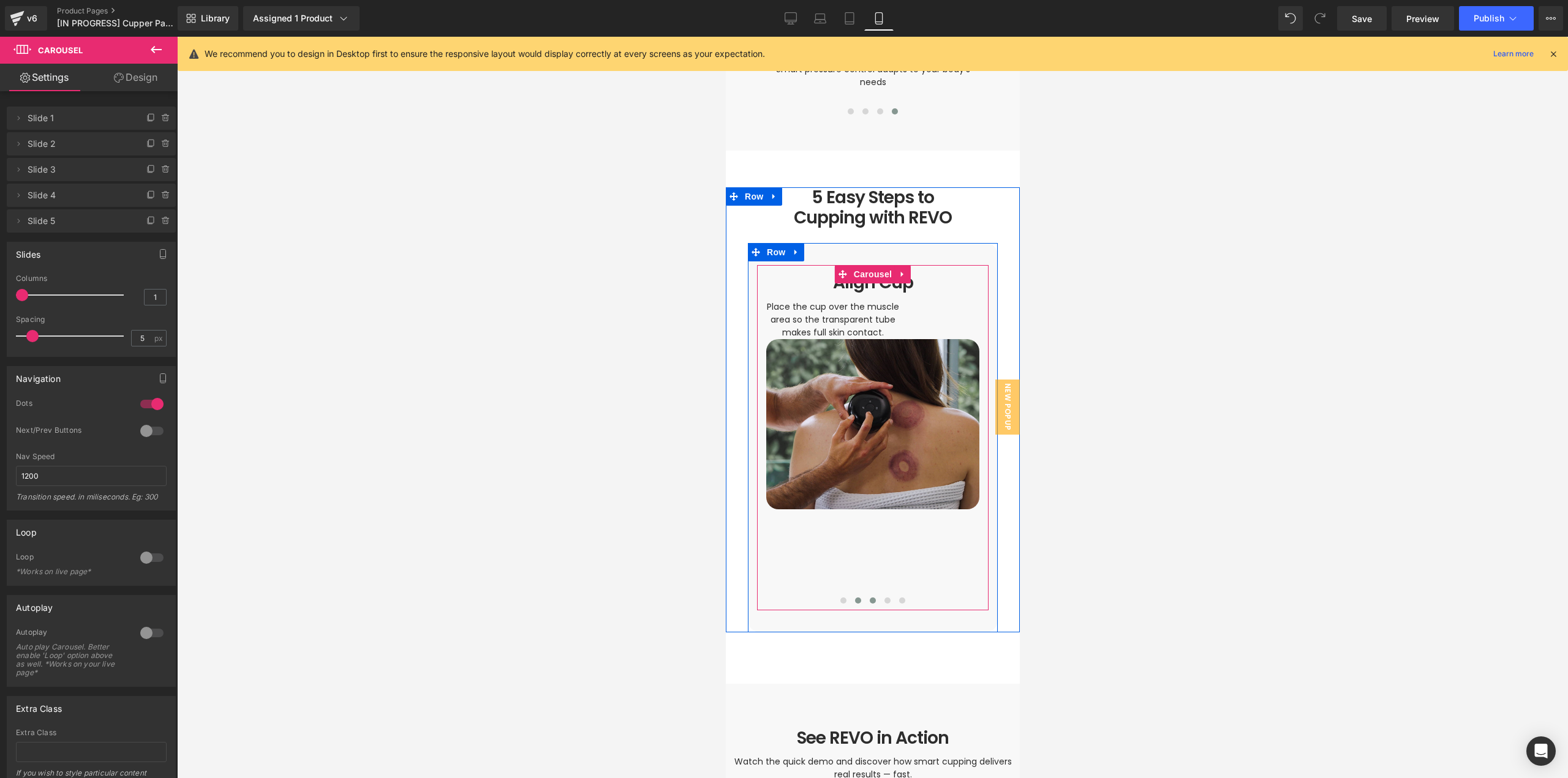
click at [869, 598] on span at bounding box center [872, 601] width 6 height 6
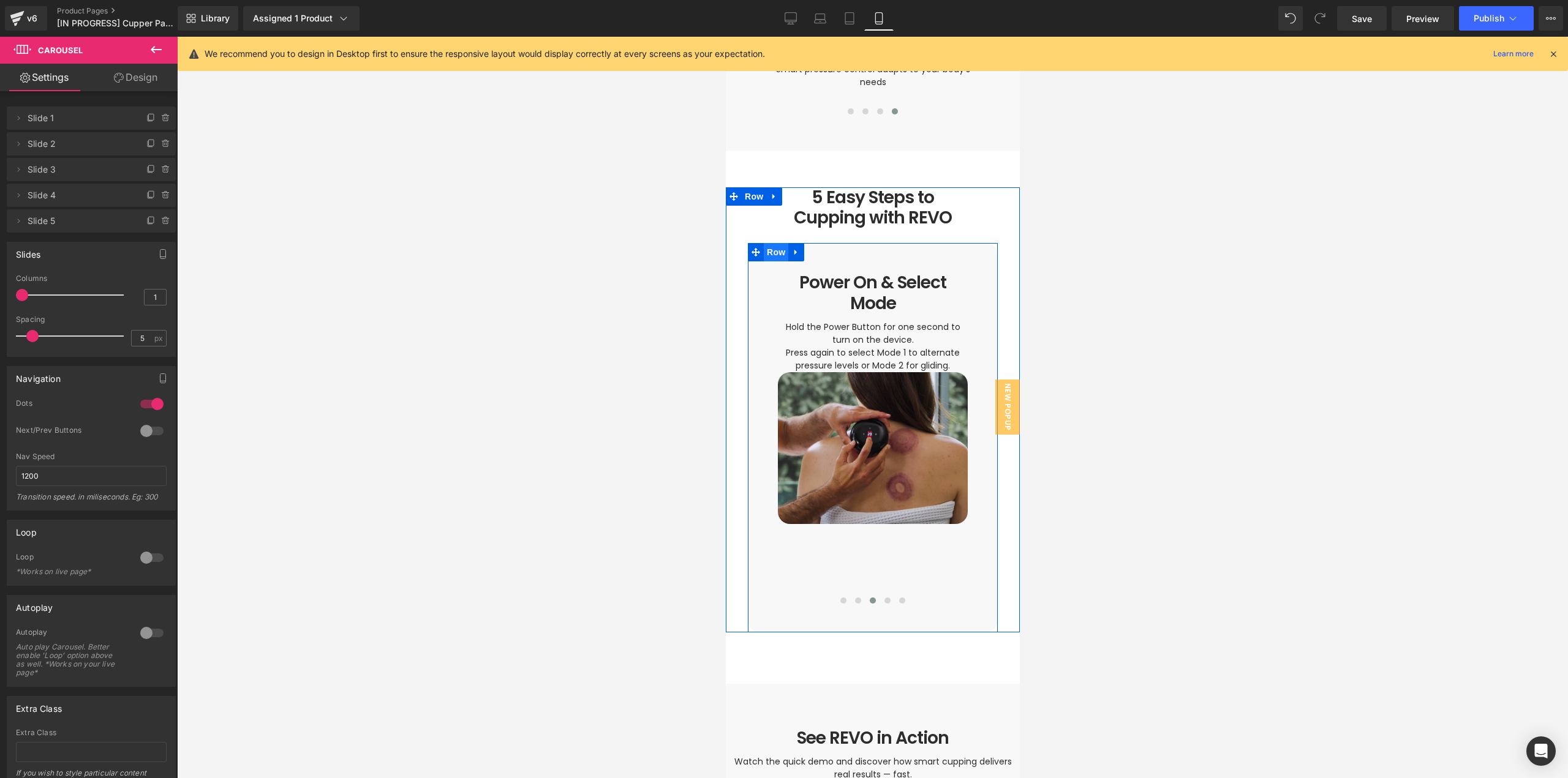
click at [770, 248] on span "Row" at bounding box center [775, 252] width 25 height 18
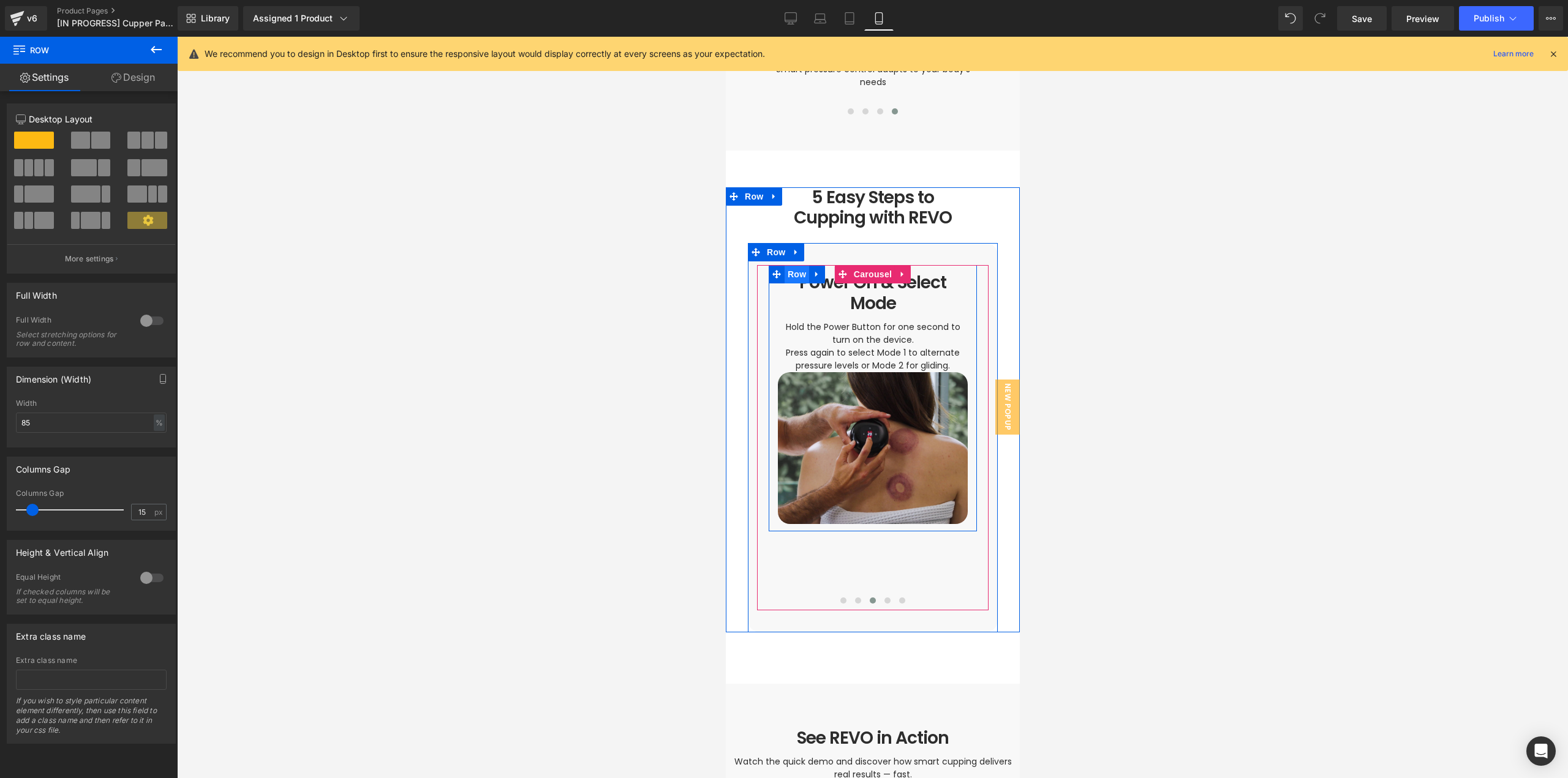
click at [784, 265] on span "Row" at bounding box center [796, 274] width 25 height 18
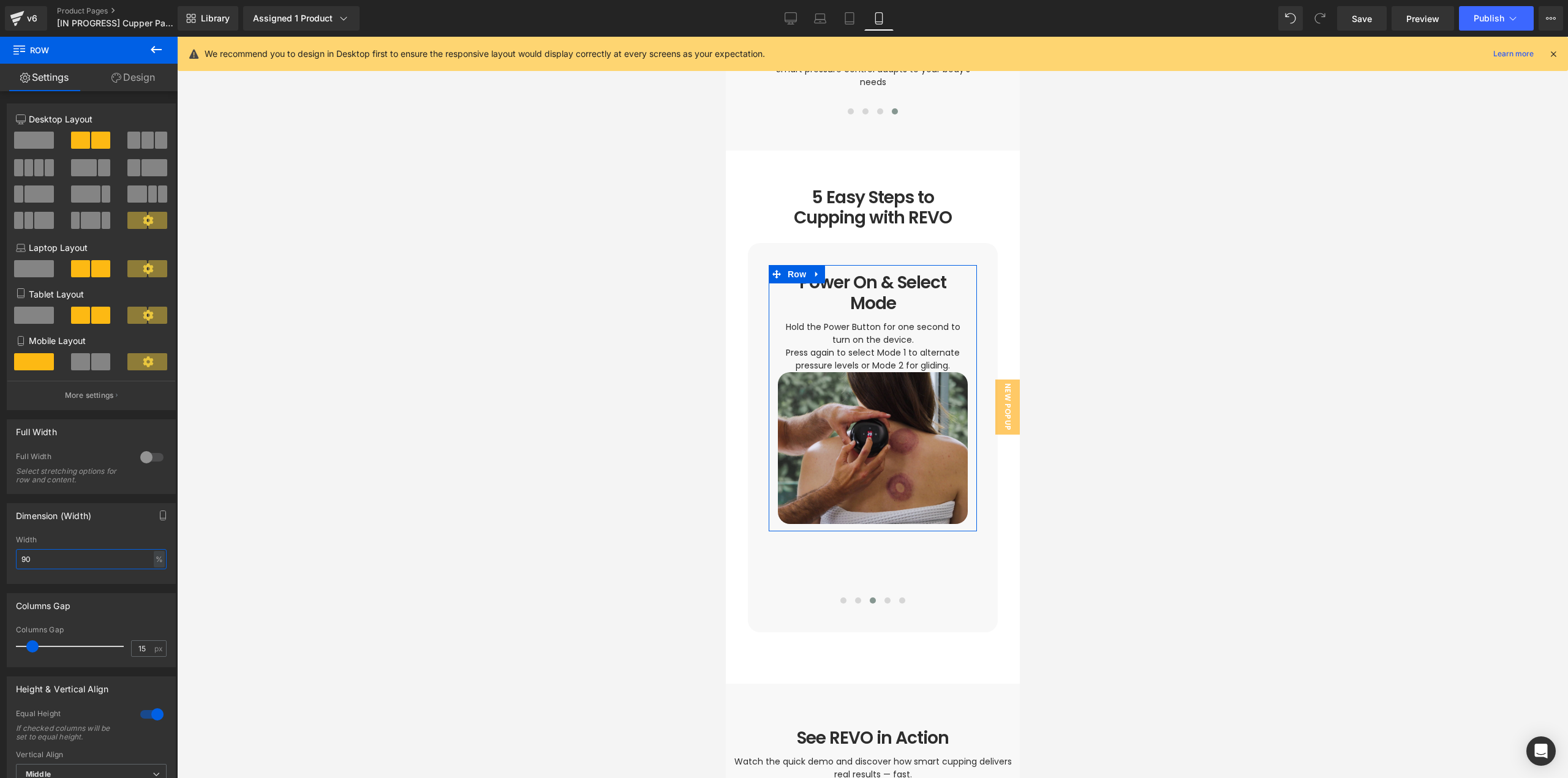
drag, startPoint x: 37, startPoint y: 557, endPoint x: 0, endPoint y: 560, distance: 37.1
click at [0, 561] on div "Dimension (Width) 90% Width 90 % % px" at bounding box center [91, 538] width 183 height 90
type input "100"
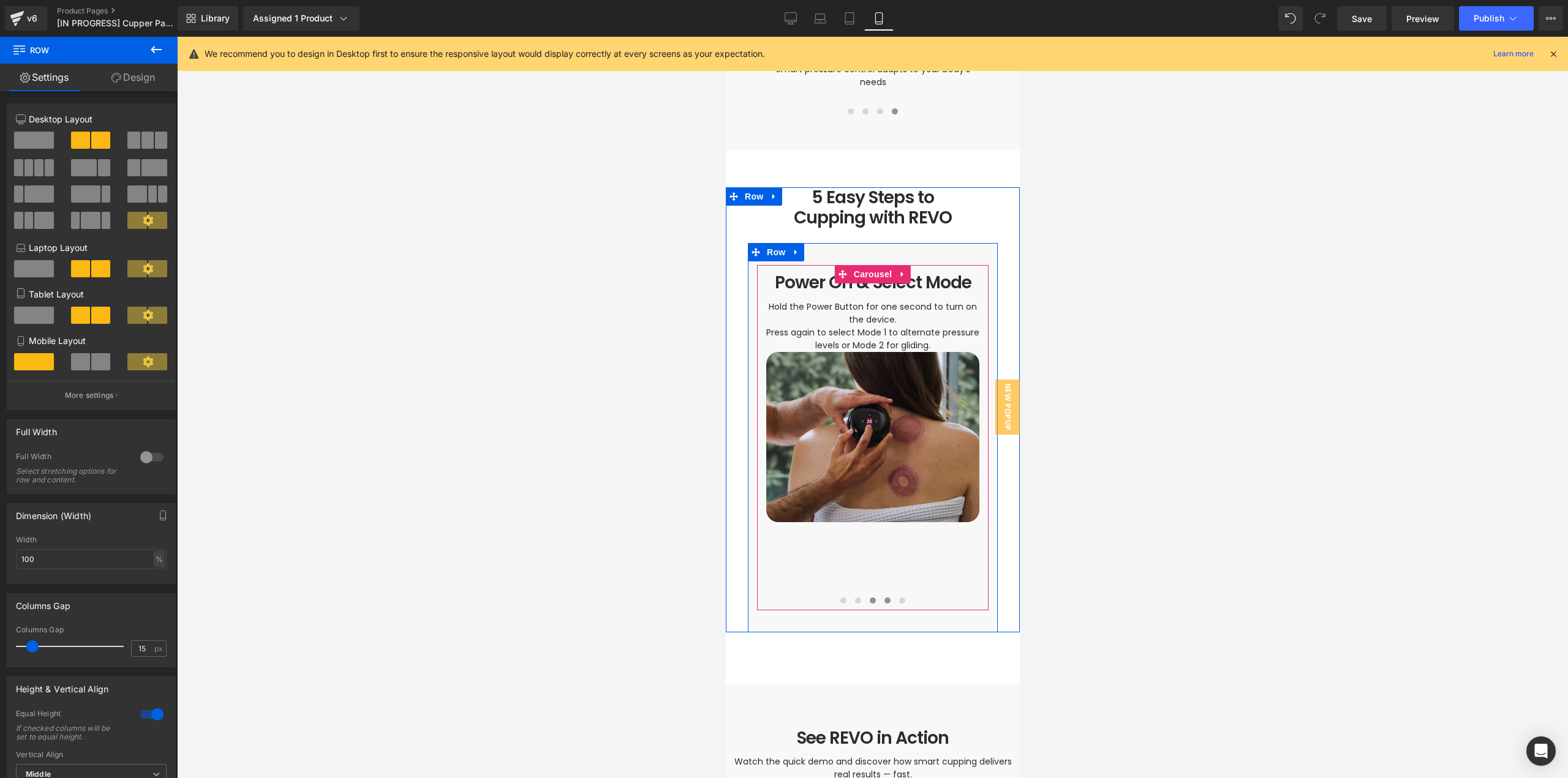
click at [884, 598] on span at bounding box center [887, 601] width 6 height 6
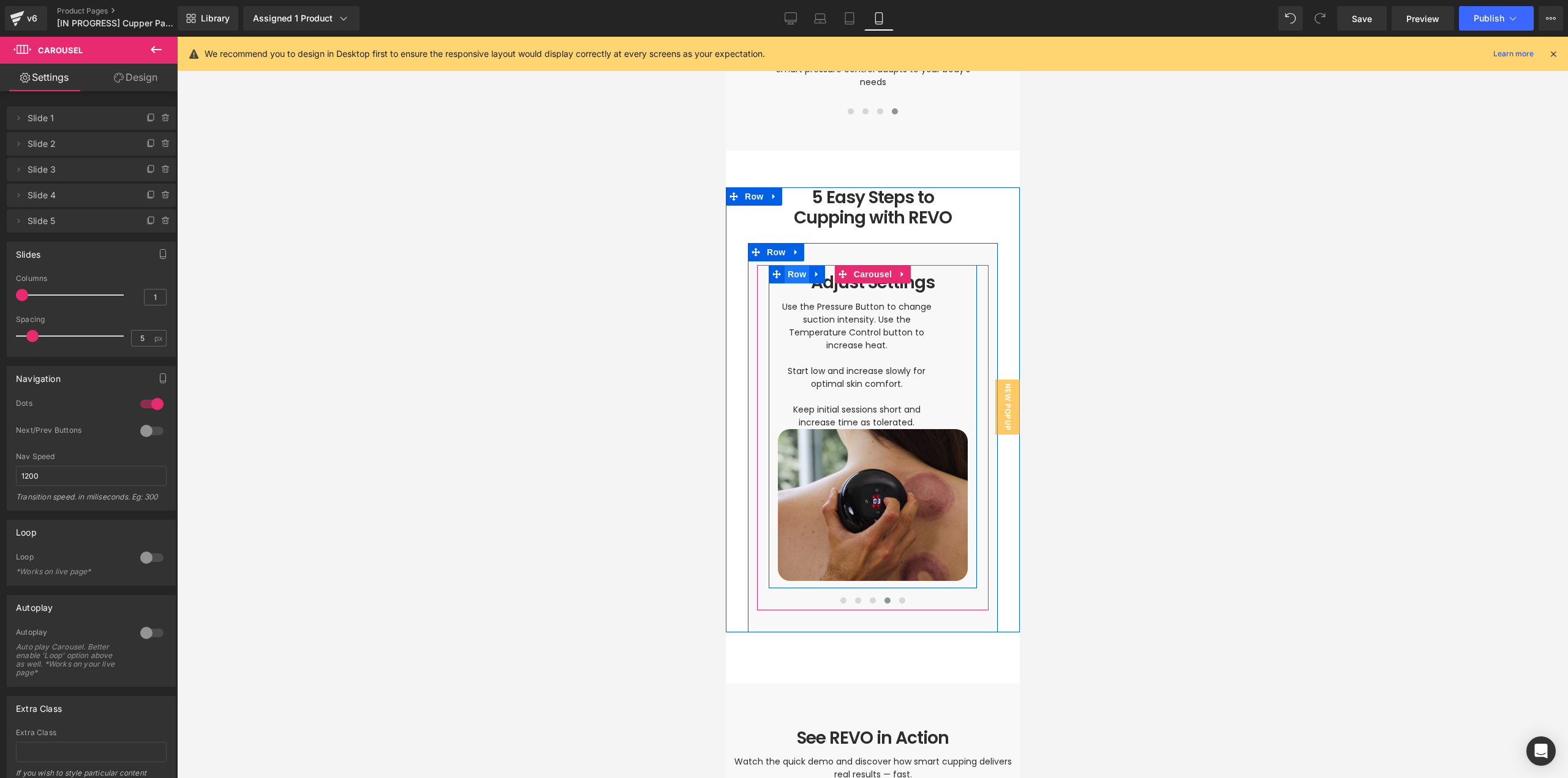
click at [784, 265] on span "Row" at bounding box center [796, 274] width 25 height 18
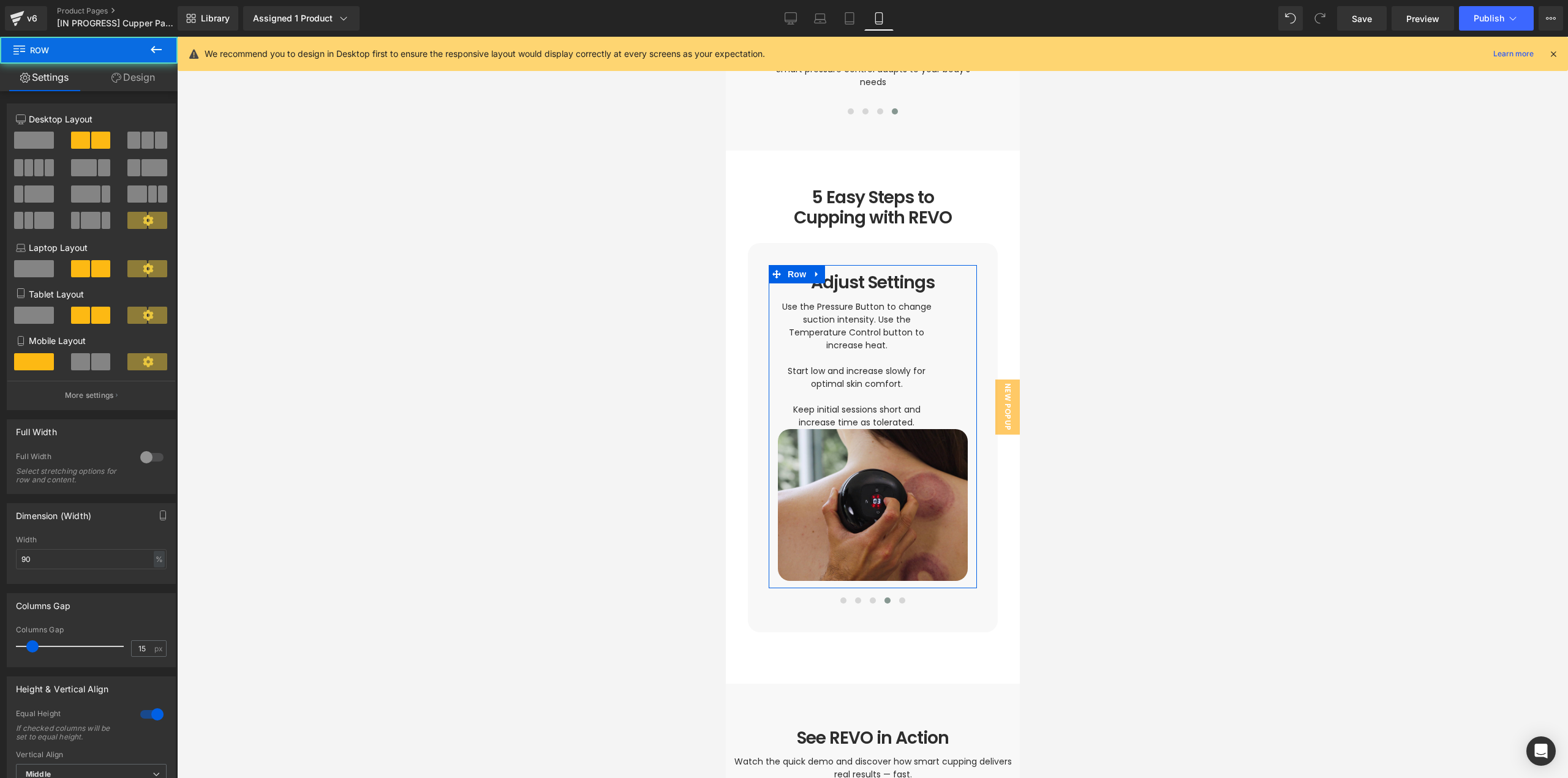
drag, startPoint x: 55, startPoint y: 557, endPoint x: 0, endPoint y: 560, distance: 55.1
click at [0, 560] on div "Dimension (Width) 90% Width 90 % % px" at bounding box center [91, 538] width 183 height 90
type input "100"
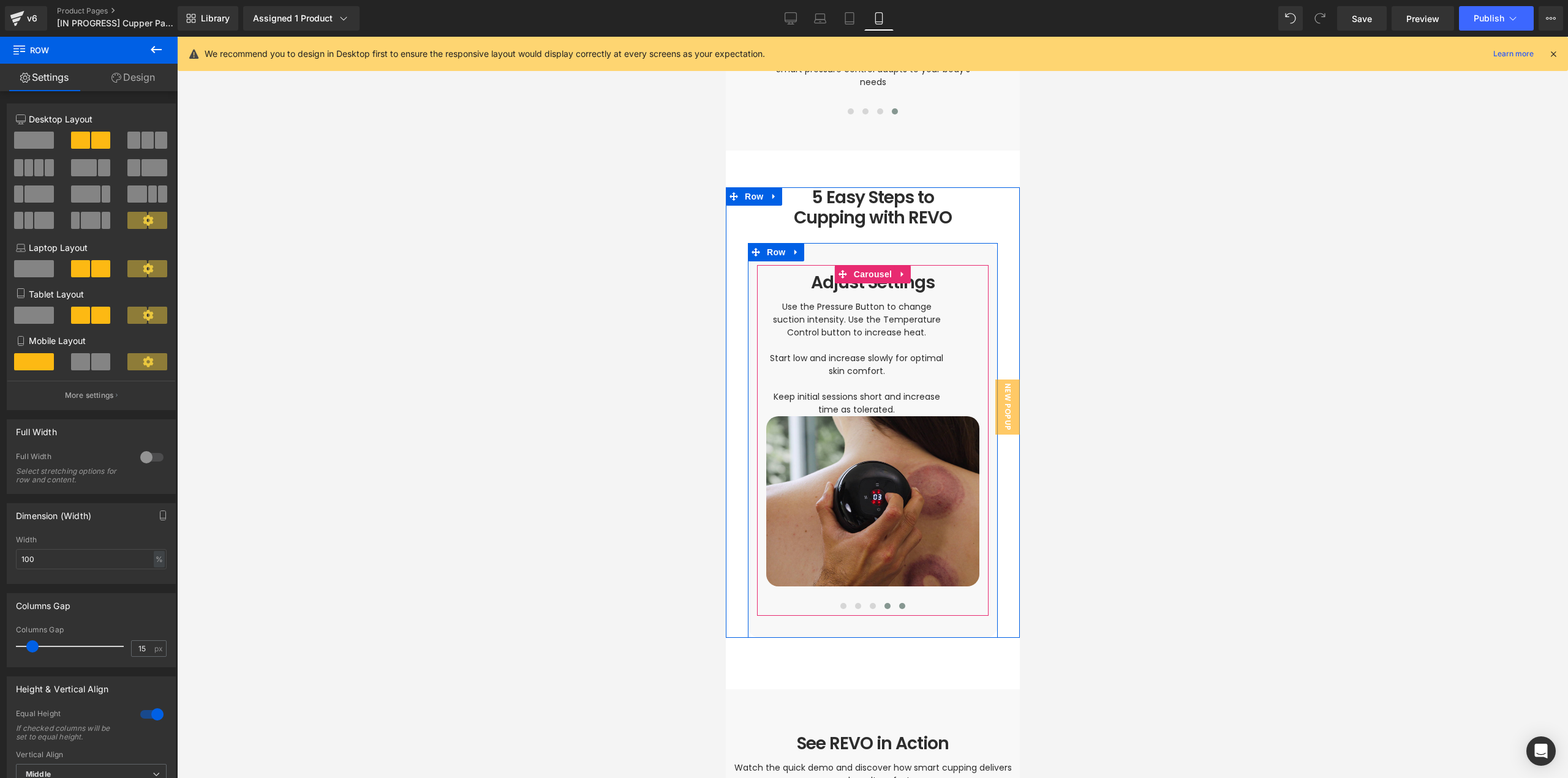
click at [898, 603] on span at bounding box center [902, 607] width 6 height 6
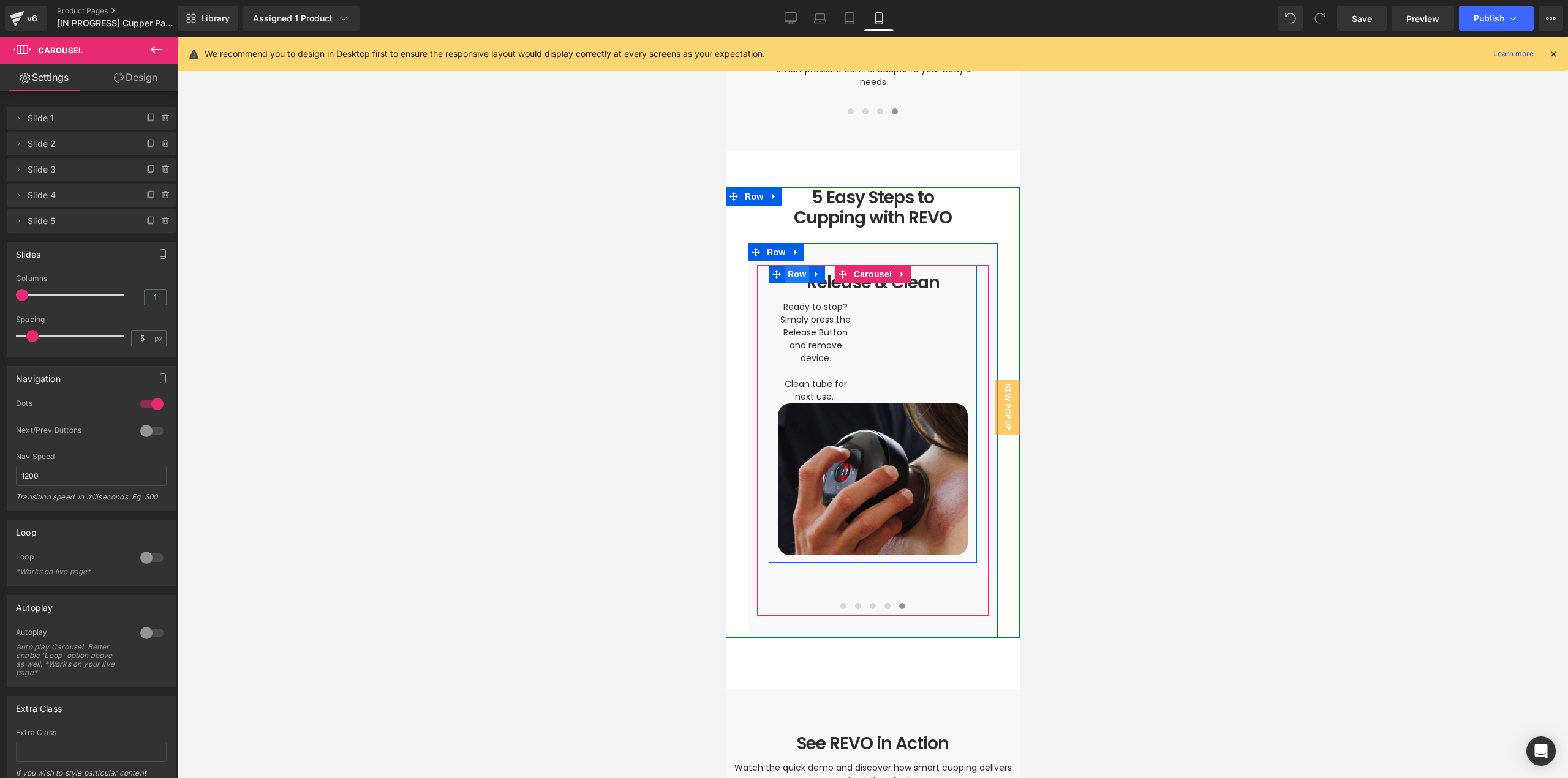
click at [784, 265] on span "Row" at bounding box center [796, 274] width 25 height 18
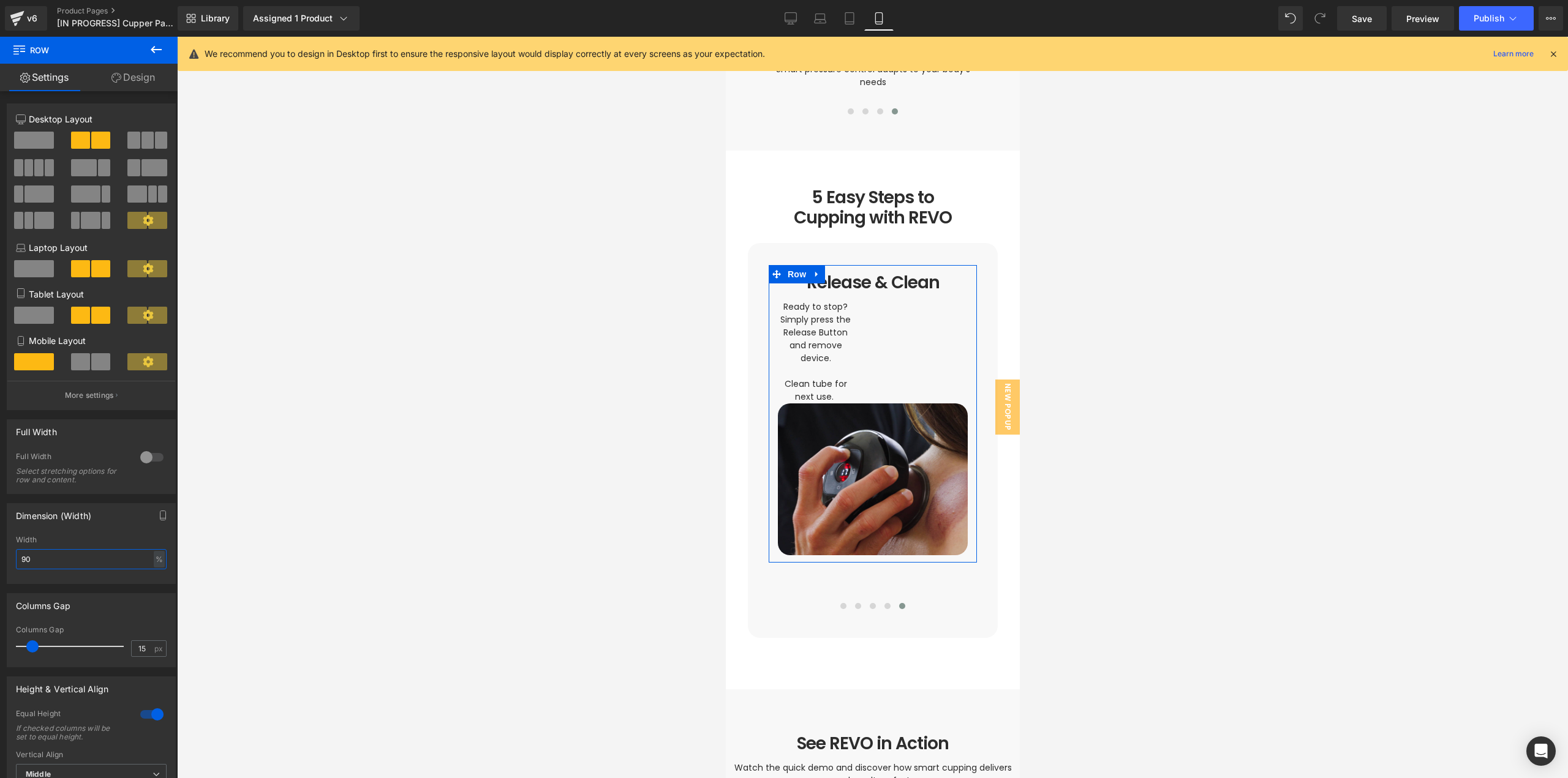
drag, startPoint x: 31, startPoint y: 567, endPoint x: 0, endPoint y: 574, distance: 31.8
click at [0, 573] on div "Dimension (Width) 90% Width 90 % % px" at bounding box center [91, 538] width 183 height 90
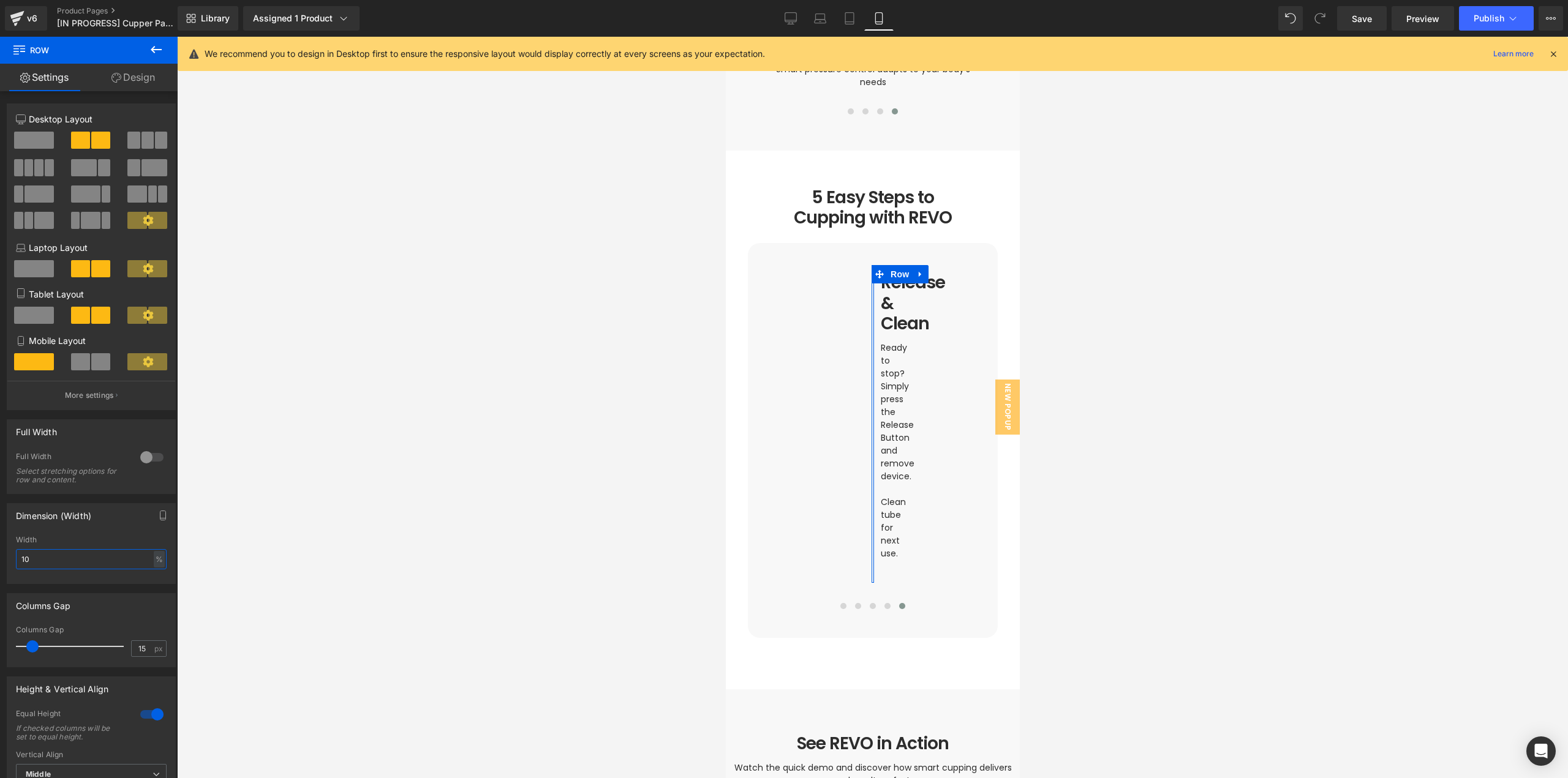
type input "100"
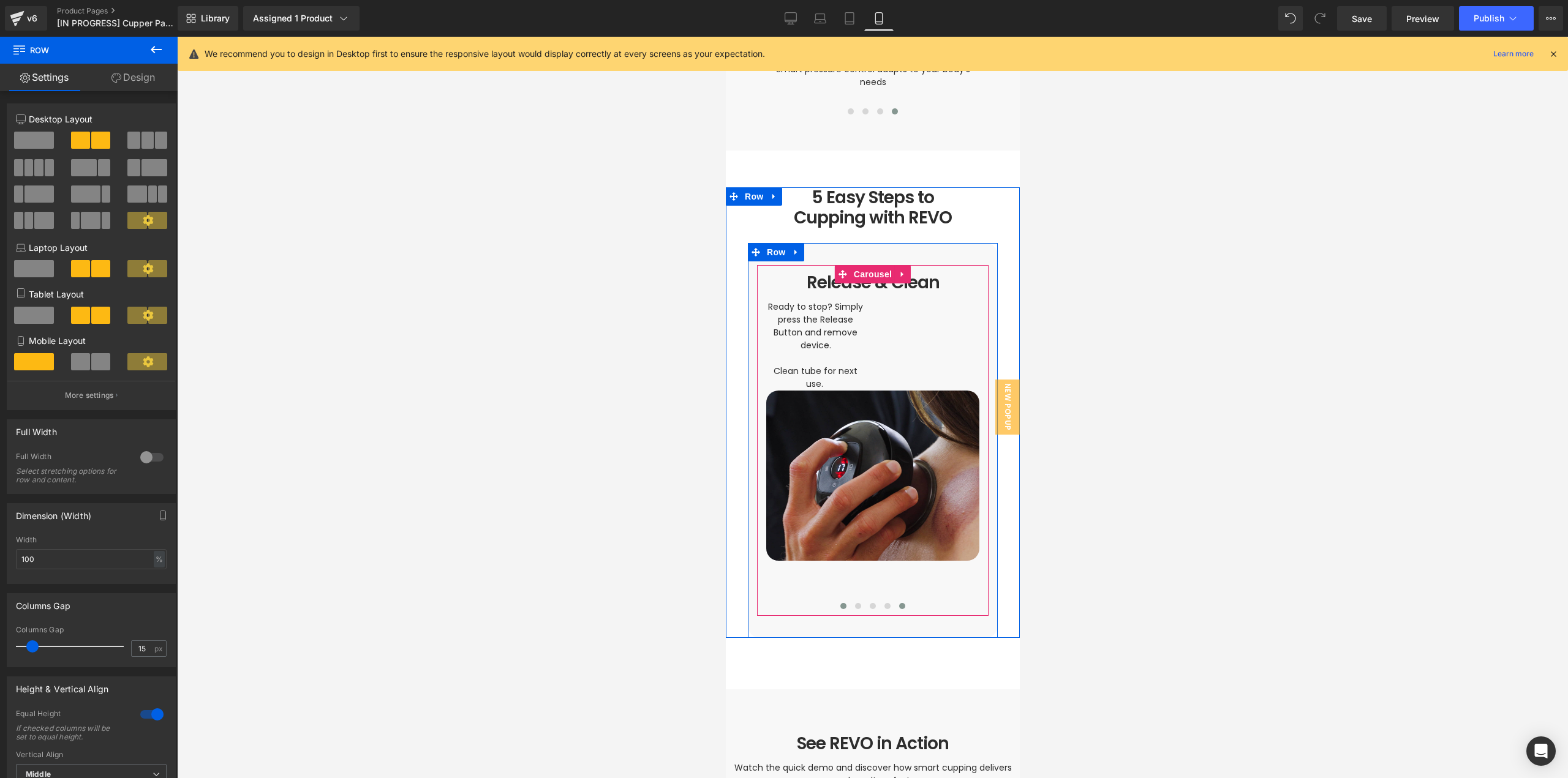
click at [840, 603] on span at bounding box center [843, 607] width 6 height 6
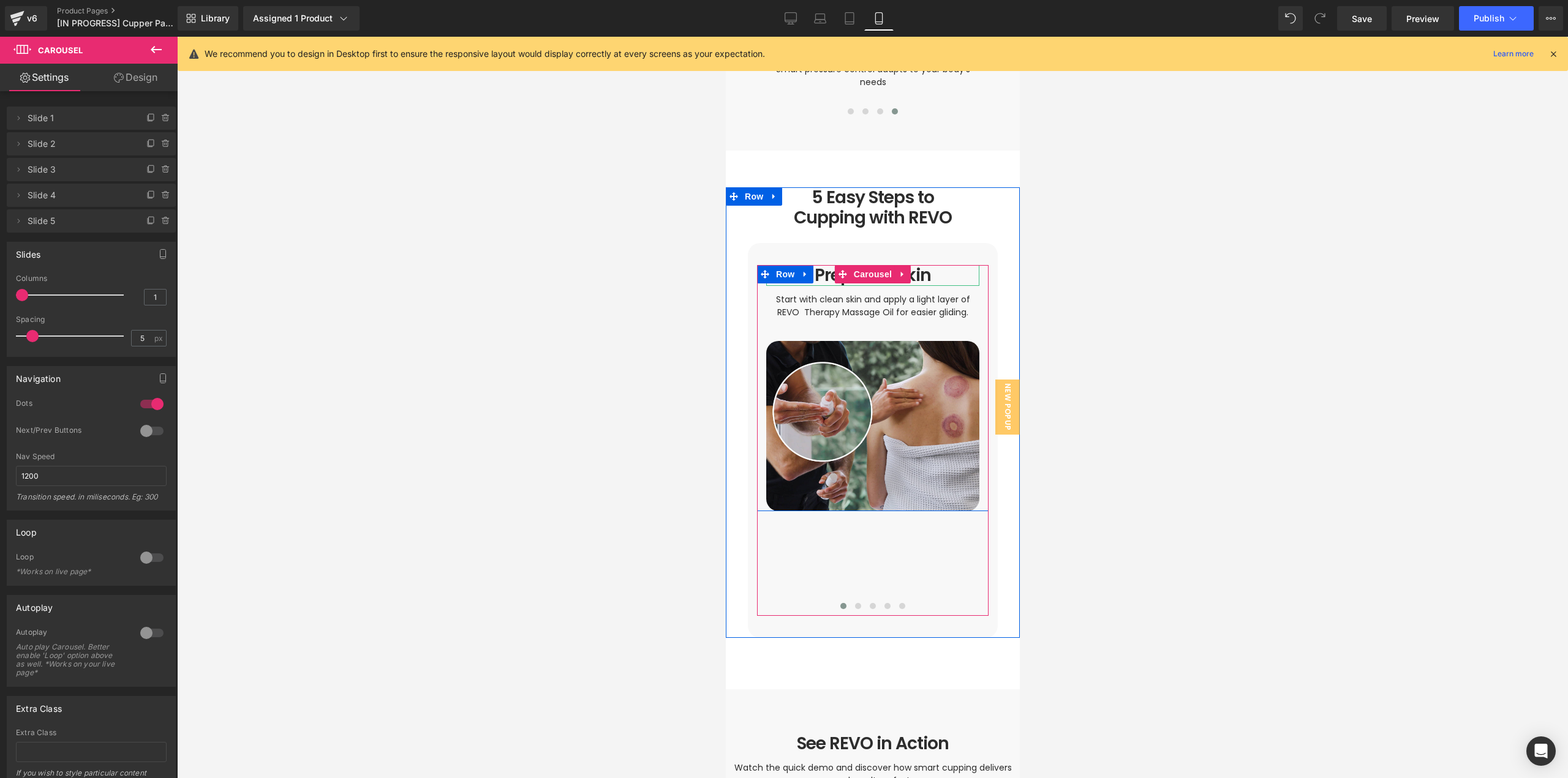
click at [918, 265] on h1 "Prep Your Skin" at bounding box center [872, 275] width 213 height 21
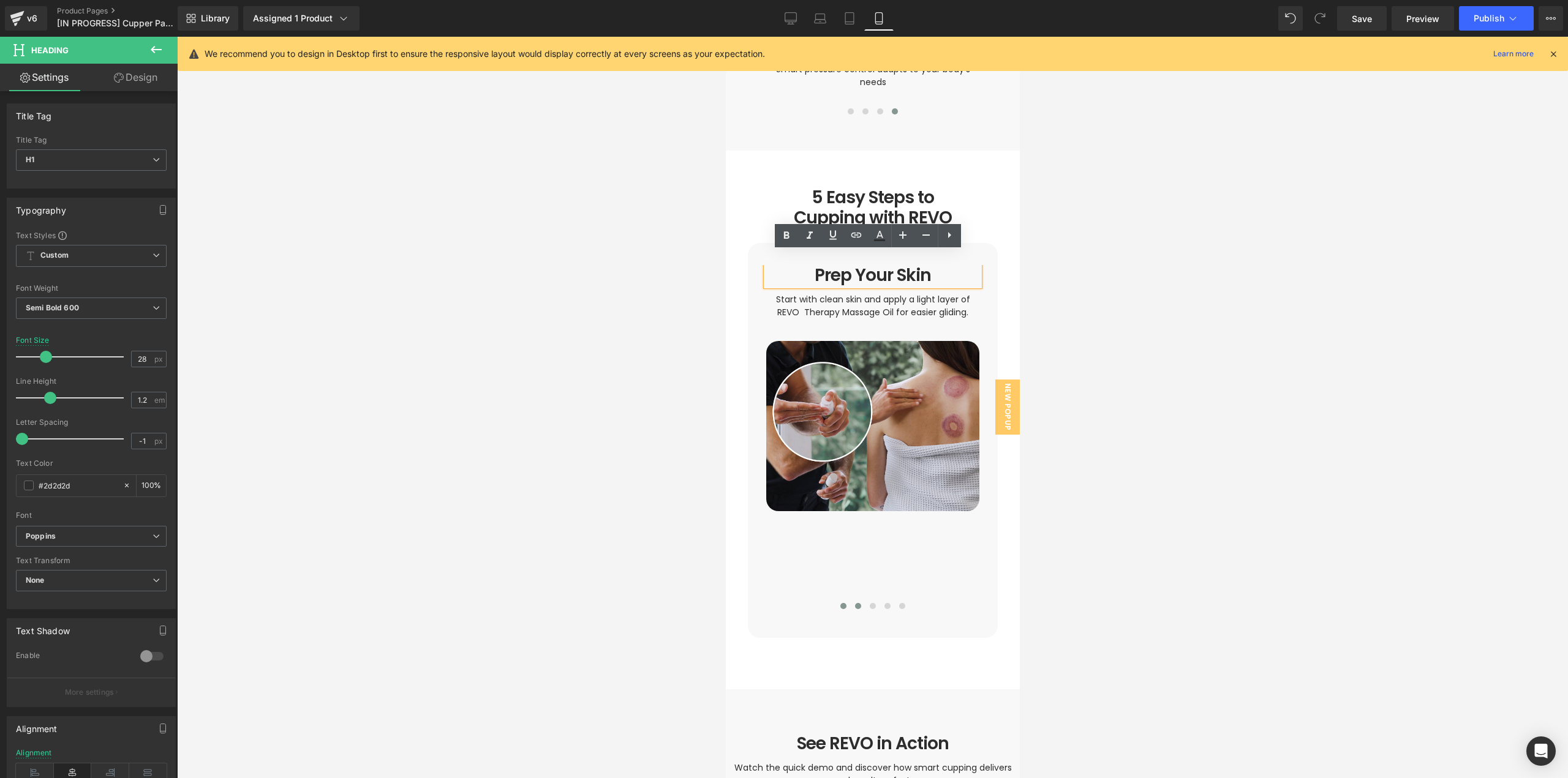
click at [855, 600] on button at bounding box center [857, 606] width 15 height 12
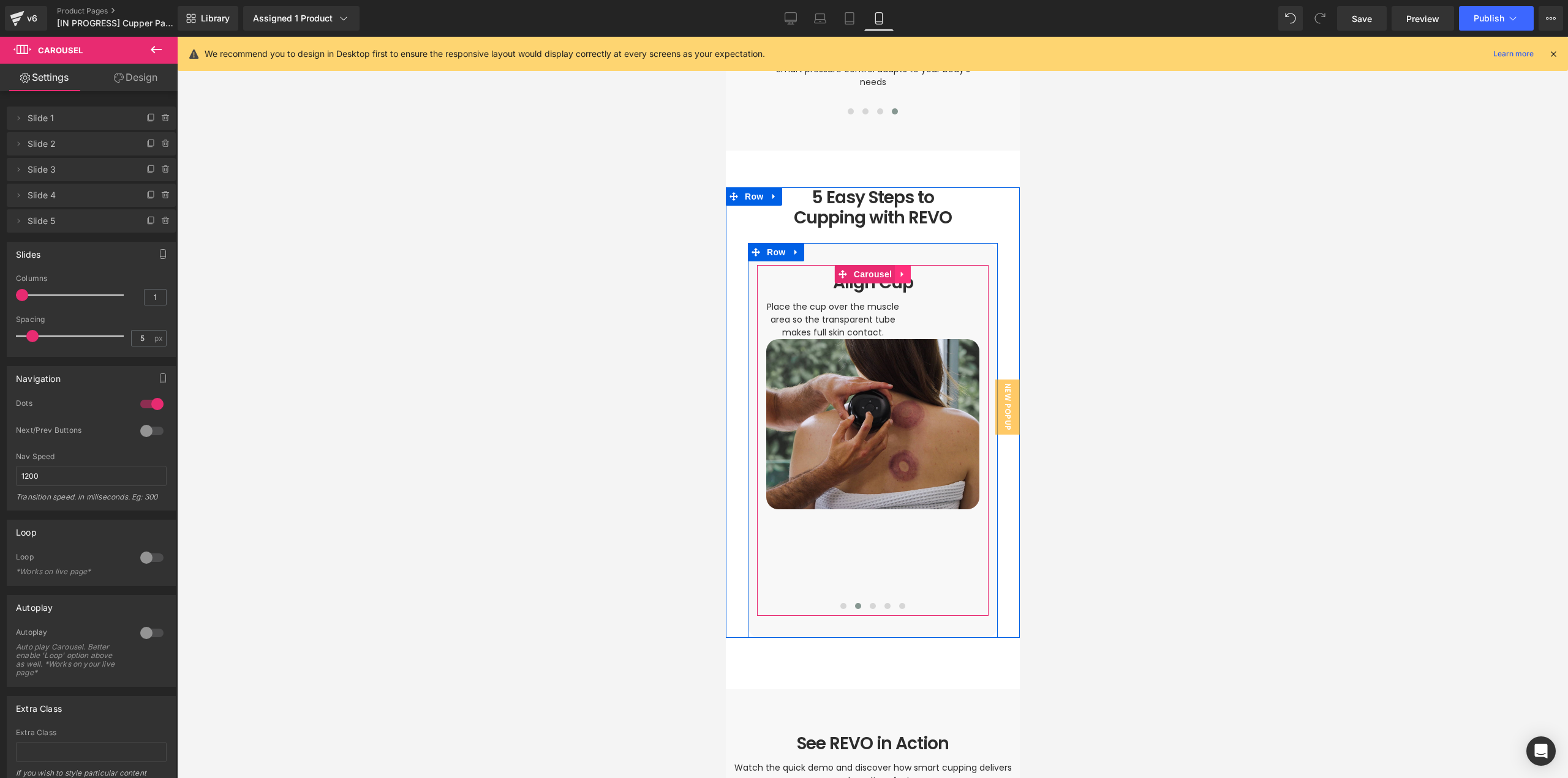
click at [901, 270] on link at bounding box center [902, 274] width 16 height 18
click at [845, 291] on div at bounding box center [872, 292] width 213 height 3
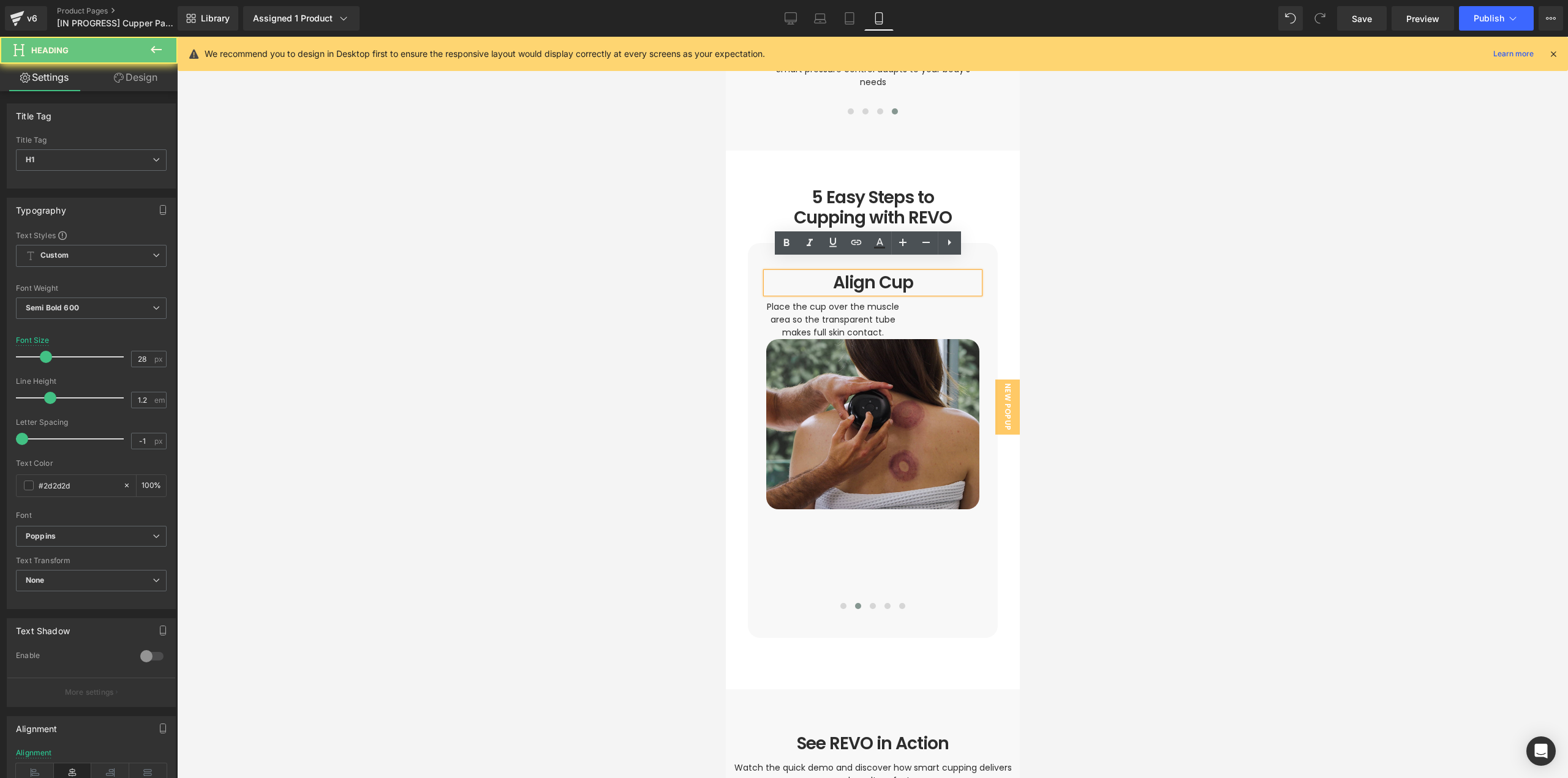
click at [850, 272] on h1 "Align Cup" at bounding box center [872, 283] width 213 height 21
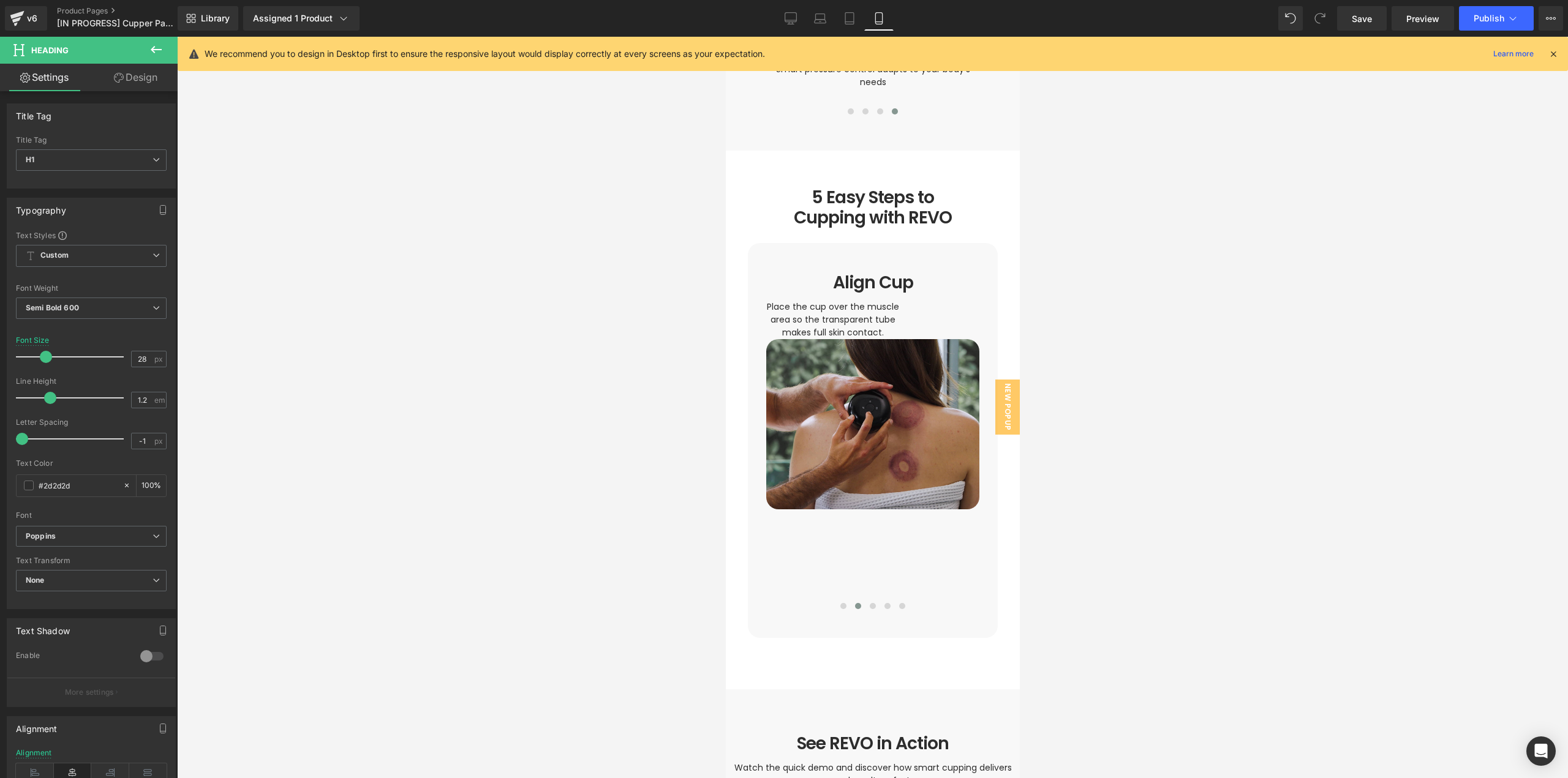
click at [142, 76] on link "Design" at bounding box center [136, 77] width 89 height 28
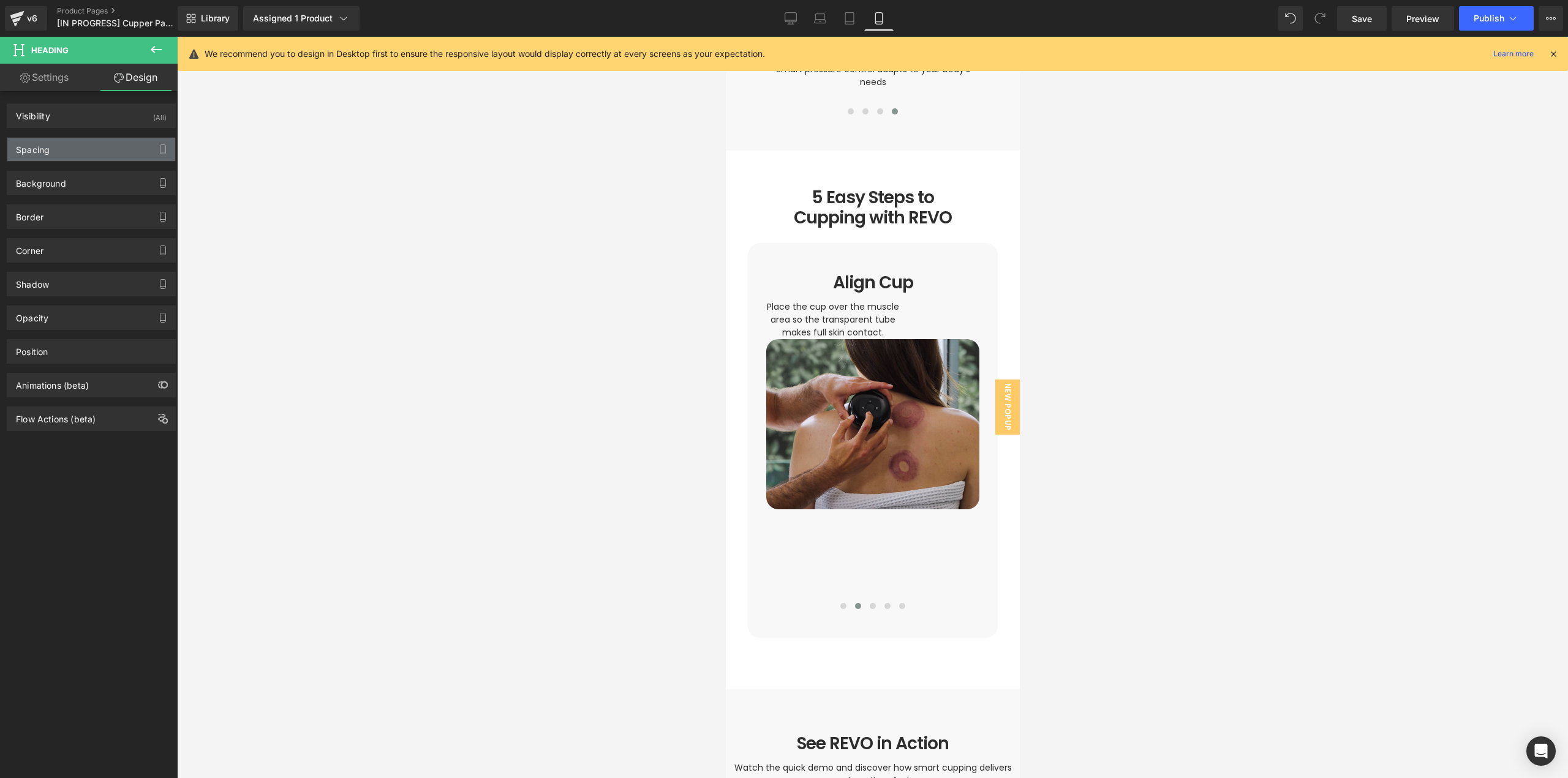
click at [60, 152] on div "Spacing" at bounding box center [91, 148] width 168 height 23
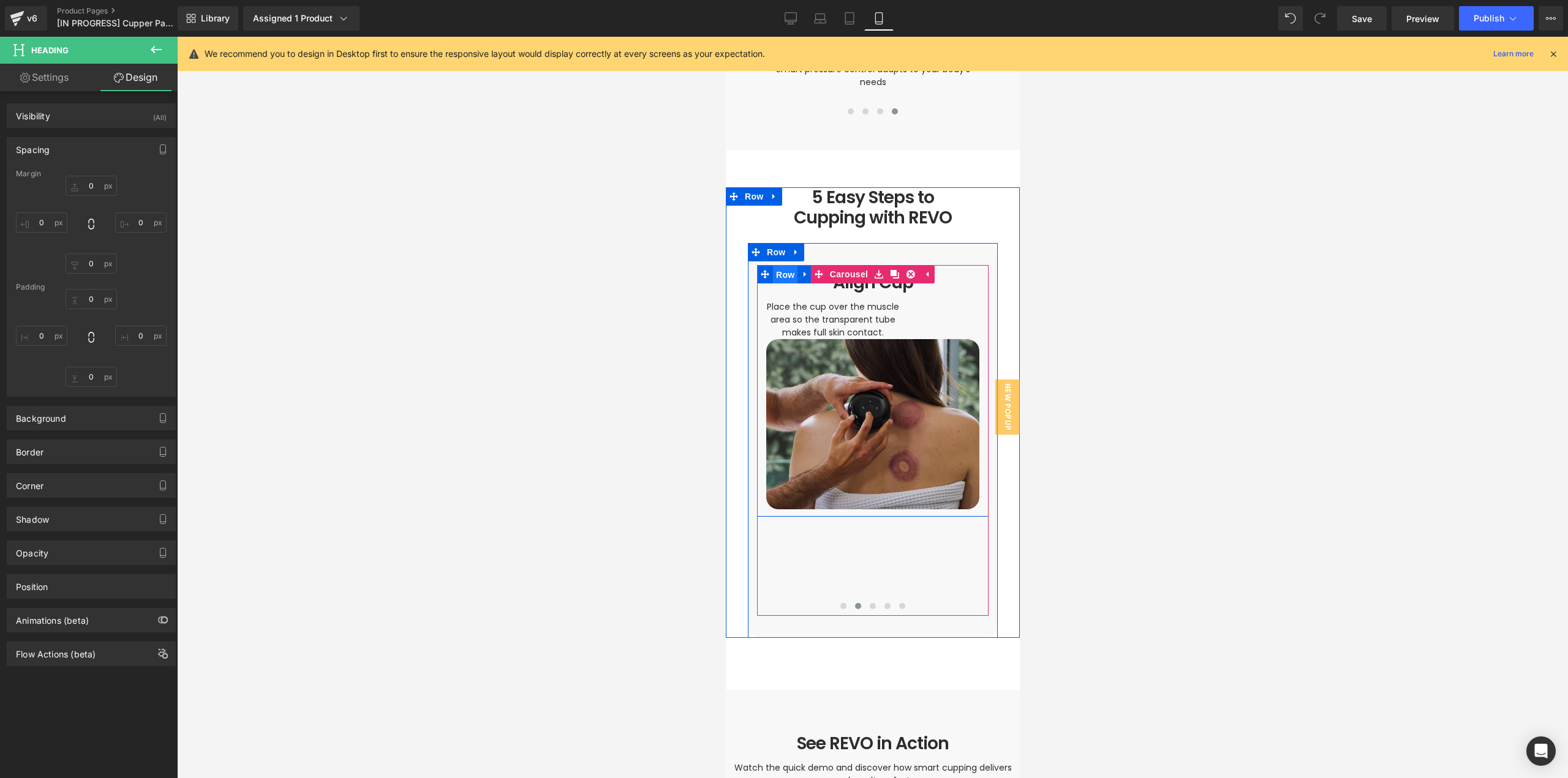
click at [773, 266] on span "Row" at bounding box center [784, 275] width 25 height 18
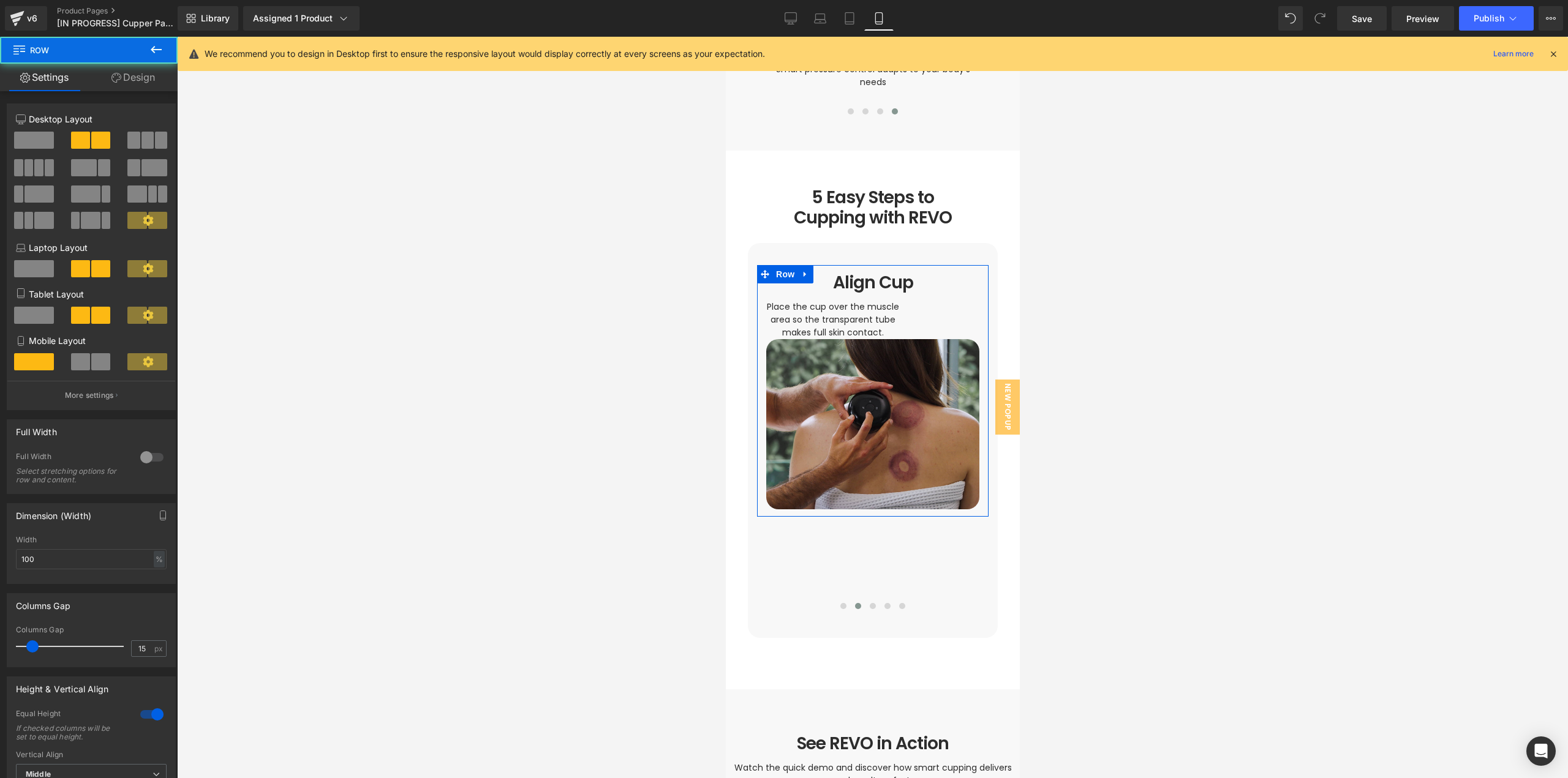
drag, startPoint x: 144, startPoint y: 74, endPoint x: 134, endPoint y: 88, distance: 17.2
click at [144, 75] on link "Design" at bounding box center [133, 77] width 89 height 28
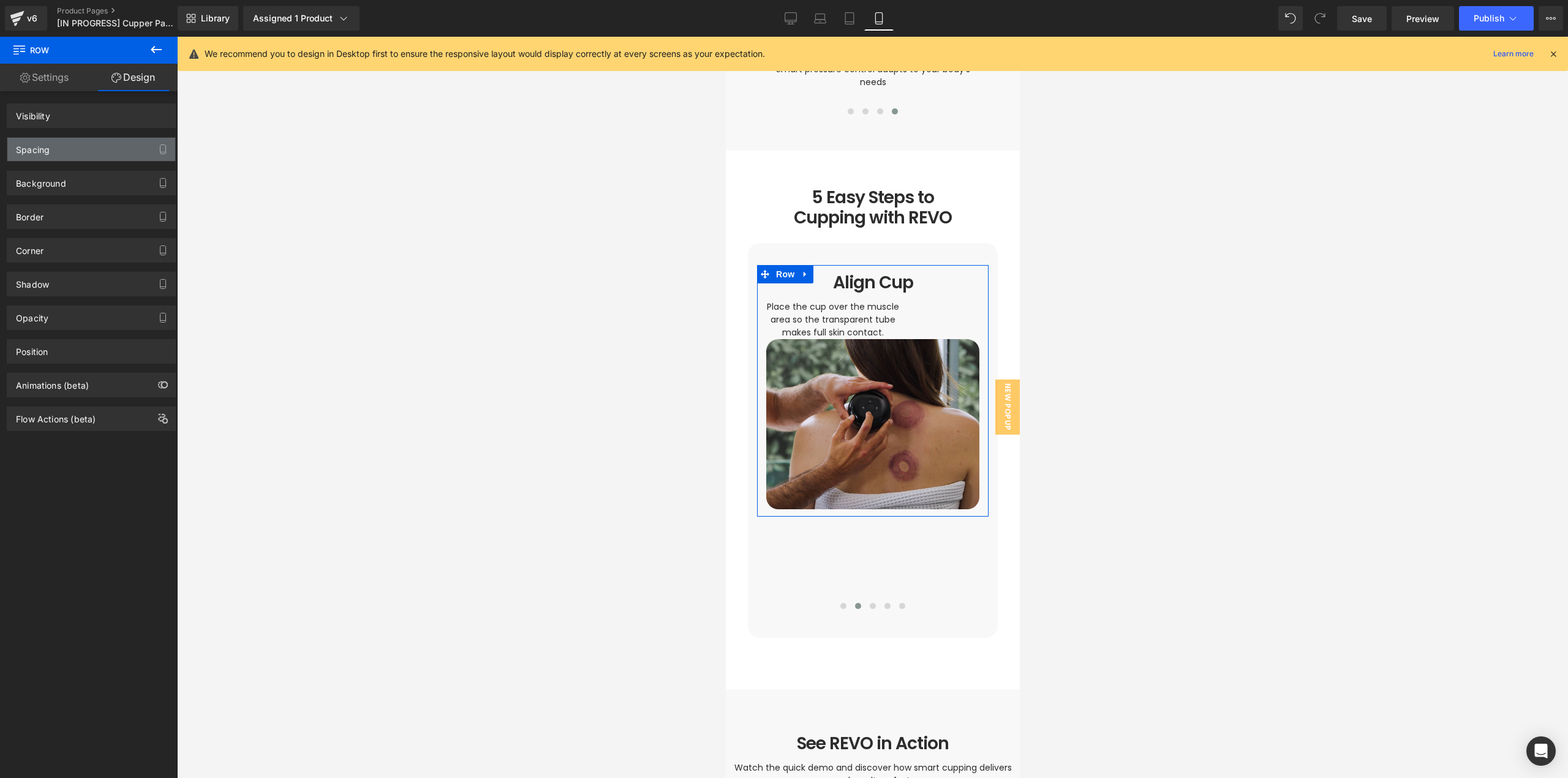
click at [55, 156] on div "Spacing" at bounding box center [91, 148] width 168 height 23
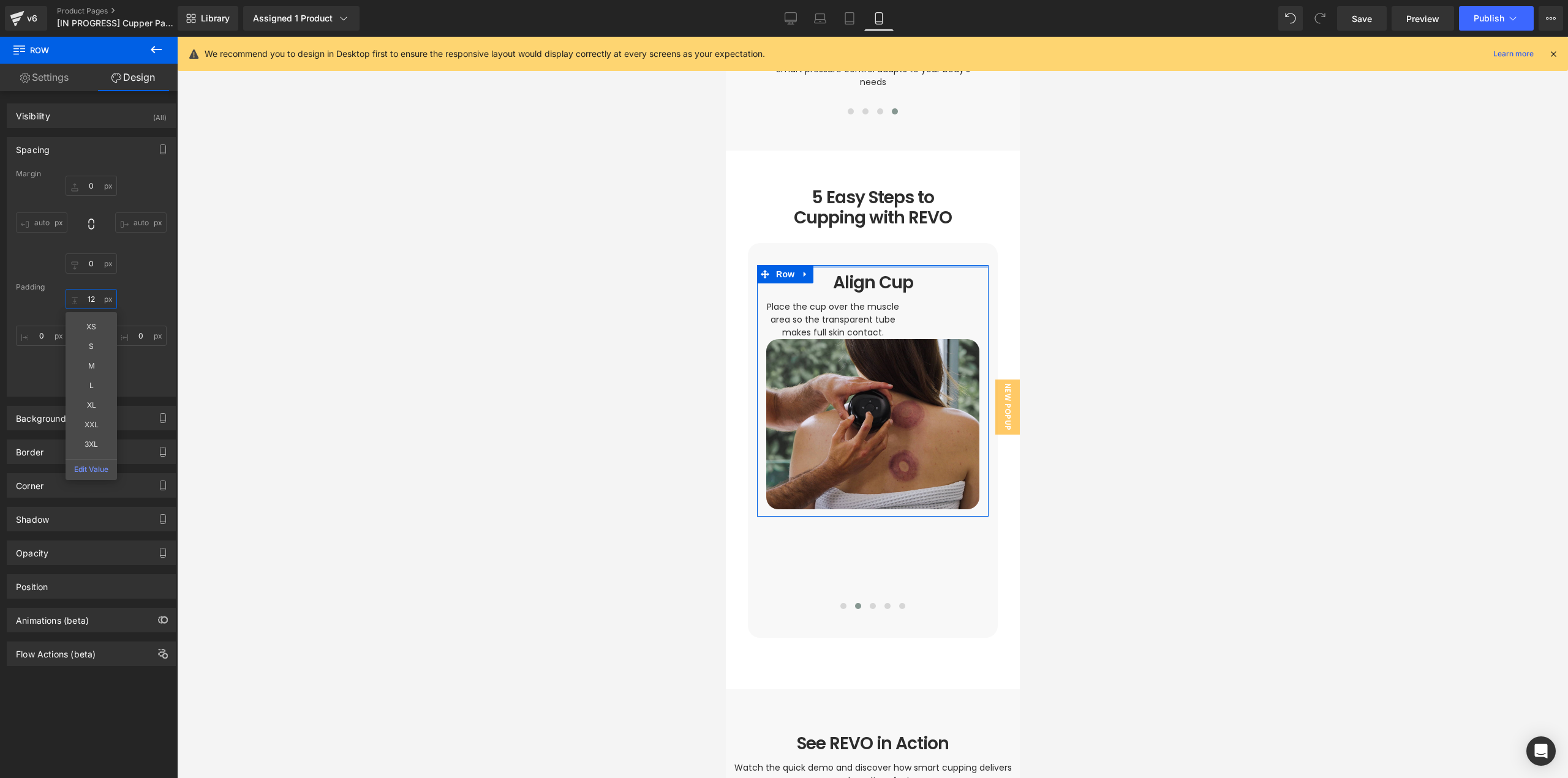
click at [94, 300] on input "12" at bounding box center [91, 298] width 52 height 20
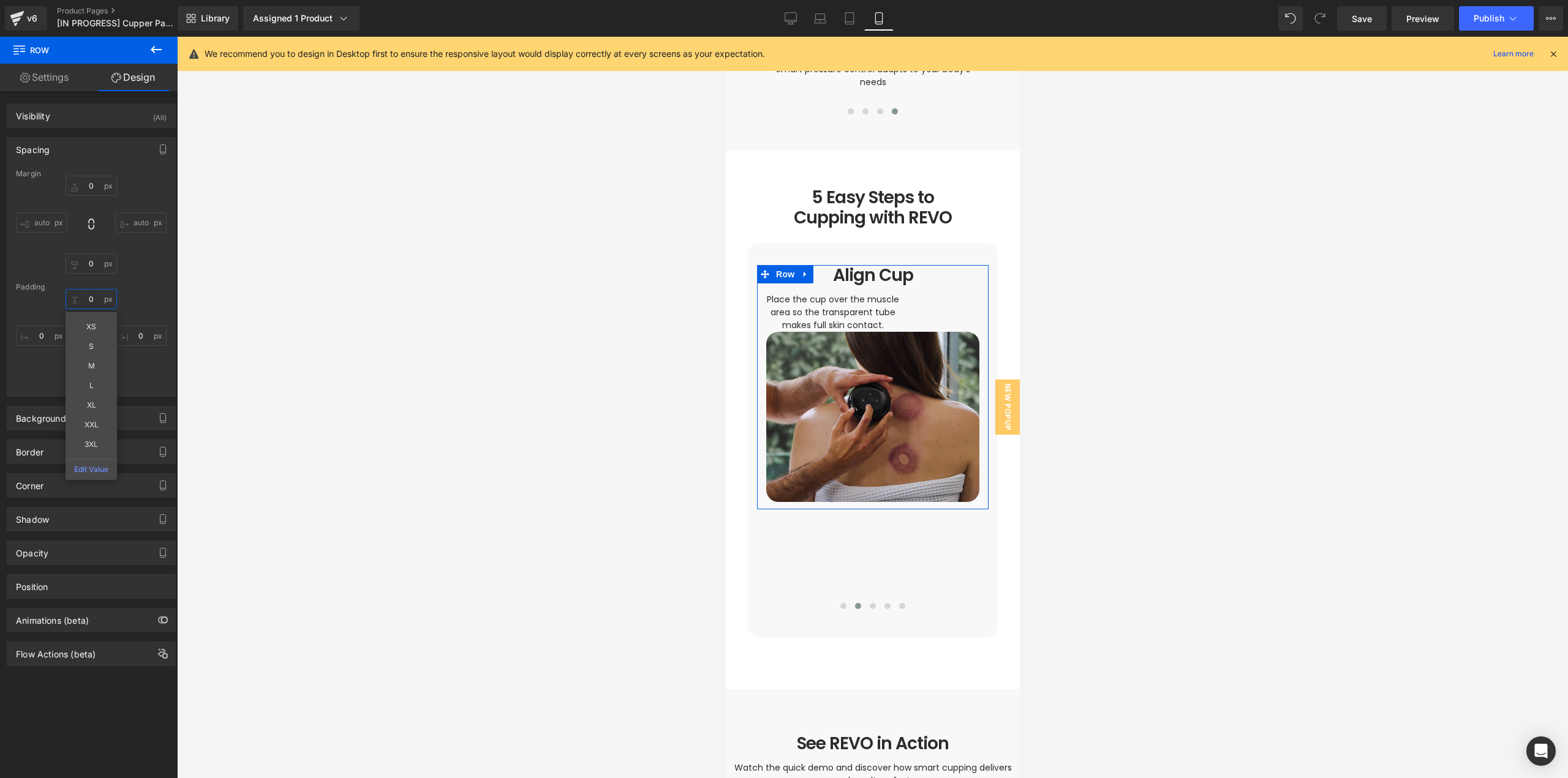
type input "0"
click at [124, 290] on div "Margin 0 auto 0 auto [GEOGRAPHIC_DATA] 0 0 12 0" at bounding box center [91, 283] width 168 height 226
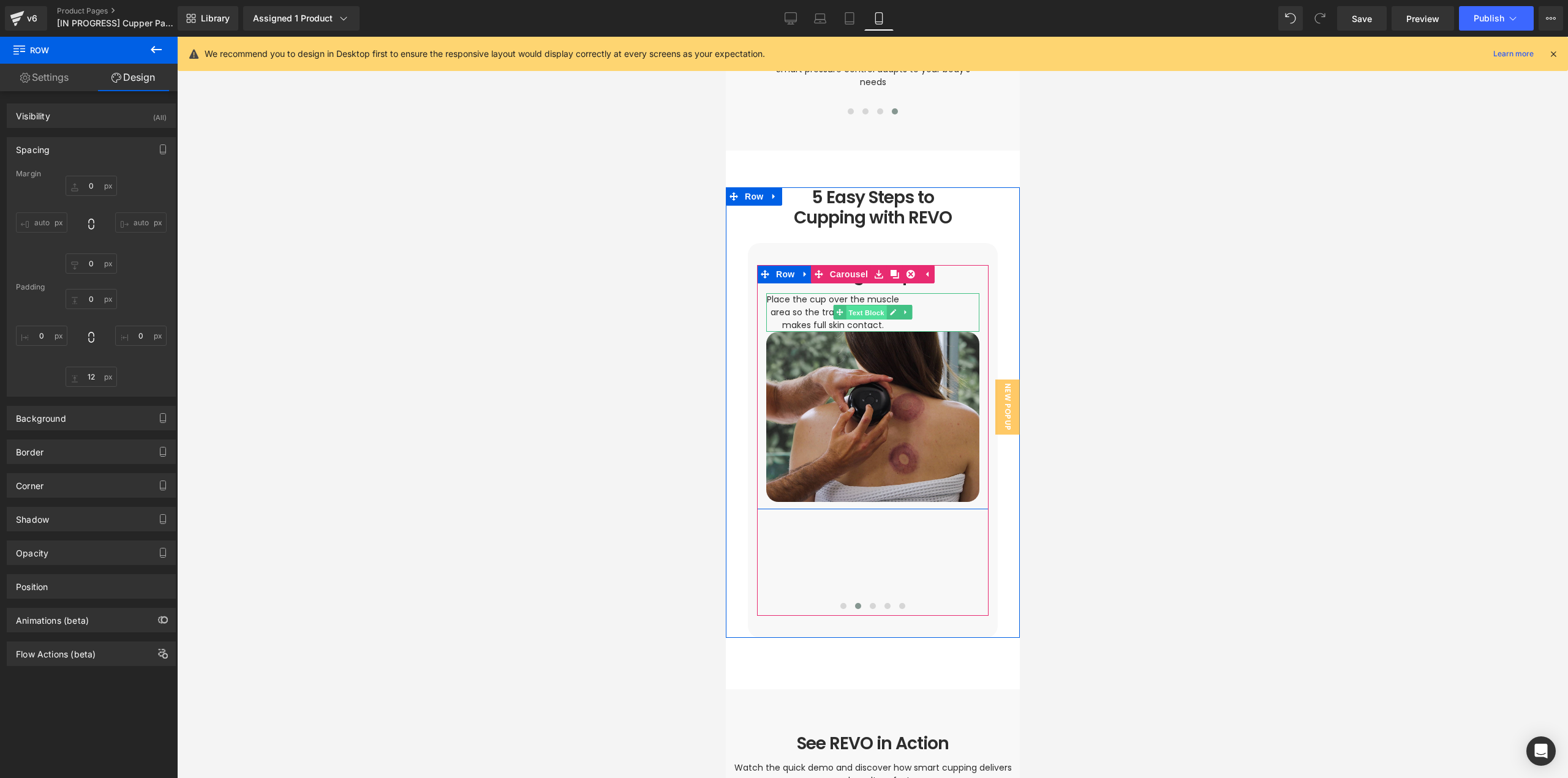
click at [848, 306] on span "Text Block" at bounding box center [865, 313] width 41 height 15
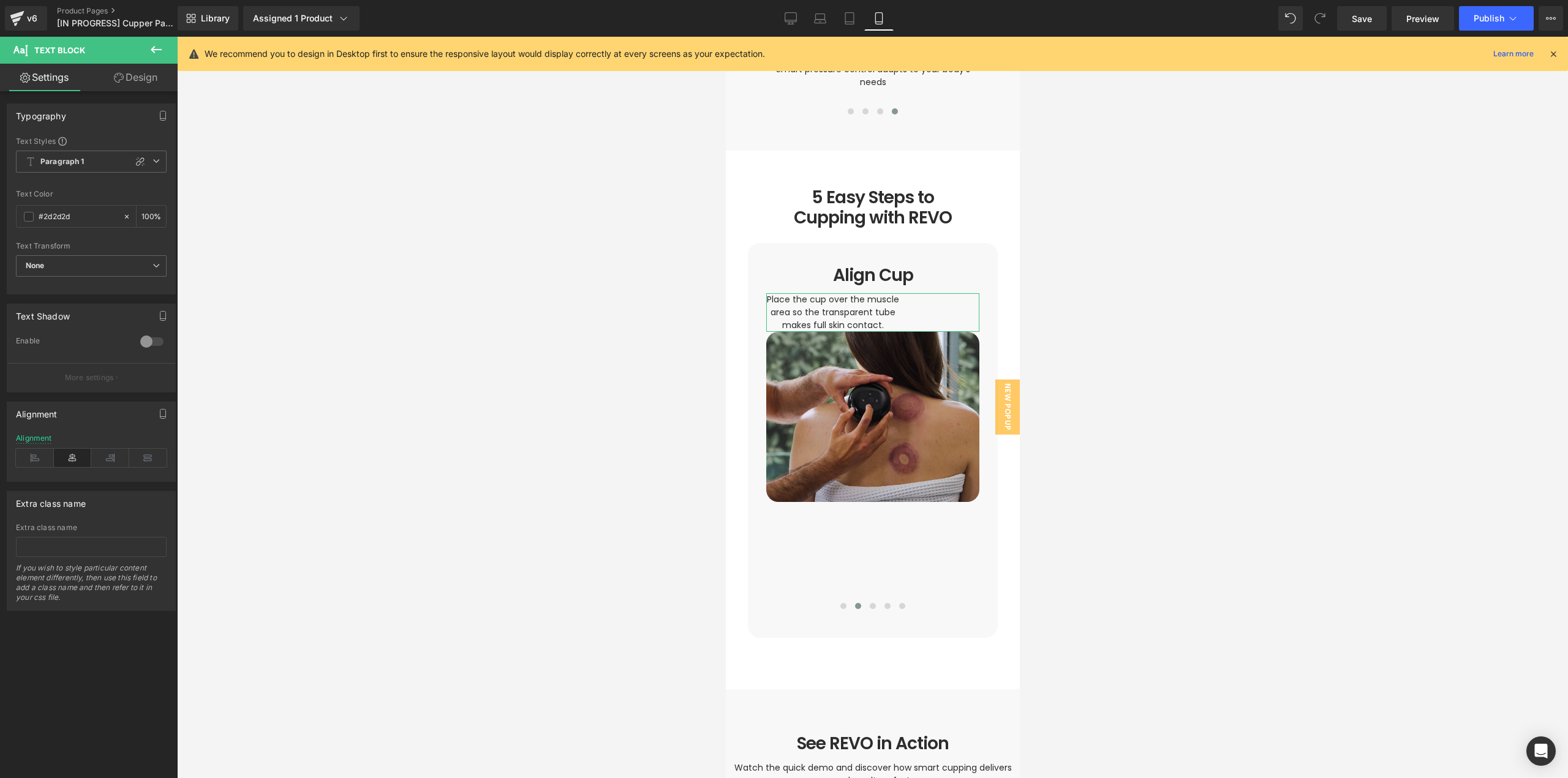
click at [142, 76] on link "Design" at bounding box center [136, 77] width 89 height 28
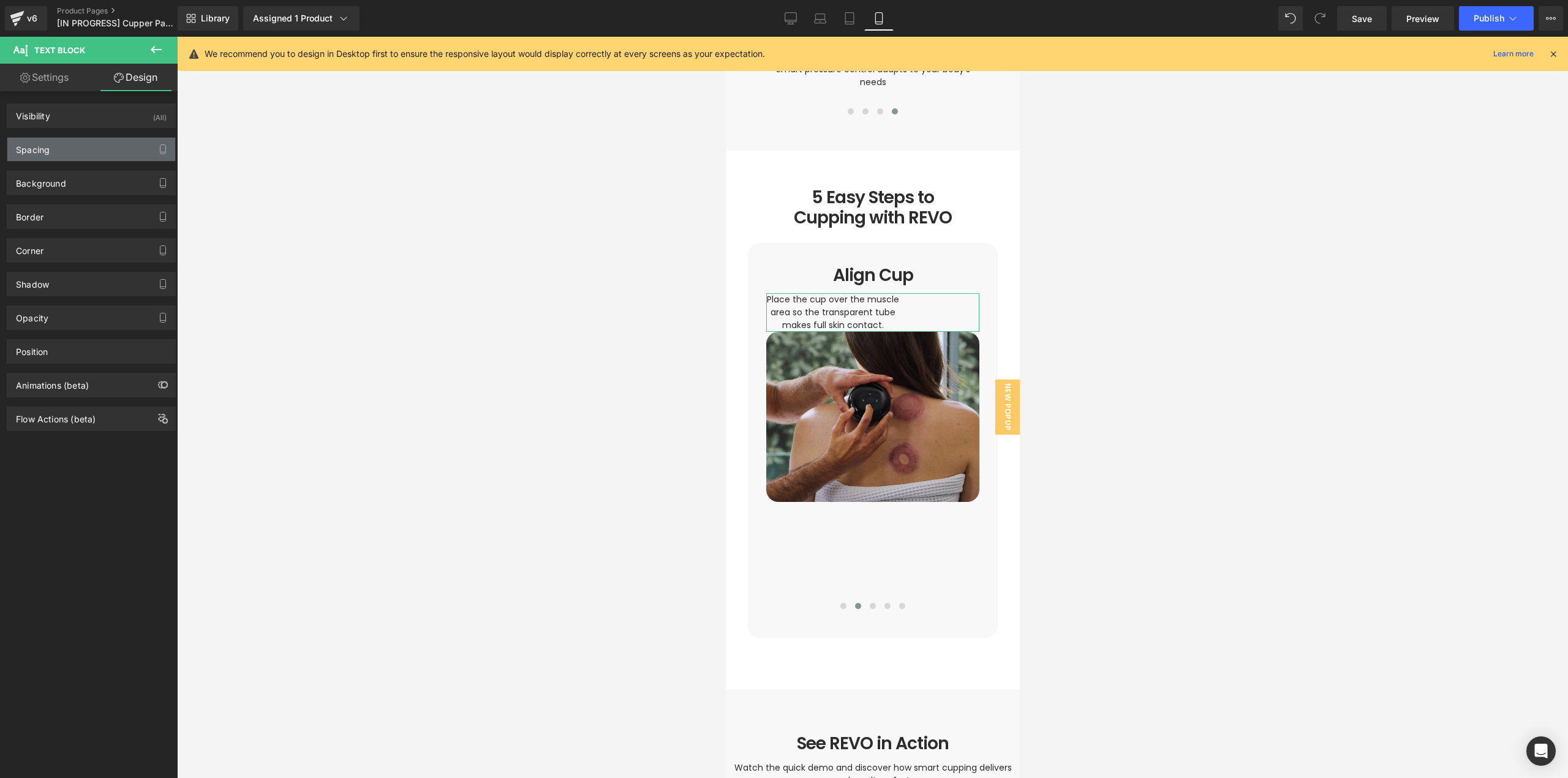
click at [49, 142] on div "Spacing" at bounding box center [33, 146] width 33 height 17
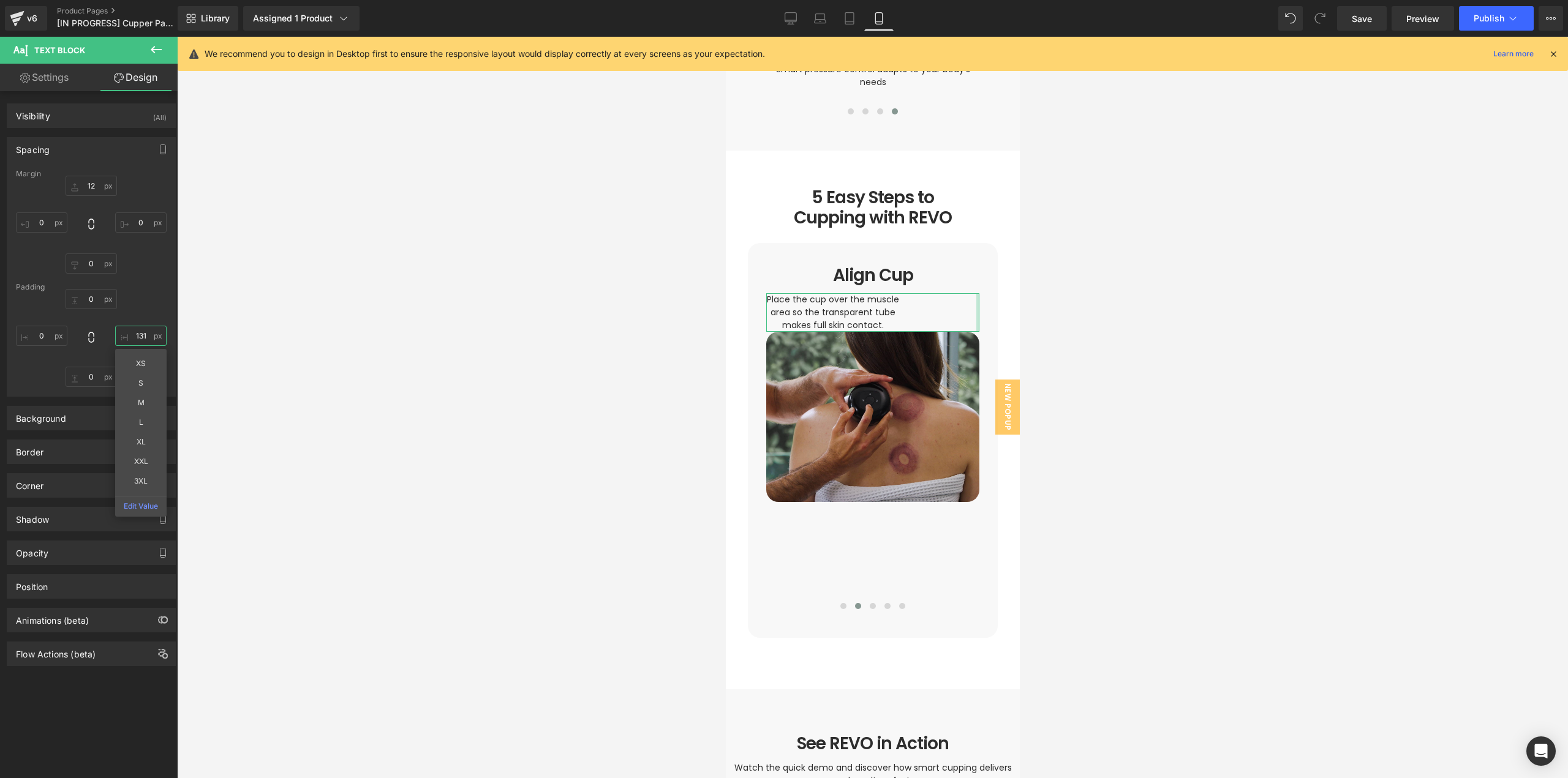
click at [138, 336] on input "131" at bounding box center [141, 335] width 52 height 20
type input "0"
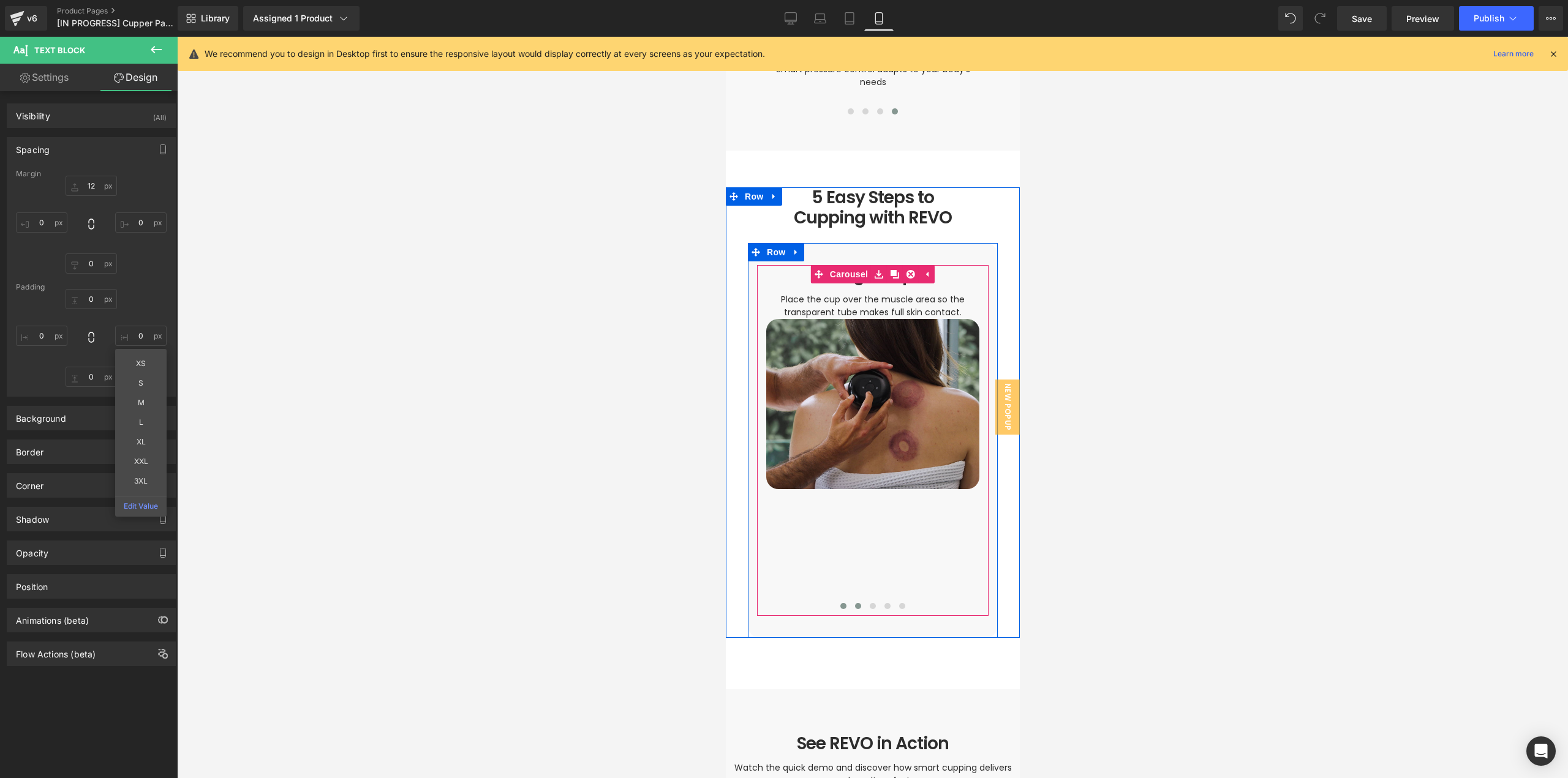
click at [841, 600] on button at bounding box center [843, 606] width 15 height 12
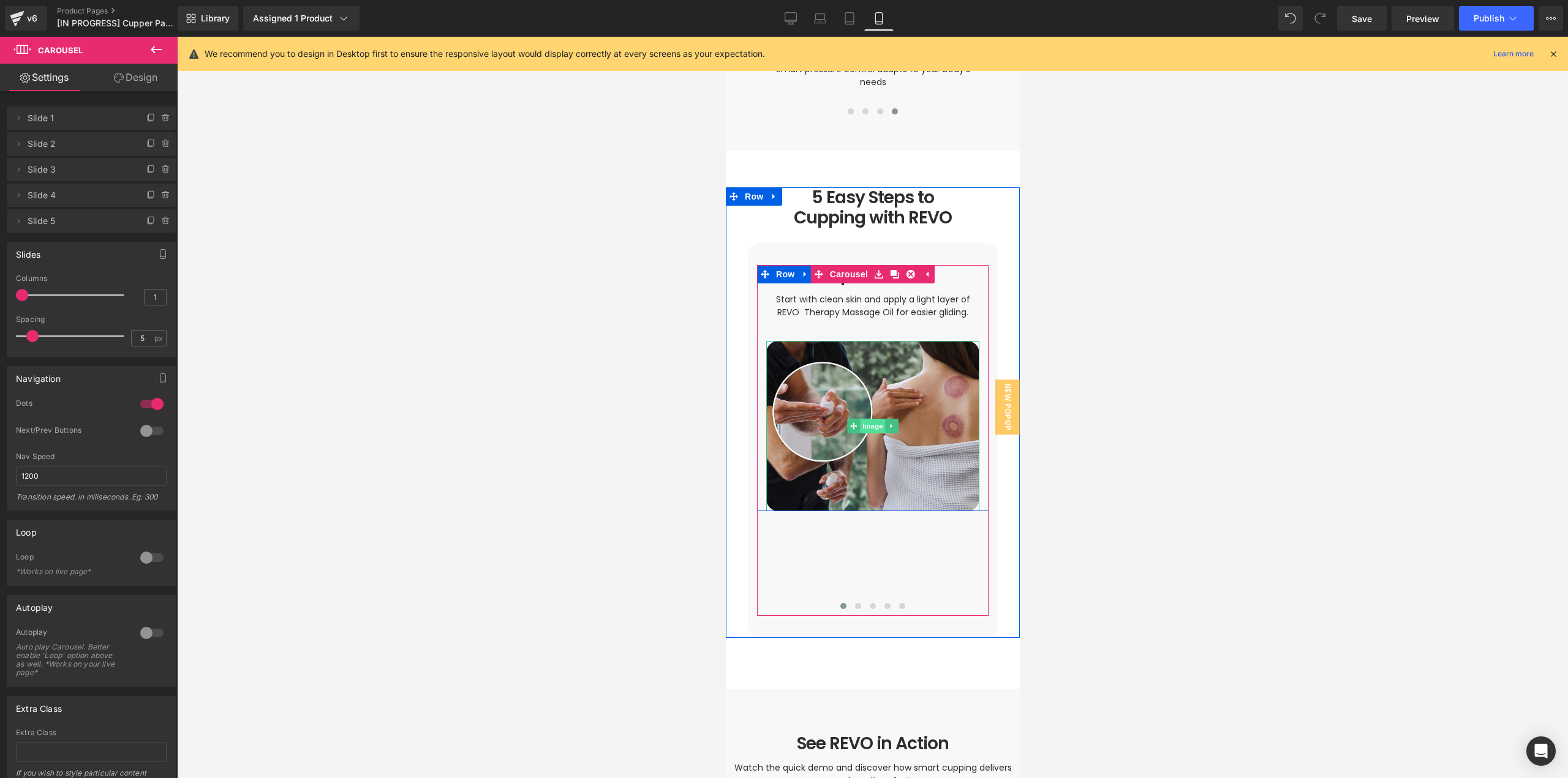
click at [865, 418] on span "Image" at bounding box center [872, 426] width 25 height 15
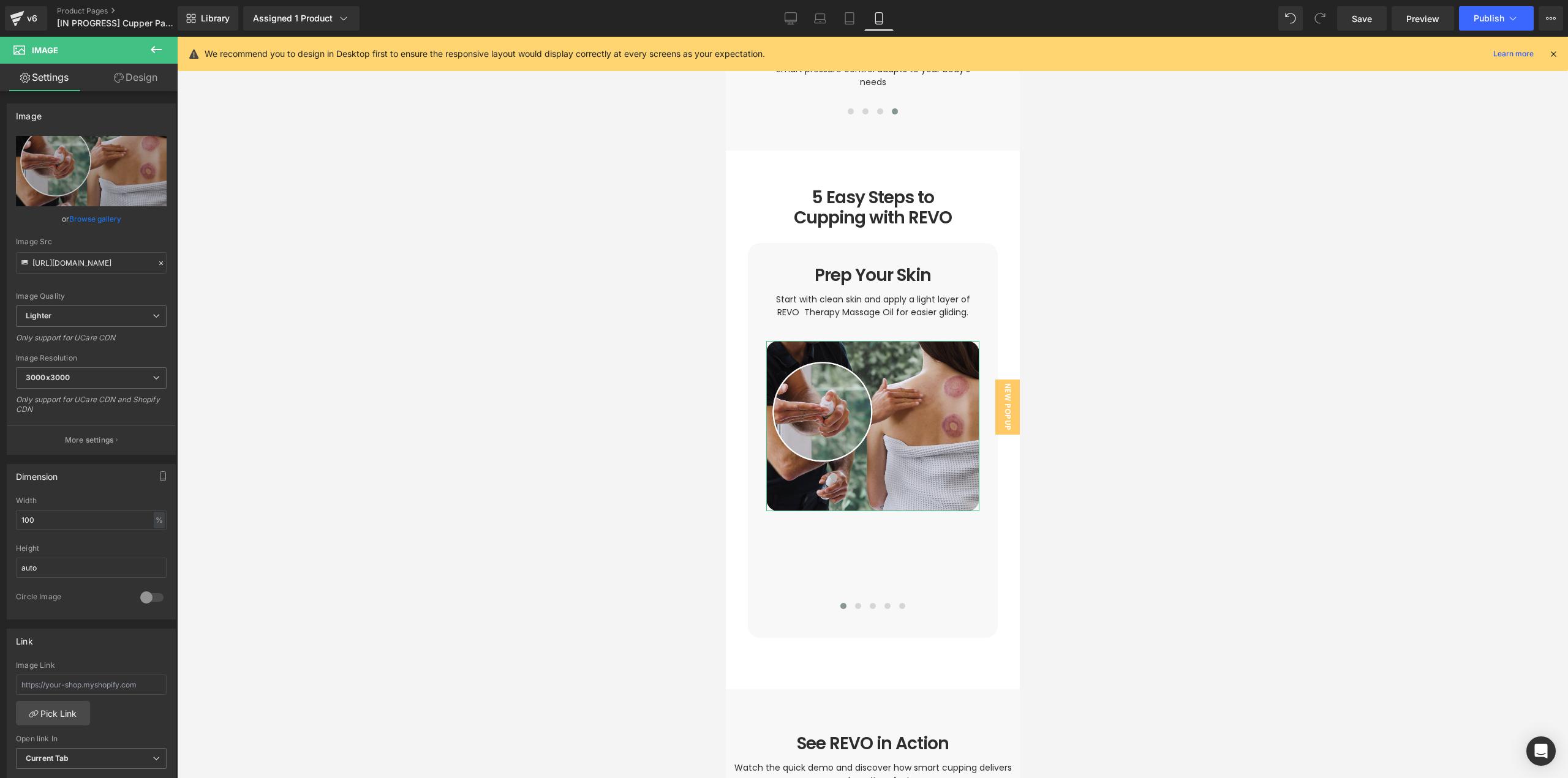
click at [126, 75] on link "Design" at bounding box center [136, 77] width 89 height 28
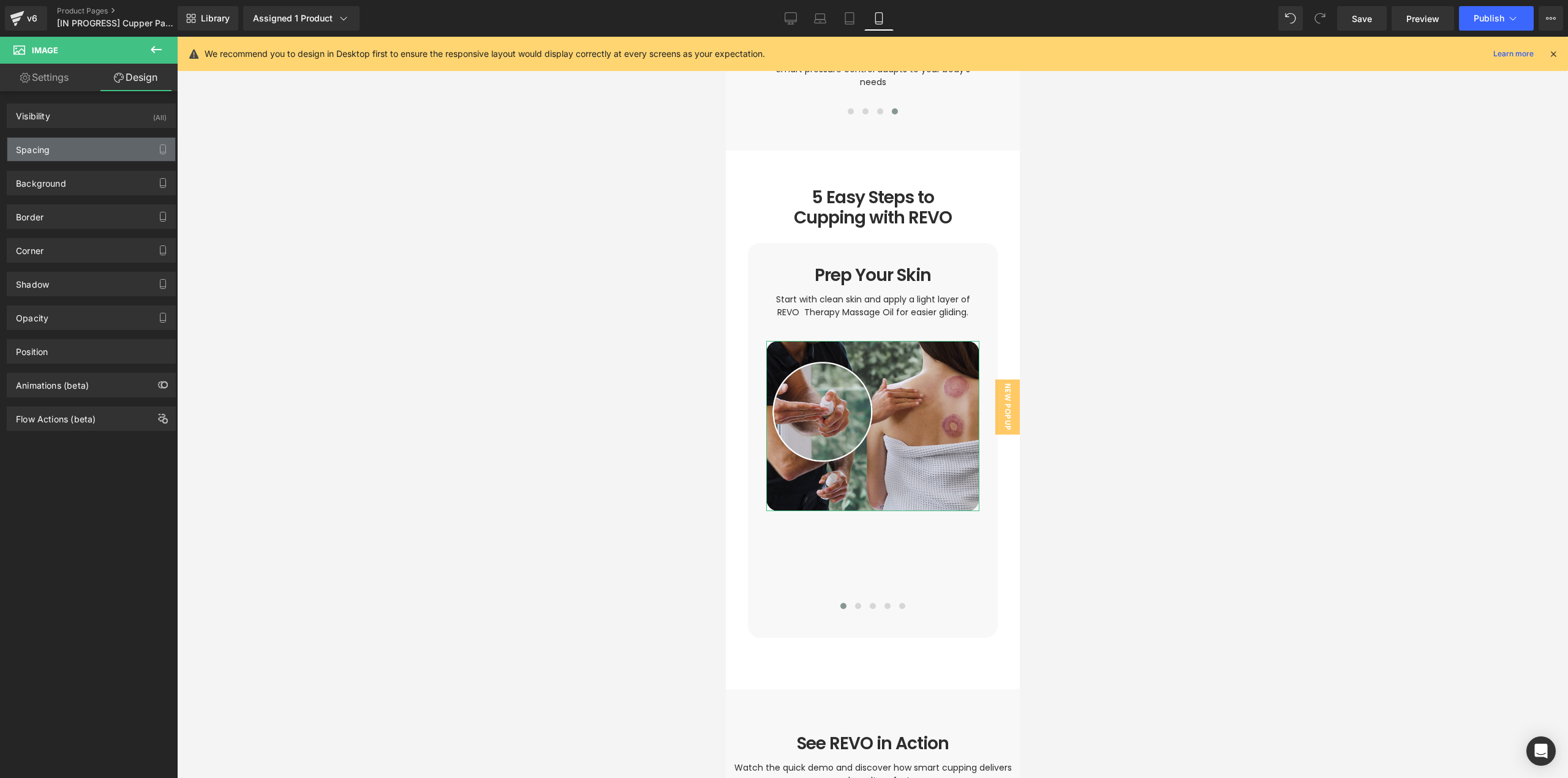
click at [70, 148] on div "Spacing" at bounding box center [91, 148] width 168 height 23
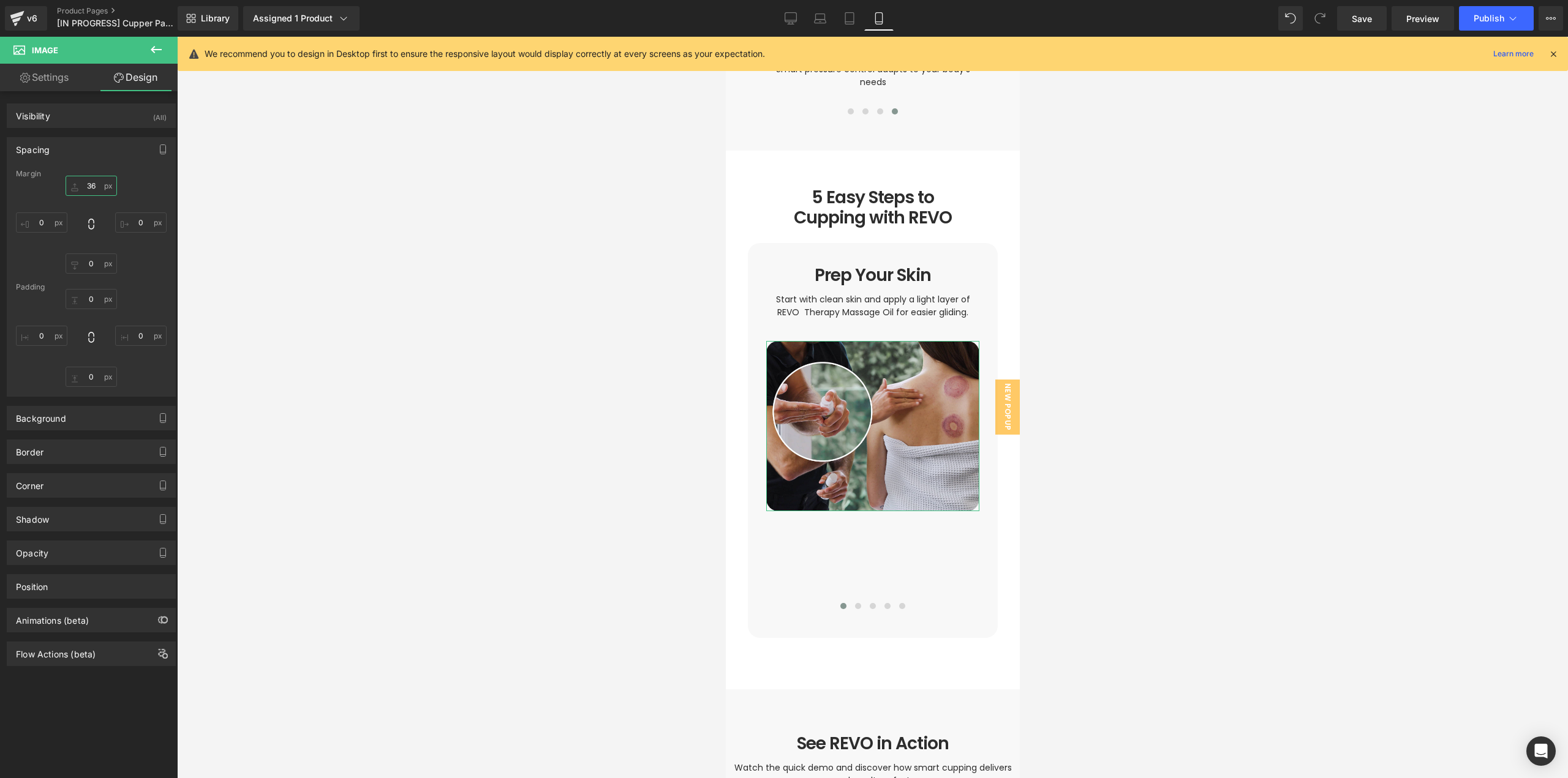
click at [88, 188] on input "36" at bounding box center [91, 185] width 52 height 20
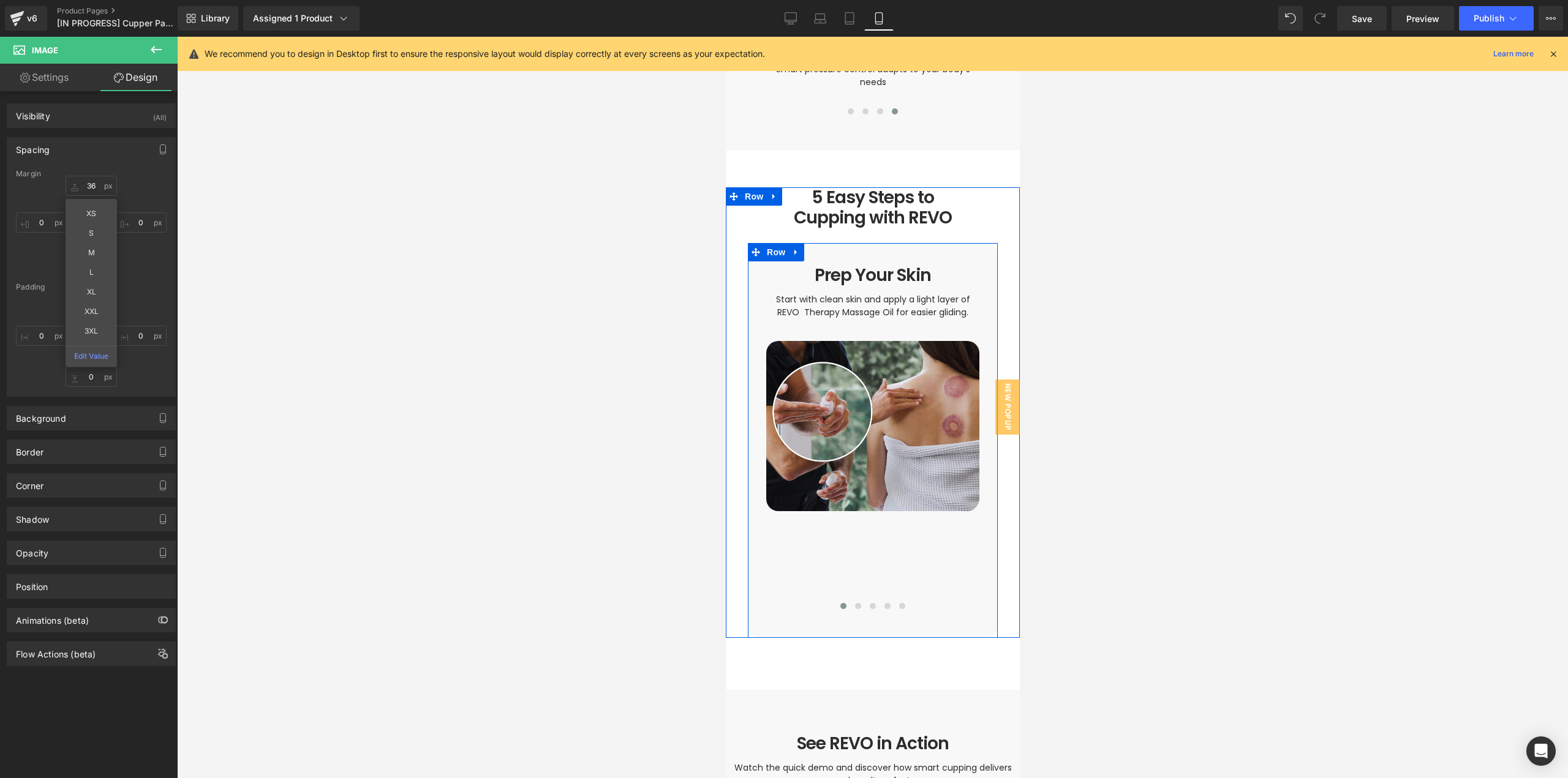
click at [855, 603] on span at bounding box center [858, 607] width 6 height 6
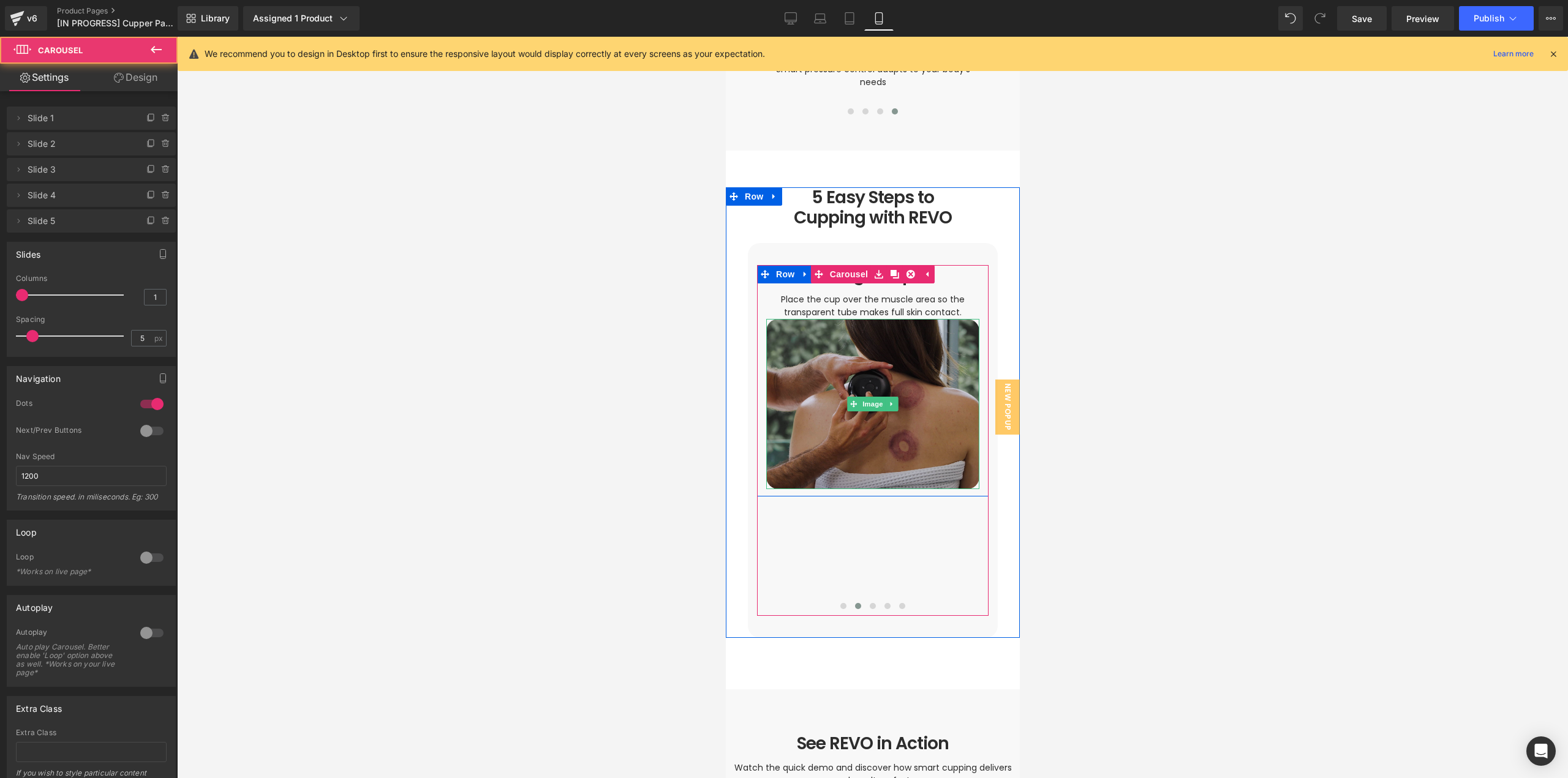
click at [875, 402] on img at bounding box center [872, 404] width 213 height 170
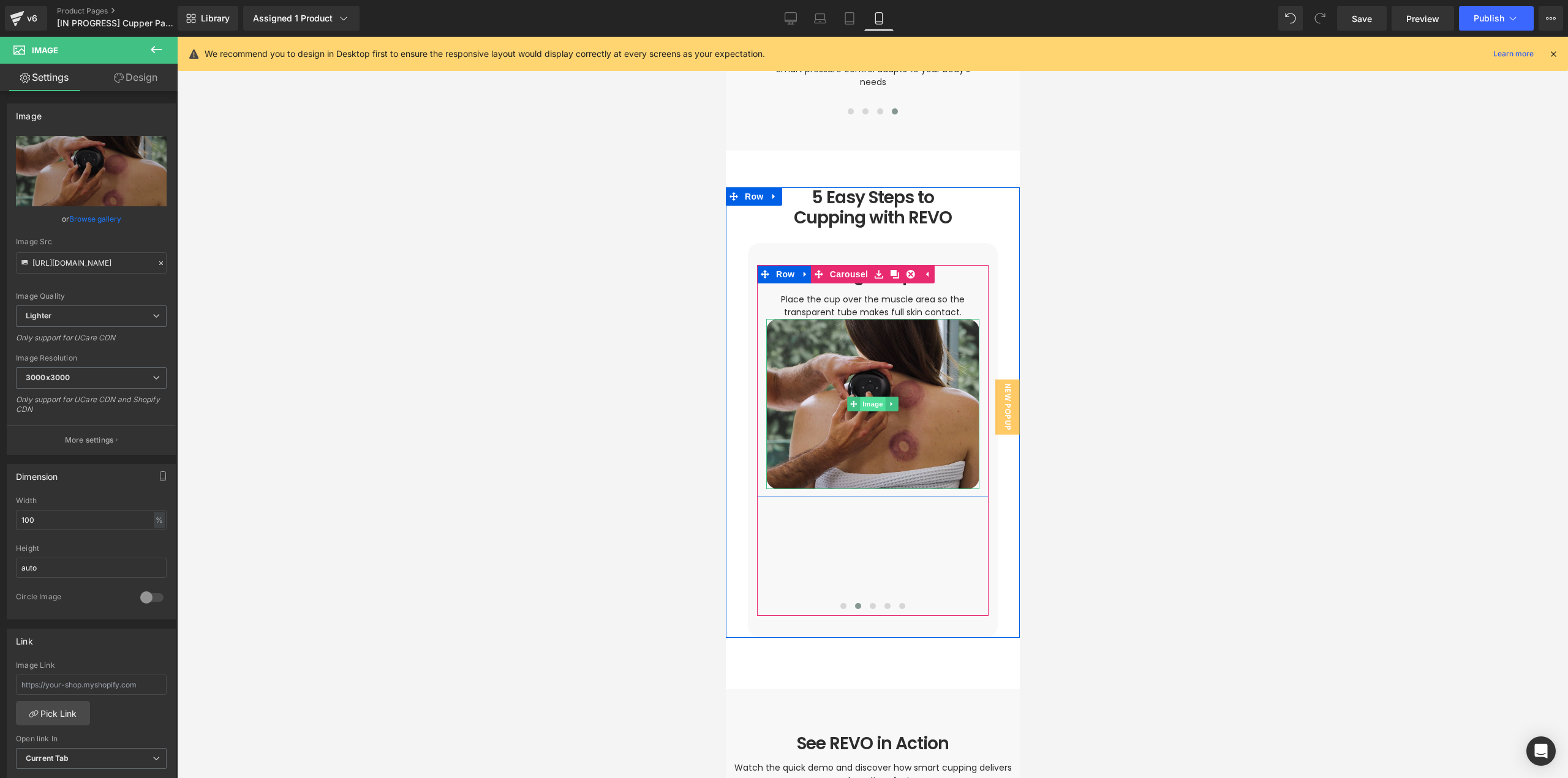
click at [868, 397] on span "Image" at bounding box center [872, 404] width 25 height 15
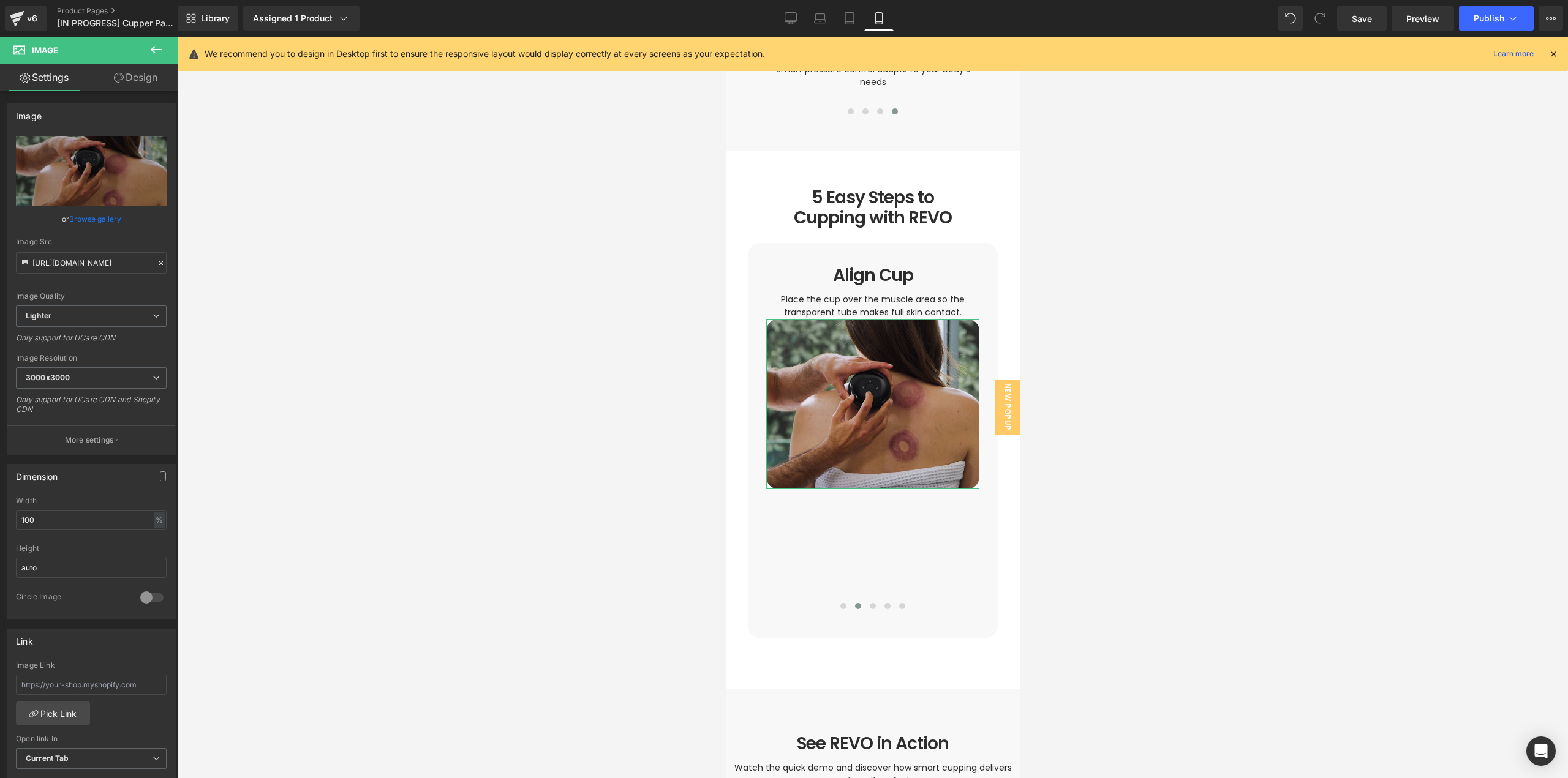
click at [135, 83] on link "Design" at bounding box center [136, 77] width 89 height 28
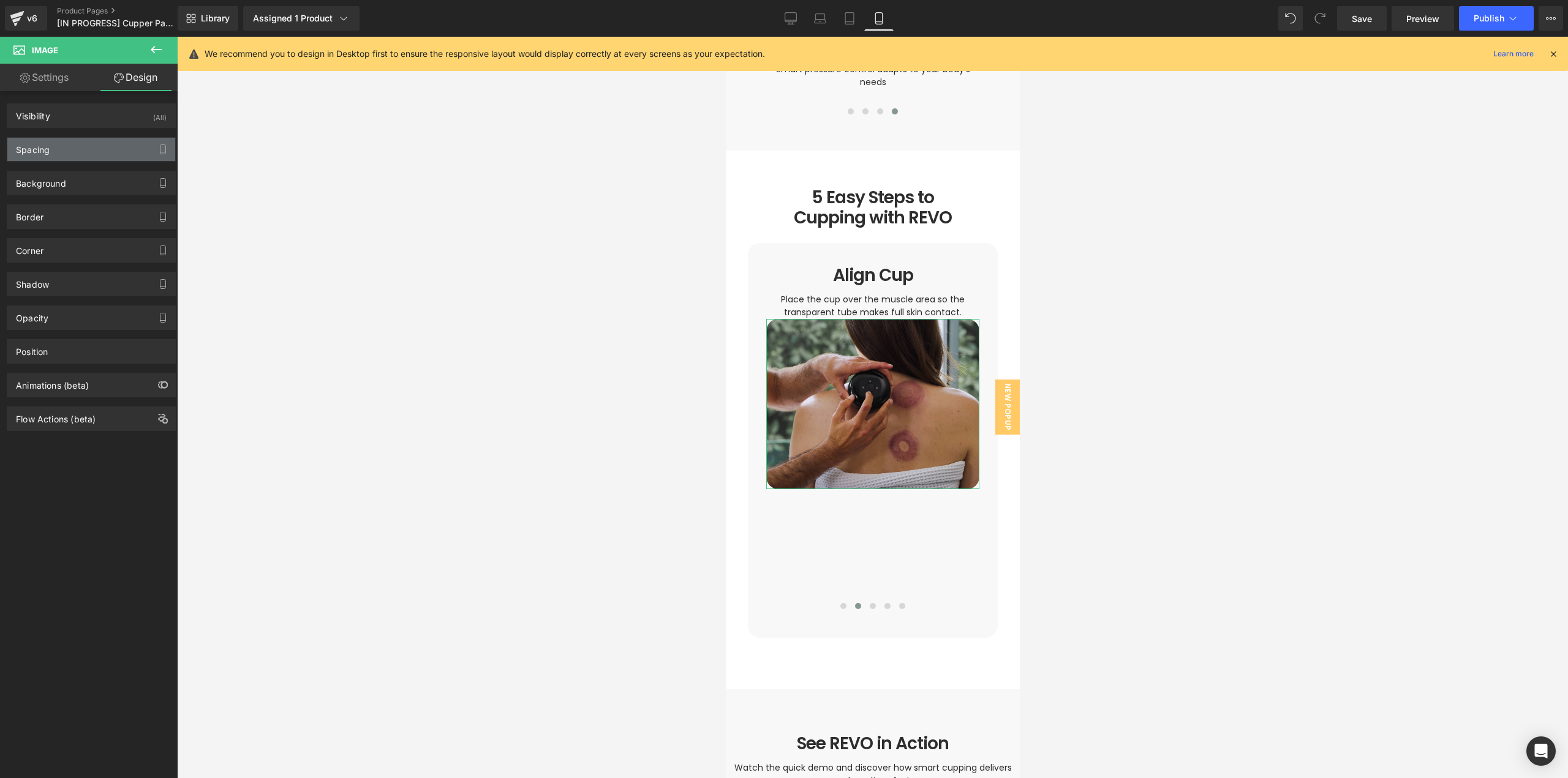
click at [75, 149] on div "Spacing" at bounding box center [91, 148] width 168 height 23
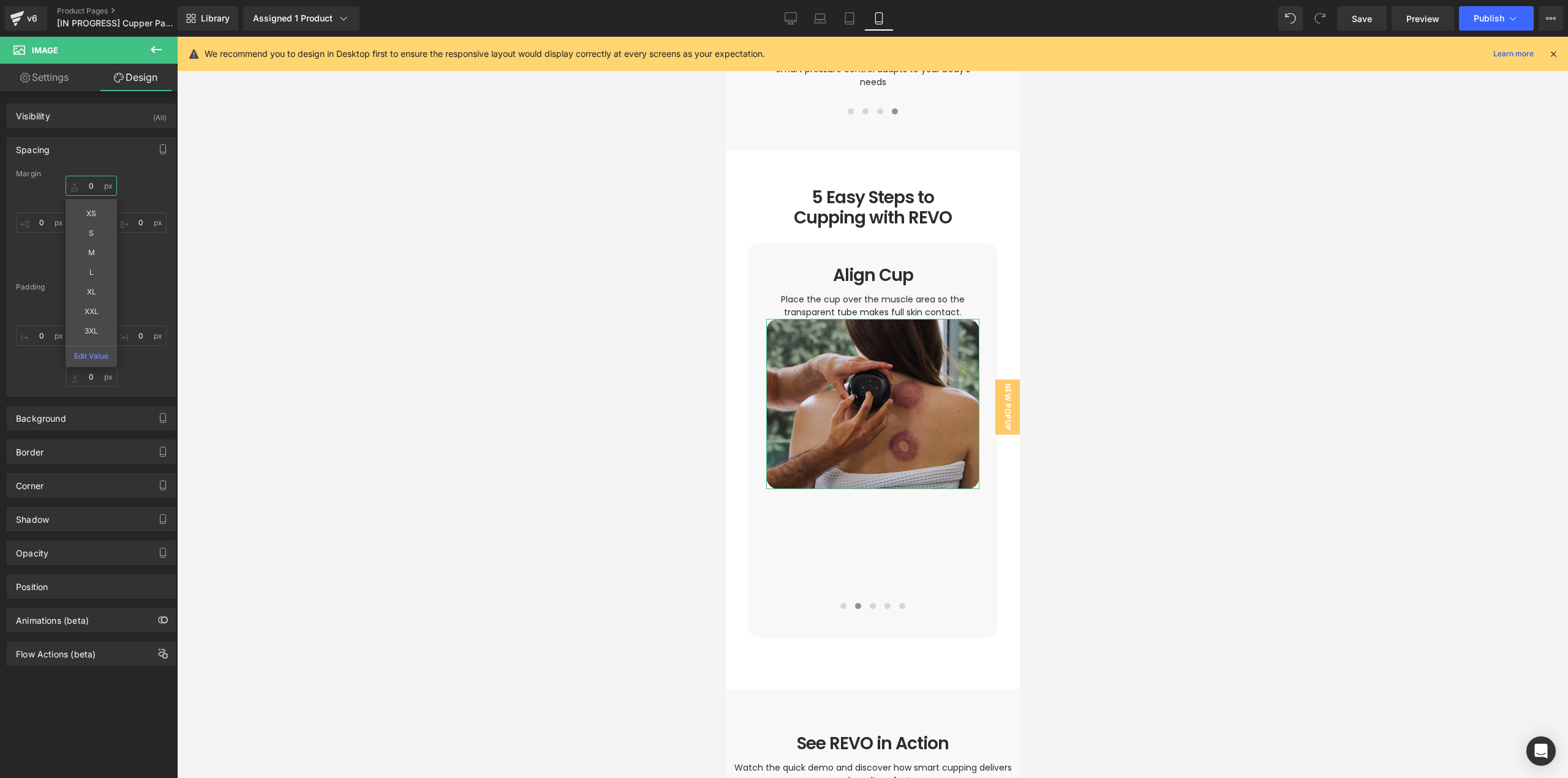
click at [98, 188] on input "text" at bounding box center [91, 185] width 52 height 20
paste input "36"
type input "36"
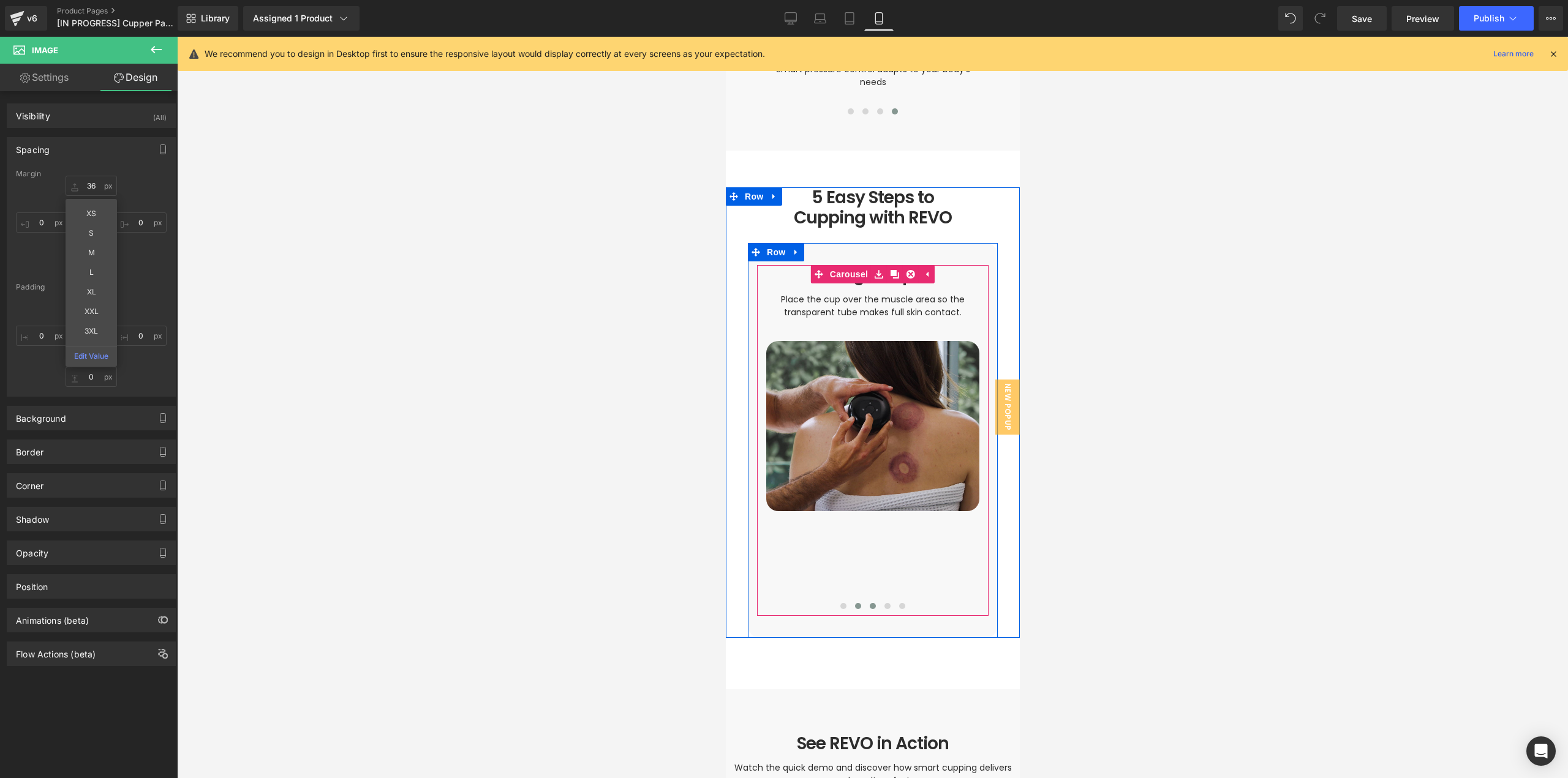
click at [869, 603] on span at bounding box center [872, 607] width 6 height 6
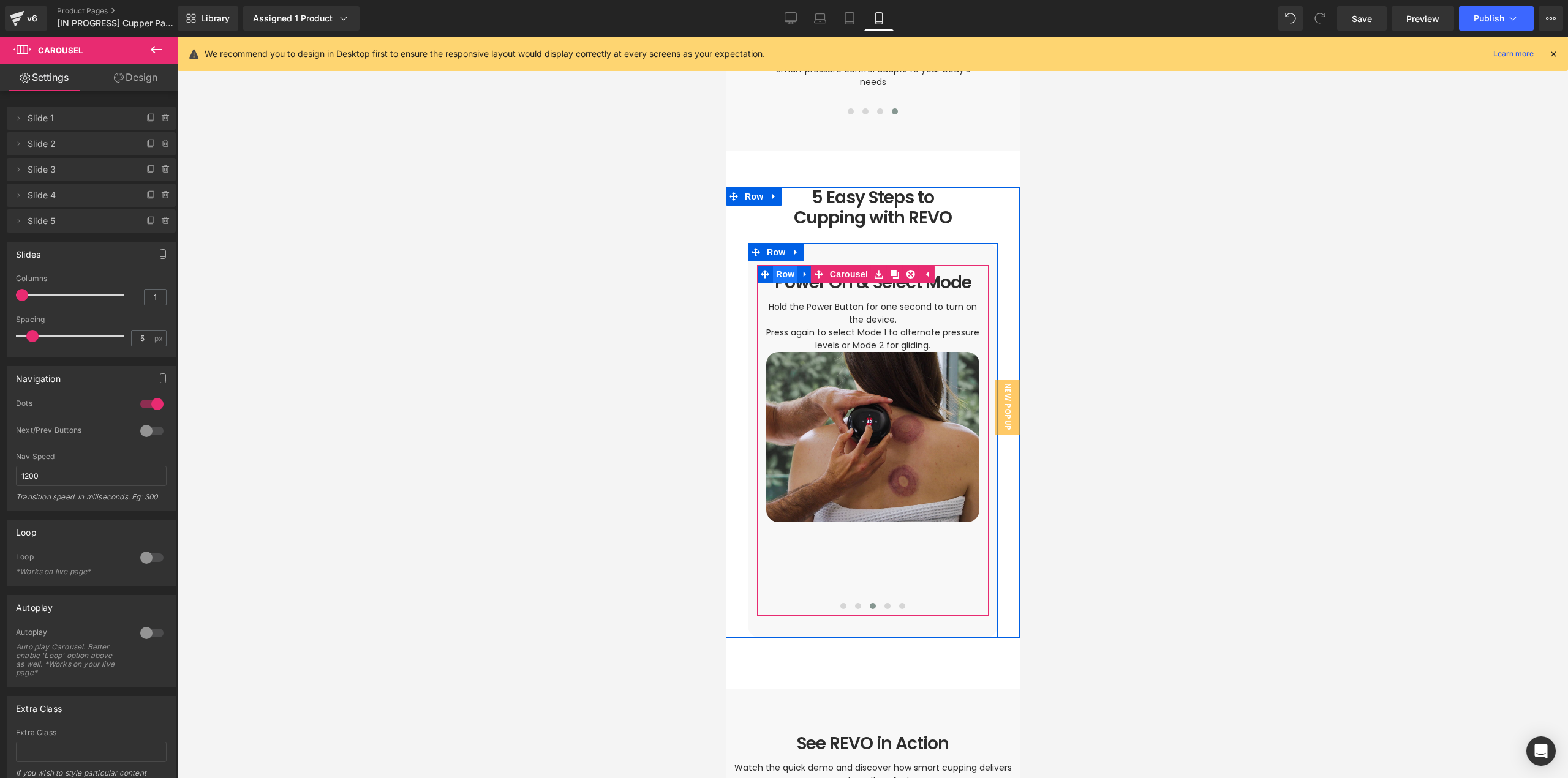
click at [780, 265] on span "Row" at bounding box center [784, 274] width 25 height 18
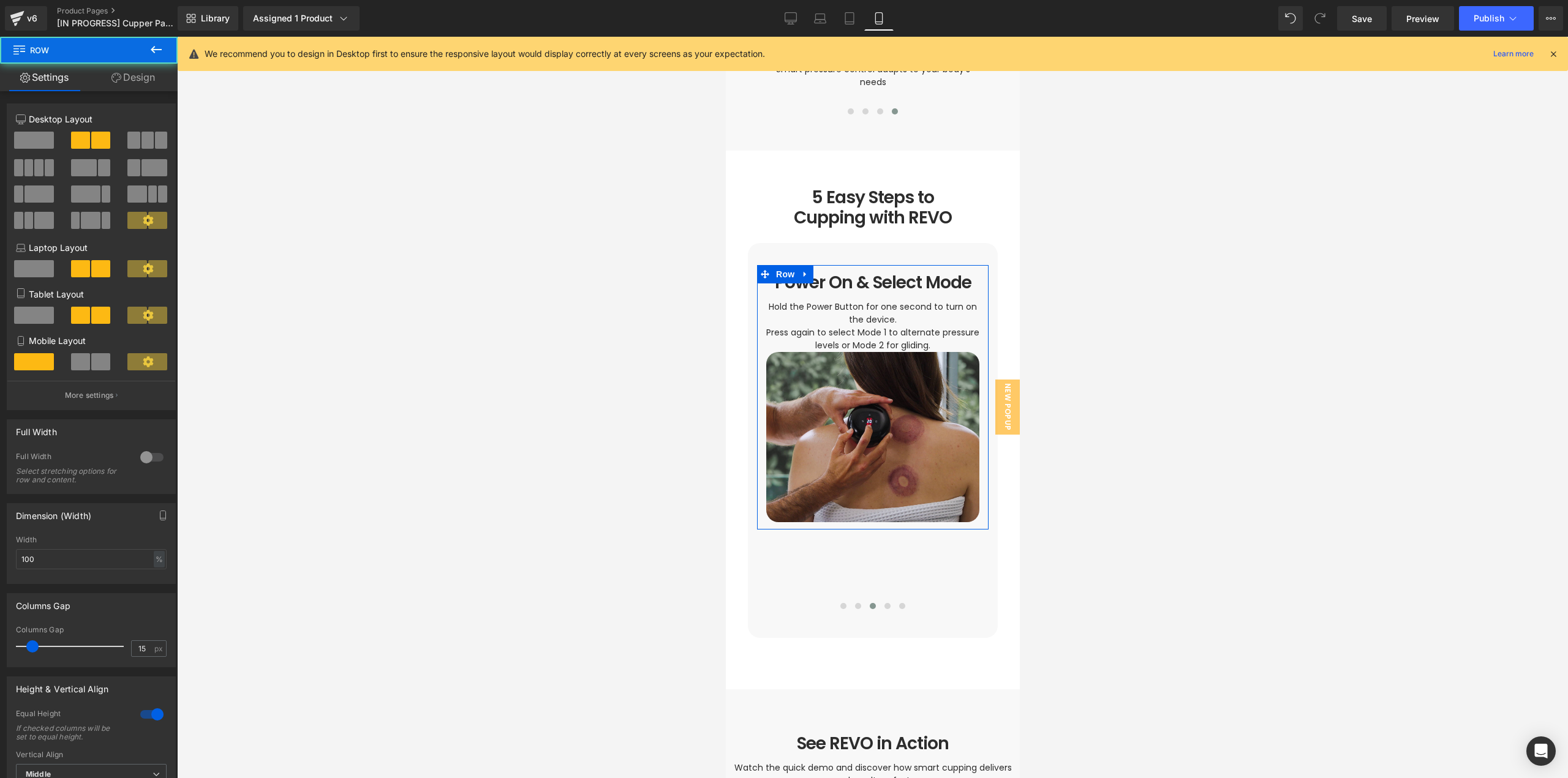
drag, startPoint x: 137, startPoint y: 76, endPoint x: 125, endPoint y: 91, distance: 19.2
click at [137, 76] on link "Design" at bounding box center [133, 77] width 89 height 28
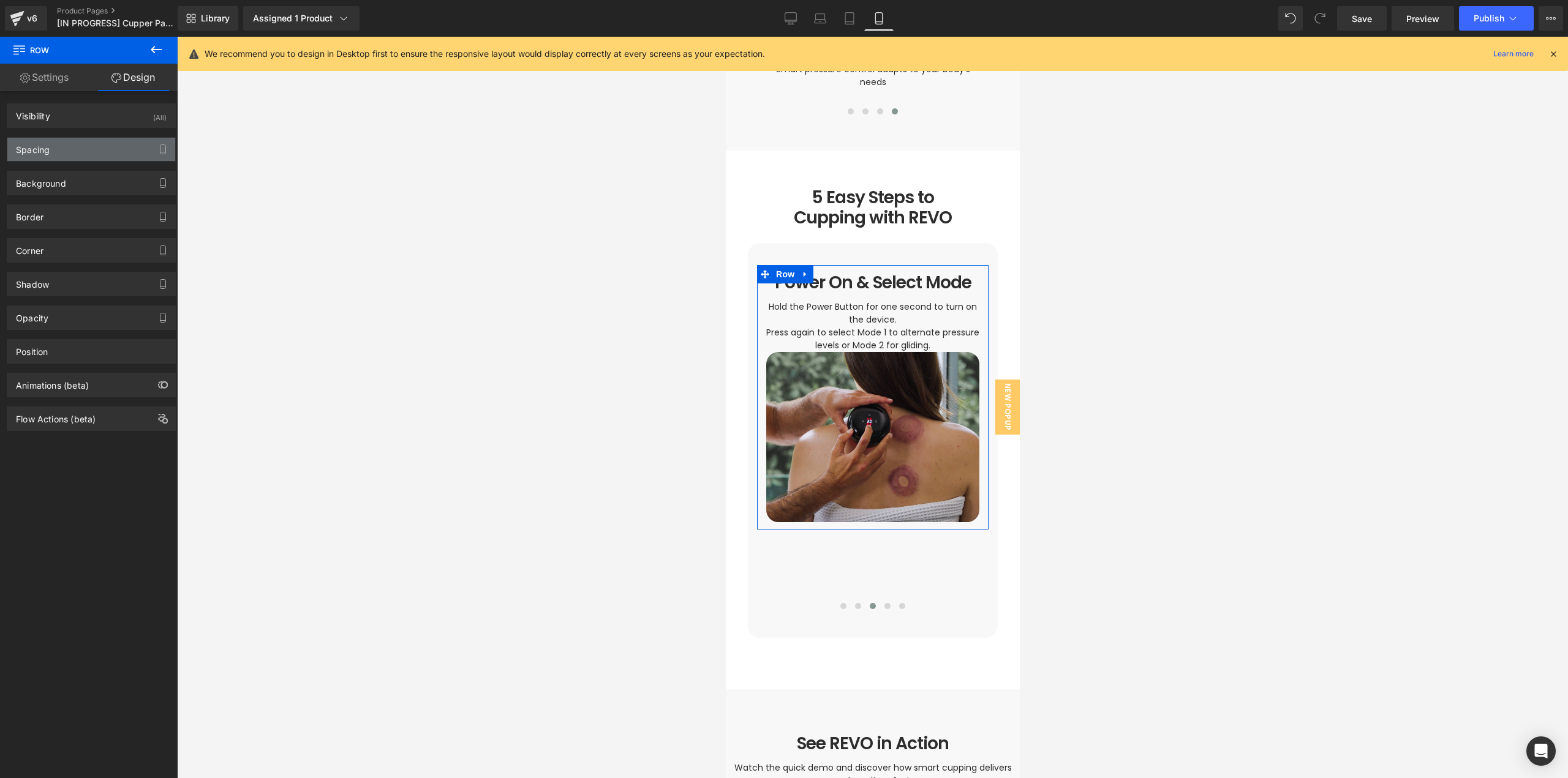
click at [56, 154] on div "Spacing" at bounding box center [91, 148] width 168 height 23
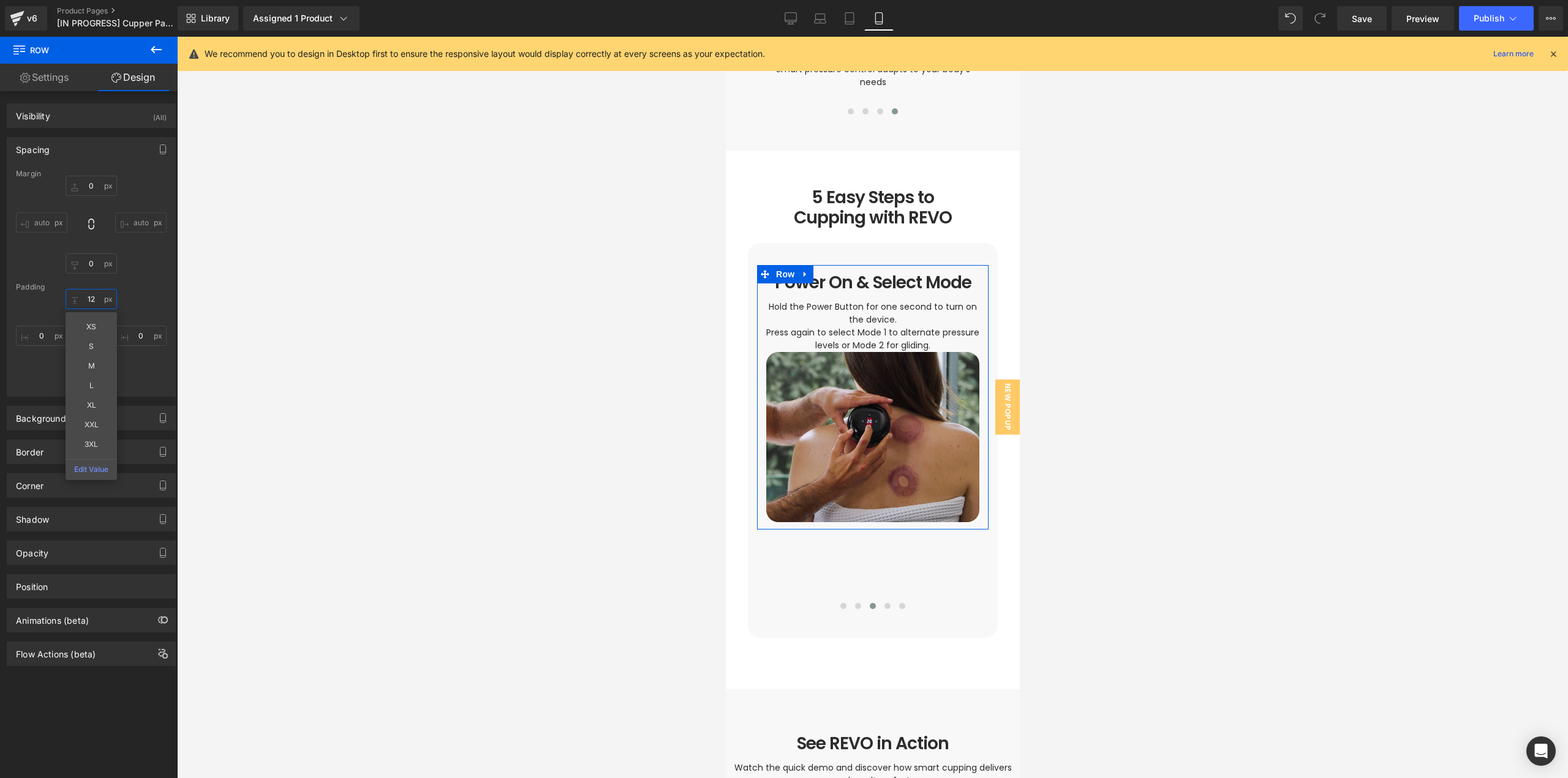
click at [91, 309] on input "12" at bounding box center [91, 298] width 52 height 20
type input "0"
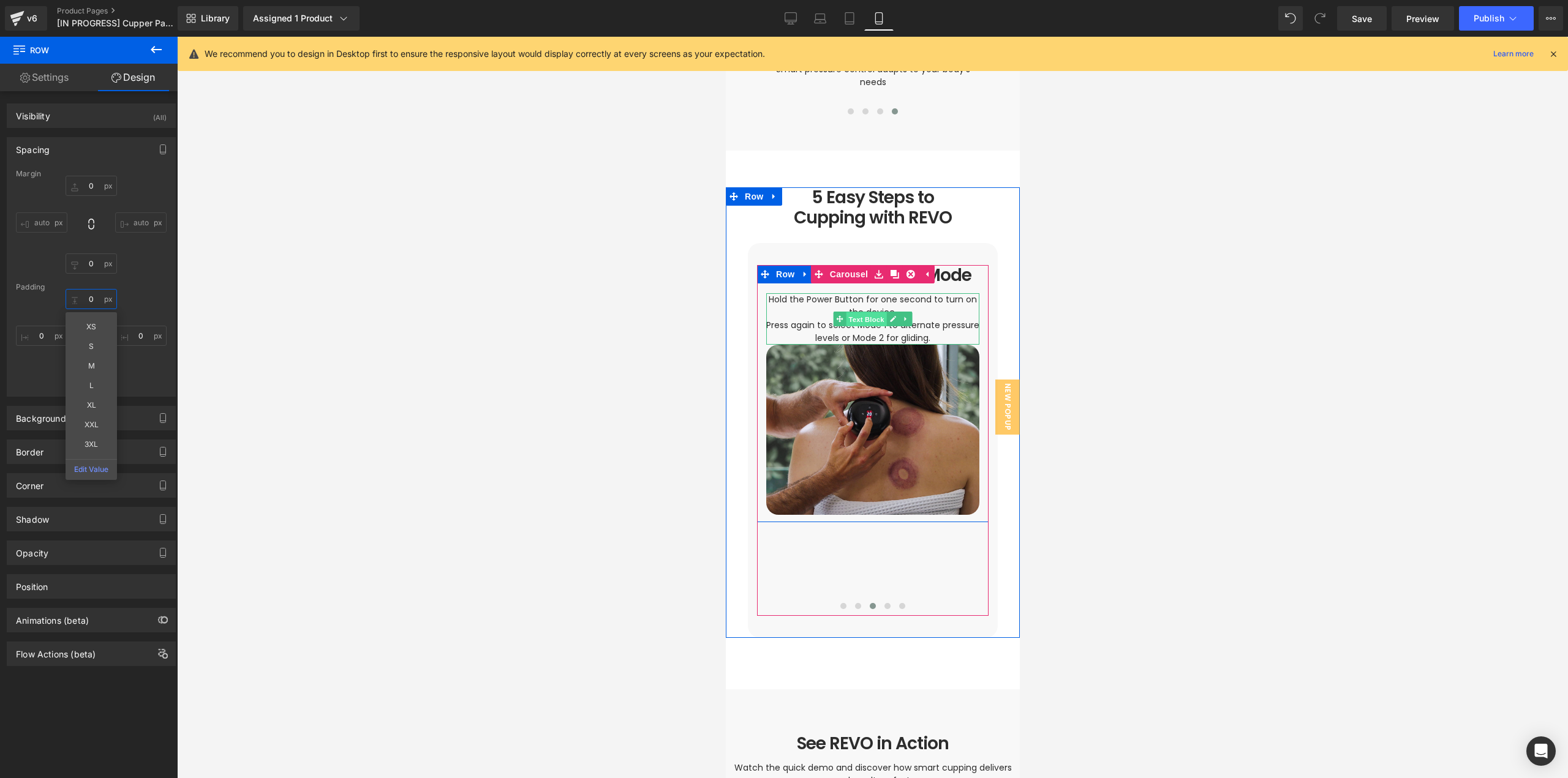
drag, startPoint x: 865, startPoint y: 307, endPoint x: 1088, endPoint y: 261, distance: 227.7
click at [865, 311] on span "Text Block" at bounding box center [865, 318] width 41 height 15
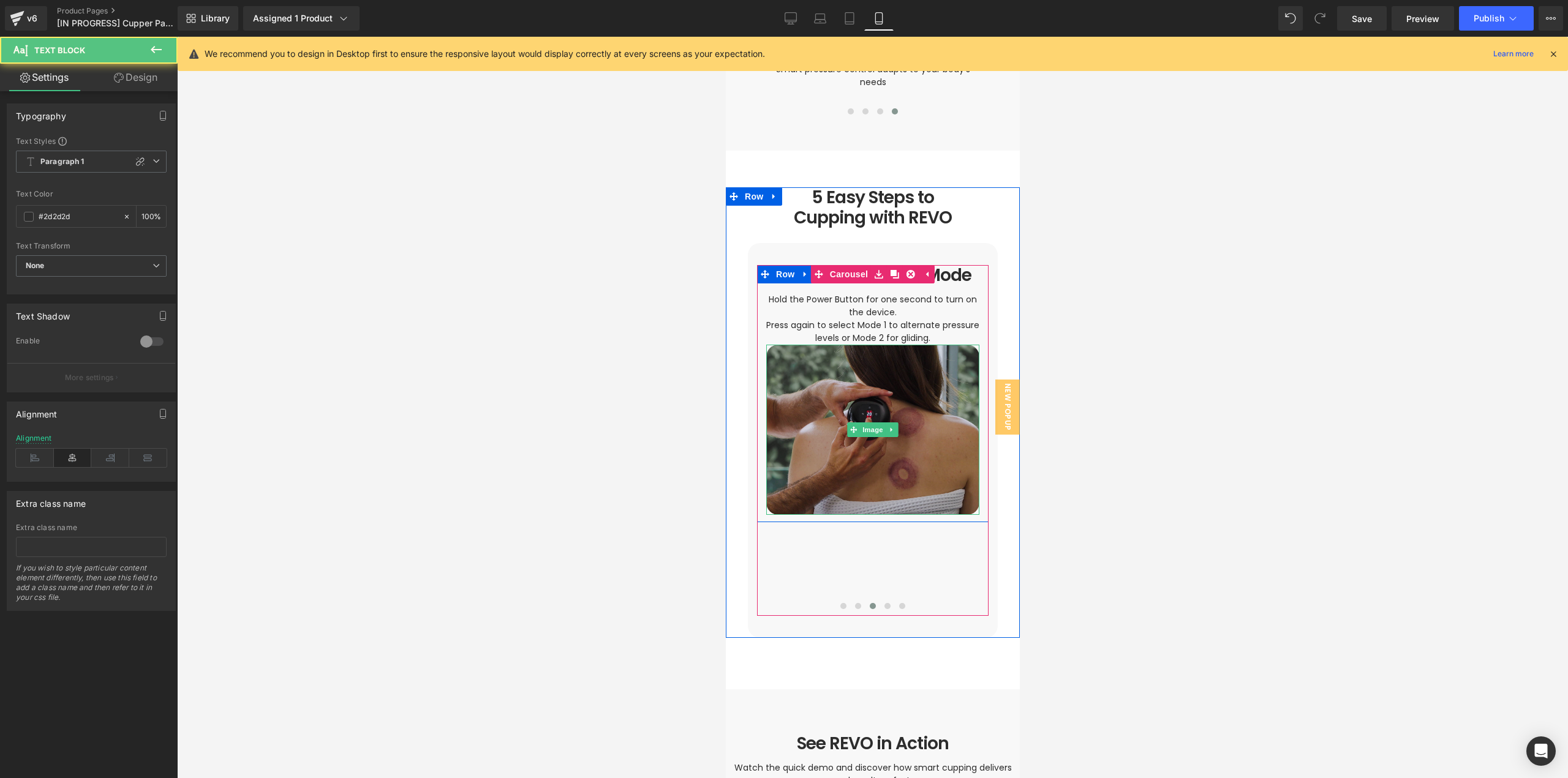
click at [855, 395] on img at bounding box center [872, 429] width 213 height 170
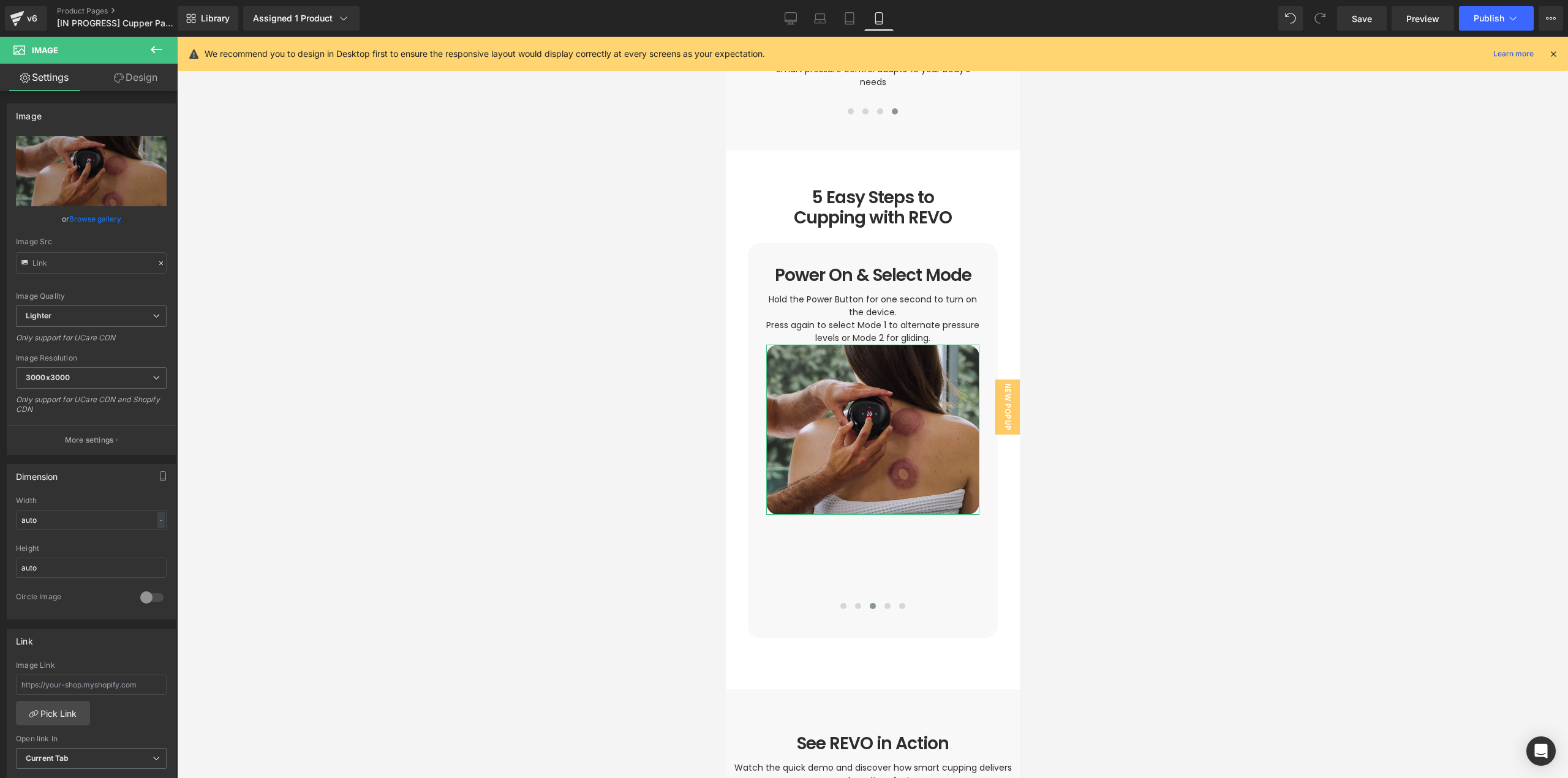
drag, startPoint x: 144, startPoint y: 76, endPoint x: 64, endPoint y: 175, distance: 127.3
click at [143, 78] on link "Design" at bounding box center [136, 77] width 89 height 28
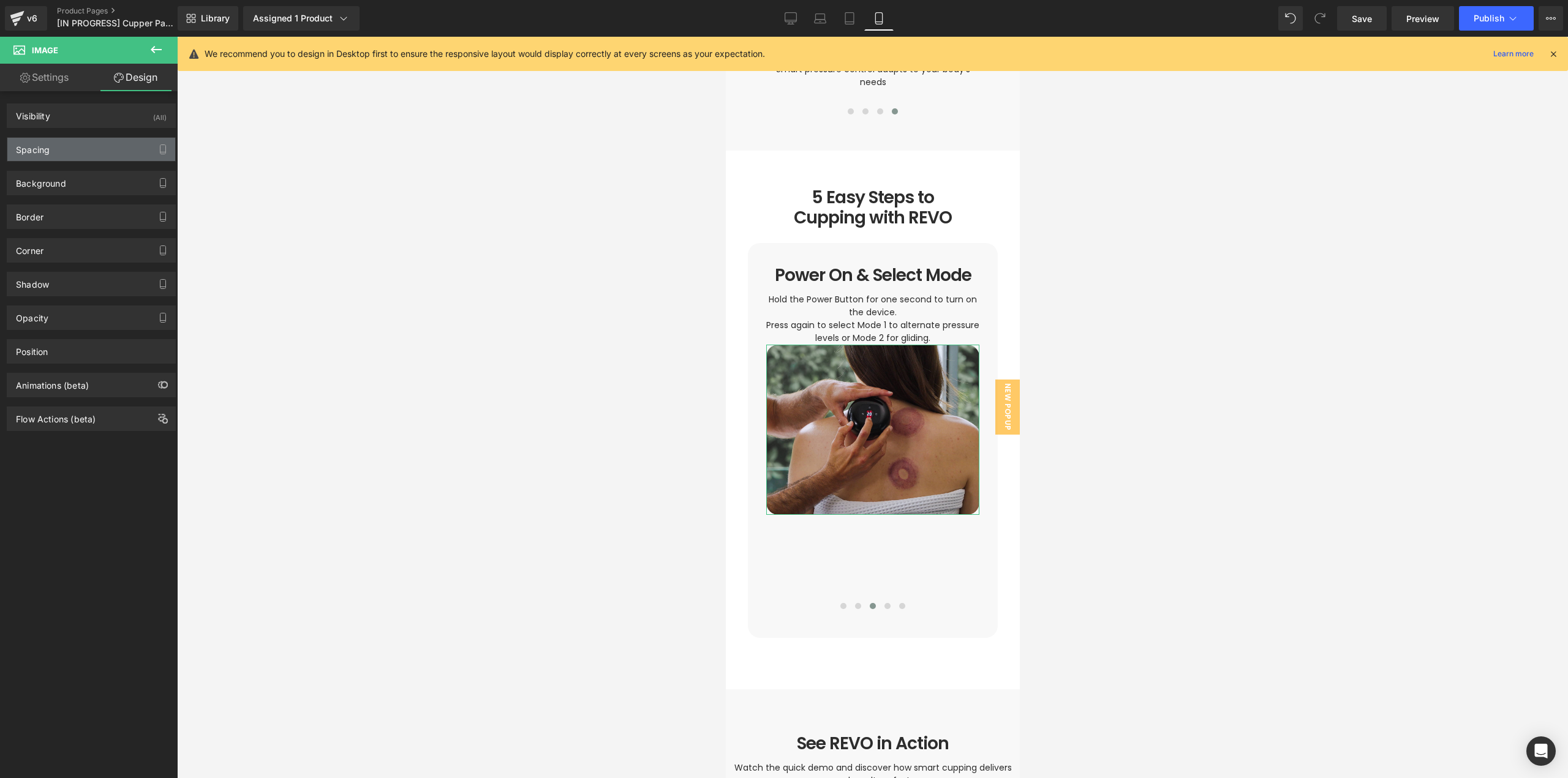
click at [55, 155] on div "Spacing" at bounding box center [91, 148] width 168 height 23
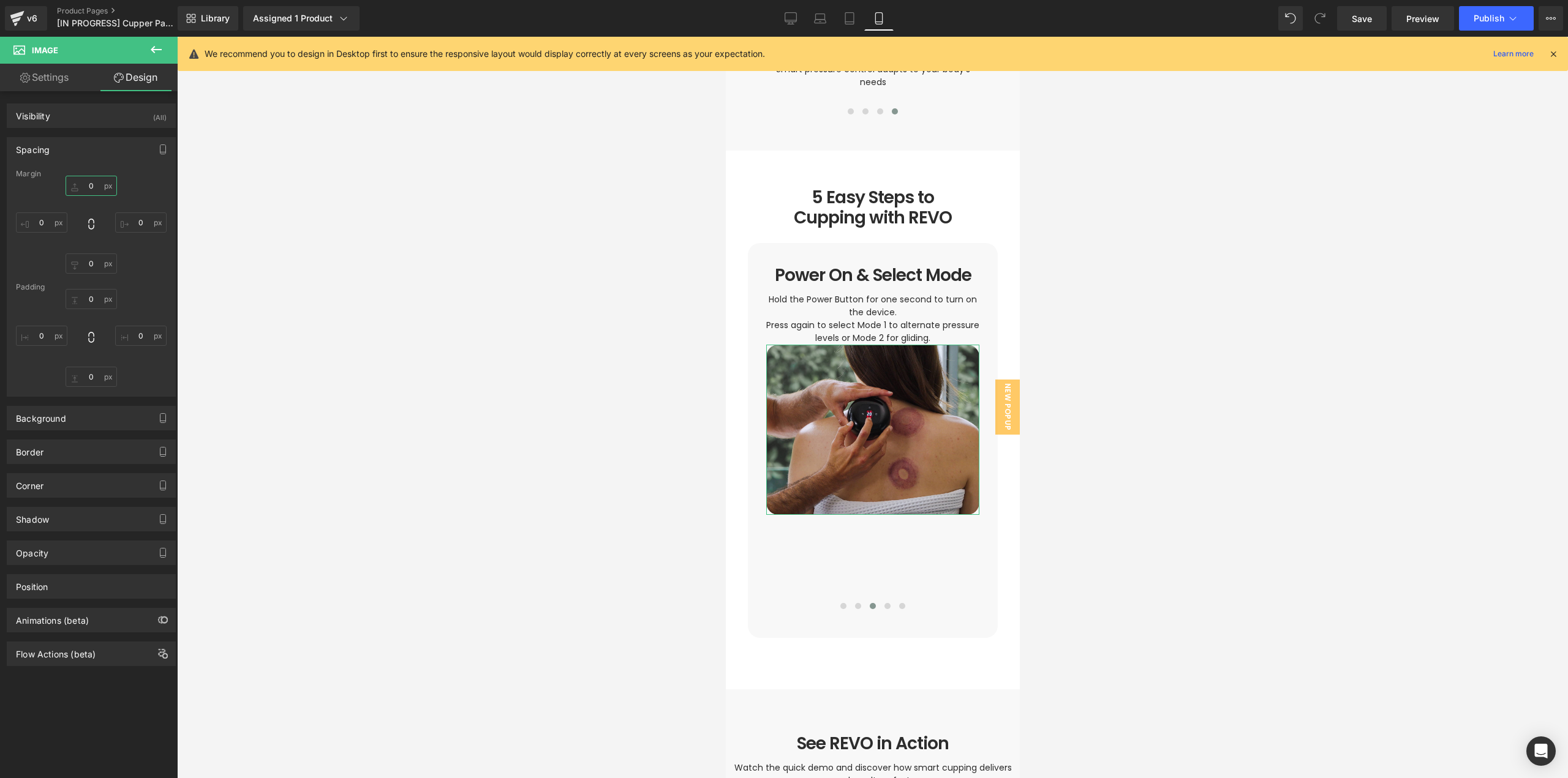
click at [94, 185] on input "text" at bounding box center [91, 185] width 52 height 20
click at [132, 264] on div "XS S M L XL XXL 3XL Edit Value" at bounding box center [91, 224] width 151 height 98
click at [91, 185] on input "text" at bounding box center [91, 185] width 52 height 20
paste input "36"
type input "36"
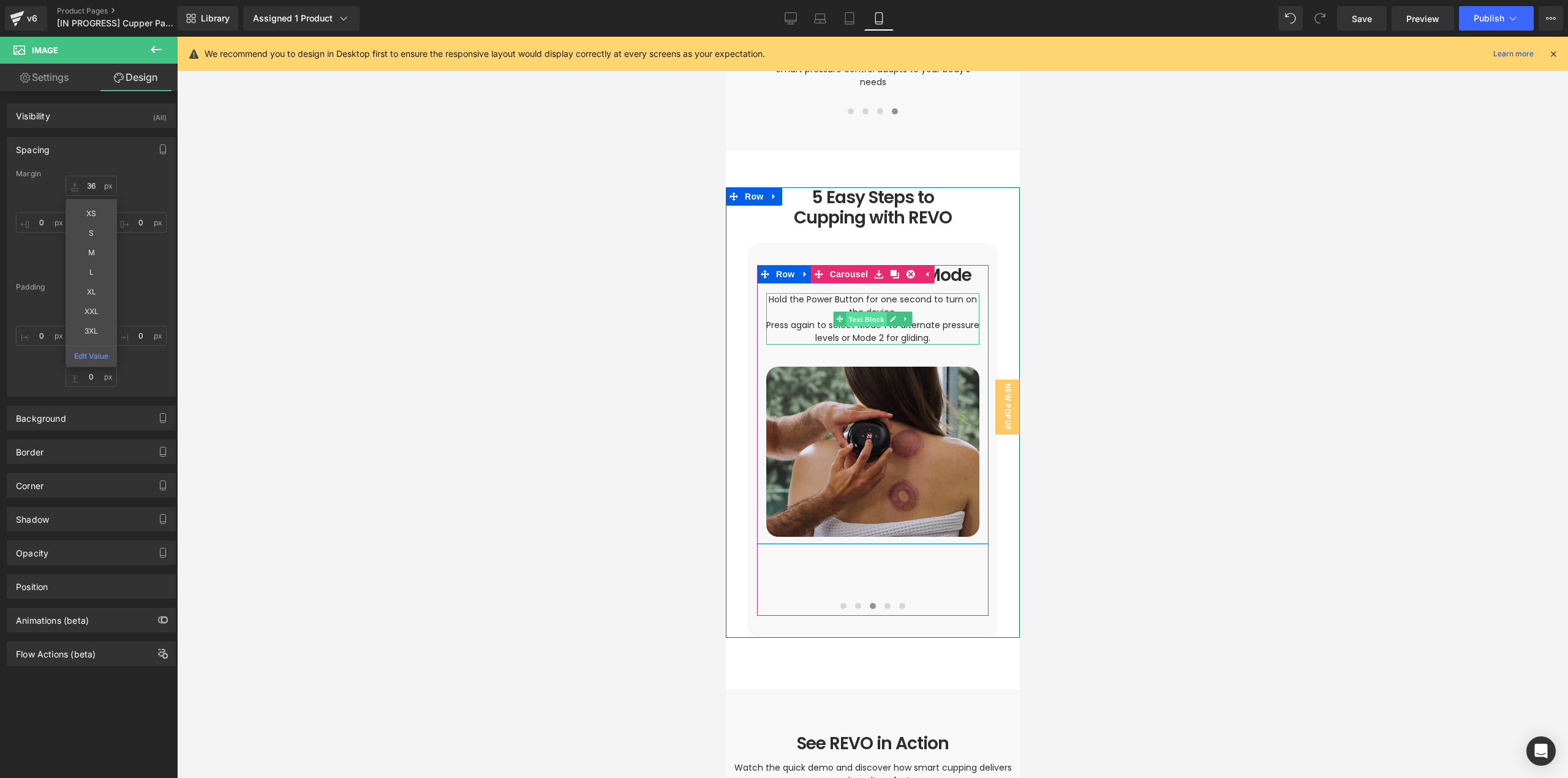
click at [861, 311] on span "Text Block" at bounding box center [865, 318] width 41 height 15
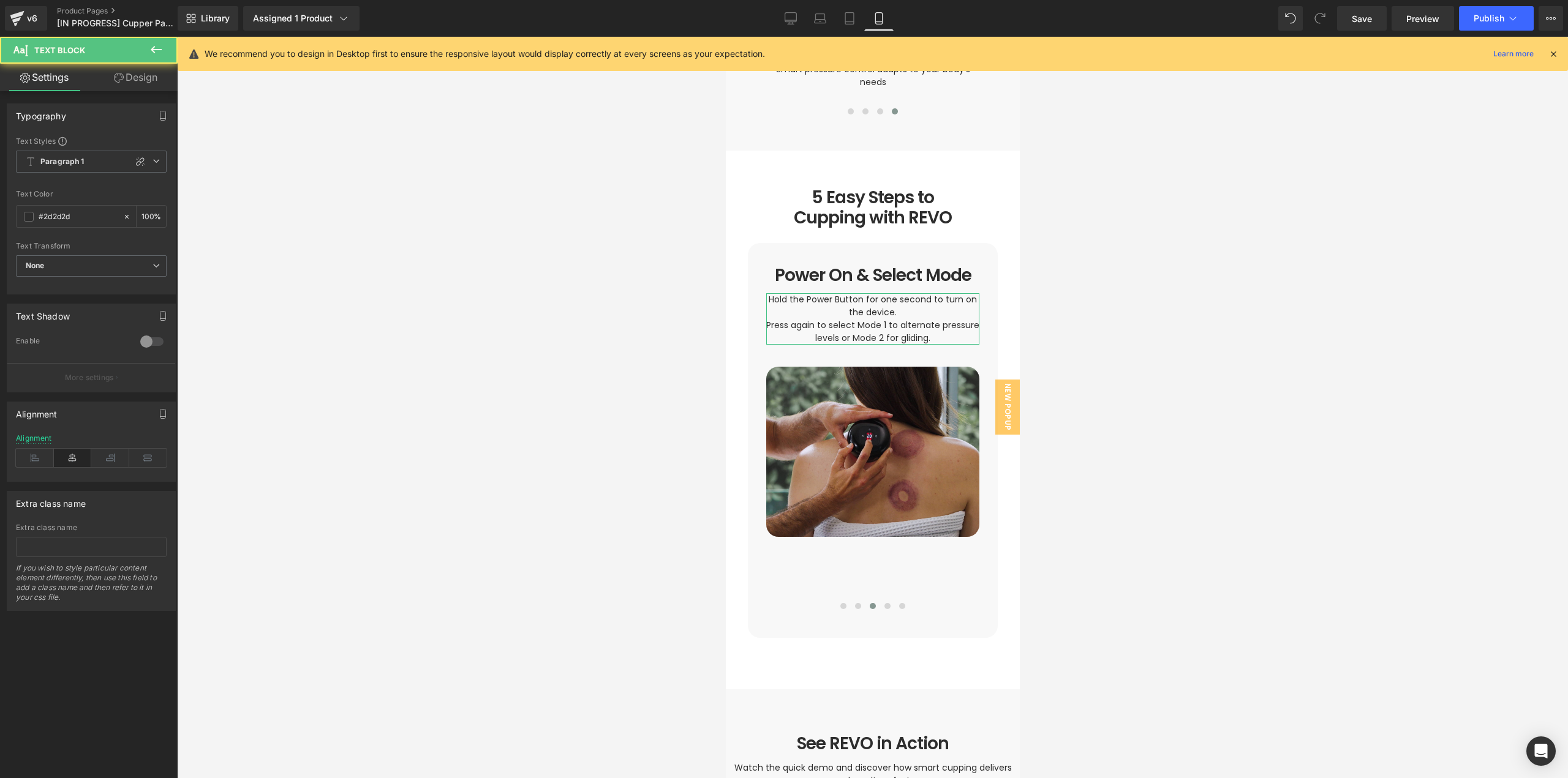
click at [133, 83] on link "Design" at bounding box center [136, 77] width 89 height 28
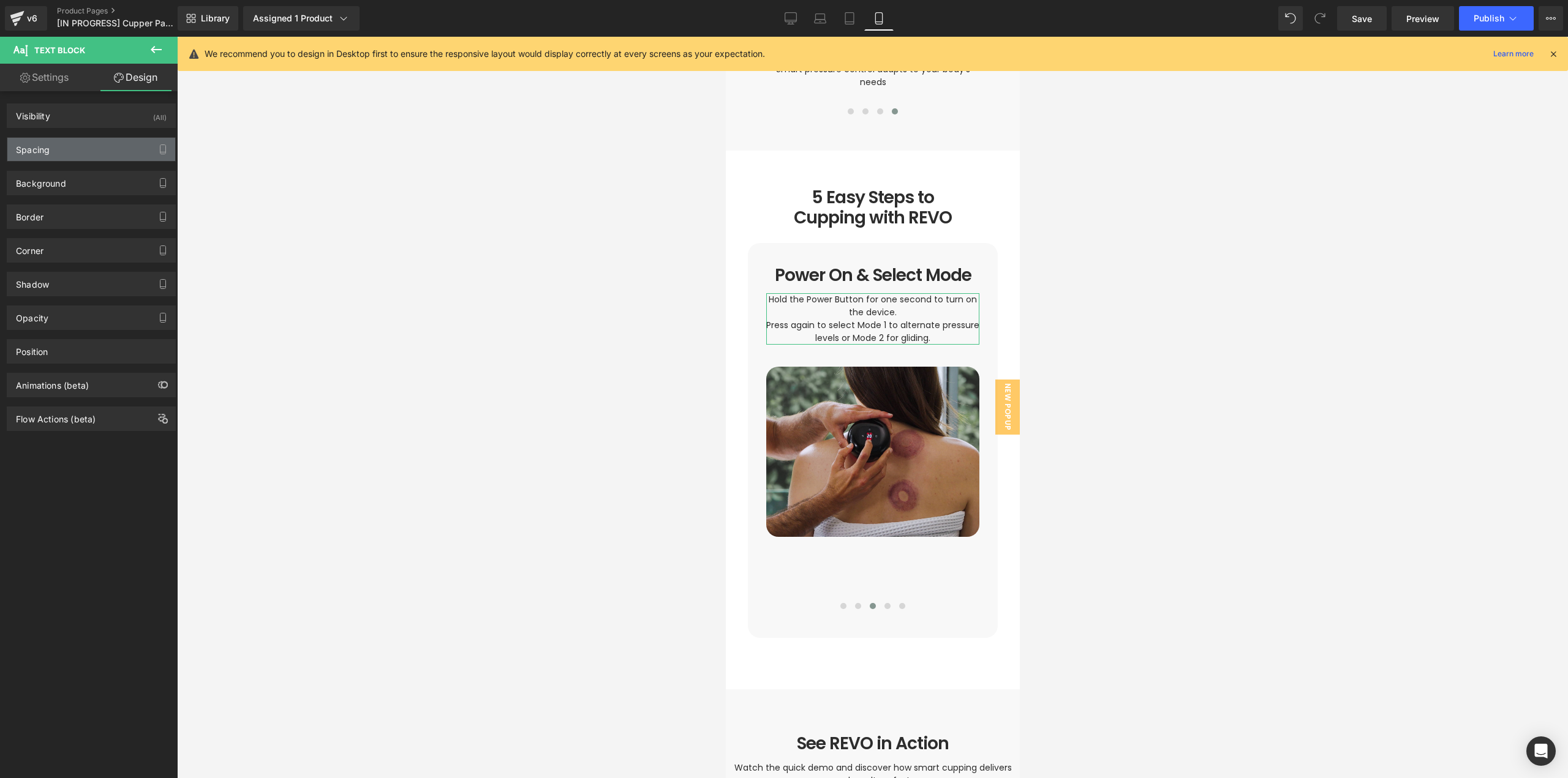
click at [126, 147] on div "Spacing" at bounding box center [91, 148] width 168 height 23
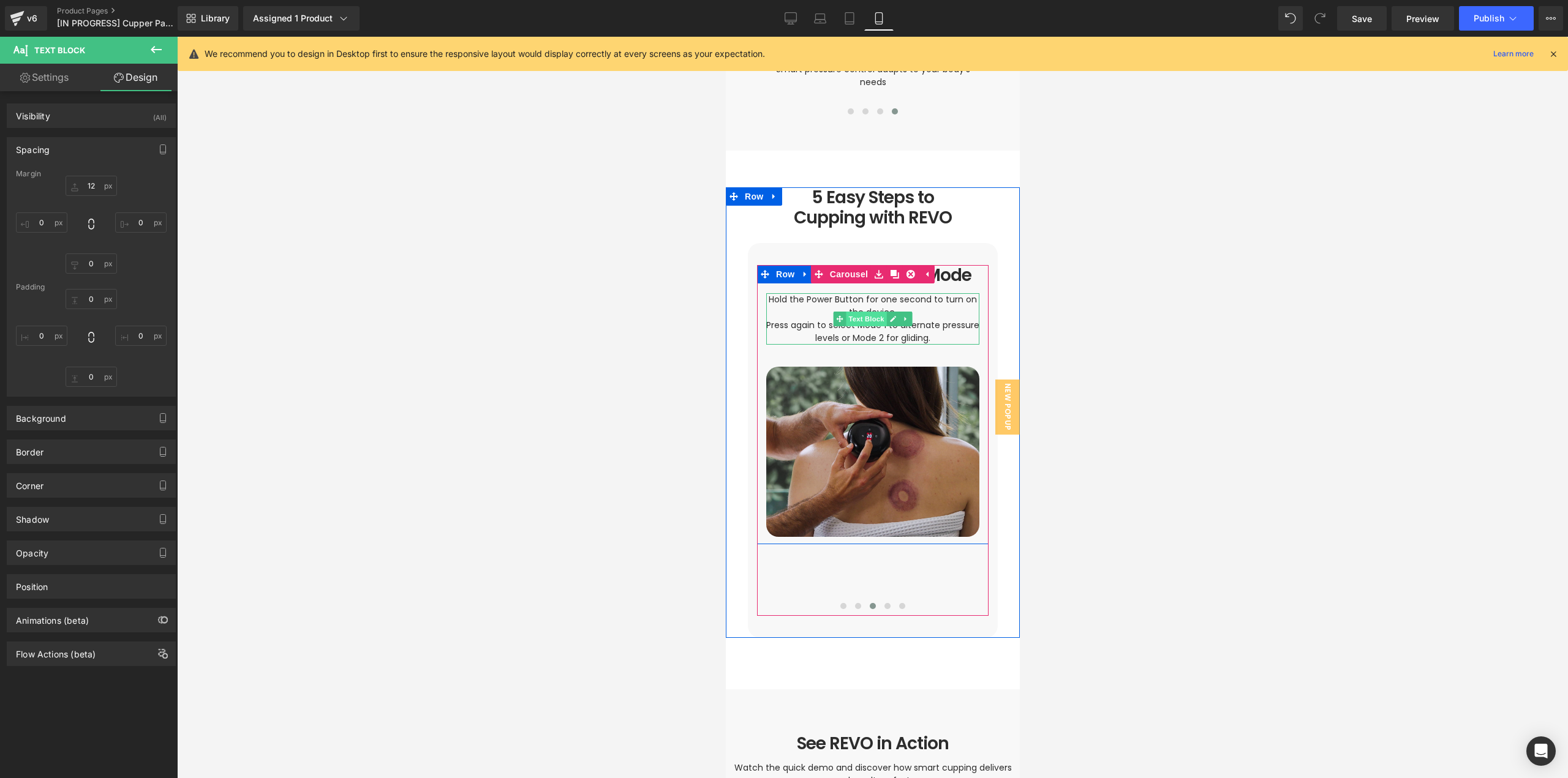
click at [872, 311] on span "Text Block" at bounding box center [865, 318] width 41 height 15
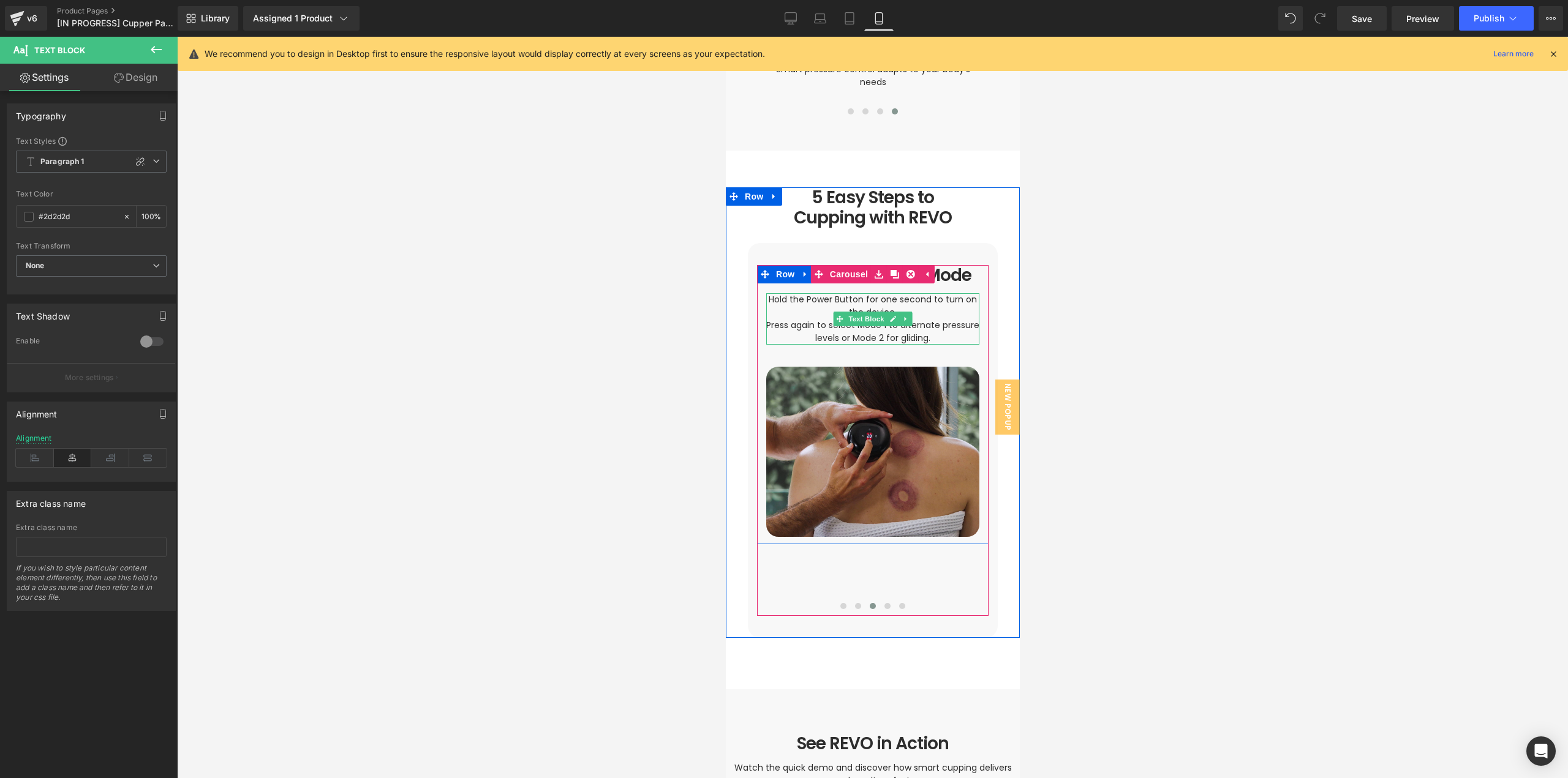
click at [919, 298] on p "Hold the Power Button for one second to turn on the device." at bounding box center [872, 306] width 213 height 25
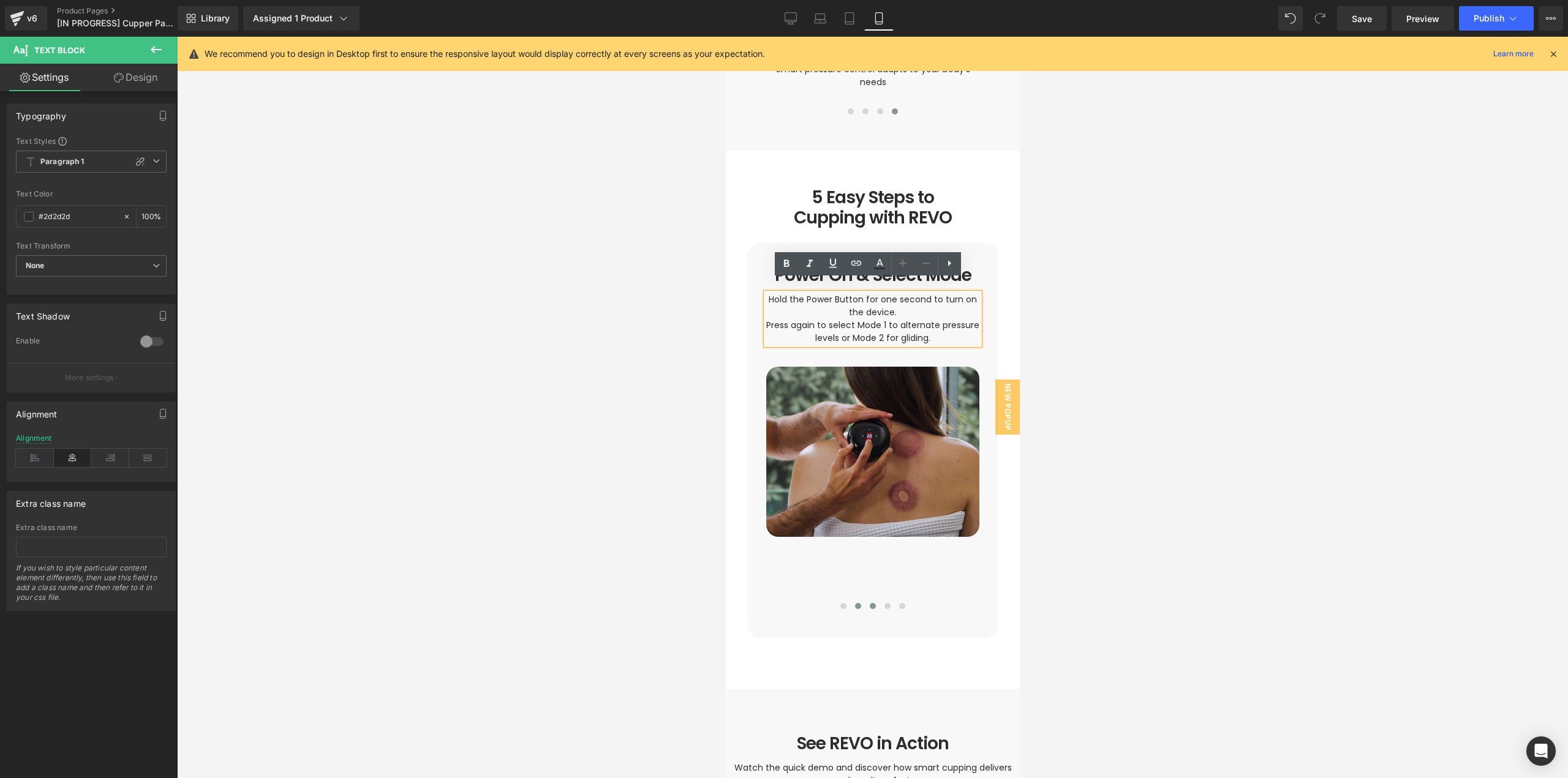
click at [850, 600] on button at bounding box center [857, 606] width 15 height 12
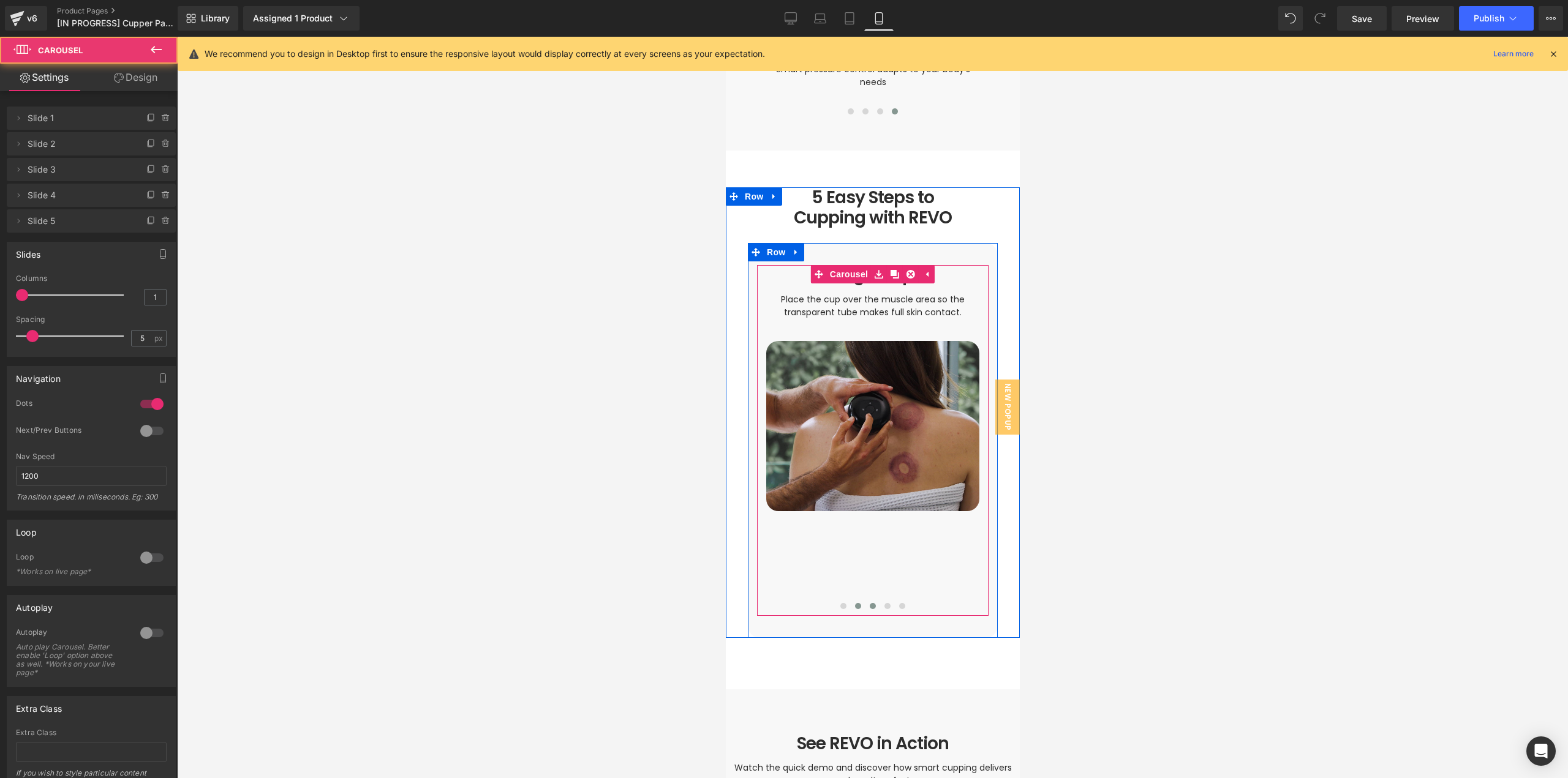
click at [869, 603] on span at bounding box center [872, 607] width 6 height 6
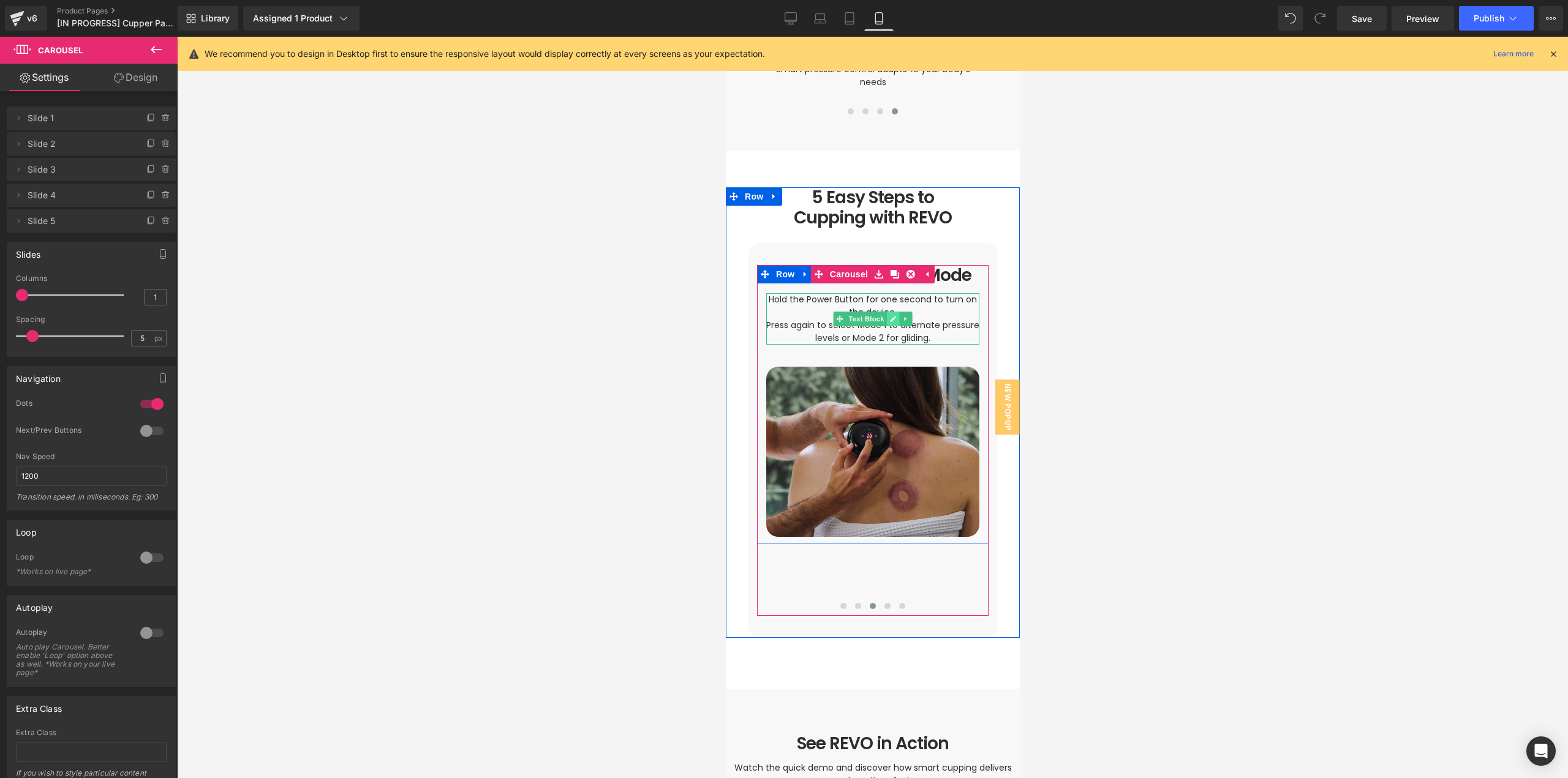
click at [890, 316] on icon at bounding box center [893, 319] width 6 height 6
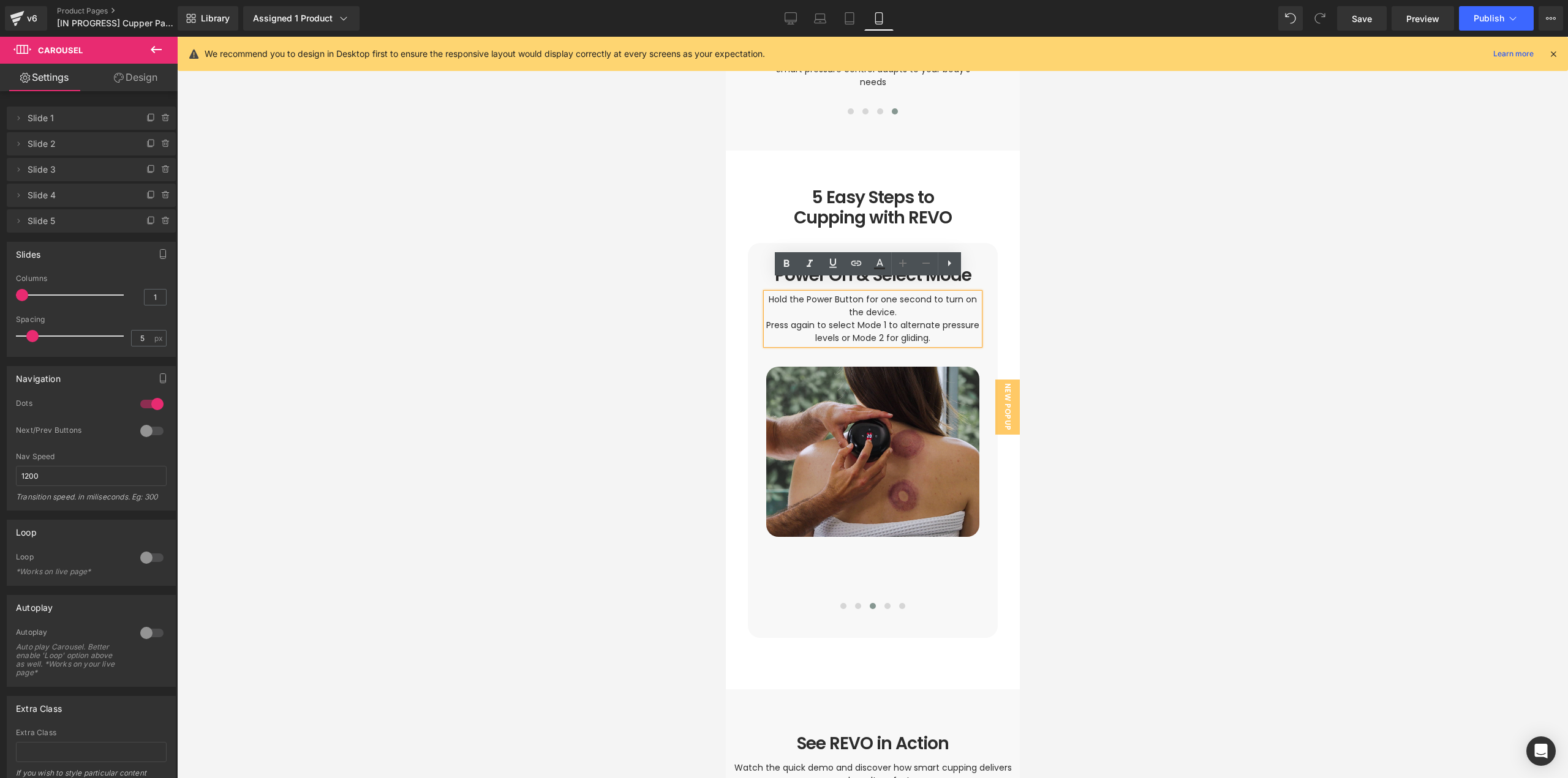
click at [892, 297] on p "Hold the Power Button for one second to turn on the device." at bounding box center [872, 306] width 213 height 25
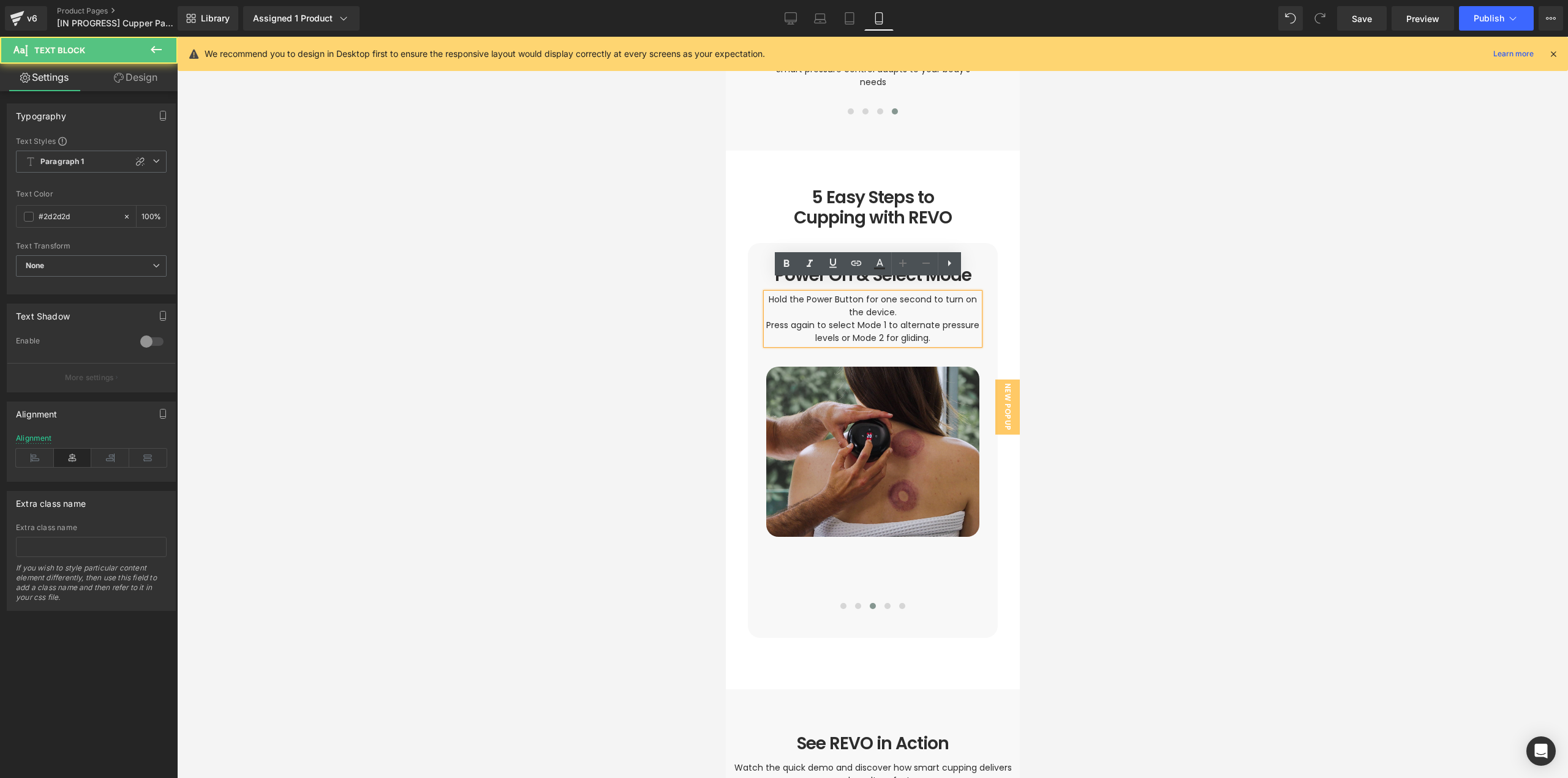
click at [897, 298] on p "Hold the Power Button for one second to turn on the device." at bounding box center [872, 306] width 213 height 25
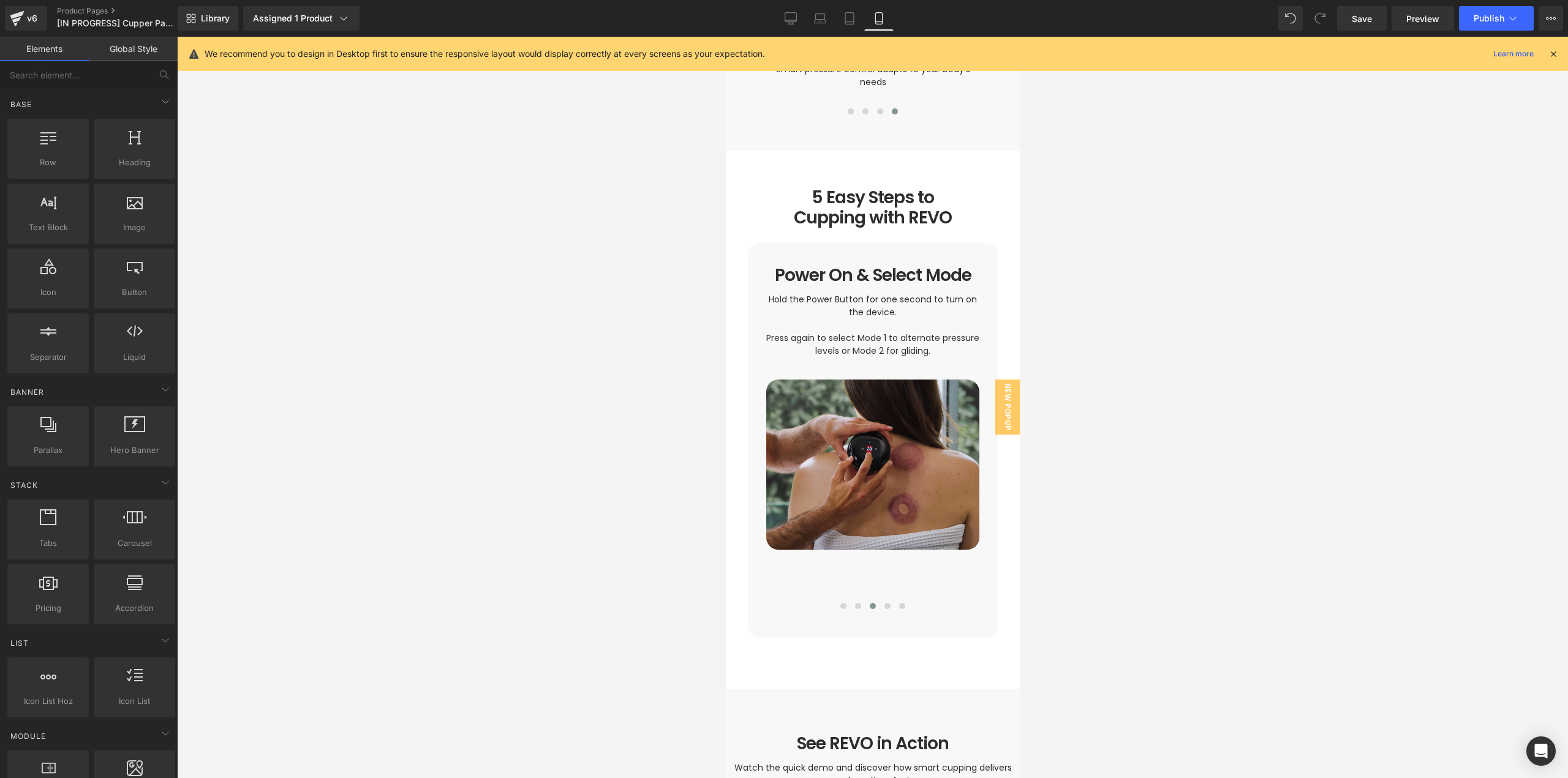
click at [1122, 349] on div at bounding box center [872, 407] width 1391 height 741
click at [1268, 549] on div at bounding box center [872, 407] width 1391 height 741
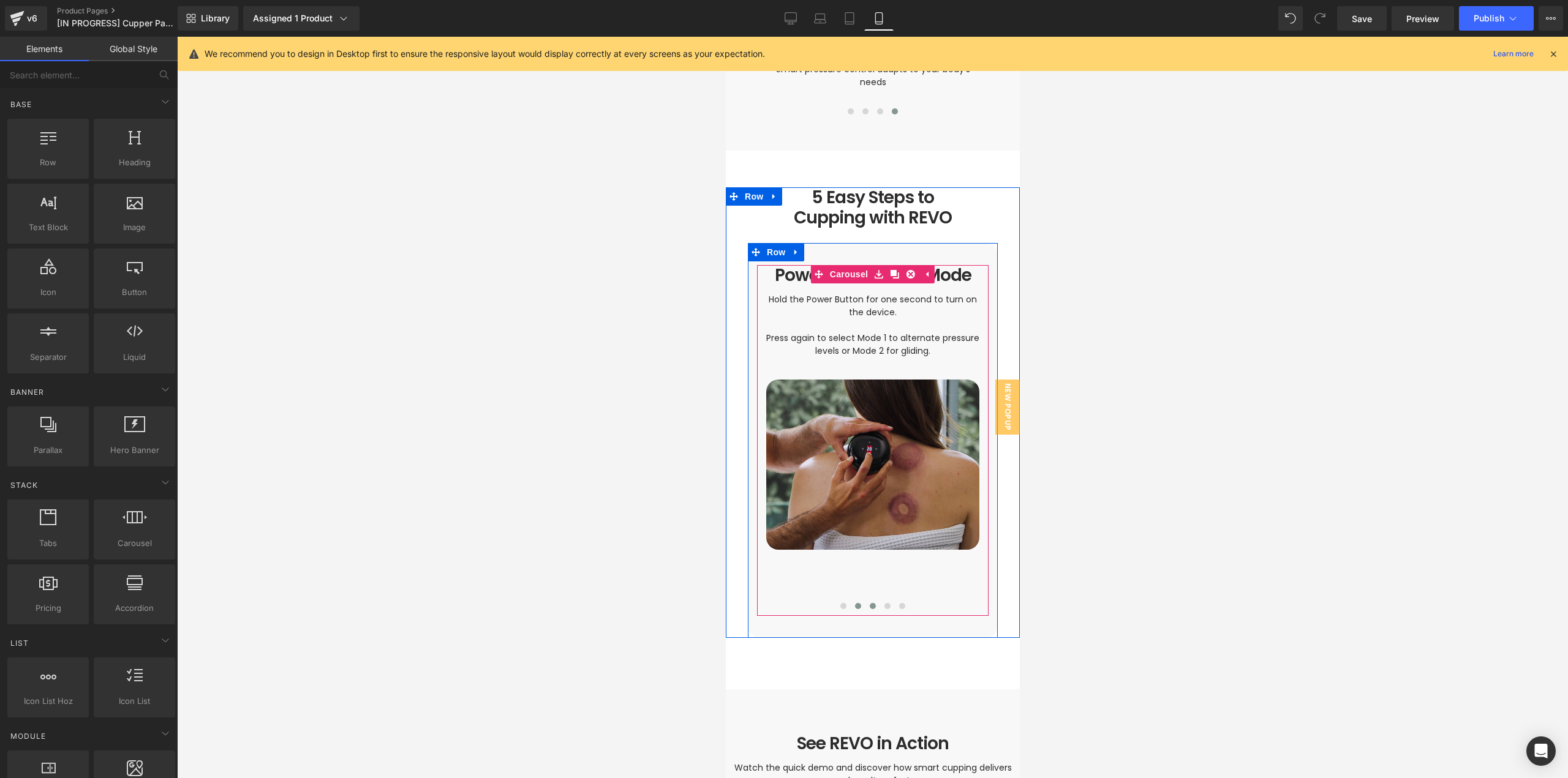
click at [850, 600] on button at bounding box center [857, 606] width 15 height 12
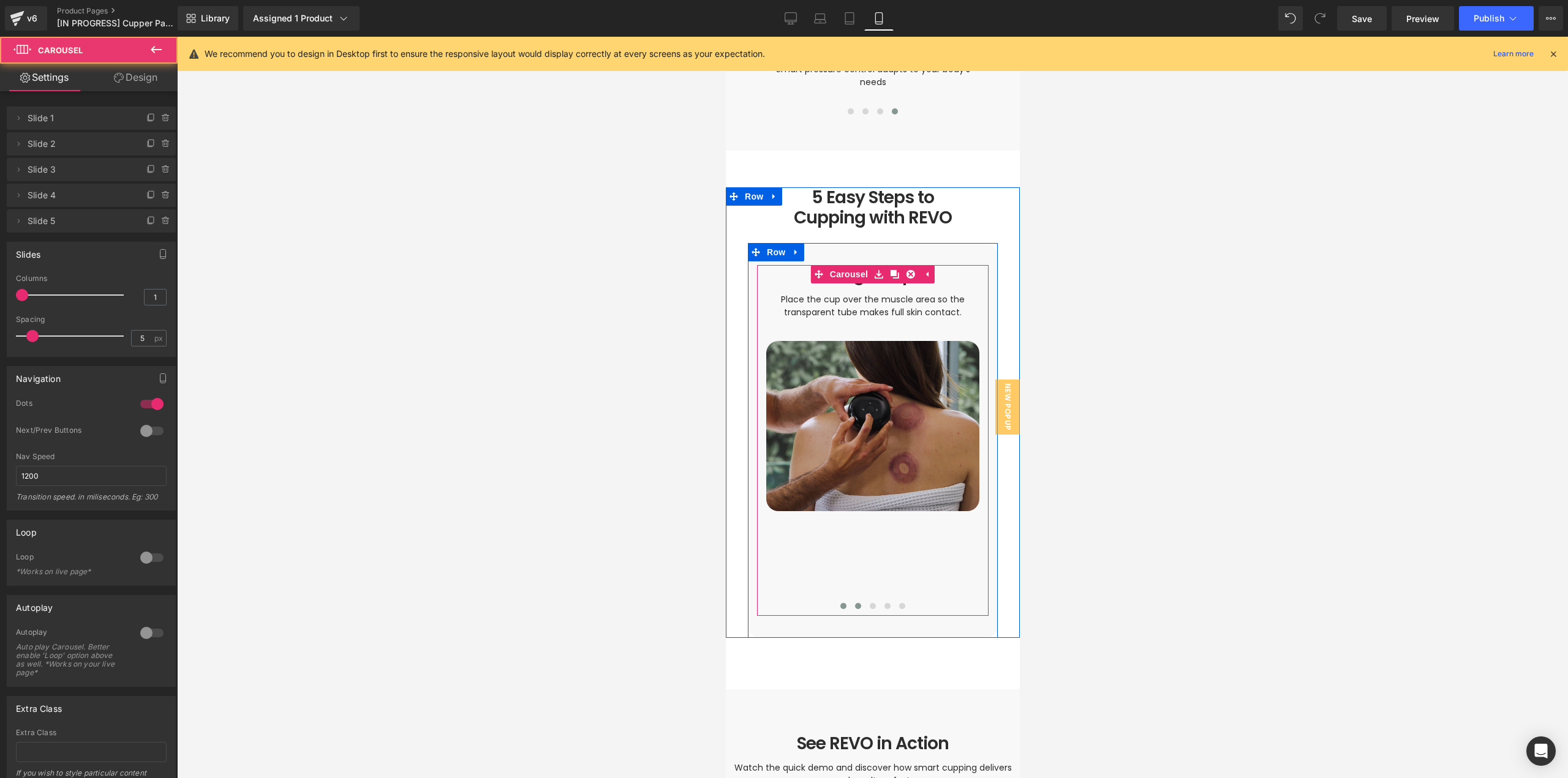
click at [840, 600] on button at bounding box center [843, 606] width 15 height 12
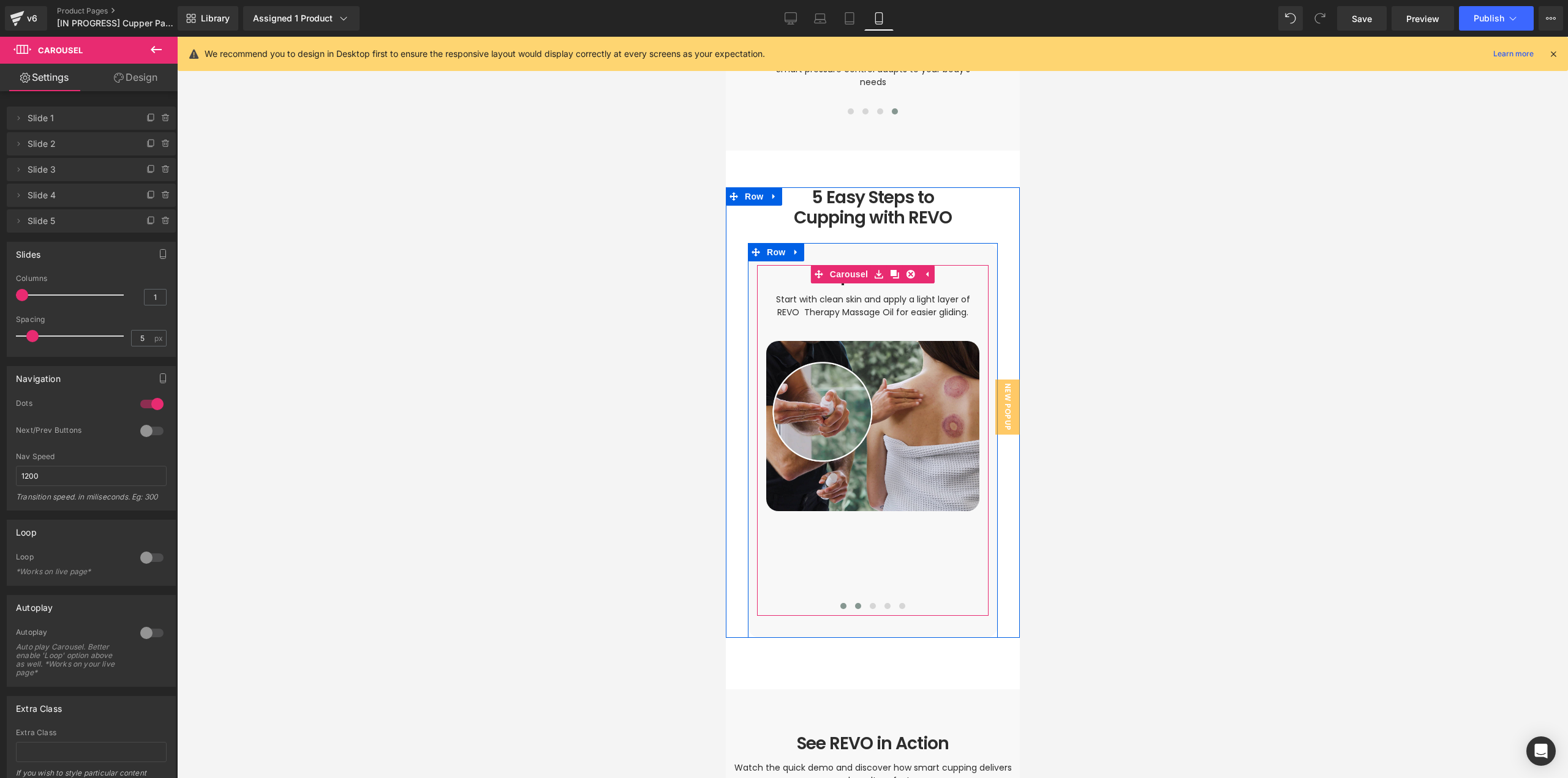
click at [850, 600] on button at bounding box center [857, 606] width 15 height 12
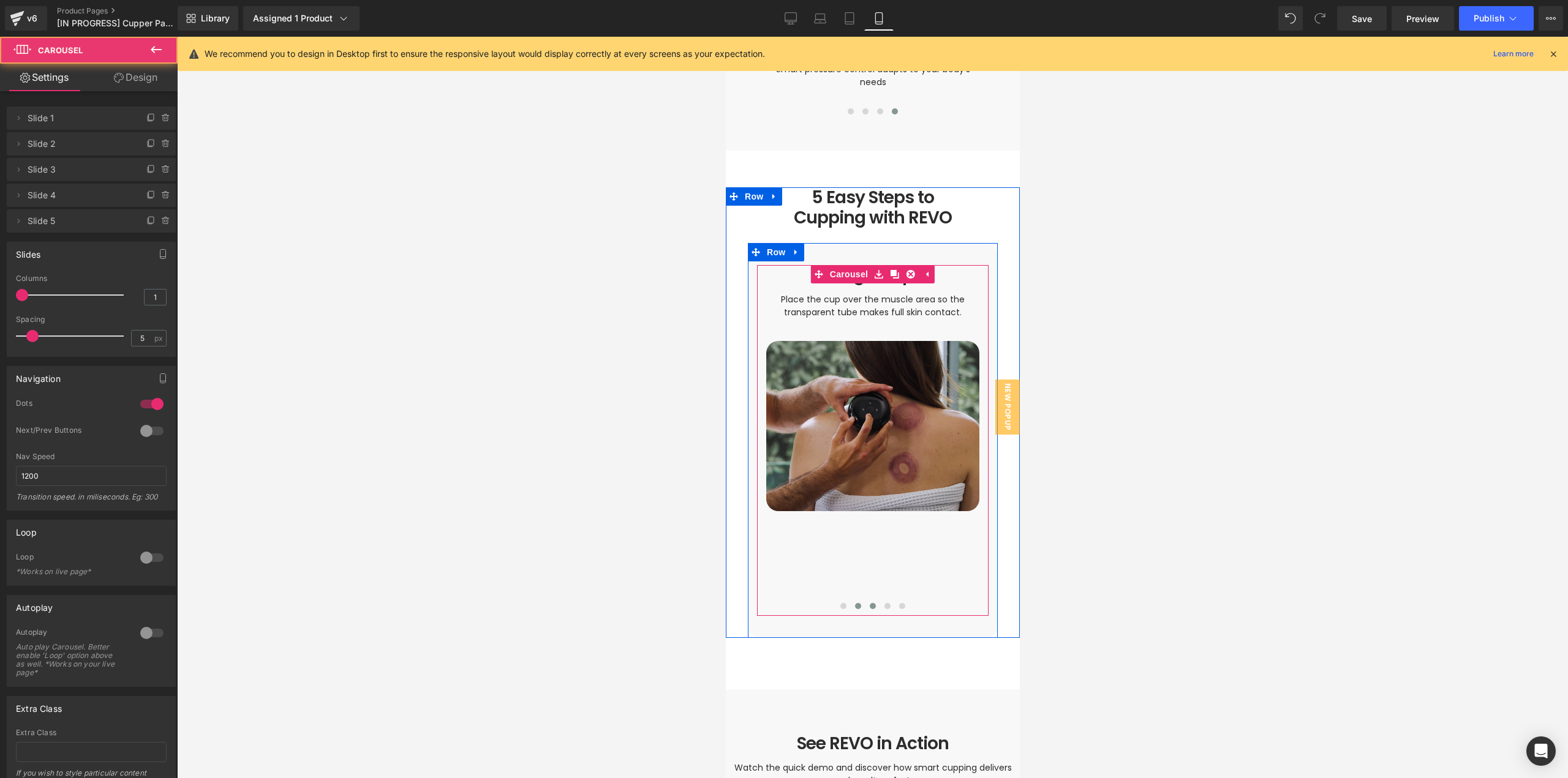
click at [865, 600] on button at bounding box center [872, 606] width 15 height 12
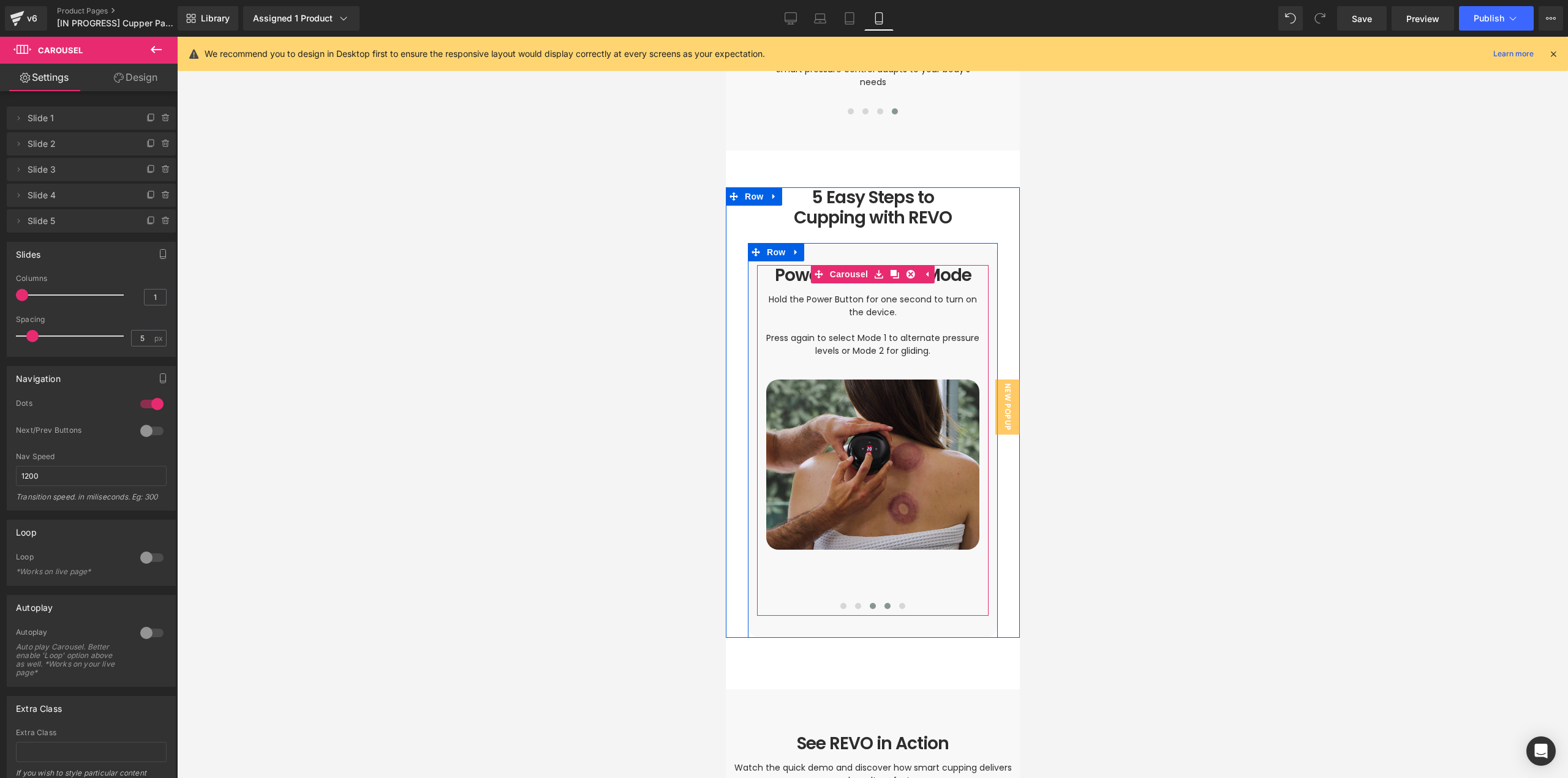
click at [884, 603] on span at bounding box center [887, 607] width 6 height 6
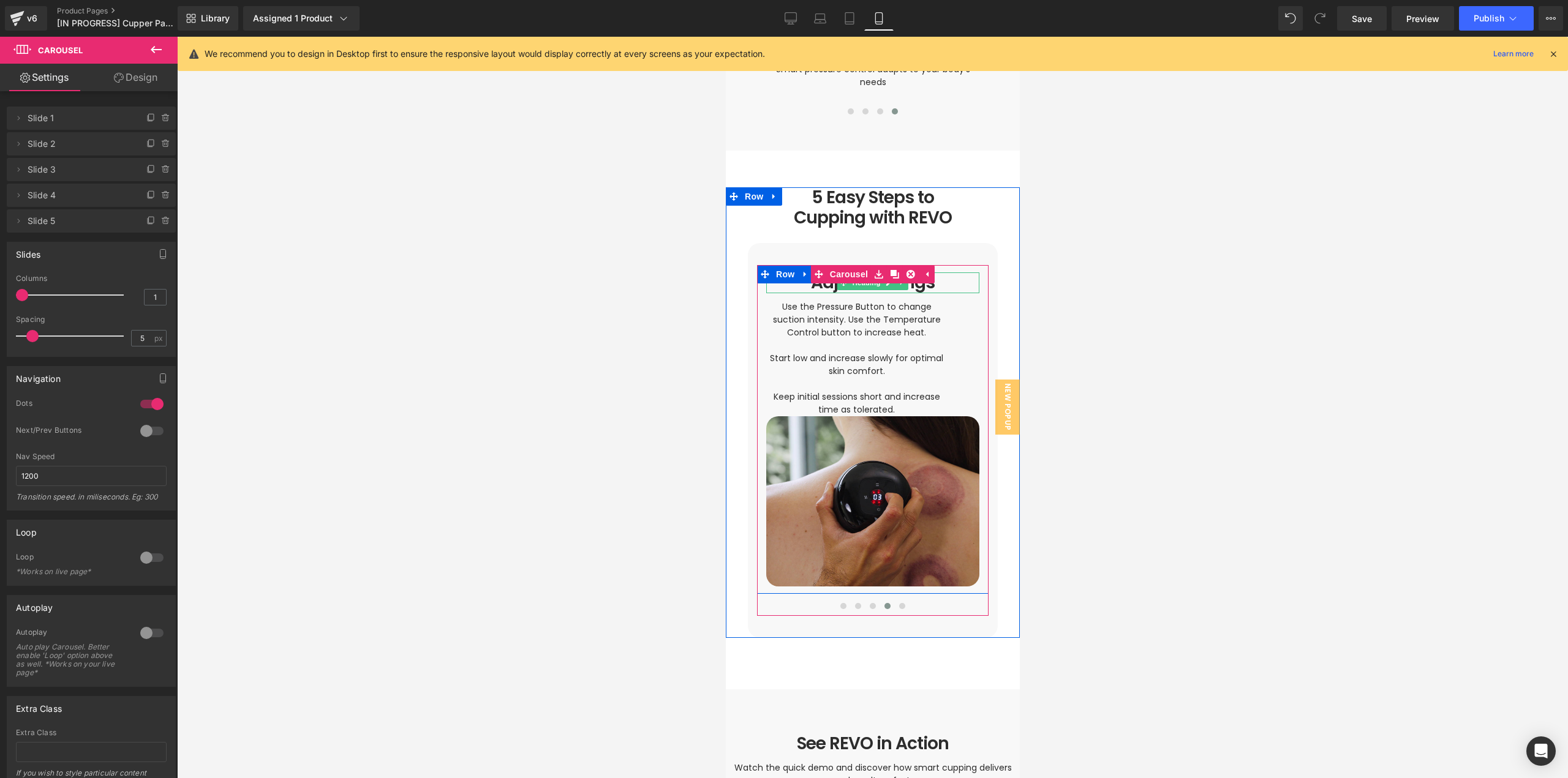
click at [940, 272] on h1 "Adjust Settings" at bounding box center [872, 283] width 213 height 21
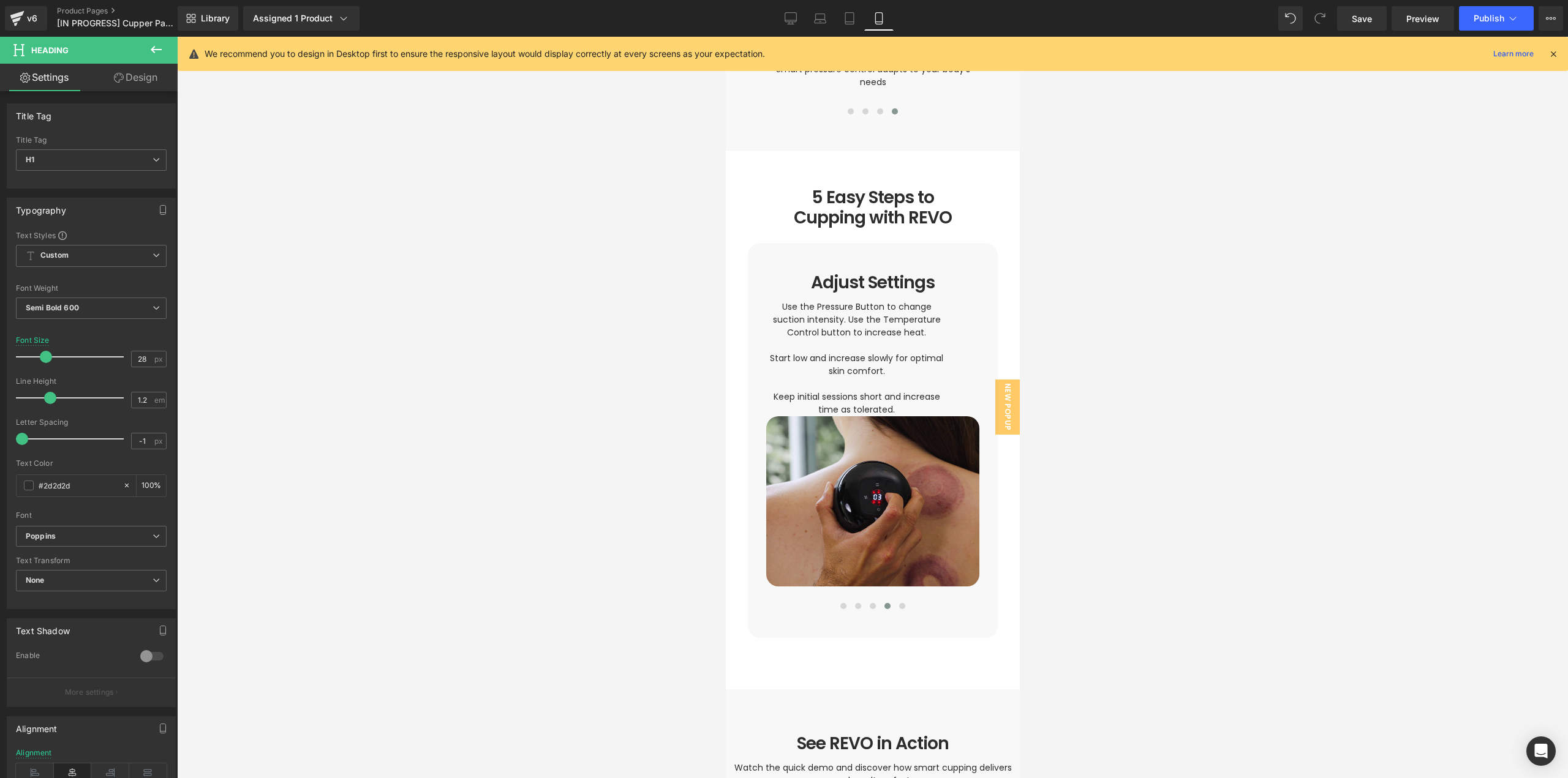
drag, startPoint x: 150, startPoint y: 67, endPoint x: 55, endPoint y: 185, distance: 151.5
click at [150, 68] on link "Design" at bounding box center [136, 77] width 89 height 28
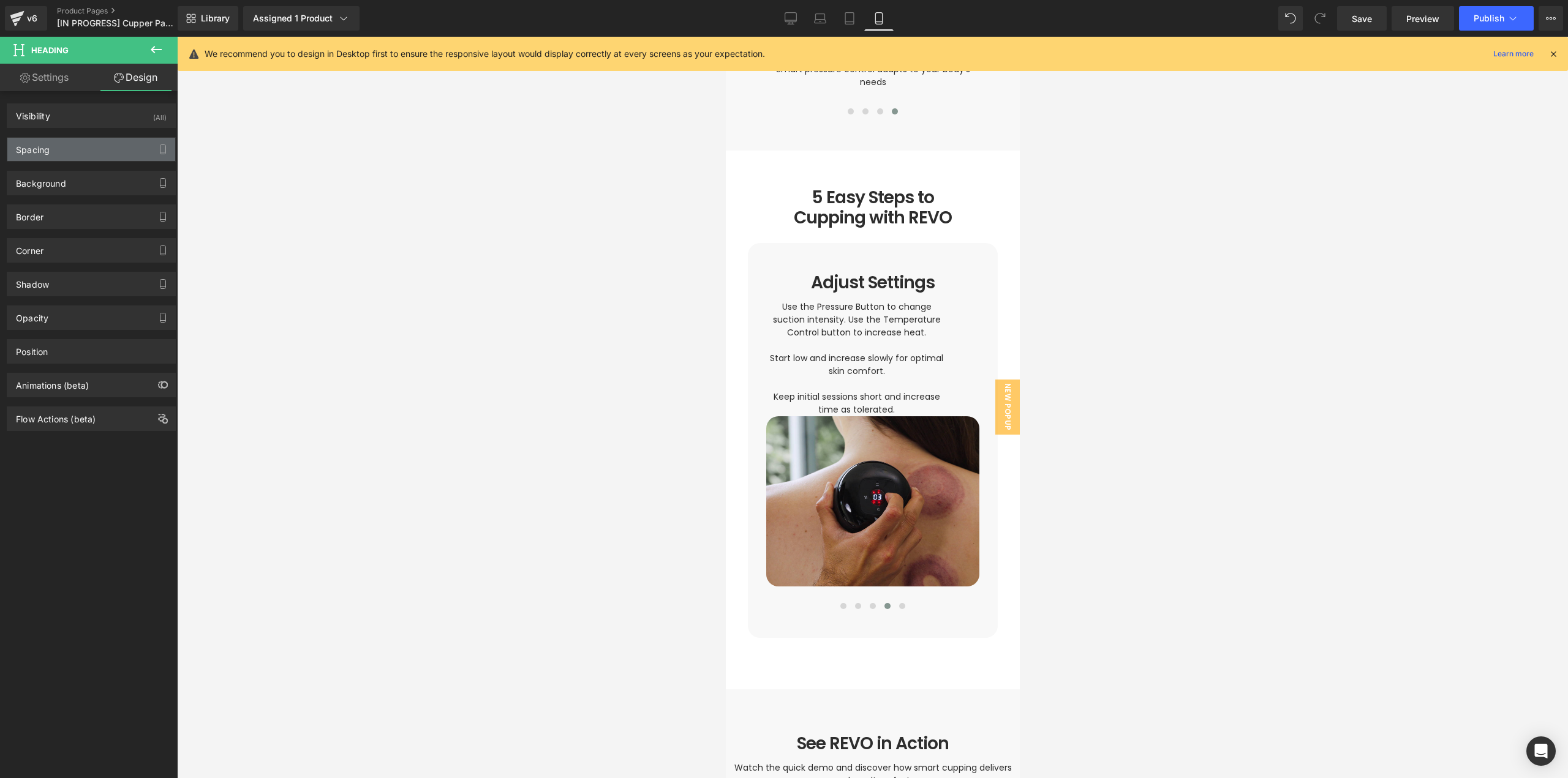
click at [56, 150] on div "Spacing" at bounding box center [91, 148] width 168 height 23
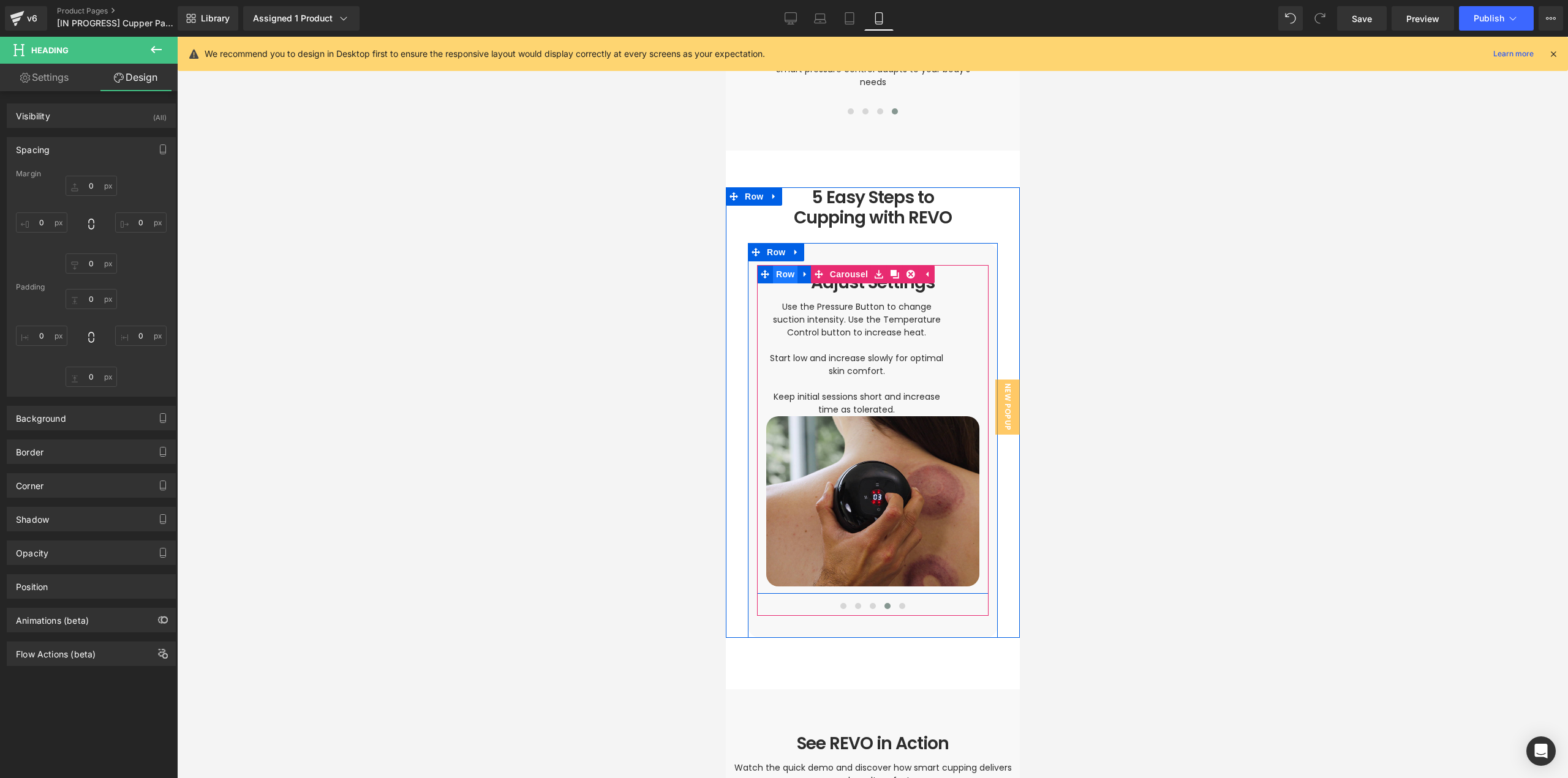
click at [777, 266] on span "Row" at bounding box center [784, 274] width 25 height 18
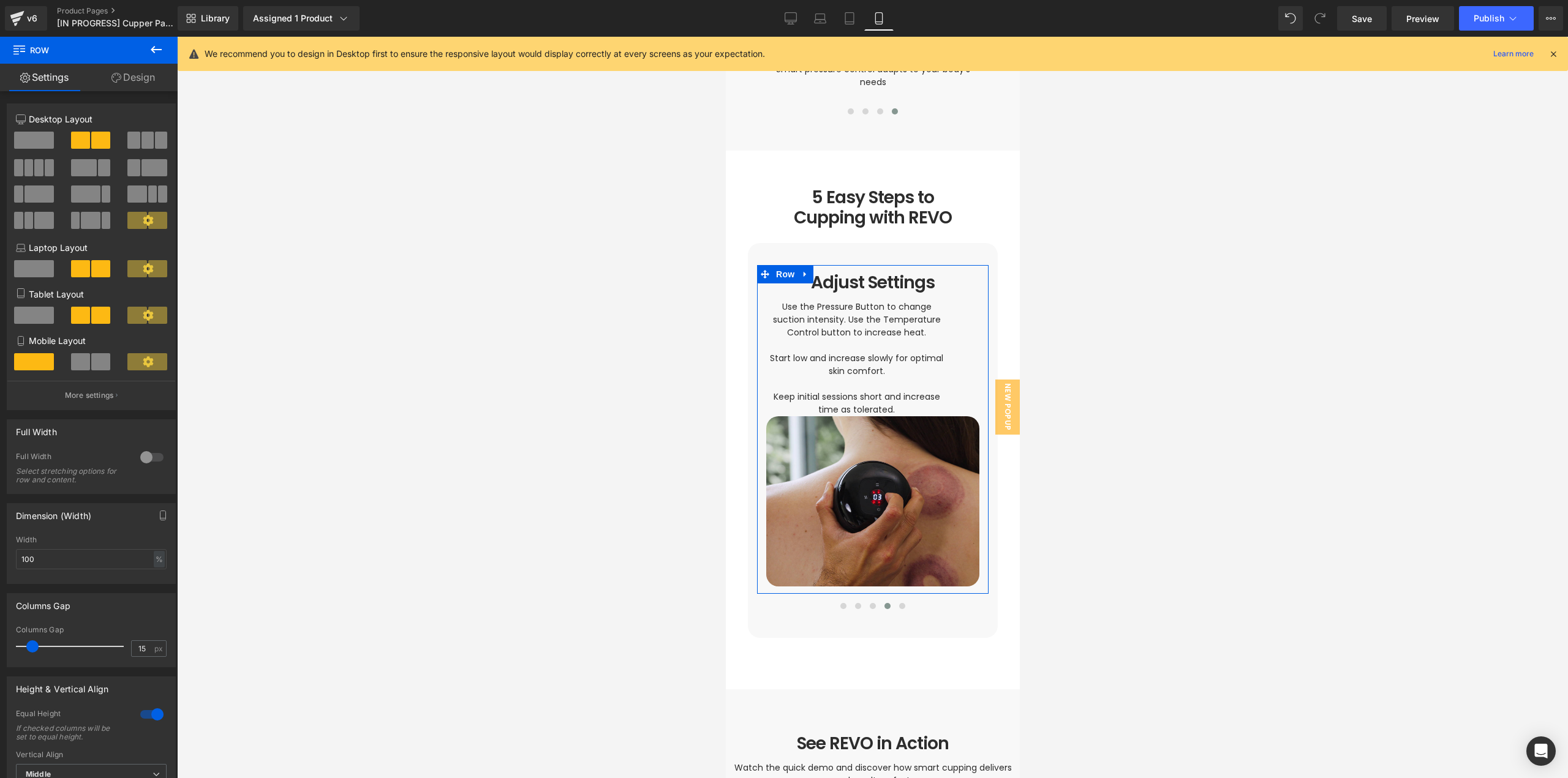
click at [134, 83] on link "Design" at bounding box center [133, 77] width 89 height 28
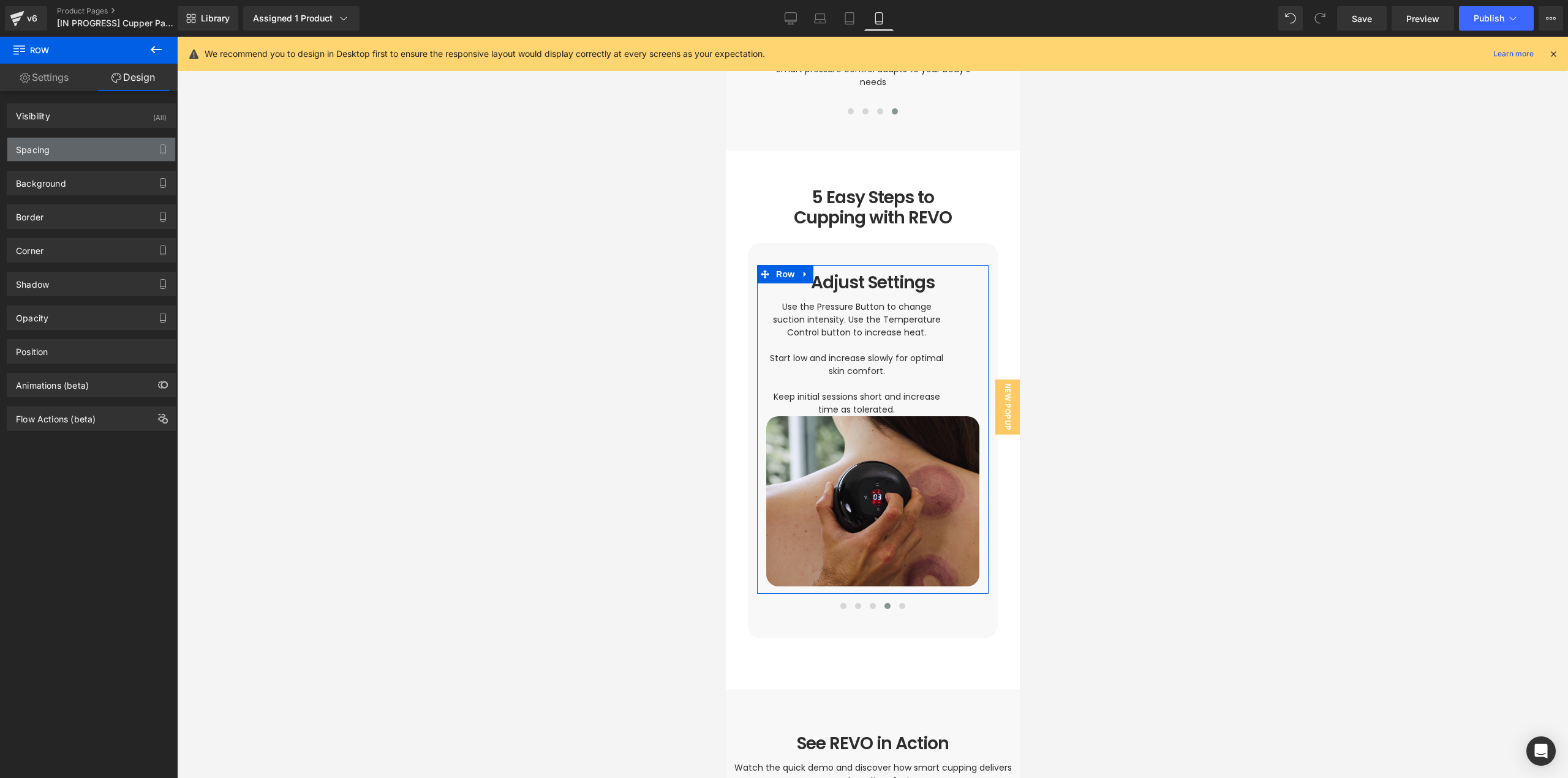
click at [49, 145] on div "Spacing" at bounding box center [33, 146] width 33 height 17
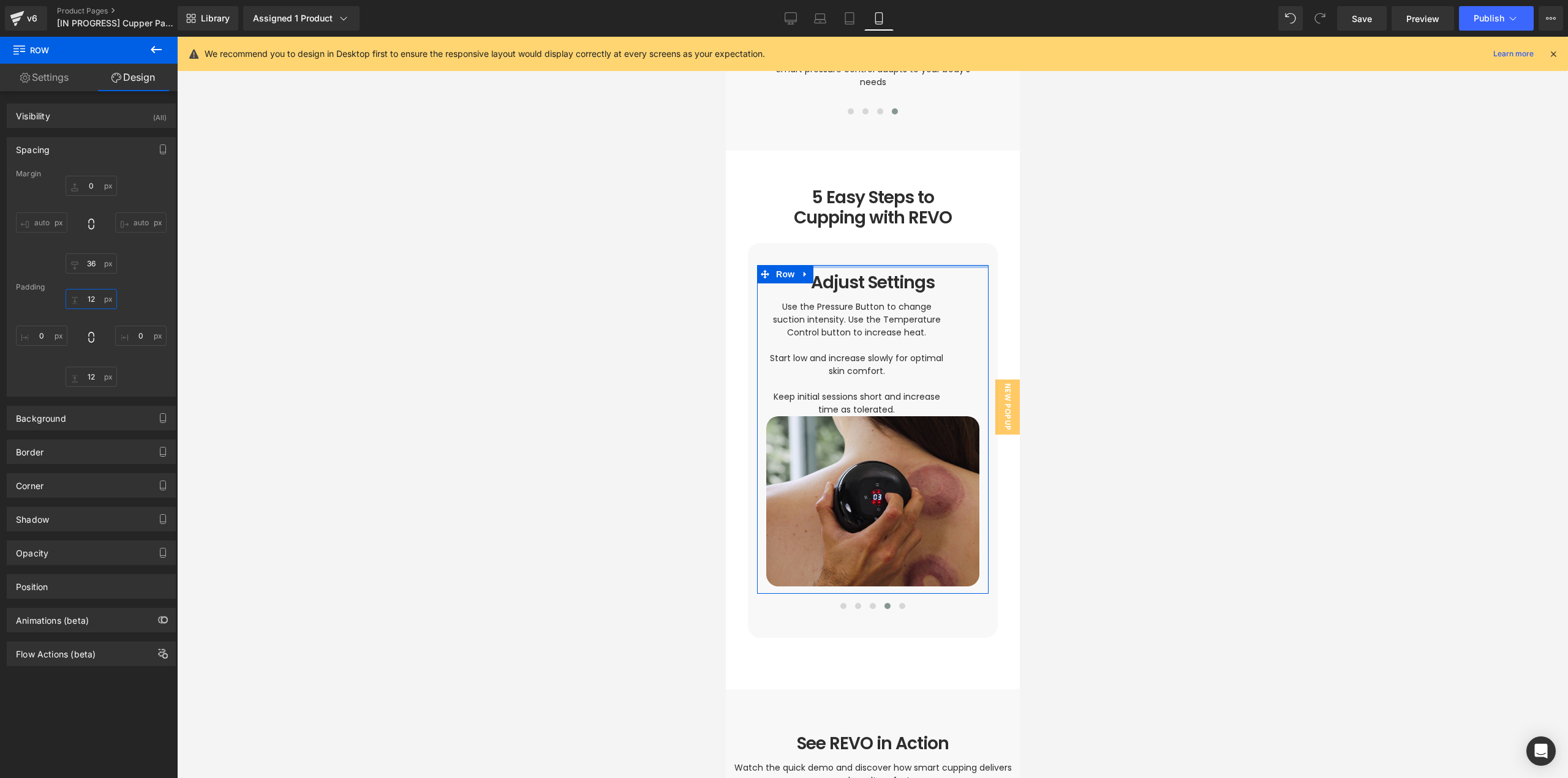
click at [90, 295] on input "12" at bounding box center [91, 298] width 52 height 20
type input "0"
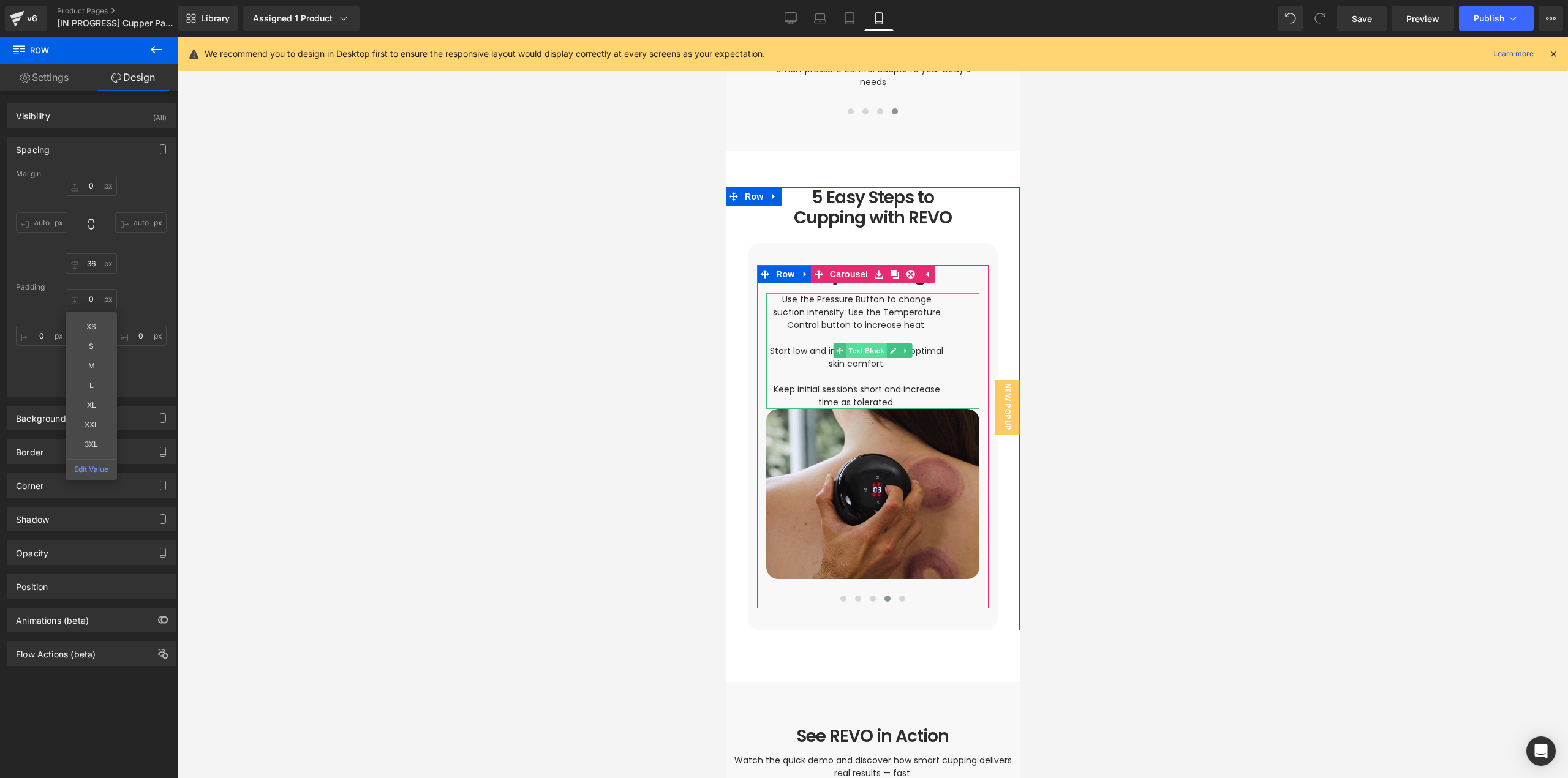
click at [861, 344] on span "Text Block" at bounding box center [865, 351] width 41 height 15
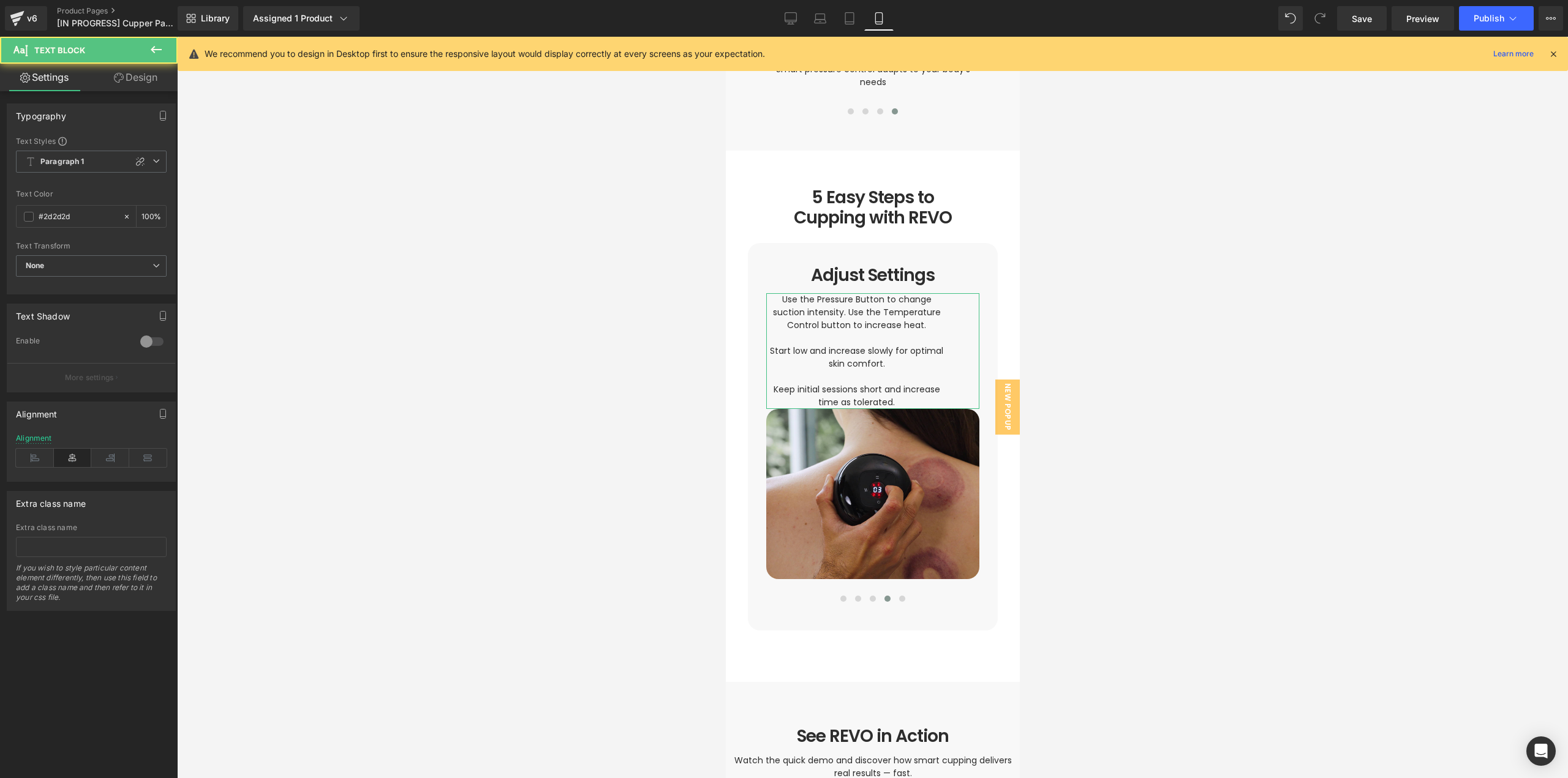
click at [134, 79] on link "Design" at bounding box center [136, 77] width 89 height 28
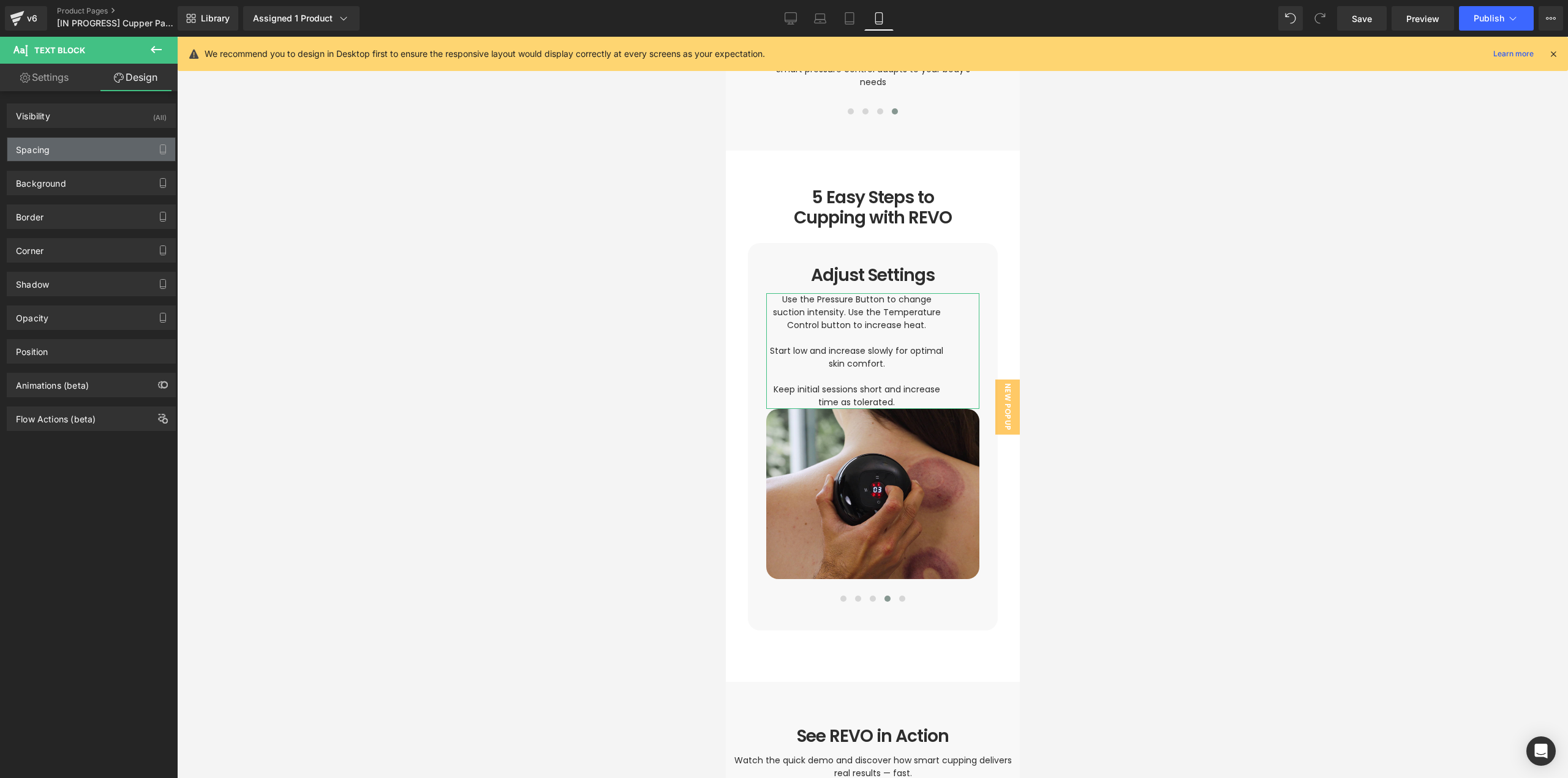
click at [123, 152] on div "Spacing" at bounding box center [91, 148] width 168 height 23
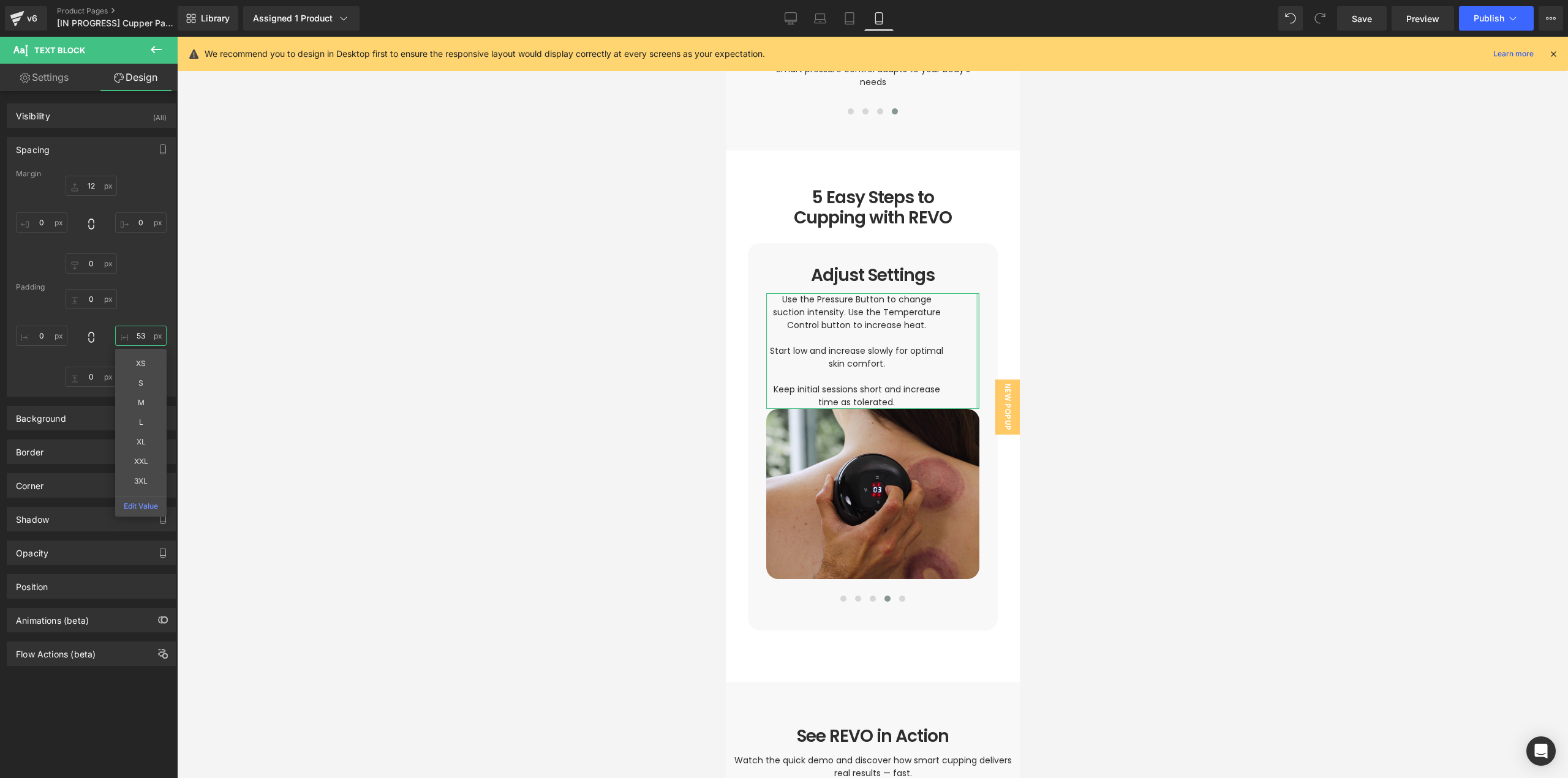
click at [141, 334] on input "53" at bounding box center [141, 335] width 52 height 20
type input "0"
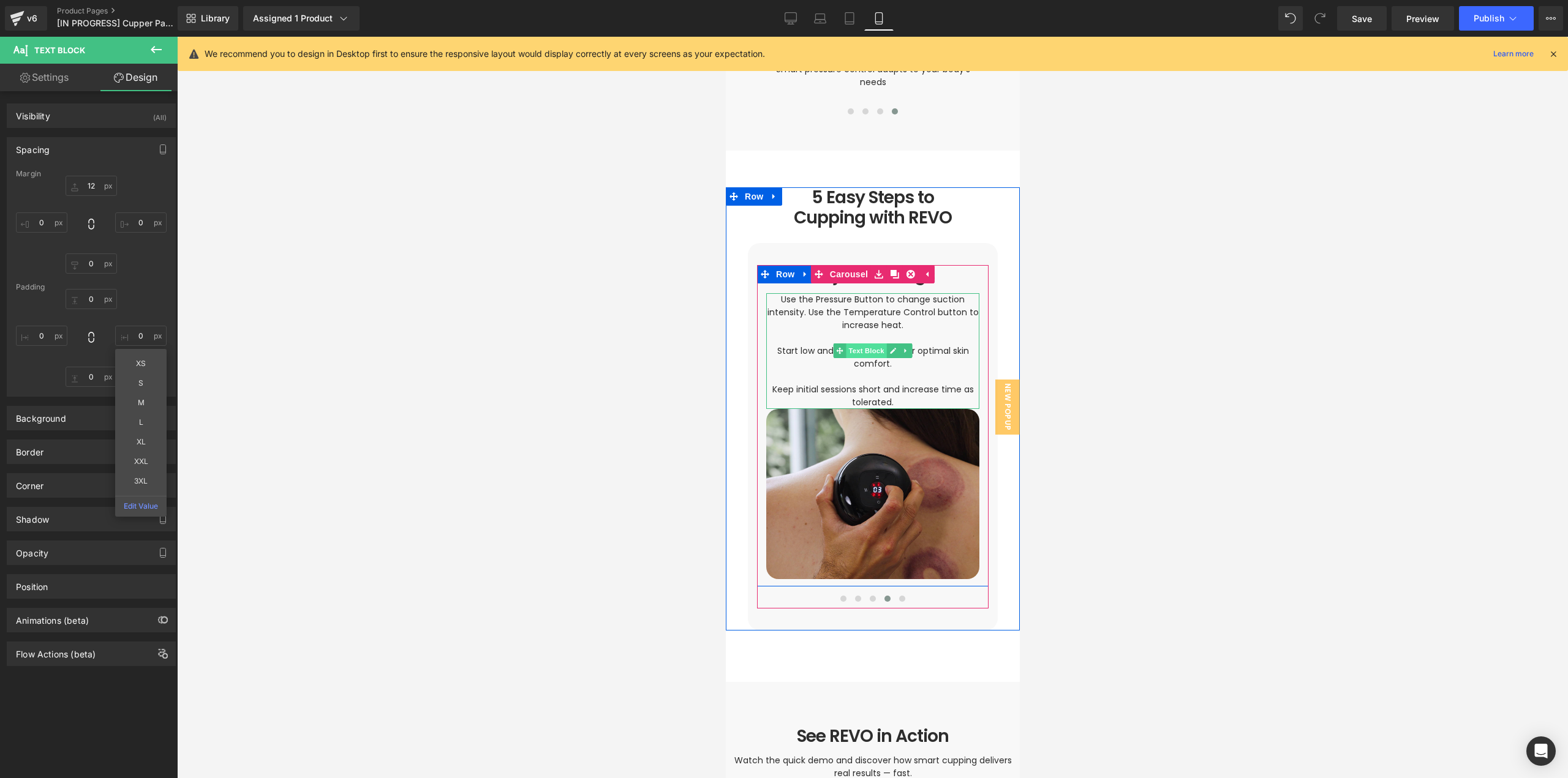
click at [871, 344] on span "Text Block" at bounding box center [865, 351] width 41 height 15
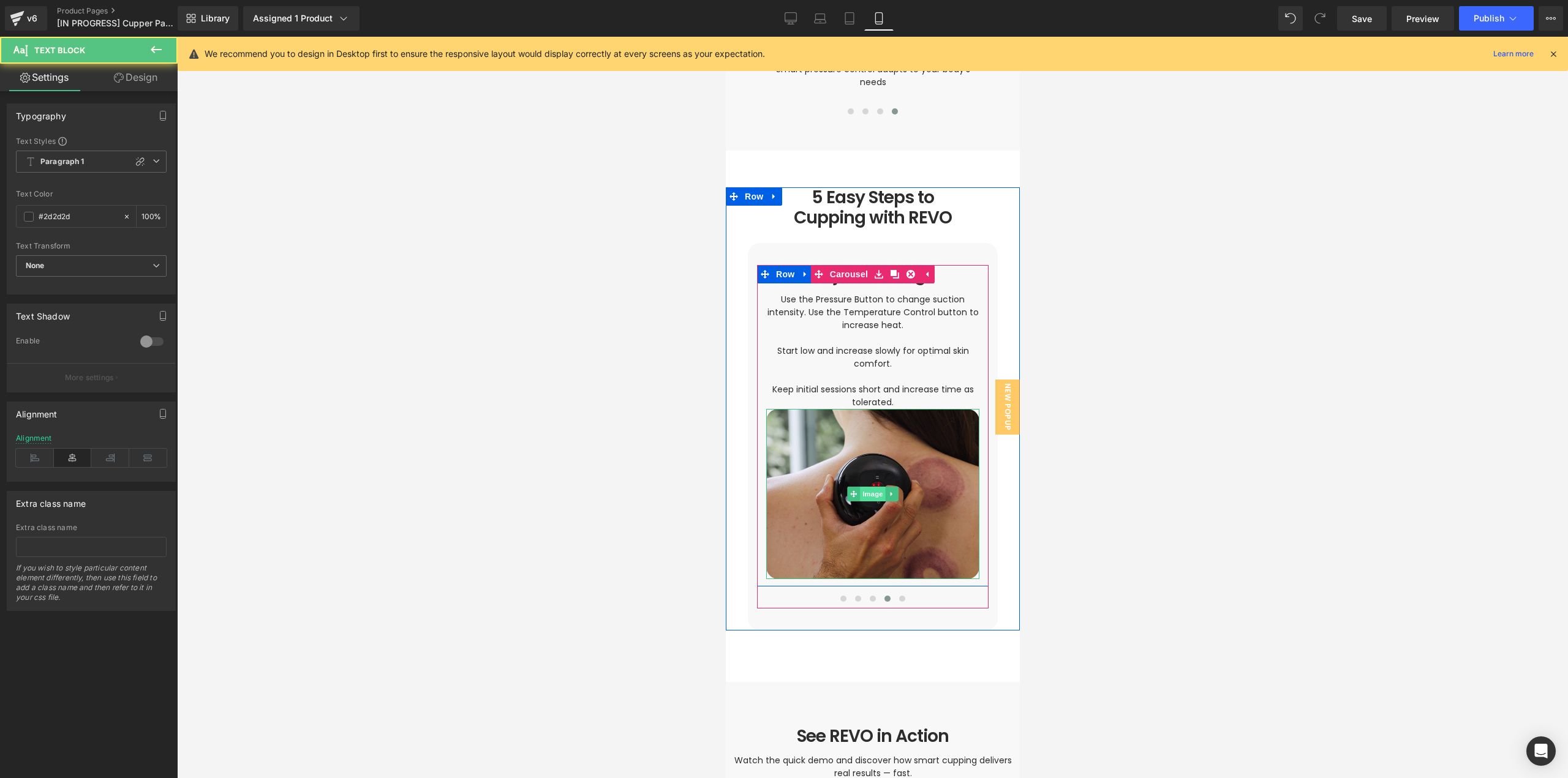
click at [863, 487] on span "Image" at bounding box center [872, 494] width 25 height 15
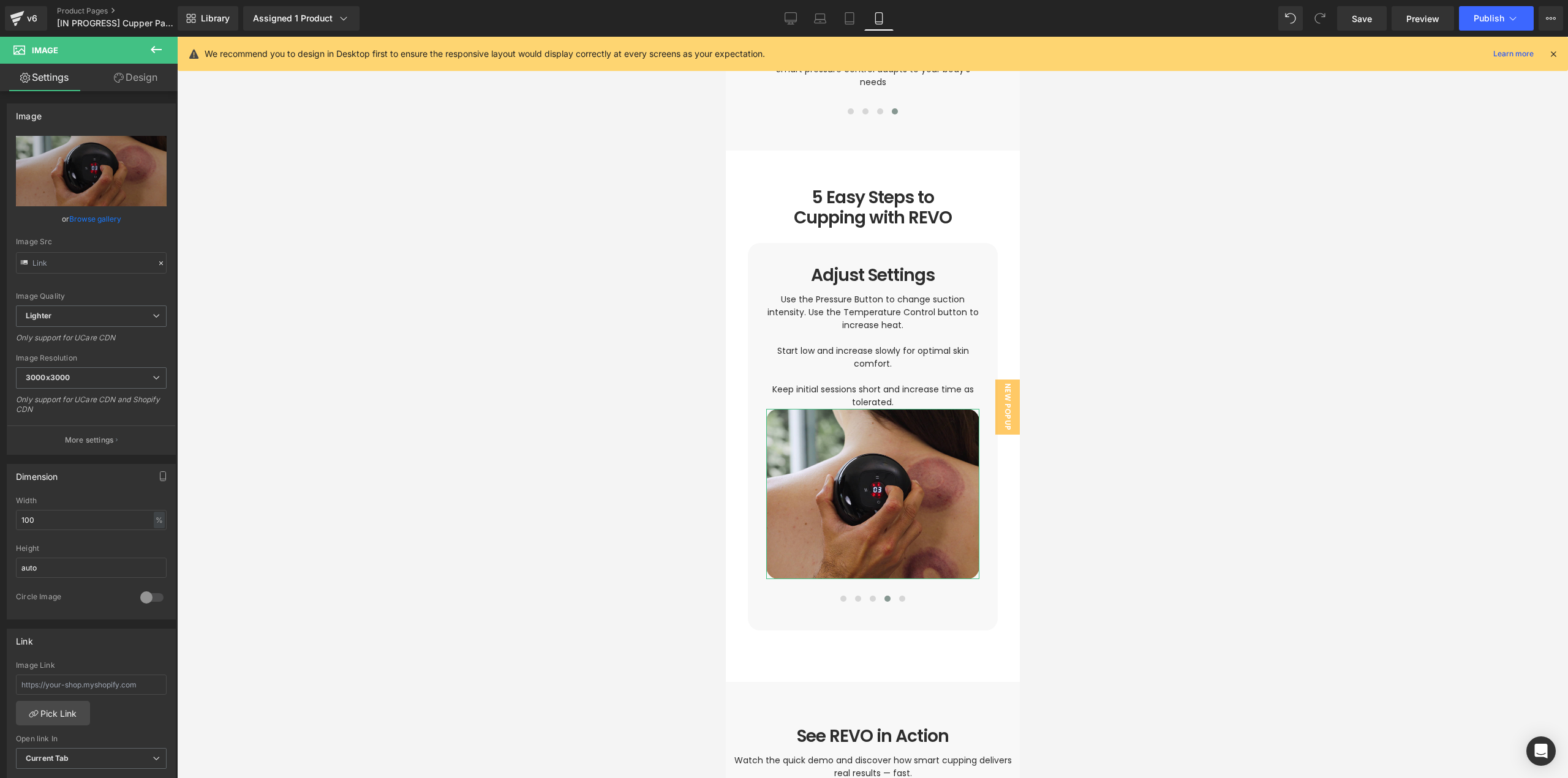
click at [142, 79] on link "Design" at bounding box center [136, 77] width 89 height 28
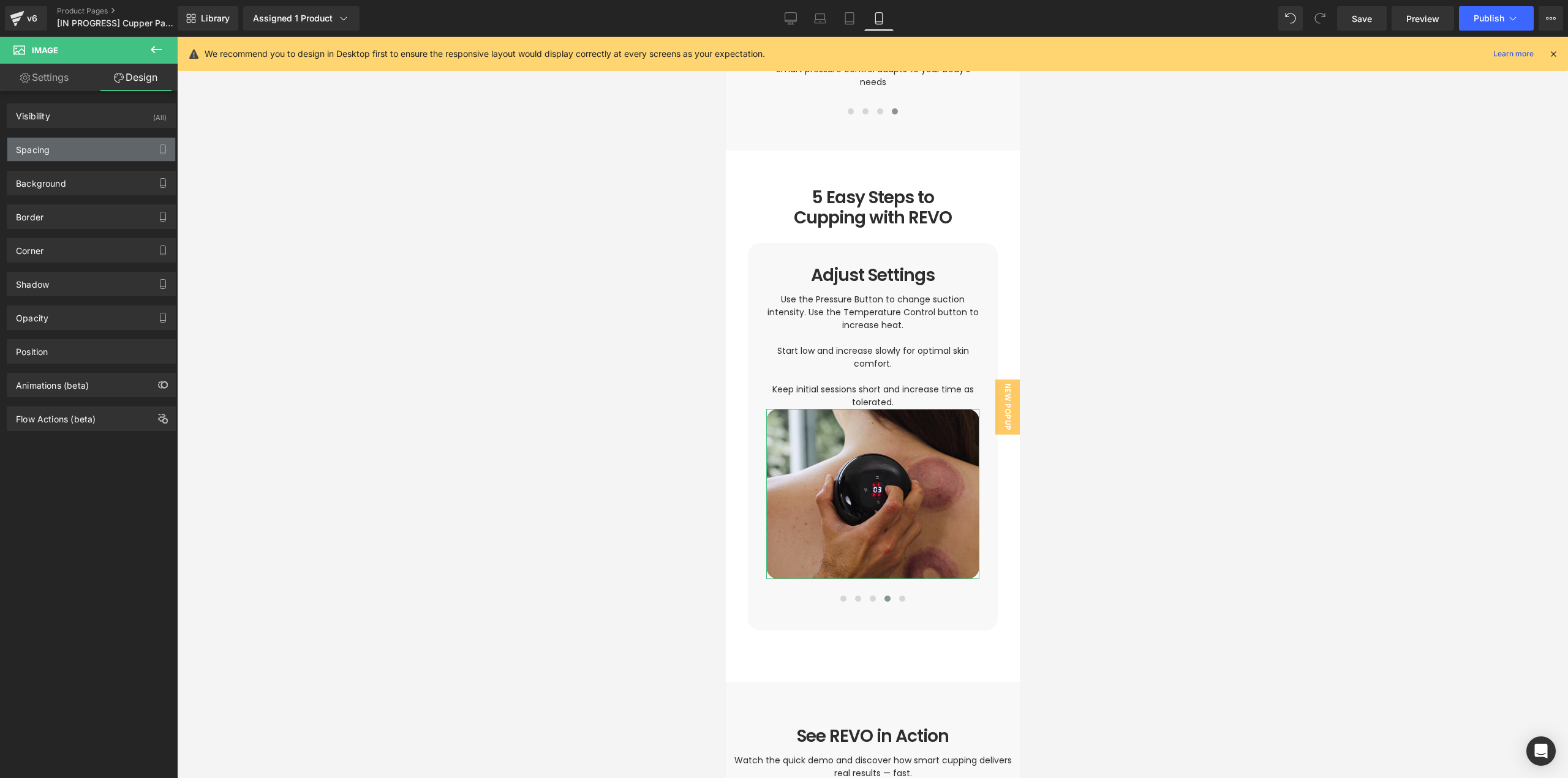
click at [60, 151] on div "Spacing" at bounding box center [91, 148] width 168 height 23
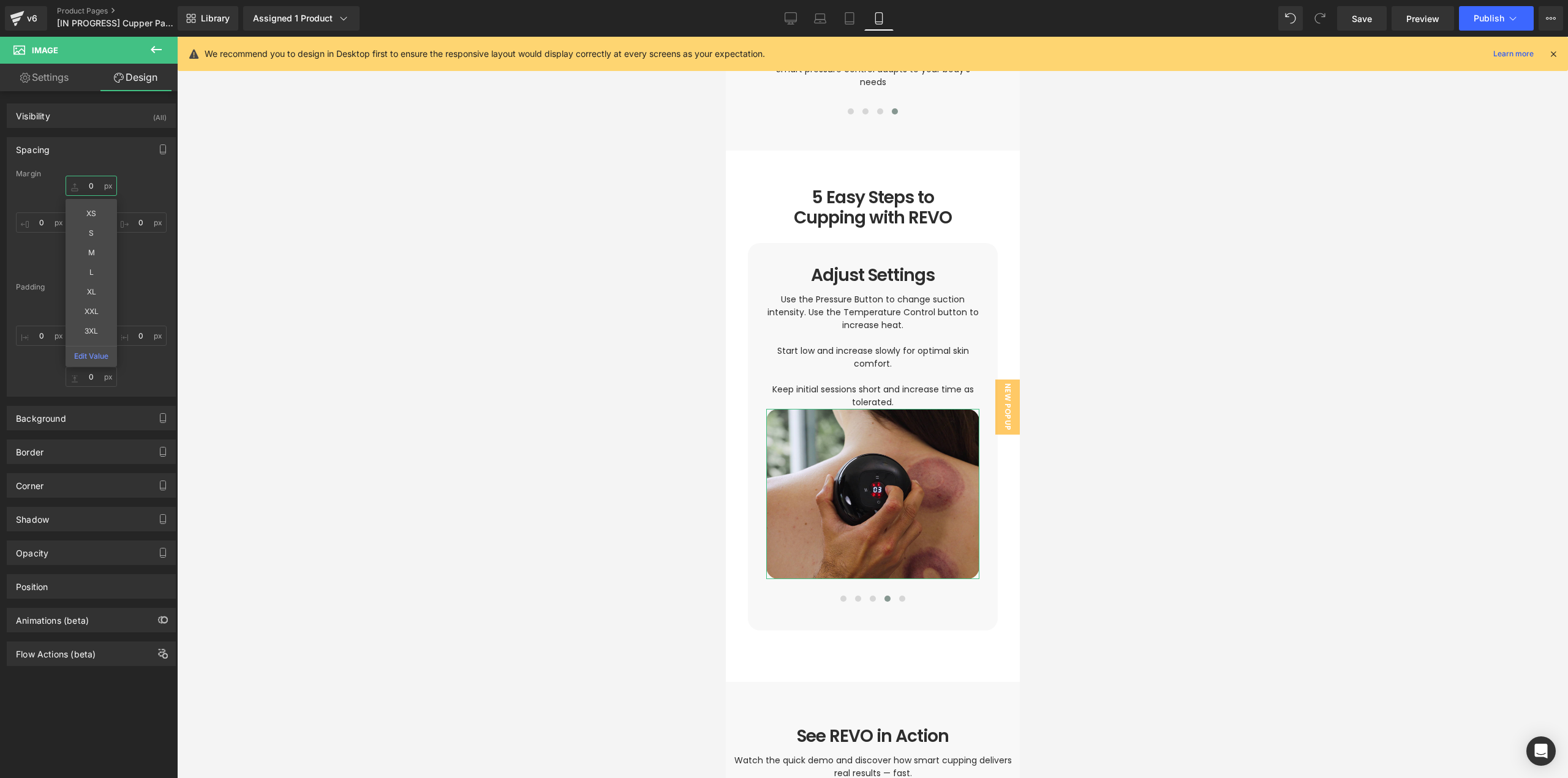
click at [97, 184] on input "0" at bounding box center [91, 185] width 52 height 20
type input "36"
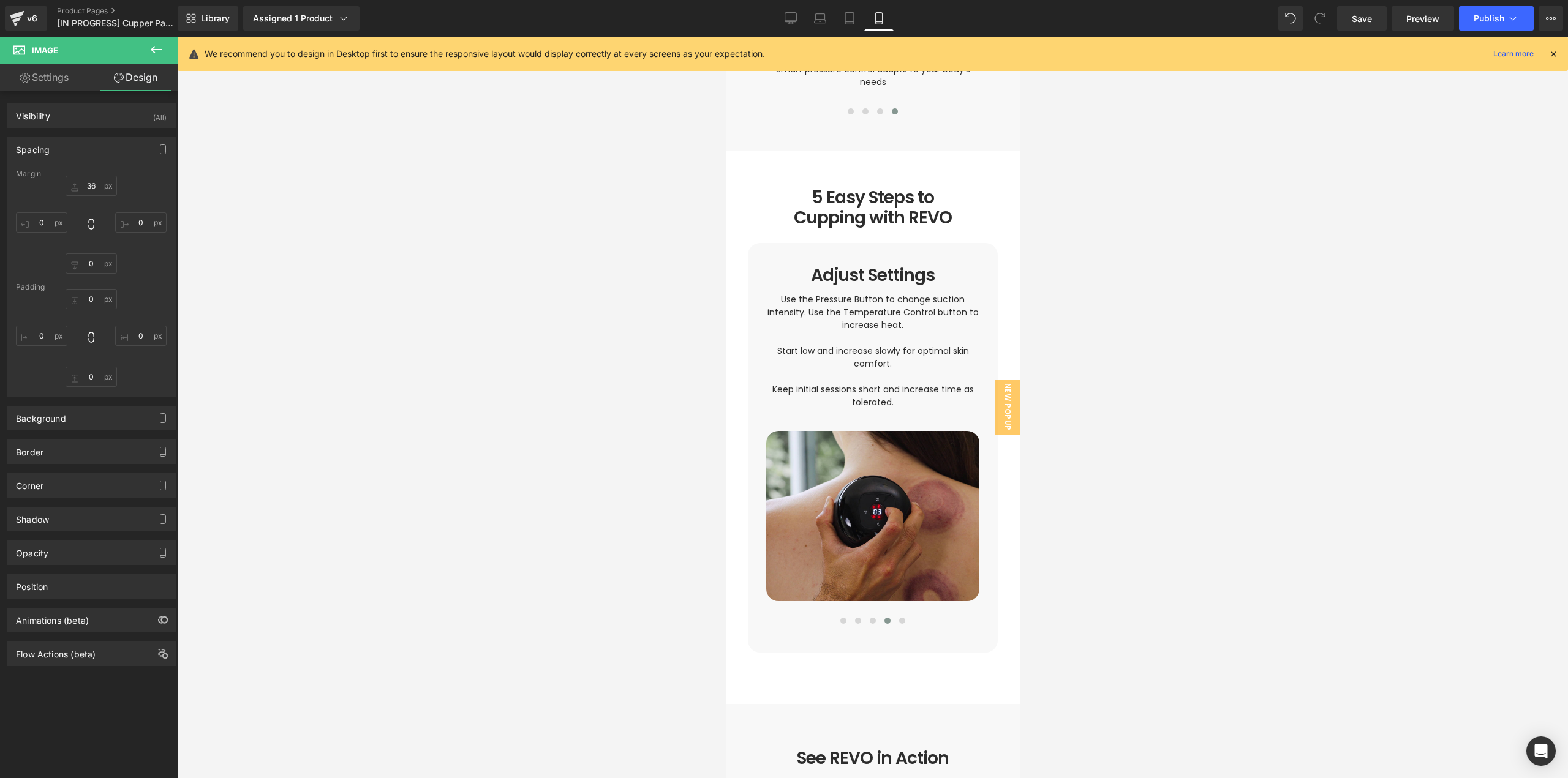
drag, startPoint x: 1145, startPoint y: 453, endPoint x: 1108, endPoint y: 416, distance: 52.3
click at [1145, 451] on div at bounding box center [872, 407] width 1391 height 741
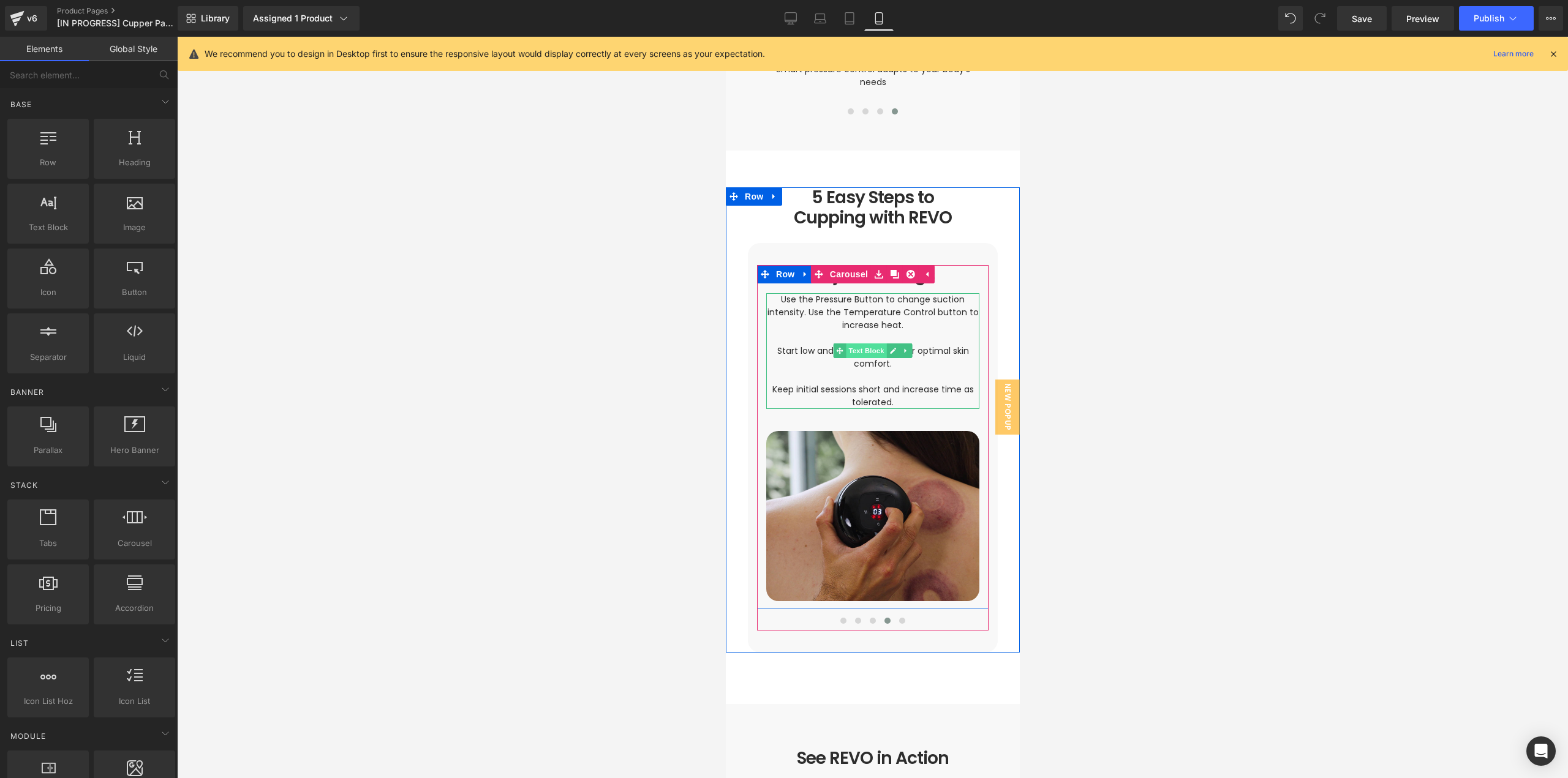
click at [866, 344] on span "Text Block" at bounding box center [865, 351] width 41 height 15
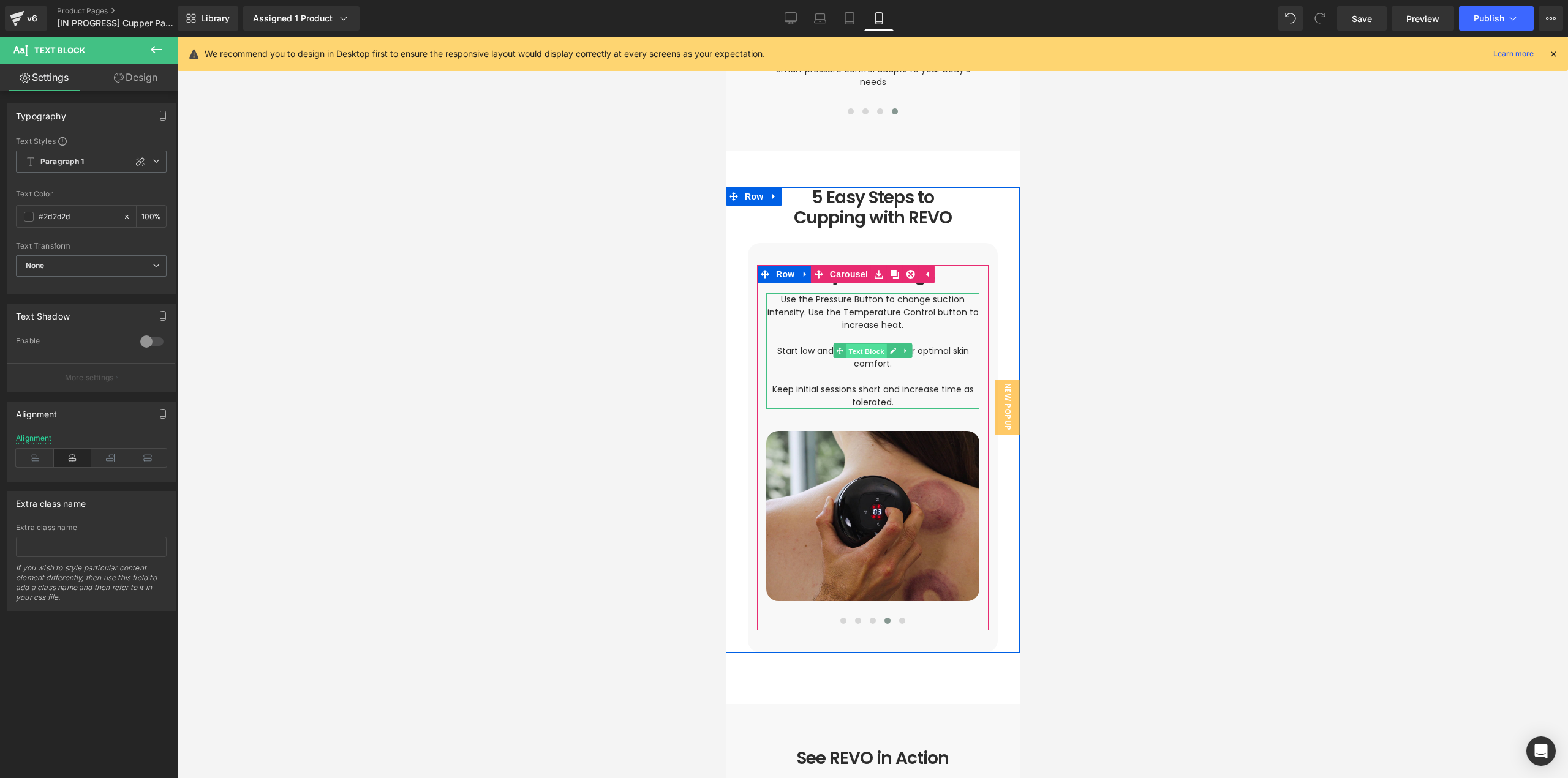
click at [866, 344] on span "Text Block" at bounding box center [865, 351] width 41 height 15
click at [772, 266] on span "Row" at bounding box center [784, 275] width 25 height 18
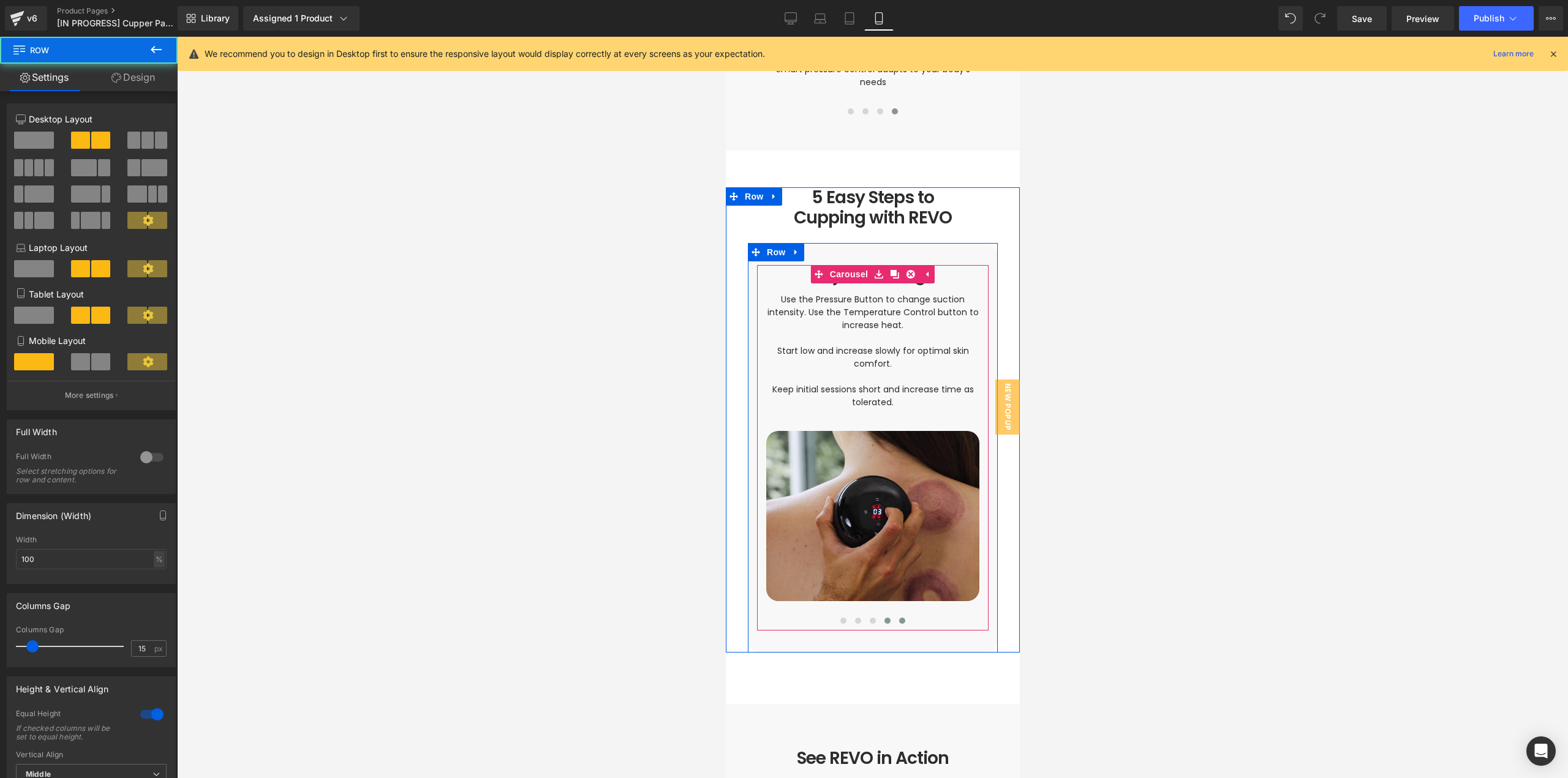
click at [894, 614] on button at bounding box center [902, 620] width 15 height 12
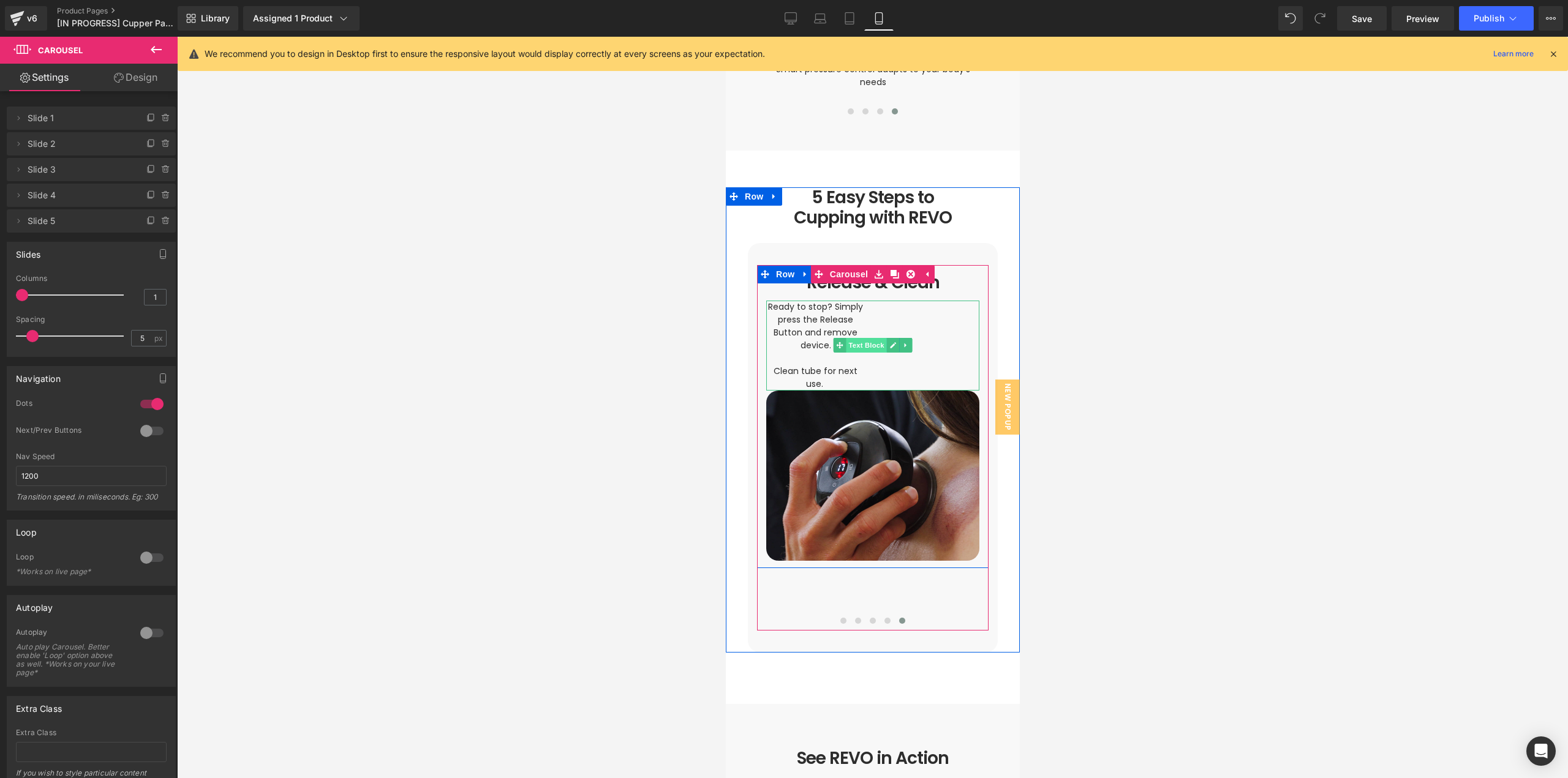
click at [876, 338] on span "Text Block" at bounding box center [865, 345] width 41 height 15
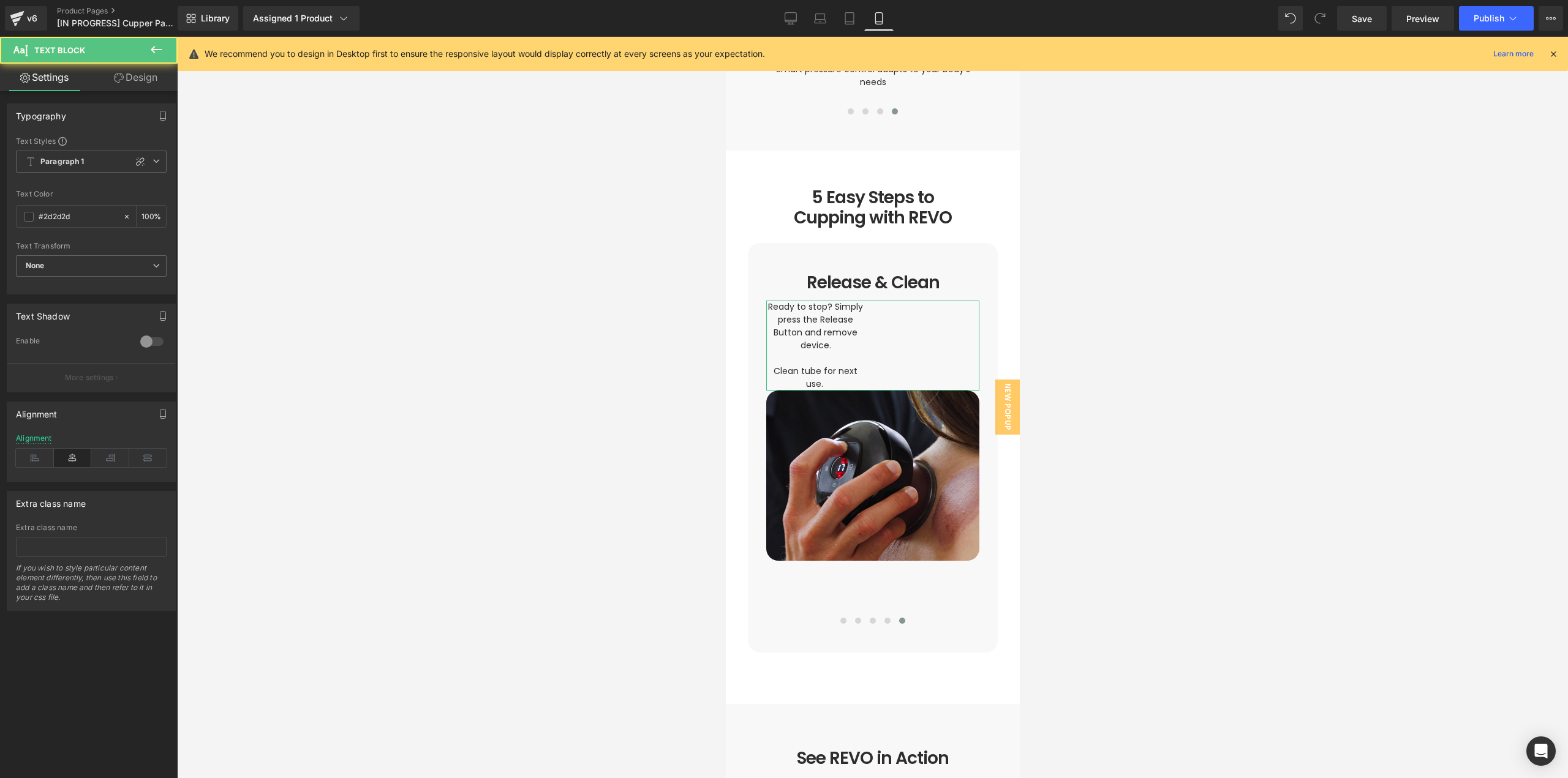
click at [137, 78] on link "Design" at bounding box center [136, 77] width 89 height 28
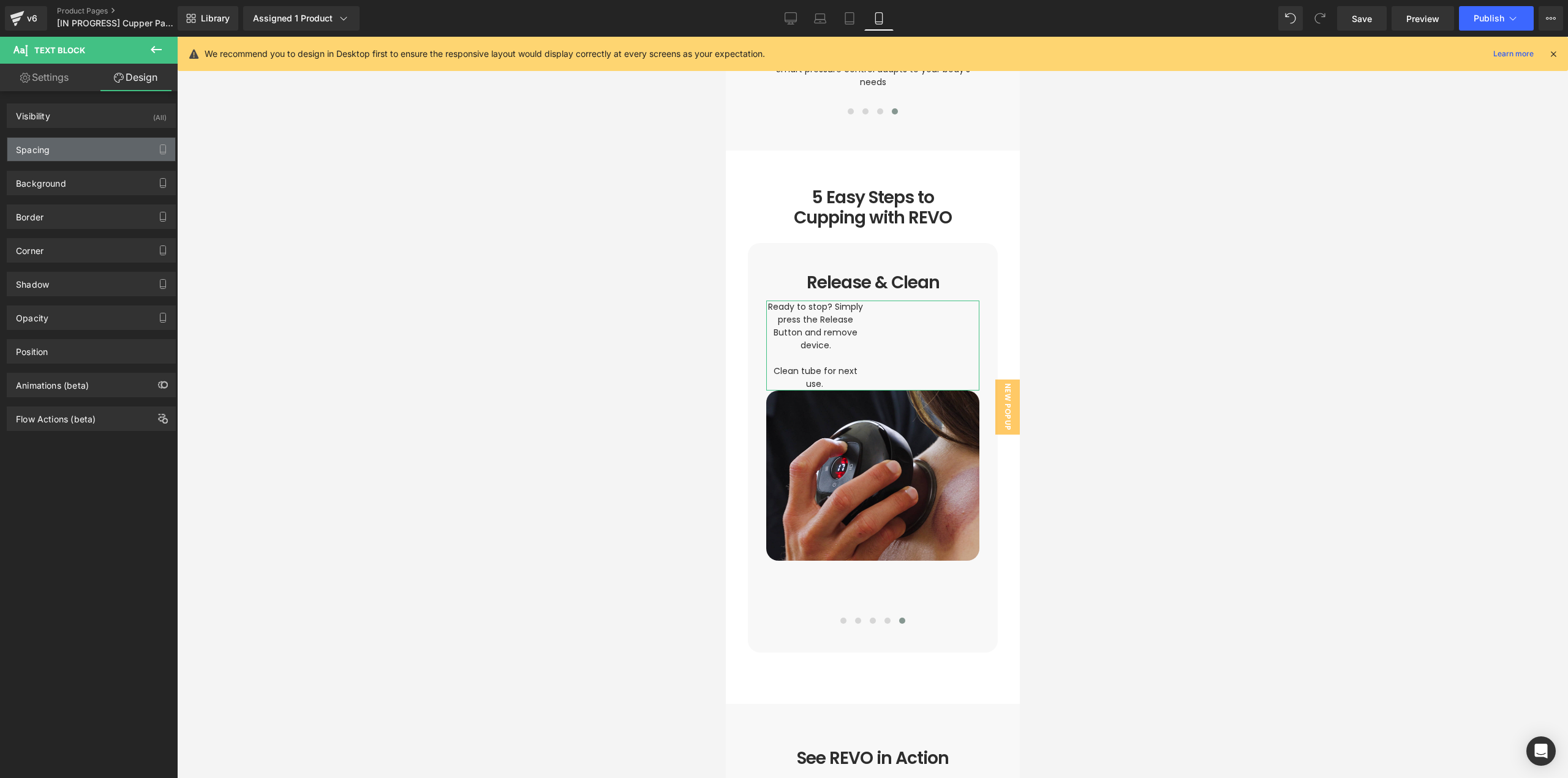
click at [68, 148] on div "Spacing" at bounding box center [91, 148] width 168 height 23
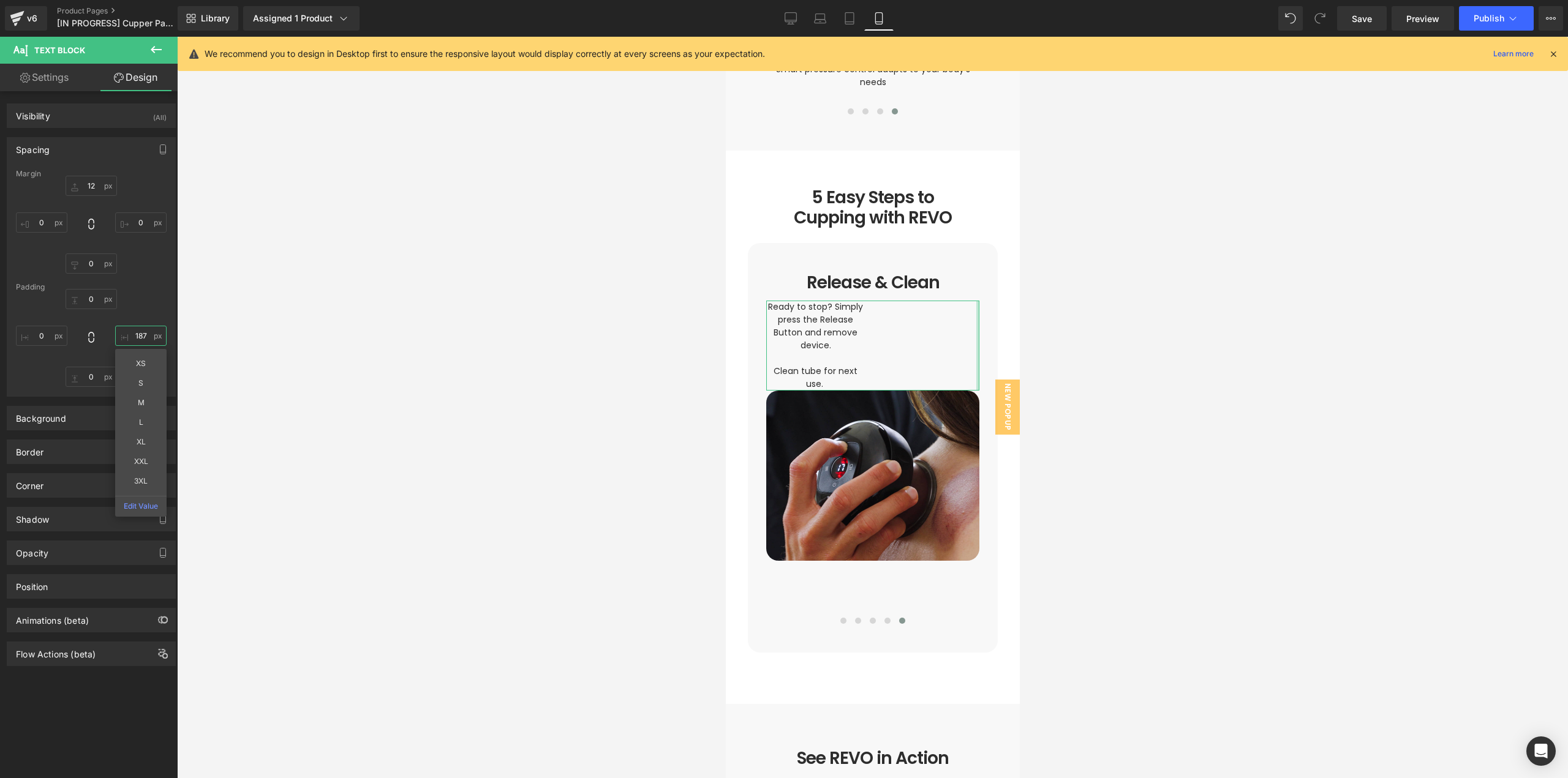
click at [140, 334] on input "187" at bounding box center [141, 335] width 52 height 20
type input "0"
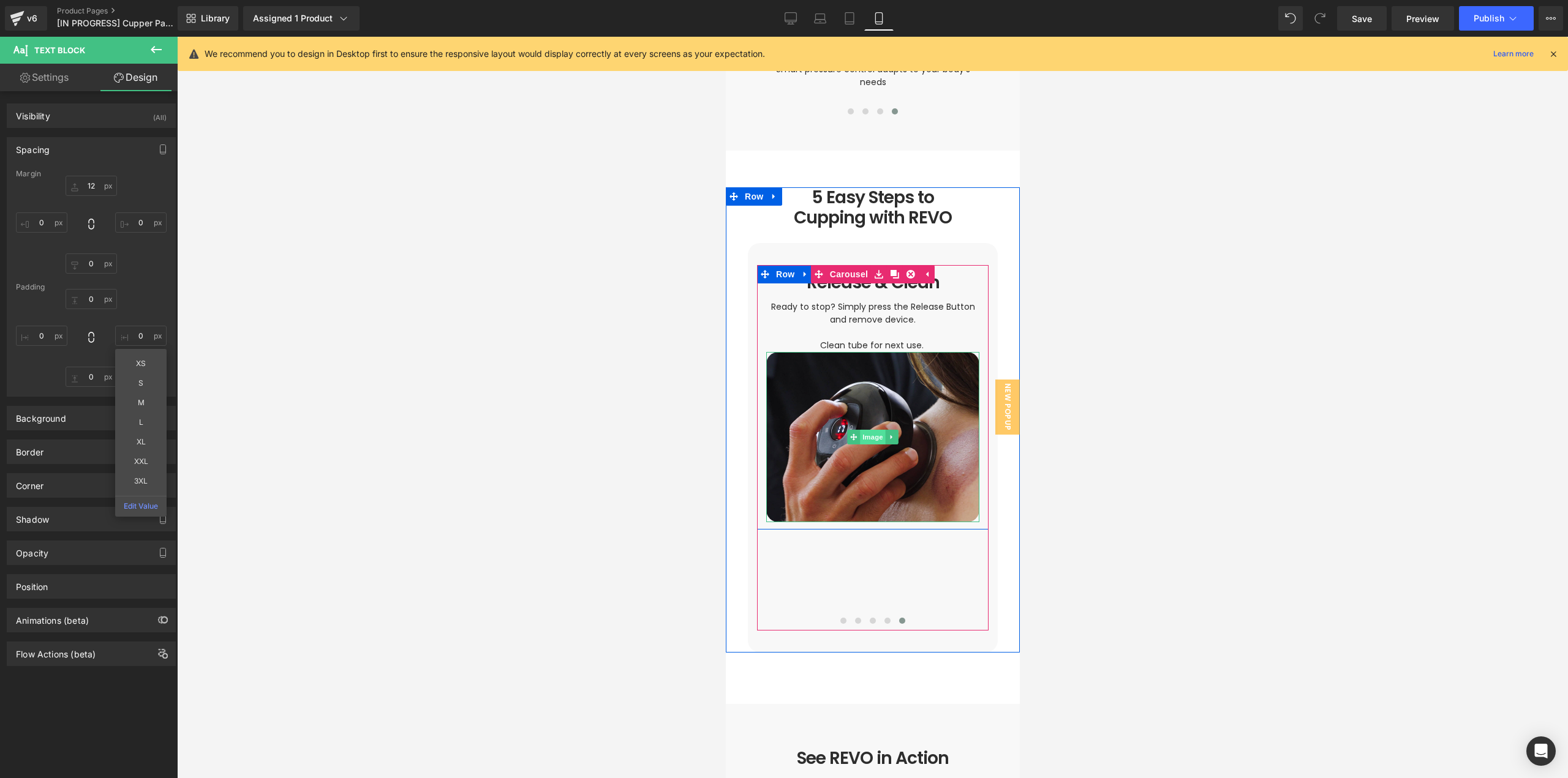
click at [867, 429] on span "Image" at bounding box center [872, 437] width 25 height 15
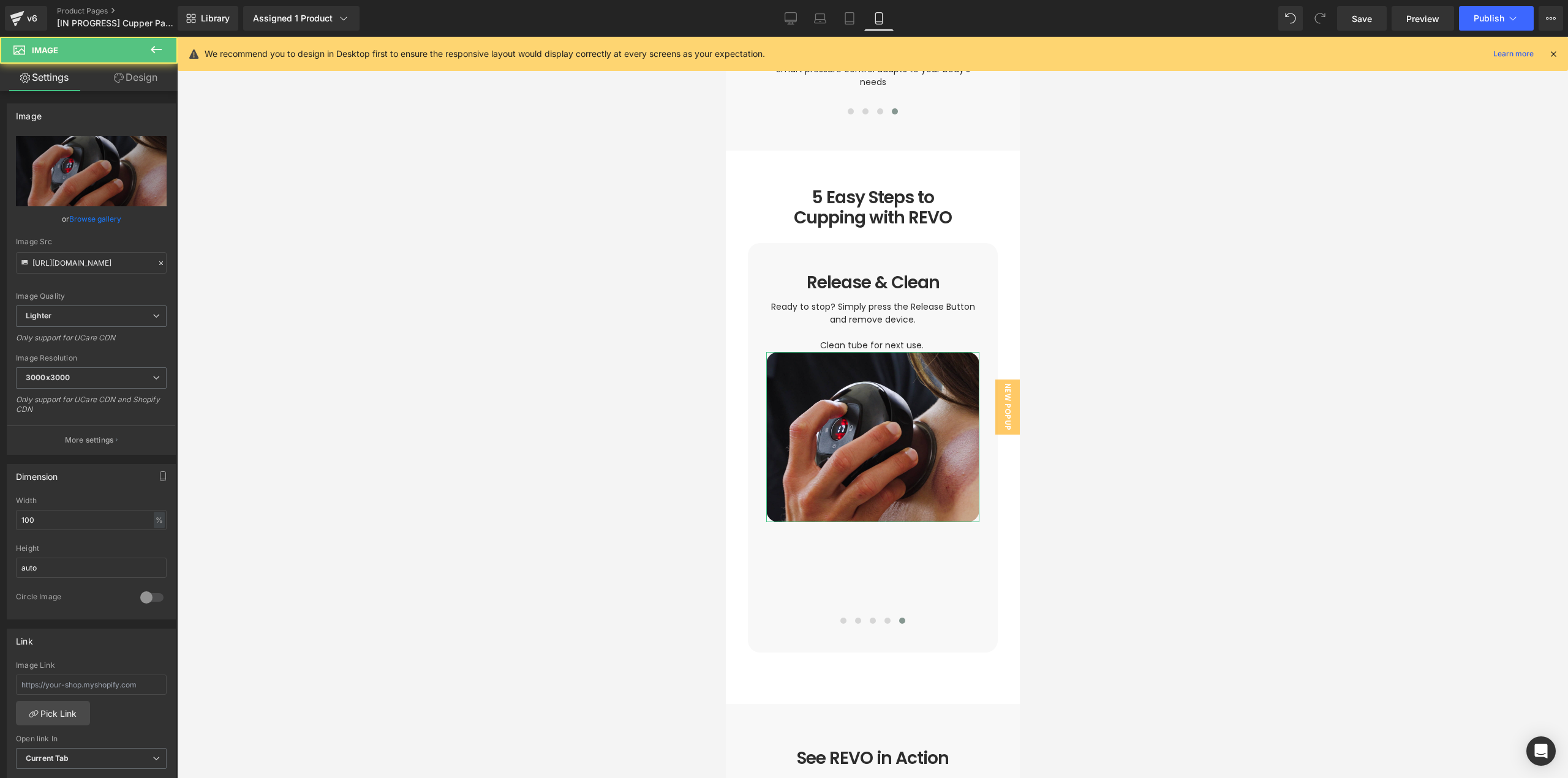
drag, startPoint x: 133, startPoint y: 76, endPoint x: 110, endPoint y: 102, distance: 34.7
click at [133, 77] on link "Design" at bounding box center [136, 77] width 89 height 28
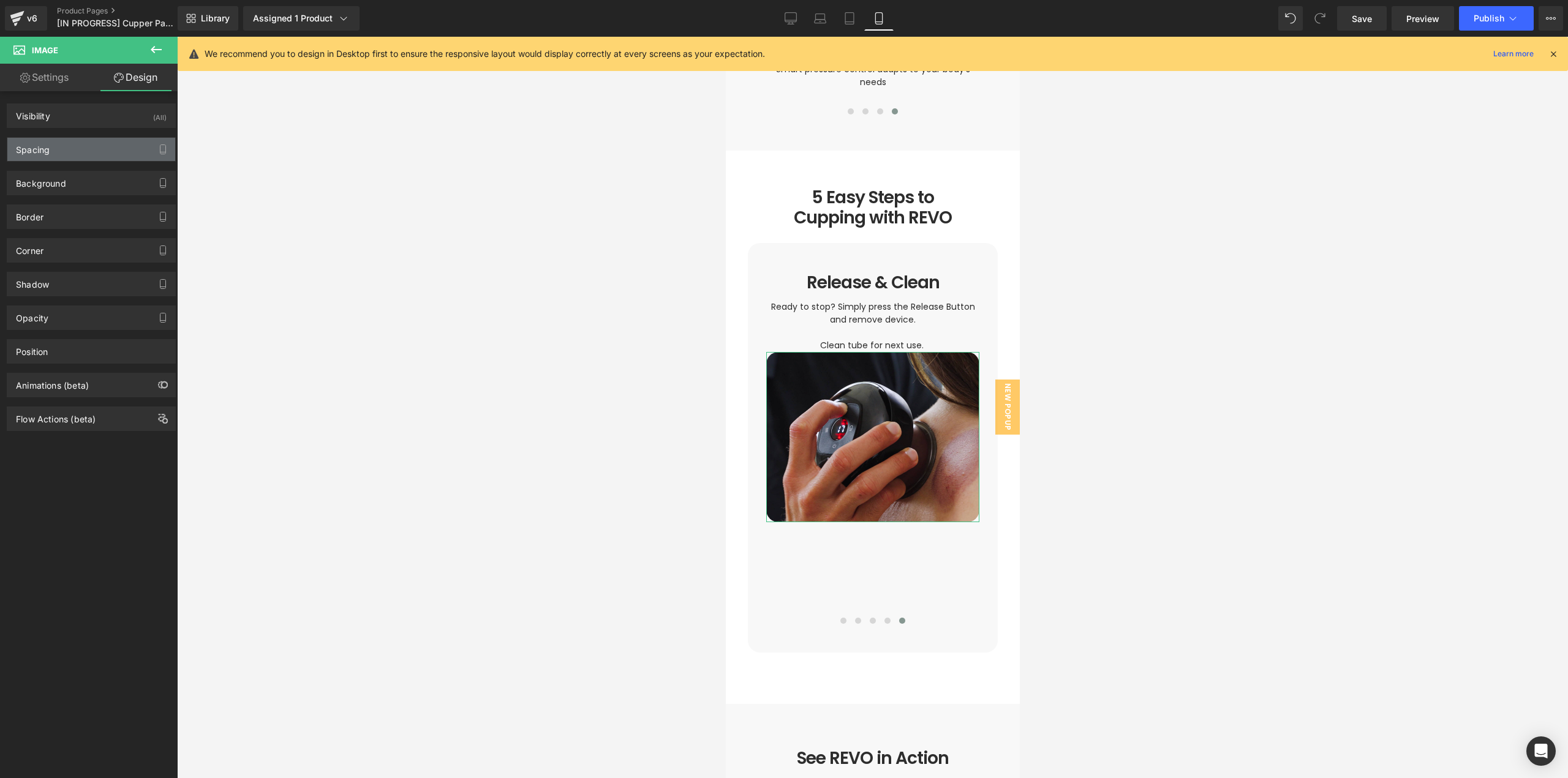
click at [54, 148] on div "Spacing" at bounding box center [91, 148] width 168 height 23
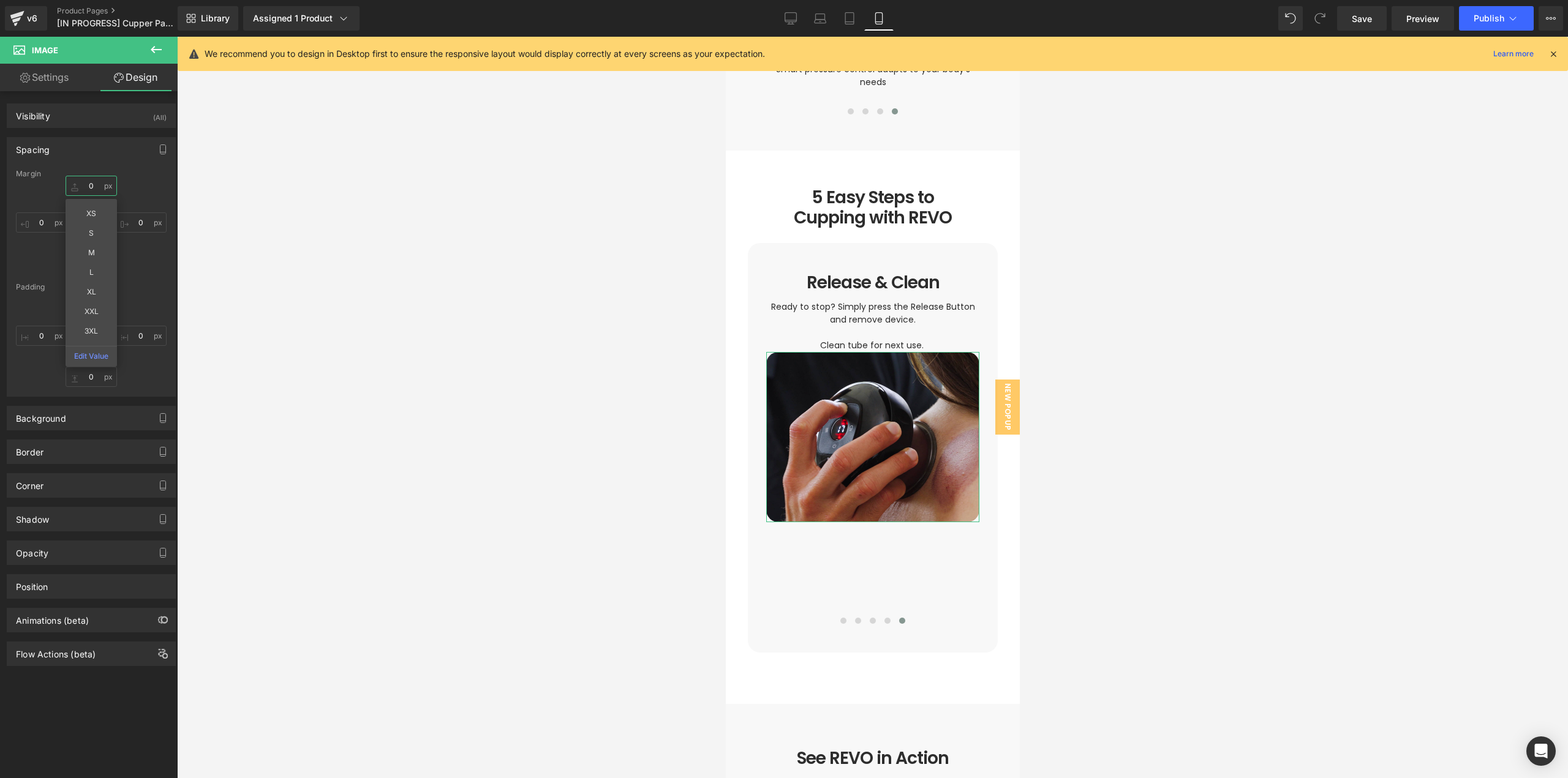
click at [95, 187] on input "0" at bounding box center [91, 185] width 52 height 20
type input "36"
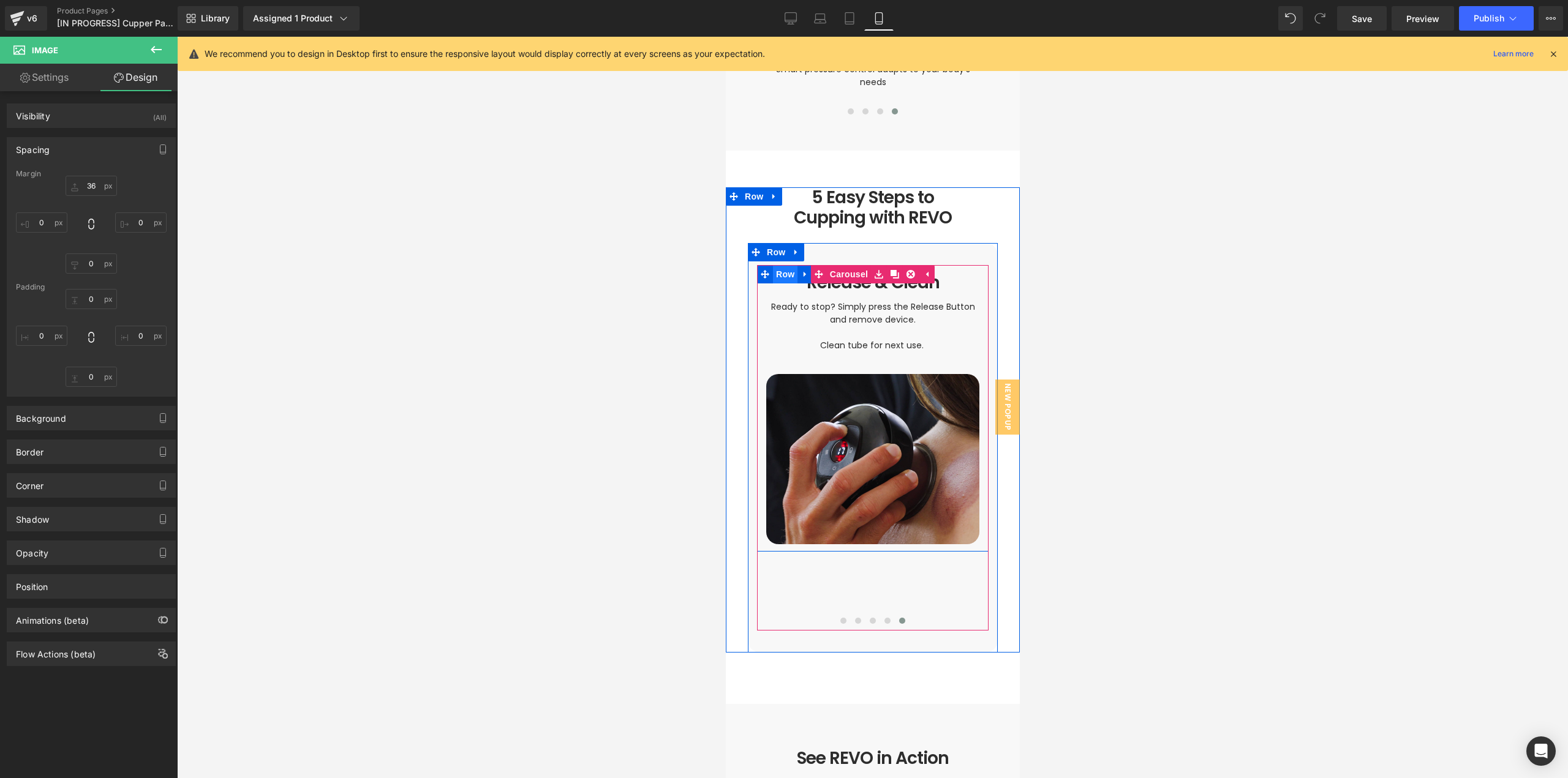
click at [772, 265] on span "Row" at bounding box center [784, 274] width 25 height 18
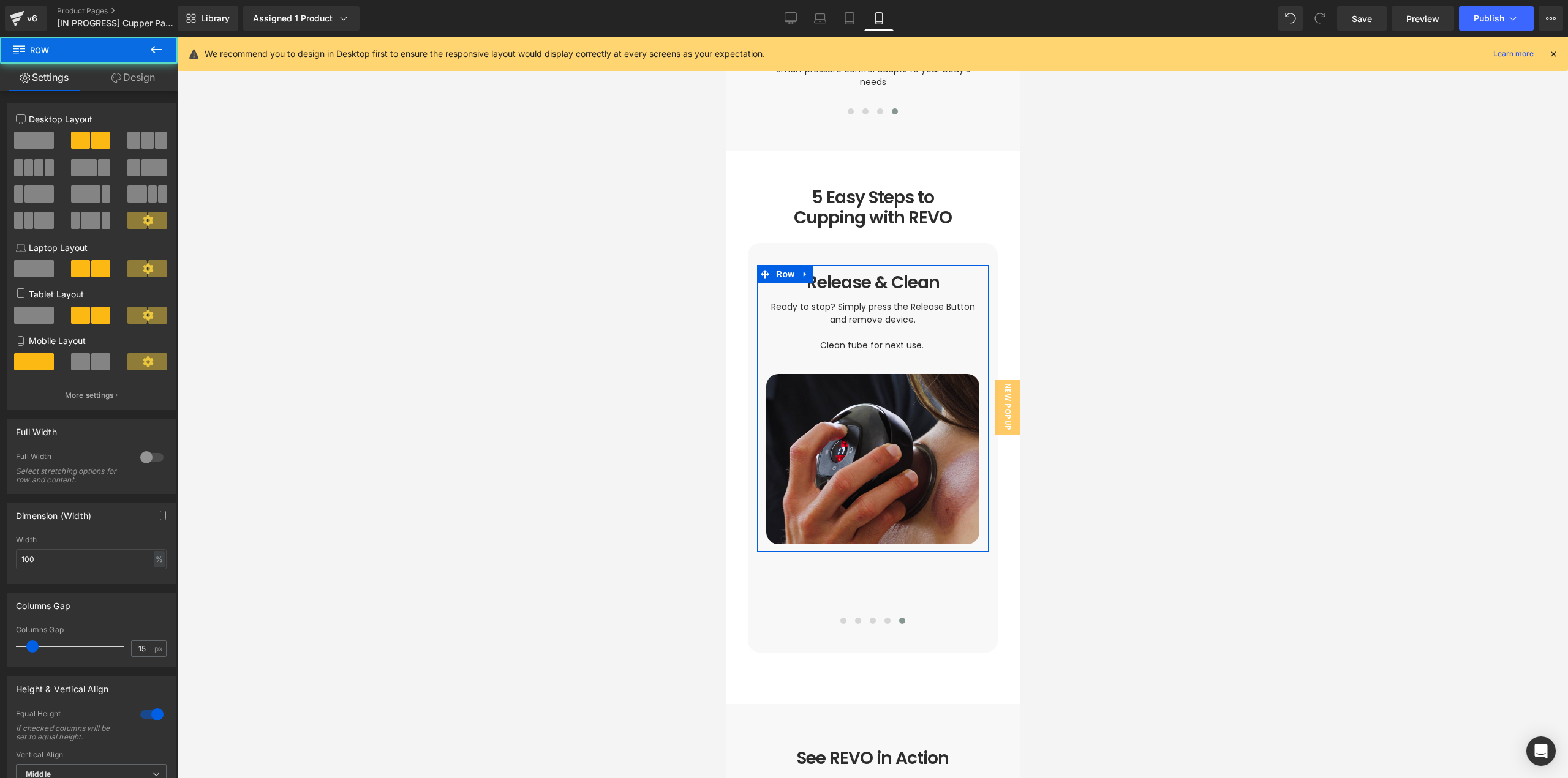
click at [137, 85] on link "Design" at bounding box center [133, 77] width 89 height 28
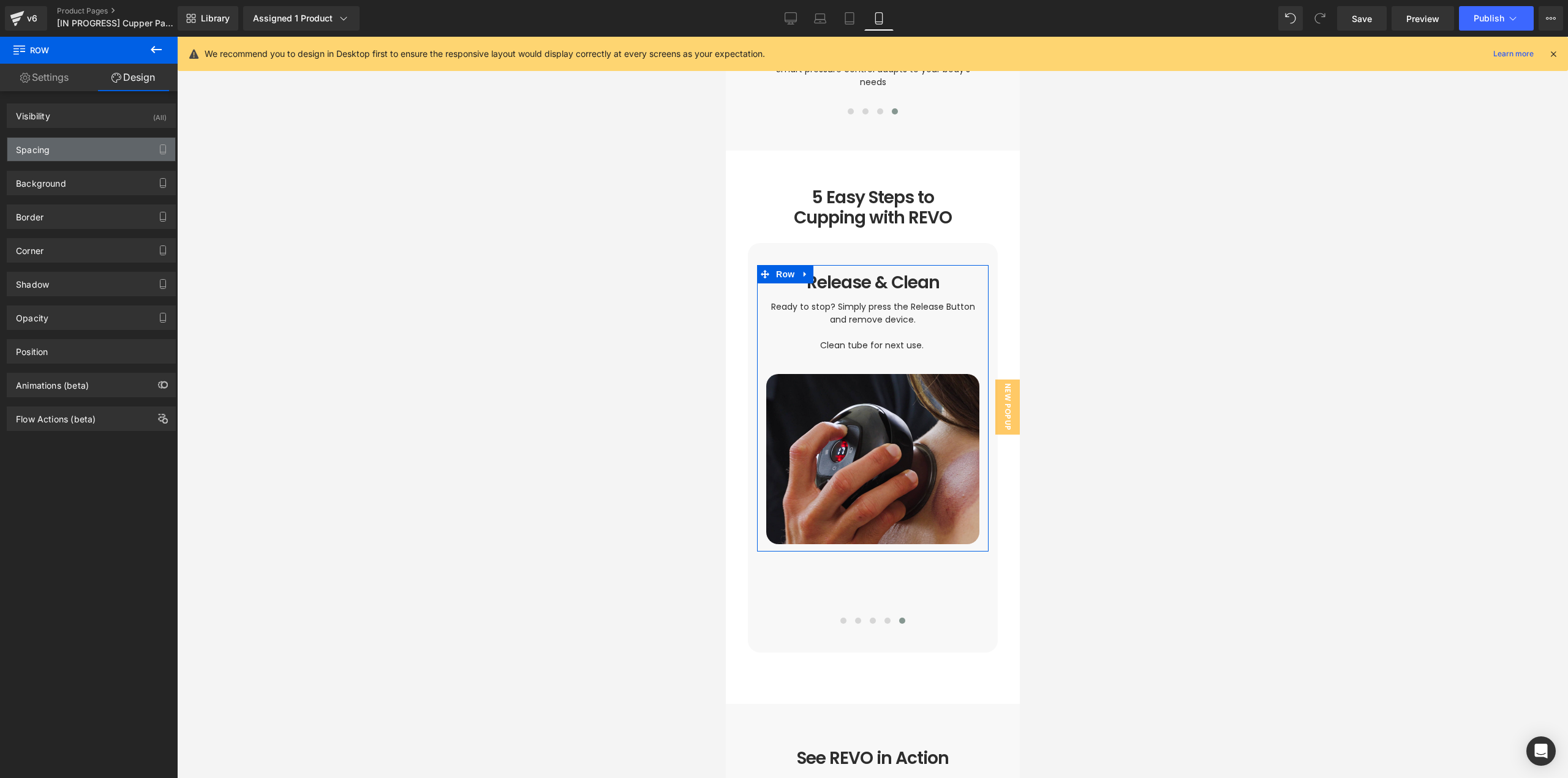
click at [41, 158] on div "Spacing" at bounding box center [91, 148] width 168 height 23
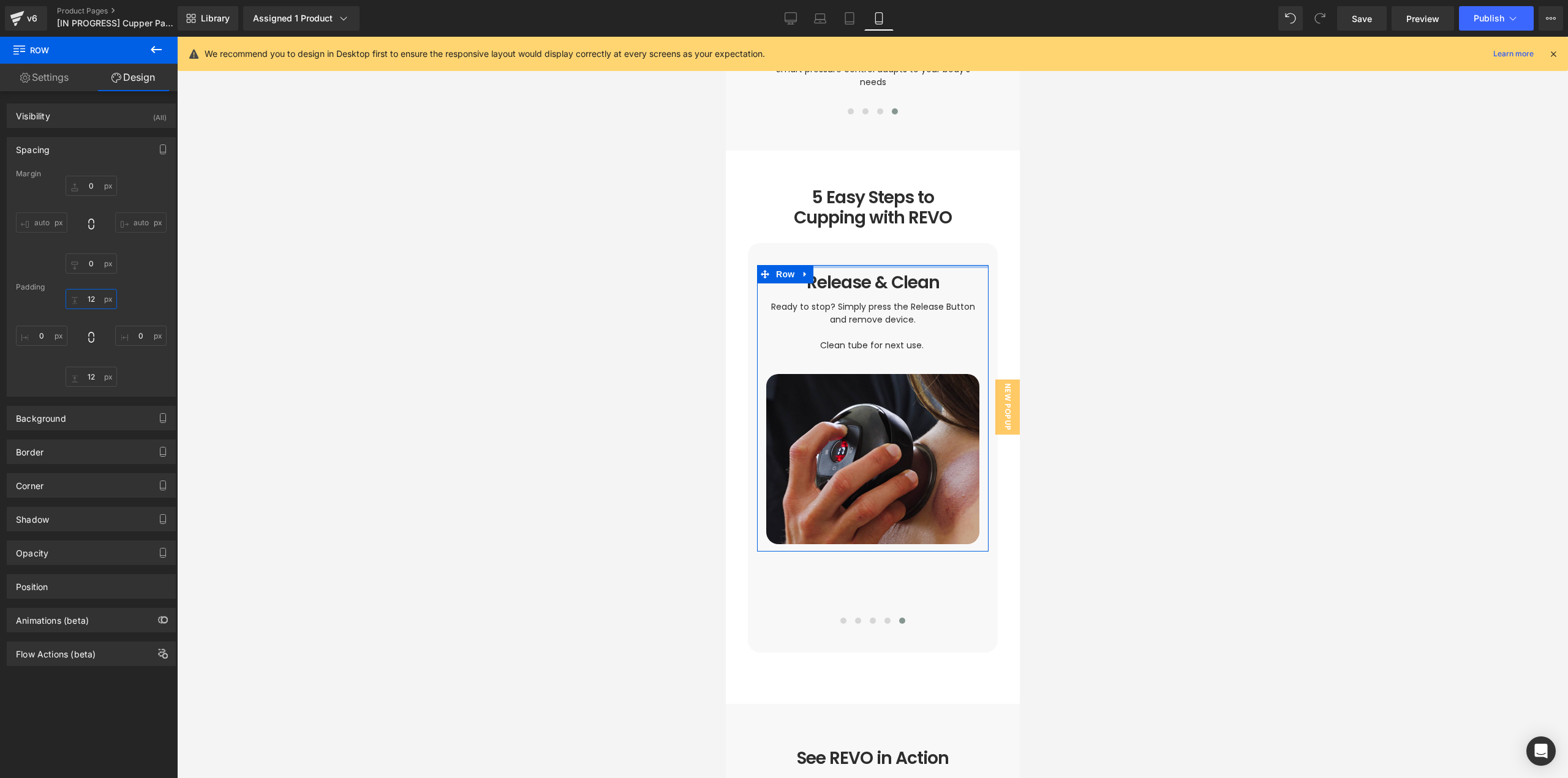
click at [91, 295] on input "12" at bounding box center [91, 298] width 52 height 20
type input "0"
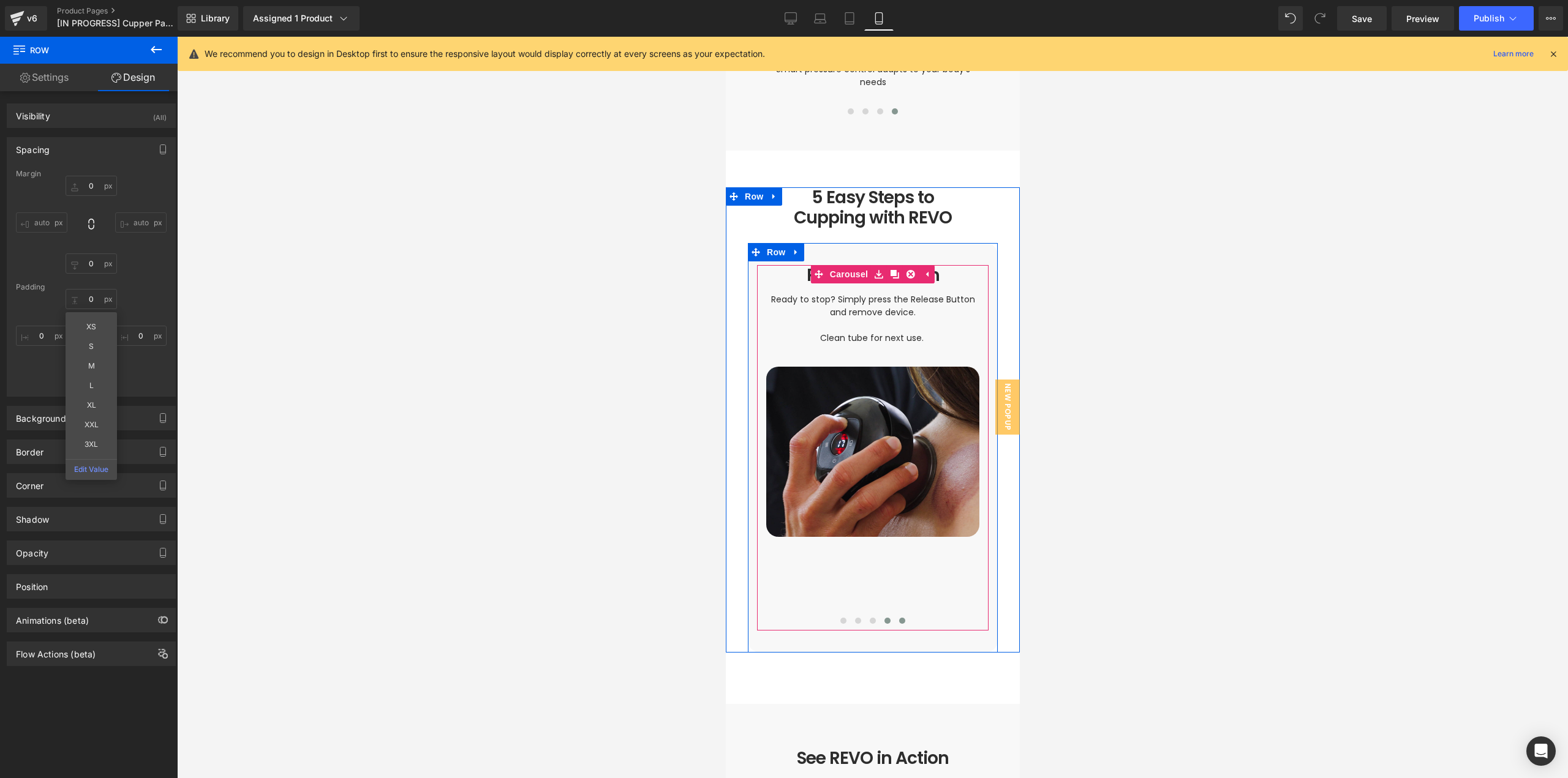
click at [879, 614] on button at bounding box center [886, 620] width 15 height 12
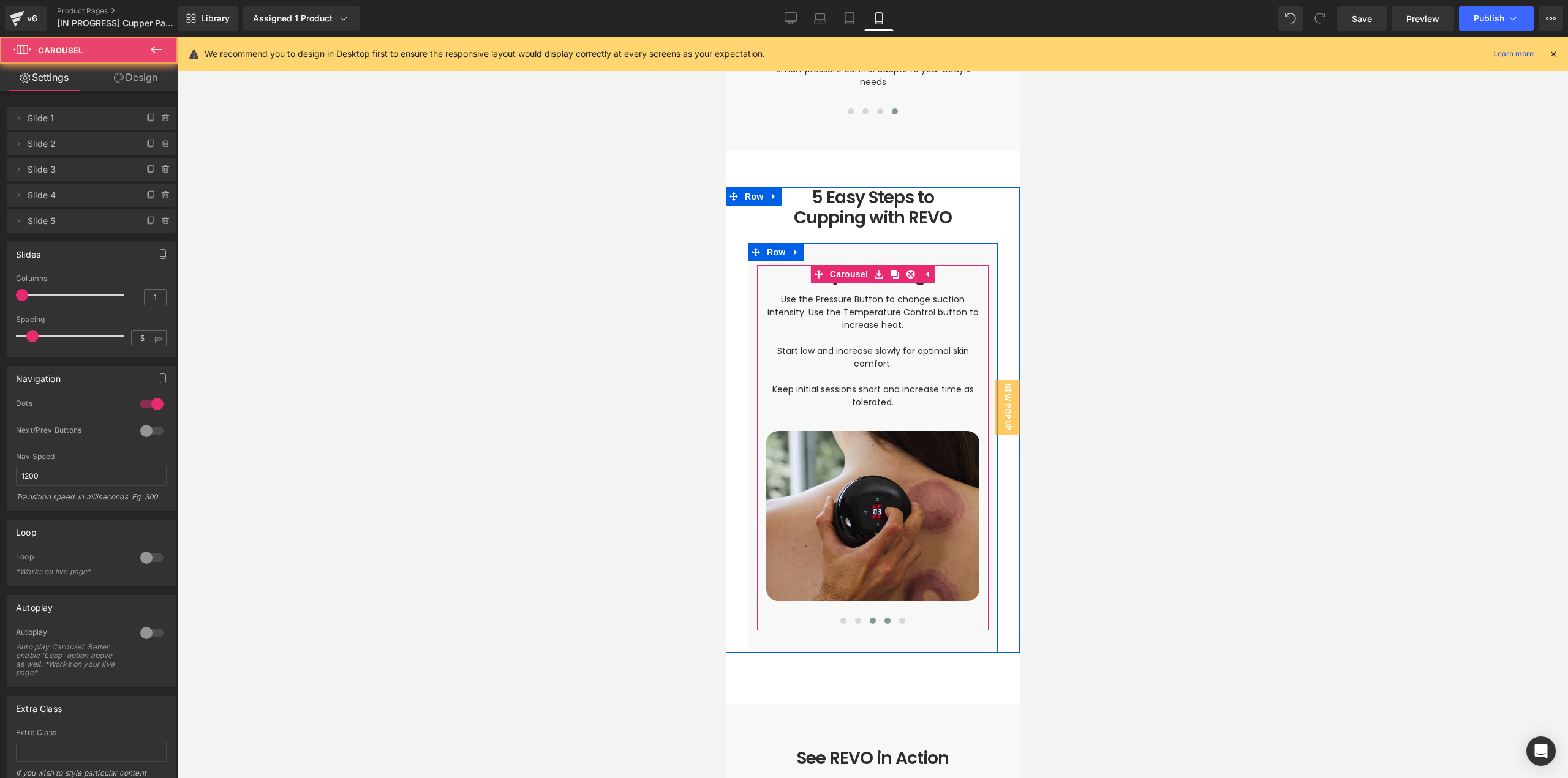
click at [870, 618] on span at bounding box center [872, 621] width 6 height 6
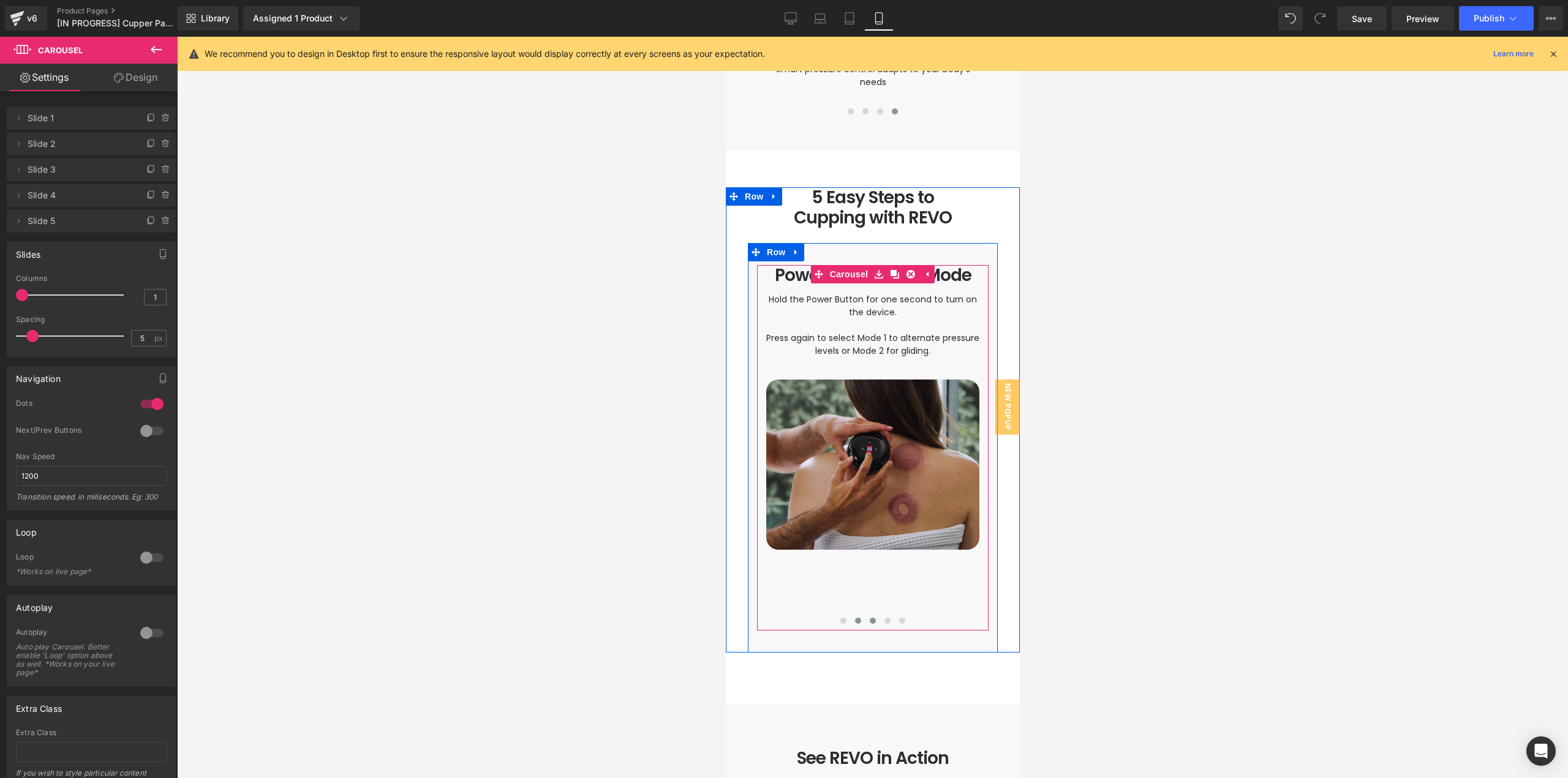
click at [855, 618] on span at bounding box center [858, 621] width 6 height 6
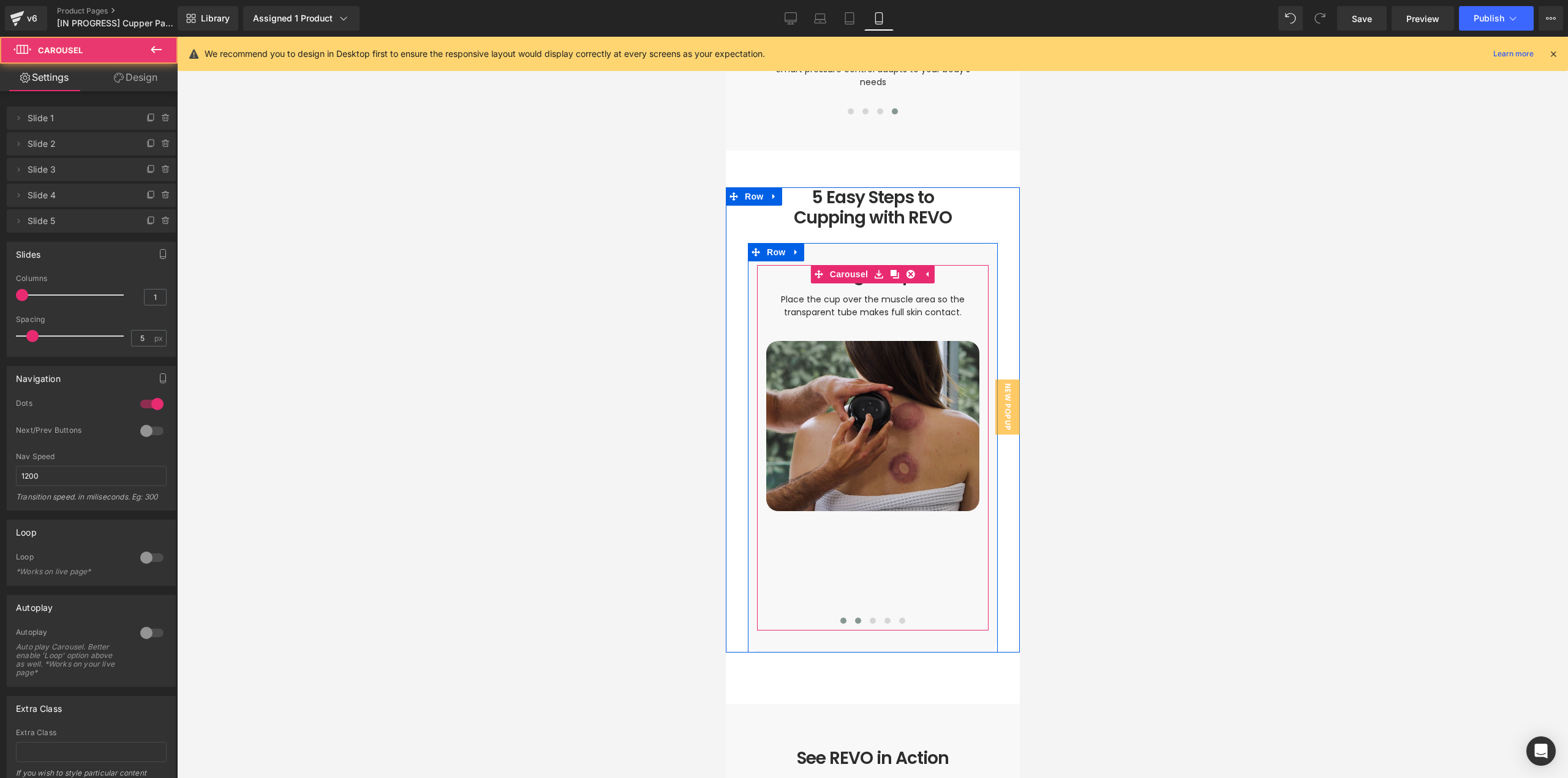
click at [836, 614] on button at bounding box center [843, 620] width 15 height 12
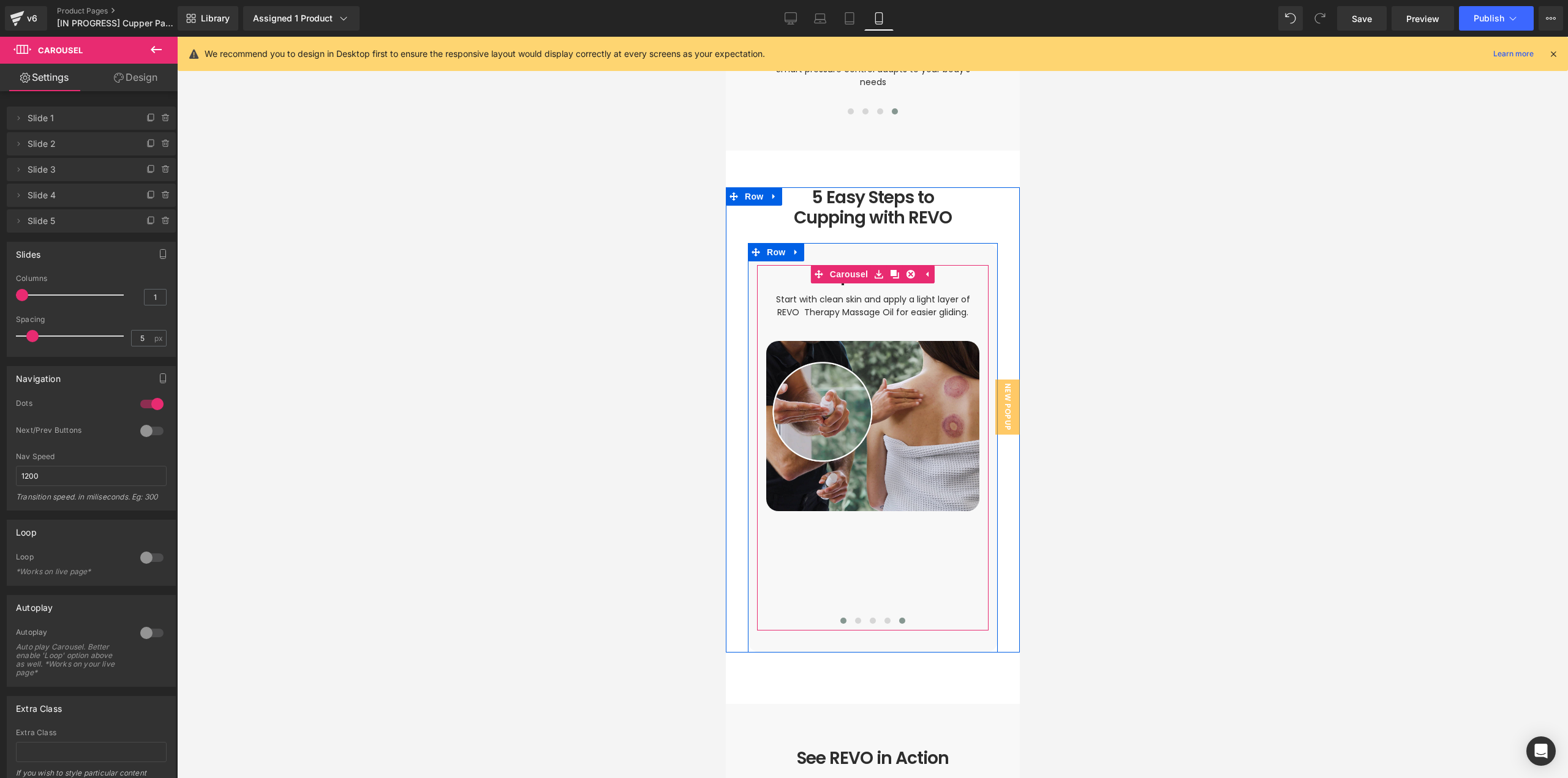
click at [894, 614] on button at bounding box center [902, 620] width 15 height 12
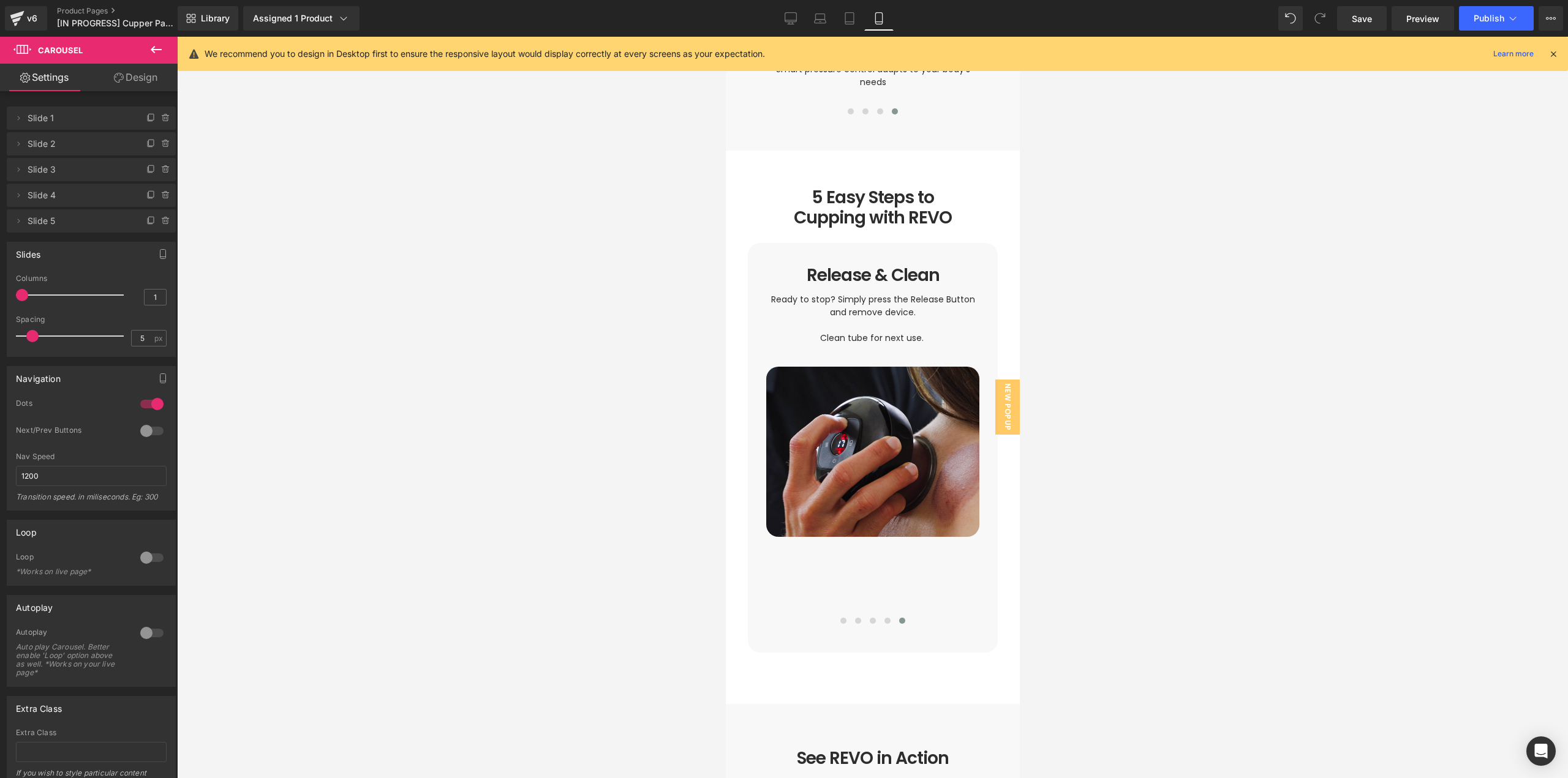
click at [1305, 502] on div at bounding box center [872, 407] width 1391 height 741
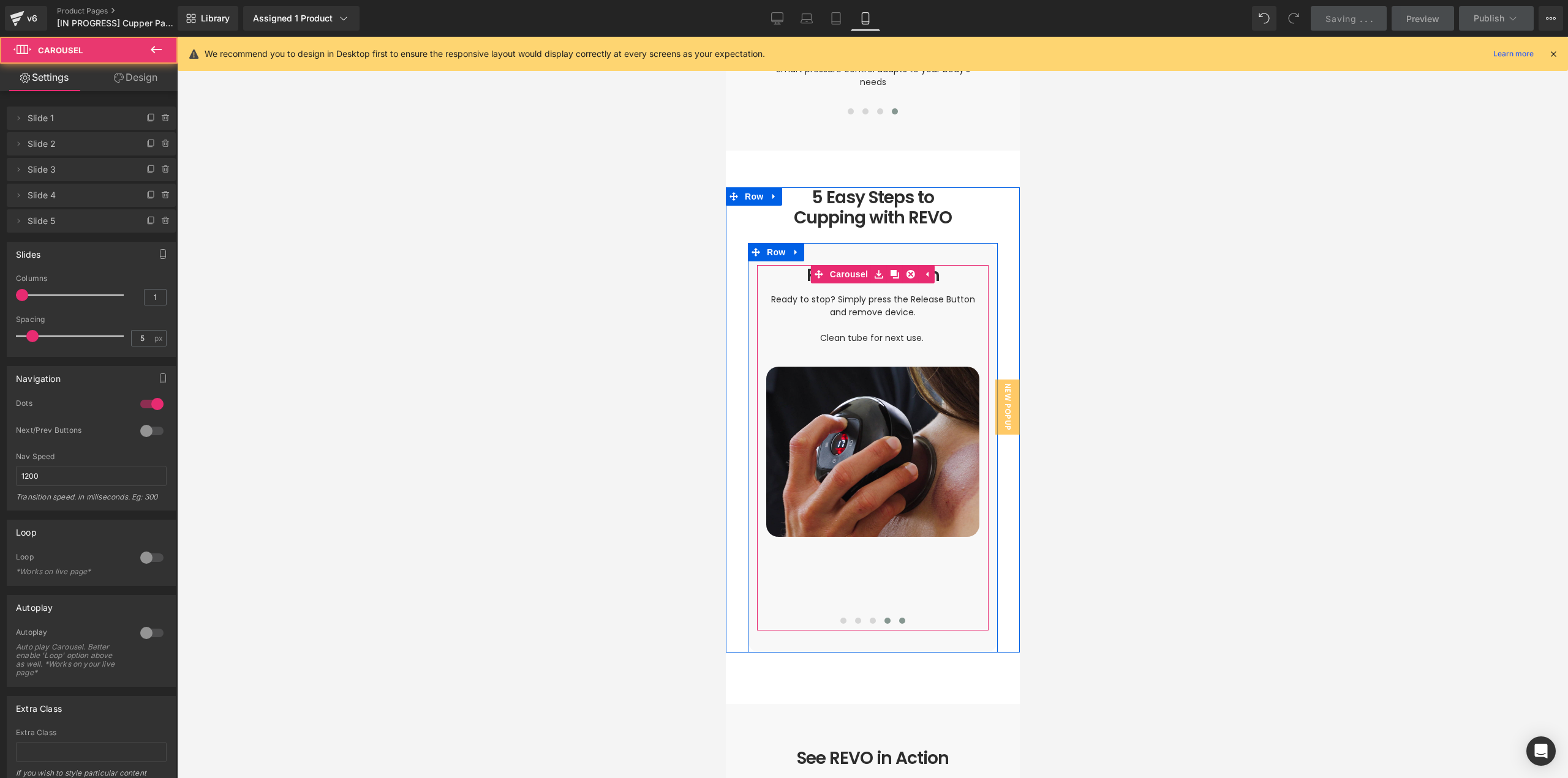
click at [884, 618] on span at bounding box center [887, 621] width 6 height 6
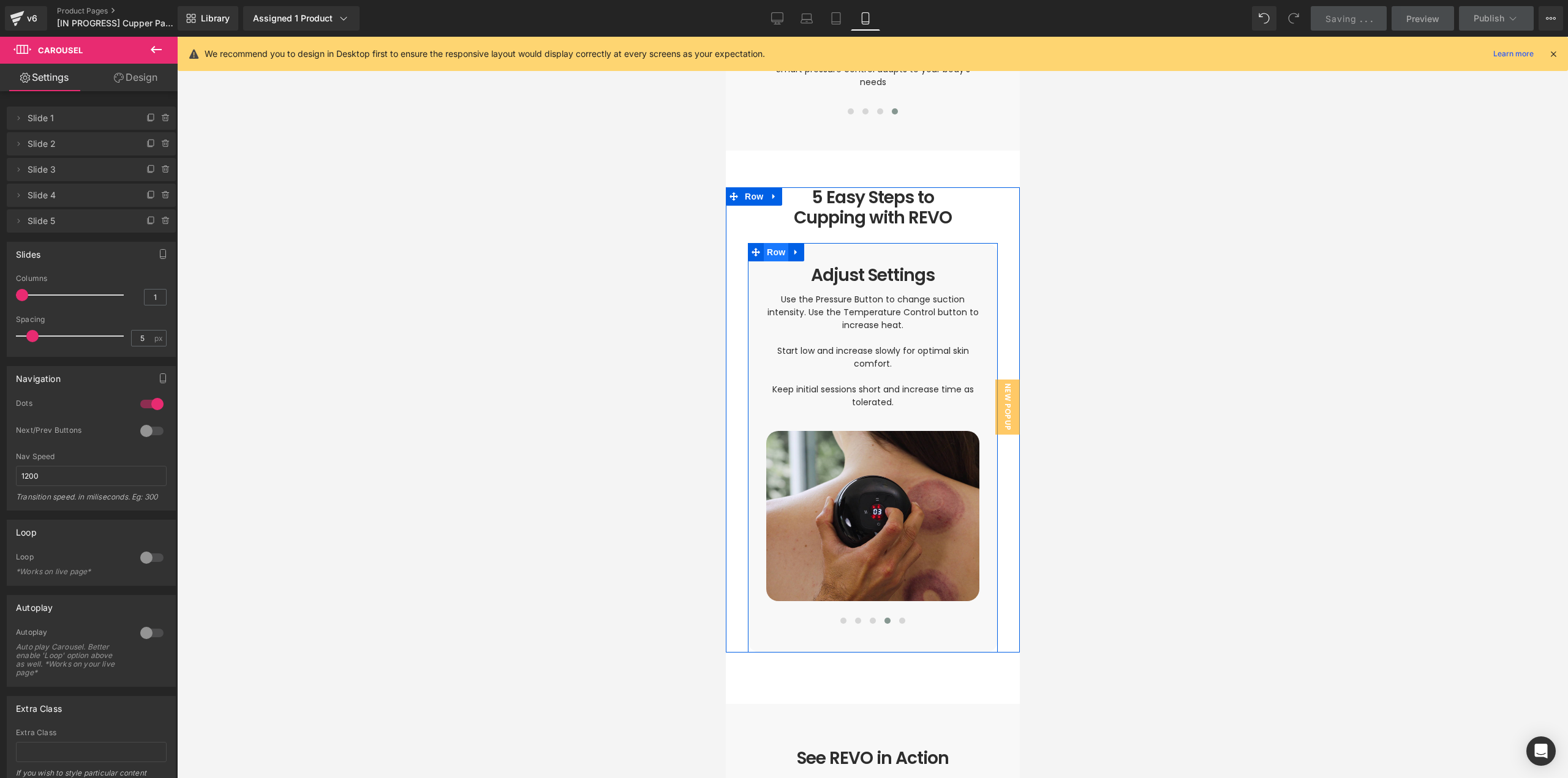
click at [763, 246] on span "Row" at bounding box center [775, 252] width 25 height 18
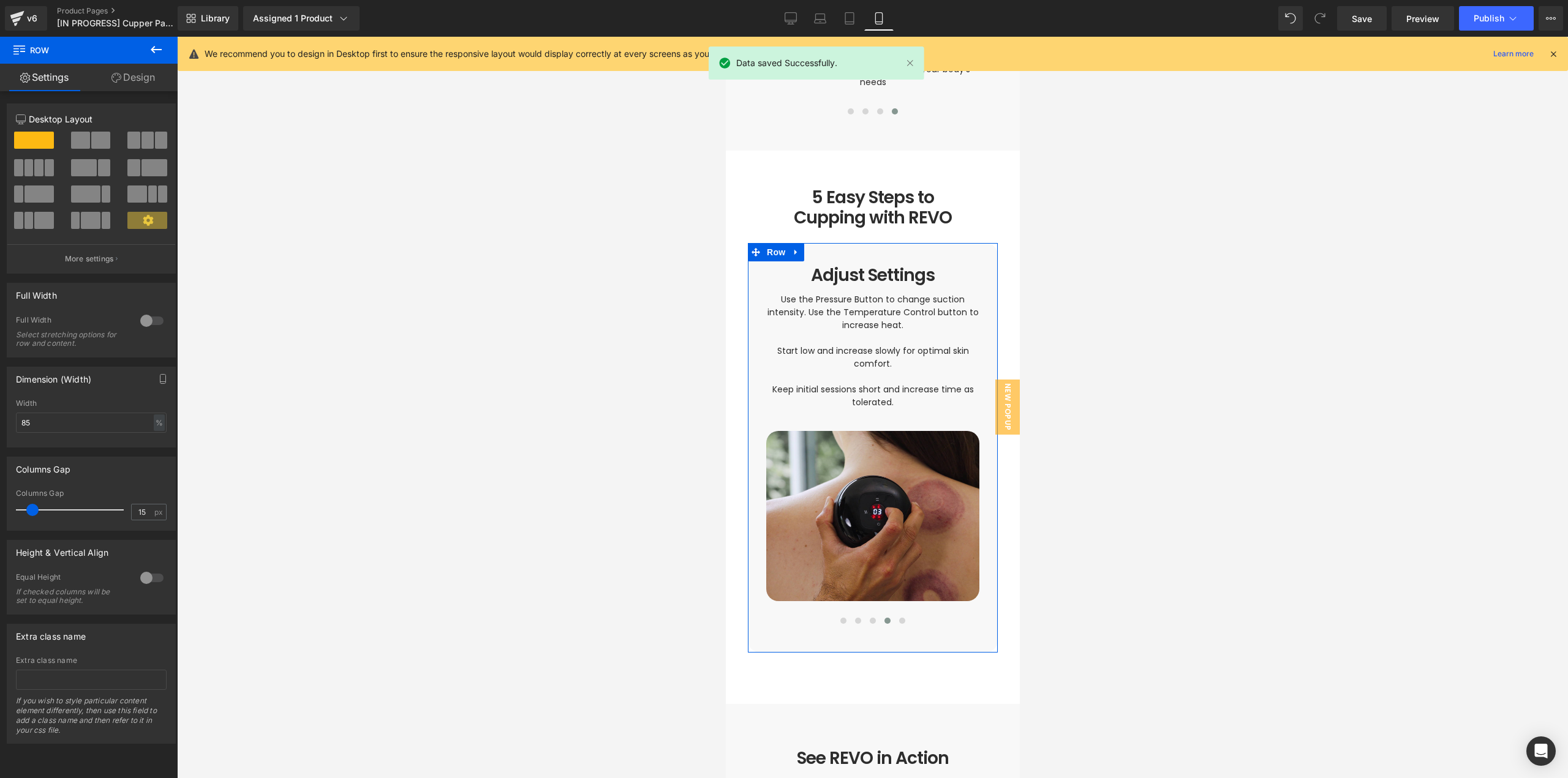
click at [141, 77] on link "Design" at bounding box center [133, 77] width 89 height 28
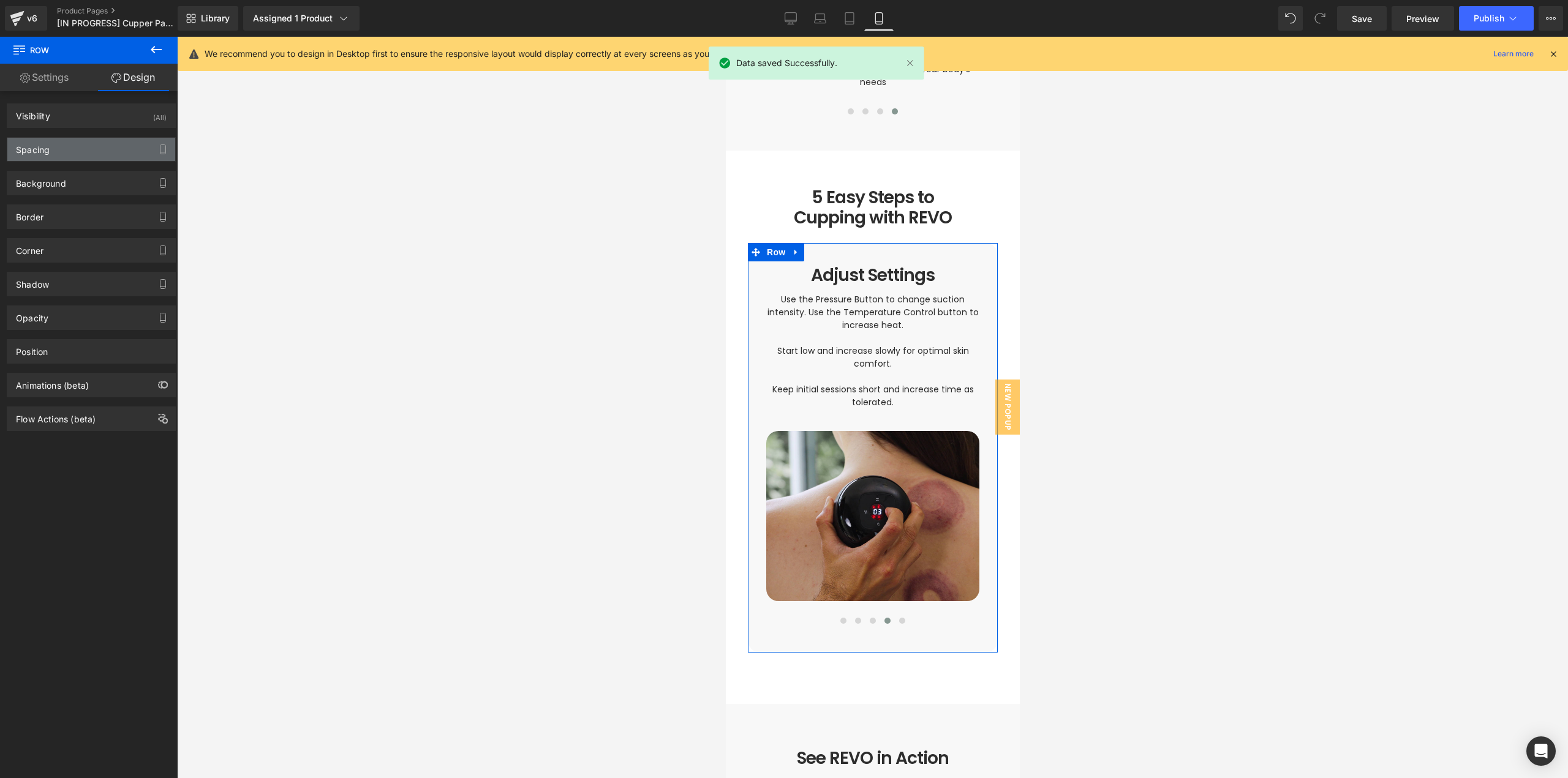
click at [79, 150] on div "Spacing" at bounding box center [91, 148] width 168 height 23
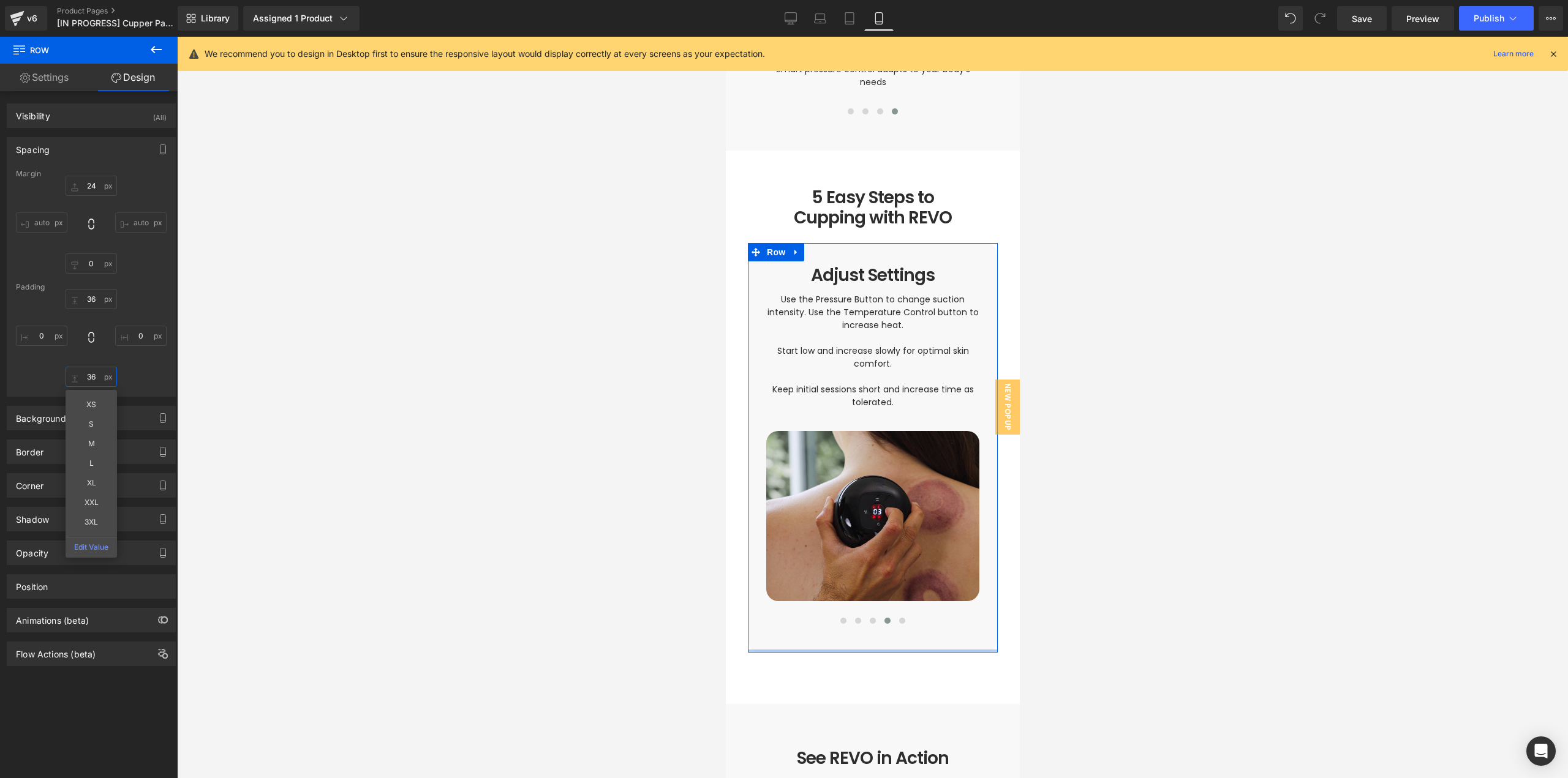
click at [98, 379] on input "36" at bounding box center [91, 376] width 52 height 20
type input "0"
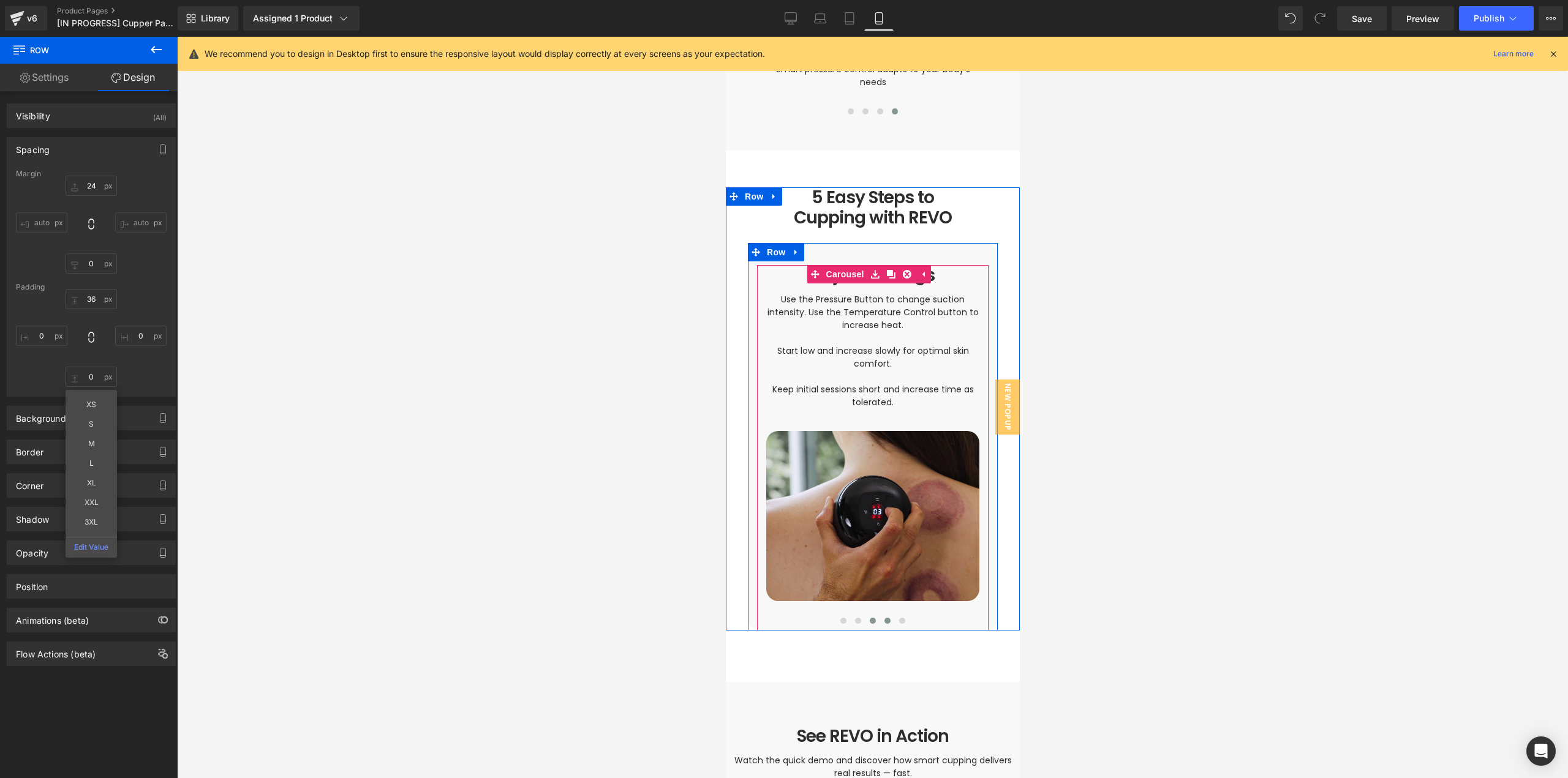
click at [869, 618] on span at bounding box center [872, 621] width 6 height 6
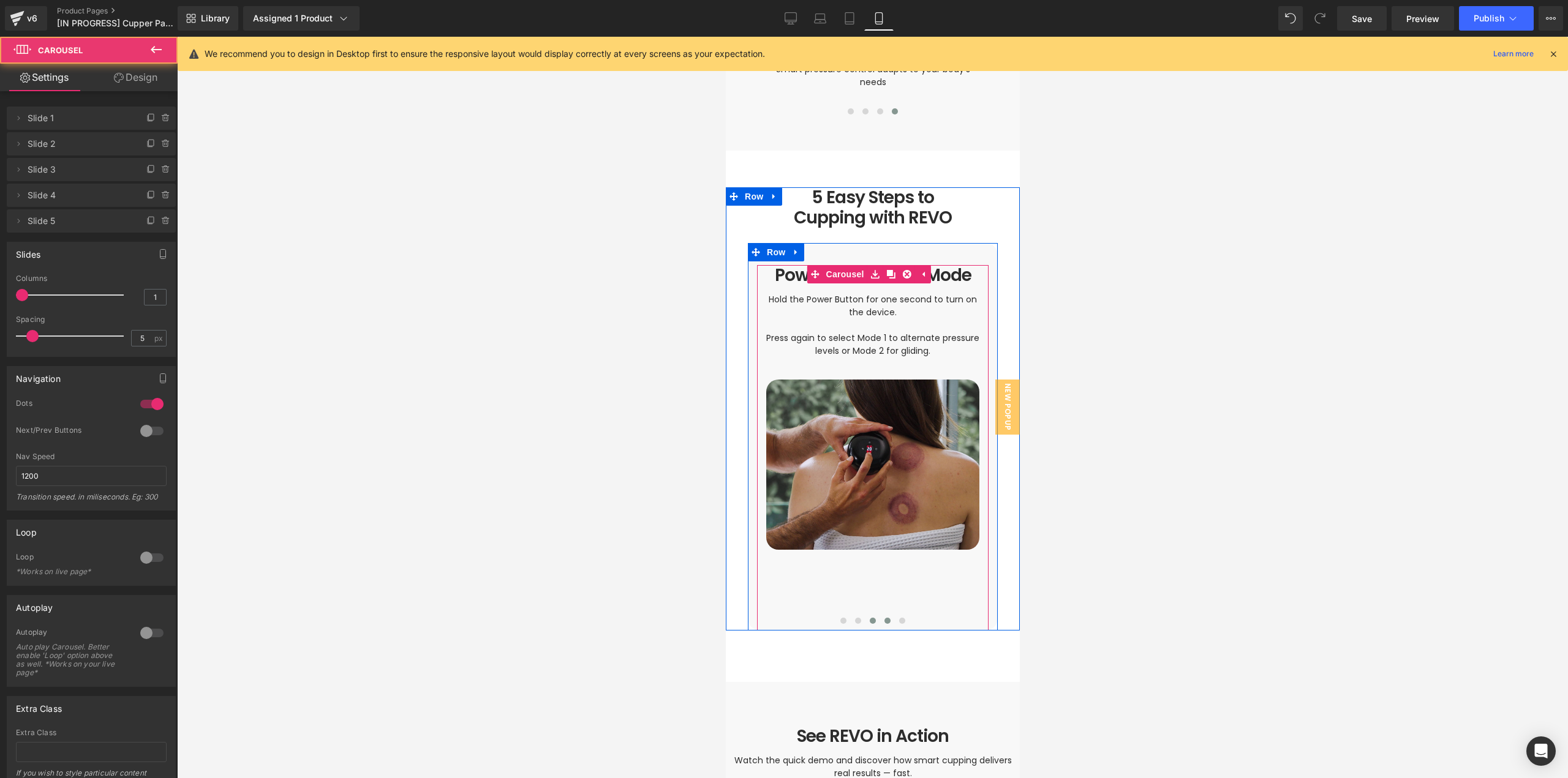
click at [882, 614] on button at bounding box center [886, 620] width 15 height 12
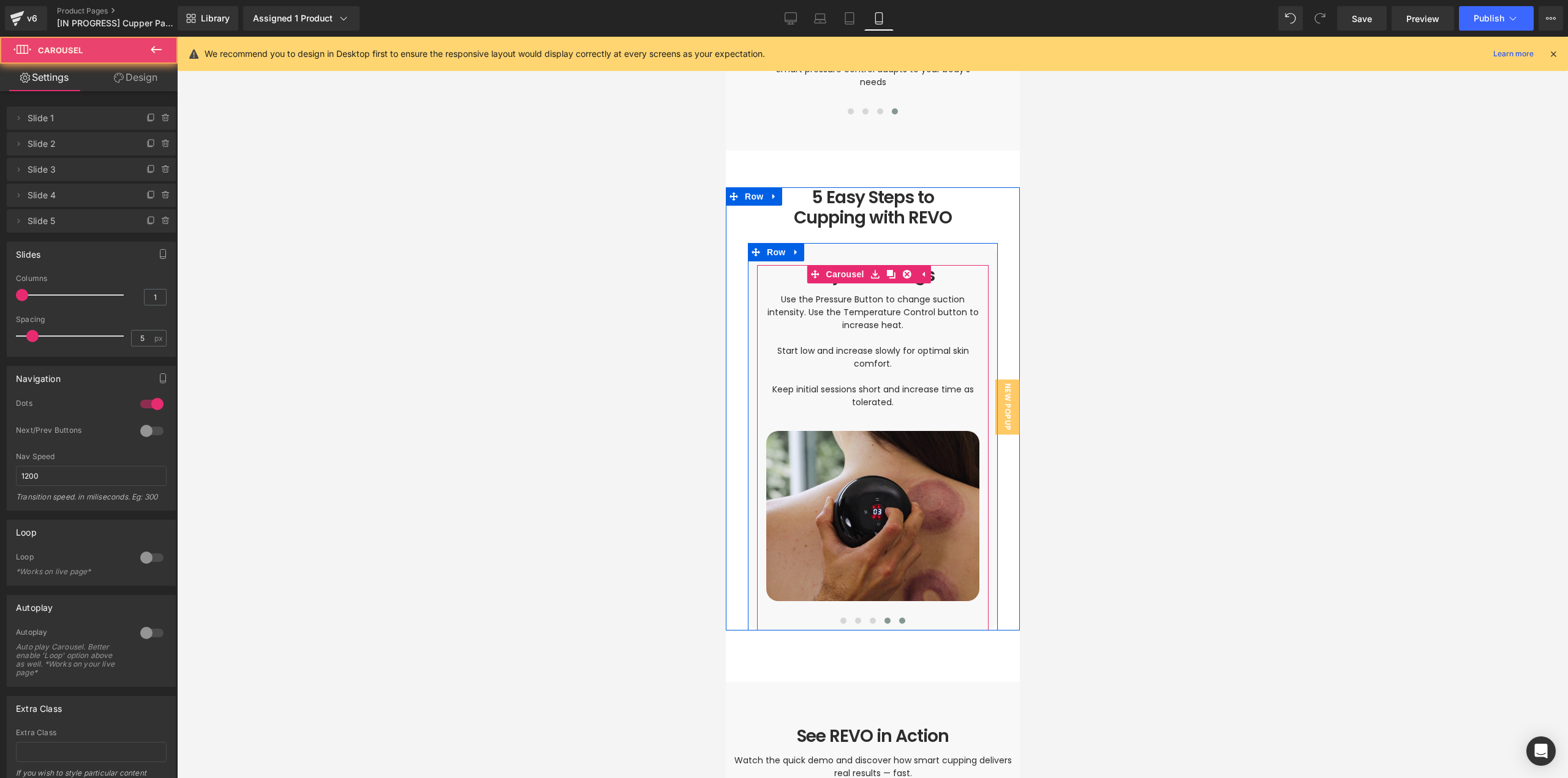
click at [894, 614] on button at bounding box center [902, 620] width 15 height 12
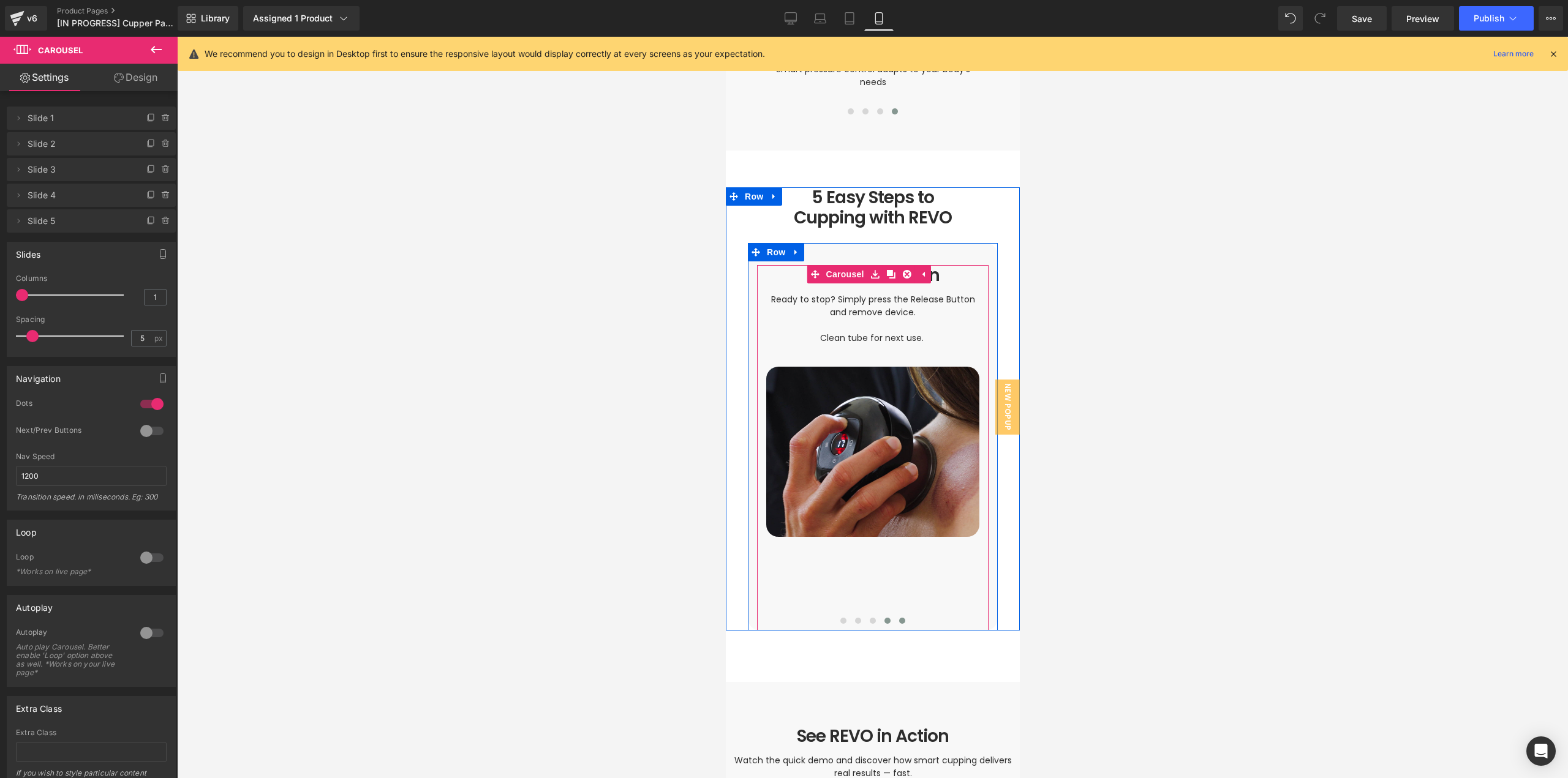
click at [882, 614] on button at bounding box center [886, 620] width 15 height 12
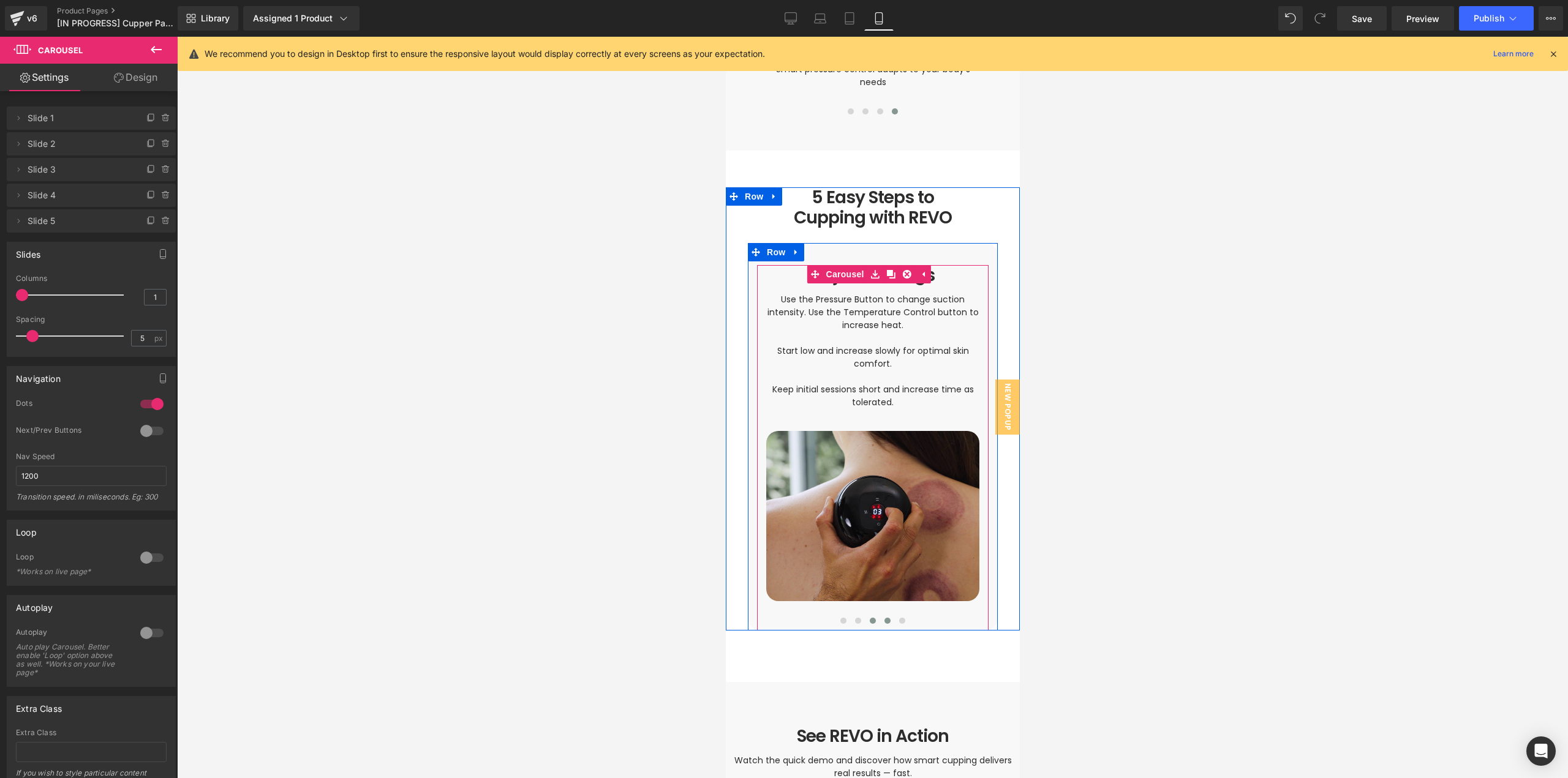
click at [868, 614] on button at bounding box center [872, 620] width 15 height 12
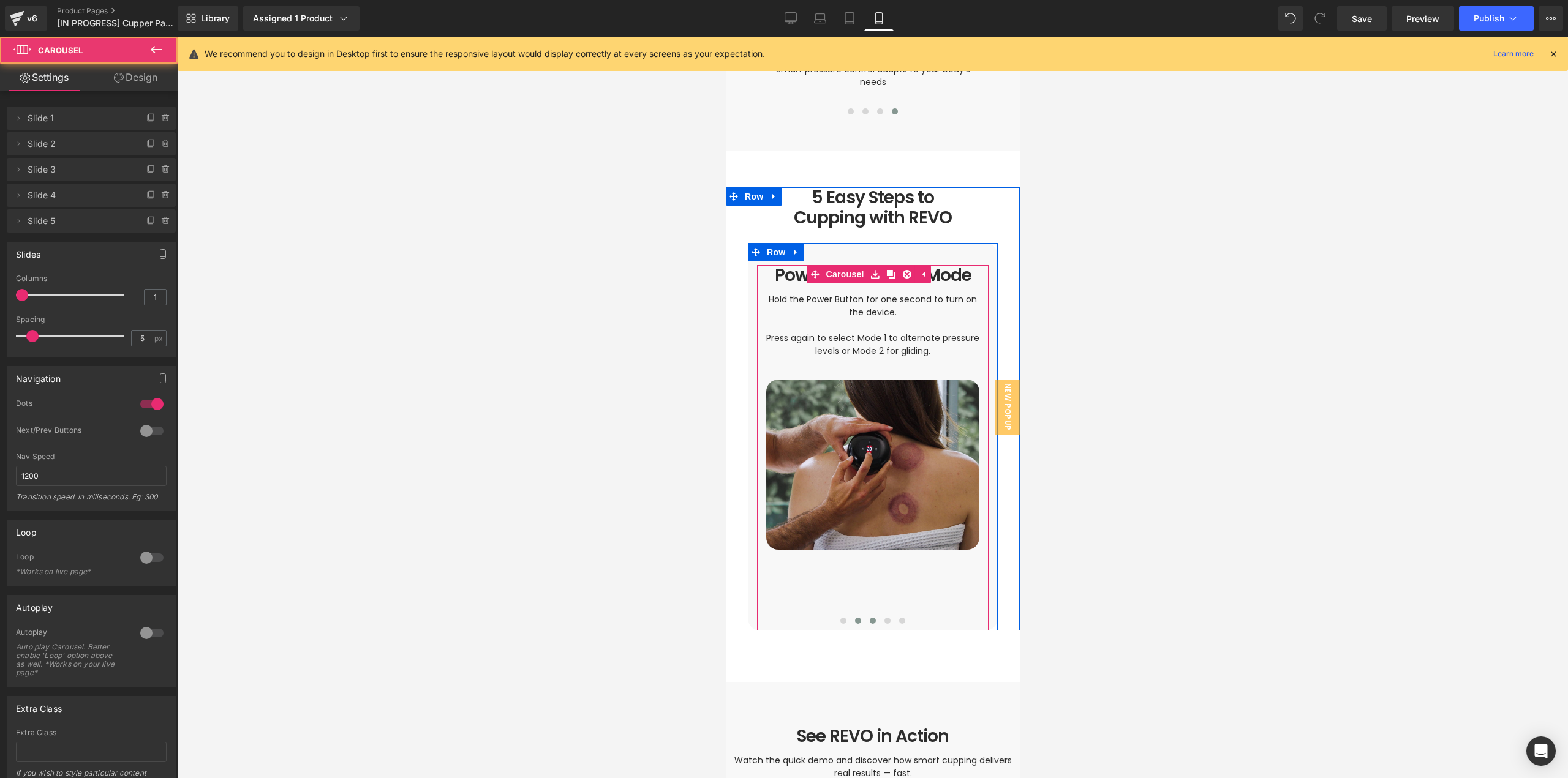
click at [855, 618] on span at bounding box center [858, 621] width 6 height 6
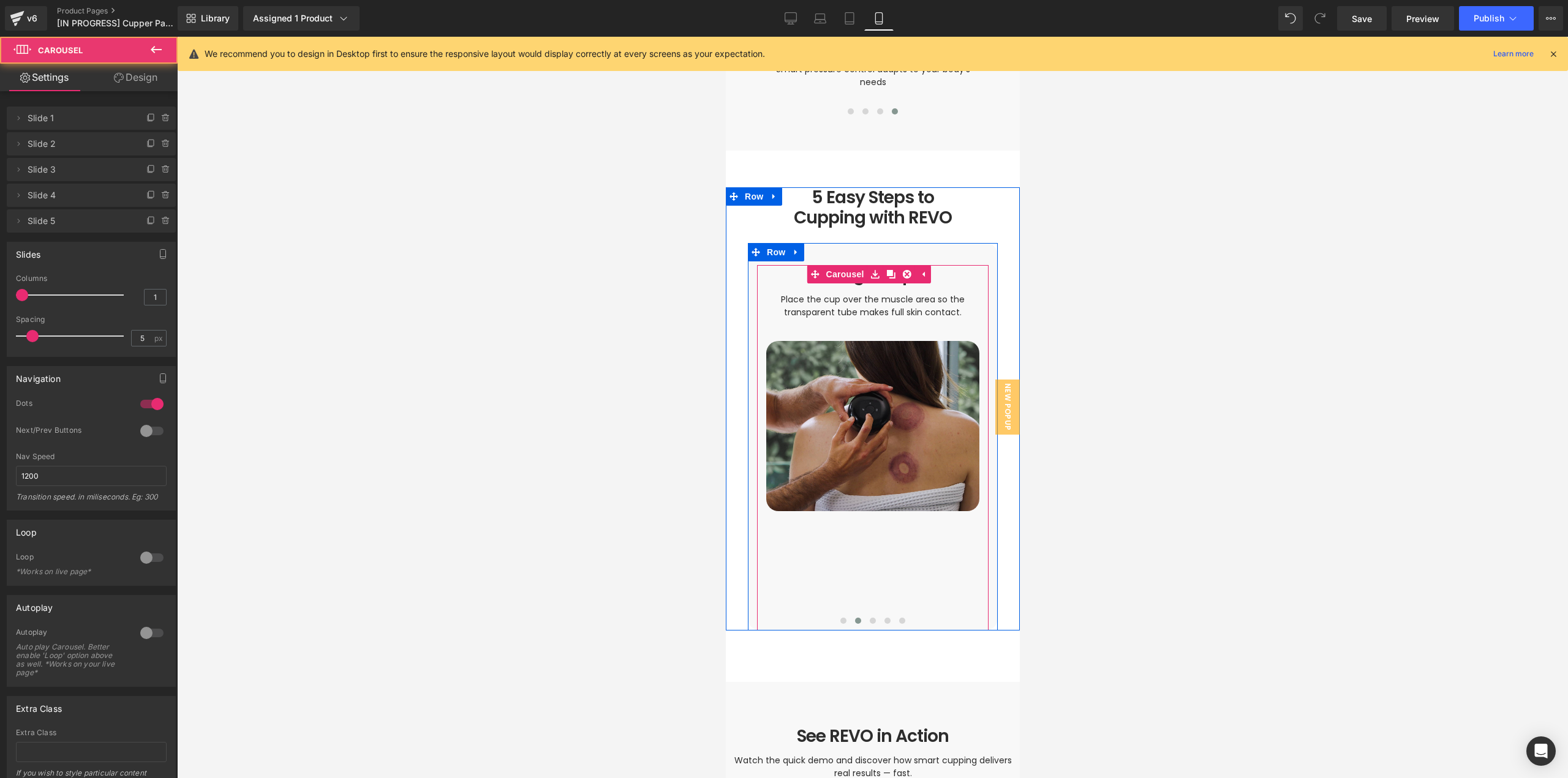
click at [824, 614] on div at bounding box center [871, 623] width 231 height 17
click at [850, 614] on button at bounding box center [857, 620] width 15 height 12
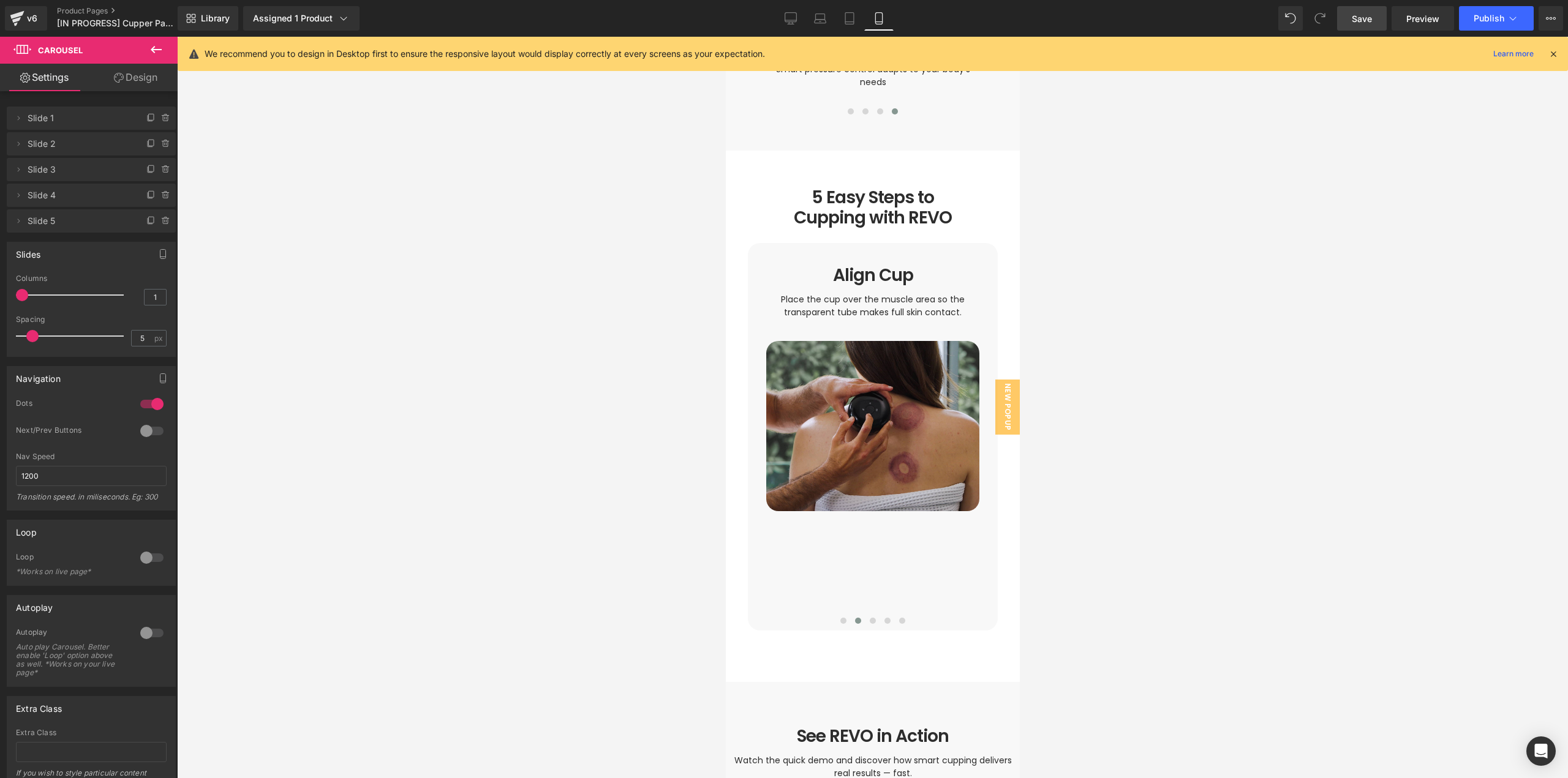
click at [1350, 25] on link "Save" at bounding box center [1361, 18] width 49 height 25
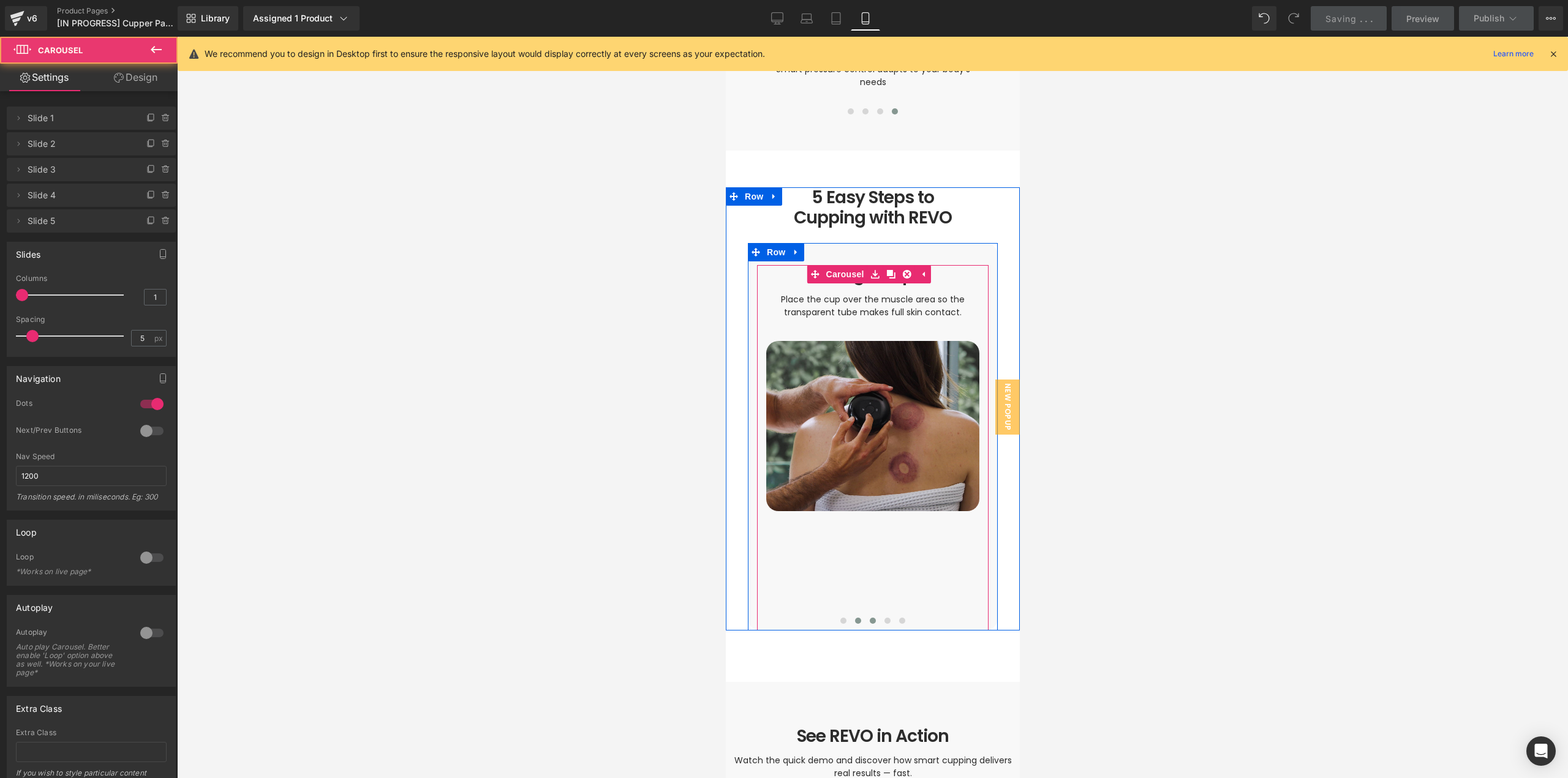
click at [869, 618] on span at bounding box center [872, 621] width 6 height 6
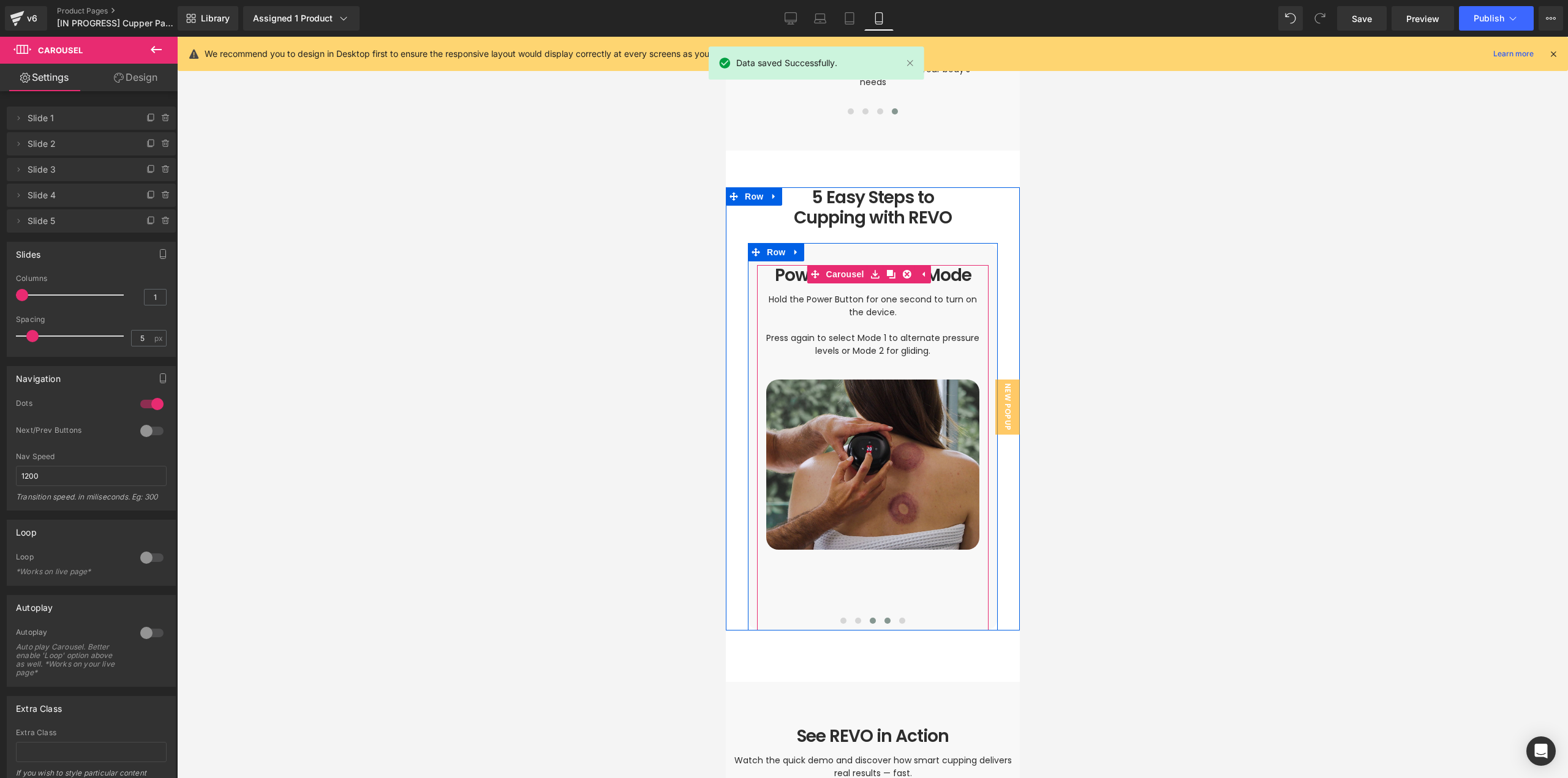
click at [884, 618] on span at bounding box center [887, 621] width 6 height 6
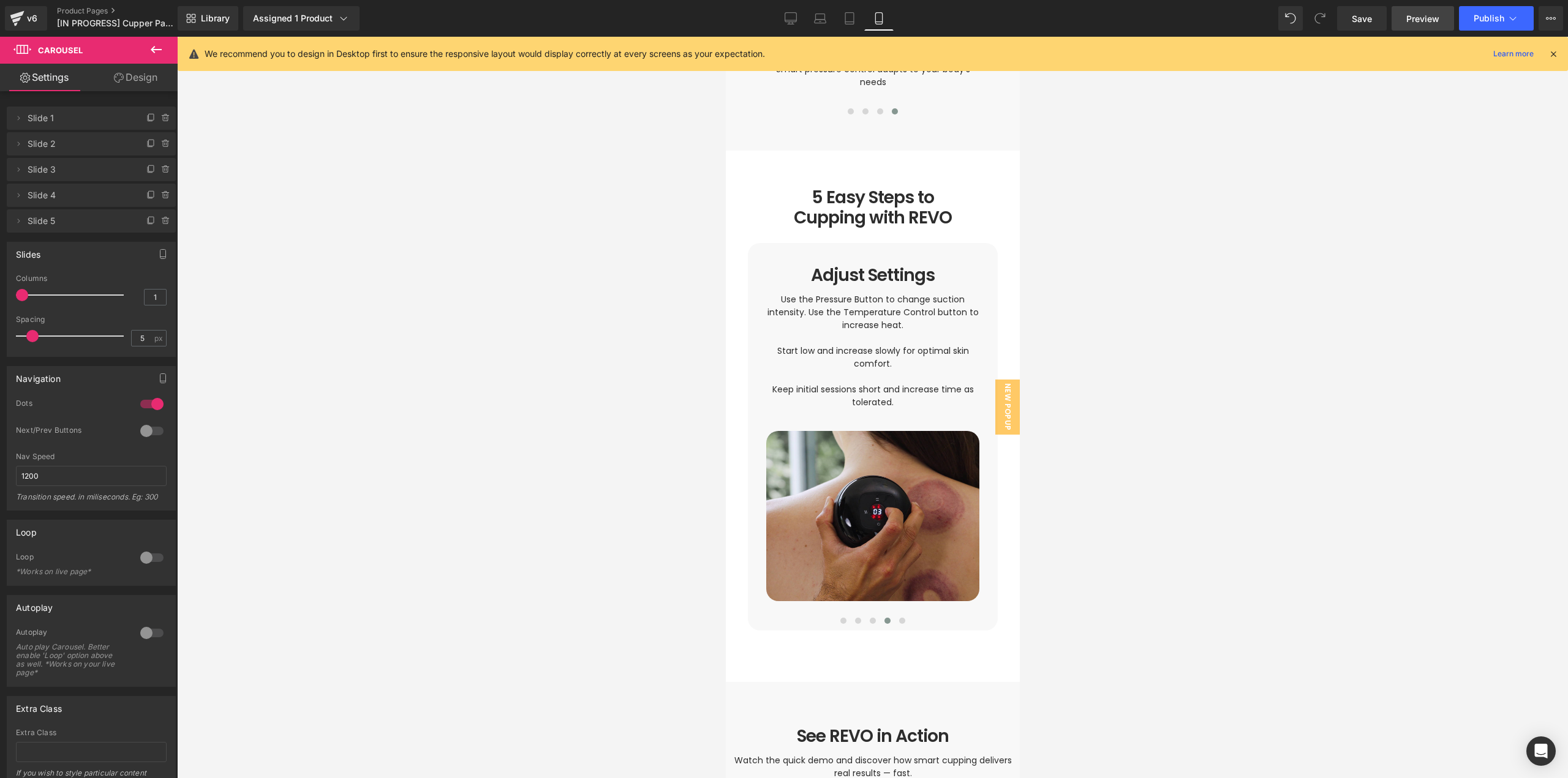
click at [1423, 26] on link "Preview" at bounding box center [1423, 18] width 63 height 25
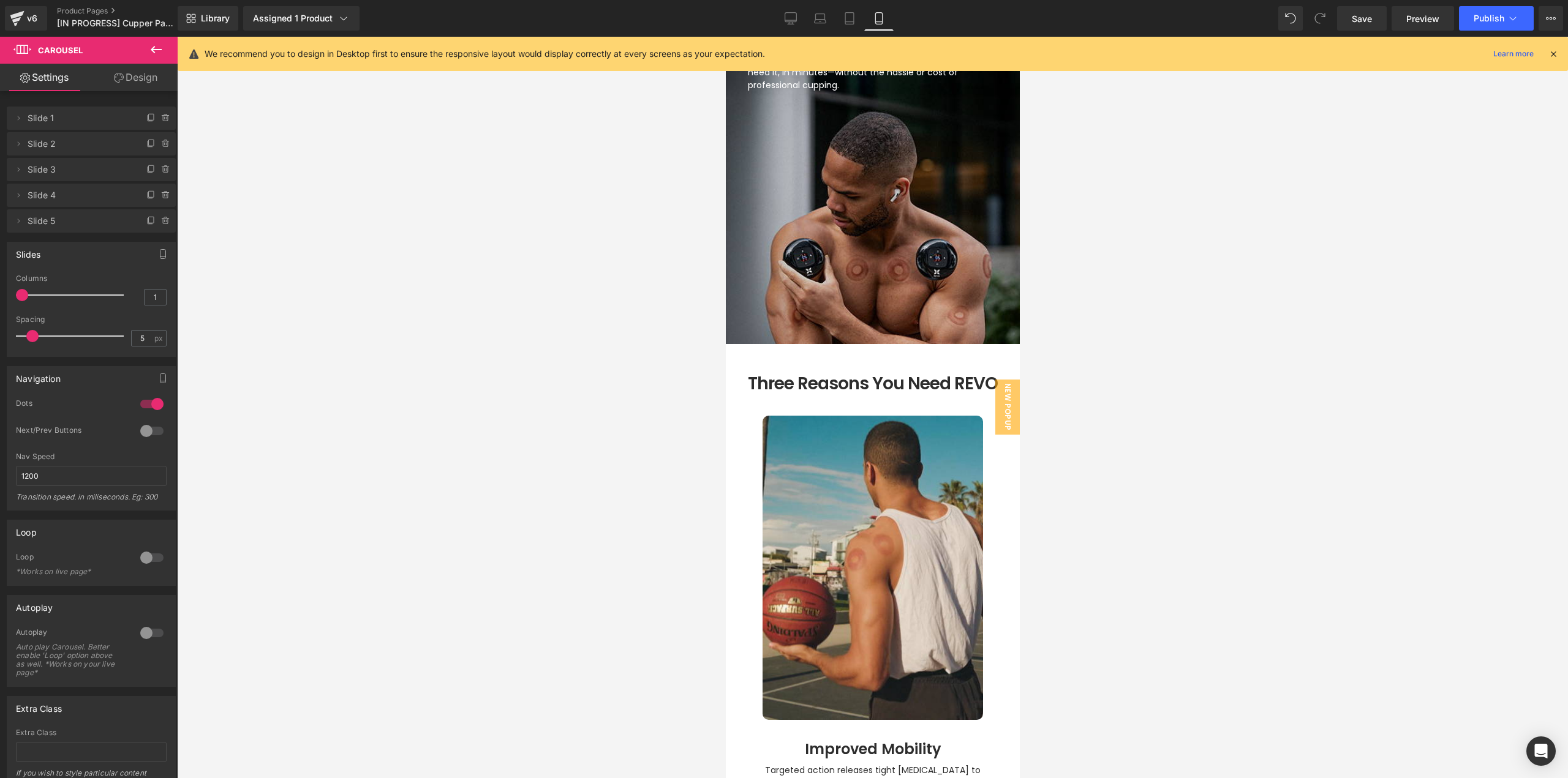
scroll to position [1278, 0]
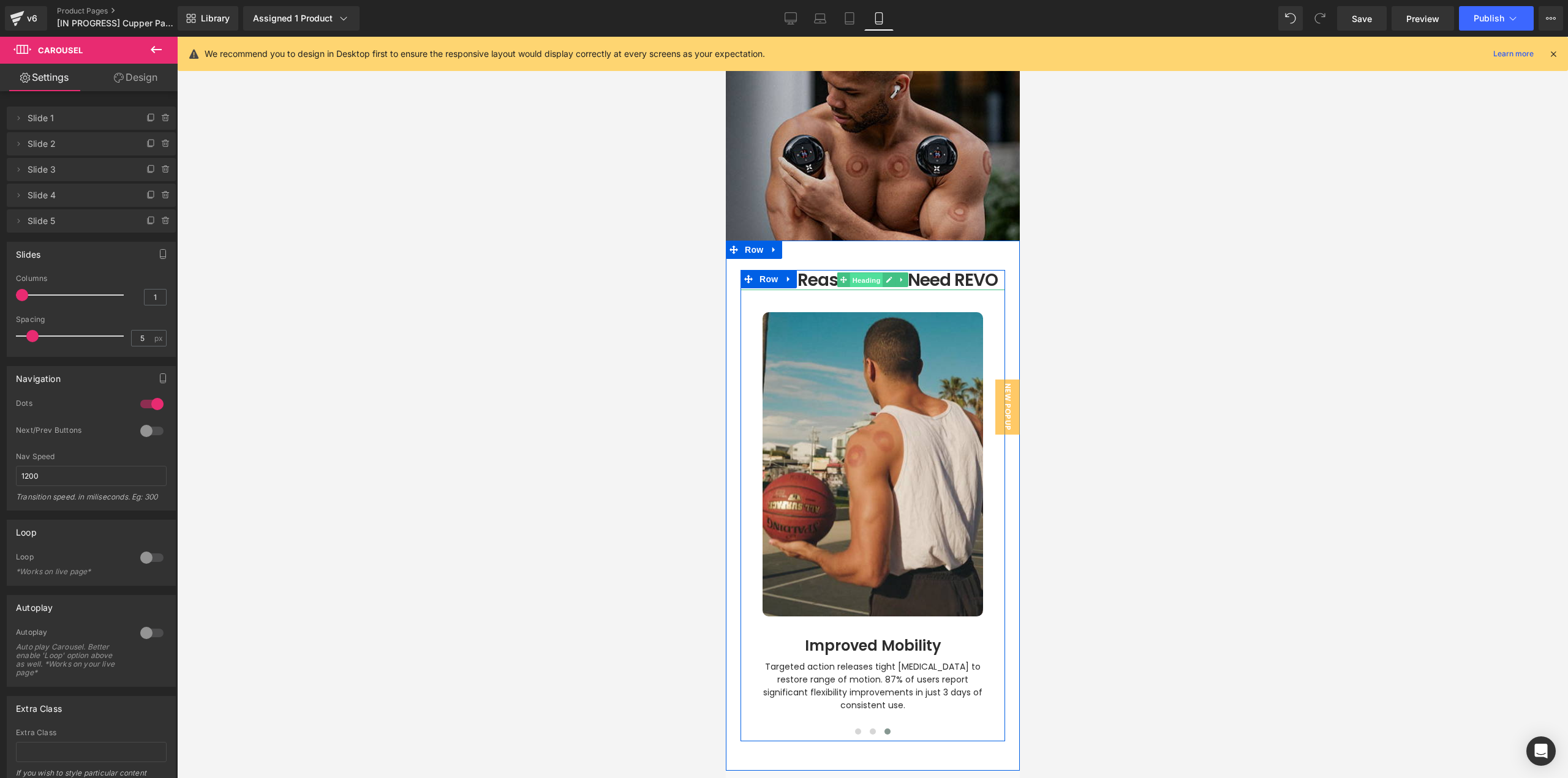
click at [855, 273] on span "Heading" at bounding box center [867, 280] width 33 height 15
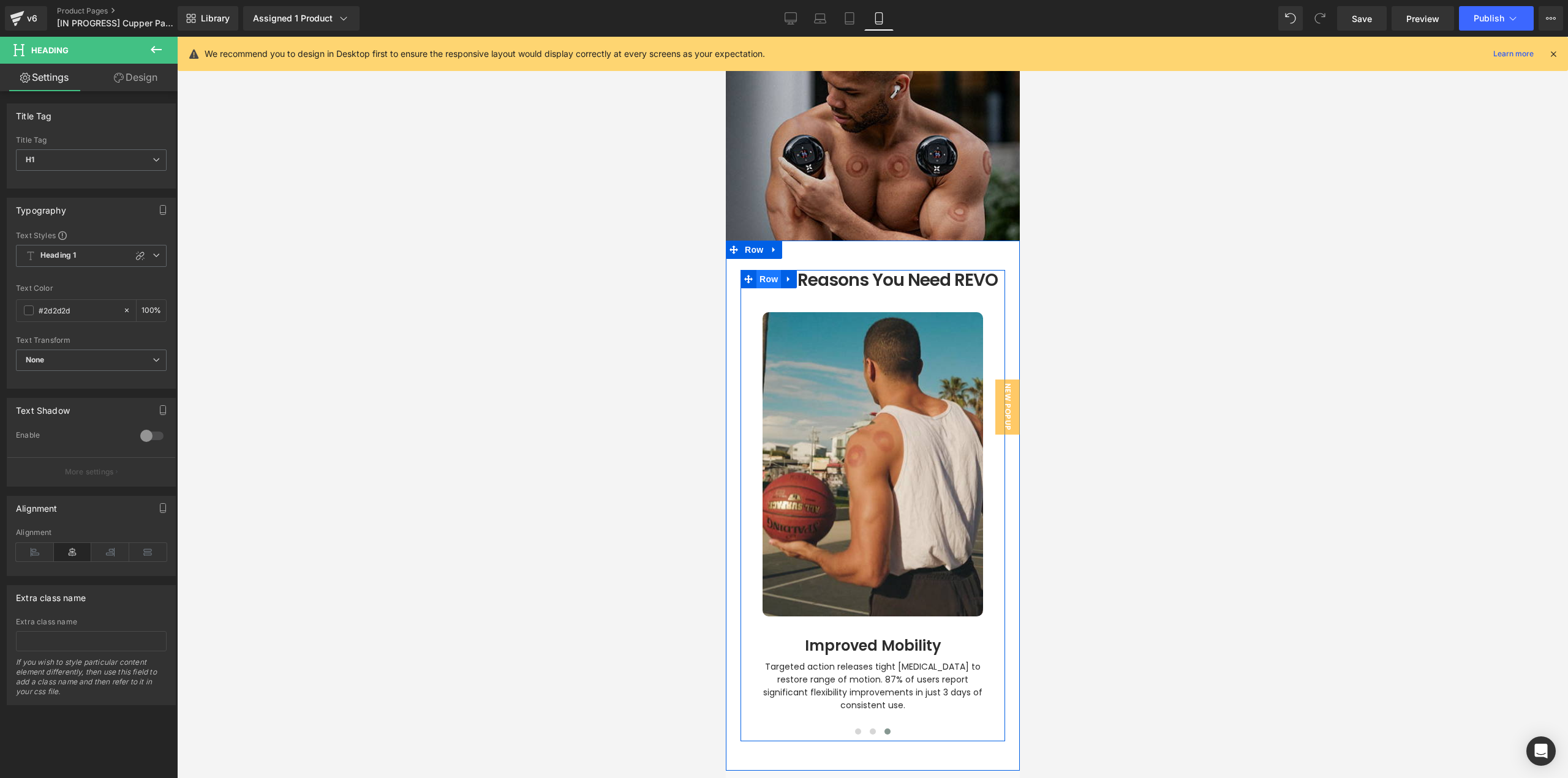
click at [759, 270] on span "Row" at bounding box center [768, 279] width 25 height 18
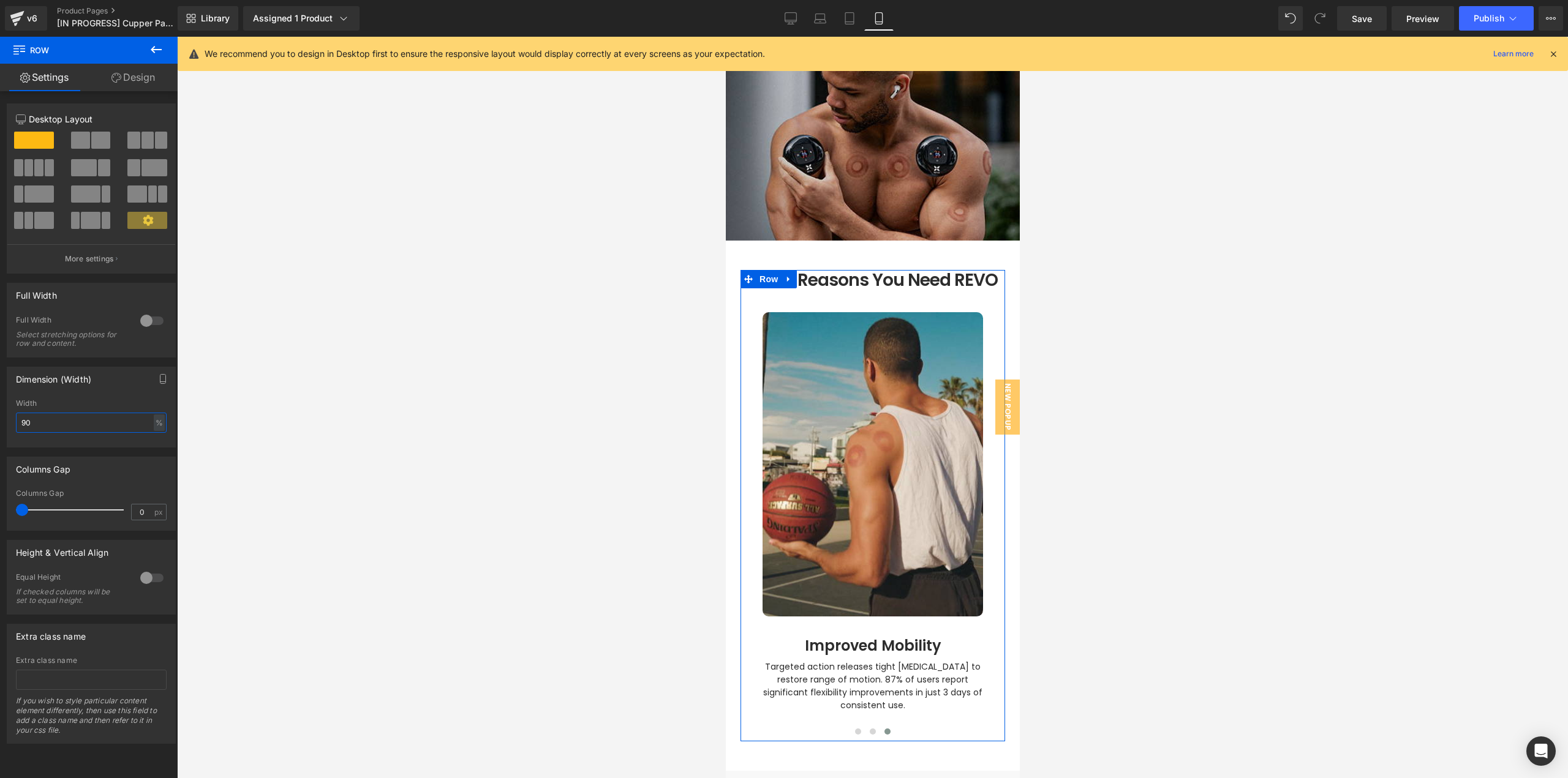
drag, startPoint x: 37, startPoint y: 422, endPoint x: 0, endPoint y: 431, distance: 38.1
click at [0, 431] on div "Dimension (Width) 90% Width 90 % % px" at bounding box center [91, 402] width 183 height 90
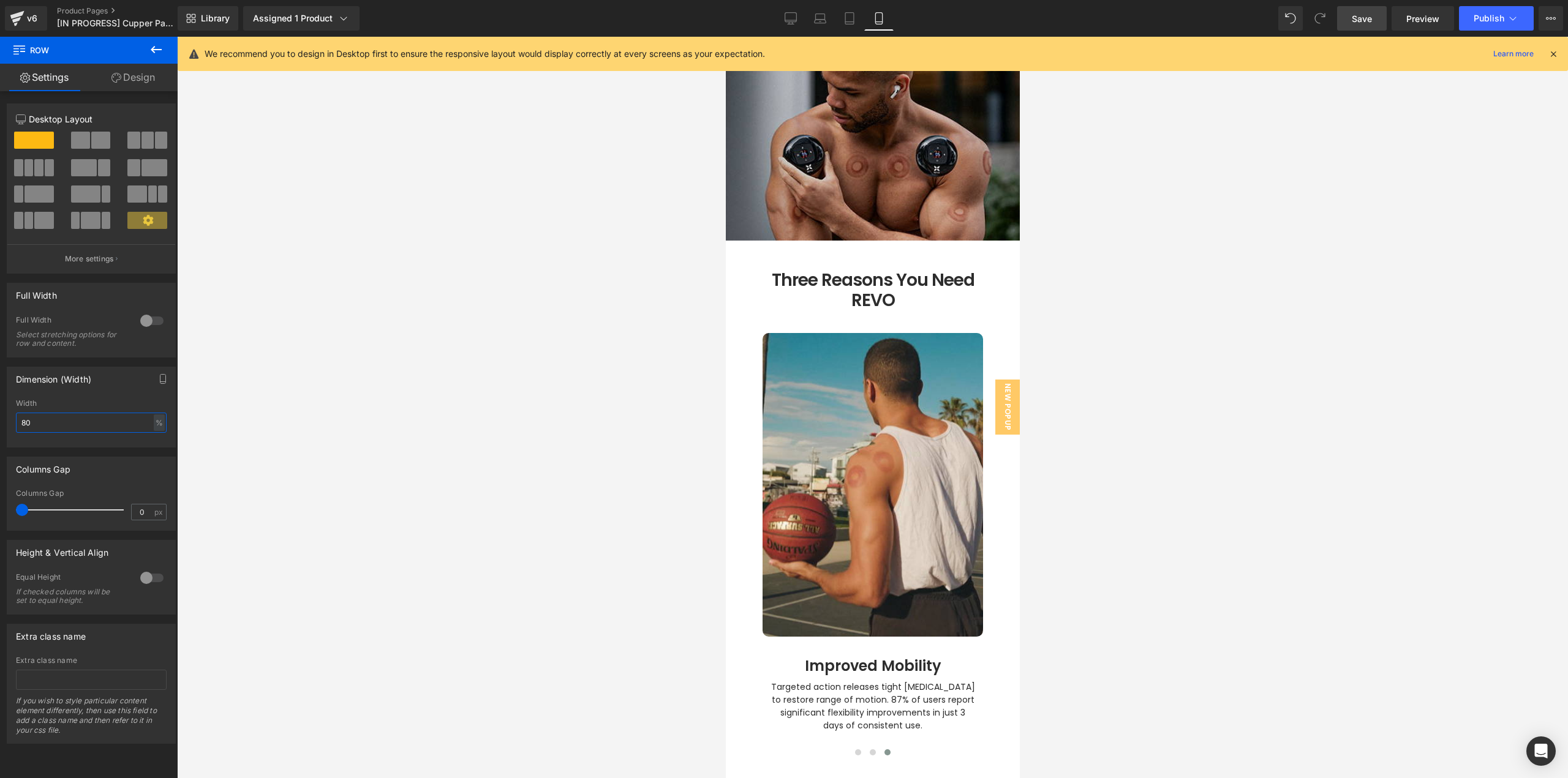
type input "80"
click at [1364, 19] on span "Save" at bounding box center [1361, 18] width 20 height 13
click at [1358, 24] on span "Save" at bounding box center [1361, 18] width 20 height 13
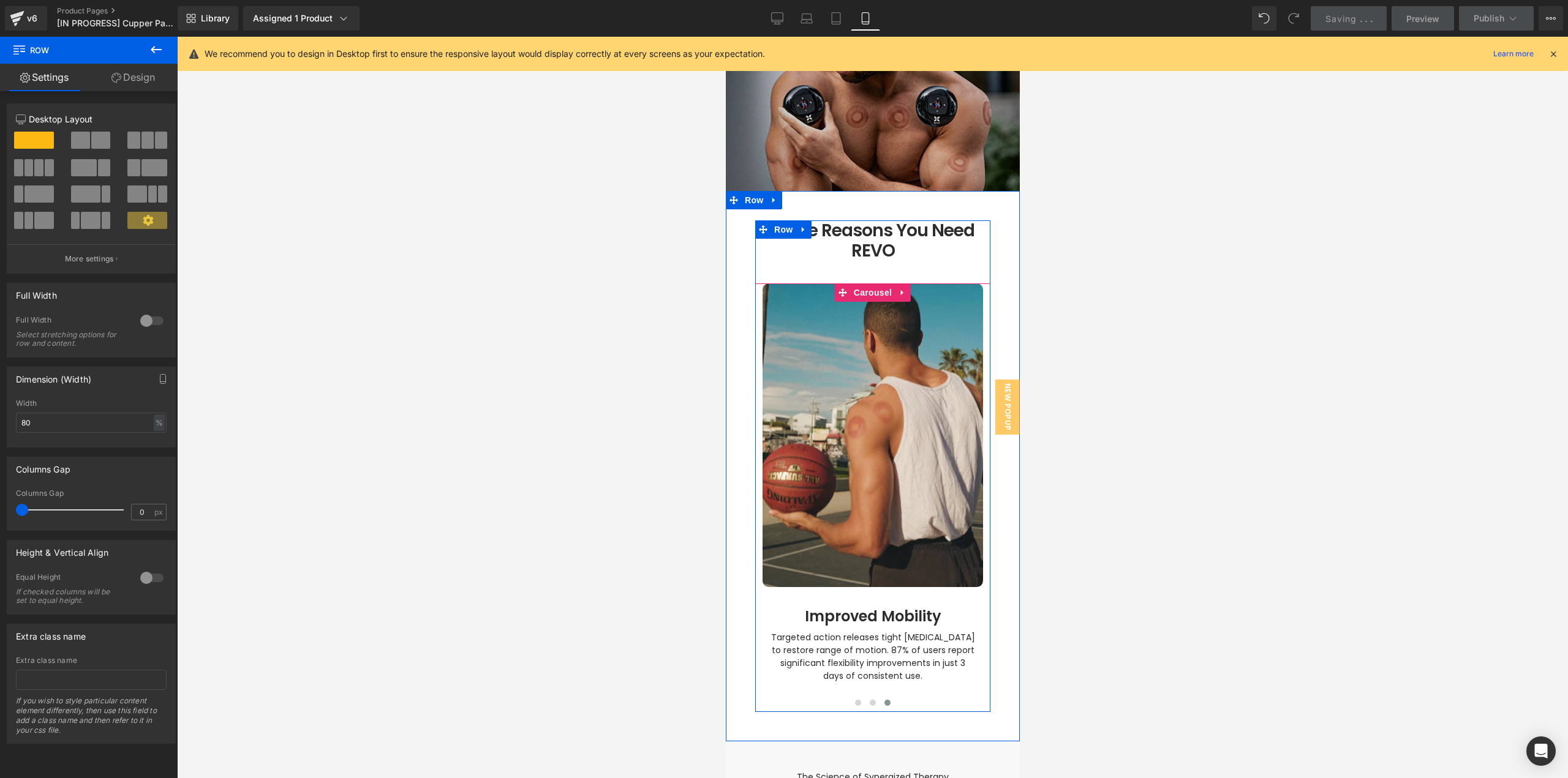
scroll to position [1462, 0]
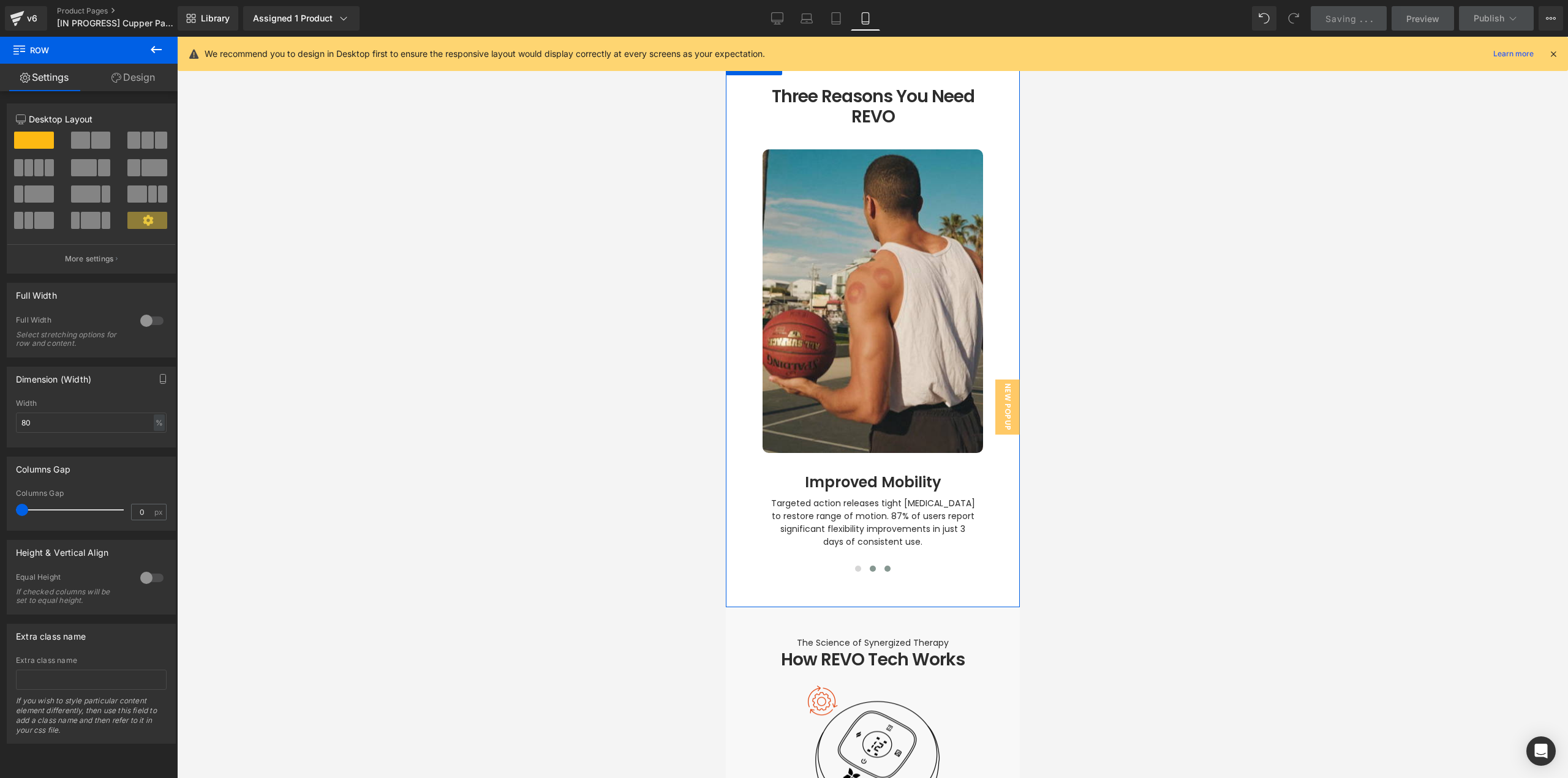
click at [865, 563] on button at bounding box center [872, 568] width 15 height 12
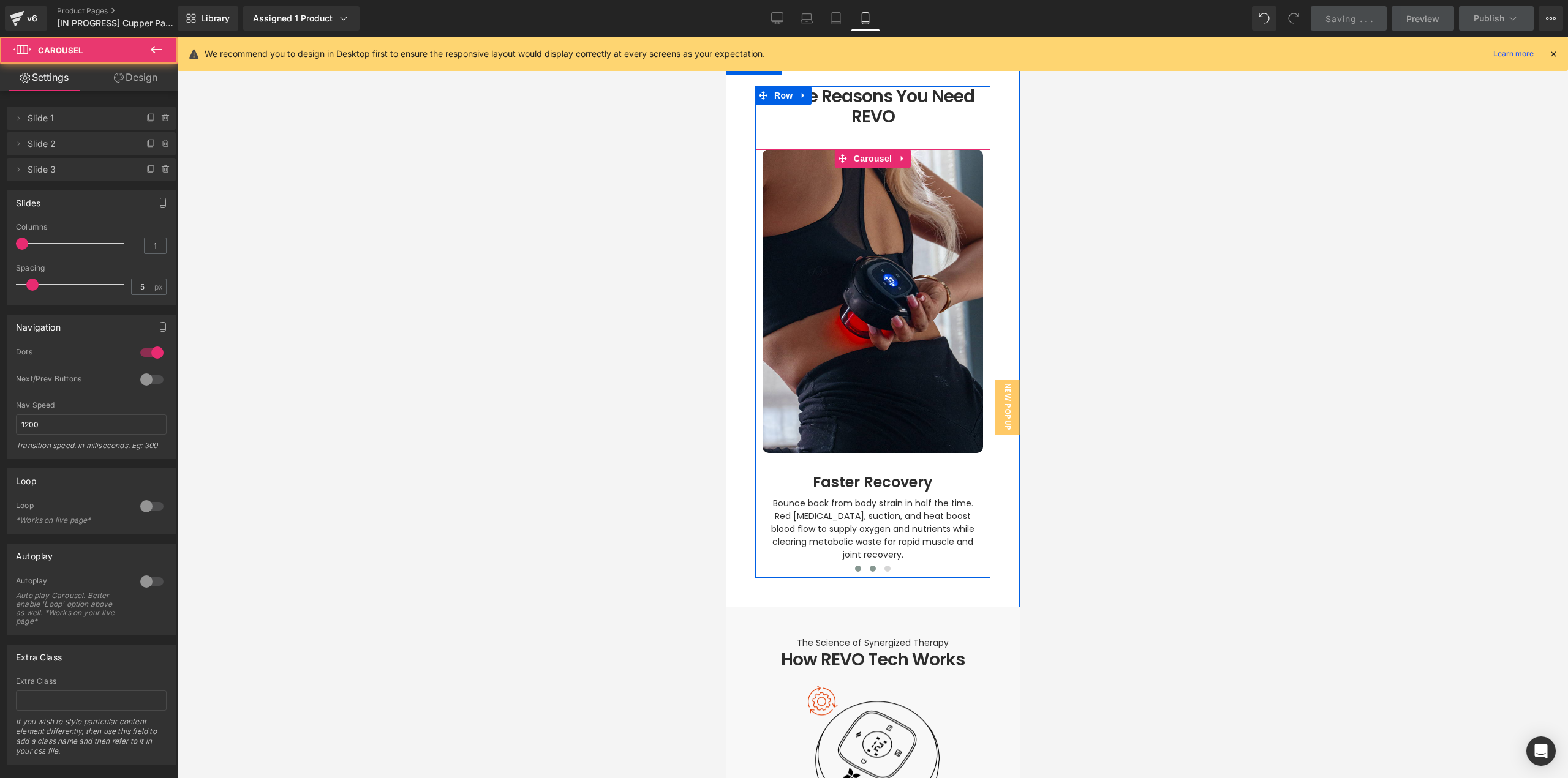
click at [855, 565] on span at bounding box center [858, 568] width 6 height 6
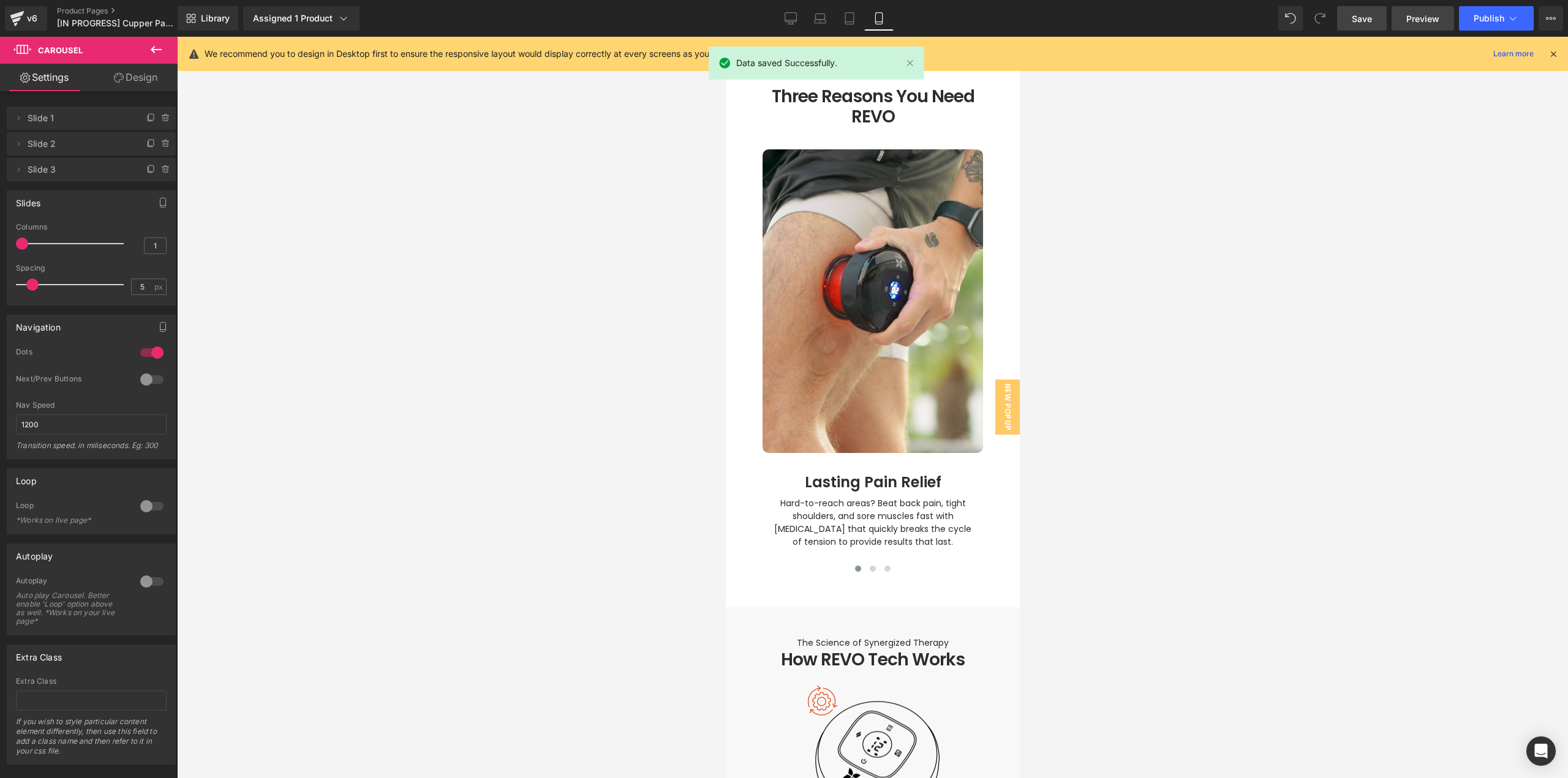
click at [1415, 17] on span "Preview" at bounding box center [1423, 18] width 33 height 13
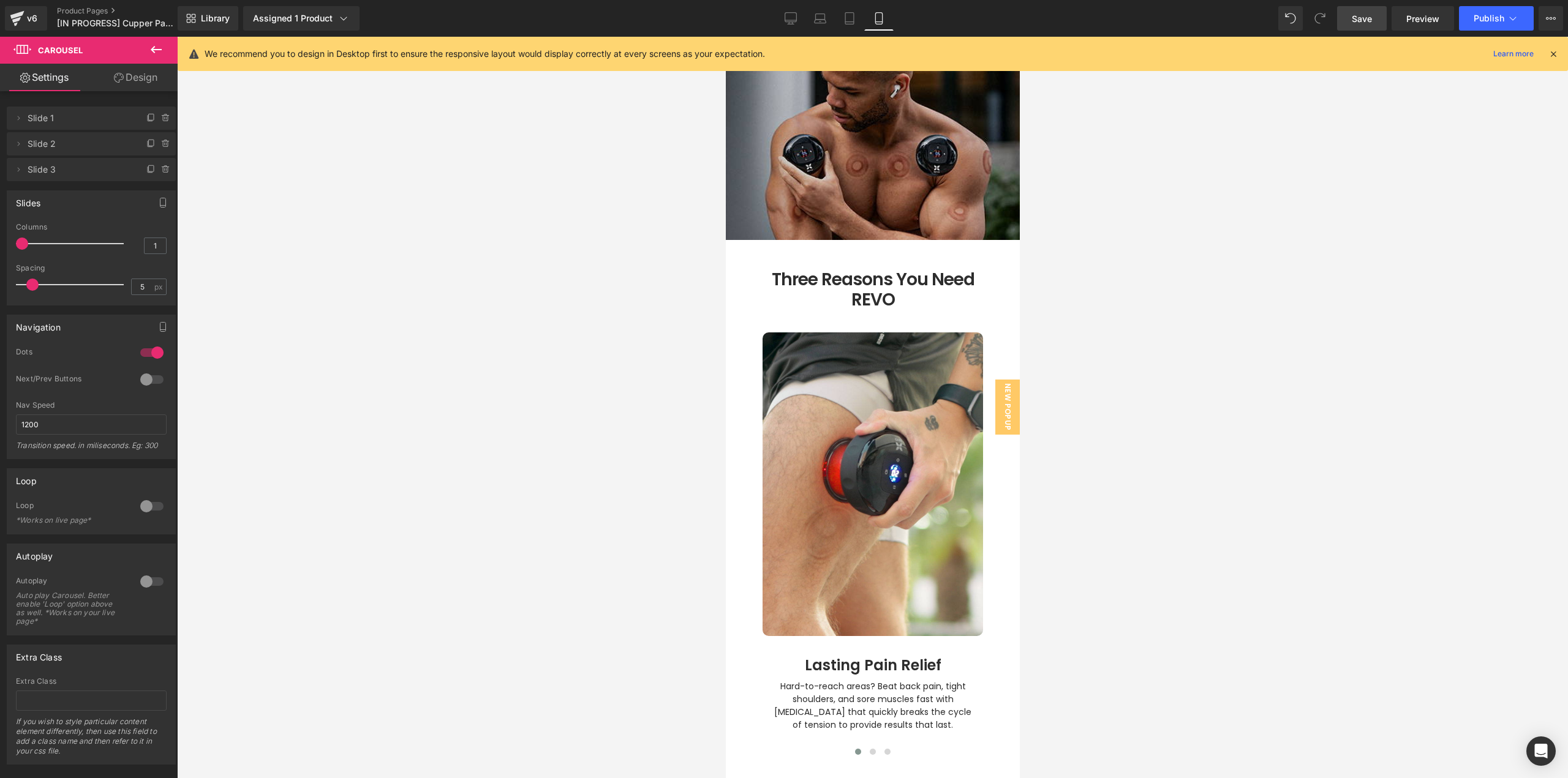
scroll to position [1278, 0]
click at [871, 270] on h1 "Three Reasons You Need REVO" at bounding box center [872, 291] width 235 height 41
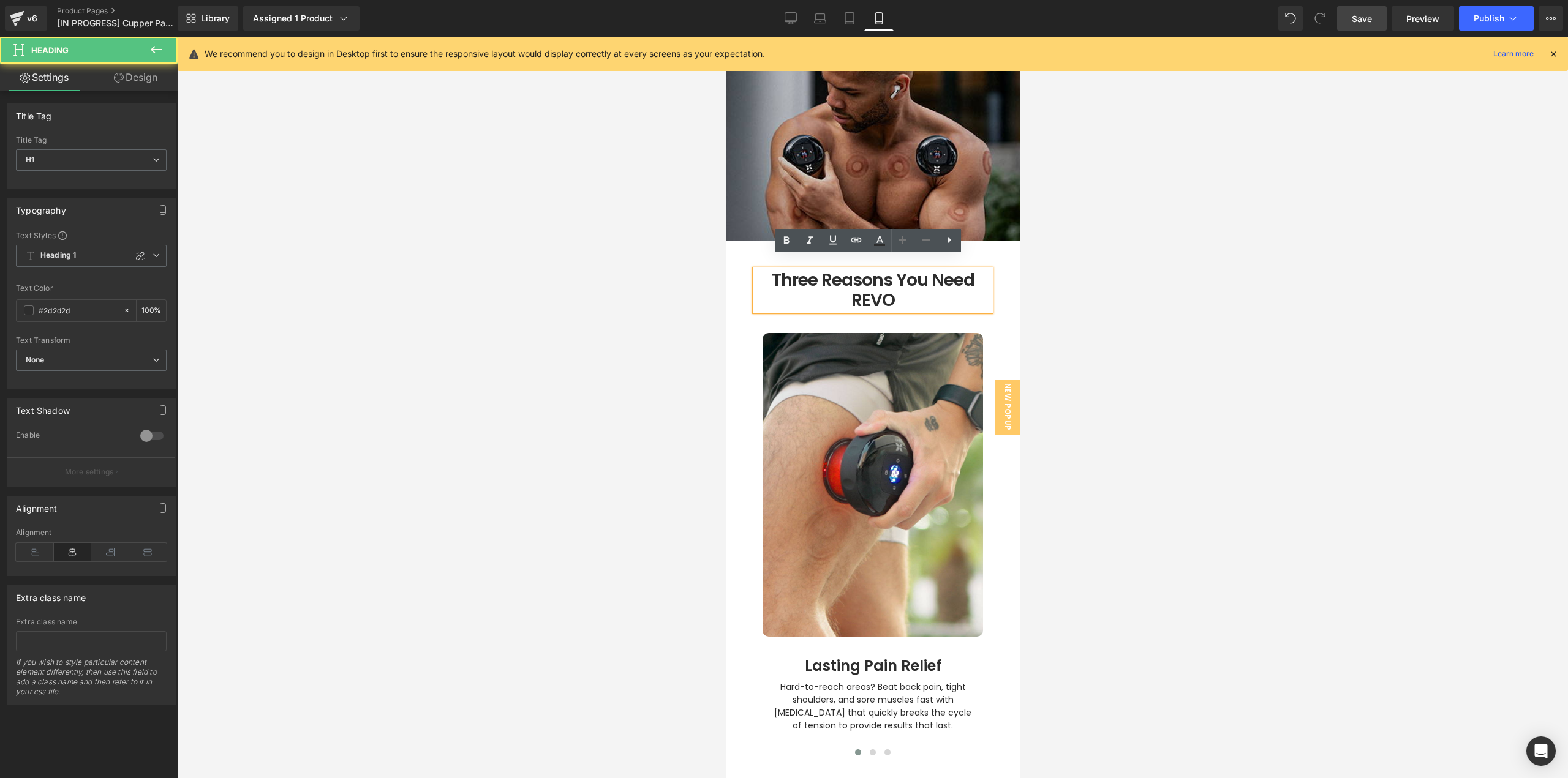
click at [1149, 327] on div at bounding box center [872, 407] width 1391 height 741
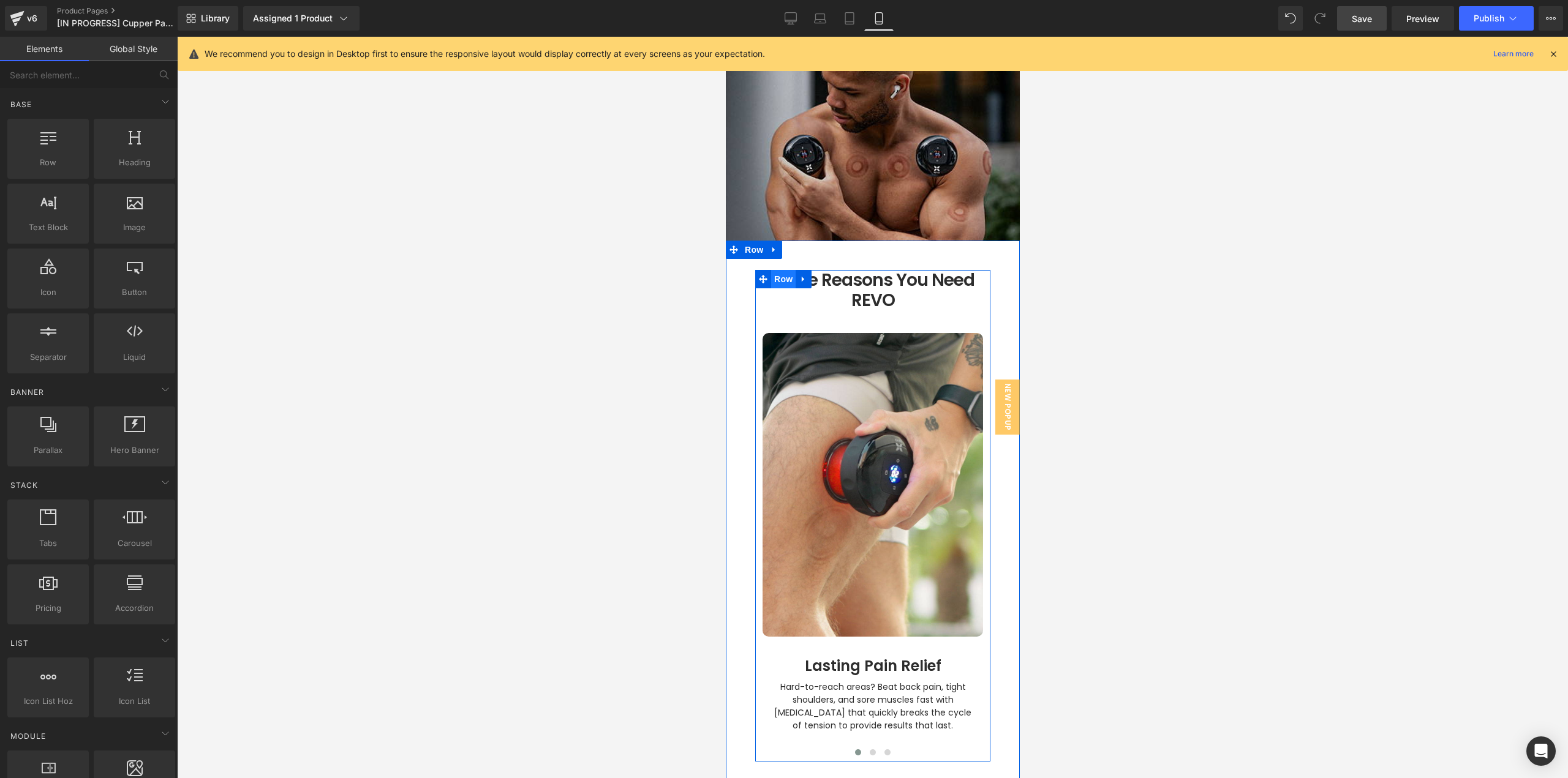
click at [774, 270] on span "Row" at bounding box center [782, 279] width 25 height 18
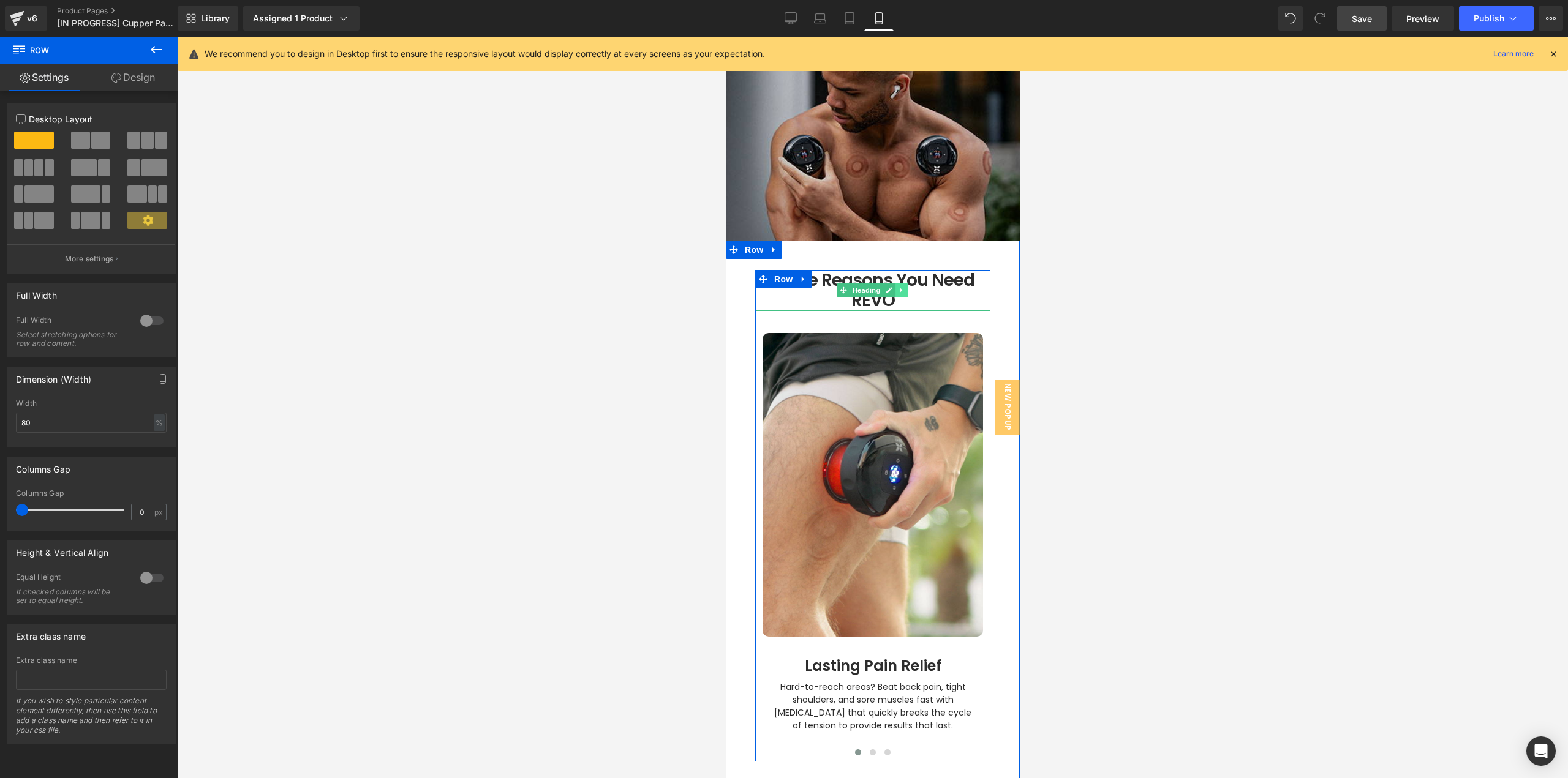
click at [898, 287] on icon at bounding box center [901, 290] width 6 height 7
click at [892, 287] on icon at bounding box center [895, 291] width 6 height 6
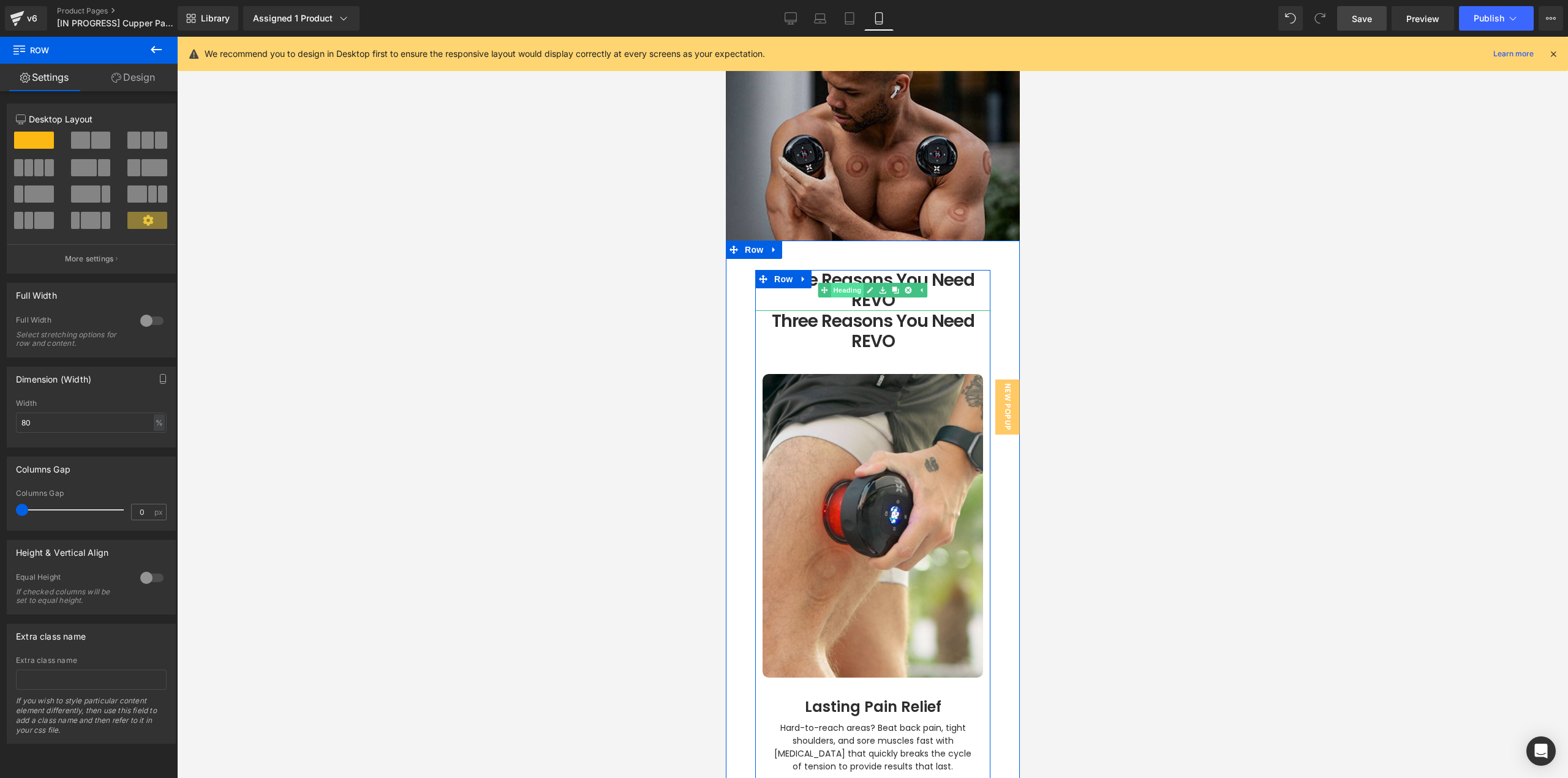
click at [852, 283] on span "Heading" at bounding box center [847, 290] width 33 height 15
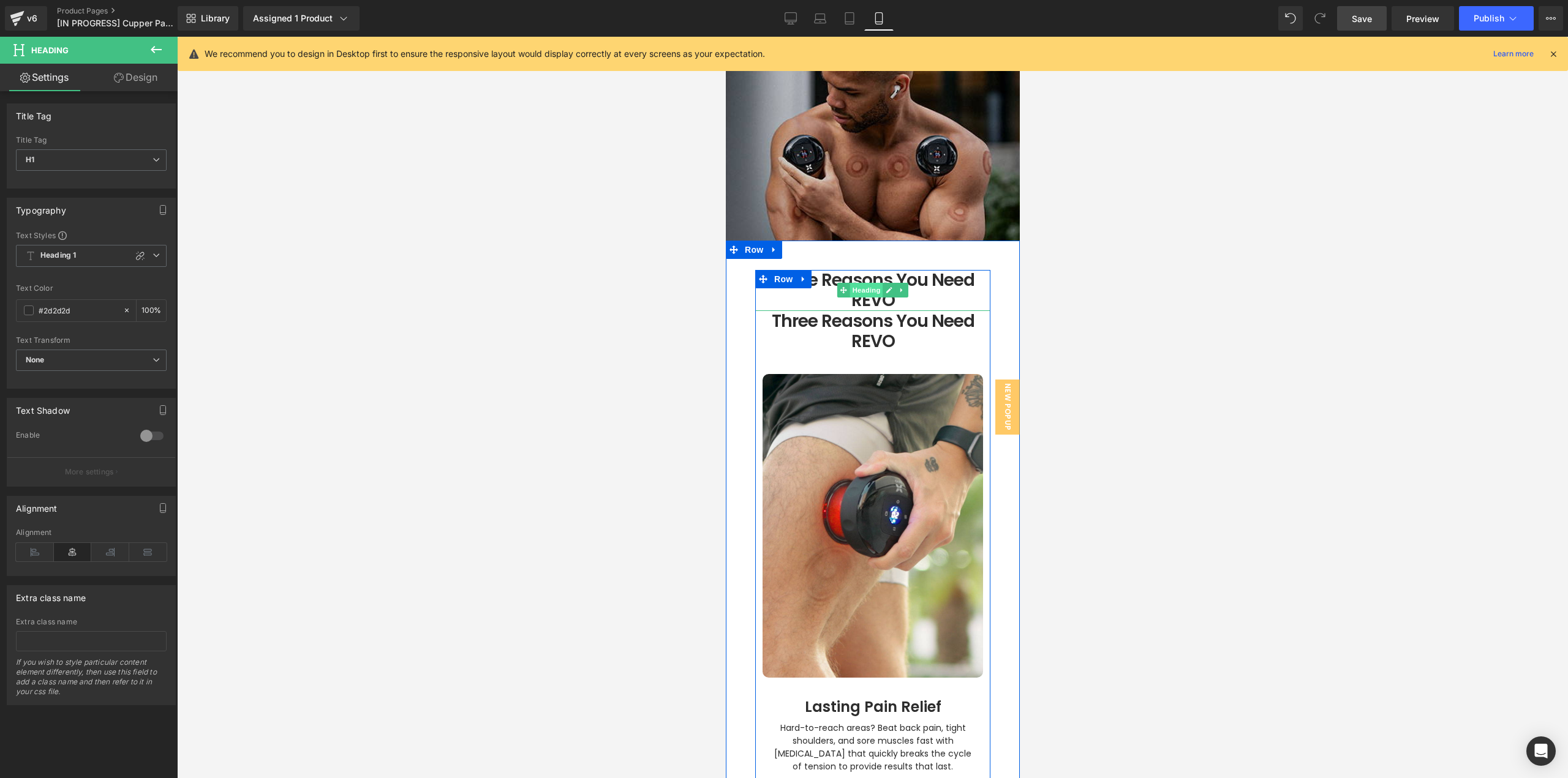
click at [857, 283] on span "Heading" at bounding box center [867, 290] width 33 height 15
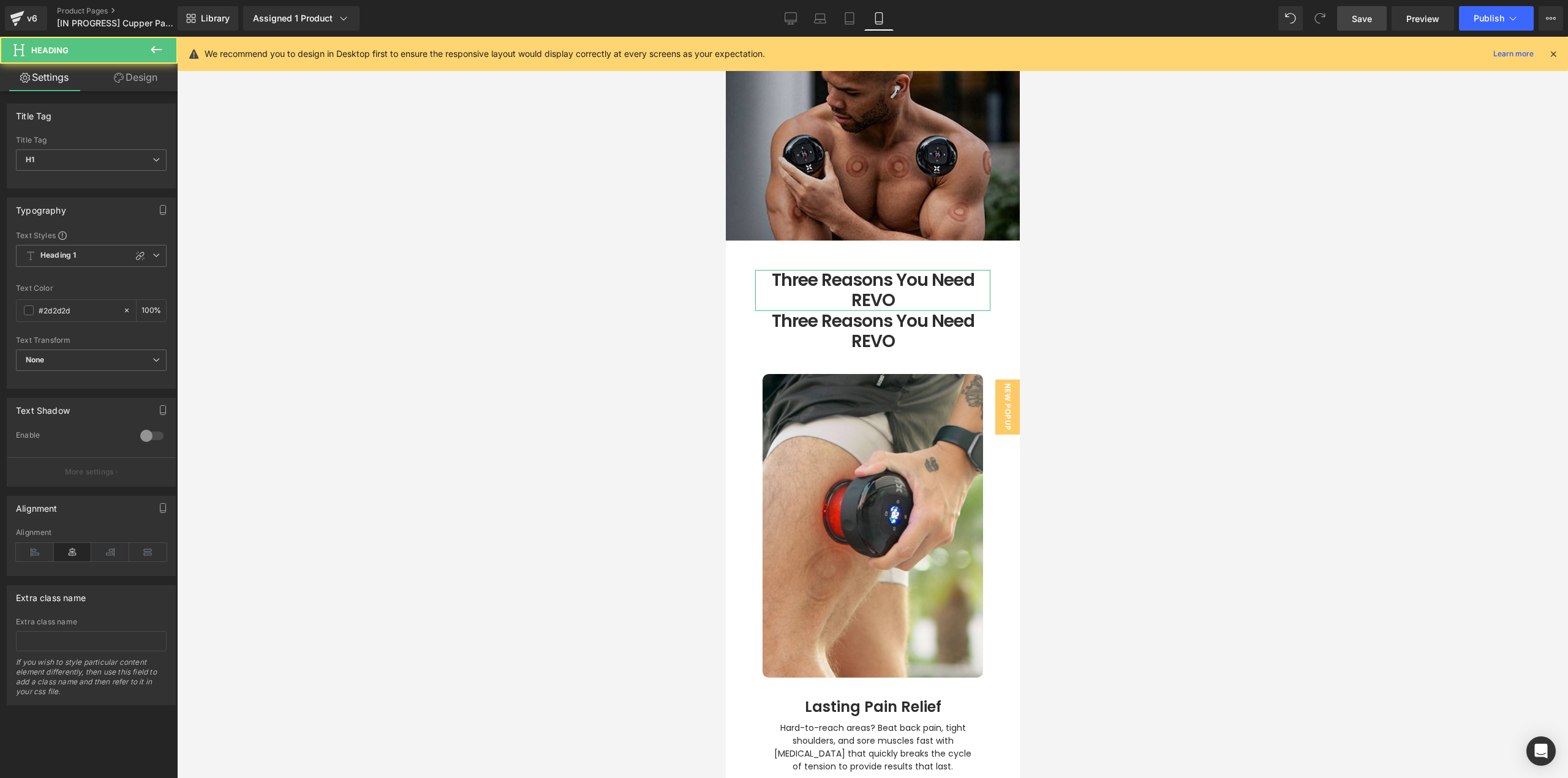
click at [137, 79] on link "Design" at bounding box center [136, 77] width 89 height 28
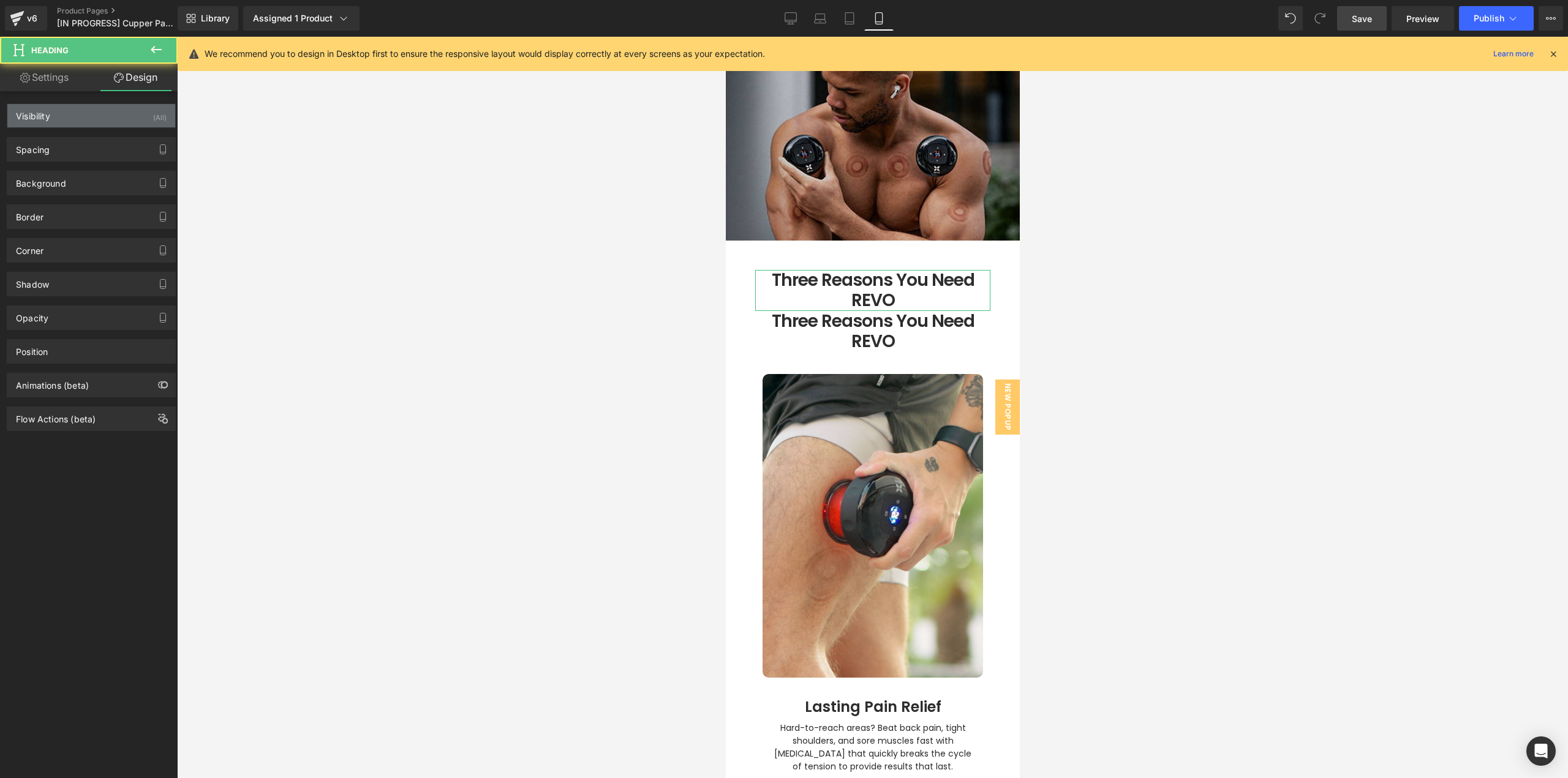
click at [90, 114] on div "Visibility (All)" at bounding box center [91, 115] width 168 height 23
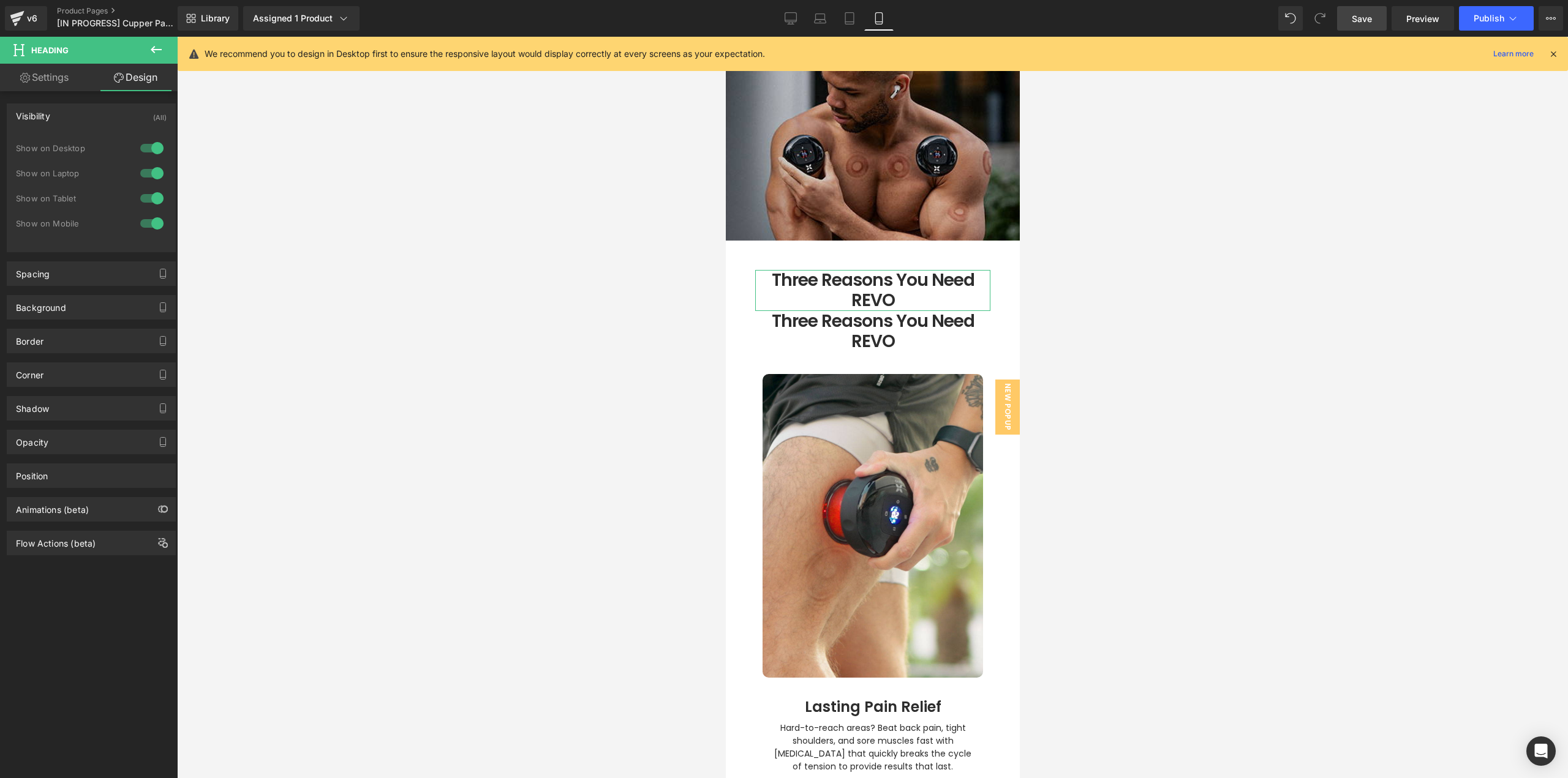
click at [153, 146] on div at bounding box center [152, 148] width 29 height 20
drag, startPoint x: 149, startPoint y: 167, endPoint x: 149, endPoint y: 186, distance: 19.0
click at [149, 168] on div at bounding box center [152, 173] width 29 height 20
drag, startPoint x: 149, startPoint y: 179, endPoint x: 149, endPoint y: 145, distance: 34.0
click at [149, 178] on div at bounding box center [152, 173] width 29 height 20
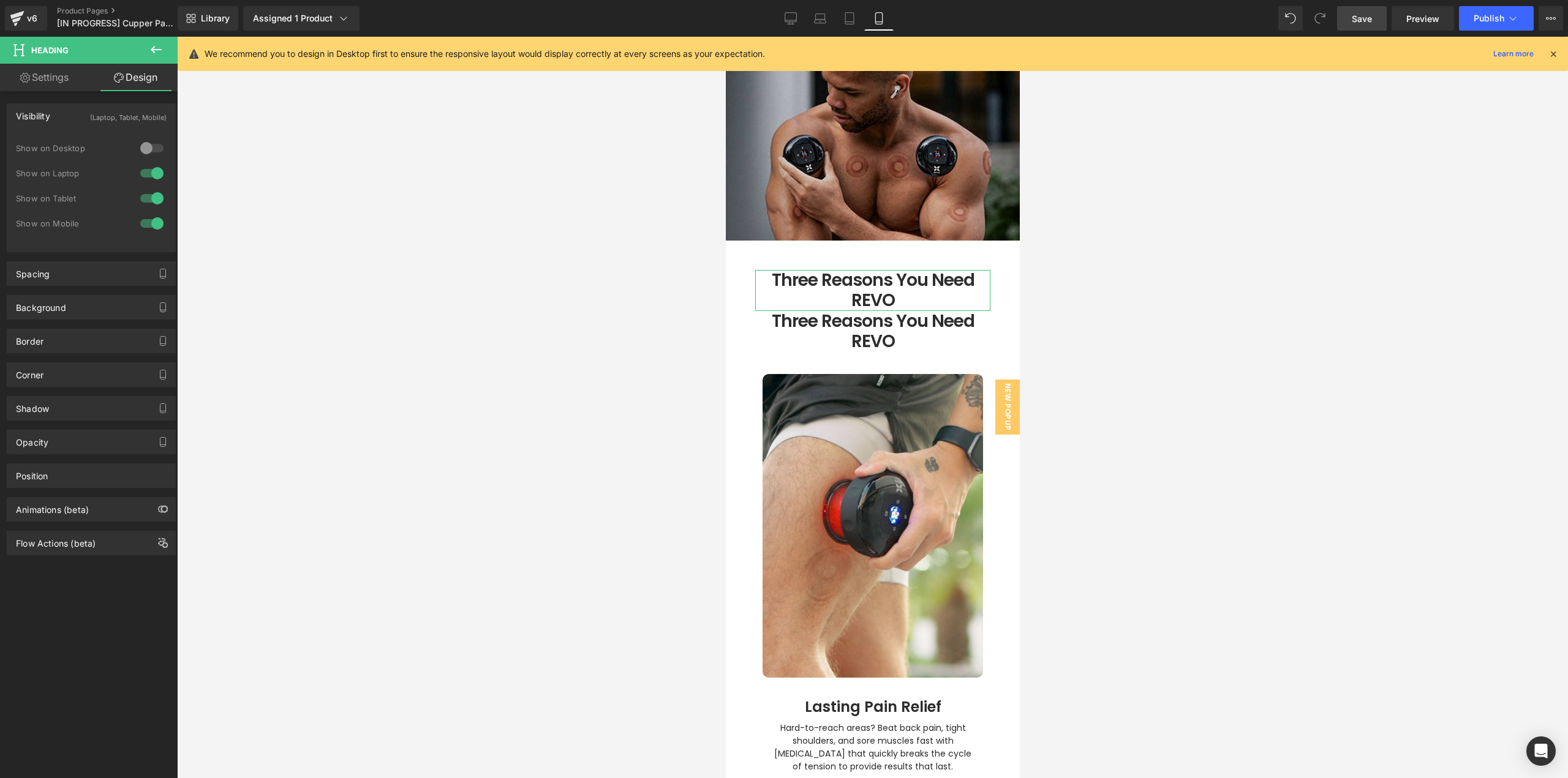
click at [149, 143] on div at bounding box center [152, 148] width 29 height 20
drag, startPoint x: 153, startPoint y: 229, endPoint x: 613, endPoint y: 260, distance: 461.0
click at [153, 229] on div at bounding box center [152, 223] width 29 height 20
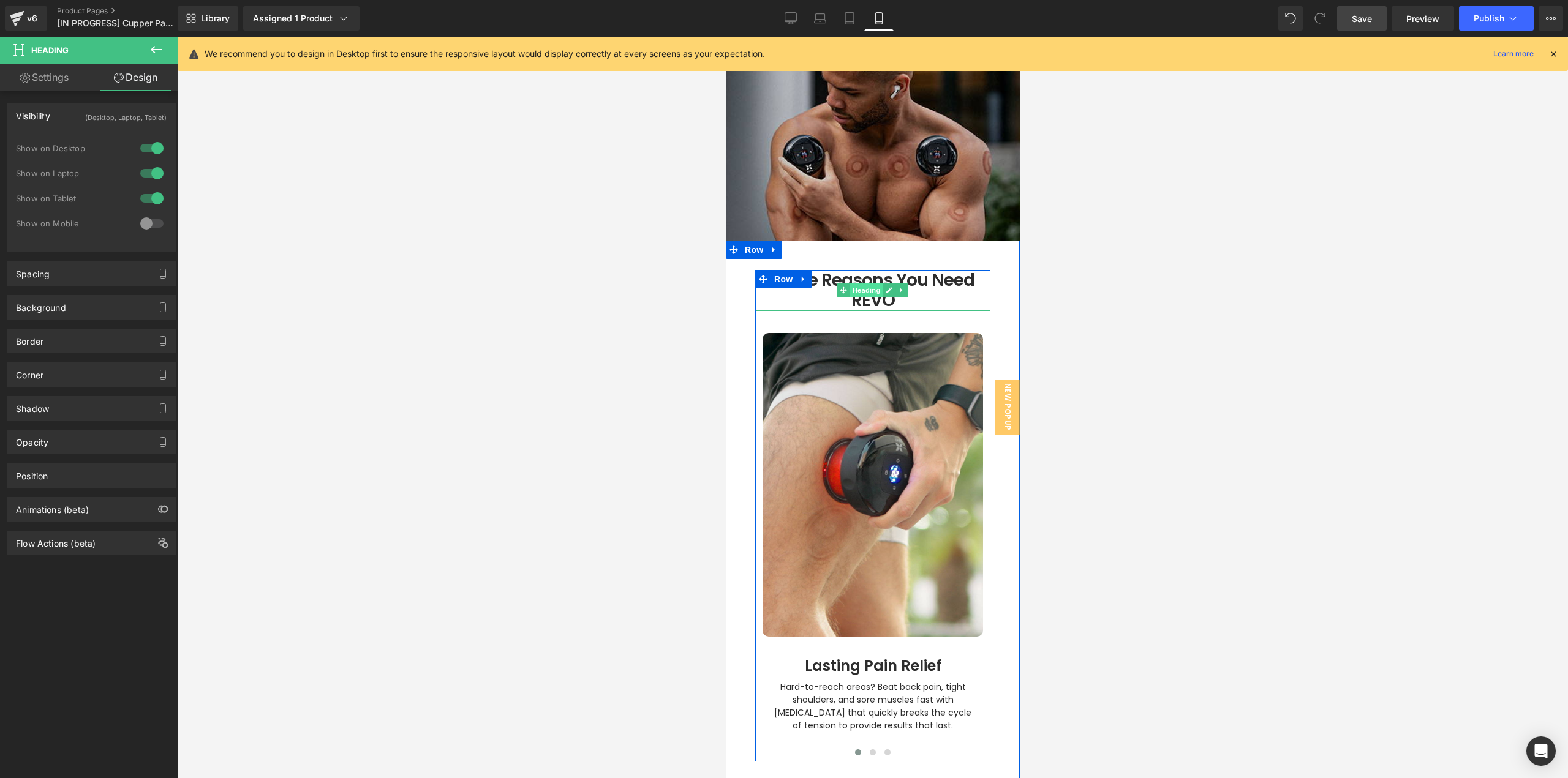
click at [868, 283] on span "Heading" at bounding box center [867, 290] width 33 height 15
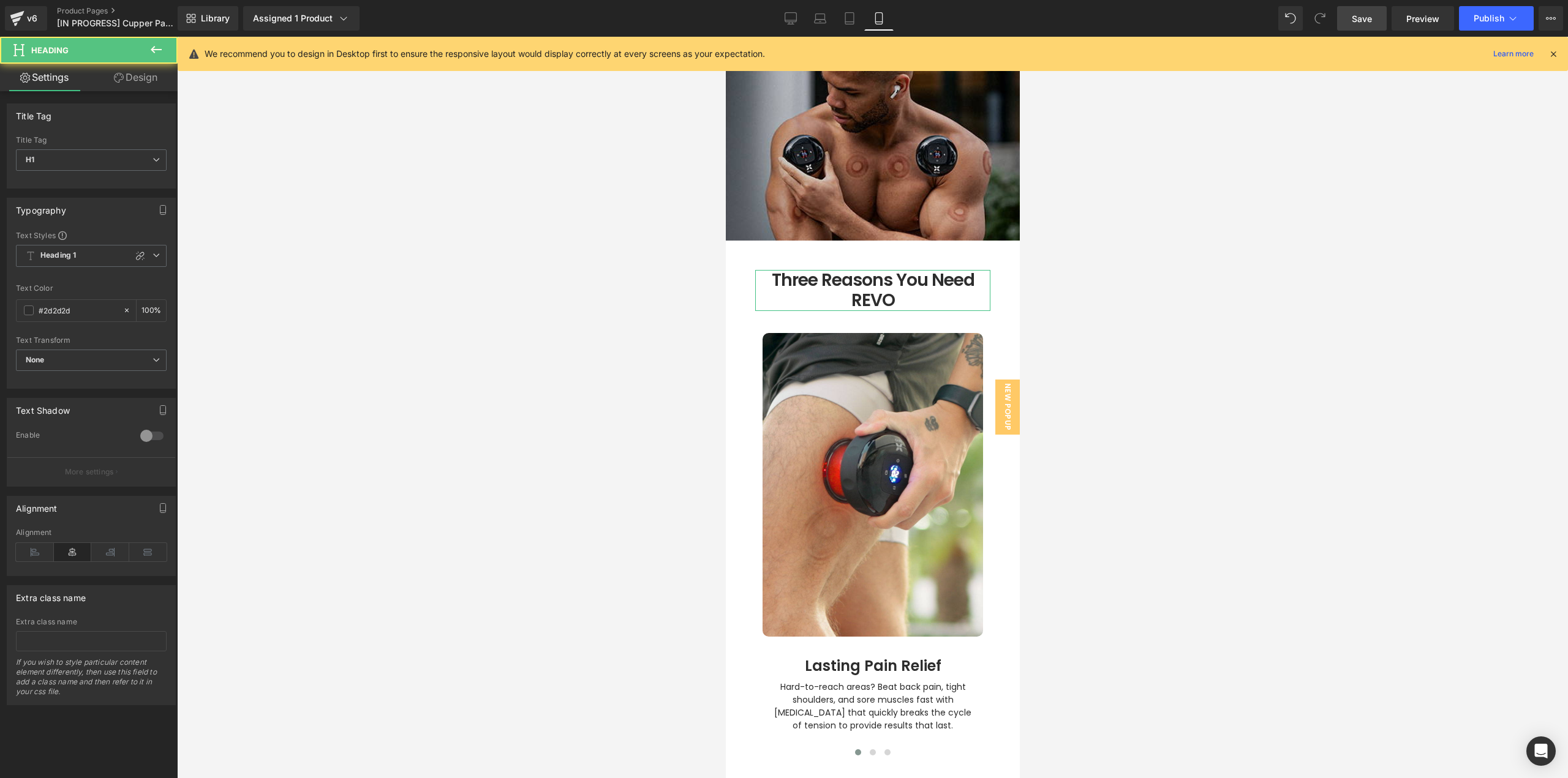
click at [148, 82] on link "Design" at bounding box center [136, 77] width 89 height 28
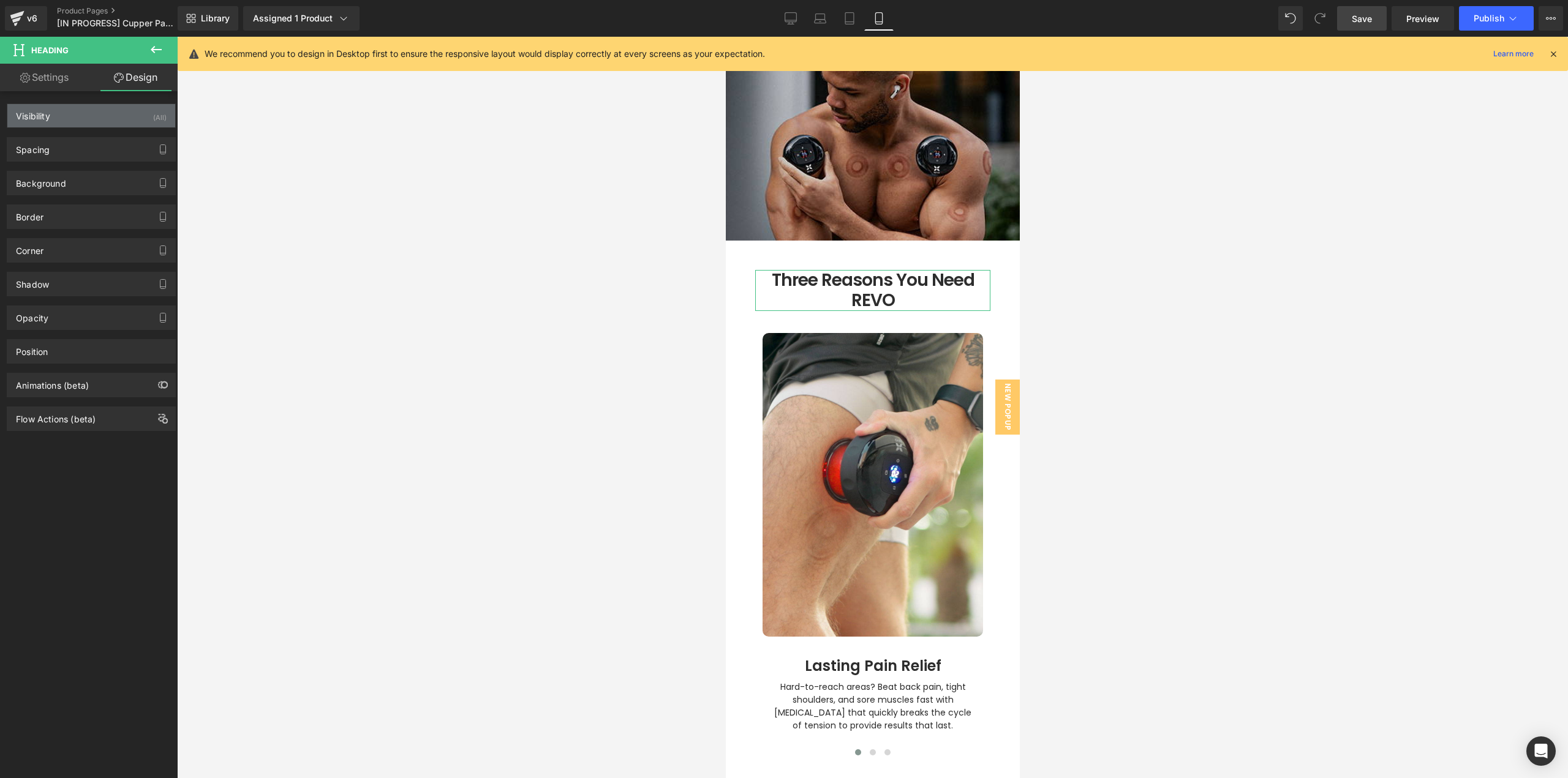
click at [134, 116] on div "Visibility (All)" at bounding box center [91, 115] width 168 height 23
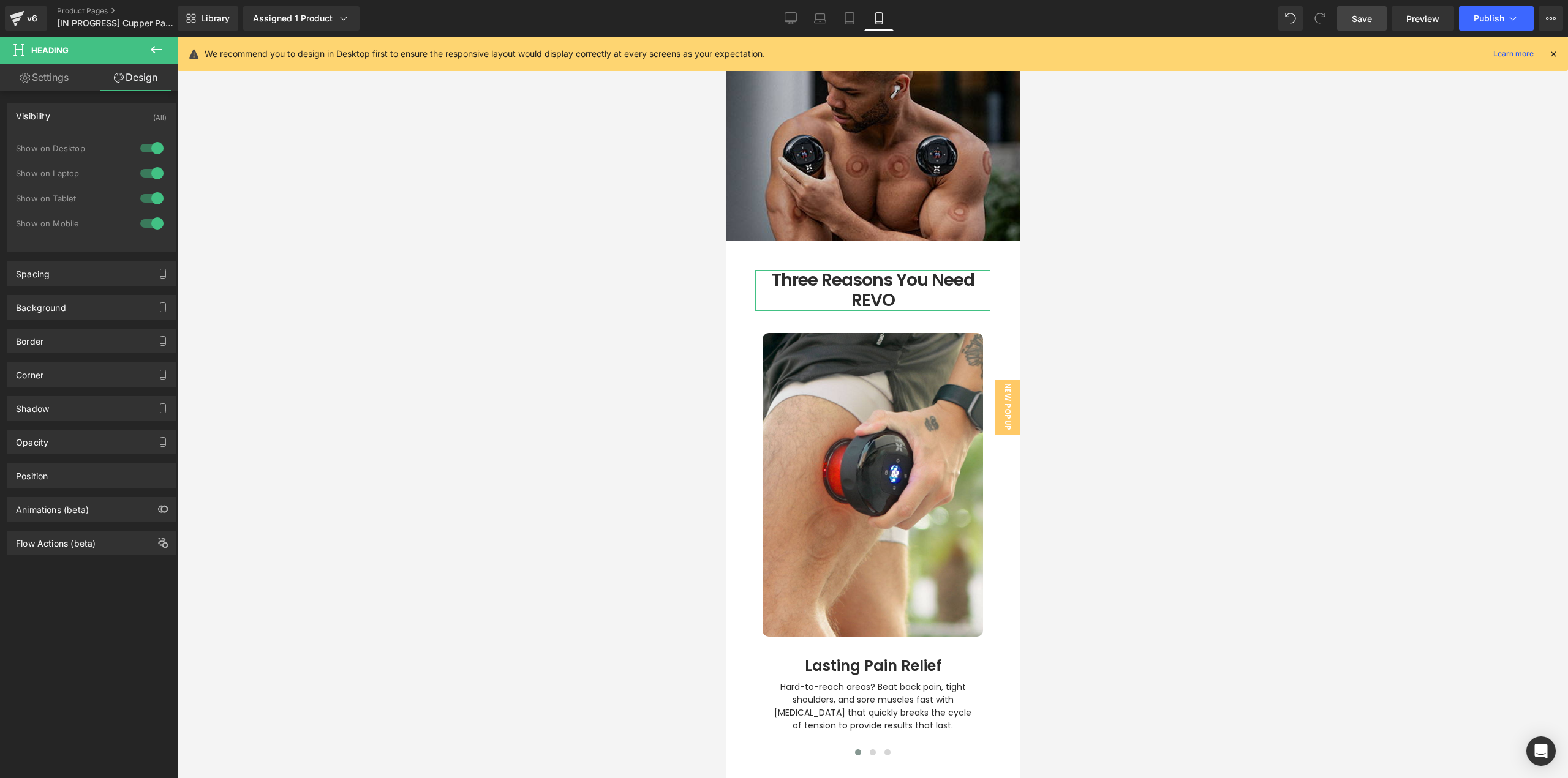
click at [146, 145] on div at bounding box center [152, 148] width 29 height 20
drag, startPoint x: 156, startPoint y: 176, endPoint x: 154, endPoint y: 184, distance: 8.2
click at [156, 178] on div at bounding box center [152, 173] width 29 height 20
drag, startPoint x: 149, startPoint y: 194, endPoint x: 426, endPoint y: 224, distance: 278.6
click at [149, 194] on div at bounding box center [152, 198] width 29 height 20
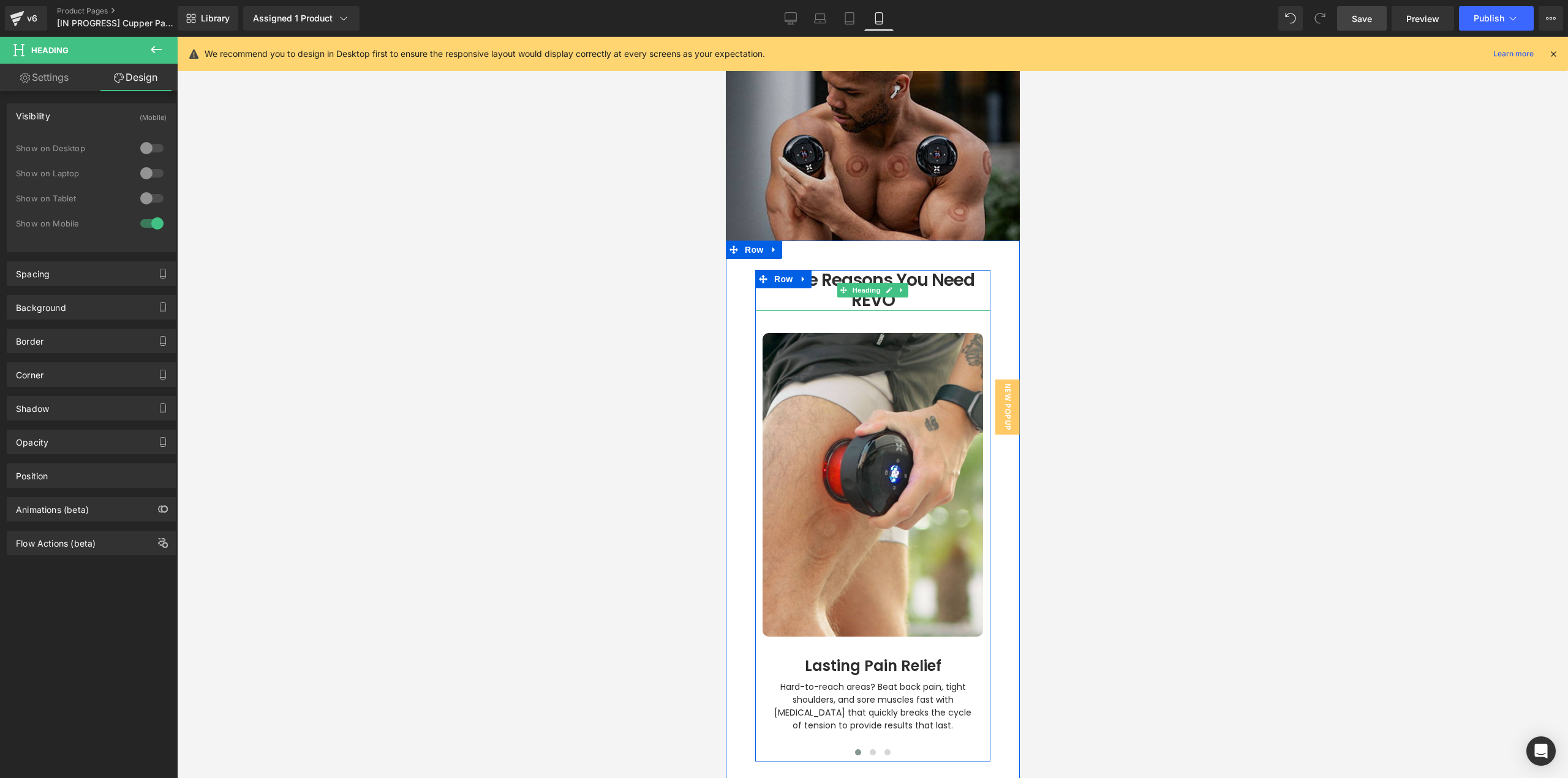
click at [892, 270] on h1 "Three Reasons You Need REVO" at bounding box center [872, 291] width 235 height 41
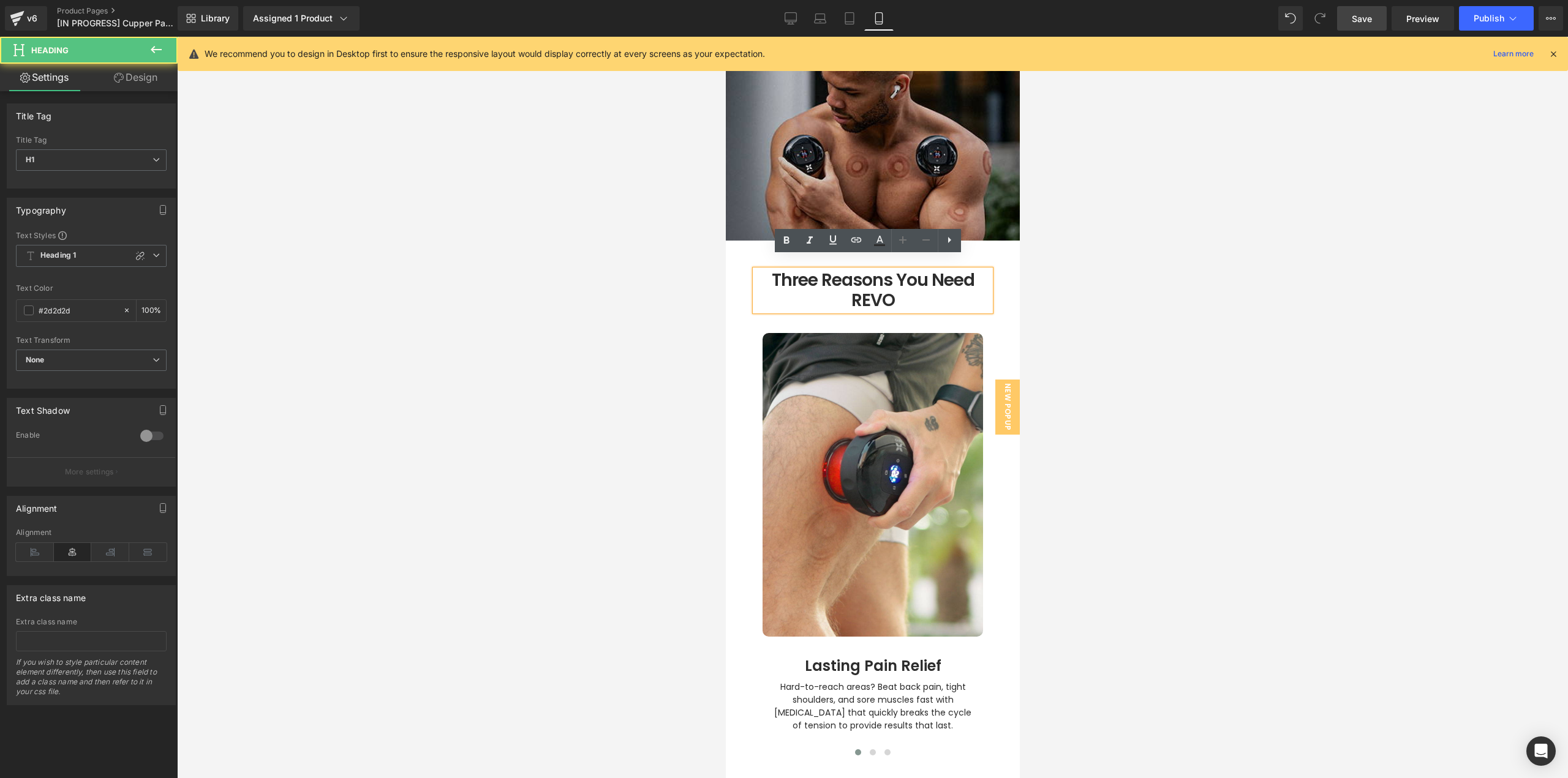
click at [892, 270] on h1 "Three Reasons You Need REVO" at bounding box center [872, 291] width 235 height 41
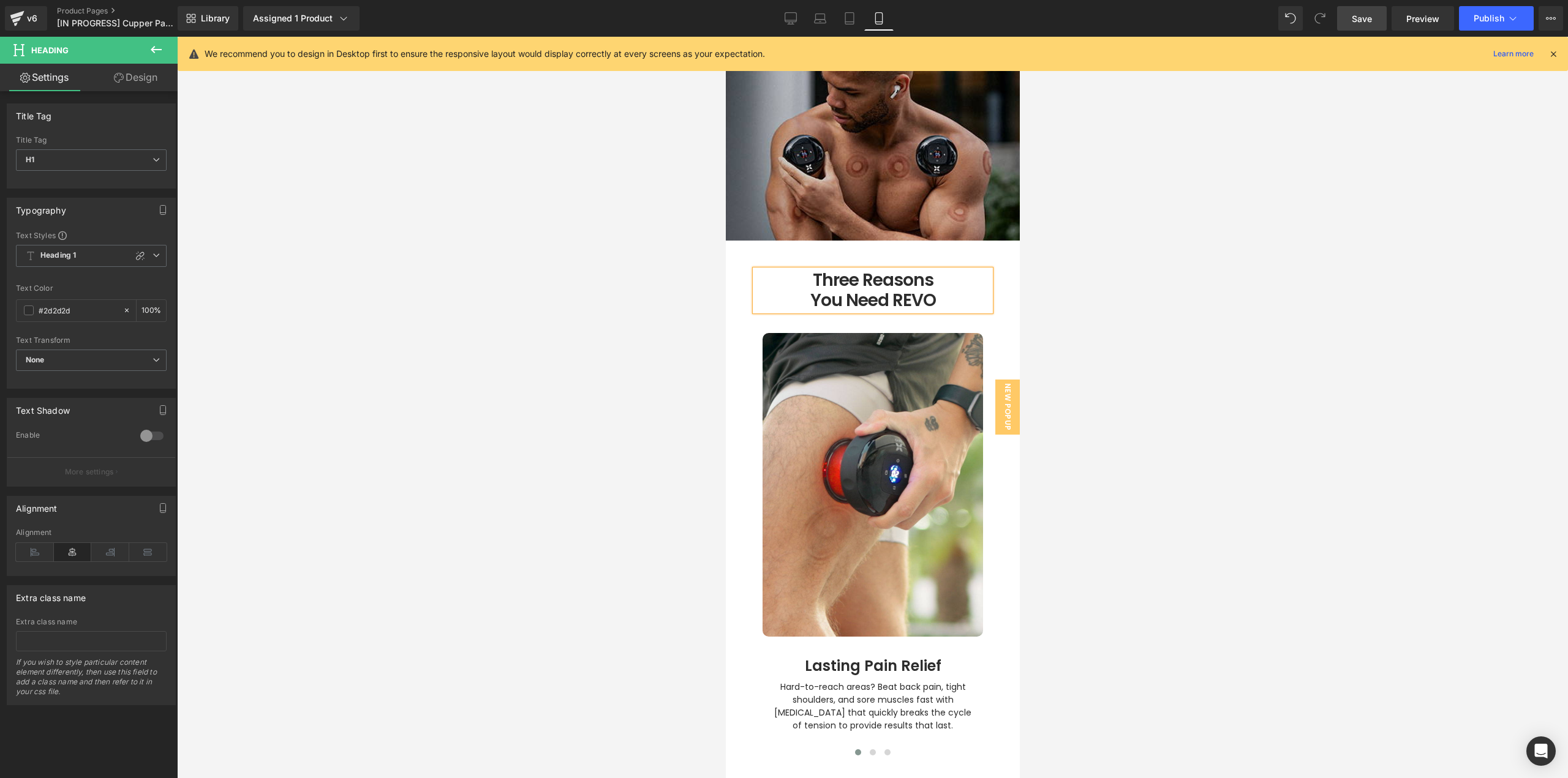
click at [1179, 316] on div at bounding box center [872, 407] width 1391 height 741
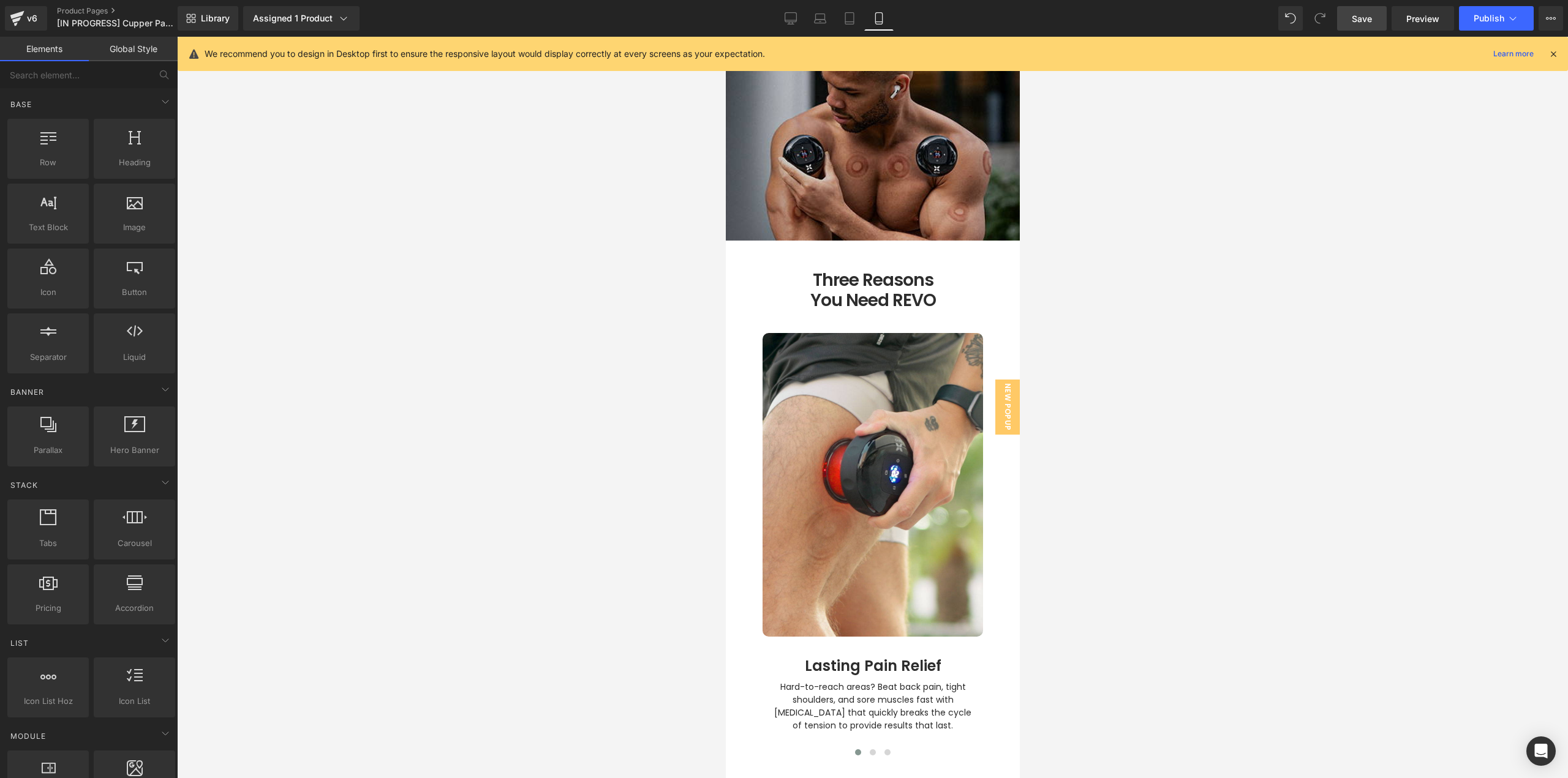
click at [1373, 15] on link "Save" at bounding box center [1361, 18] width 49 height 25
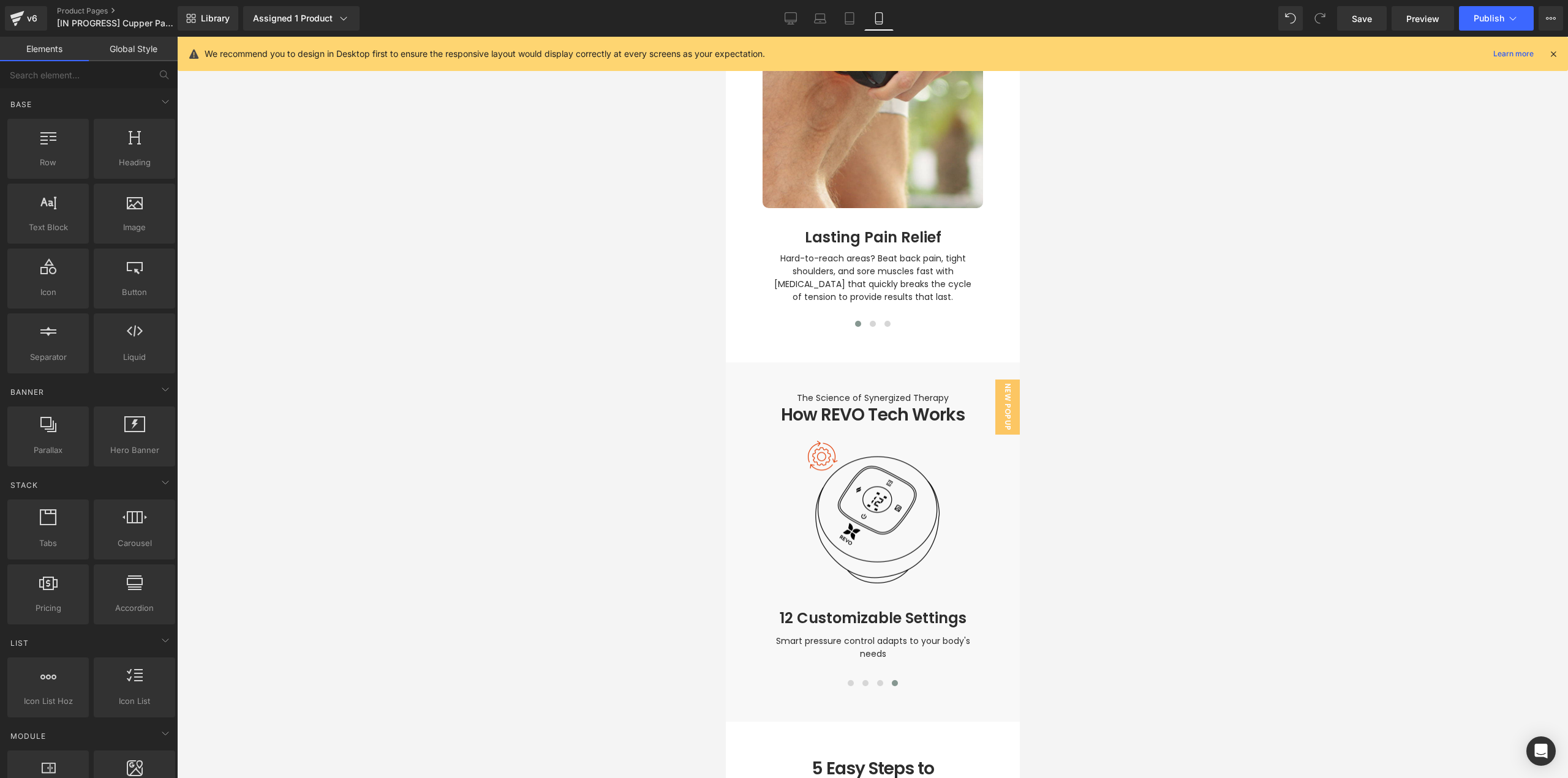
scroll to position [1951, 0]
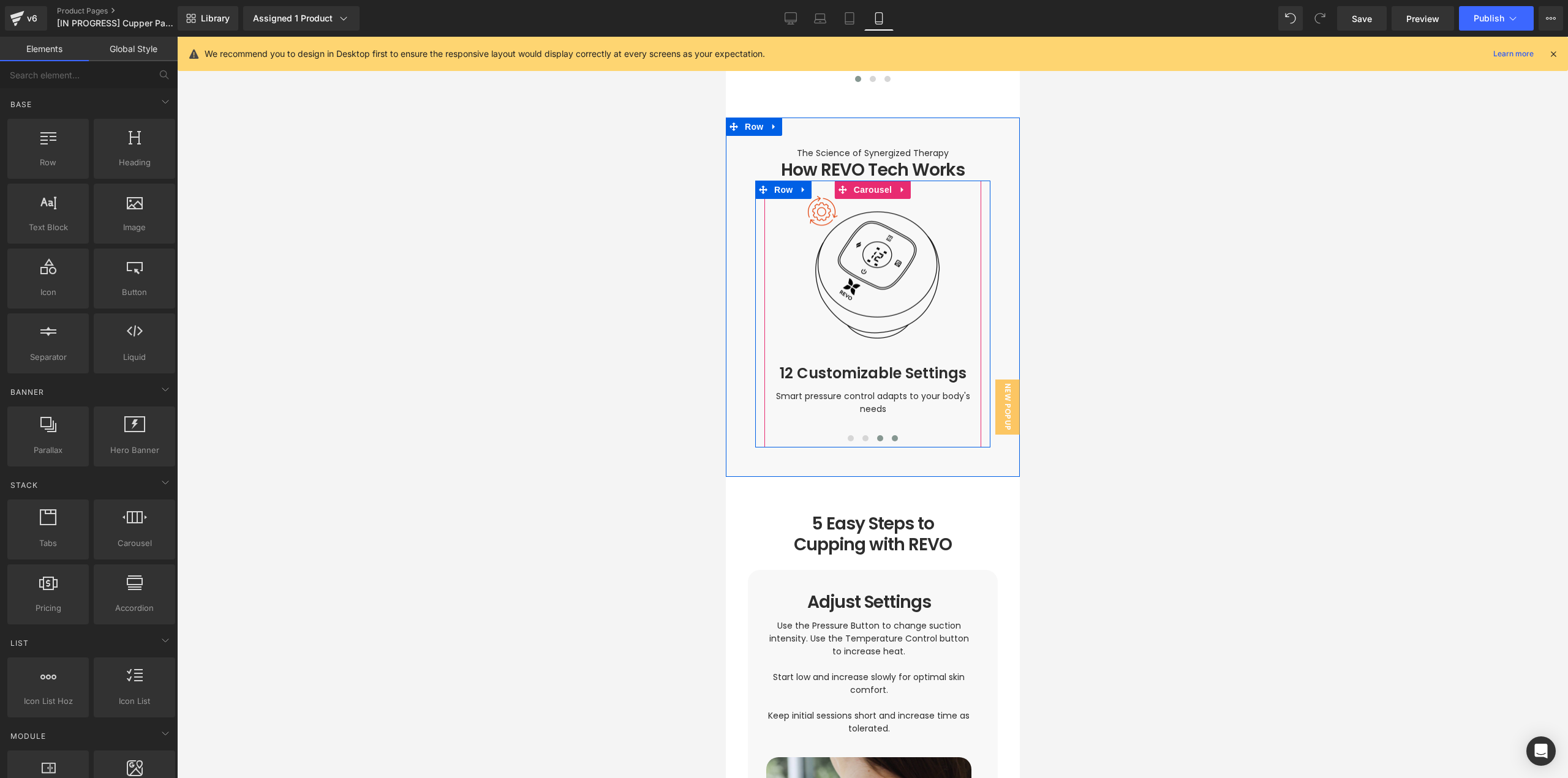
click at [873, 432] on button at bounding box center [879, 437] width 15 height 12
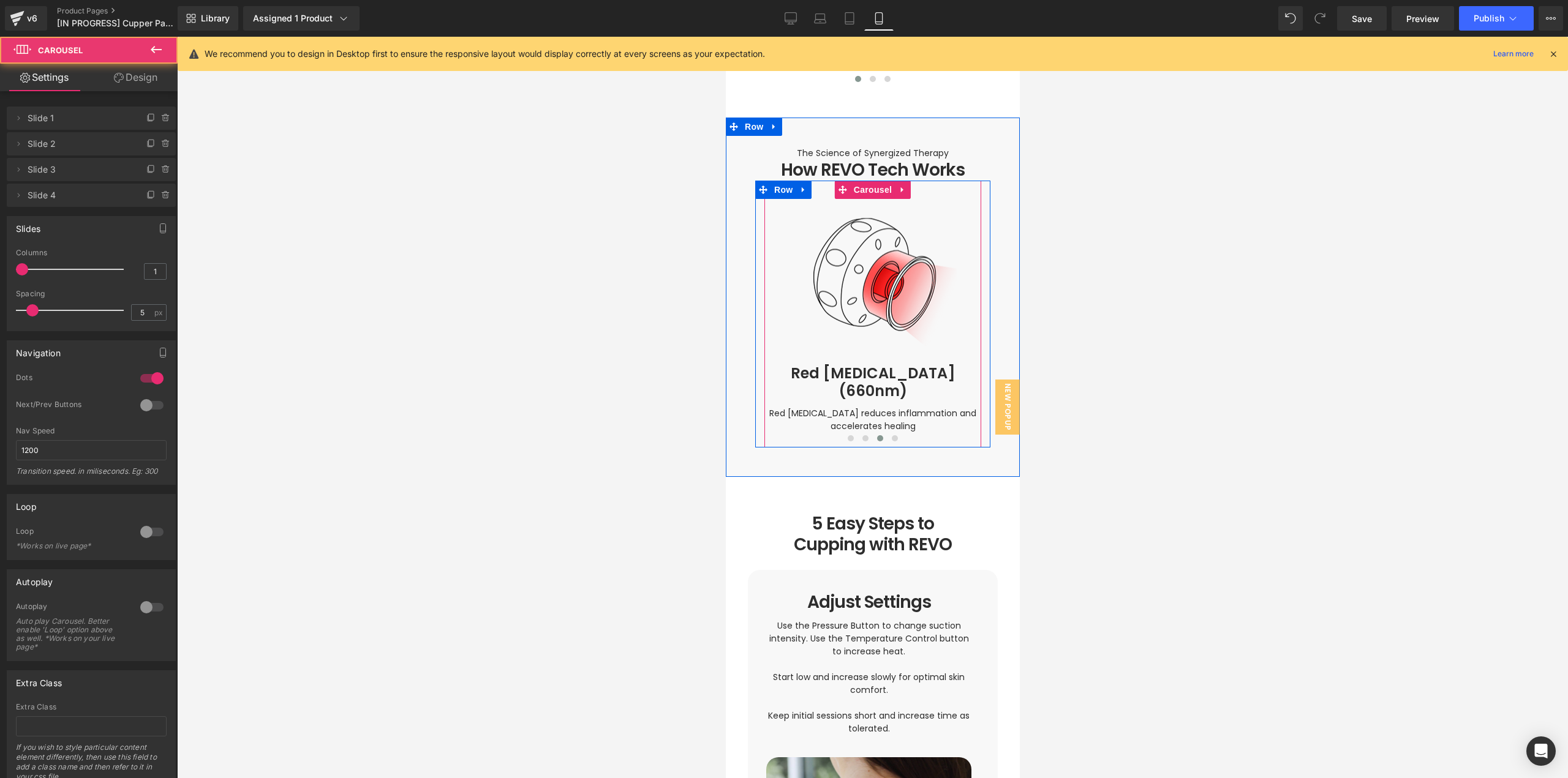
click at [876, 435] on span at bounding box center [879, 438] width 6 height 6
click at [862, 435] on span at bounding box center [865, 438] width 6 height 6
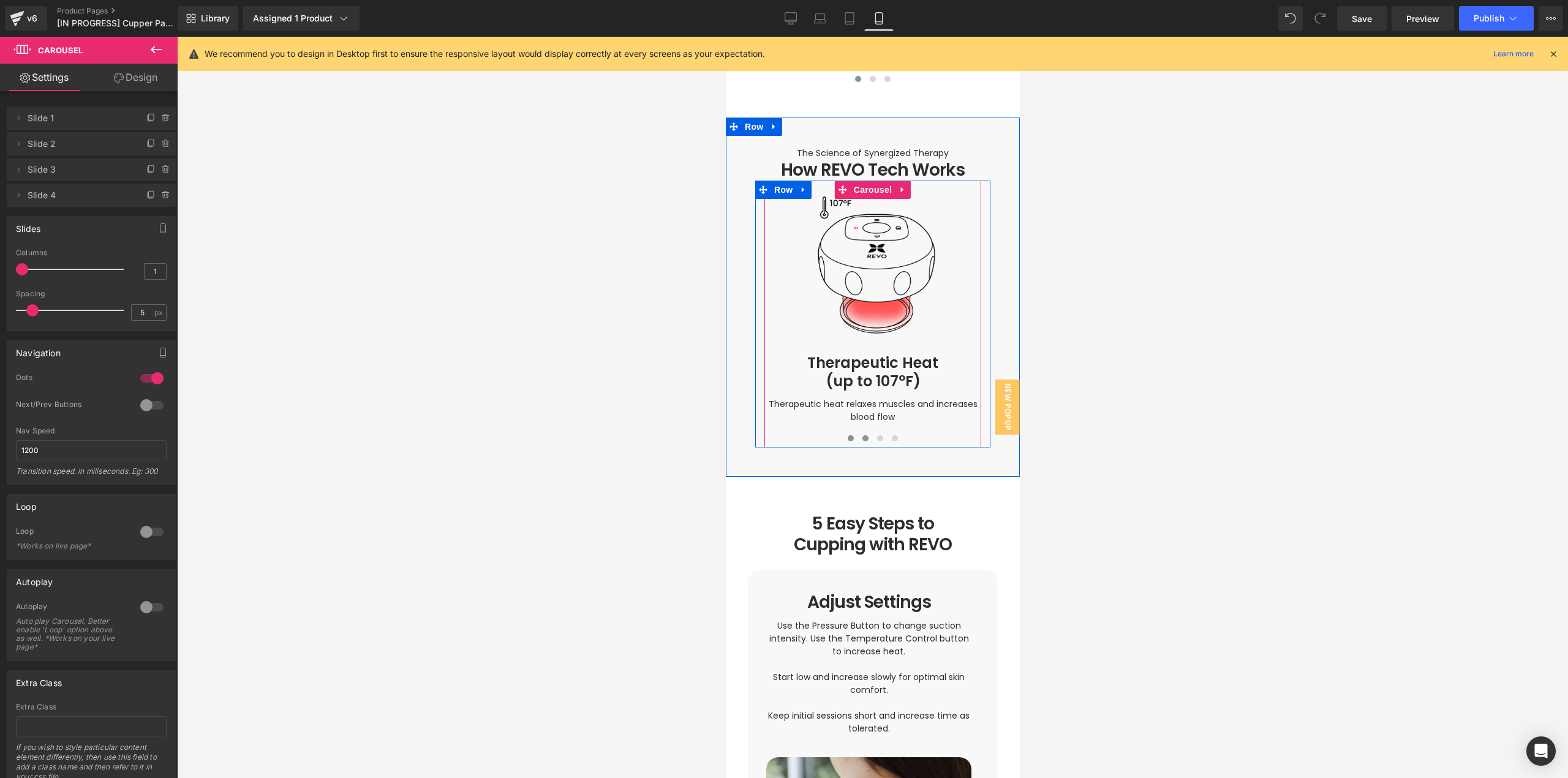
click at [848, 432] on button at bounding box center [850, 437] width 15 height 12
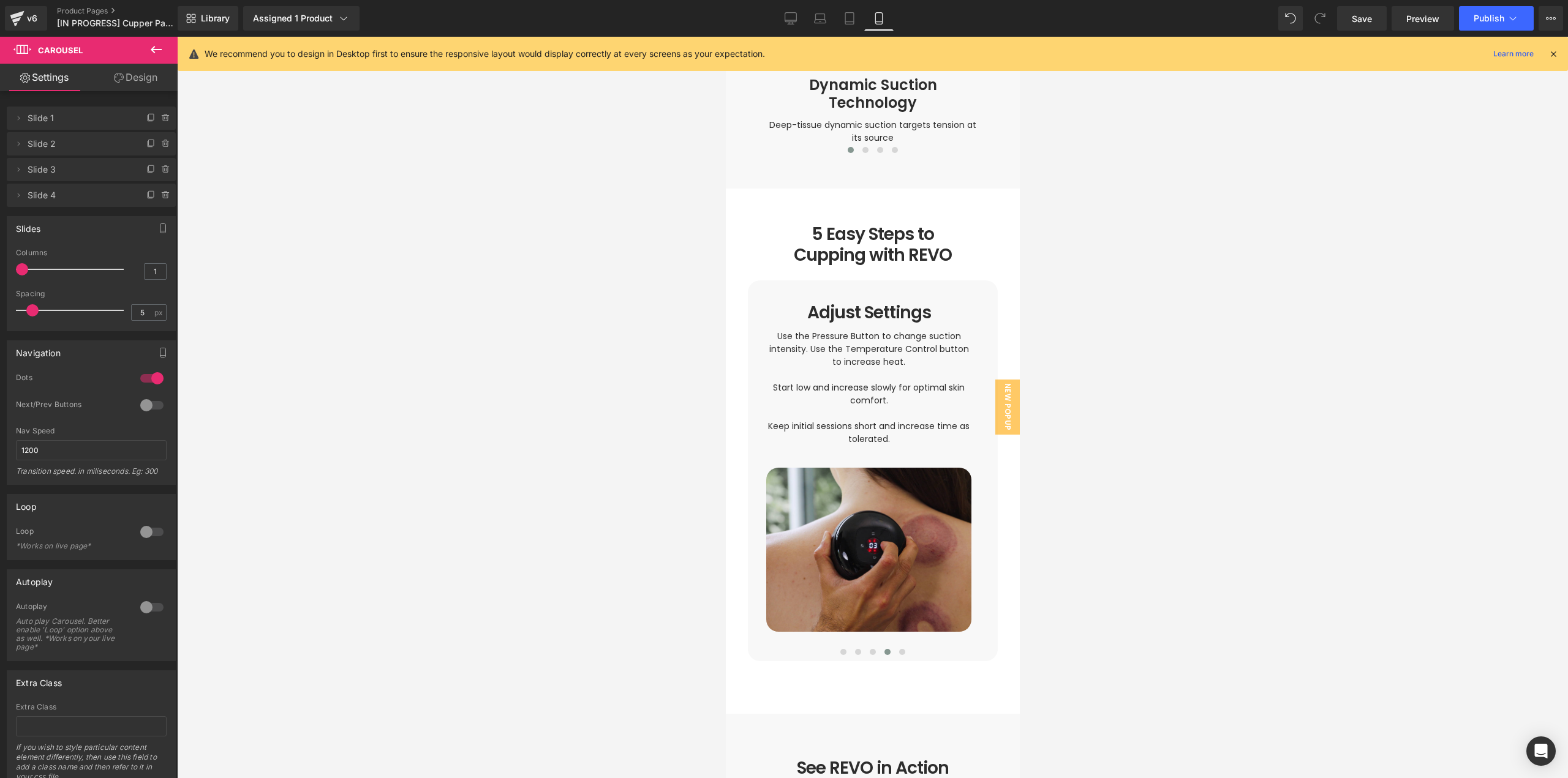
scroll to position [2319, 0]
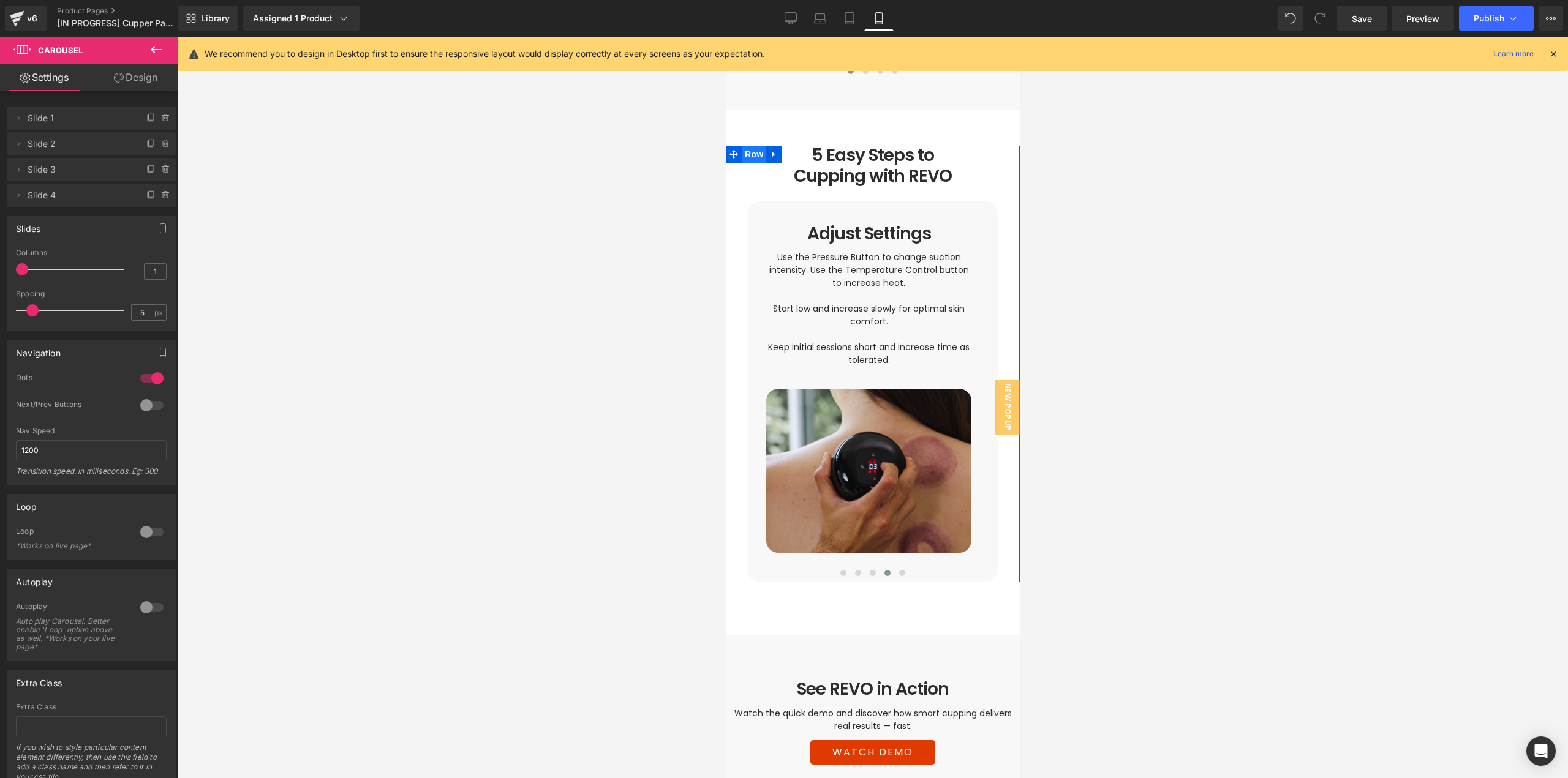
click at [743, 145] on span "Row" at bounding box center [753, 154] width 25 height 18
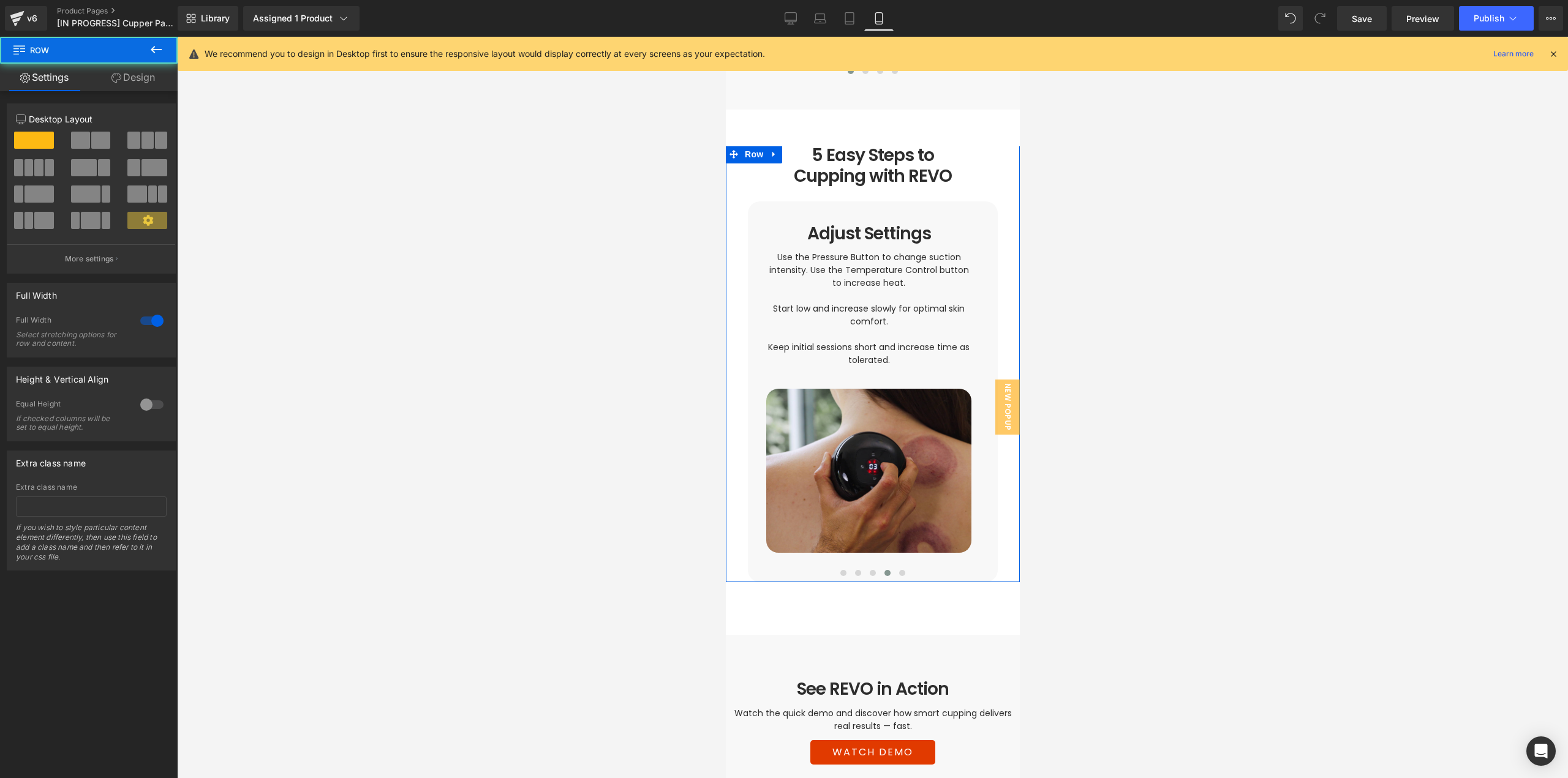
click at [141, 76] on link "Design" at bounding box center [133, 77] width 89 height 28
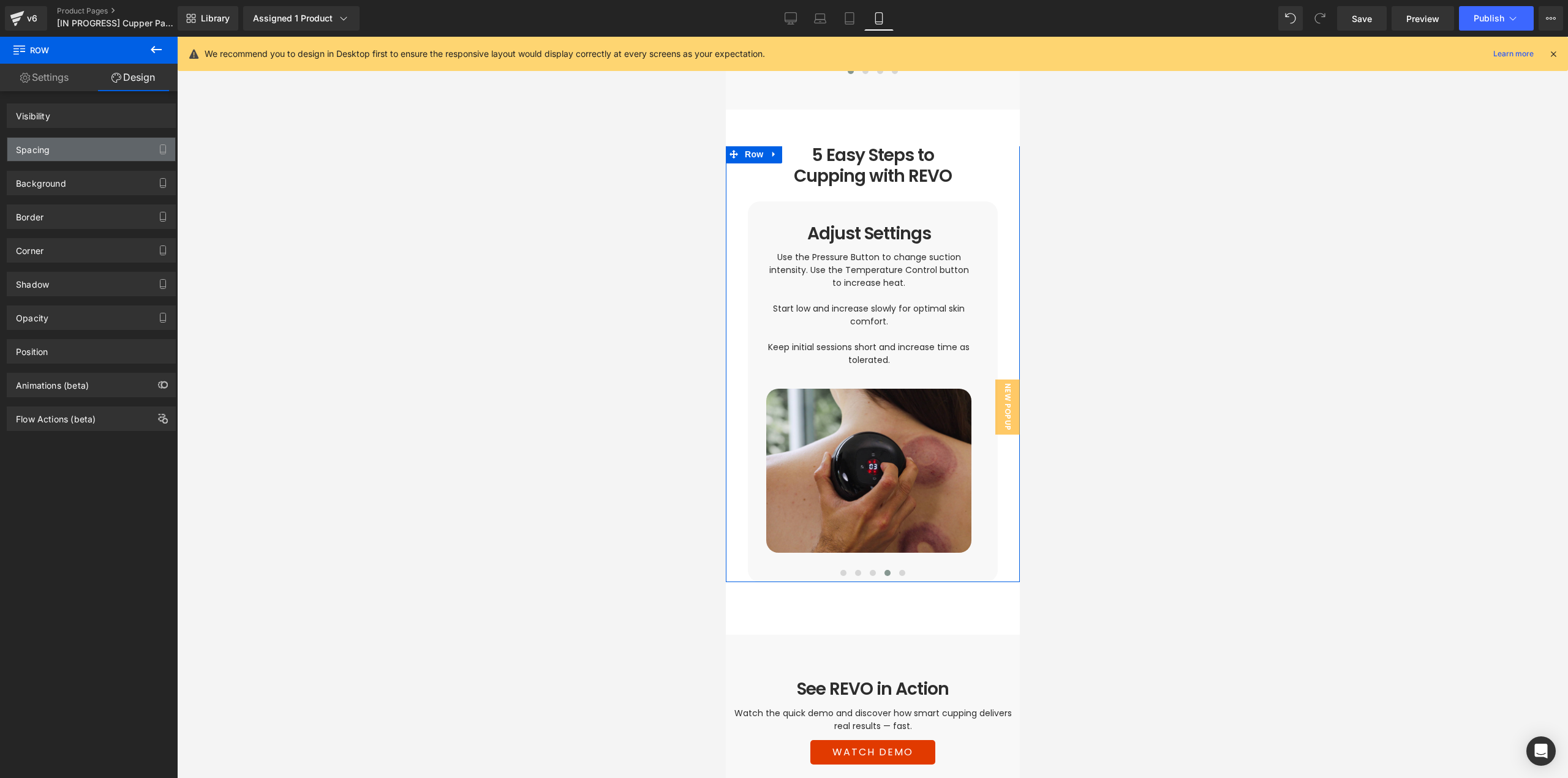
click at [57, 148] on div "Spacing" at bounding box center [91, 148] width 168 height 23
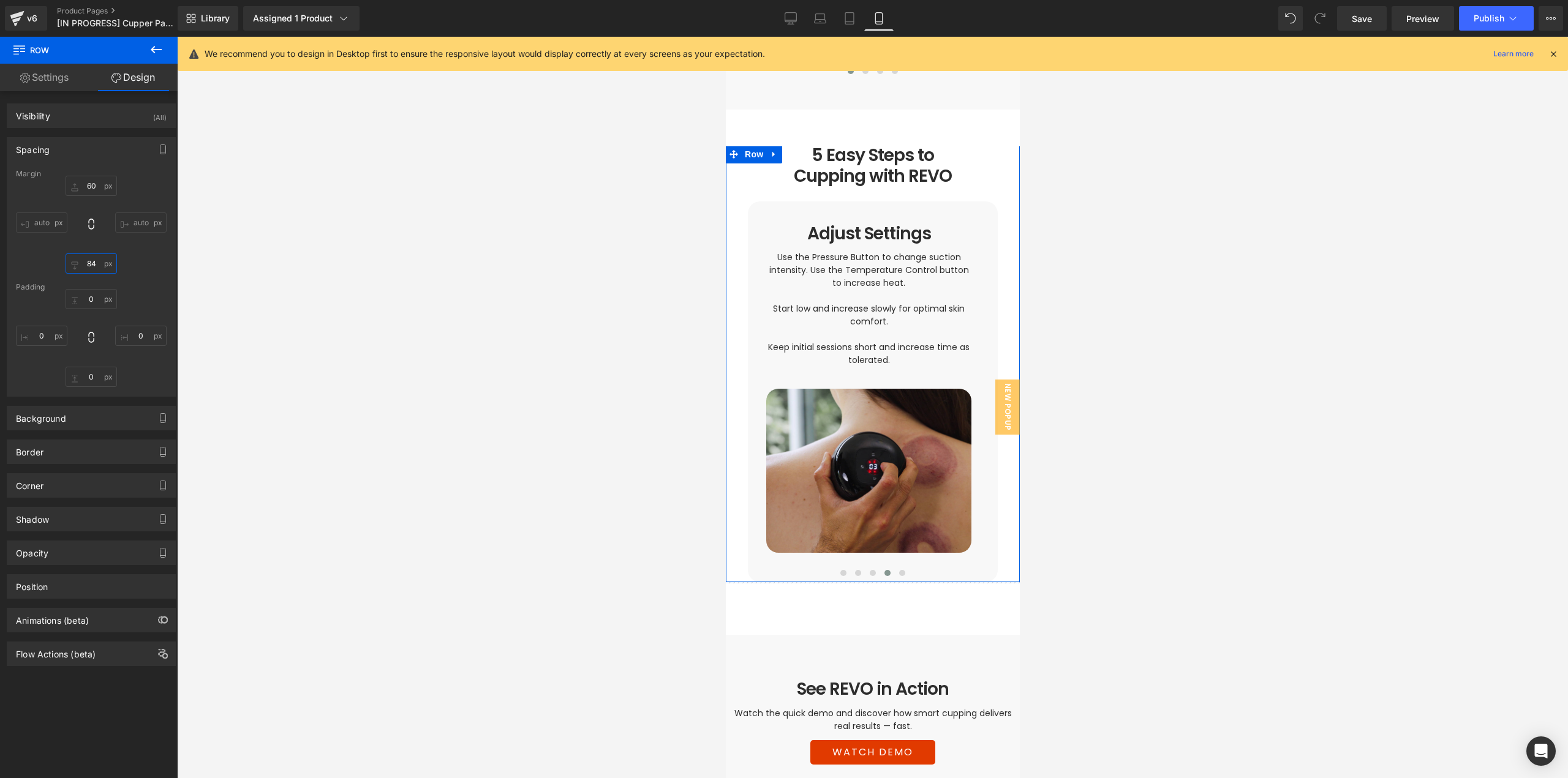
click at [97, 261] on input "84" at bounding box center [91, 263] width 52 height 20
type input "60"
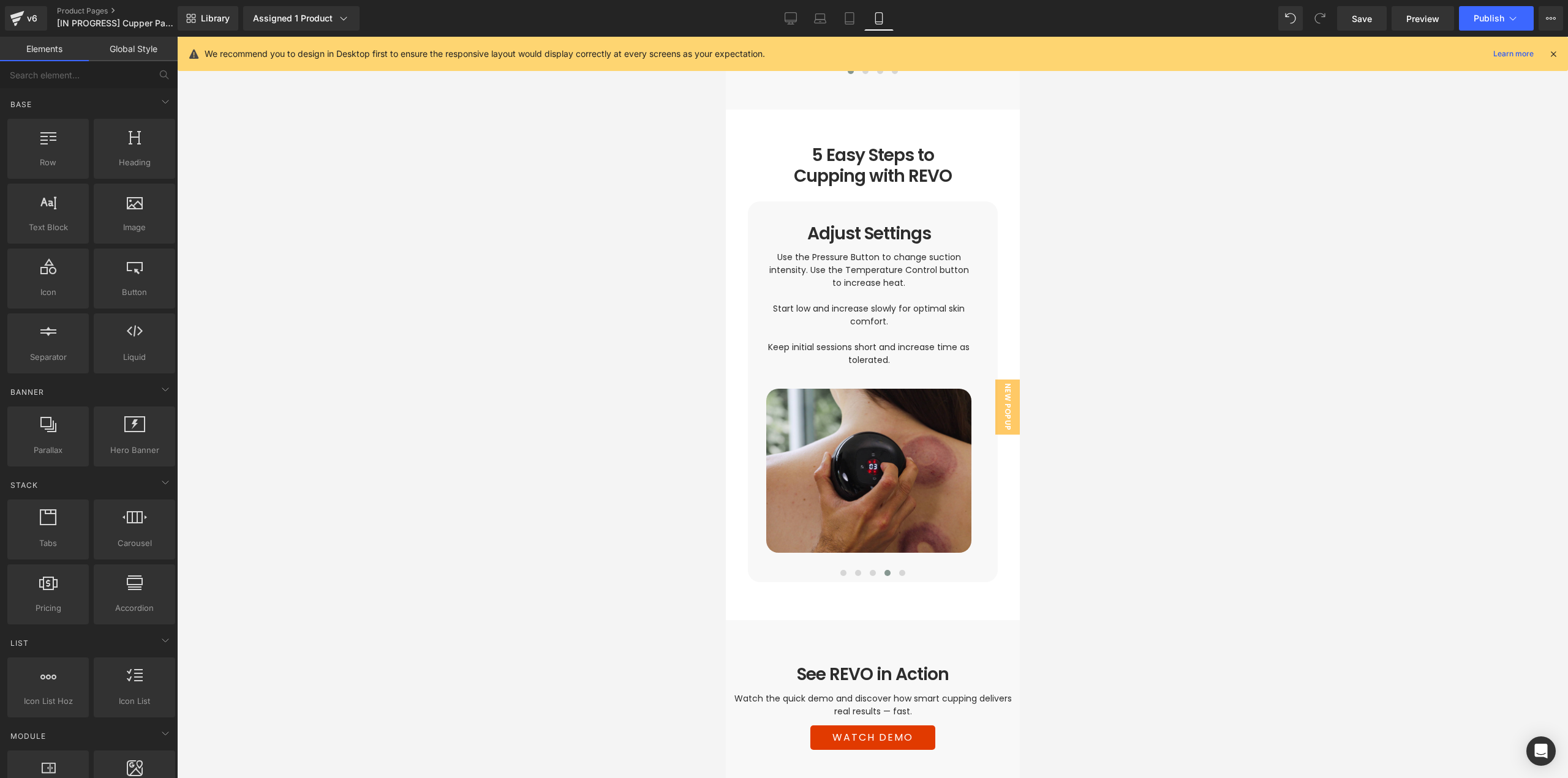
click at [1192, 333] on div at bounding box center [872, 407] width 1391 height 741
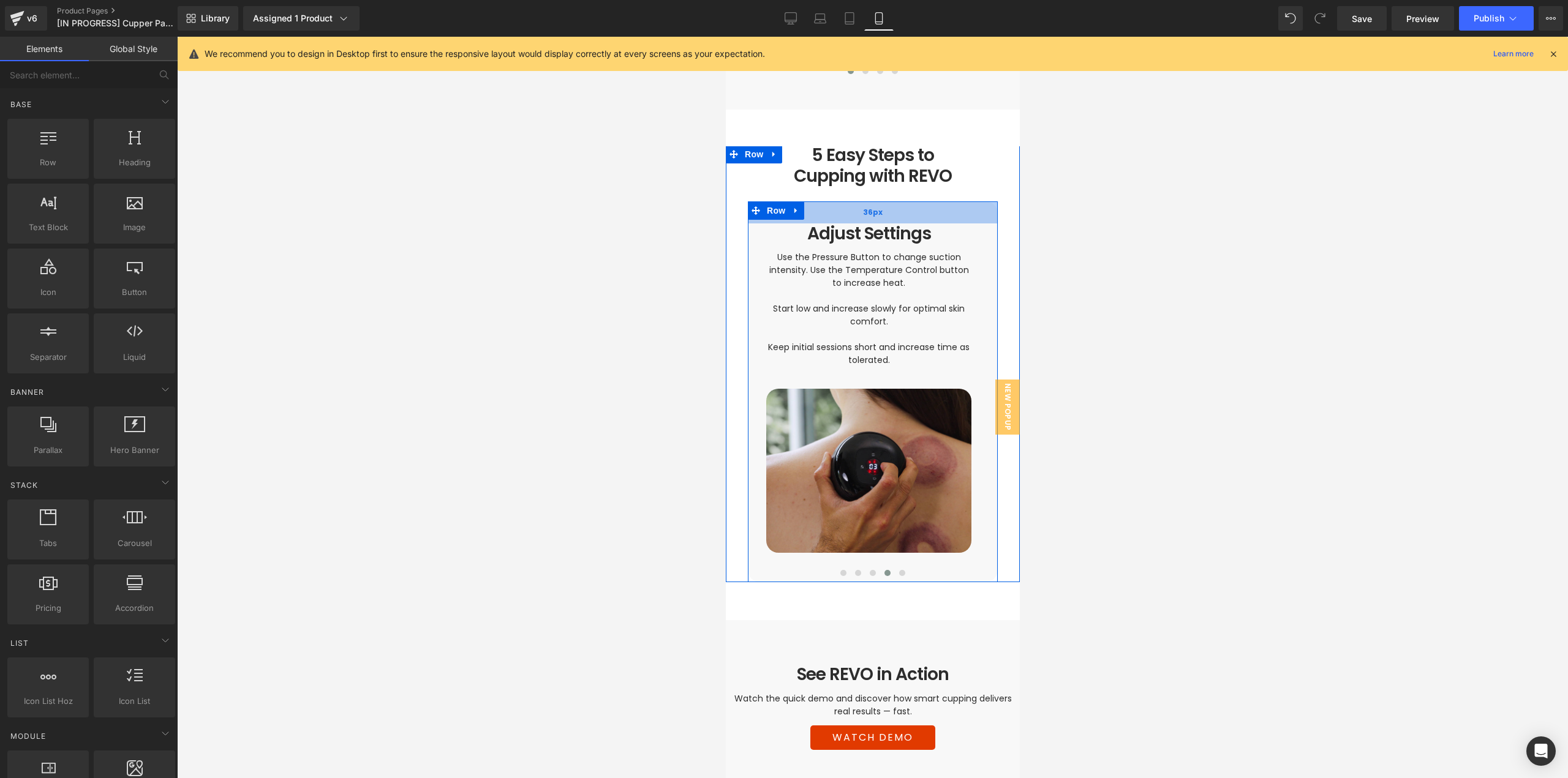
click at [887, 202] on div "36px" at bounding box center [872, 213] width 250 height 22
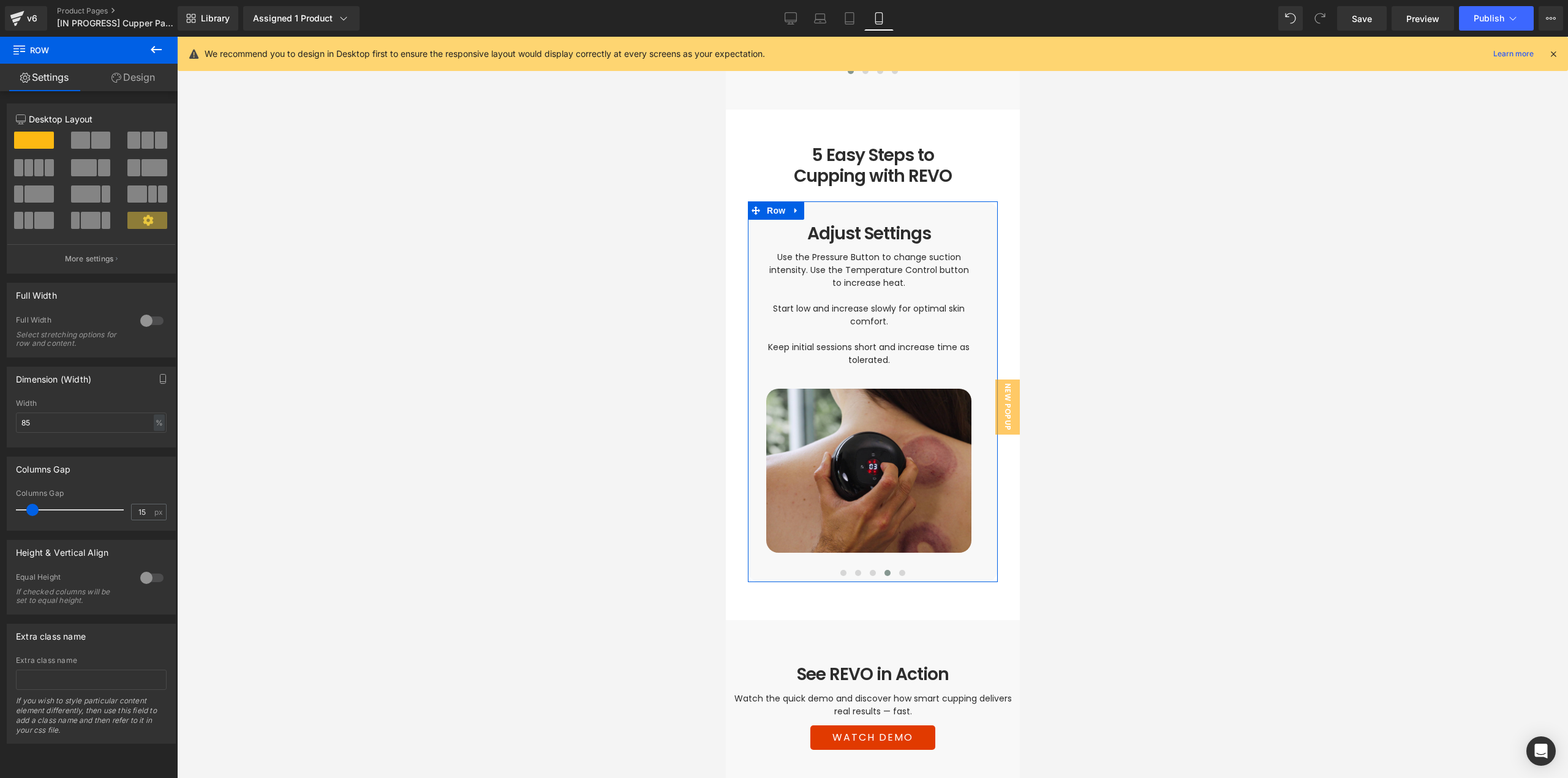
click at [146, 80] on link "Design" at bounding box center [133, 77] width 89 height 28
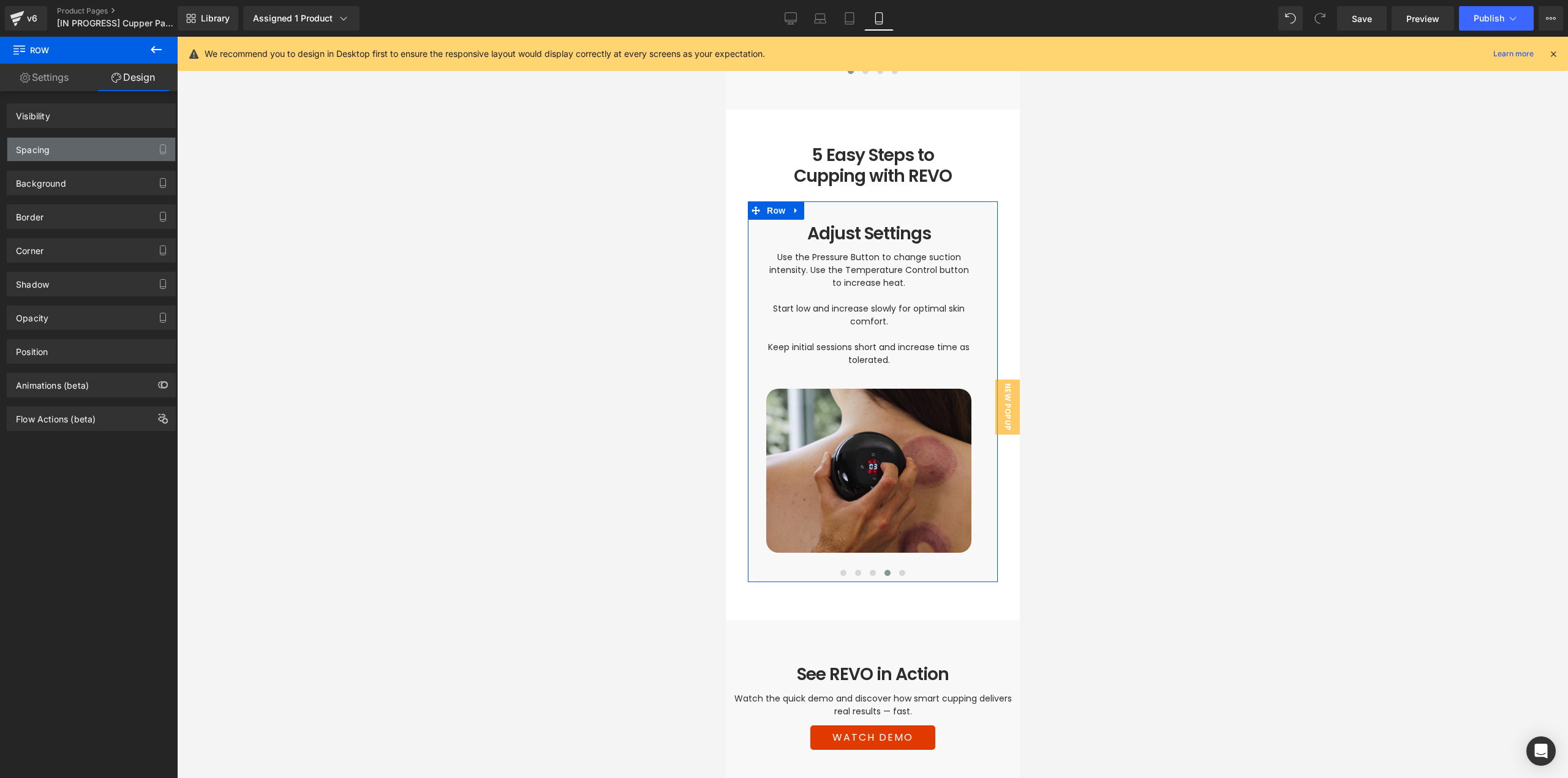
click at [68, 152] on div "Spacing" at bounding box center [91, 148] width 168 height 23
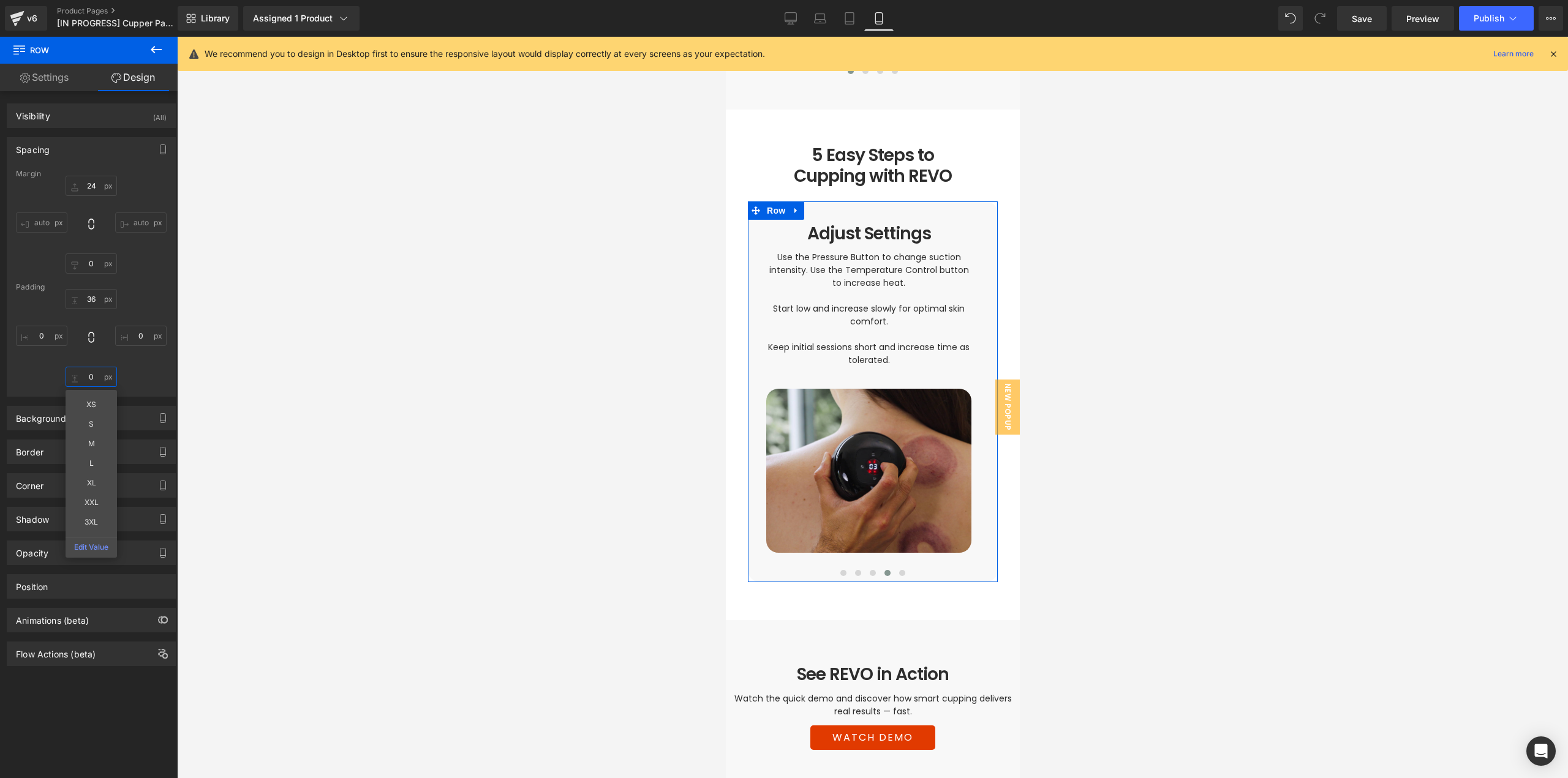
click at [92, 372] on input "0" at bounding box center [91, 376] width 52 height 20
type input "36"
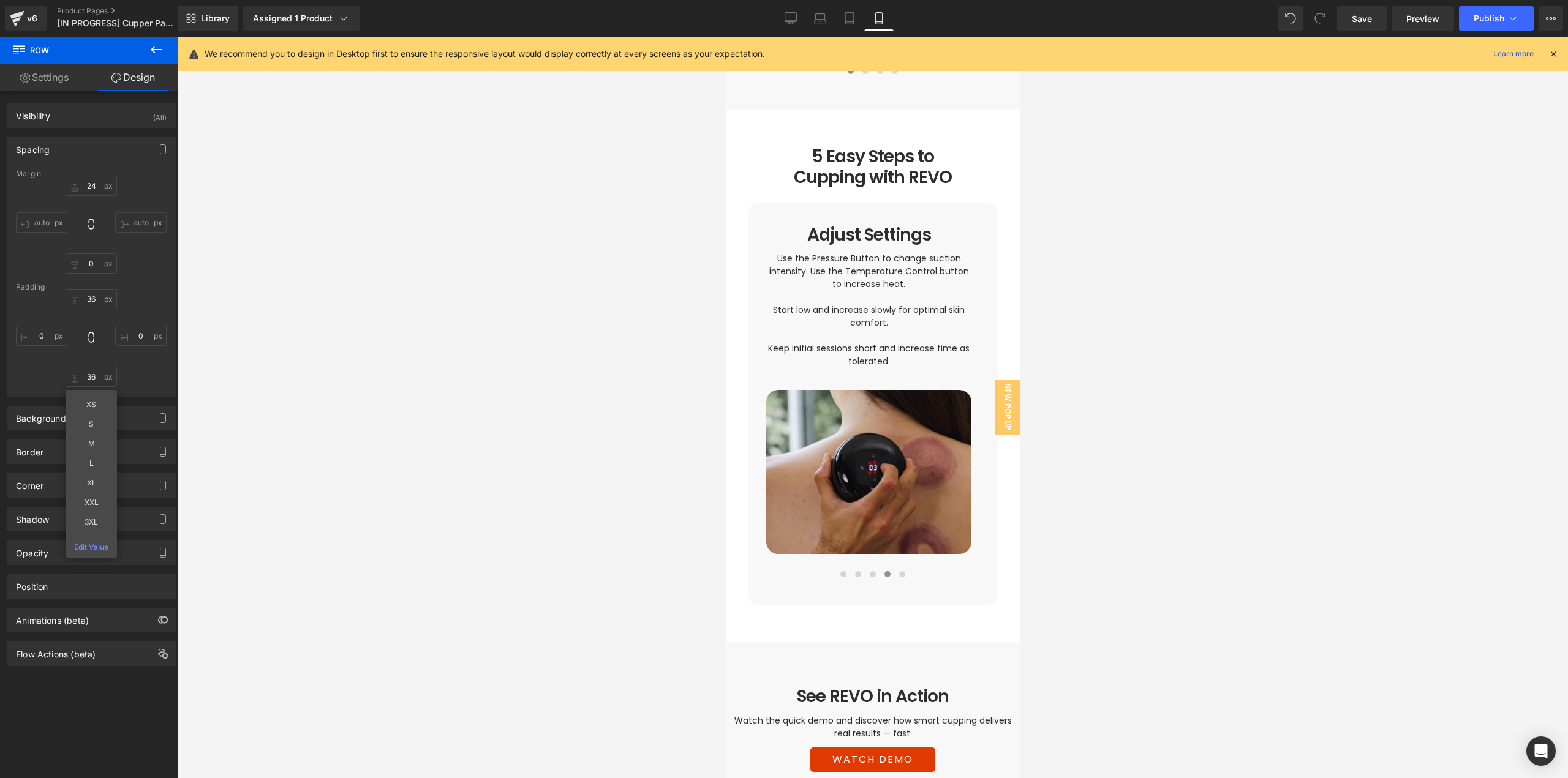
click at [1200, 393] on div at bounding box center [872, 407] width 1391 height 741
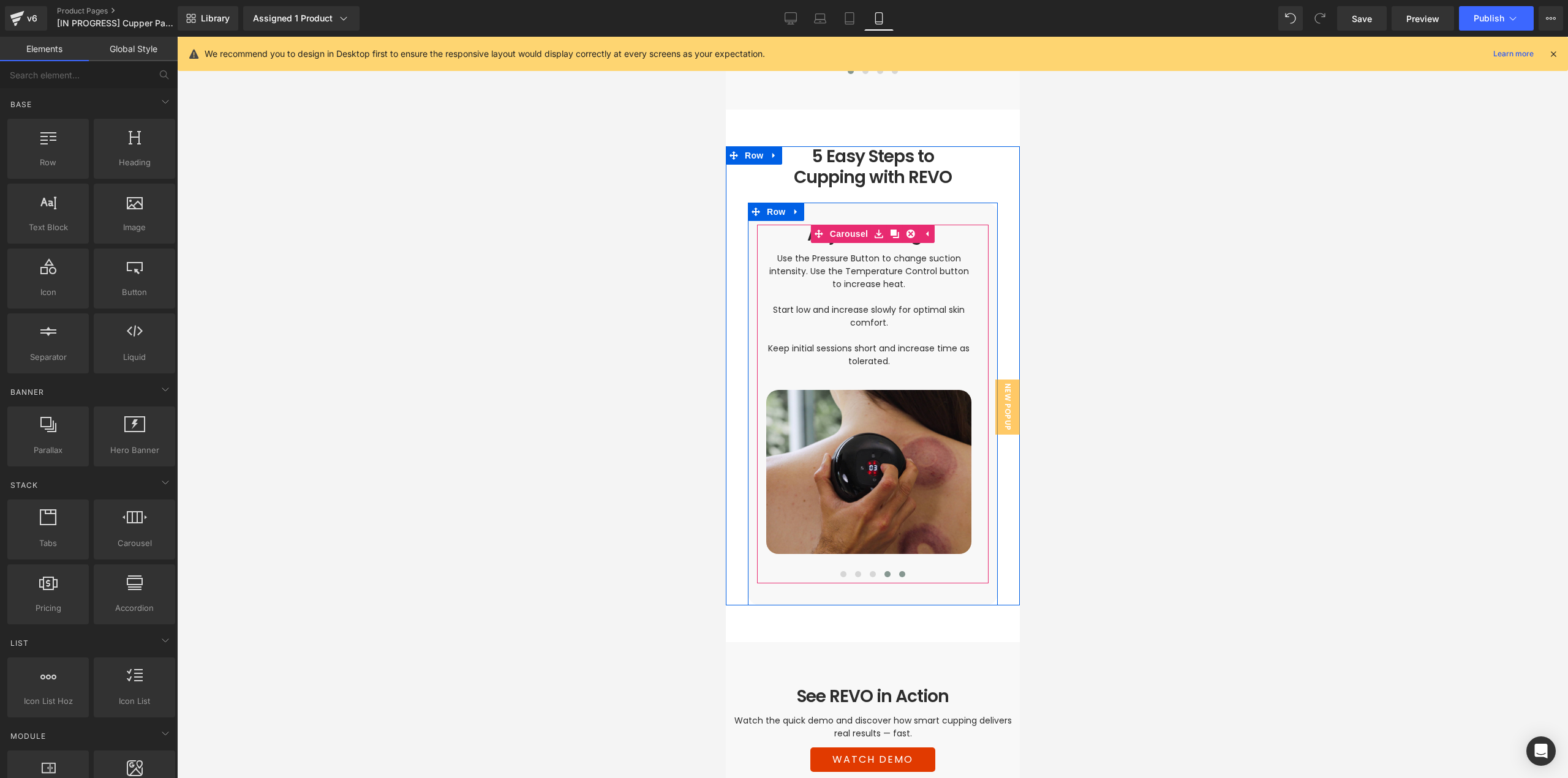
click at [894, 568] on button at bounding box center [902, 574] width 15 height 12
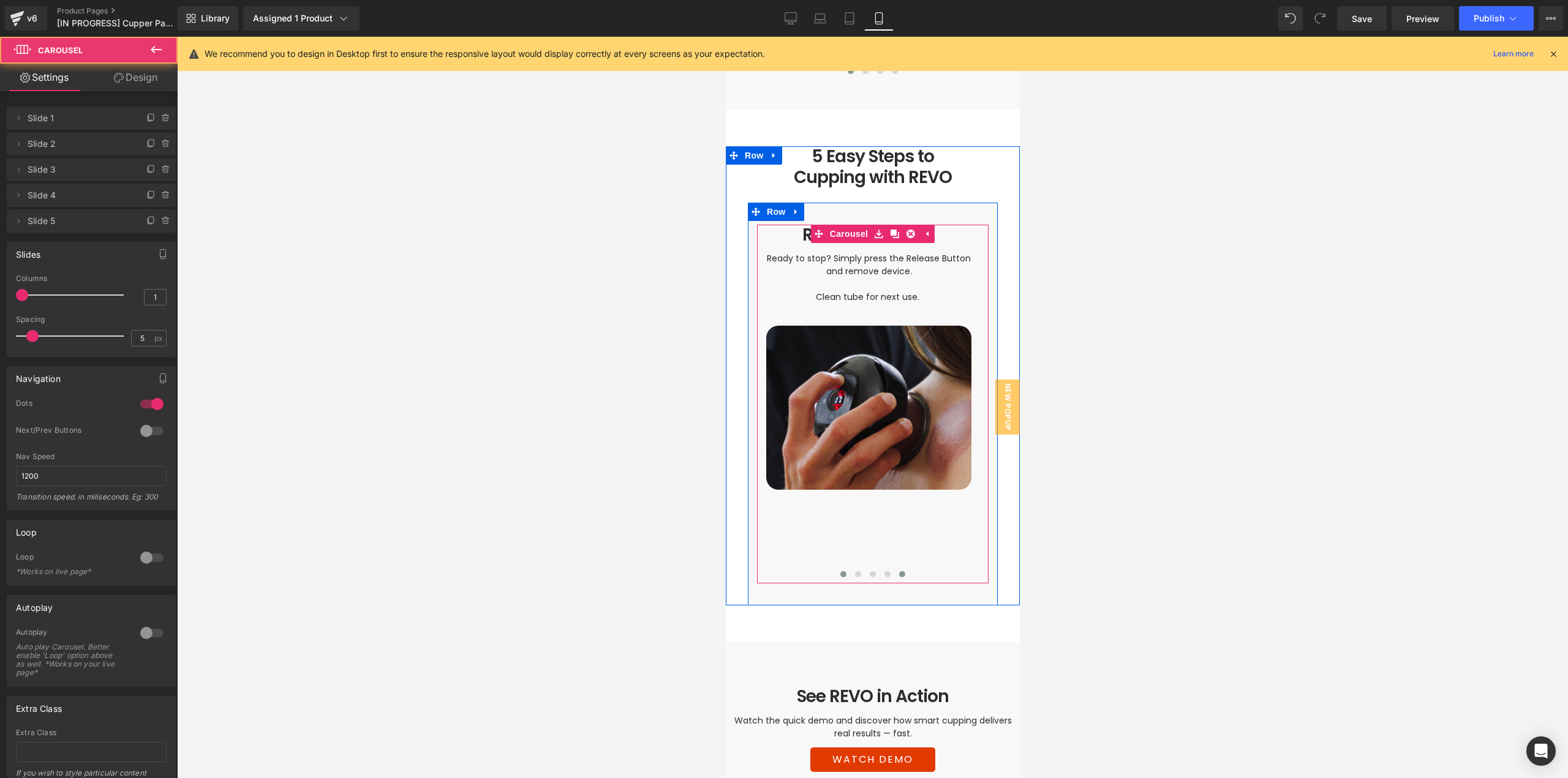
click at [840, 571] on span at bounding box center [843, 574] width 6 height 6
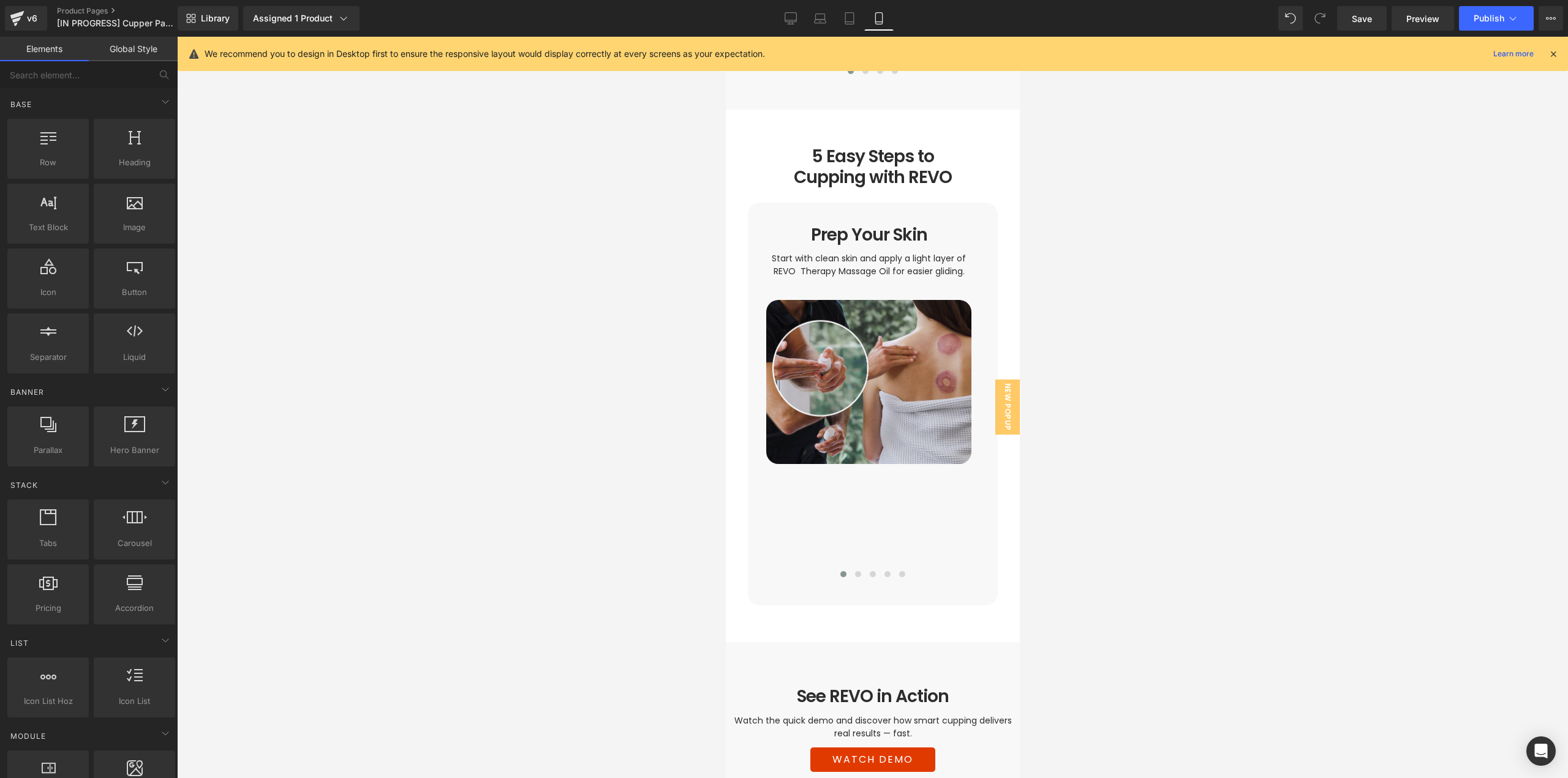
click at [1093, 568] on div at bounding box center [872, 407] width 1391 height 741
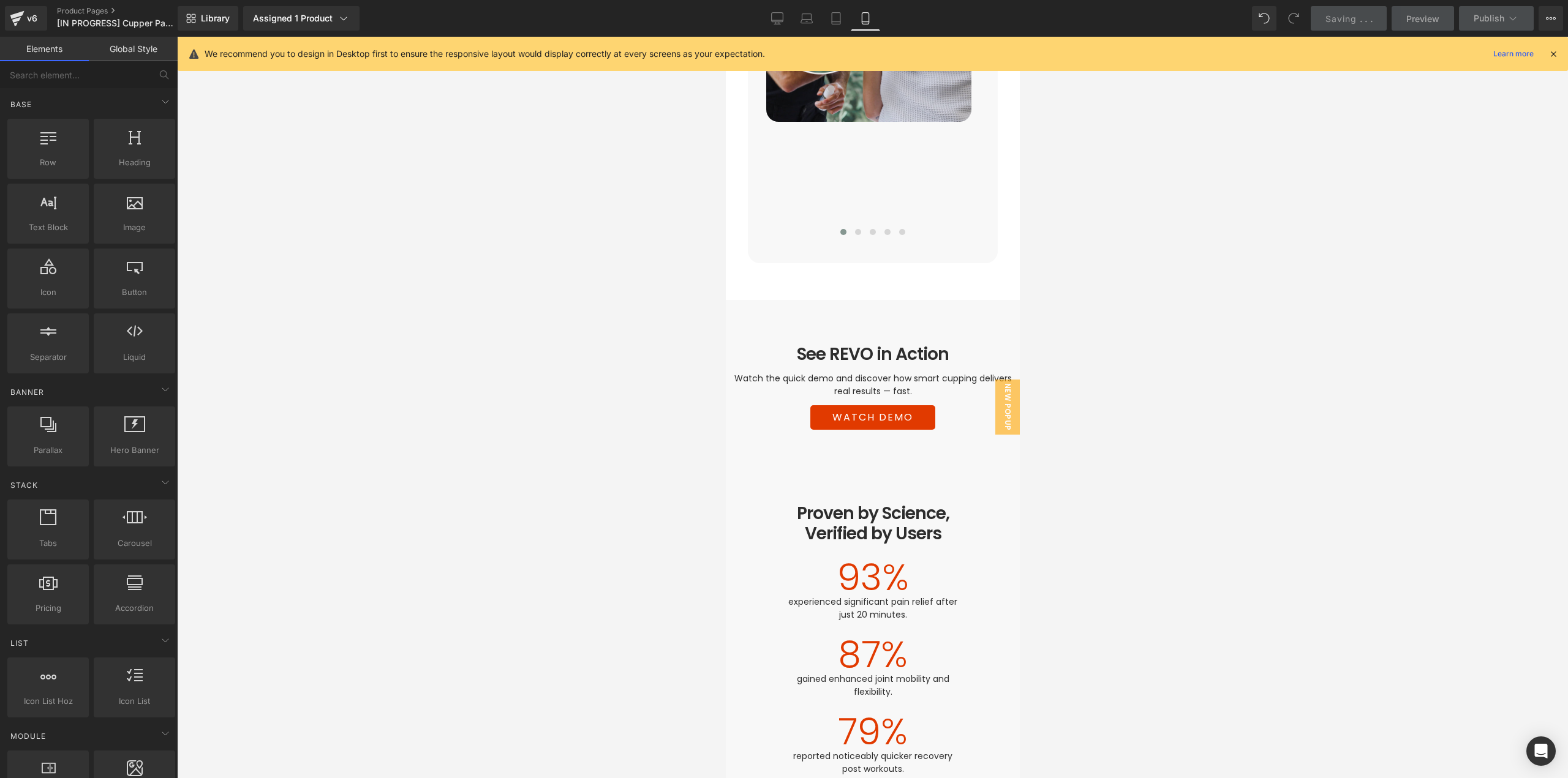
scroll to position [2686, 0]
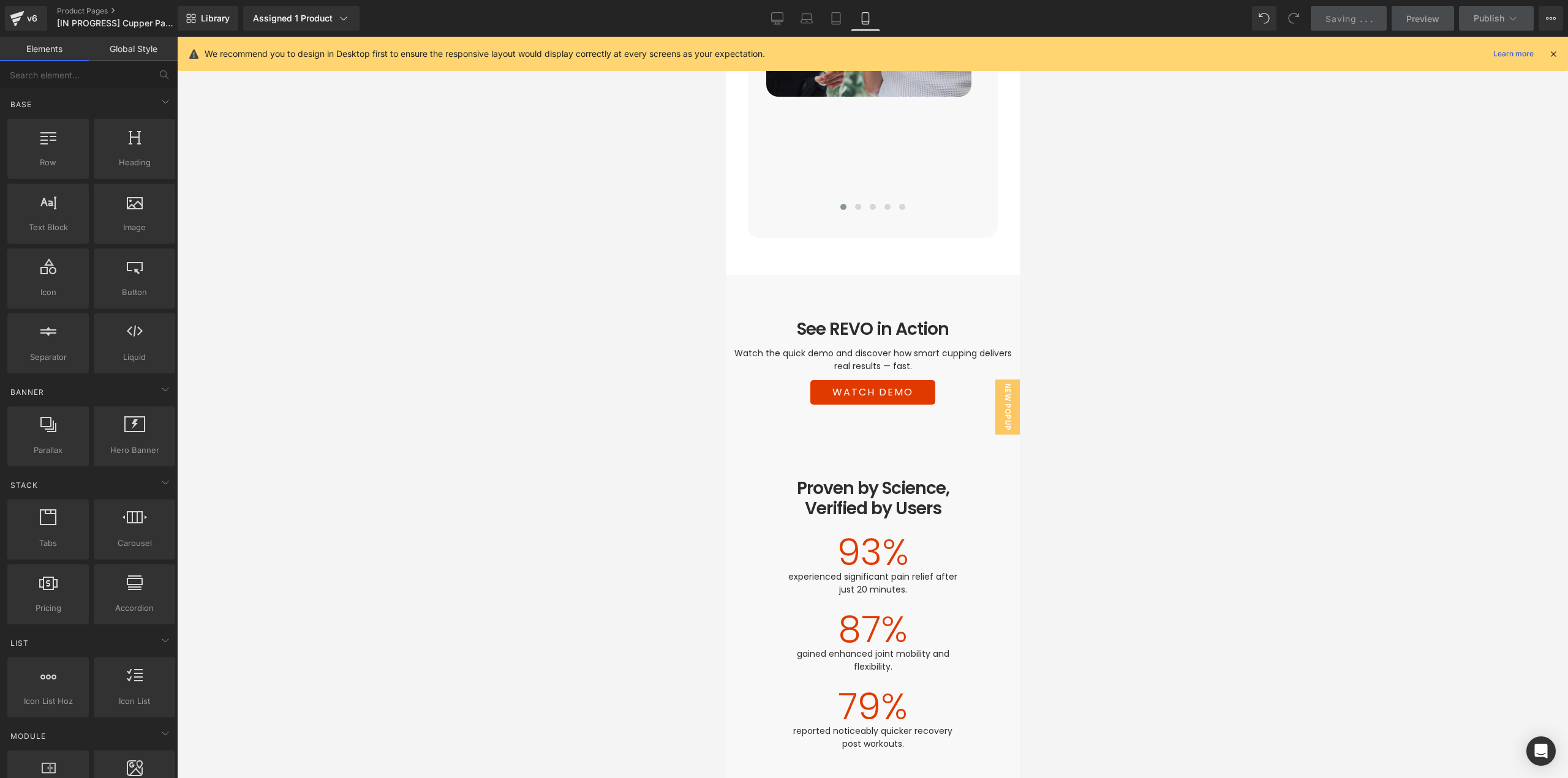
click at [1105, 489] on div at bounding box center [872, 407] width 1391 height 741
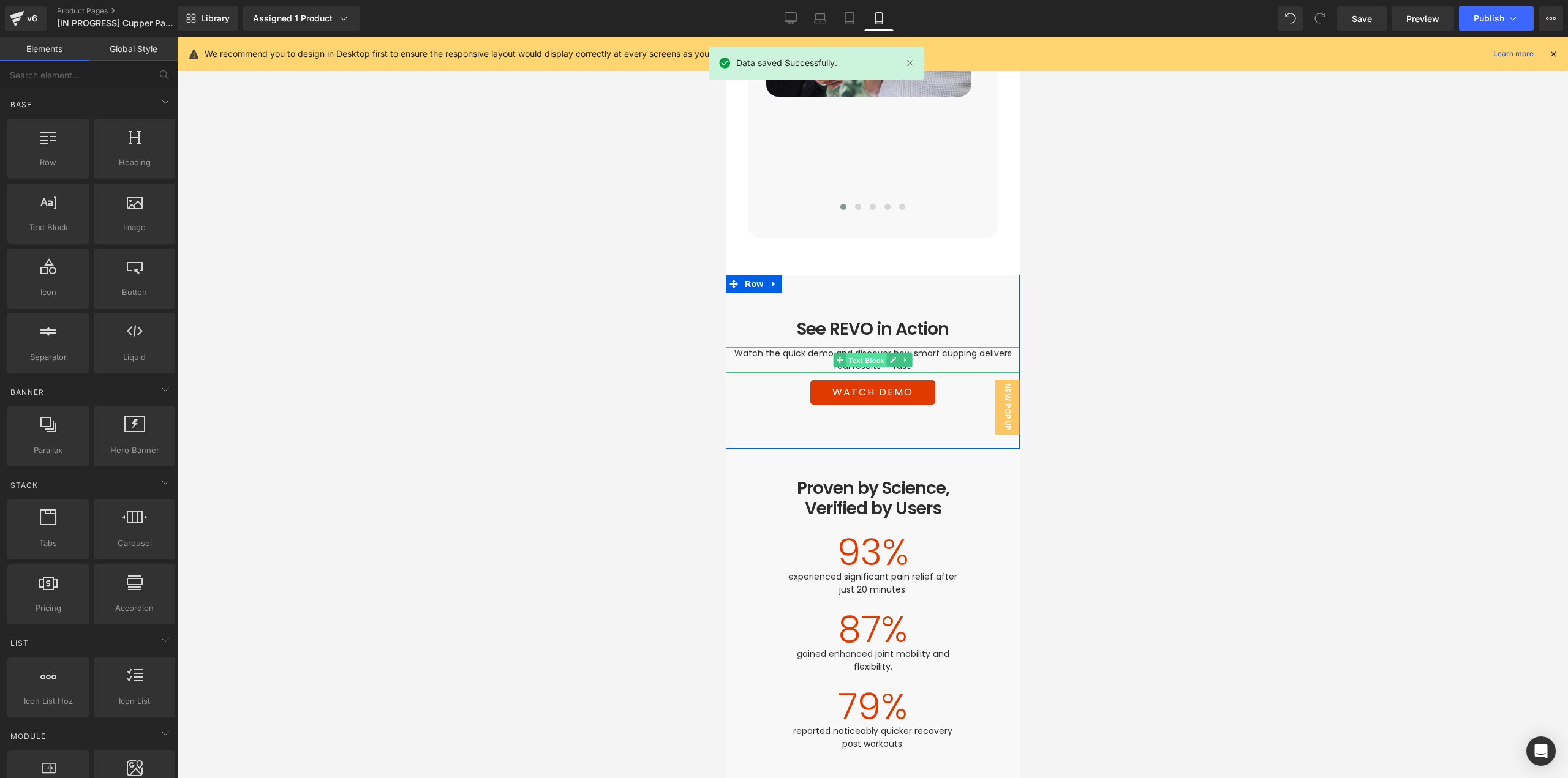
click at [871, 353] on span "Text Block" at bounding box center [865, 360] width 41 height 15
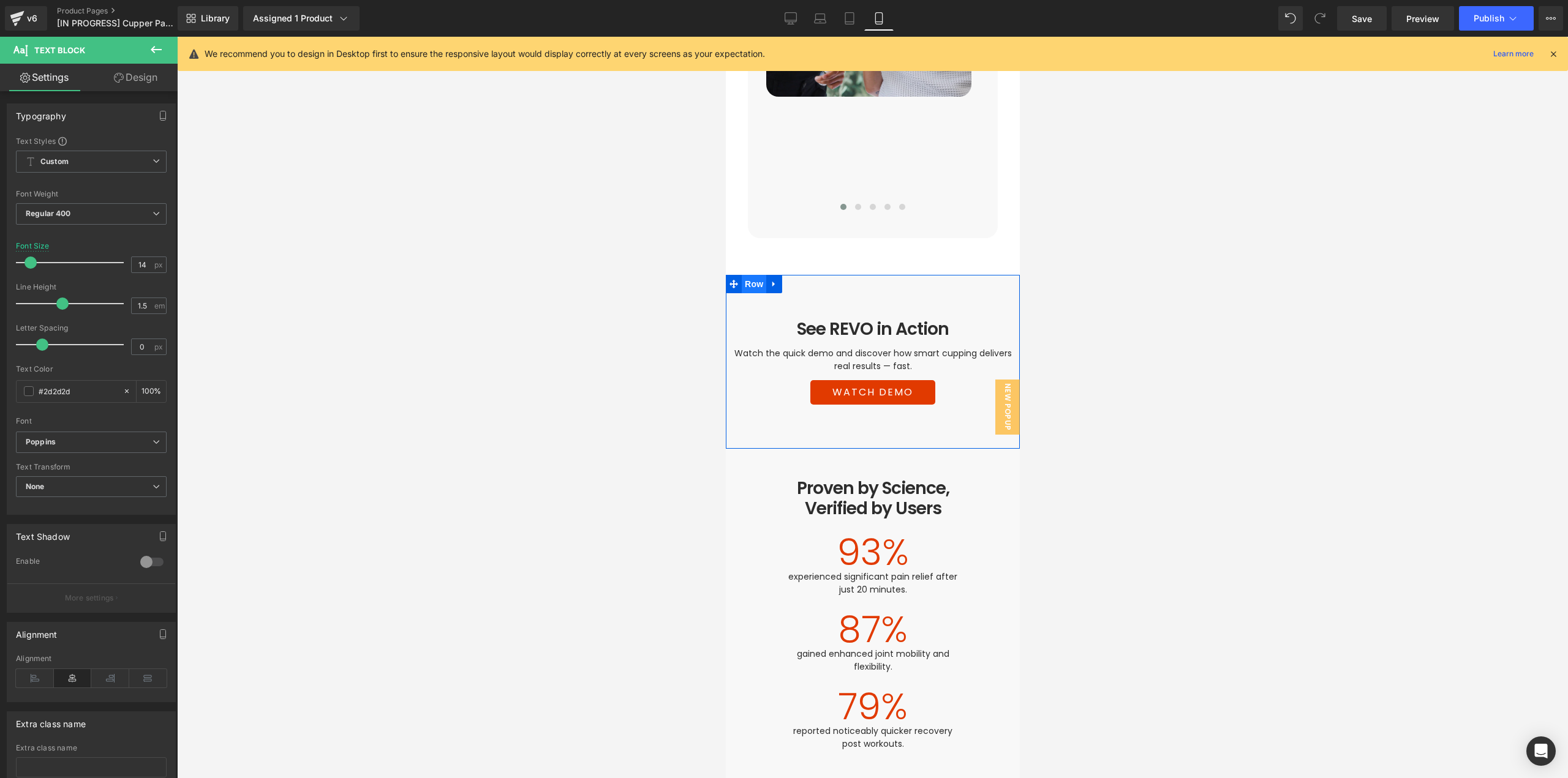
click at [747, 275] on span "Row" at bounding box center [753, 283] width 25 height 18
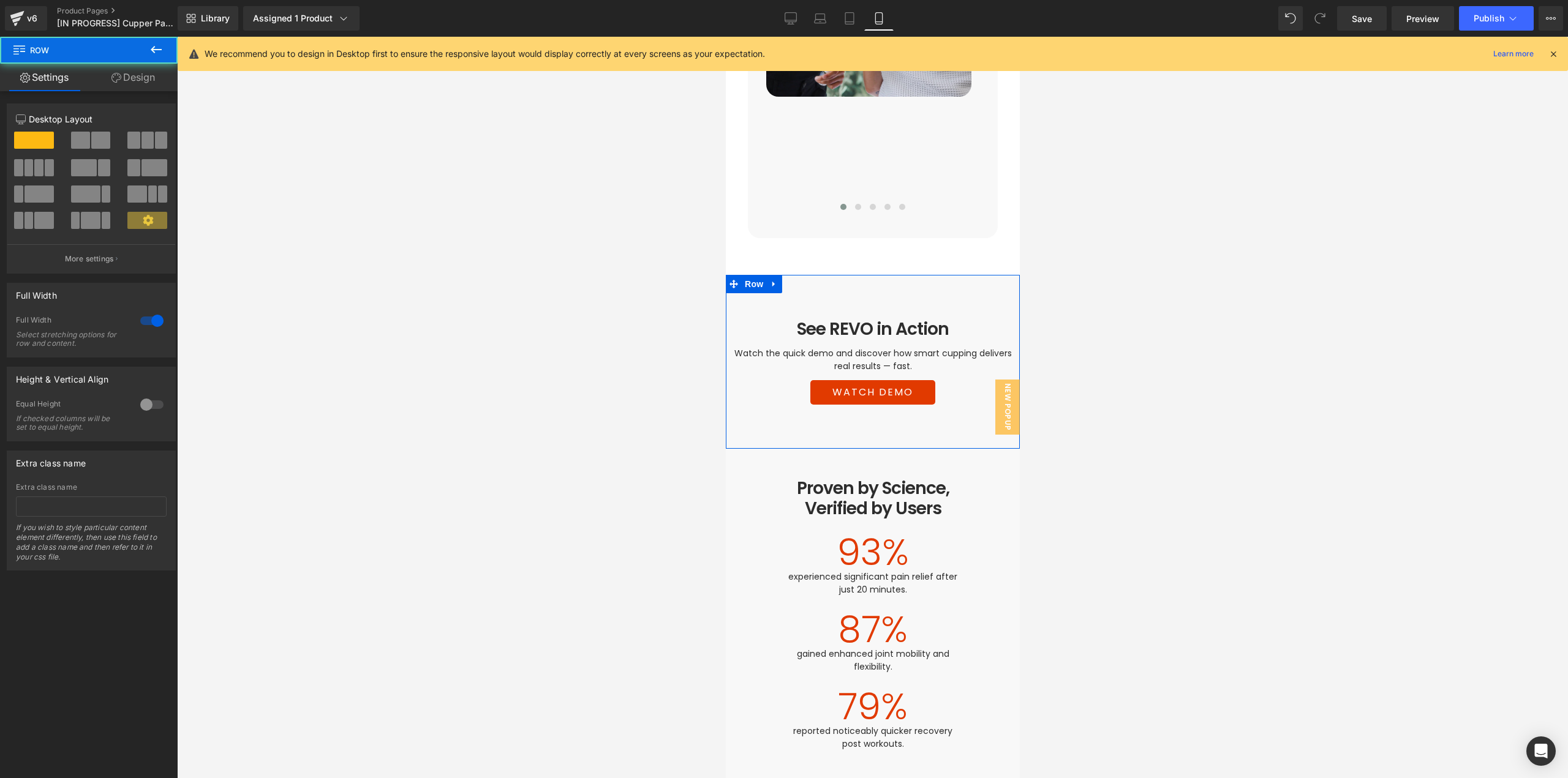
click at [119, 80] on icon at bounding box center [116, 78] width 10 height 10
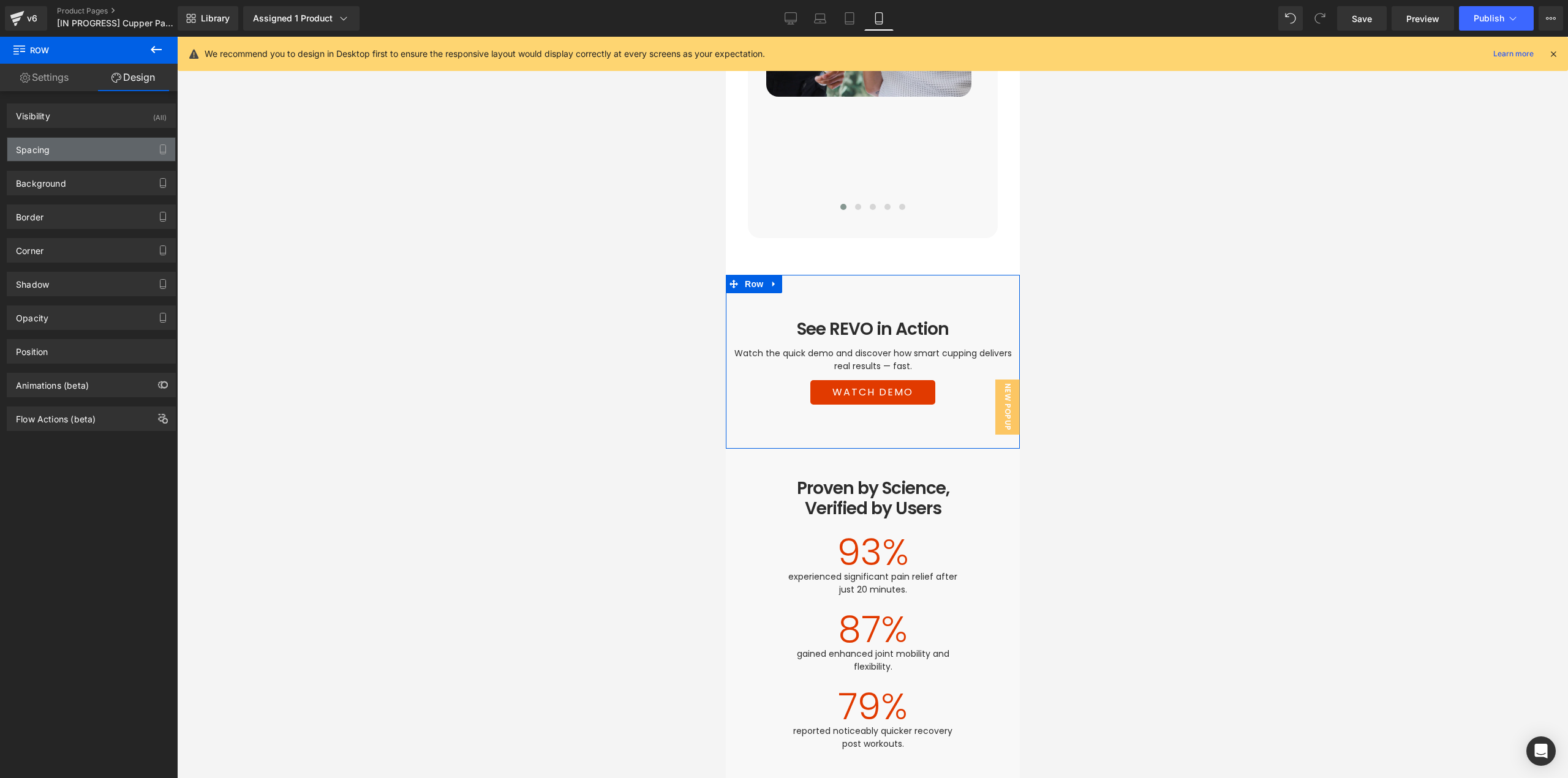
click at [68, 144] on div "Spacing" at bounding box center [91, 148] width 168 height 23
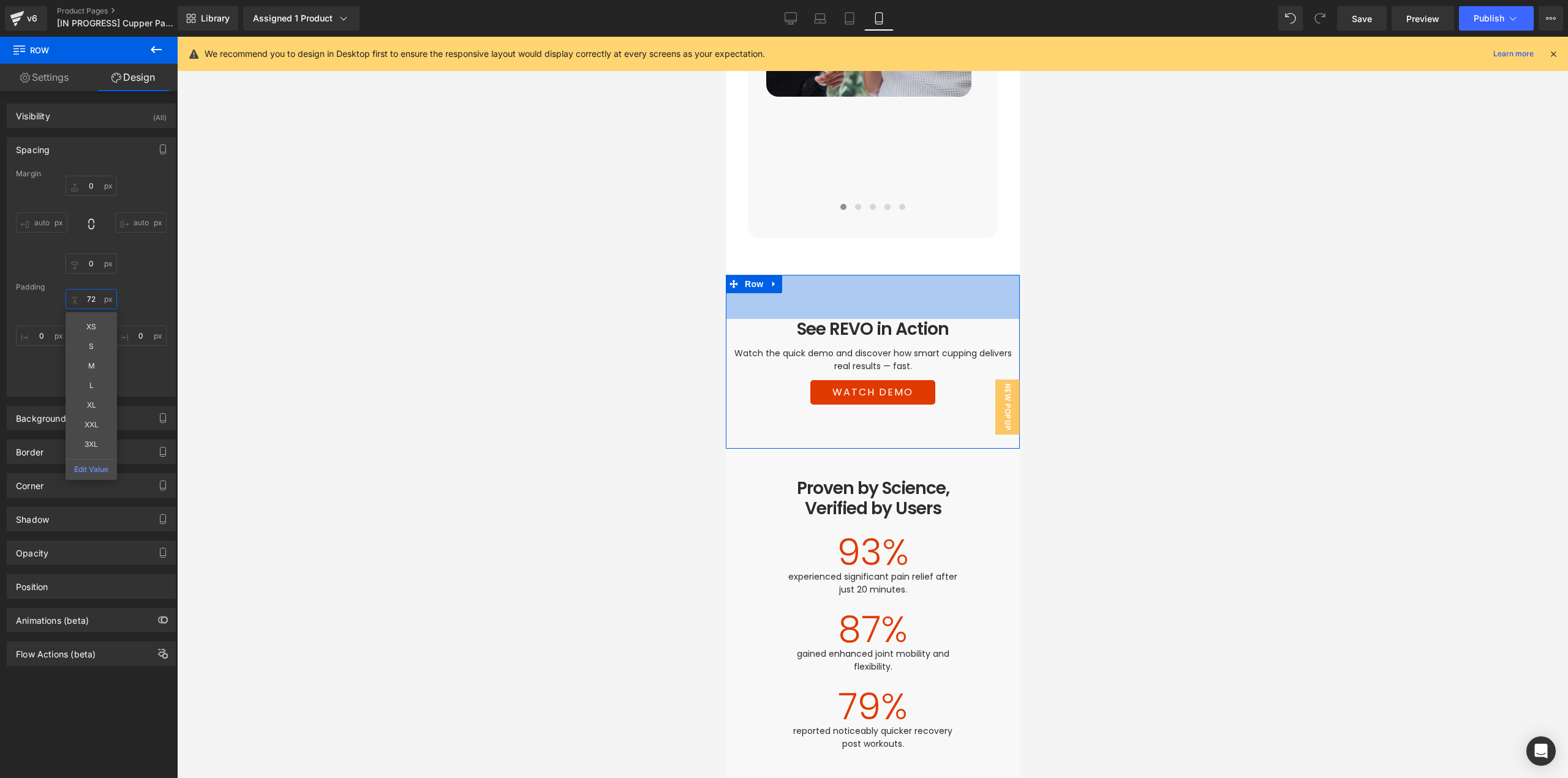
click at [98, 302] on input "72" at bounding box center [91, 298] width 52 height 20
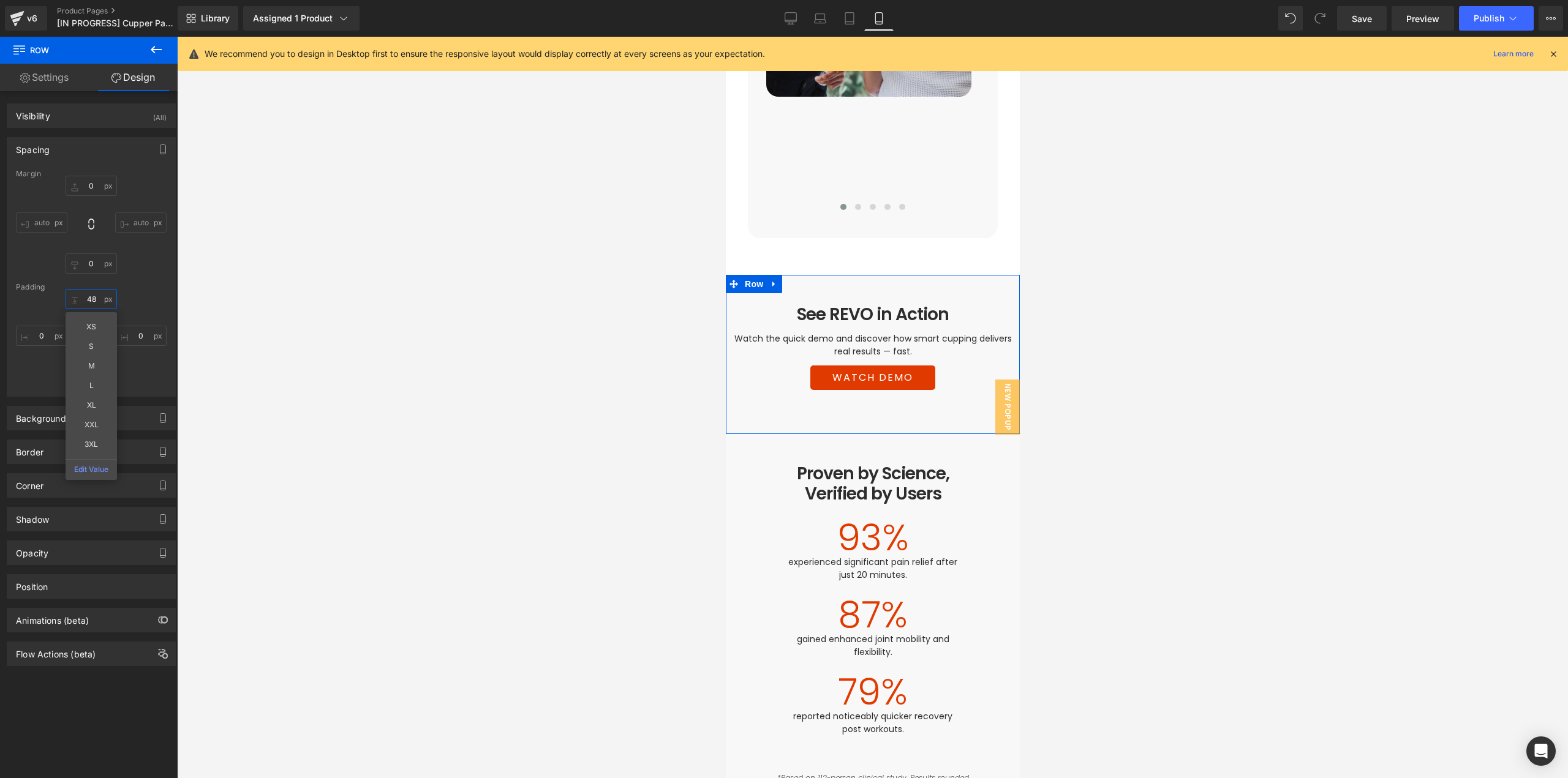
type input "48"
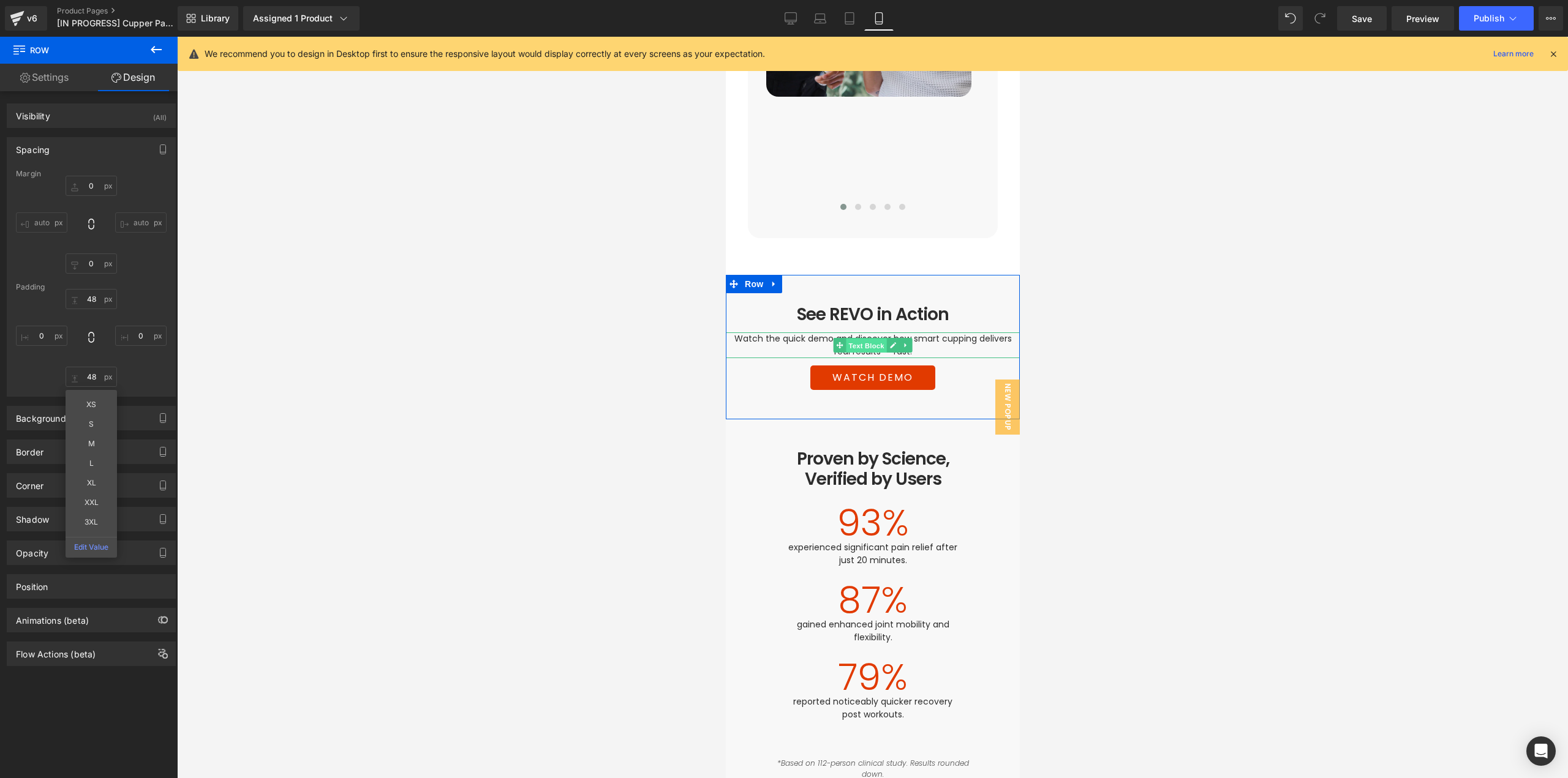
click at [856, 338] on span "Text Block" at bounding box center [865, 345] width 41 height 15
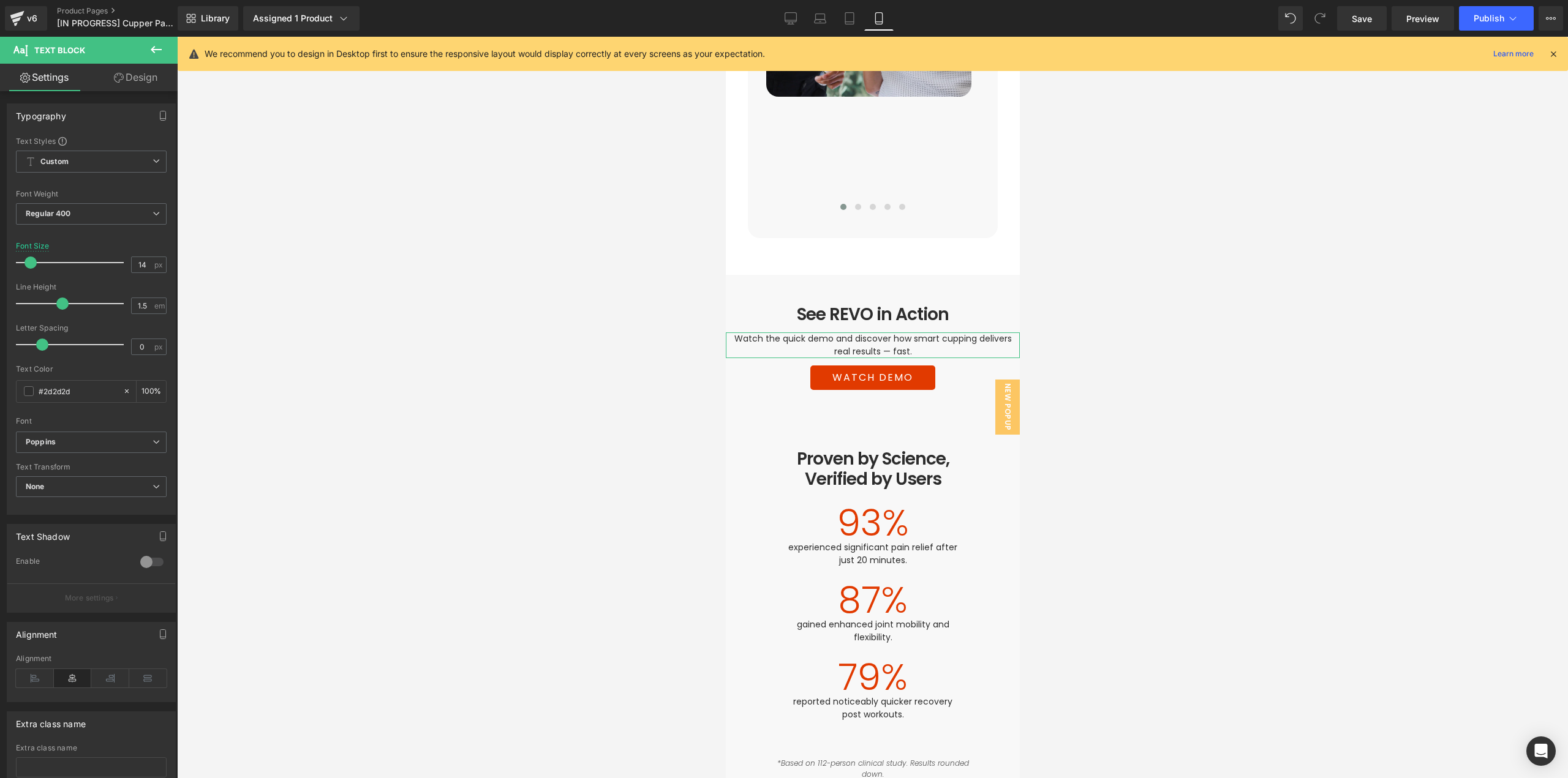
drag, startPoint x: 133, startPoint y: 83, endPoint x: 74, endPoint y: 216, distance: 145.5
click at [133, 83] on link "Design" at bounding box center [136, 77] width 89 height 28
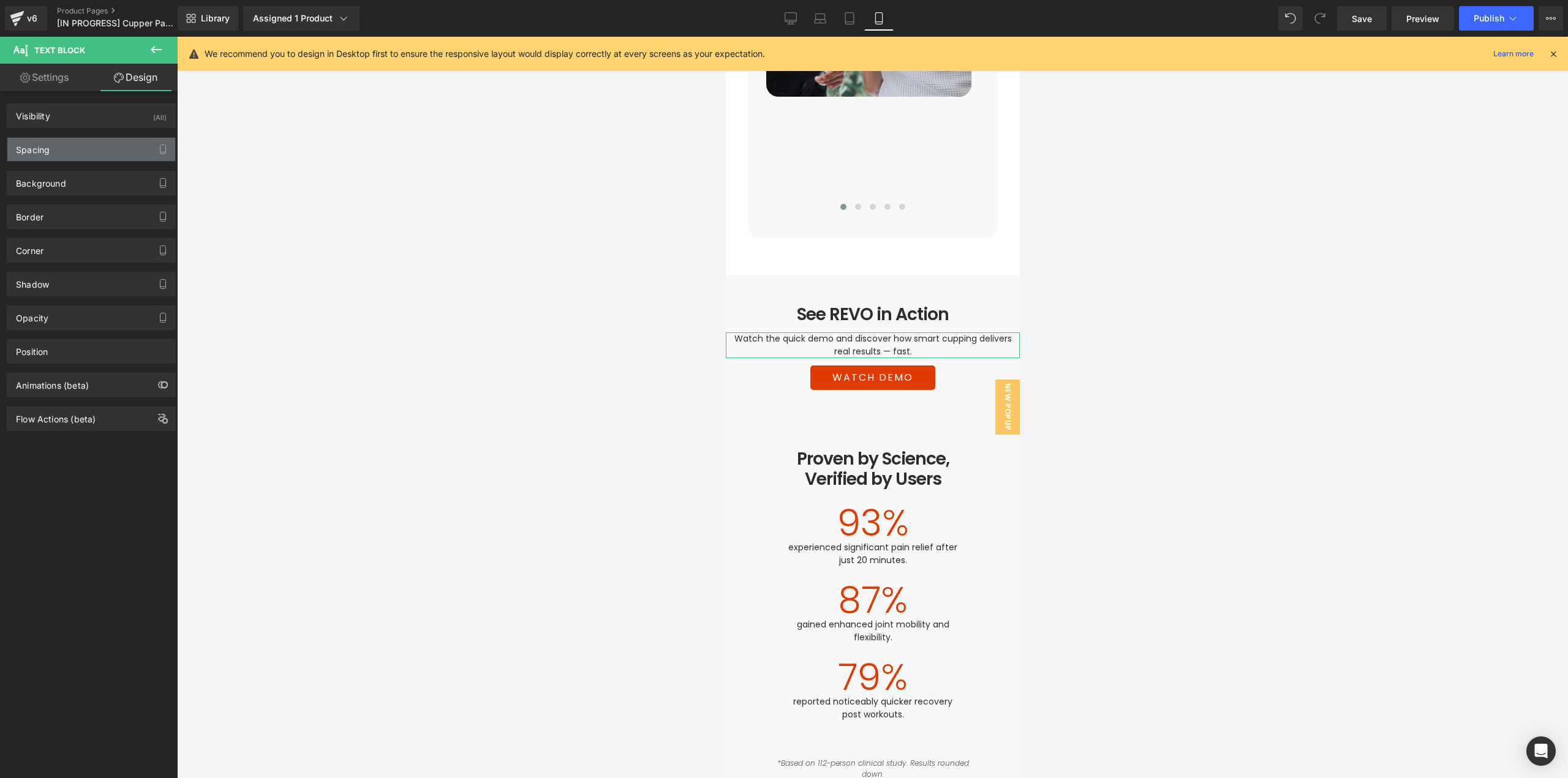
click at [56, 156] on div "Spacing" at bounding box center [91, 148] width 168 height 23
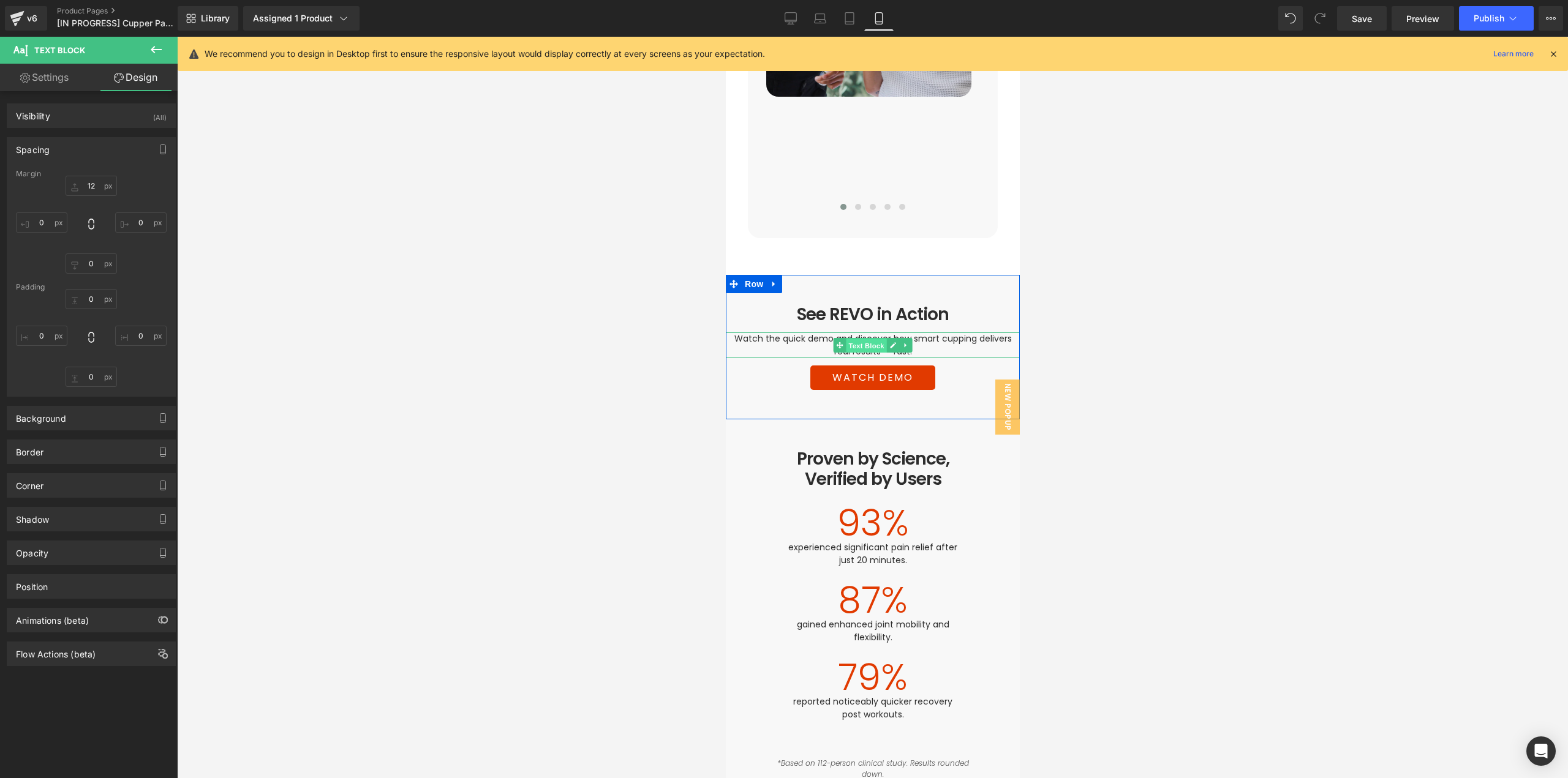
click at [863, 338] on span "Text Block" at bounding box center [865, 345] width 41 height 15
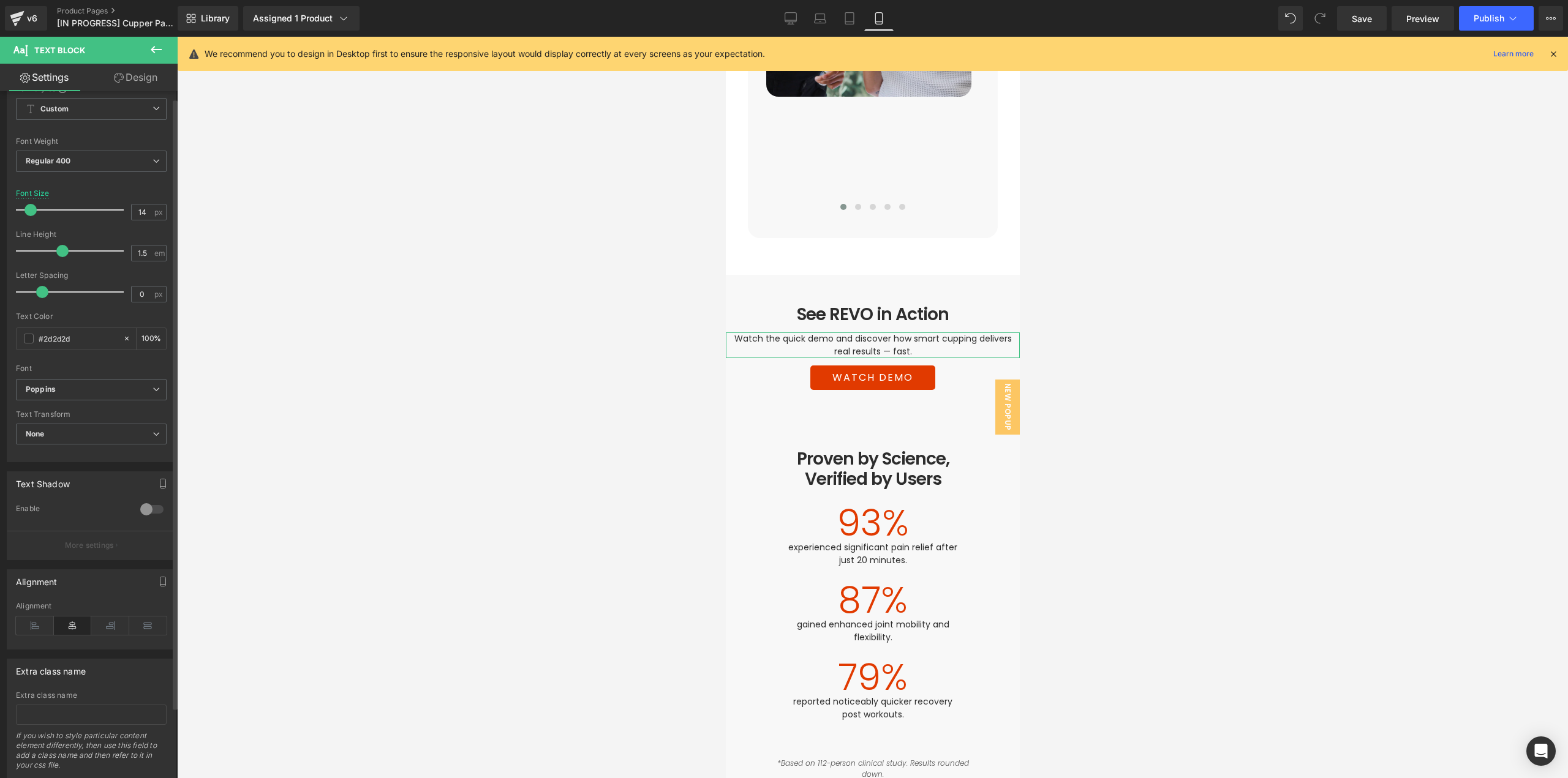
scroll to position [0, 0]
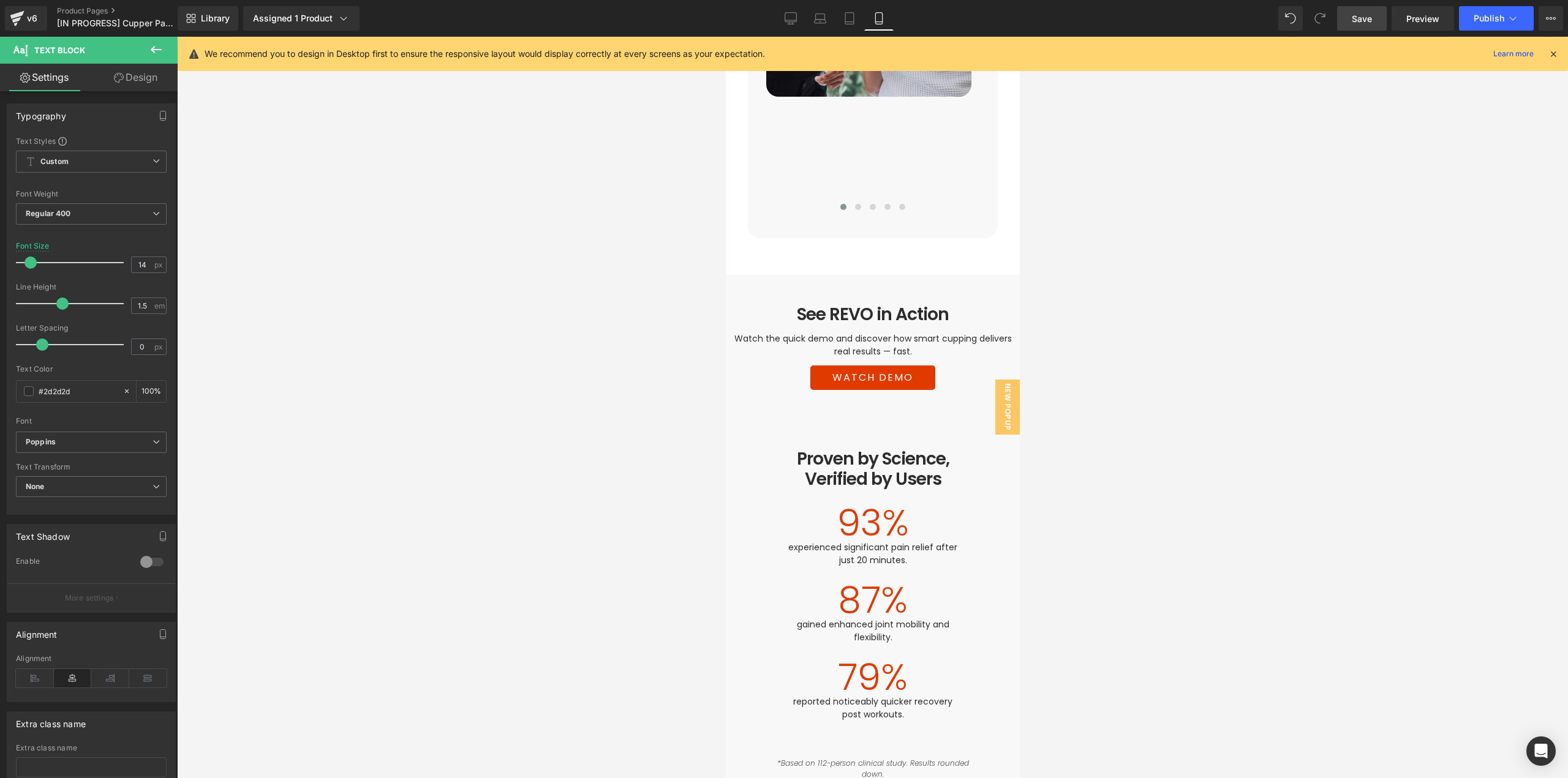
click at [1360, 23] on span "Save" at bounding box center [1361, 18] width 20 height 13
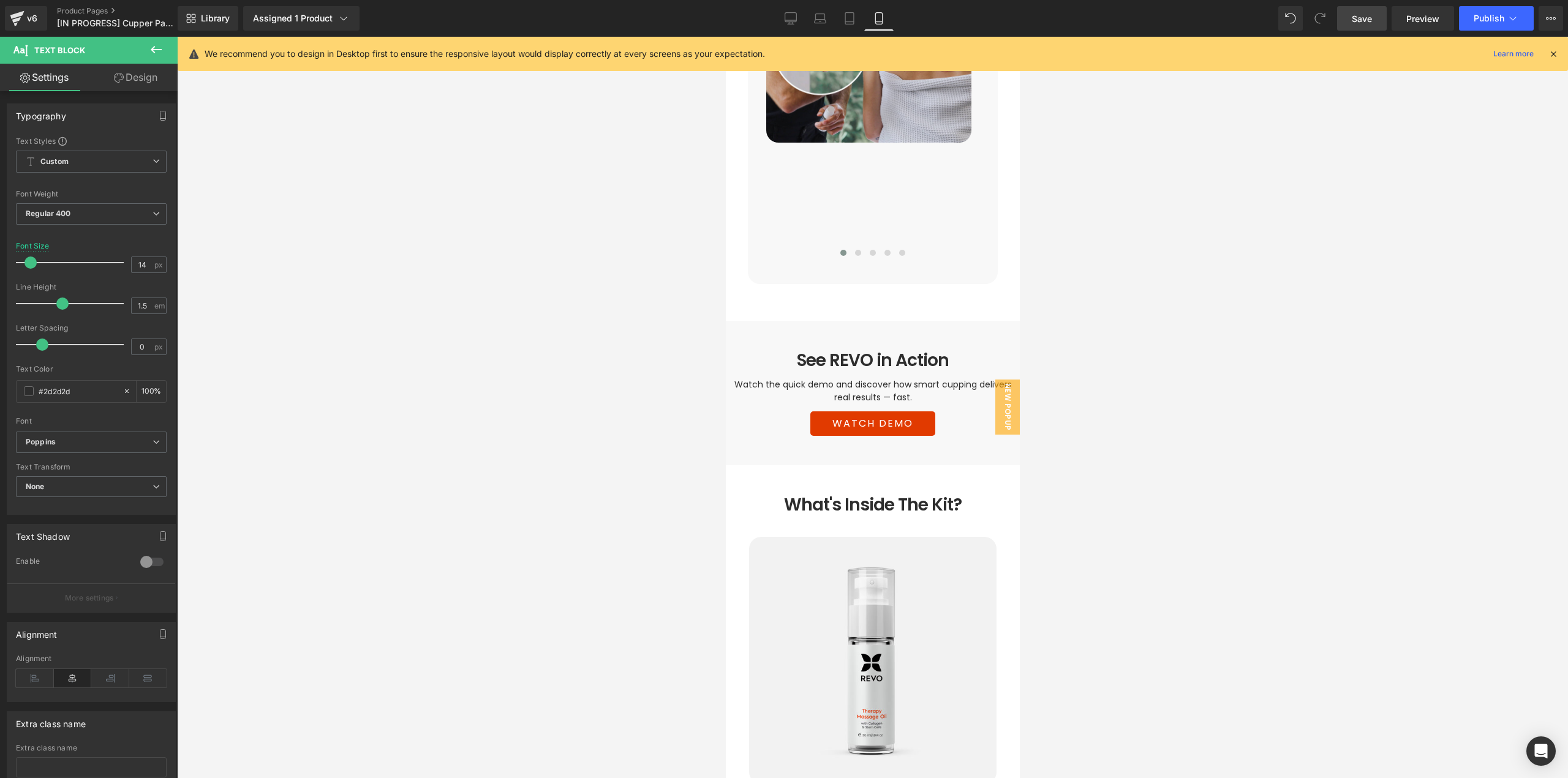
scroll to position [2640, 0]
click at [1364, 20] on span "Save" at bounding box center [1361, 18] width 20 height 13
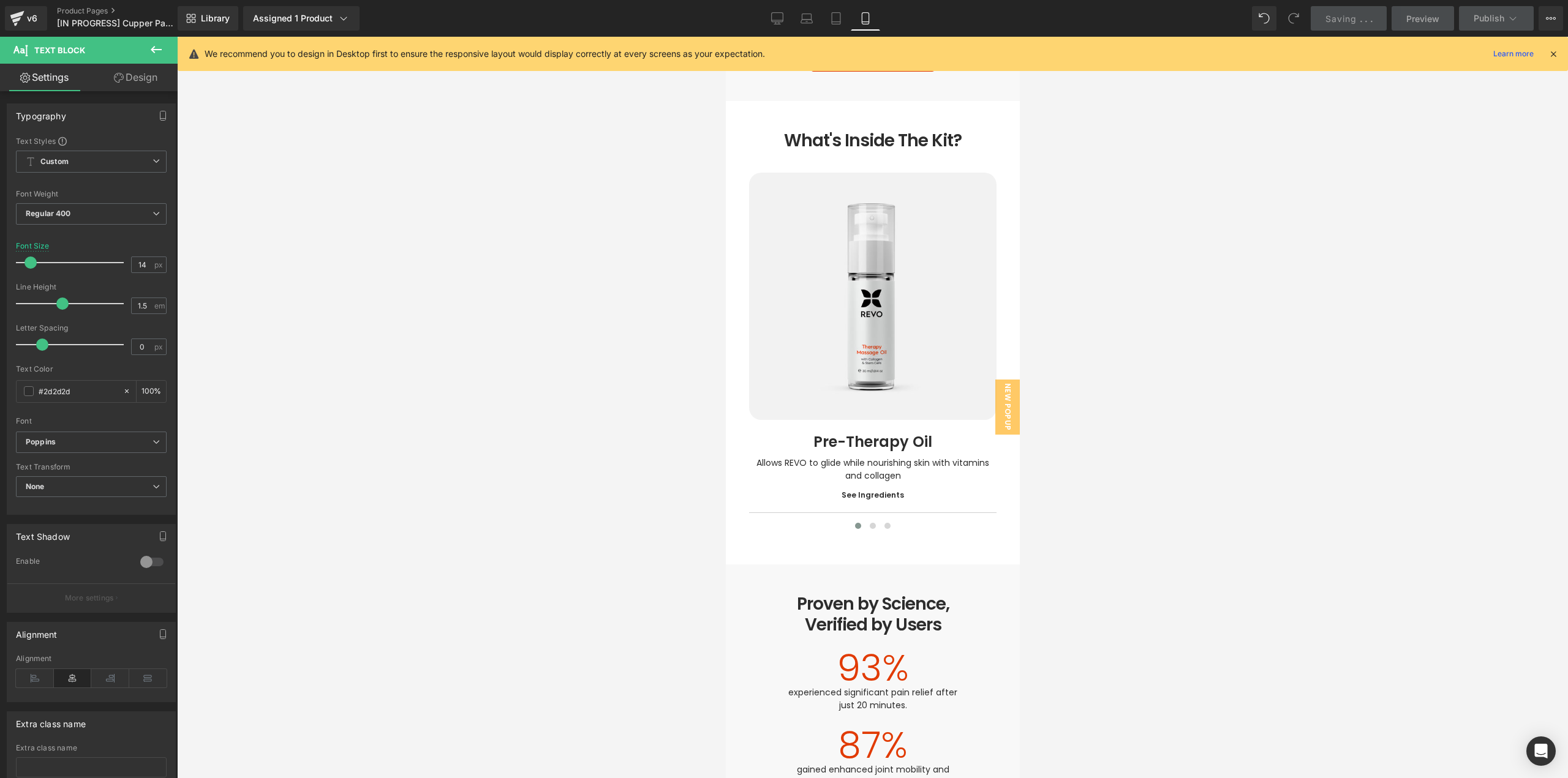
scroll to position [3007, 0]
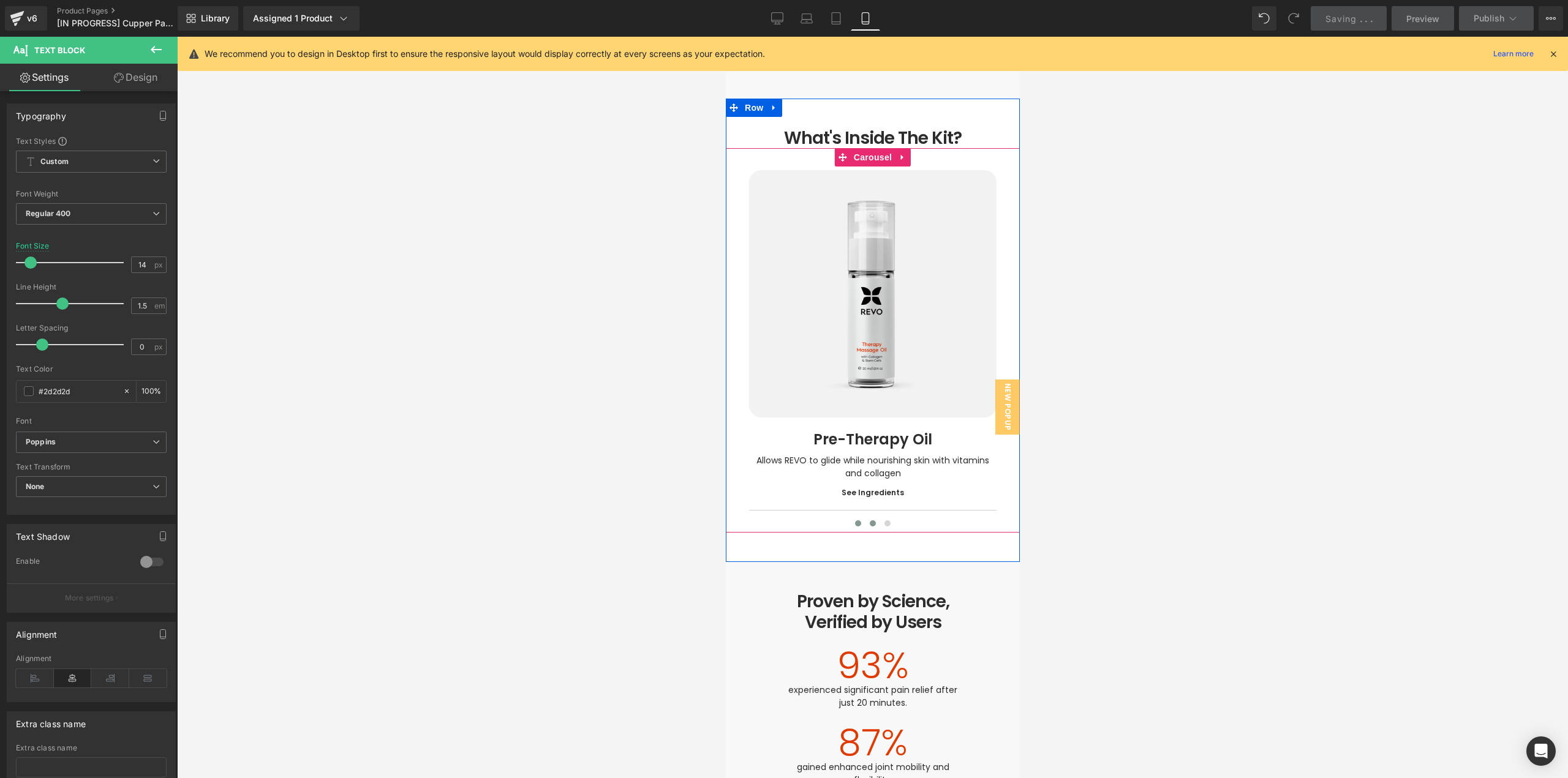
click at [869, 520] on span at bounding box center [872, 523] width 6 height 6
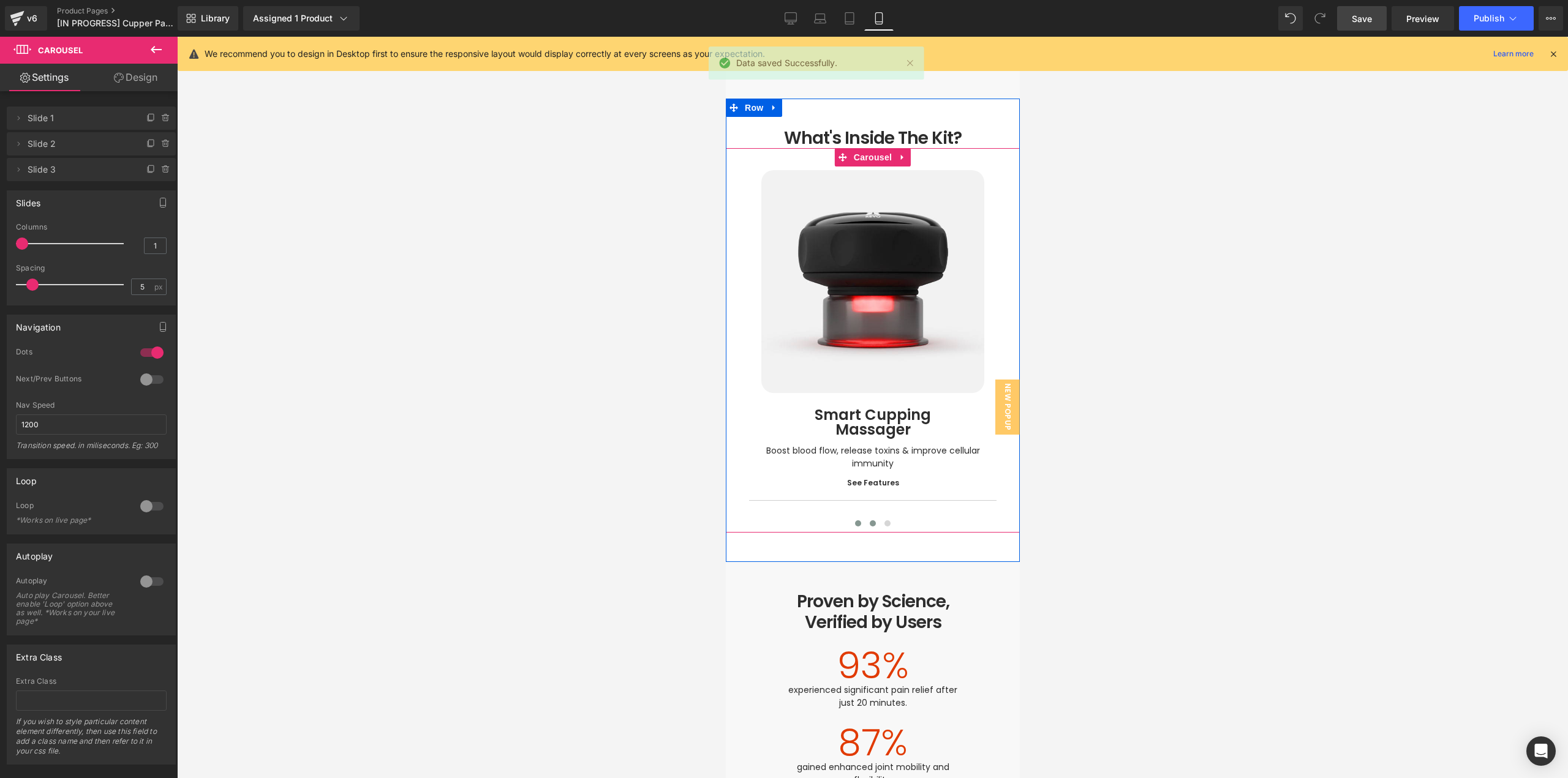
click at [855, 520] on span at bounding box center [858, 523] width 6 height 6
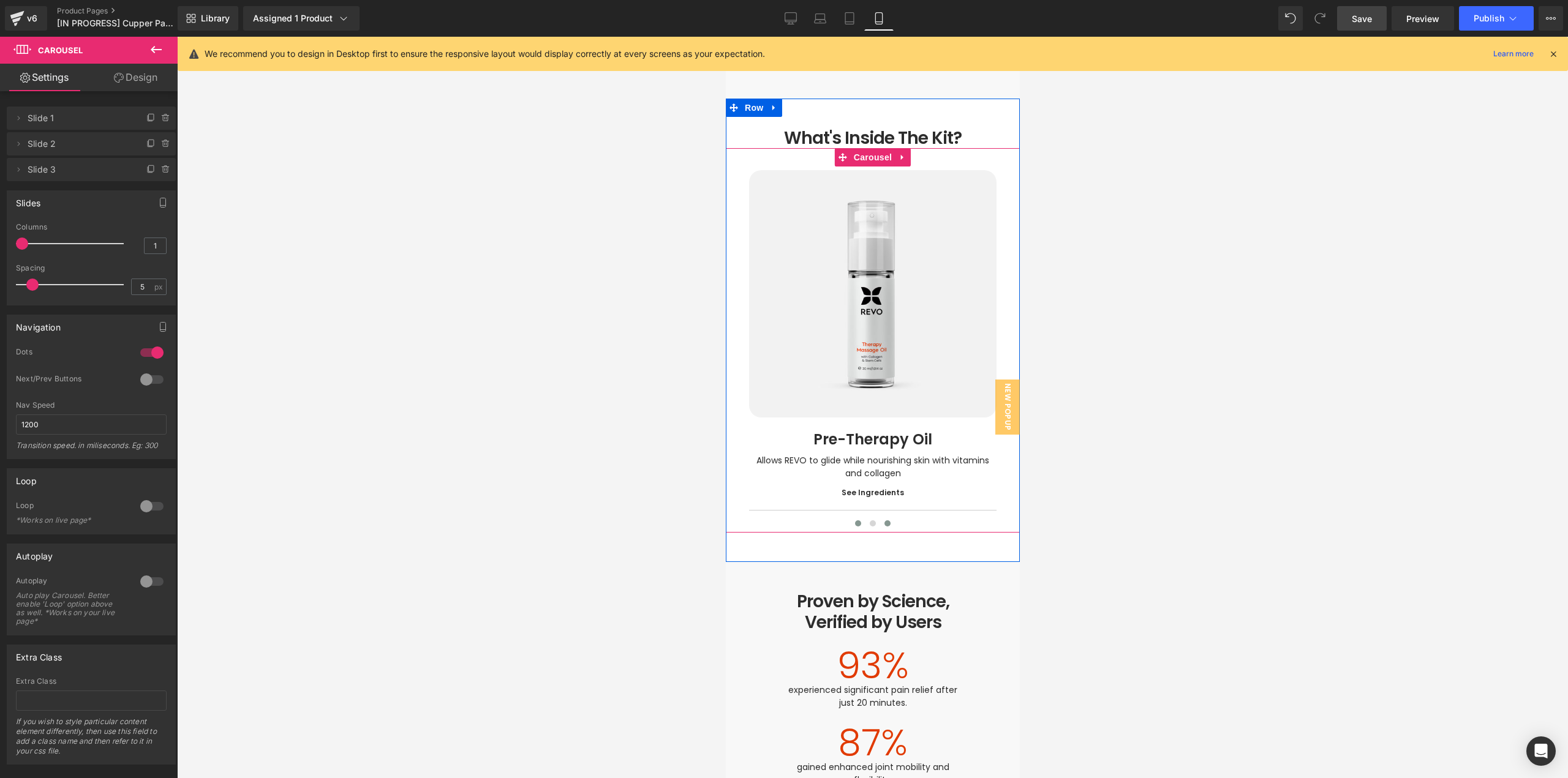
click at [884, 520] on span at bounding box center [887, 523] width 6 height 6
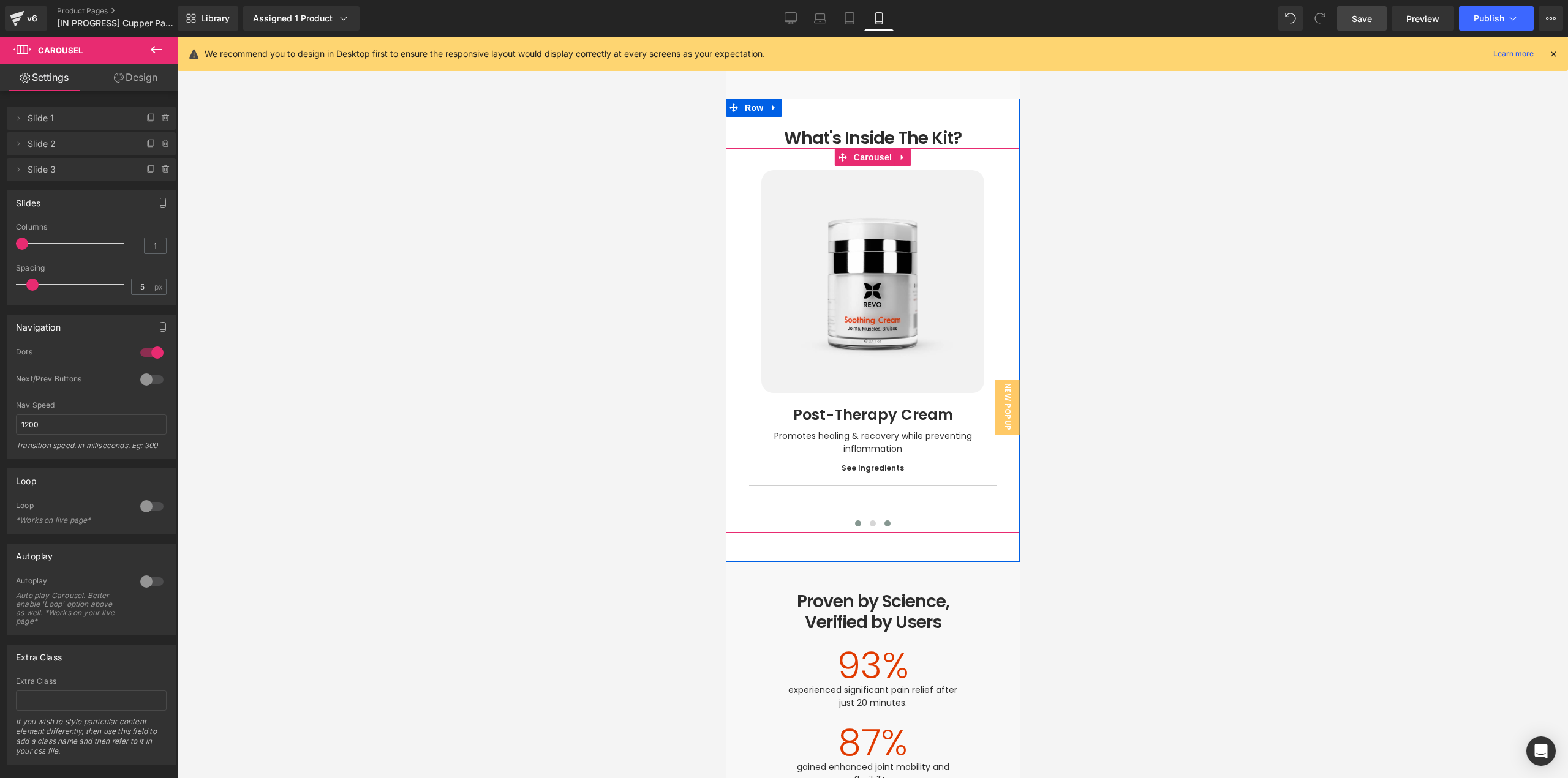
click at [855, 520] on span at bounding box center [858, 523] width 6 height 6
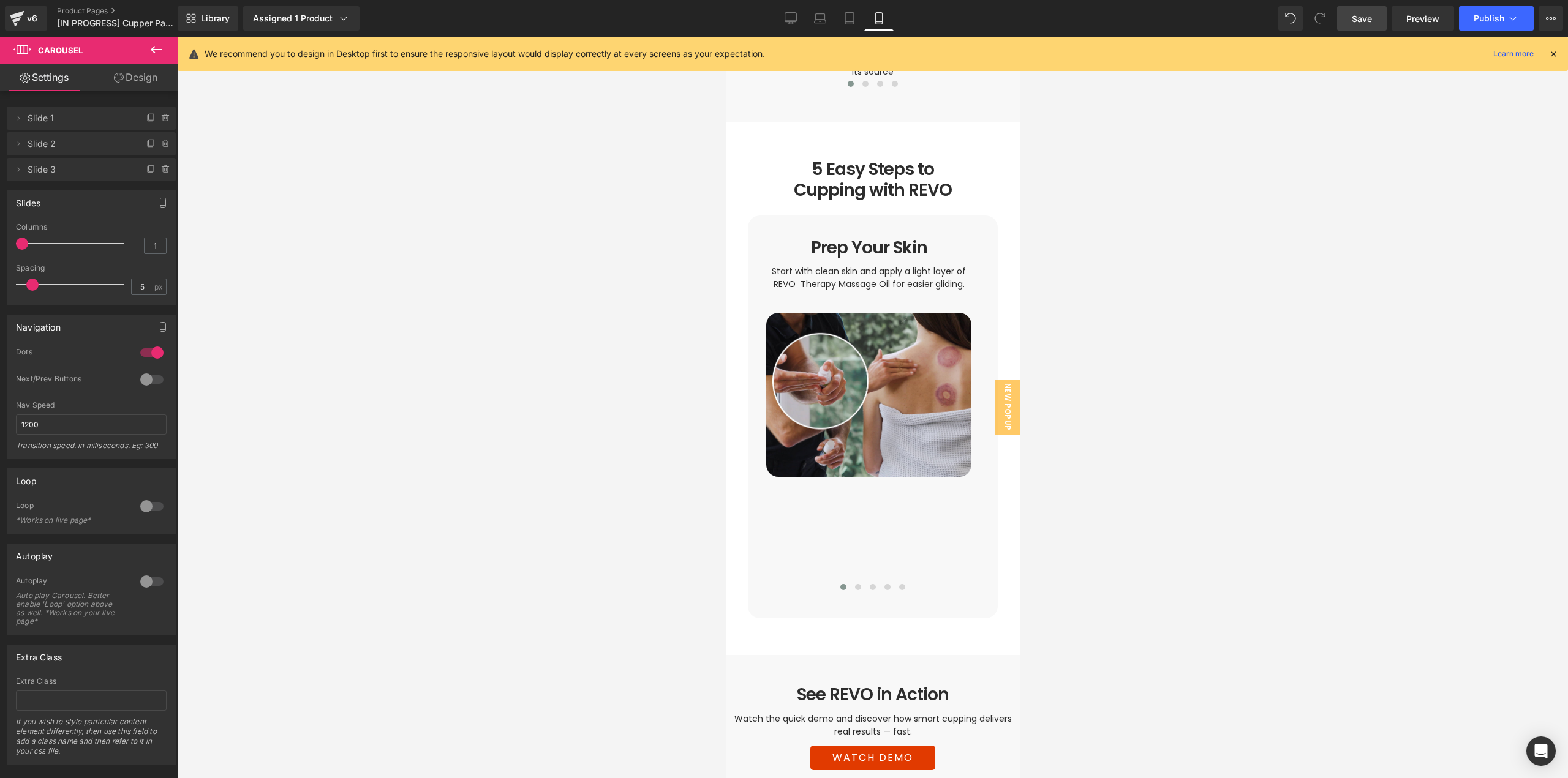
scroll to position [2211, 0]
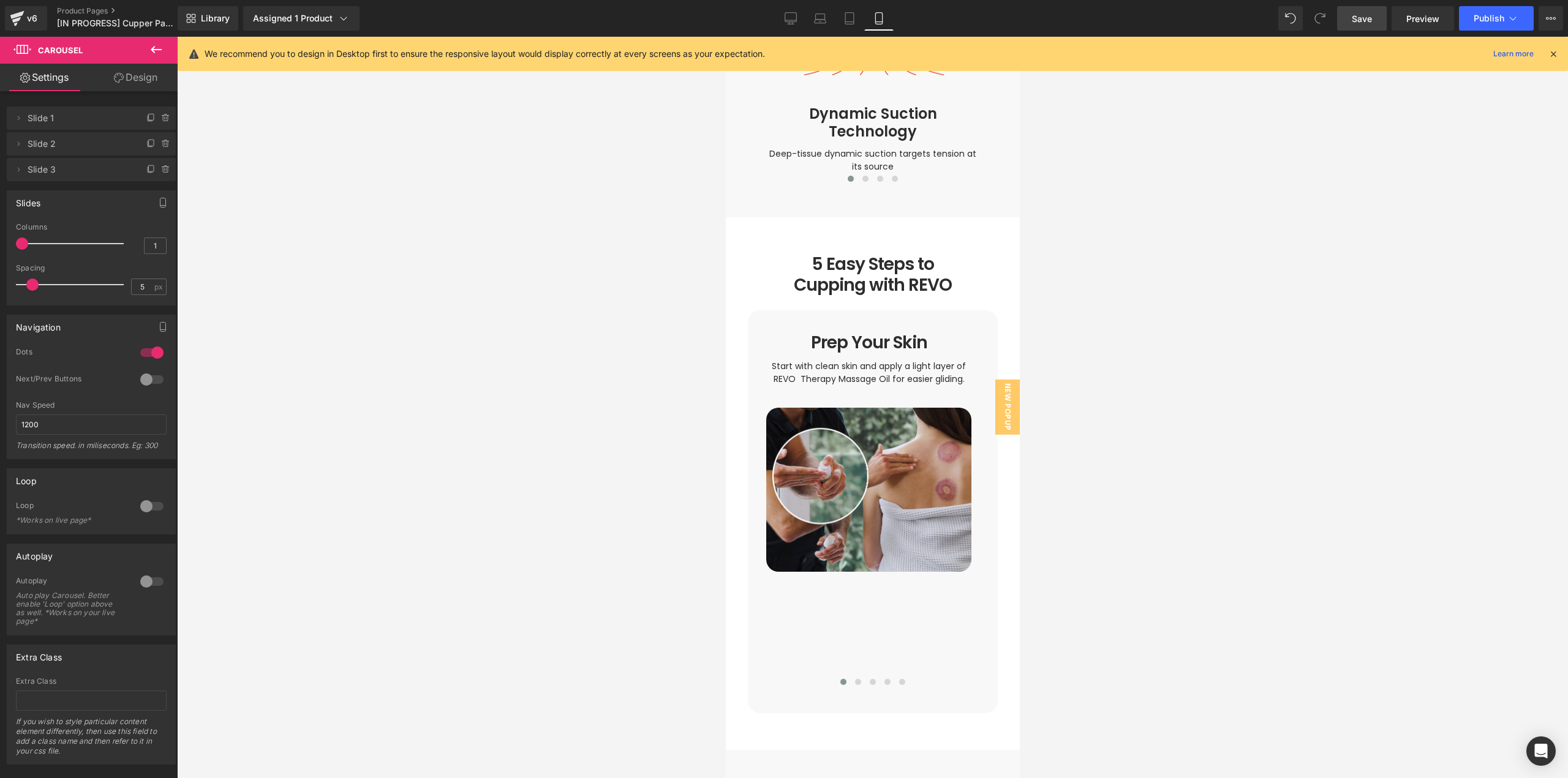
click at [1122, 425] on div at bounding box center [872, 407] width 1391 height 741
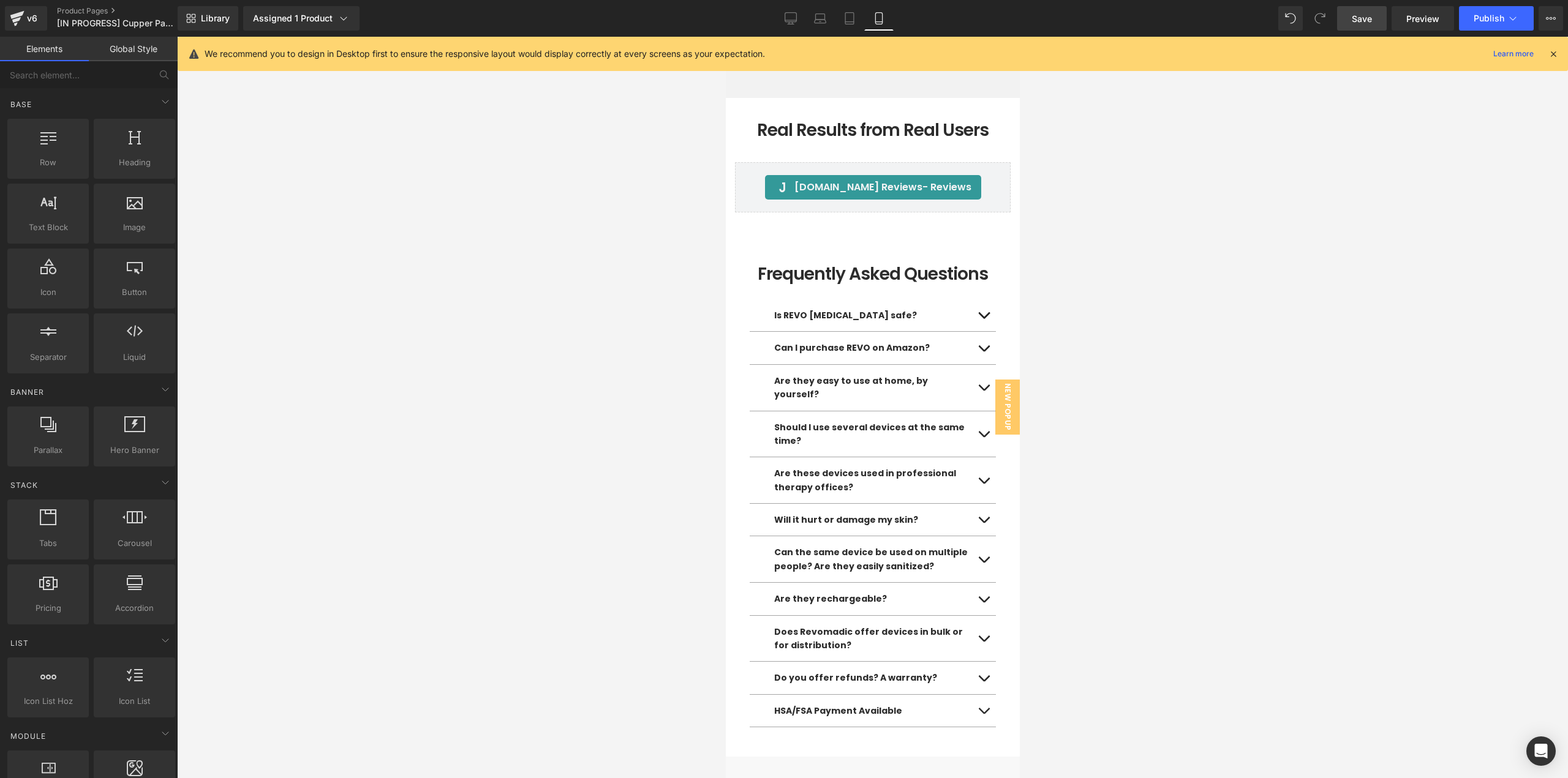
scroll to position [4836, 0]
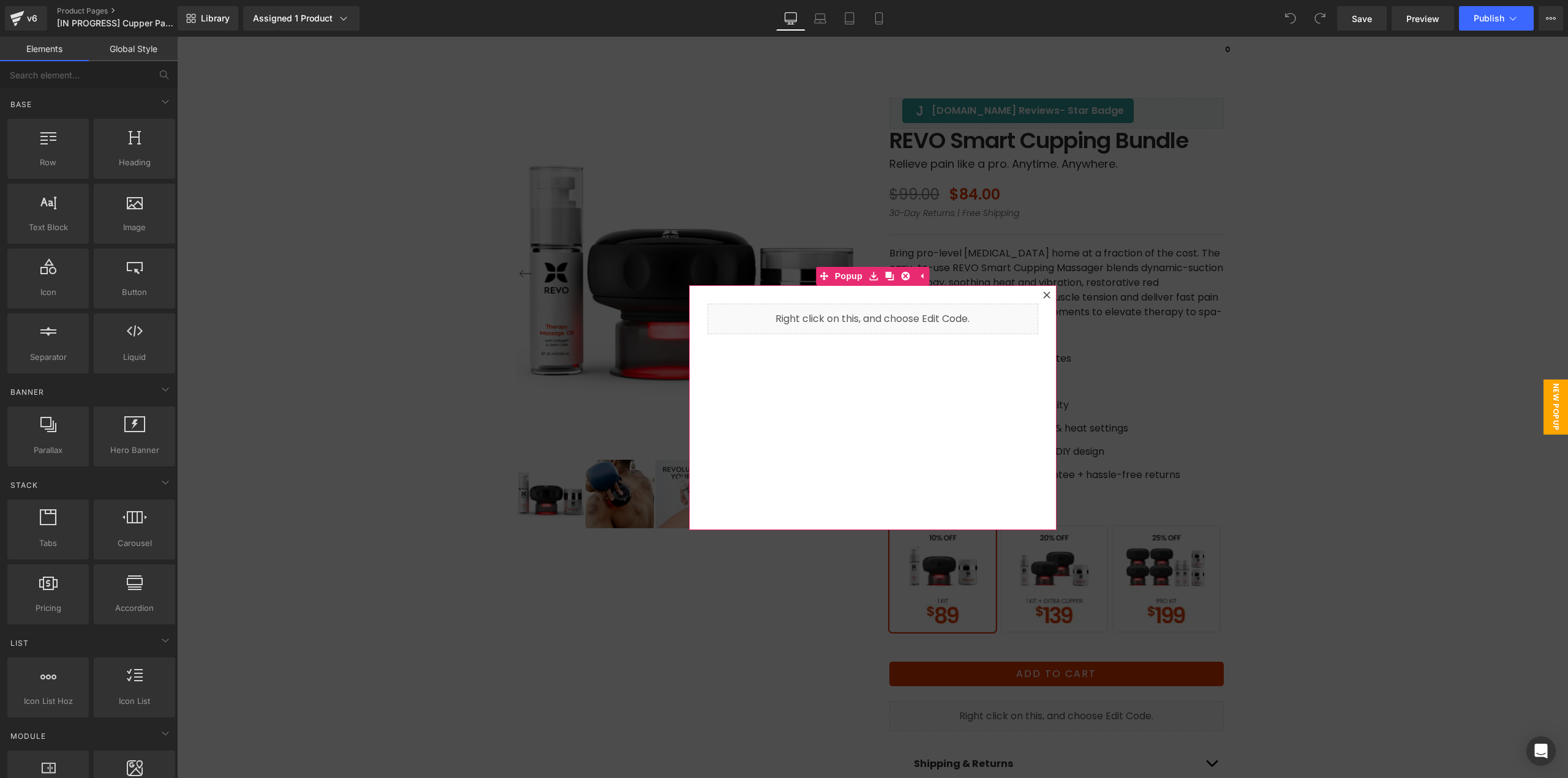
click at [1044, 293] on icon at bounding box center [1046, 295] width 6 height 6
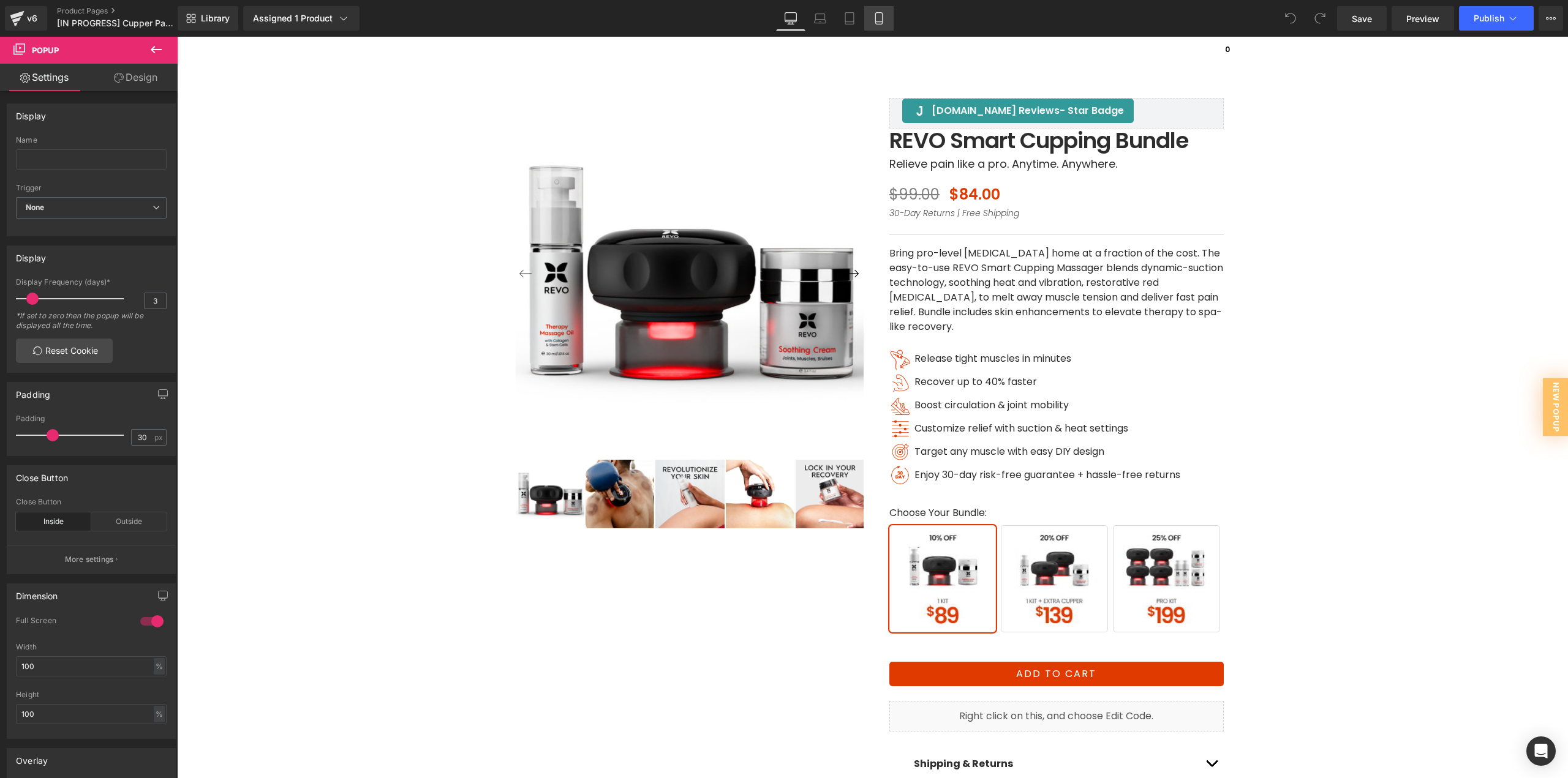
drag, startPoint x: 882, startPoint y: 19, endPoint x: 198, endPoint y: 377, distance: 772.0
click at [882, 19] on icon at bounding box center [879, 18] width 6 height 12
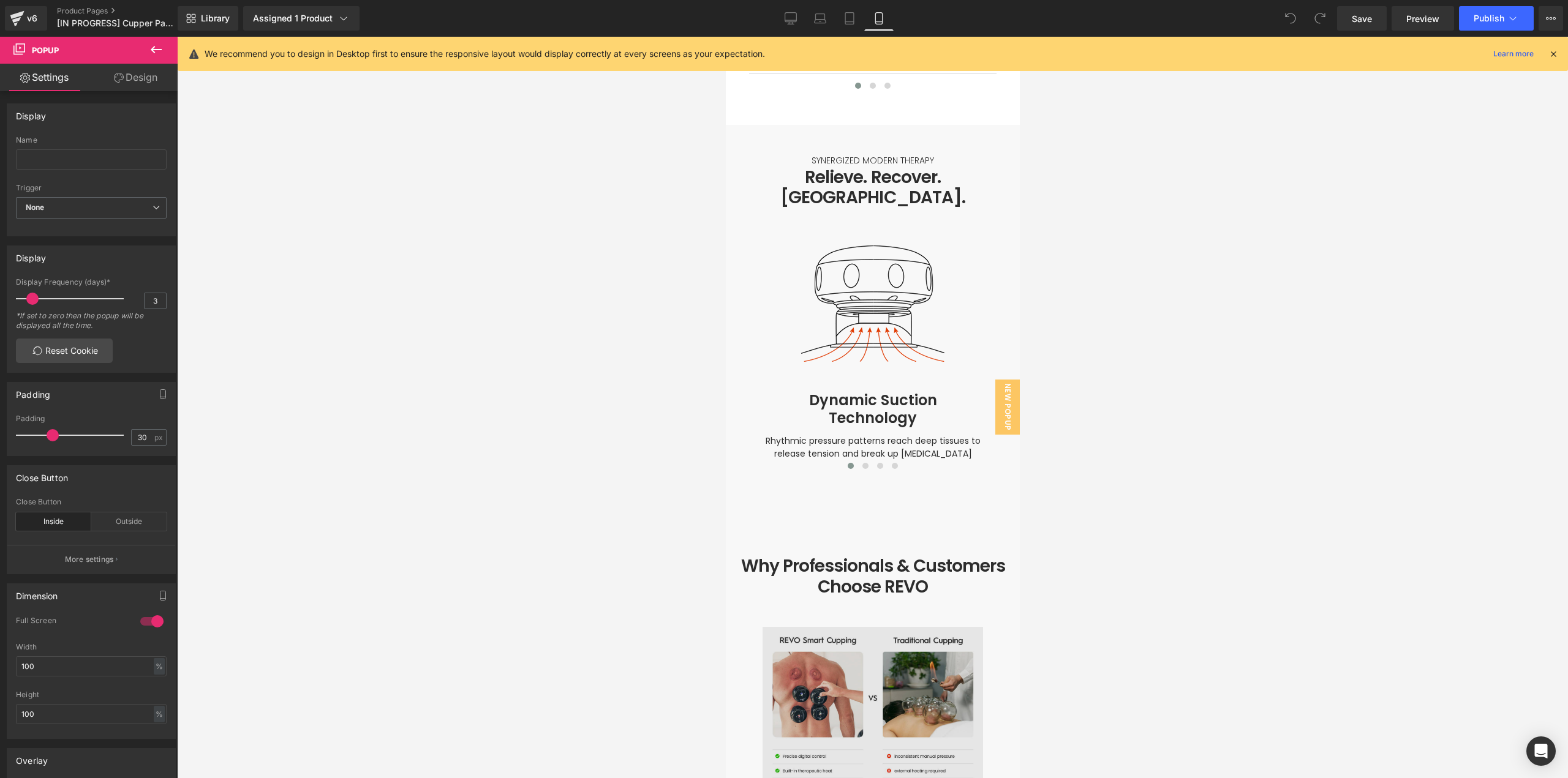
scroll to position [3673, 0]
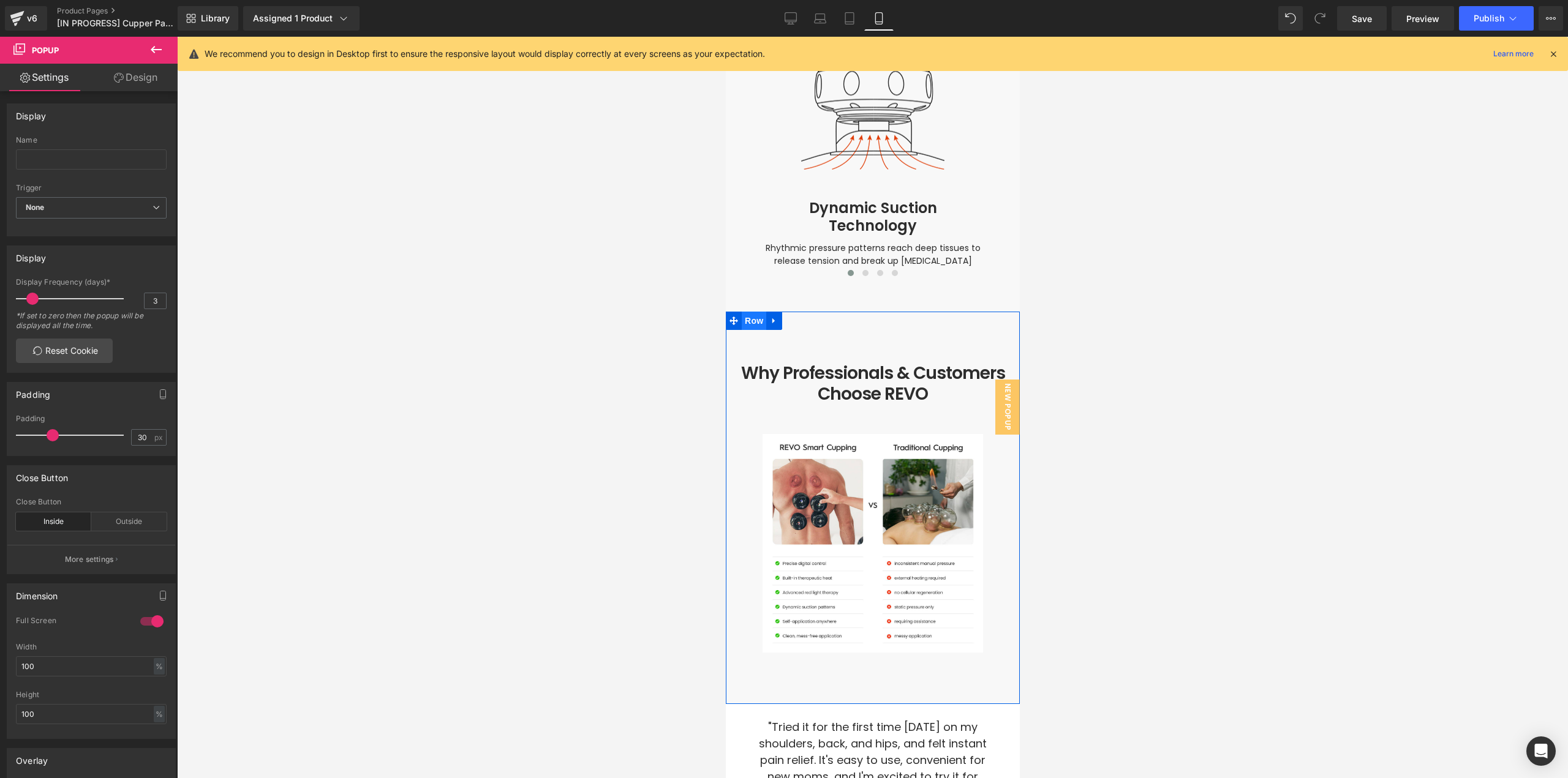
click at [751, 311] on span "Row" at bounding box center [753, 320] width 25 height 18
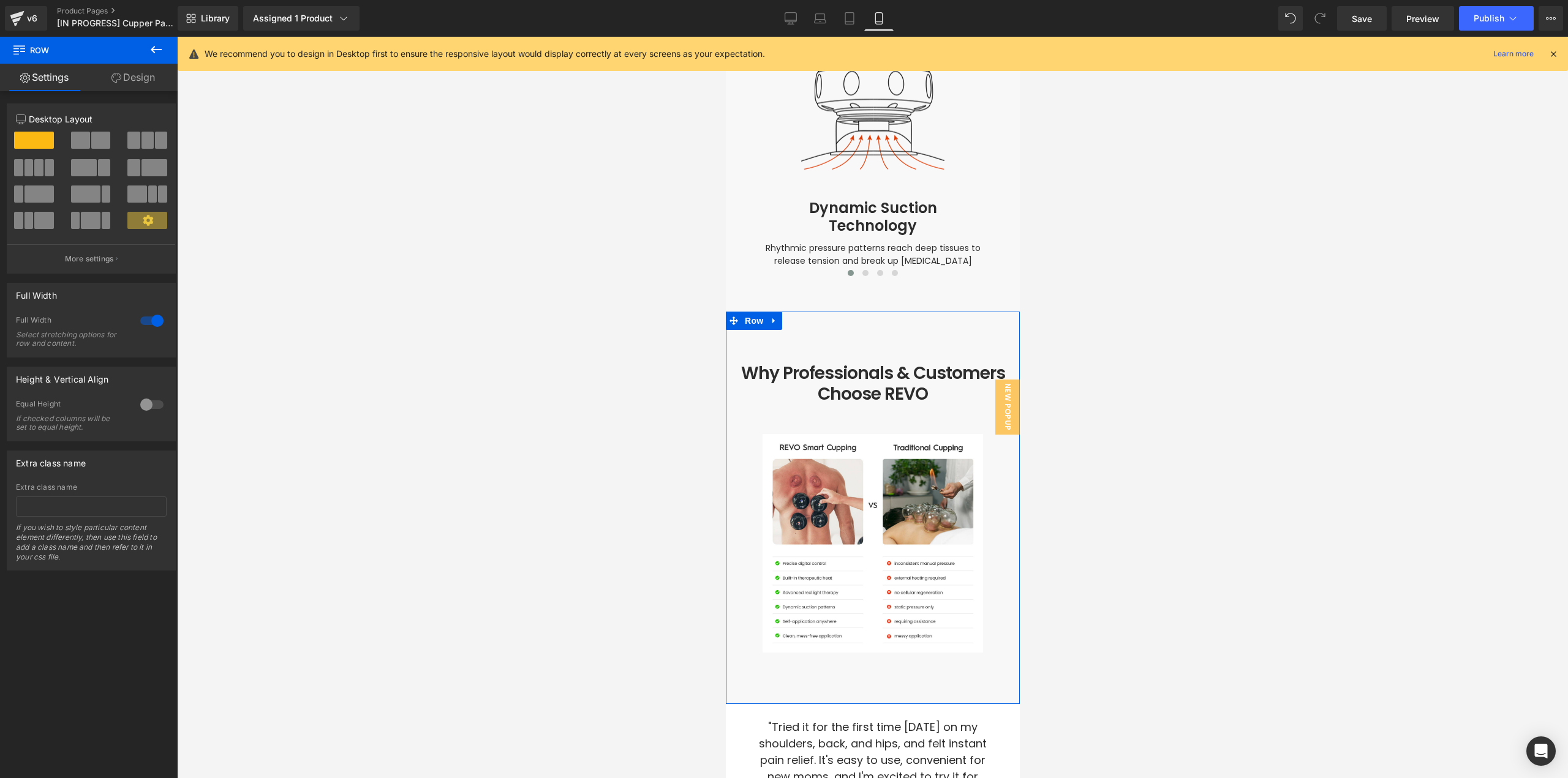
click at [152, 81] on link "Design" at bounding box center [133, 77] width 89 height 28
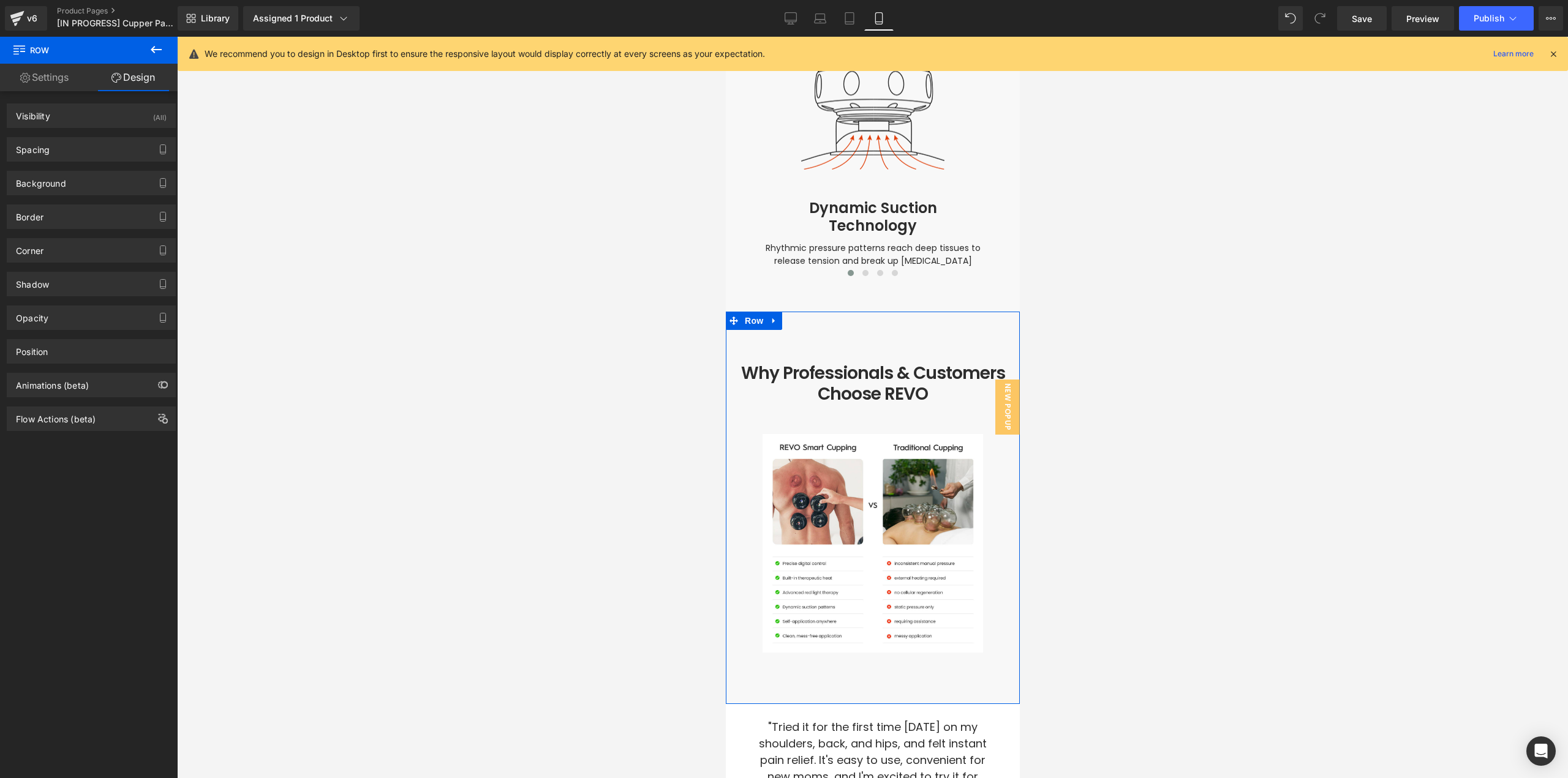
click at [132, 75] on link "Design" at bounding box center [133, 77] width 89 height 28
click at [71, 148] on div "Spacing" at bounding box center [91, 148] width 168 height 23
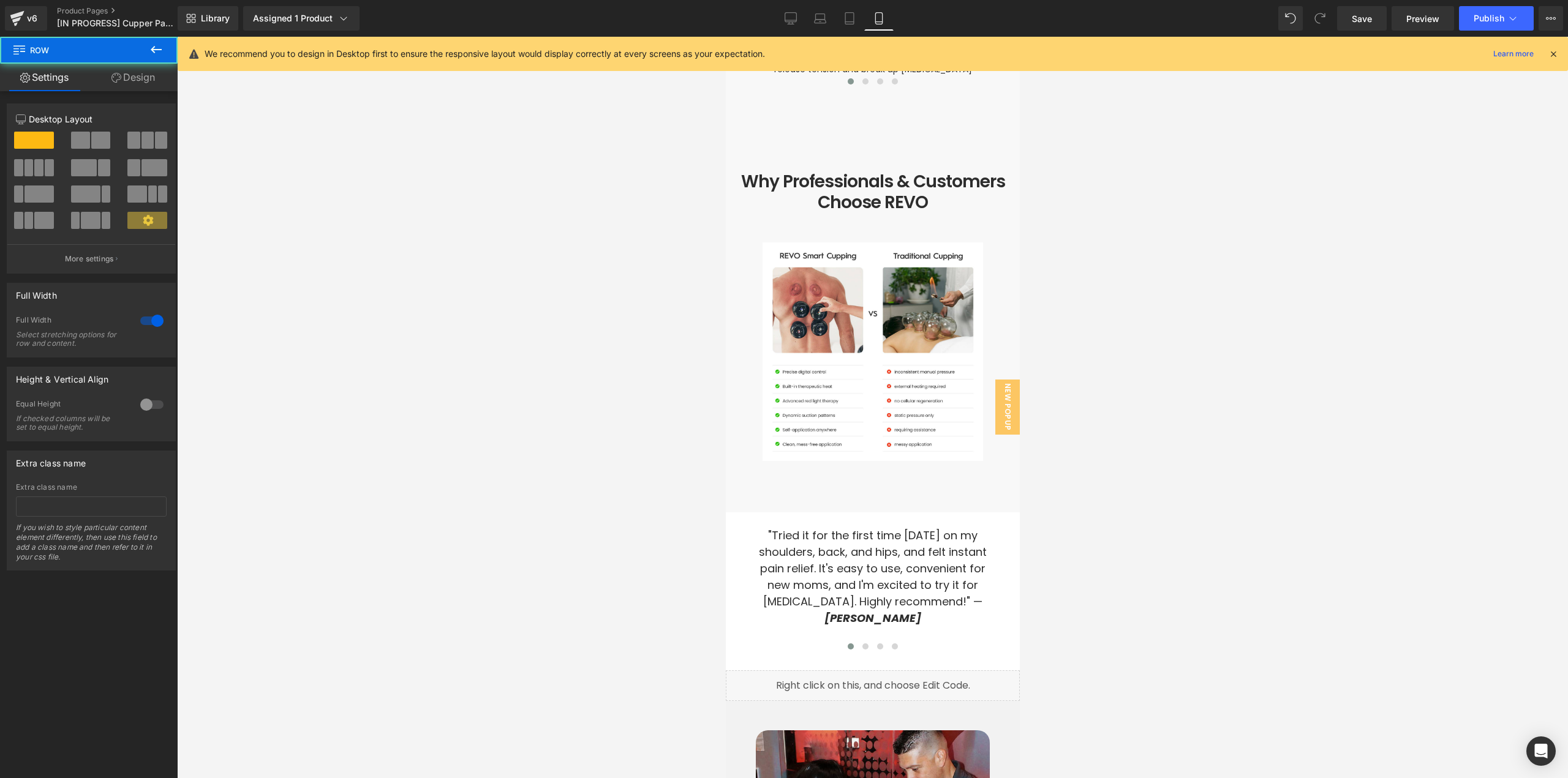
scroll to position [3866, 0]
click at [137, 82] on link "Design" at bounding box center [133, 77] width 89 height 28
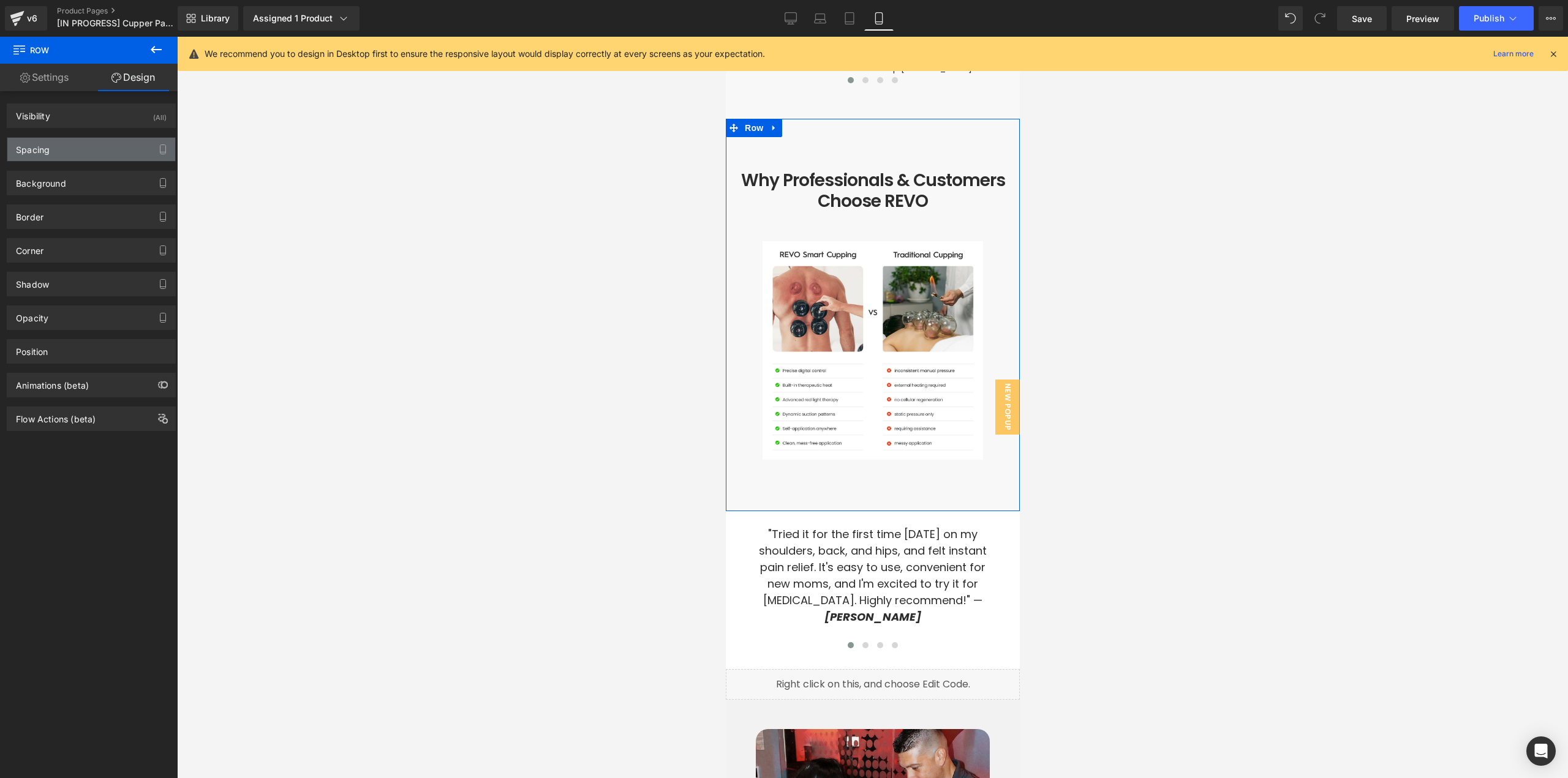
click at [66, 158] on div "Spacing" at bounding box center [91, 148] width 168 height 23
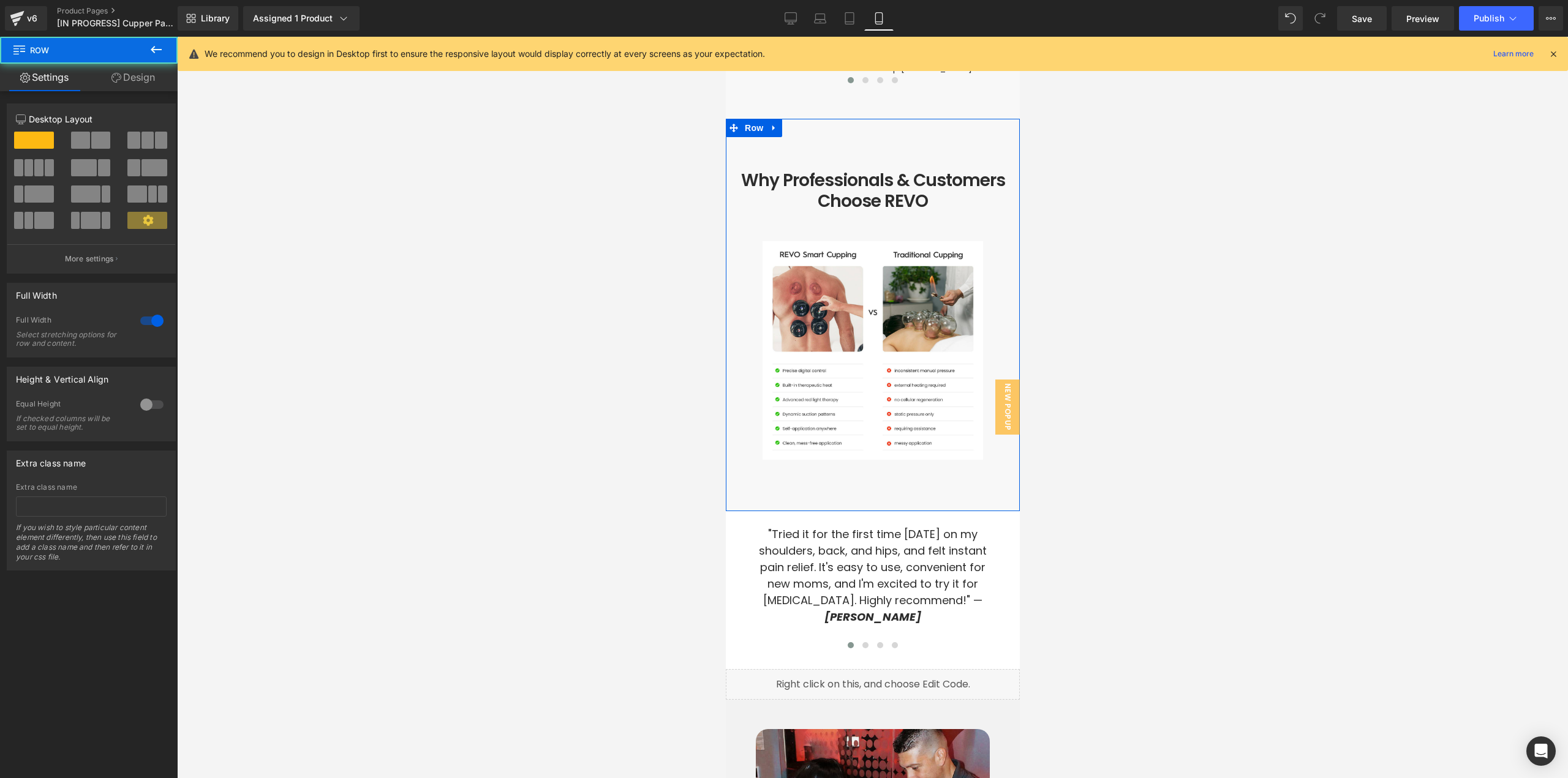
click at [151, 78] on link "Design" at bounding box center [133, 77] width 89 height 28
click at [0, 0] on div "Spacing" at bounding box center [0, 0] width 0 height 0
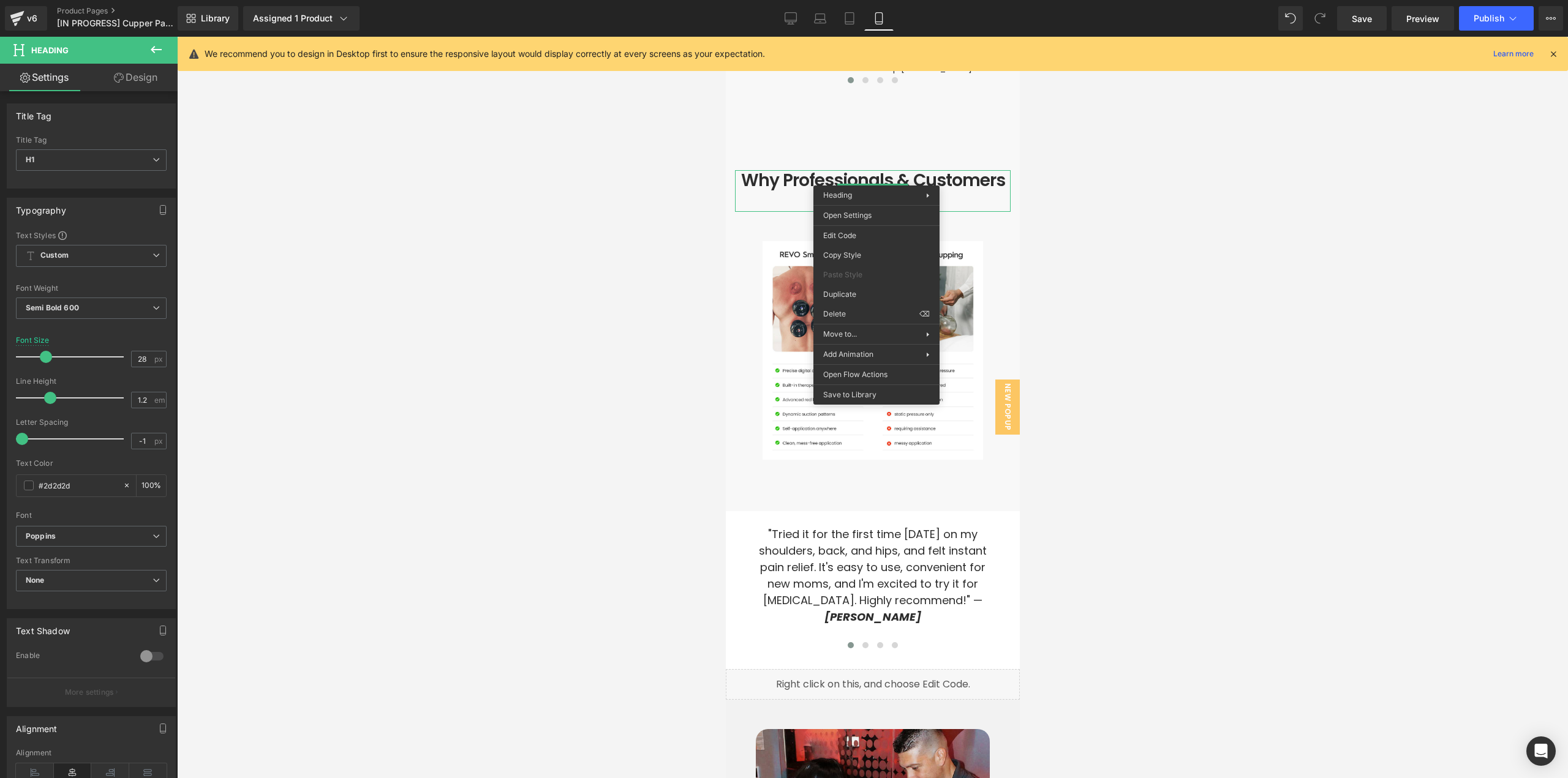
drag, startPoint x: 1228, startPoint y: 218, endPoint x: 967, endPoint y: 213, distance: 261.0
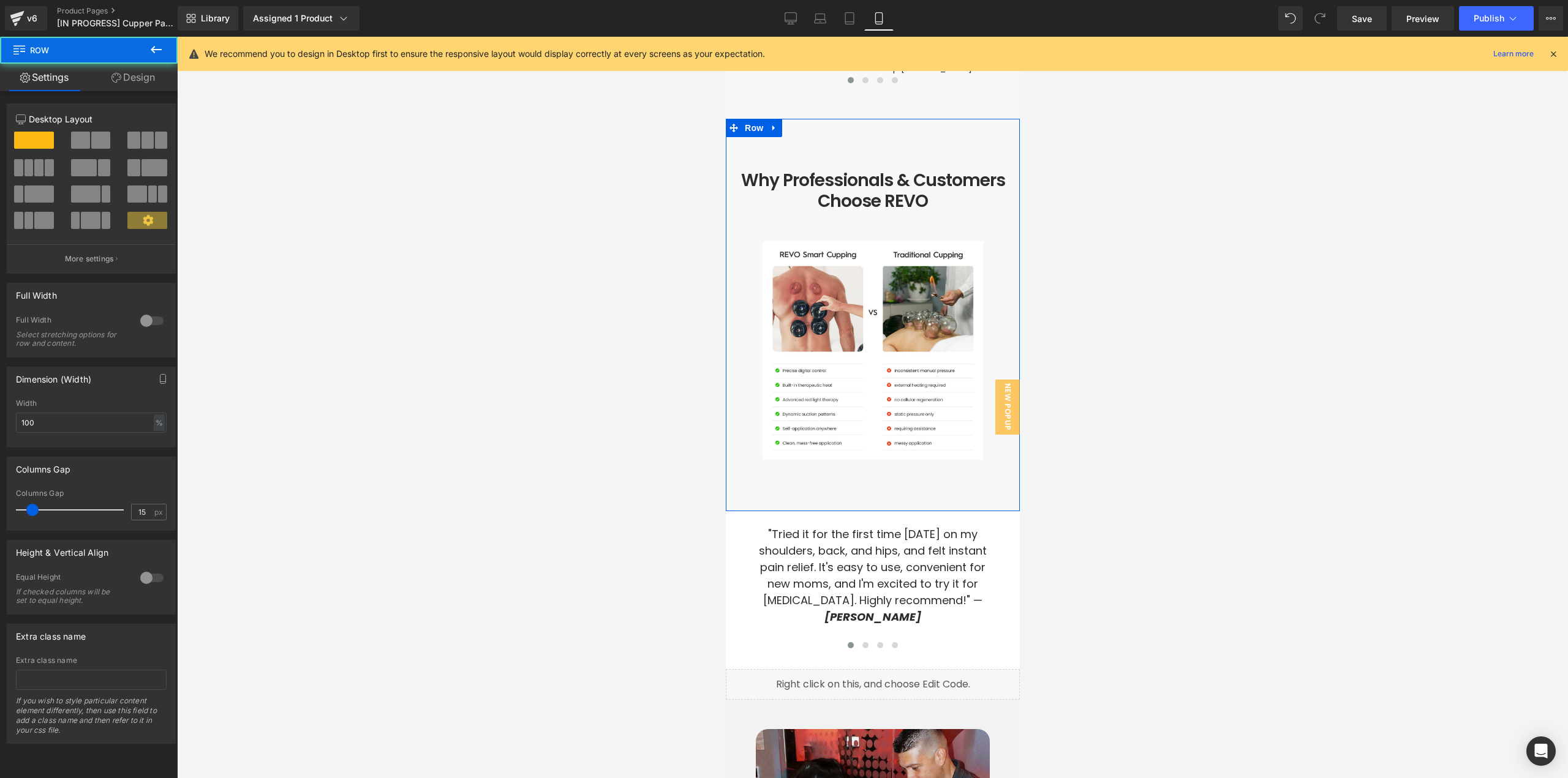
click at [112, 75] on icon at bounding box center [116, 78] width 10 height 10
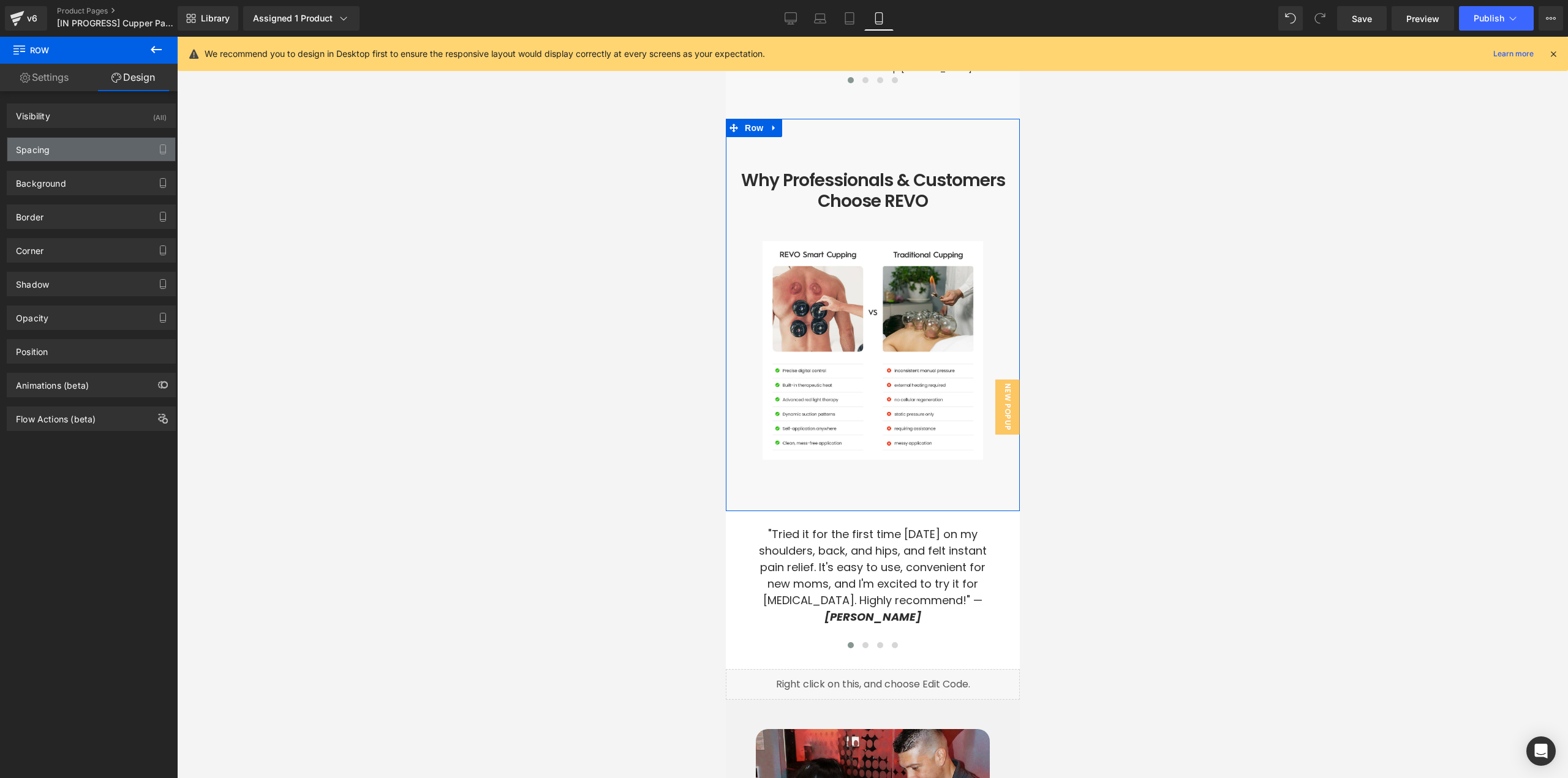
click at [57, 148] on div "Spacing" at bounding box center [91, 148] width 168 height 23
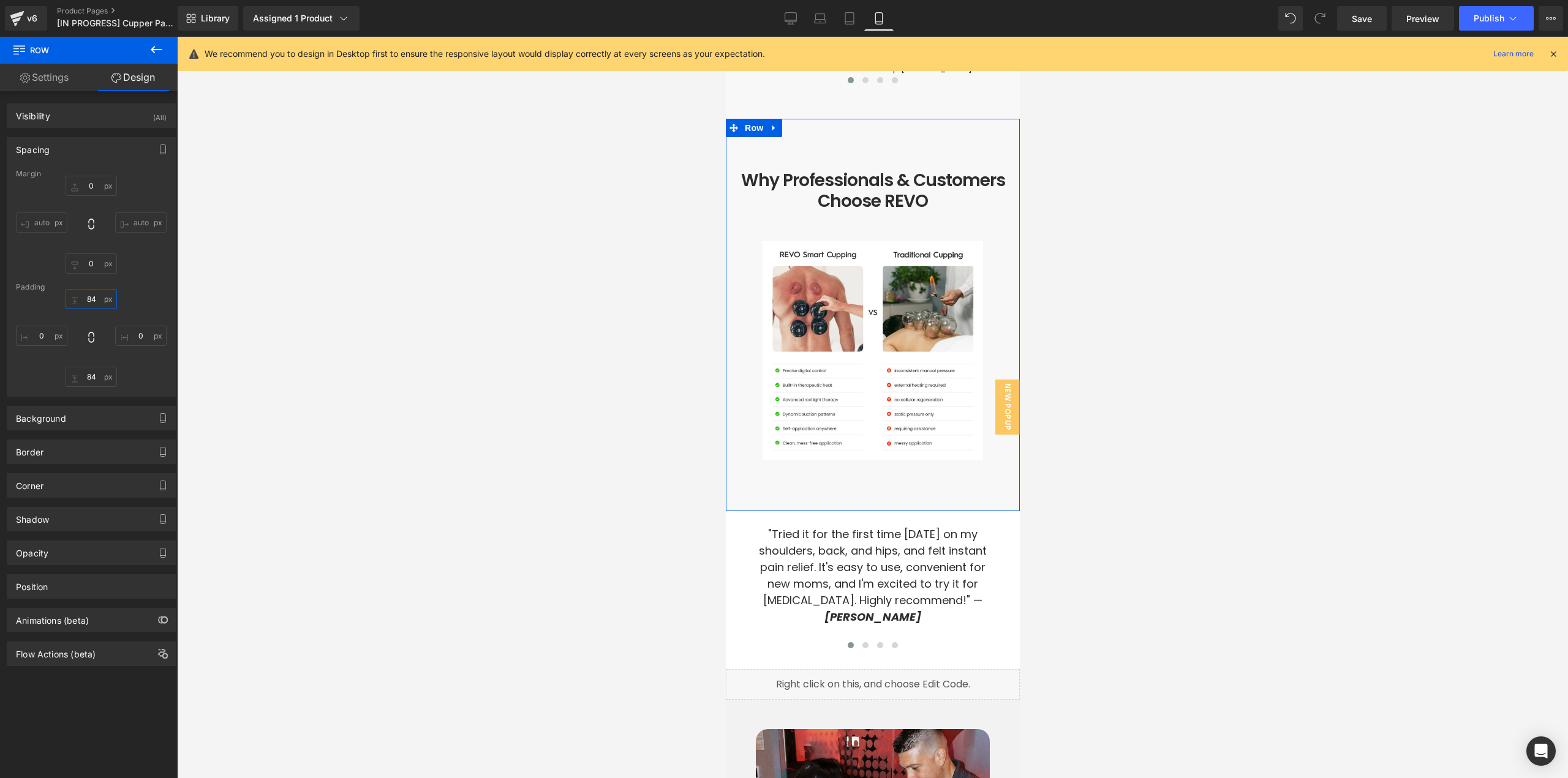
drag, startPoint x: 92, startPoint y: 293, endPoint x: 576, endPoint y: 387, distance: 493.0
click at [92, 293] on input "84" at bounding box center [91, 298] width 52 height 20
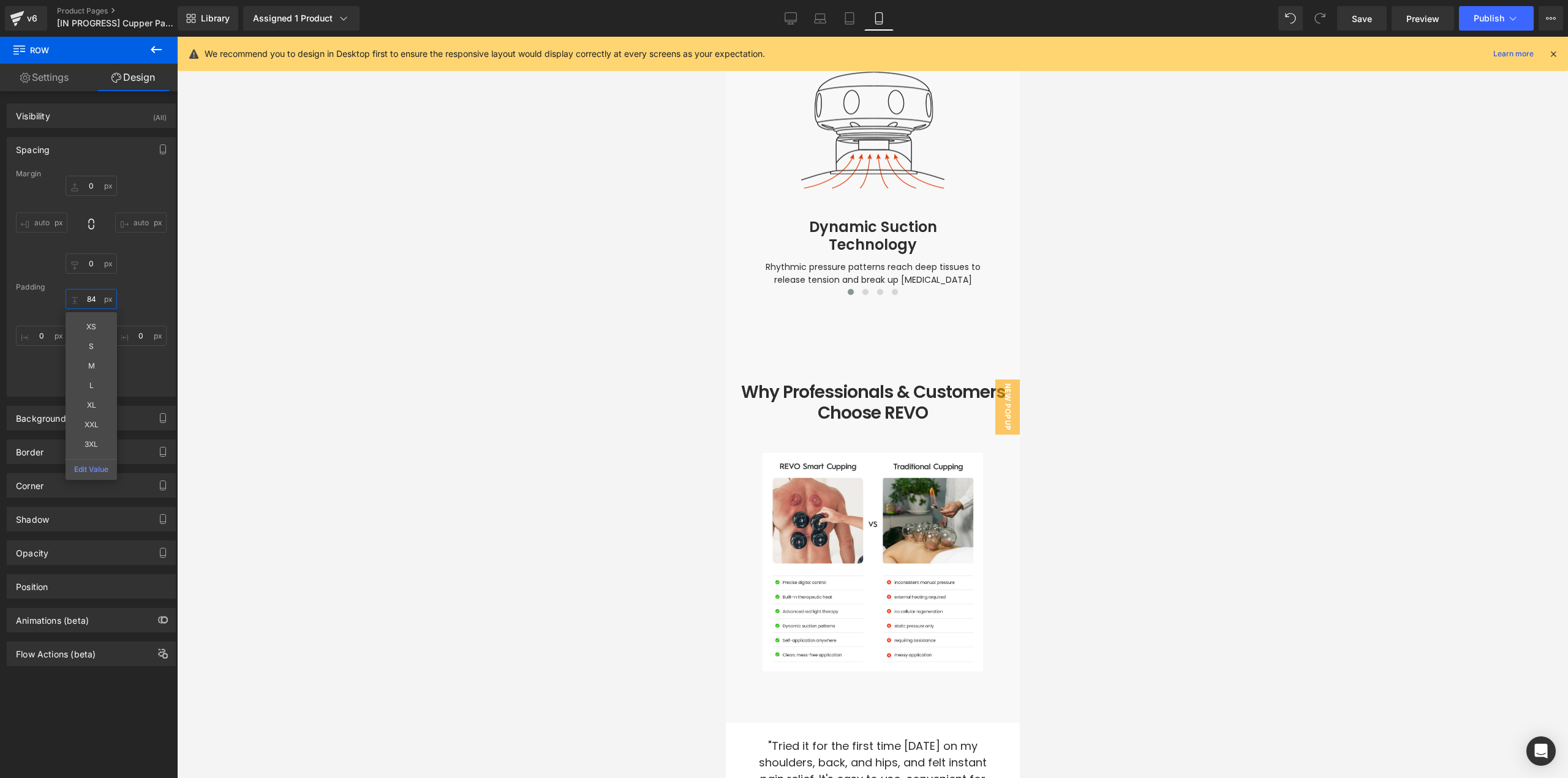
scroll to position [3560, 0]
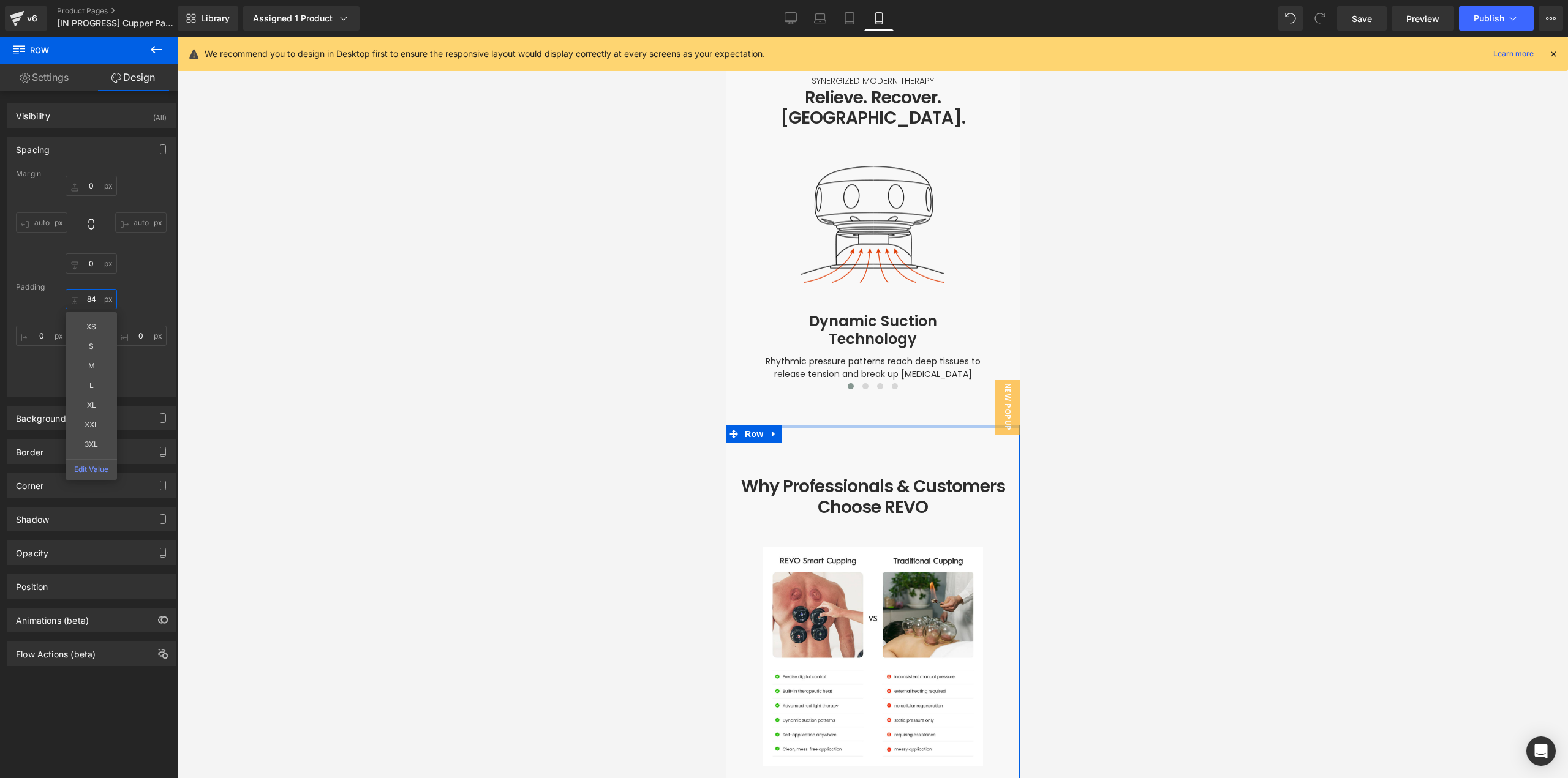
click at [95, 299] on input "84" at bounding box center [91, 298] width 52 height 20
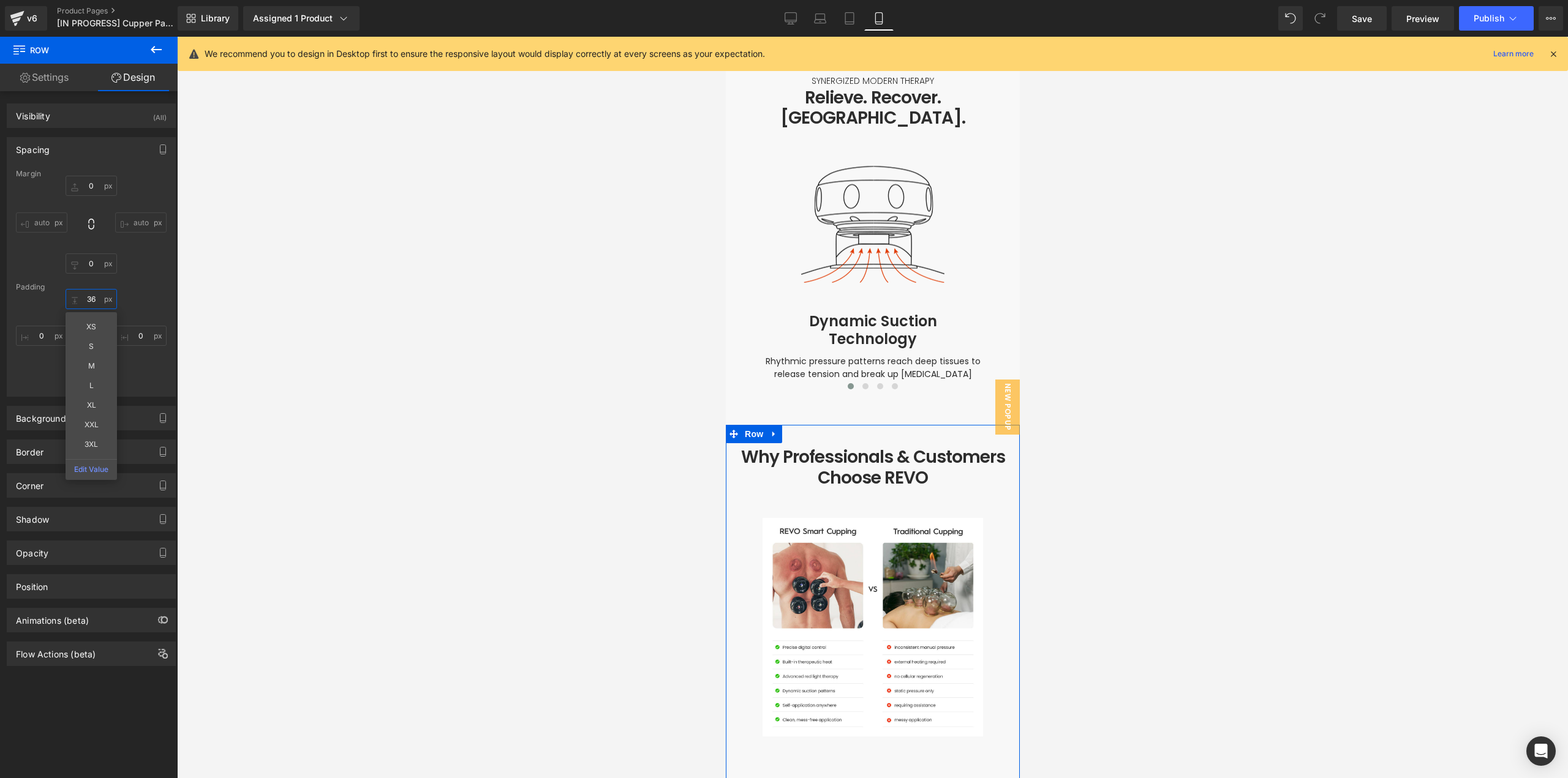
type input "36"
click at [1230, 460] on div at bounding box center [872, 407] width 1391 height 741
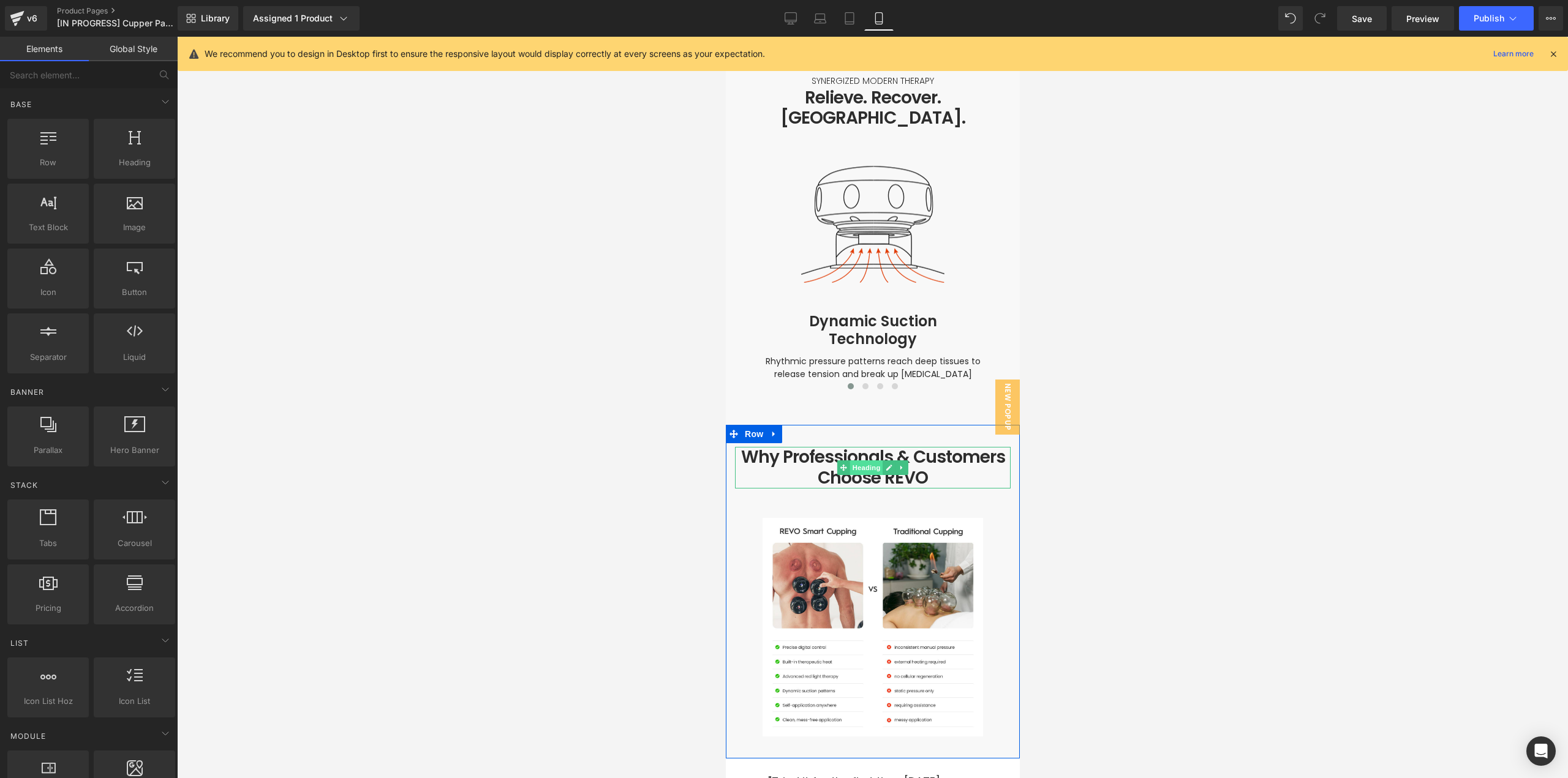
click at [863, 460] on span "Heading" at bounding box center [867, 468] width 33 height 15
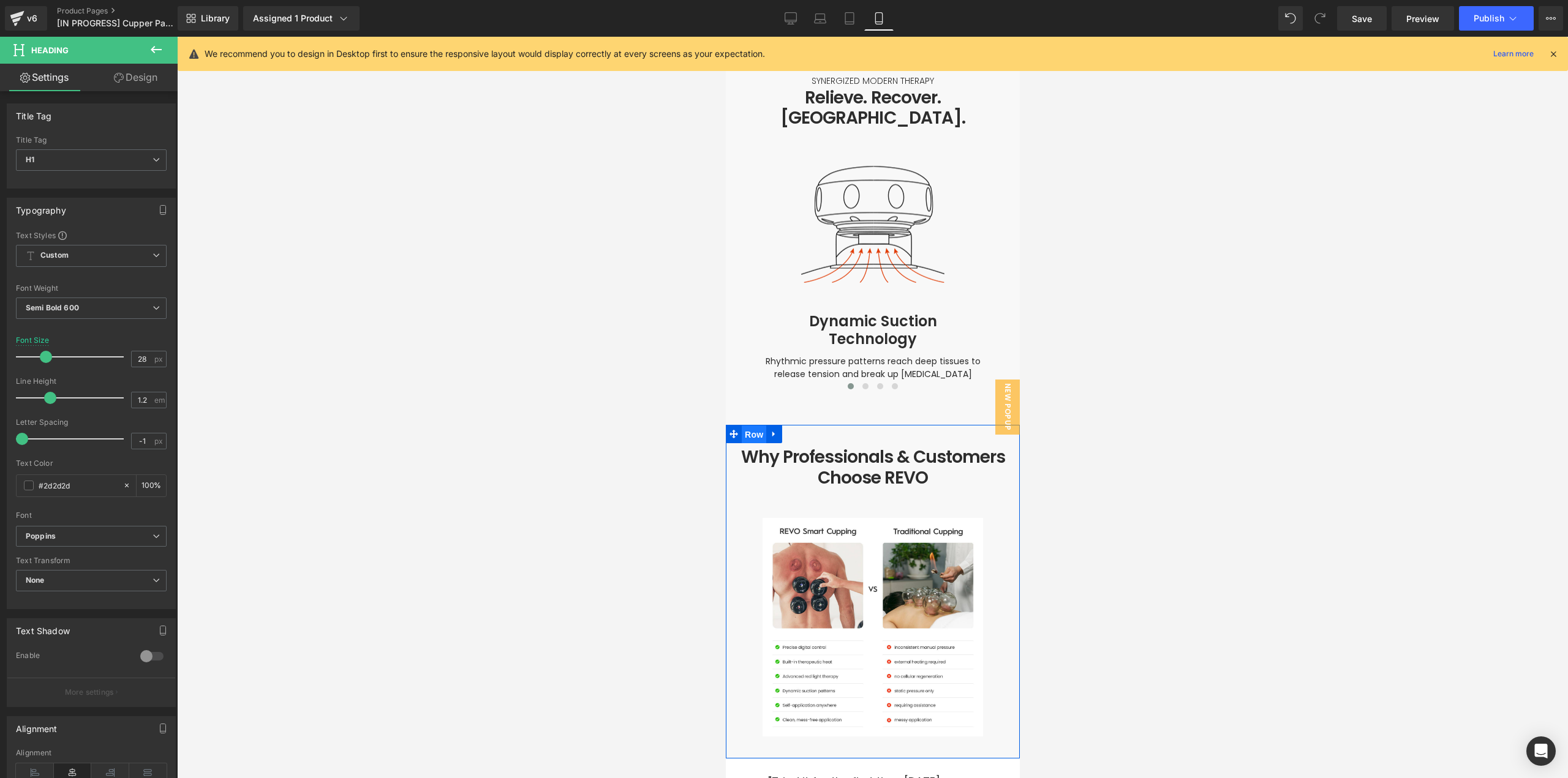
click at [752, 426] on span "Row" at bounding box center [753, 434] width 25 height 18
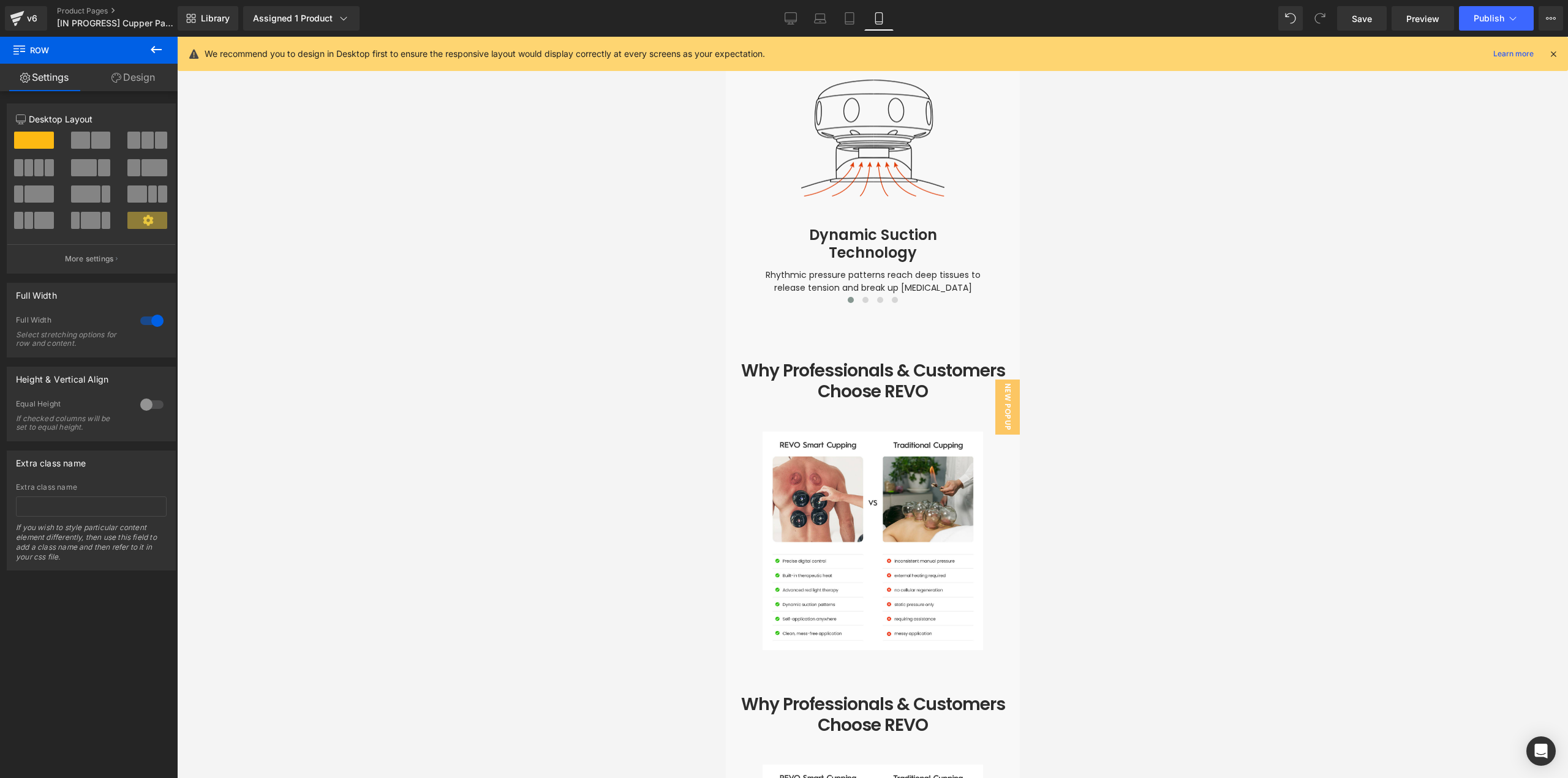
scroll to position [3617, 0]
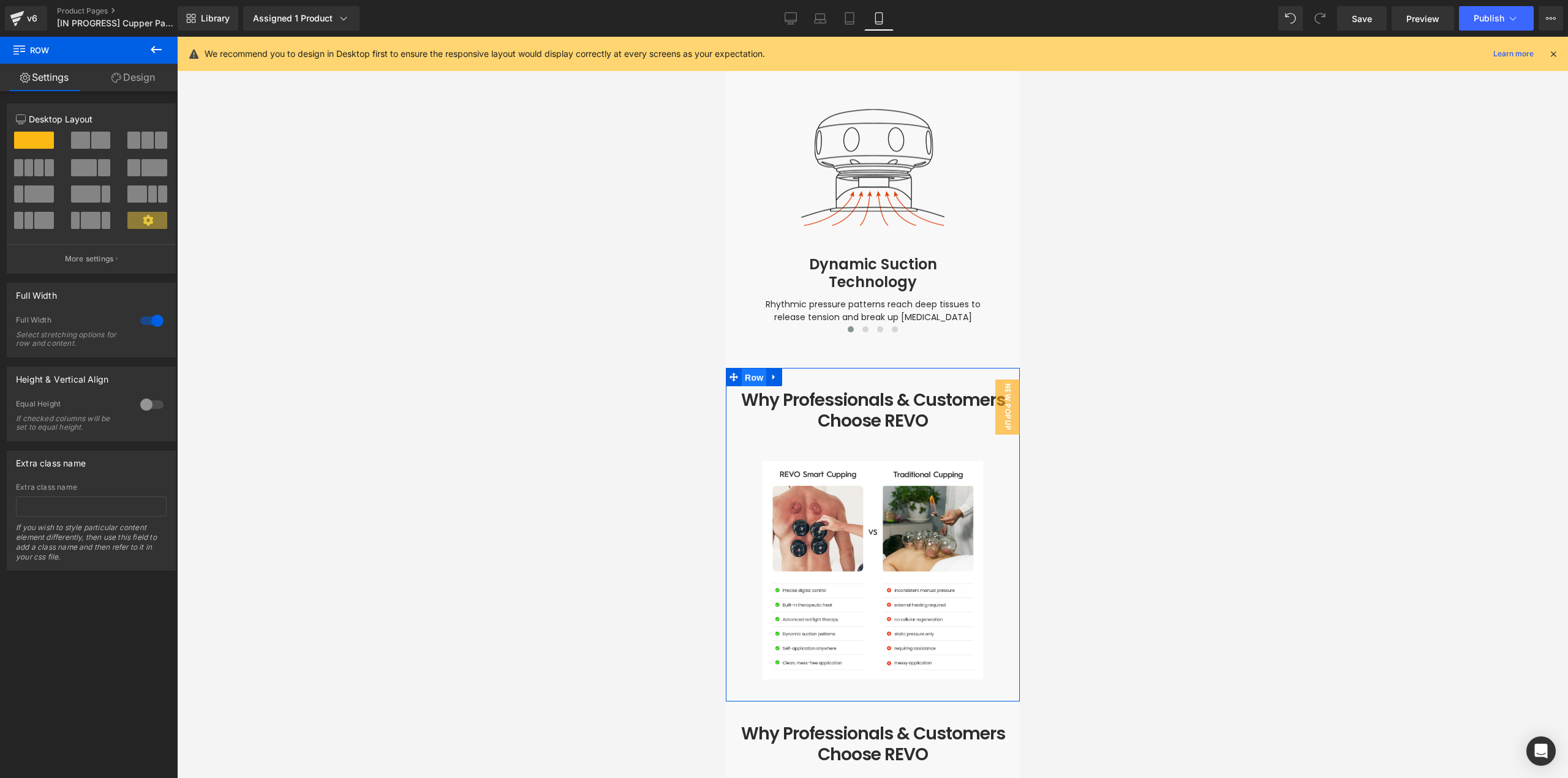
drag, startPoint x: 755, startPoint y: 349, endPoint x: 1372, endPoint y: 367, distance: 617.3
click at [755, 368] on span "Row" at bounding box center [753, 377] width 25 height 18
click at [153, 87] on link "Design" at bounding box center [133, 77] width 89 height 28
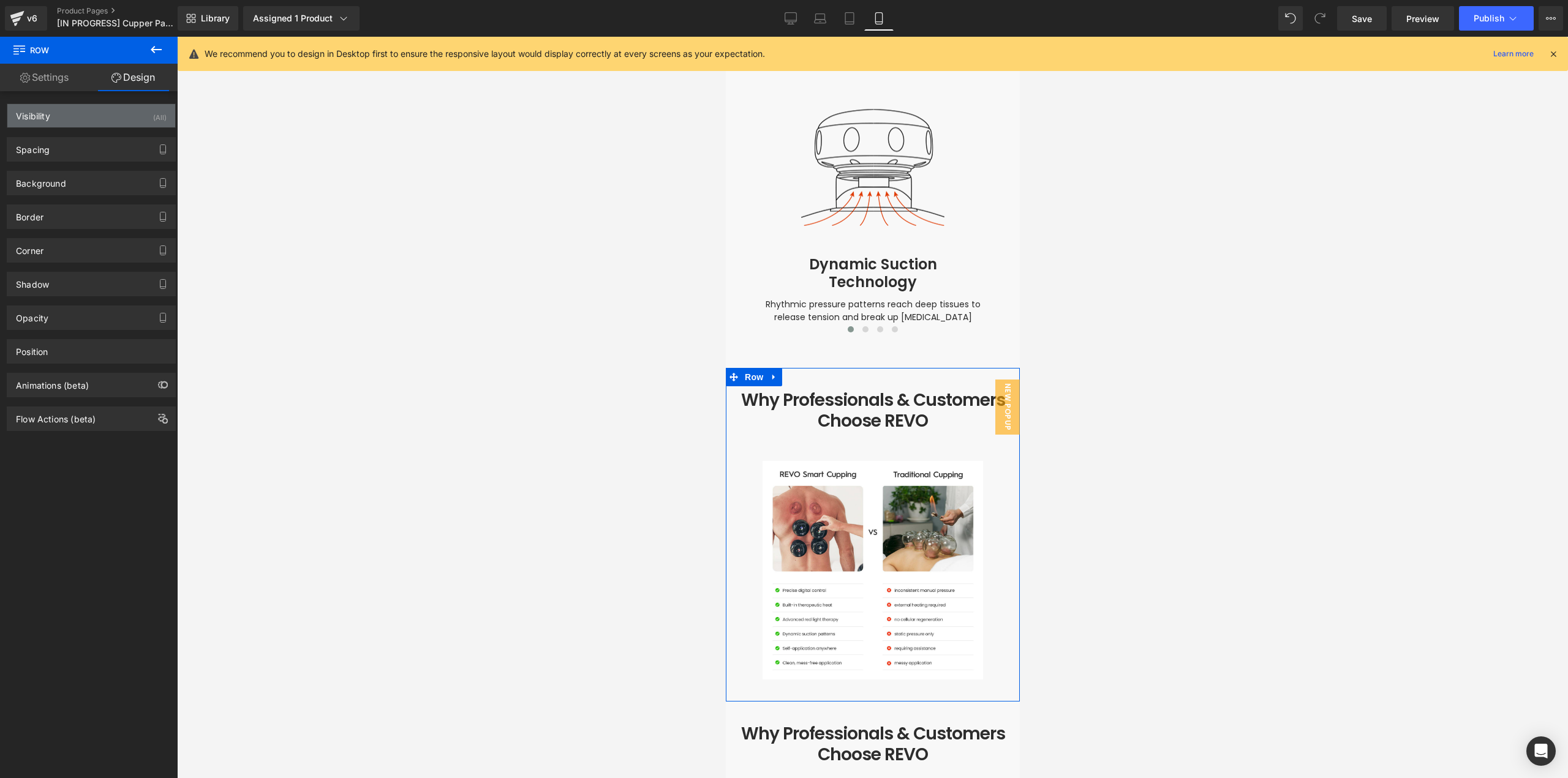
click at [148, 123] on div "Visibility (All)" at bounding box center [91, 115] width 168 height 23
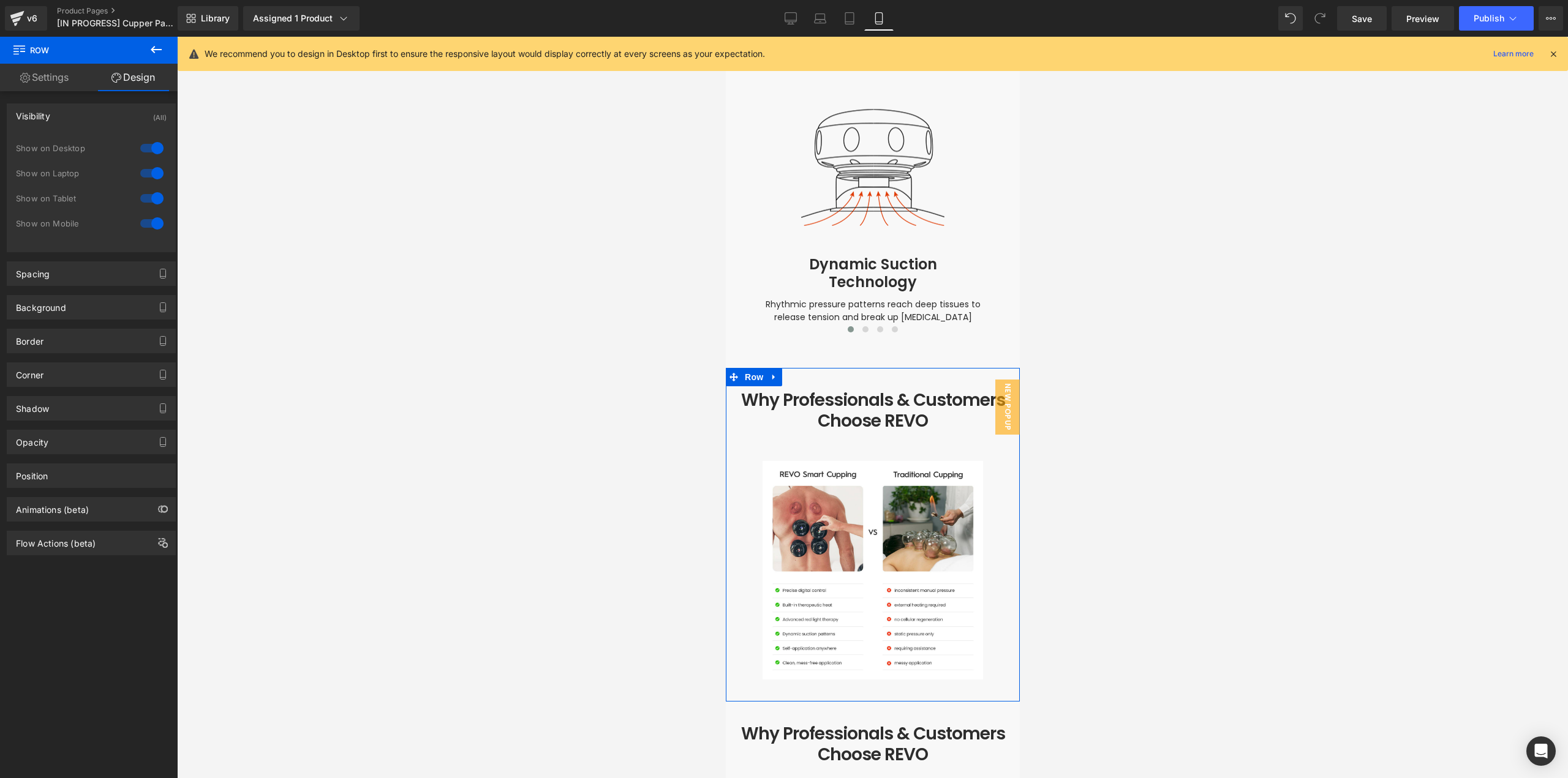
drag, startPoint x: 147, startPoint y: 223, endPoint x: 579, endPoint y: 328, distance: 444.6
click at [149, 224] on div at bounding box center [152, 223] width 29 height 20
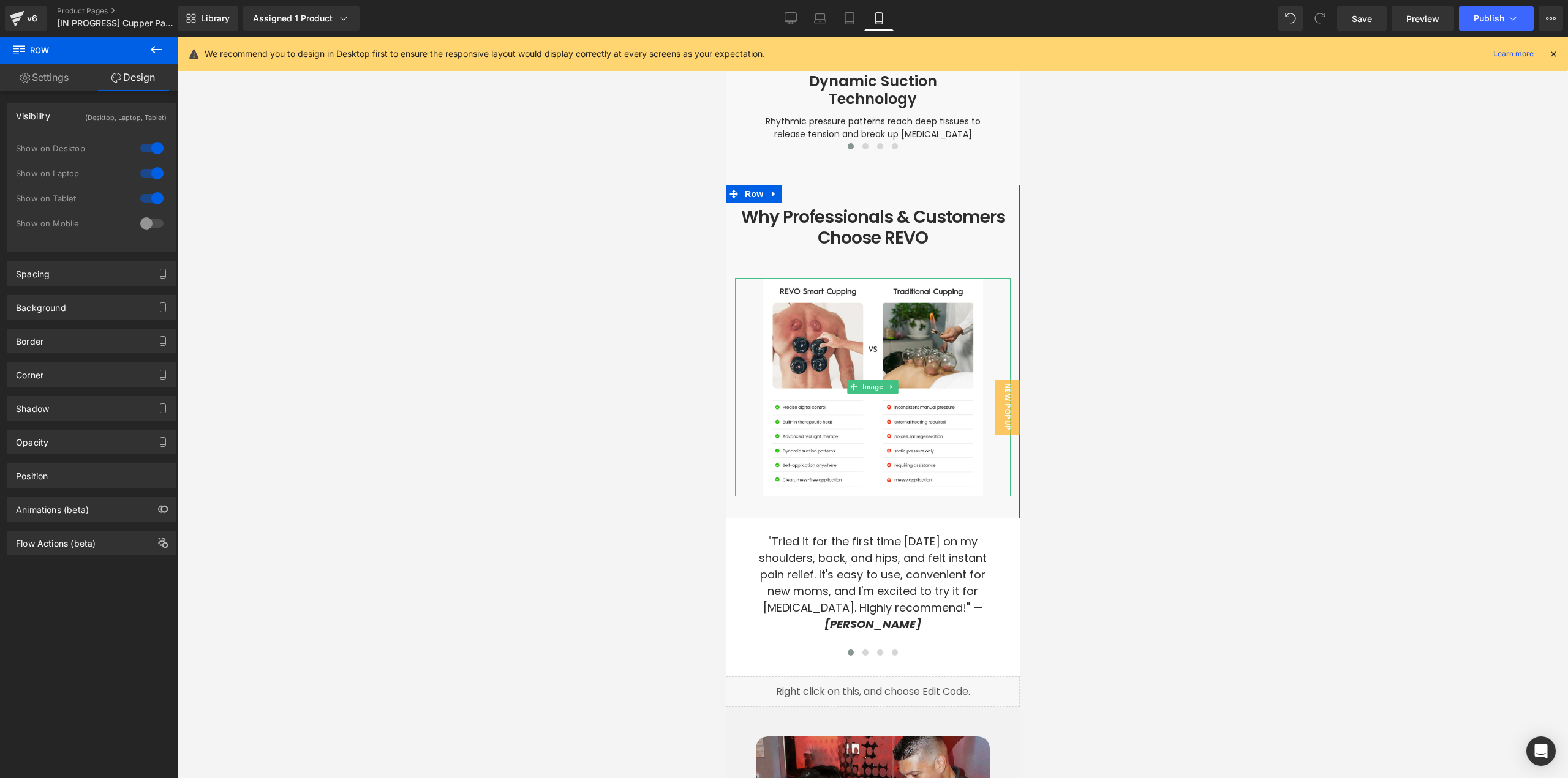
scroll to position [3800, 0]
drag, startPoint x: 748, startPoint y: 164, endPoint x: 1031, endPoint y: 153, distance: 283.2
click at [748, 185] on span "Row" at bounding box center [753, 194] width 25 height 18
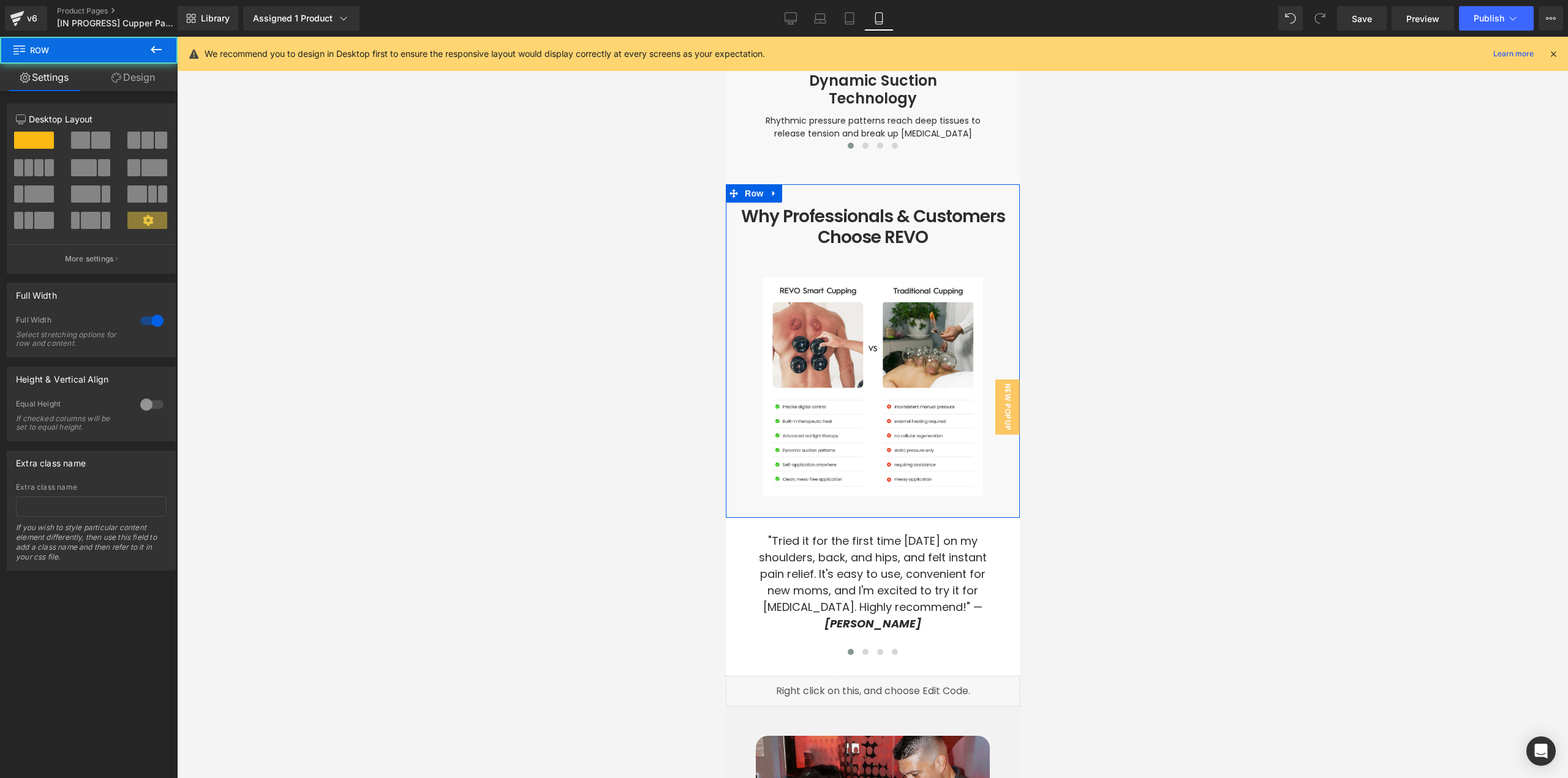
click at [140, 77] on link "Design" at bounding box center [133, 77] width 89 height 28
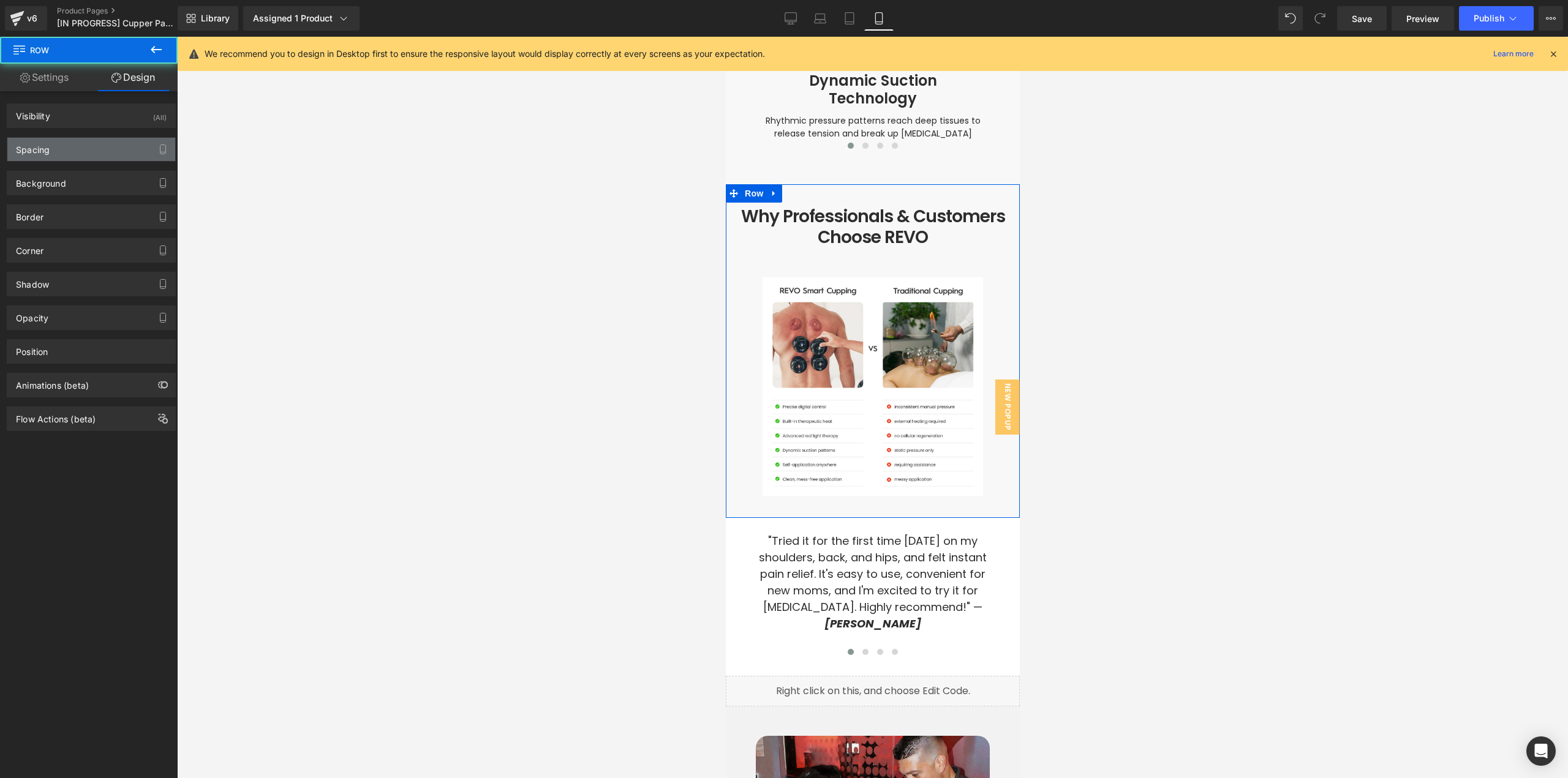
click at [87, 150] on div "Spacing" at bounding box center [91, 148] width 168 height 23
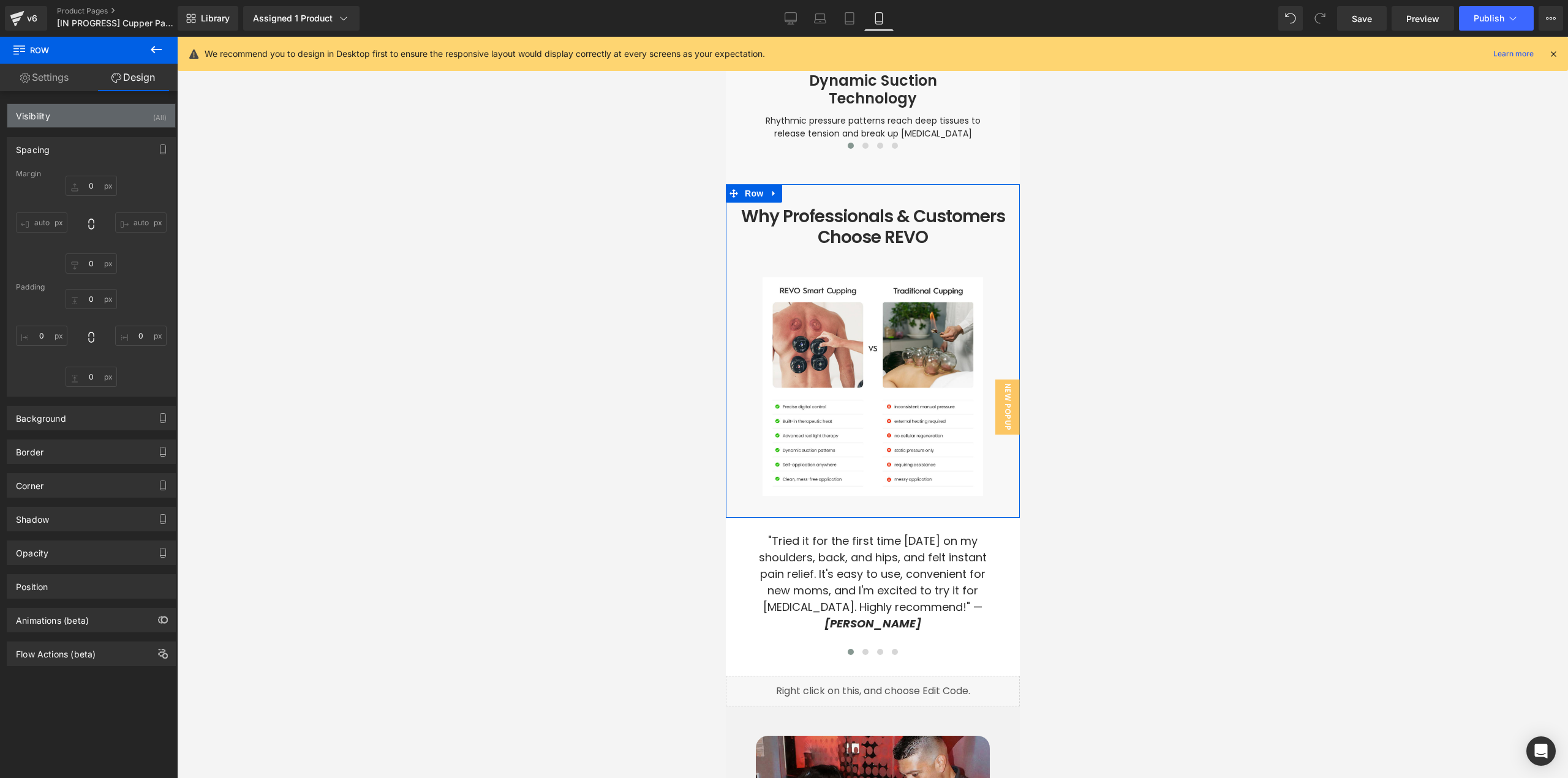
click at [128, 114] on div "Visibility (All)" at bounding box center [91, 115] width 168 height 23
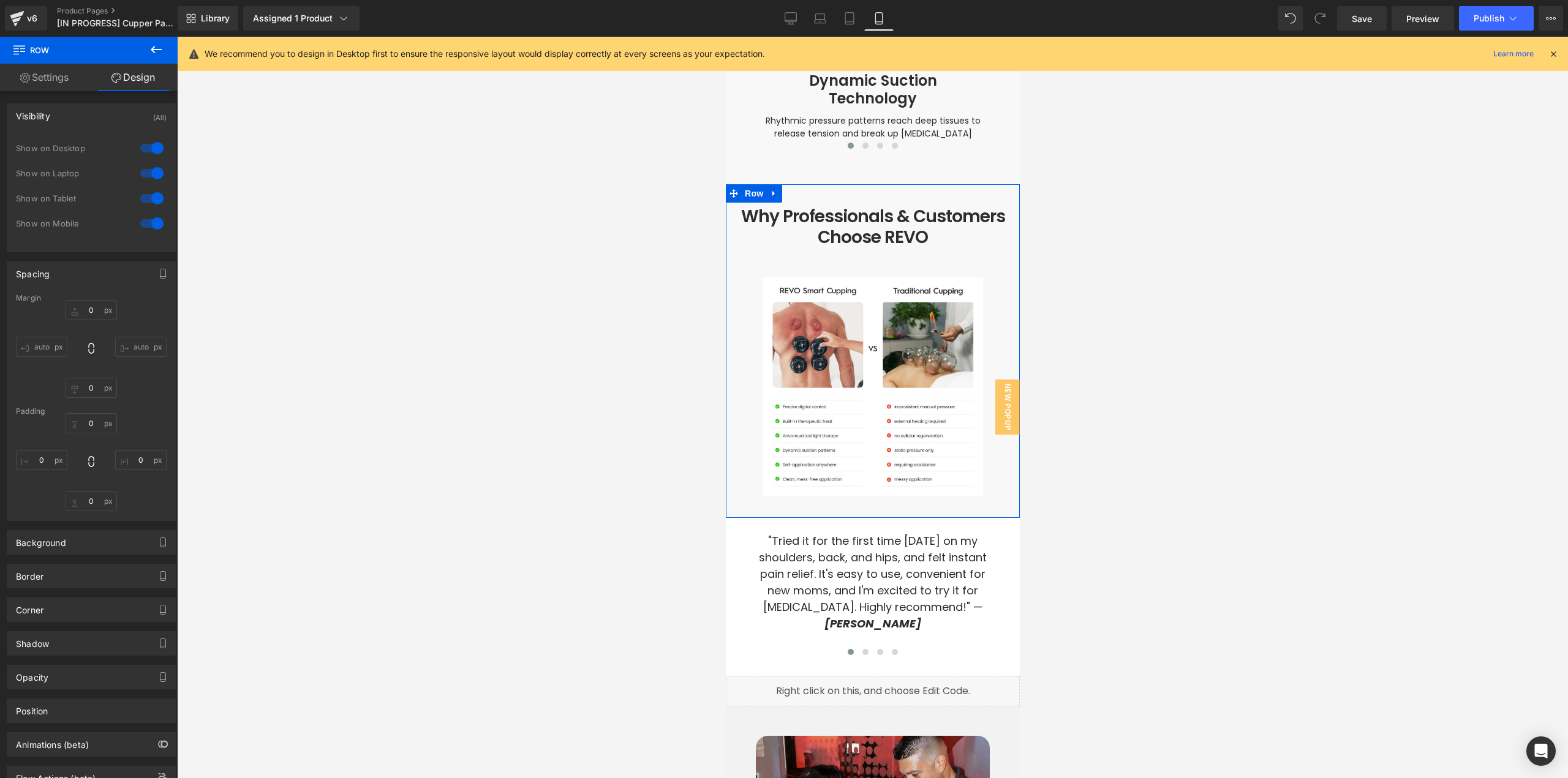
drag, startPoint x: 149, startPoint y: 198, endPoint x: 149, endPoint y: 185, distance: 13.0
click at [149, 197] on div at bounding box center [152, 198] width 29 height 20
drag, startPoint x: 149, startPoint y: 177, endPoint x: 152, endPoint y: 160, distance: 17.3
click at [149, 175] on div at bounding box center [152, 173] width 29 height 20
drag, startPoint x: 152, startPoint y: 146, endPoint x: 172, endPoint y: 154, distance: 21.5
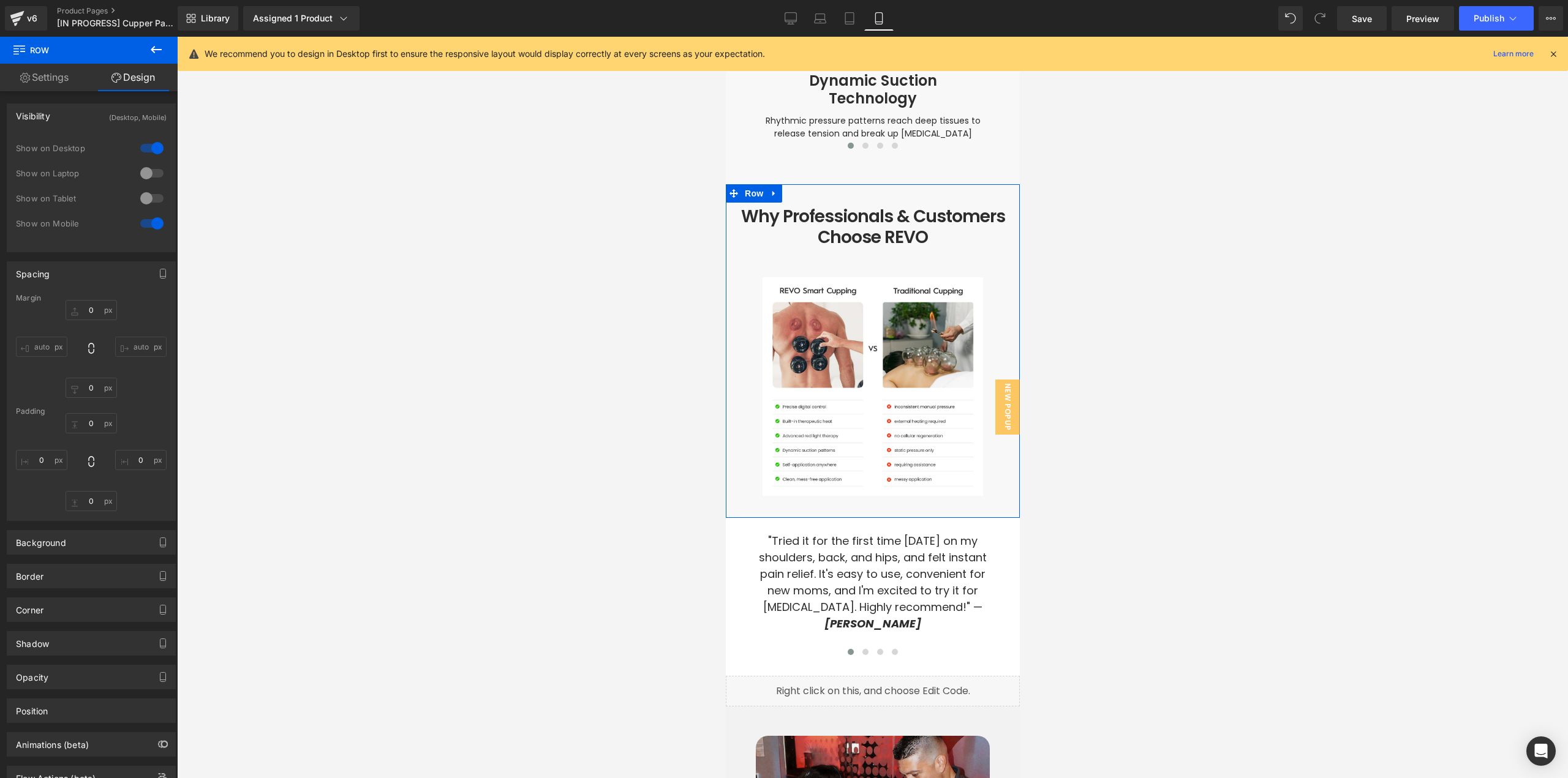
click at [153, 146] on div at bounding box center [152, 148] width 29 height 20
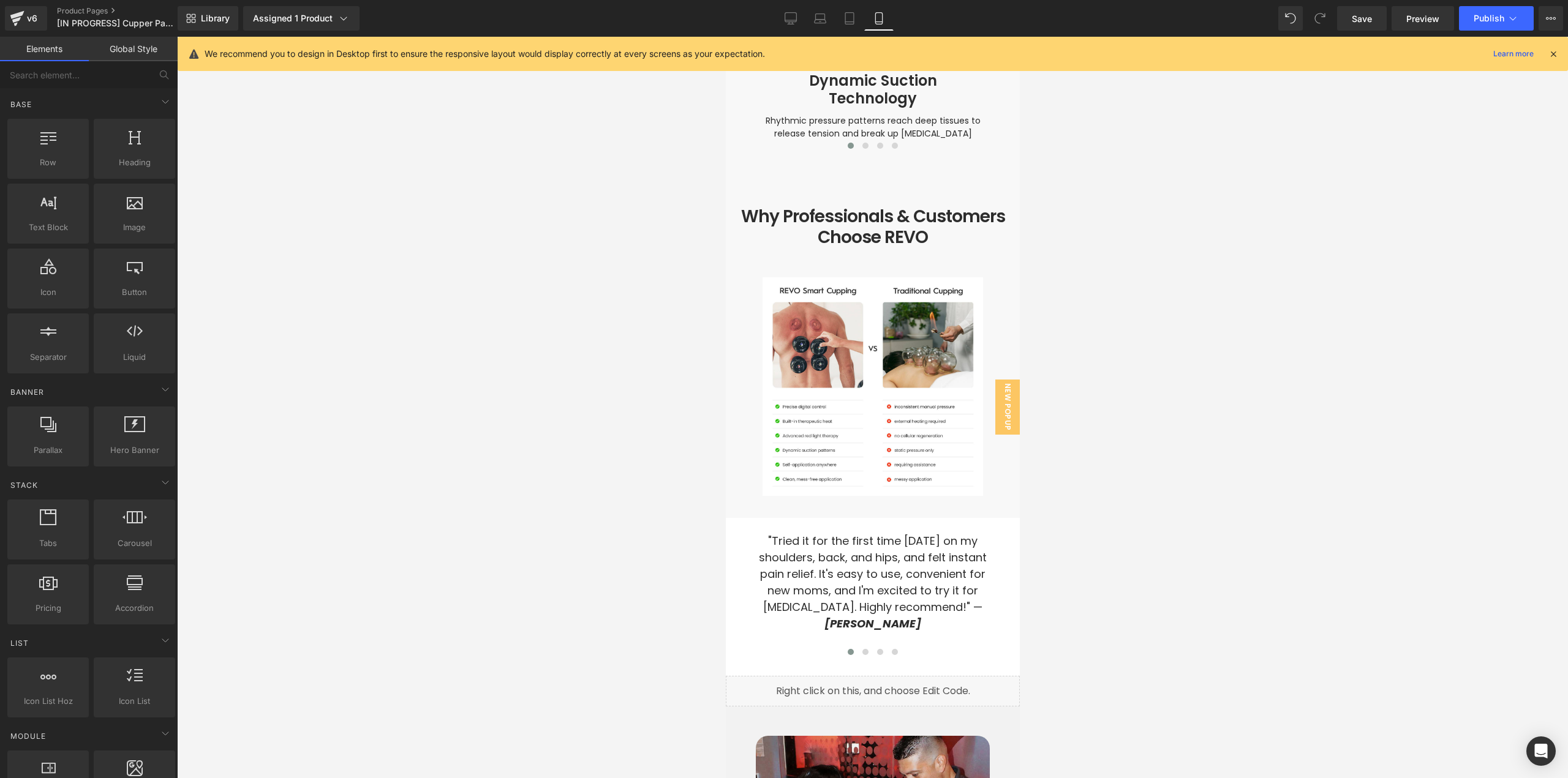
drag, startPoint x: 1158, startPoint y: 348, endPoint x: 1026, endPoint y: 355, distance: 132.2
click at [1157, 348] on div at bounding box center [872, 407] width 1391 height 741
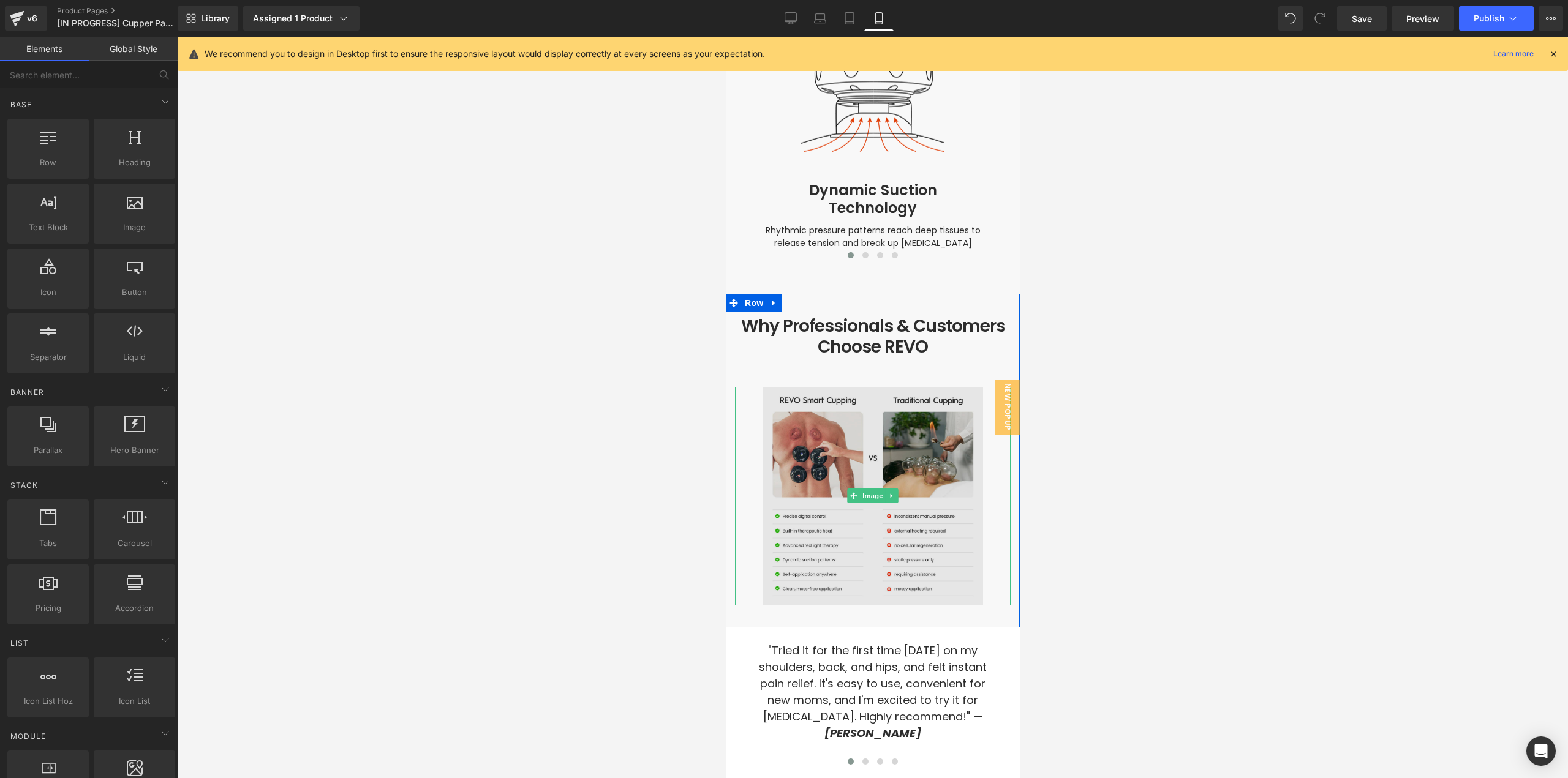
scroll to position [3617, 0]
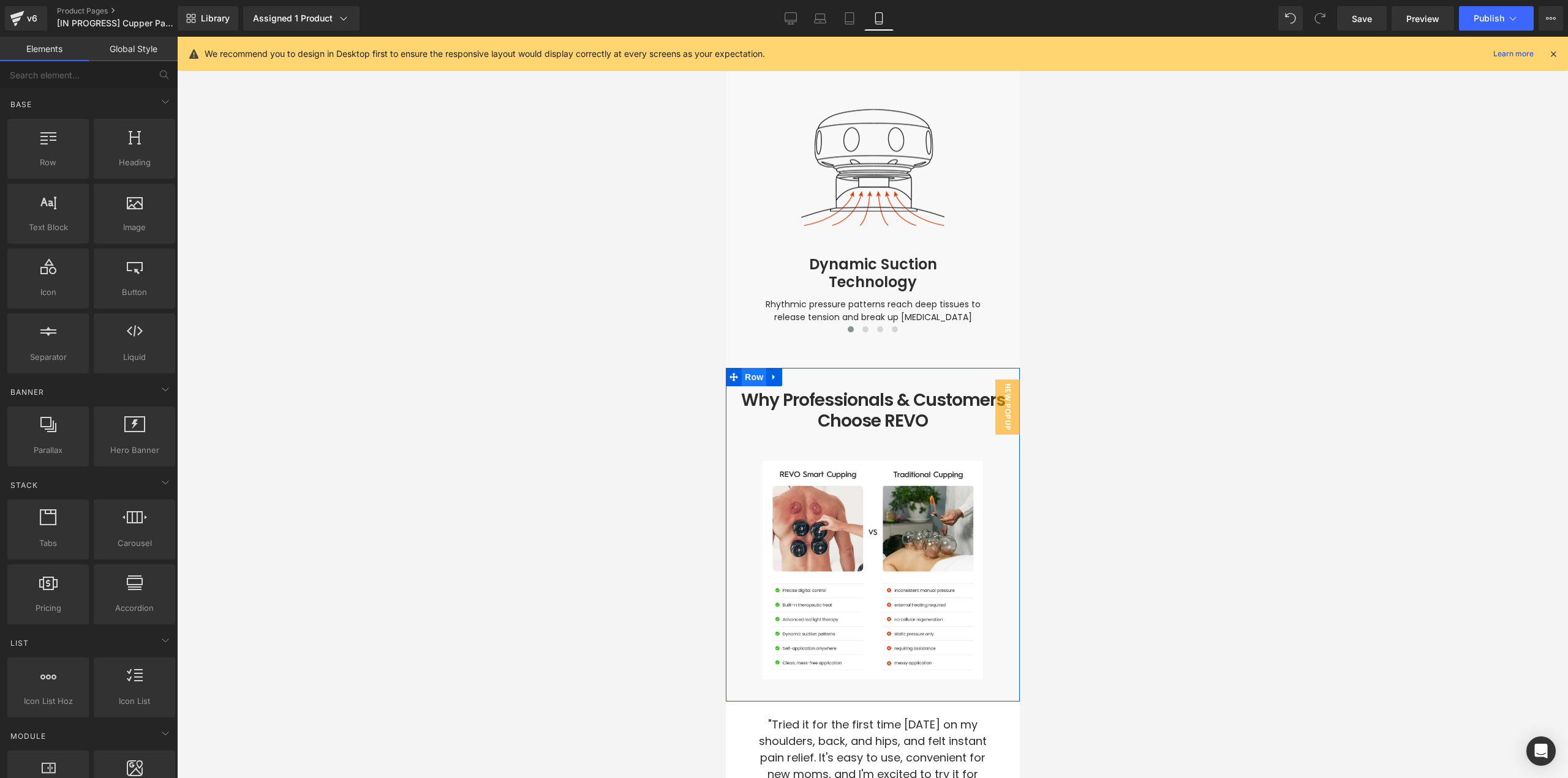
click at [745, 368] on span "Row" at bounding box center [753, 376] width 25 height 18
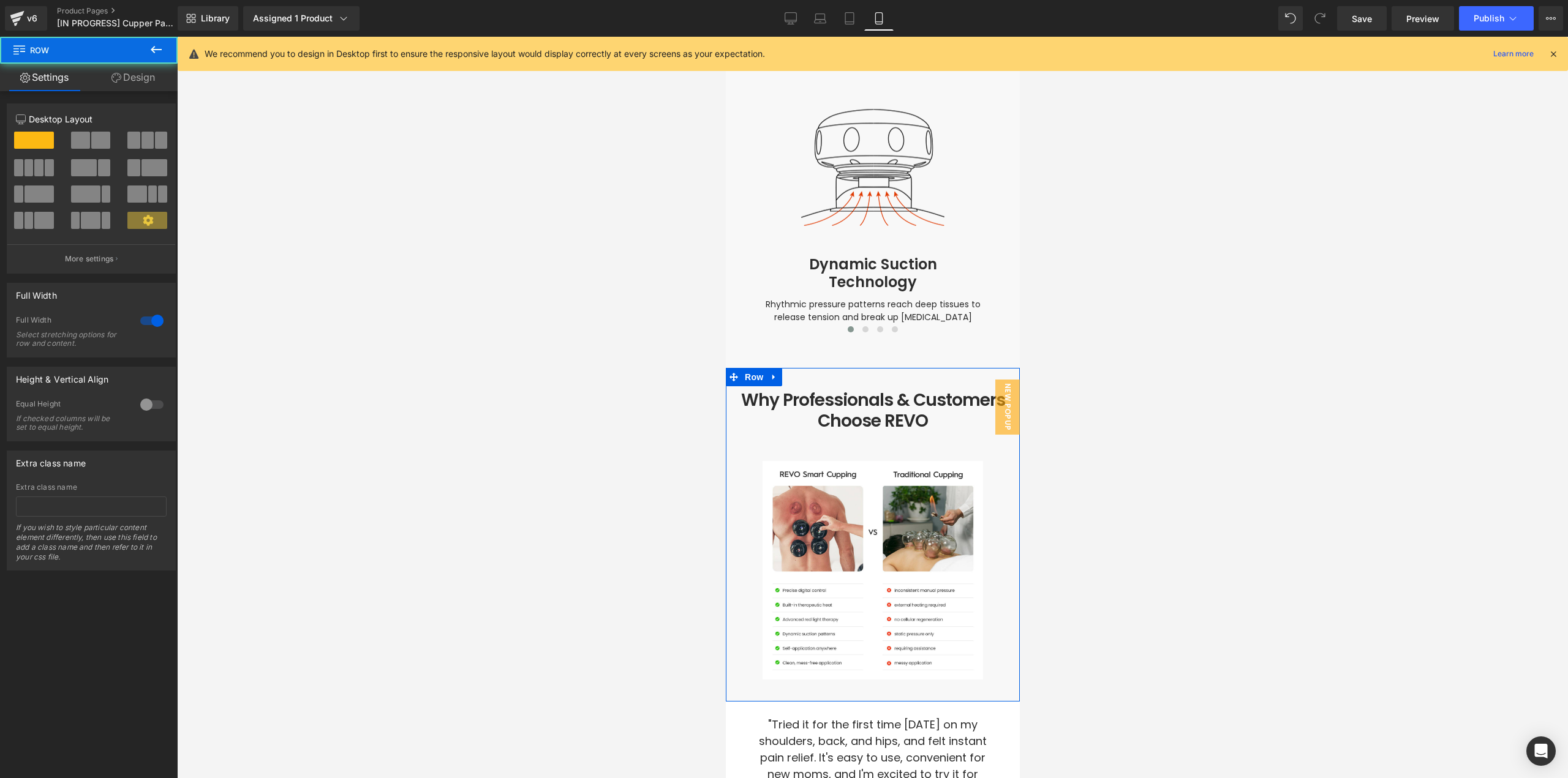
click at [141, 71] on link "Design" at bounding box center [133, 77] width 89 height 28
click at [0, 0] on div "Spacing" at bounding box center [0, 0] width 0 height 0
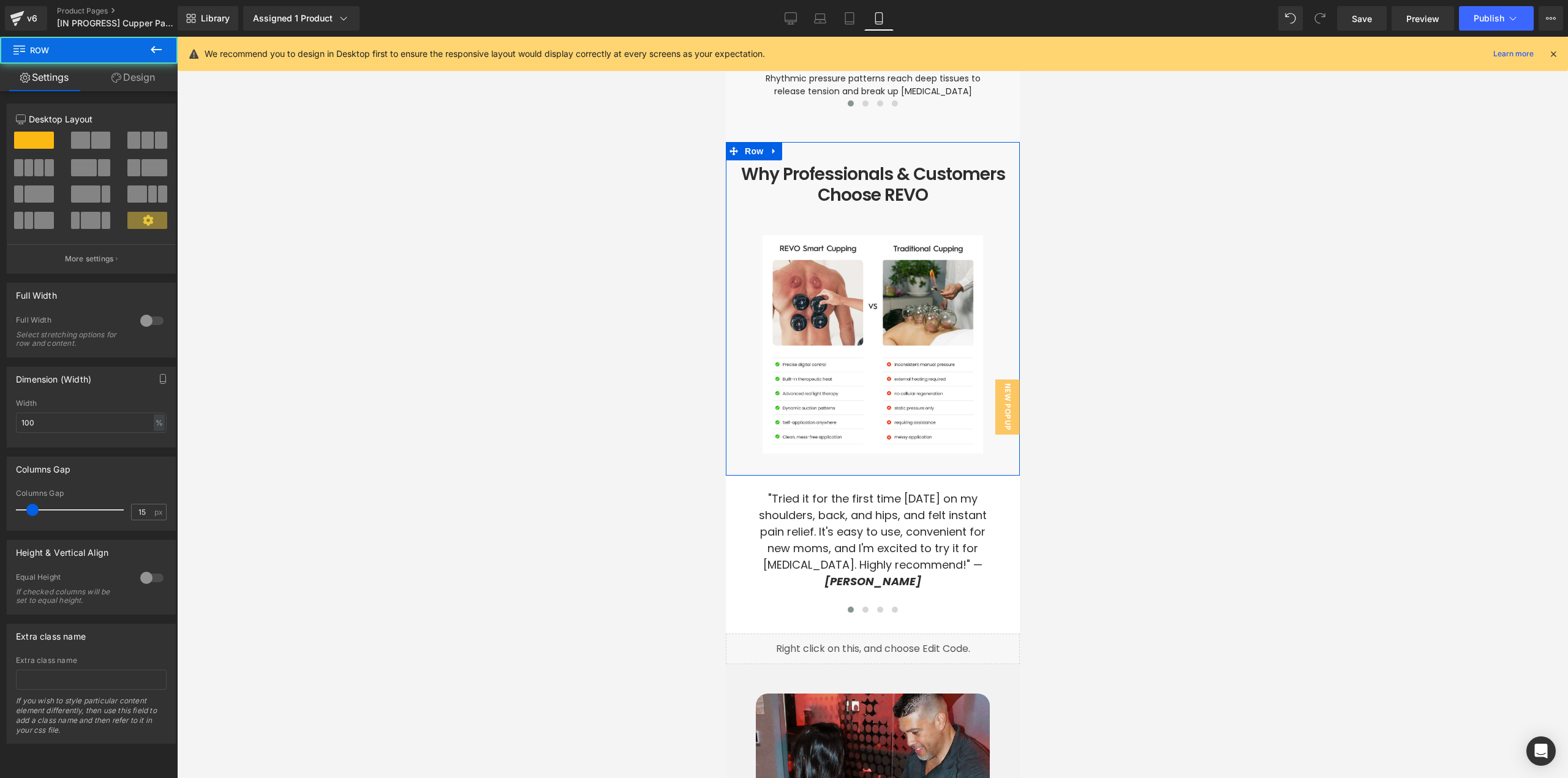
scroll to position [3866, 0]
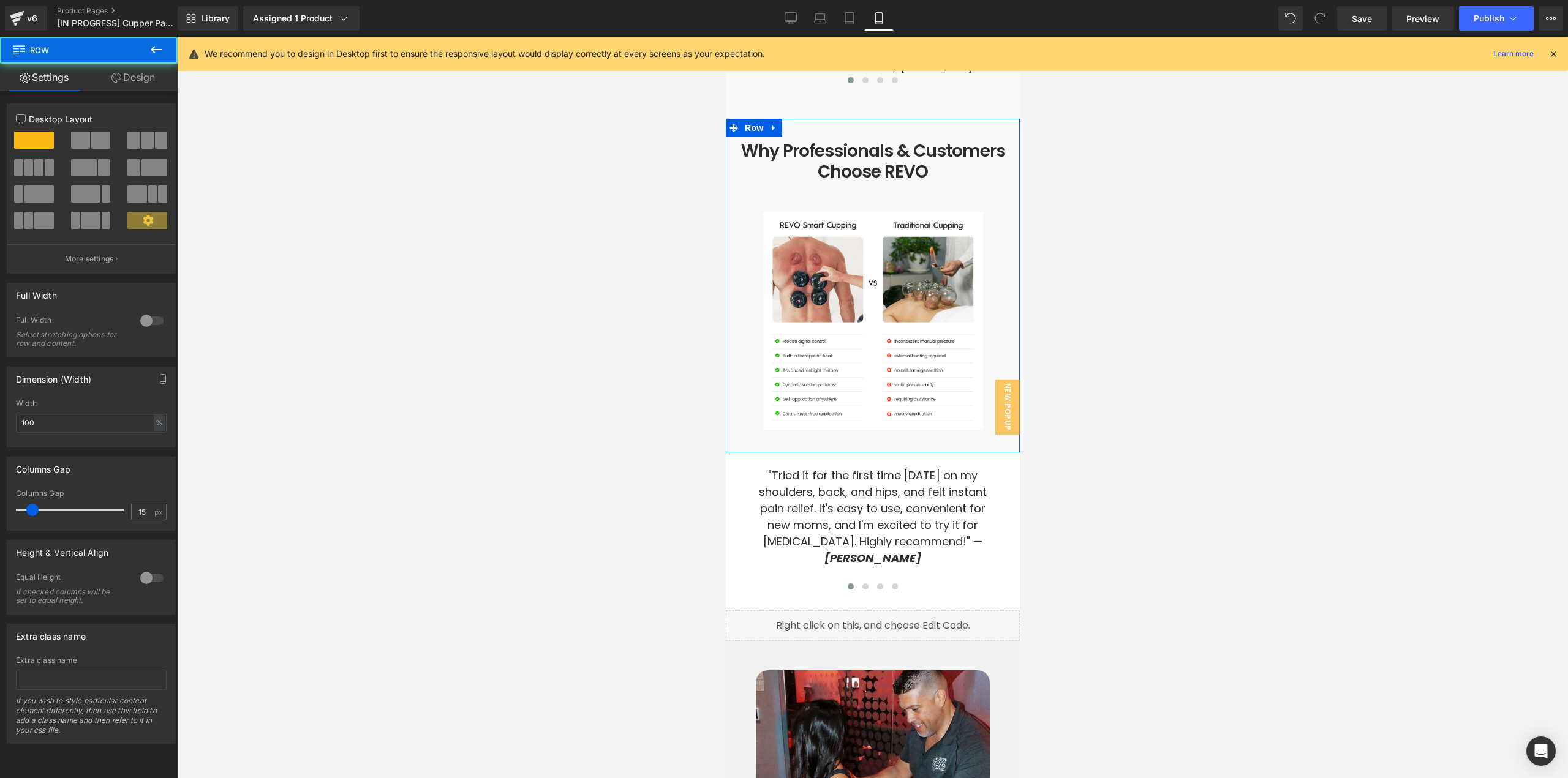
click at [137, 77] on link "Design" at bounding box center [133, 77] width 89 height 28
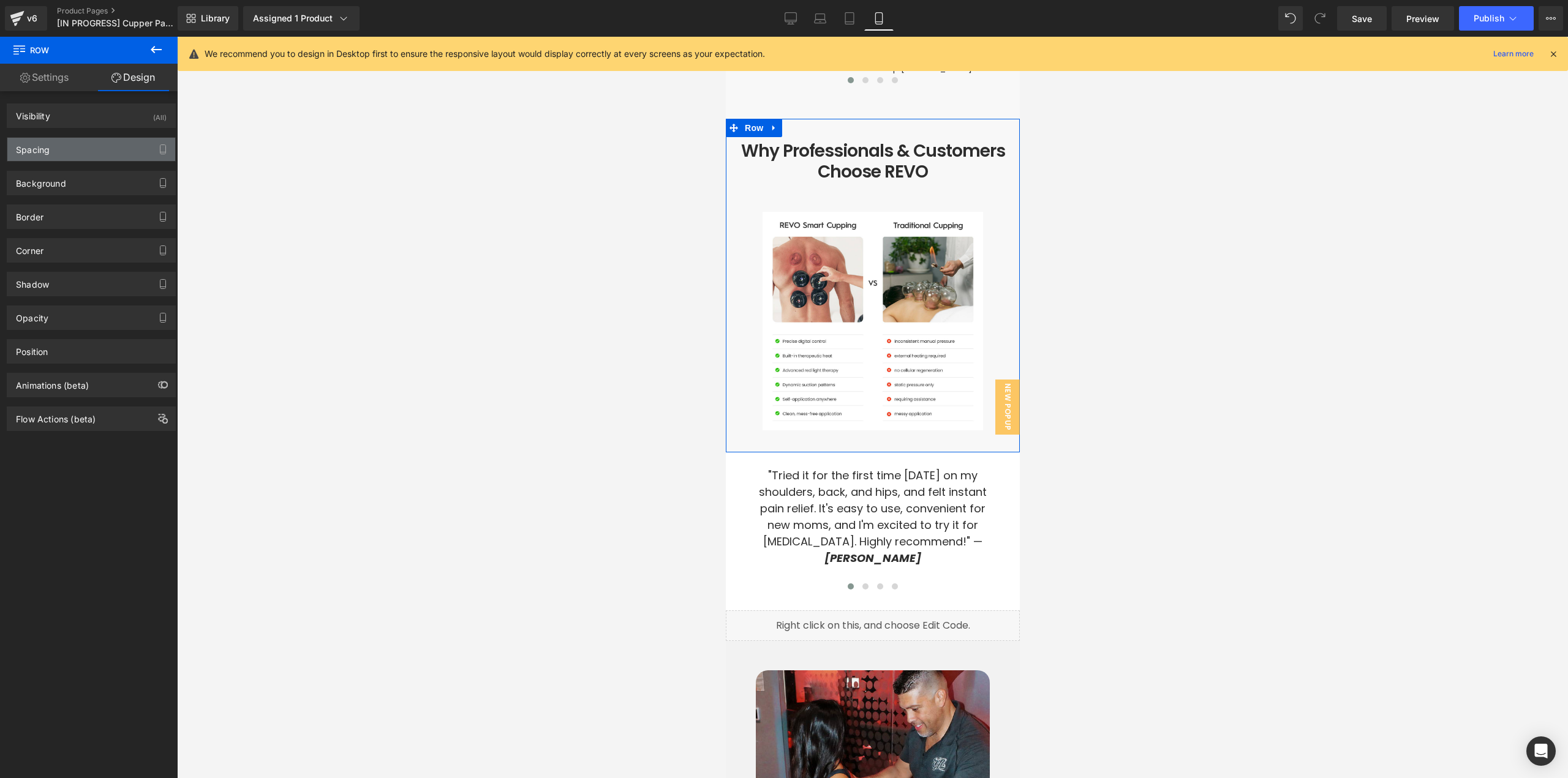
click at [50, 148] on div "Spacing" at bounding box center [91, 148] width 168 height 23
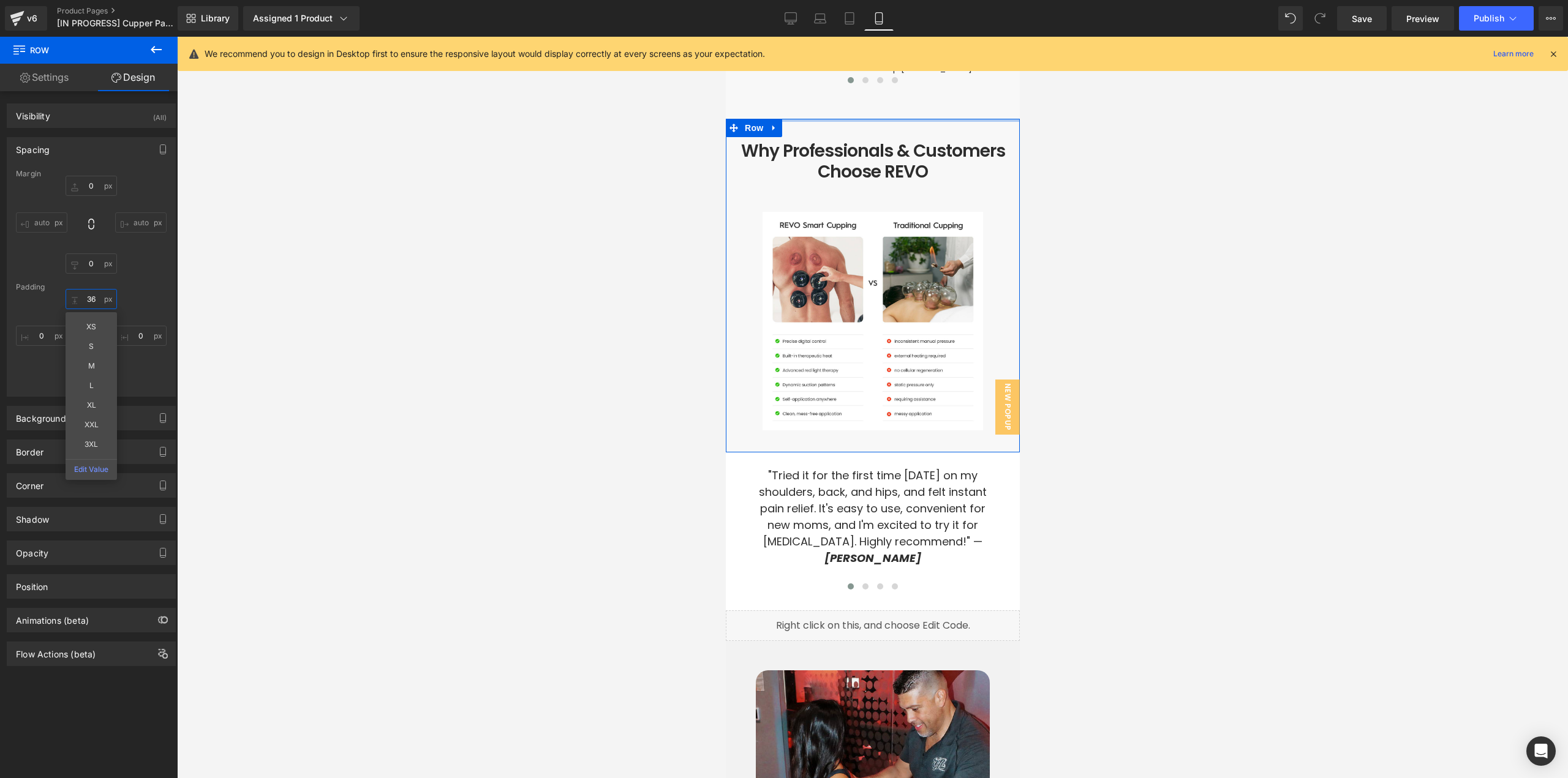
click at [95, 302] on input "text" at bounding box center [91, 298] width 52 height 20
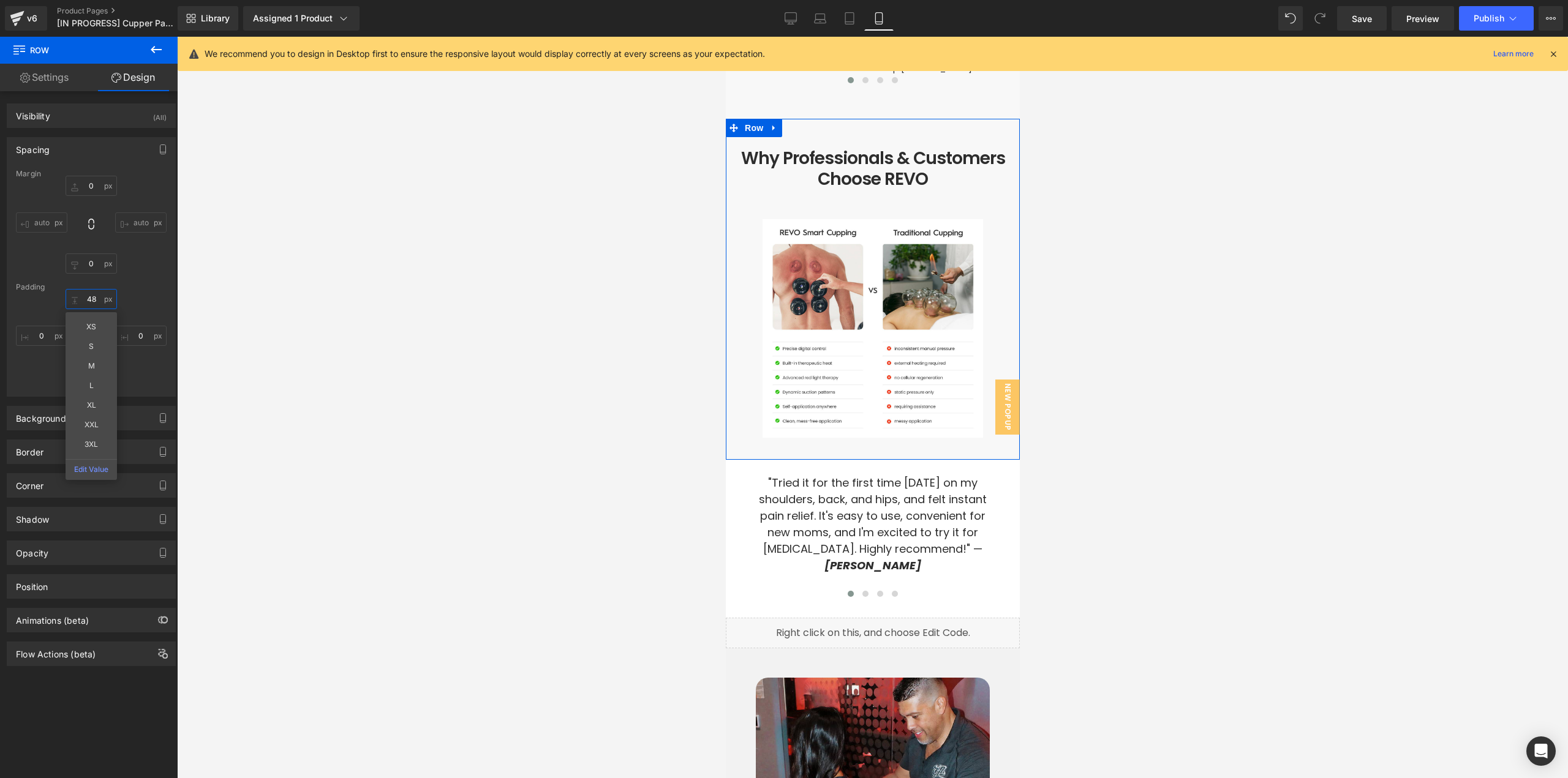
type input "48"
type input "0"
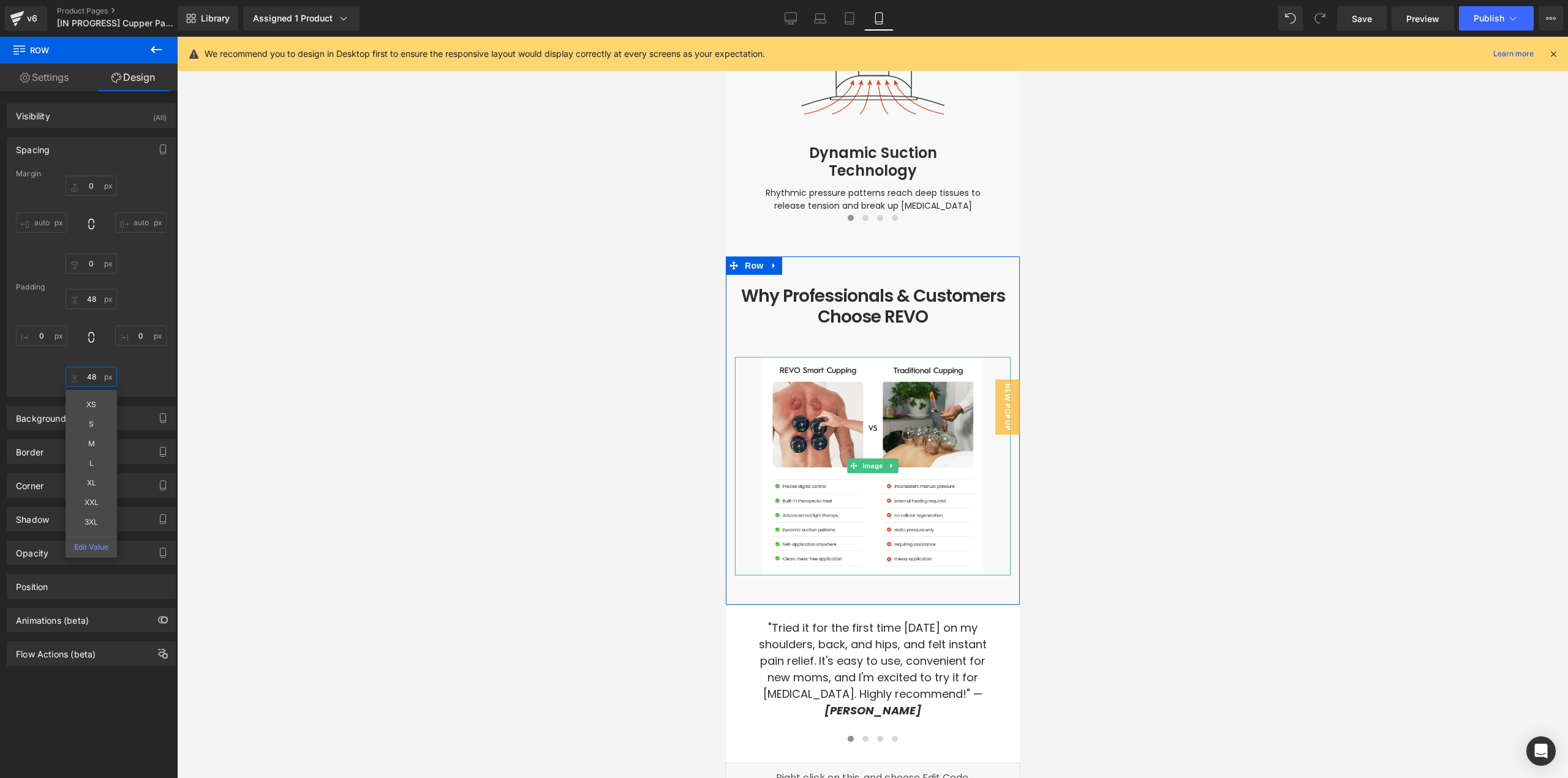
scroll to position [3682, 0]
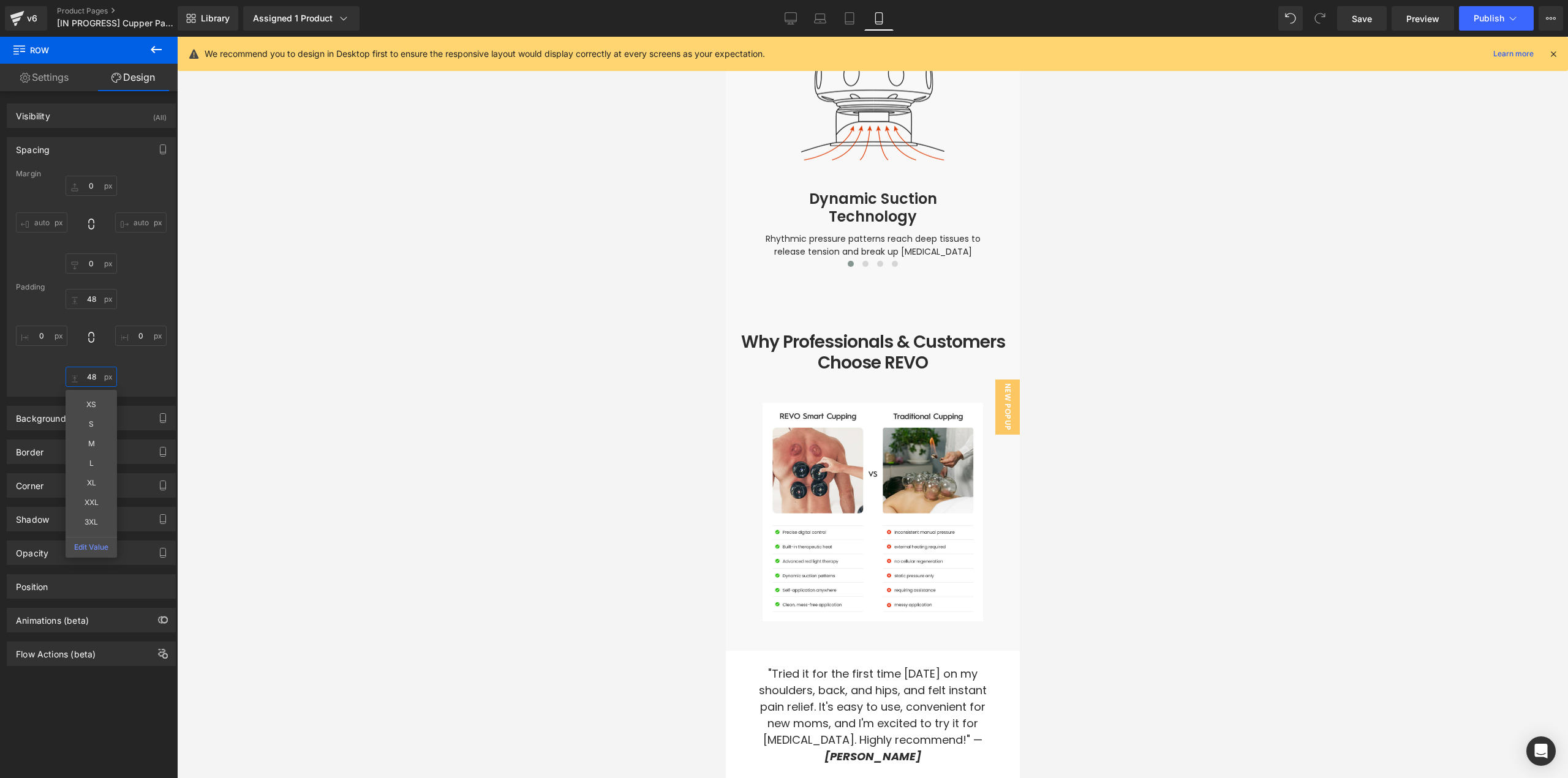
type input "48"
click at [1369, 19] on span "Save" at bounding box center [1361, 18] width 20 height 13
